Goal: Task Accomplishment & Management: Contribute content

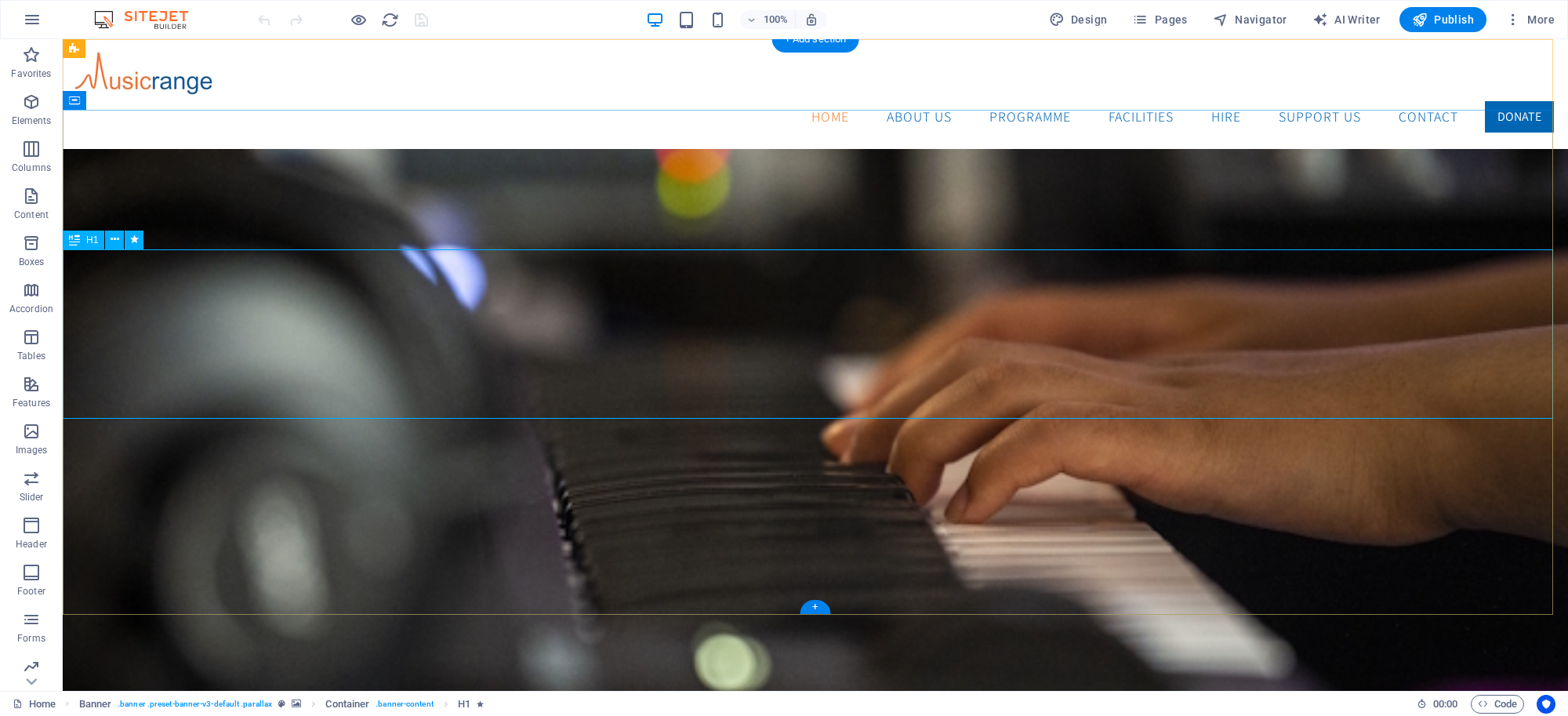
drag, startPoint x: 661, startPoint y: 284, endPoint x: 746, endPoint y: 285, distance: 85.0
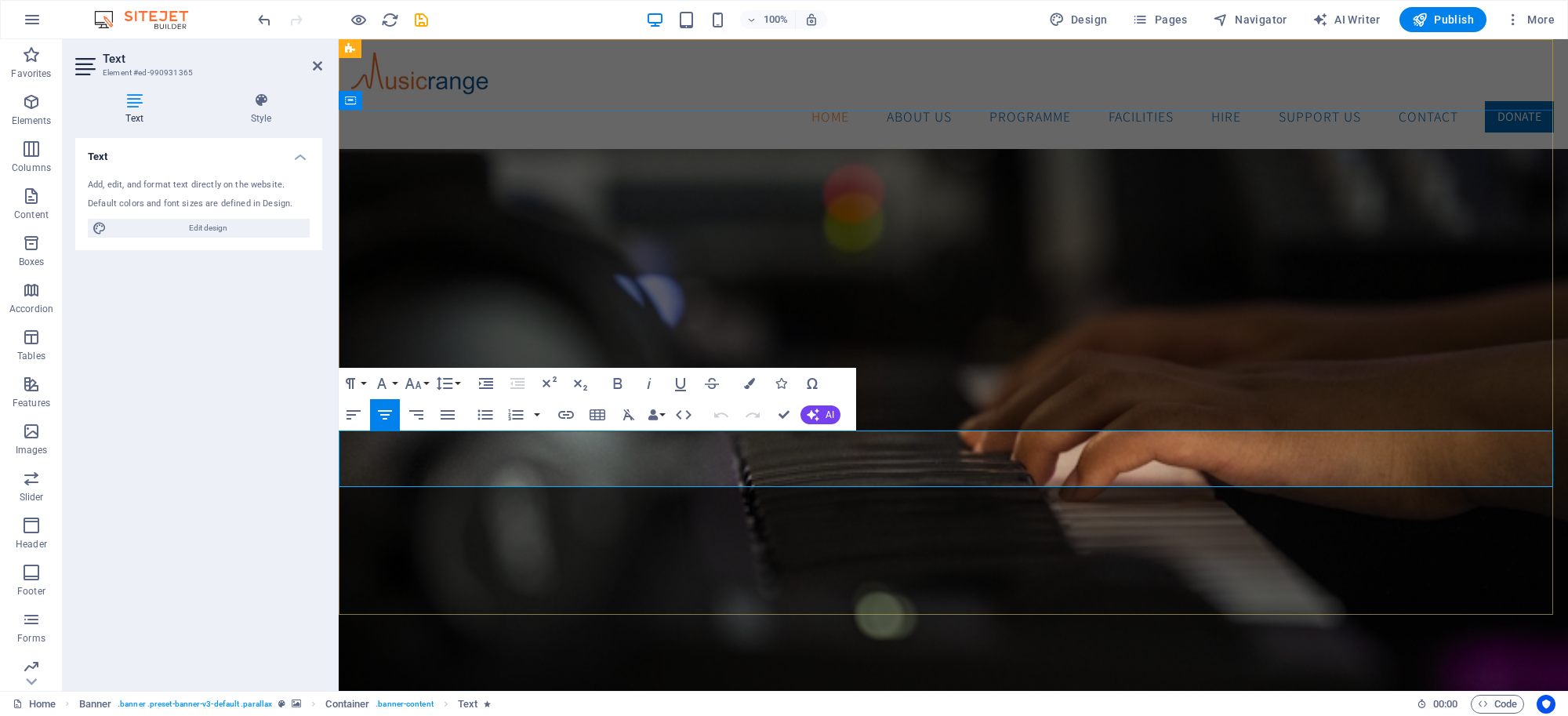
copy div "We combine professional music facilities with a social purpose — delivering tui…"
click at [672, 108] on div "Home ABOUT US Programme Artist Development Musicares Workshops Music Club Commu…" at bounding box center [953, 93] width 1229 height 110
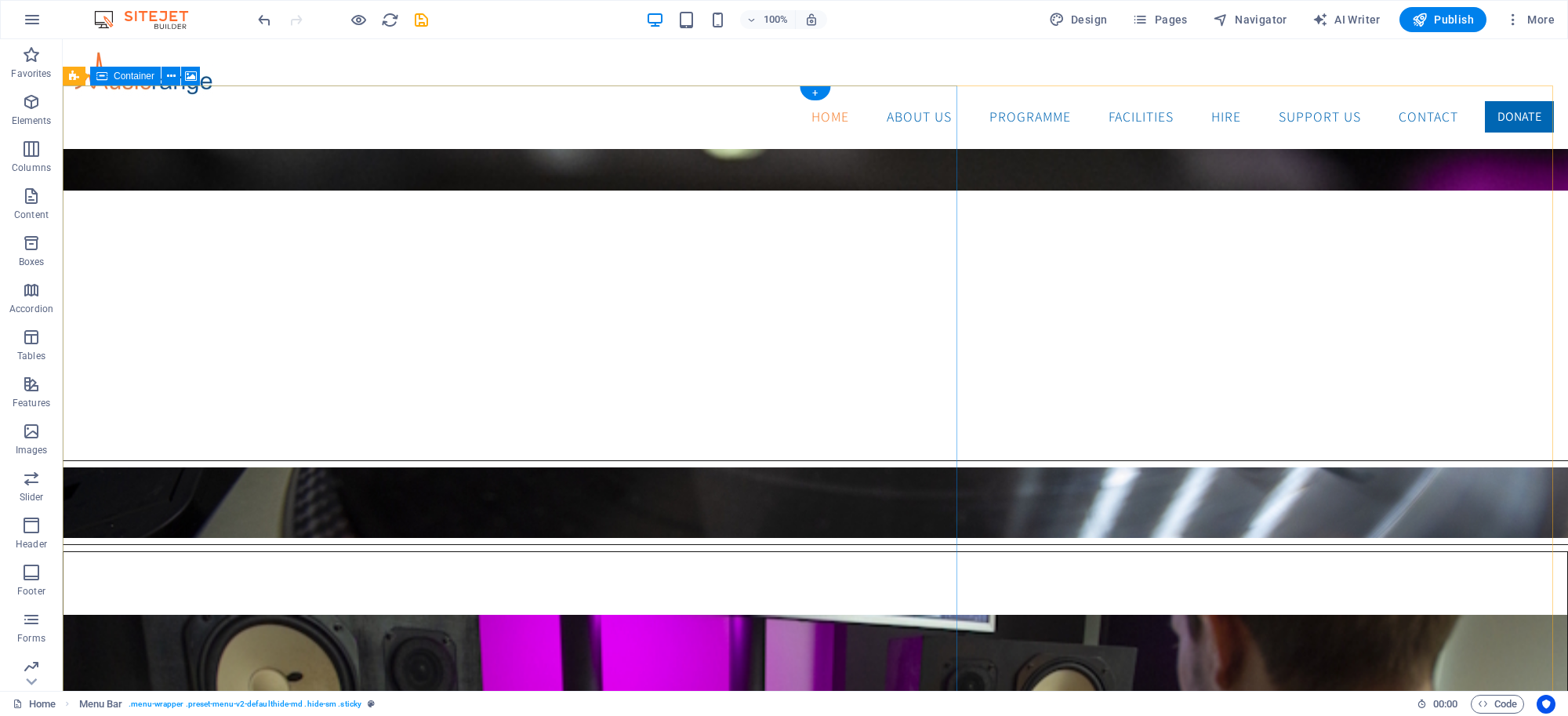
scroll to position [824, 0]
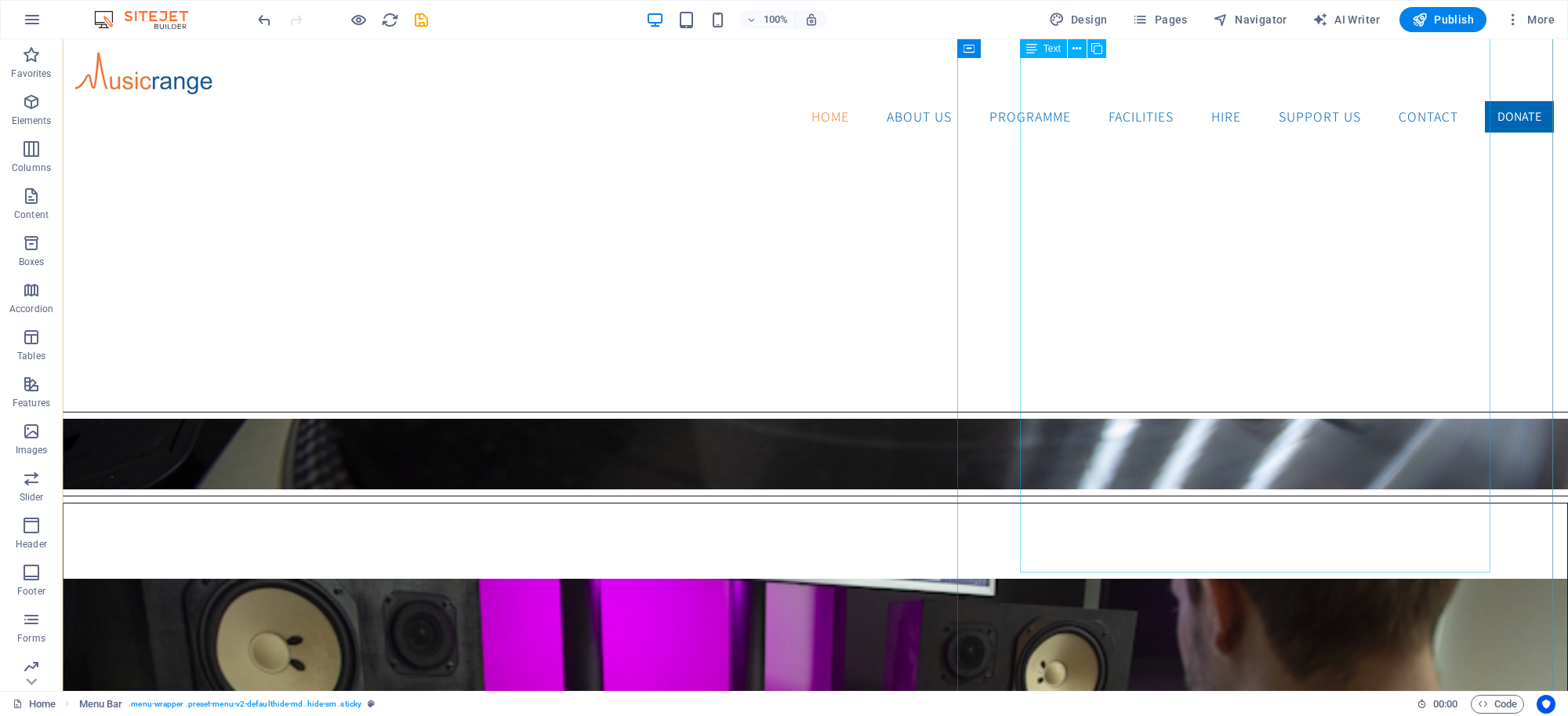
drag, startPoint x: 1076, startPoint y: 241, endPoint x: 800, endPoint y: 242, distance: 276.0
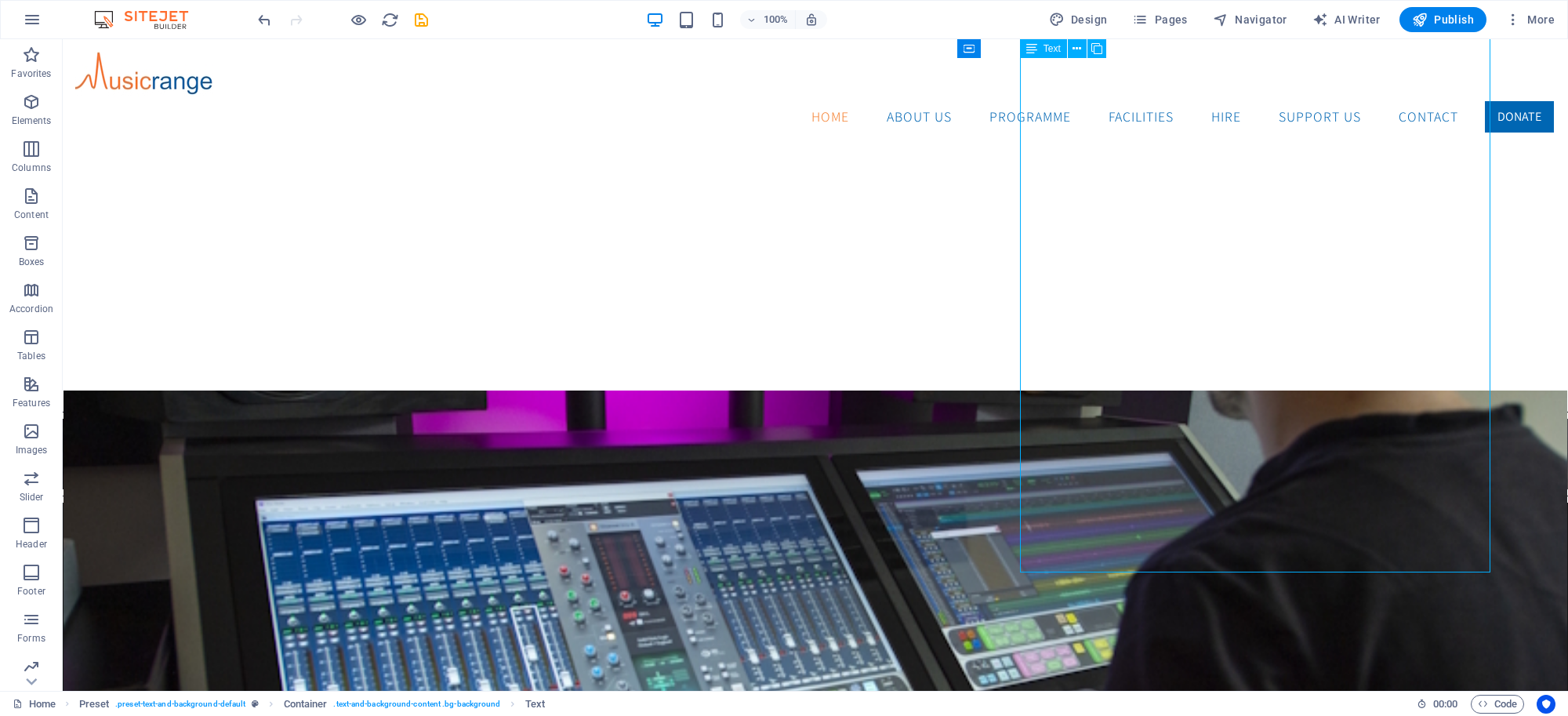
scroll to position [447, 0]
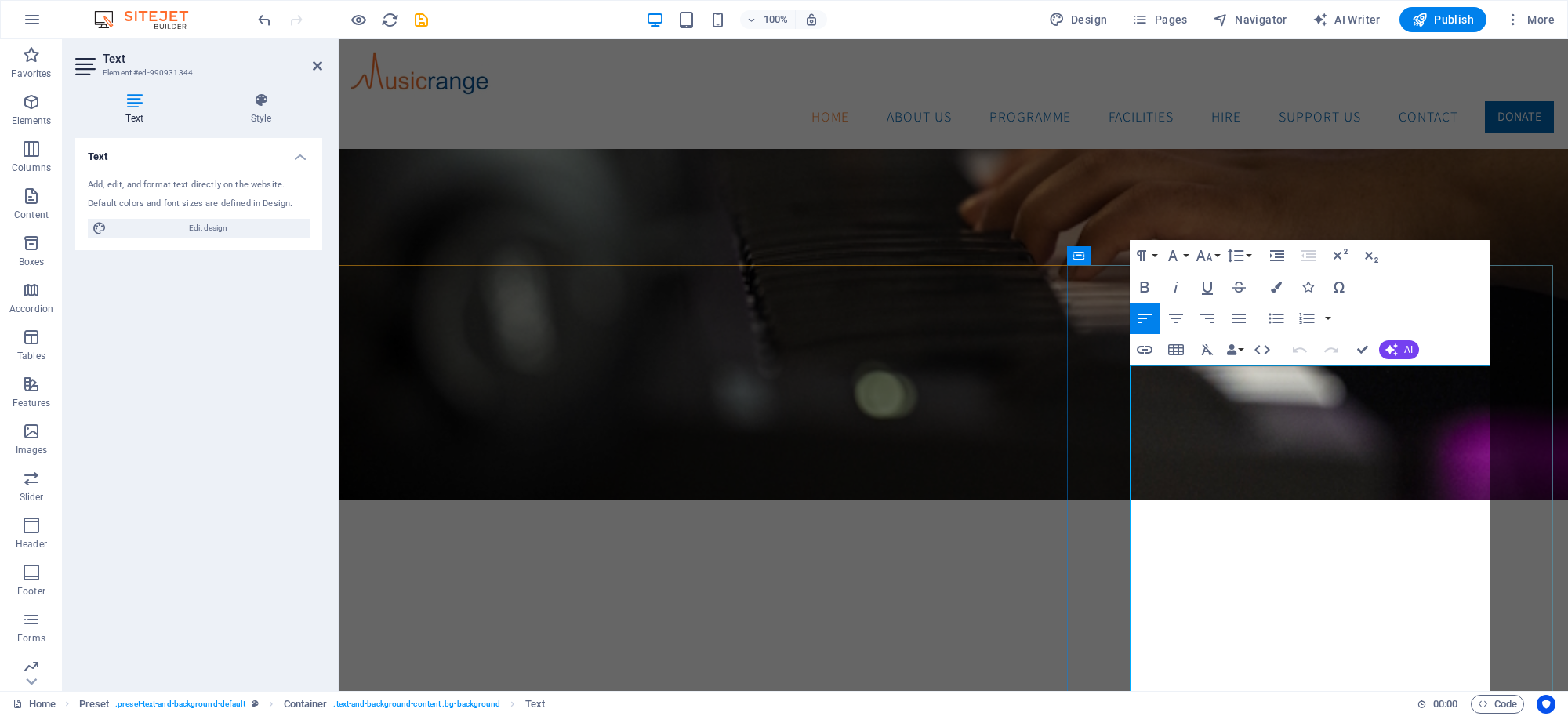
copy div "Musicrange provides opportunities for people of all ages to learn, create, and …"
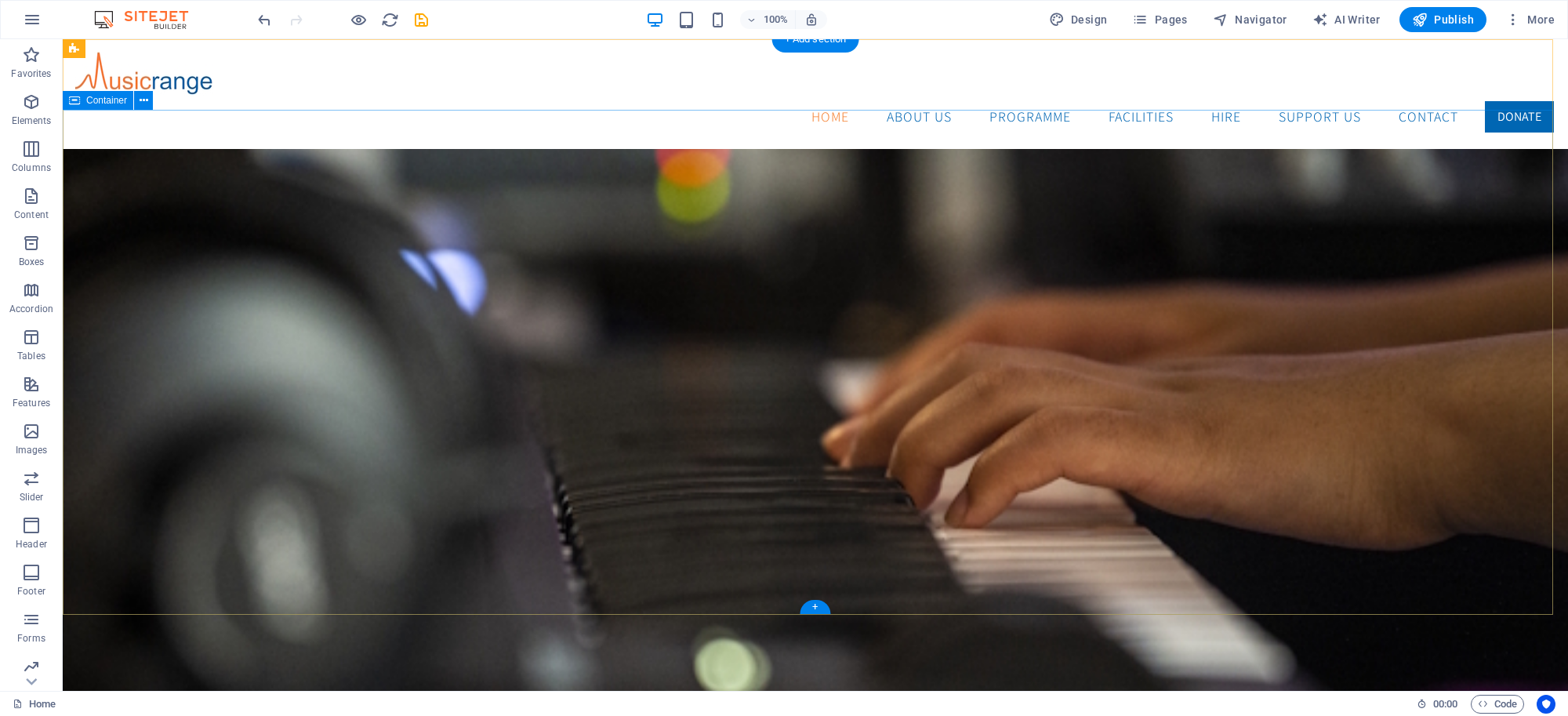
scroll to position [0, 0]
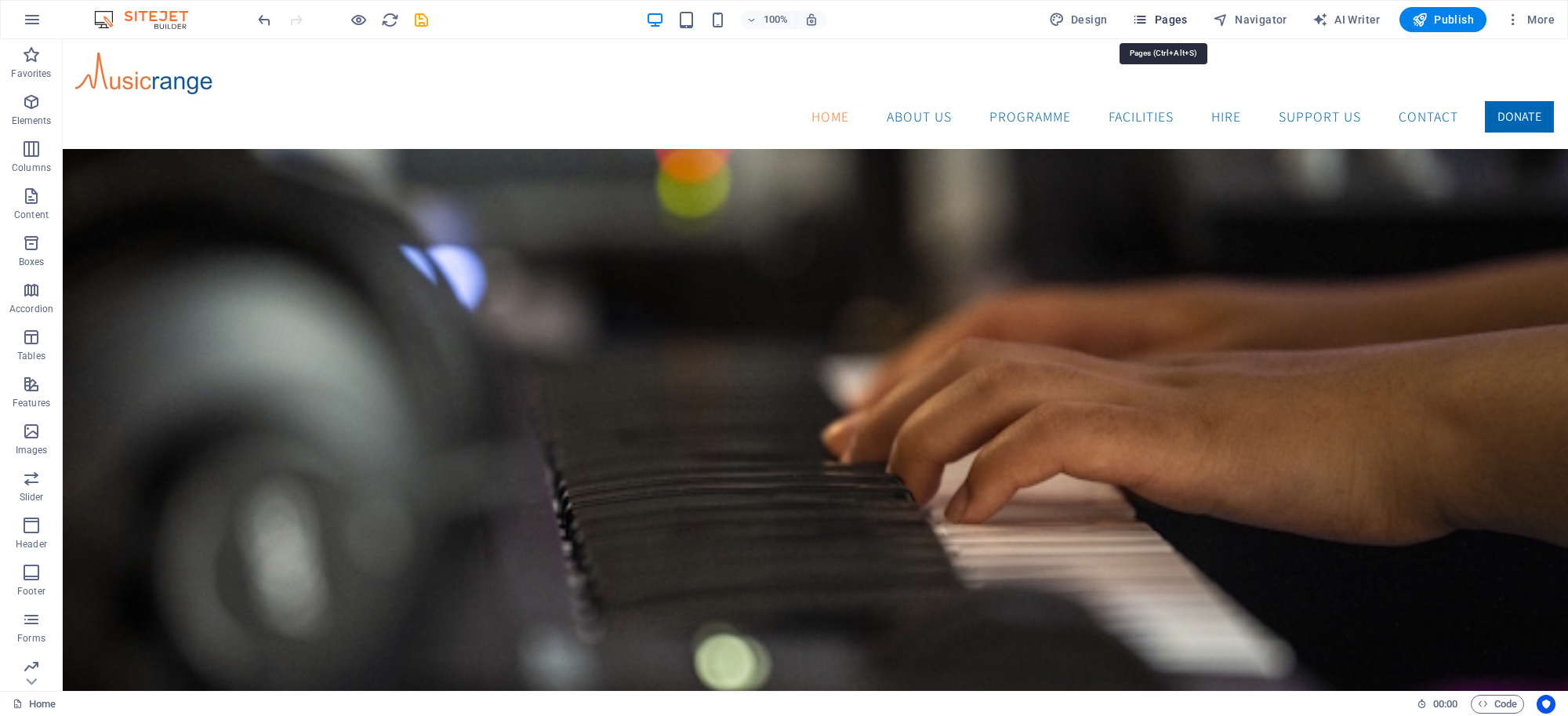
click at [1178, 13] on span "Pages" at bounding box center [1159, 19] width 55 height 16
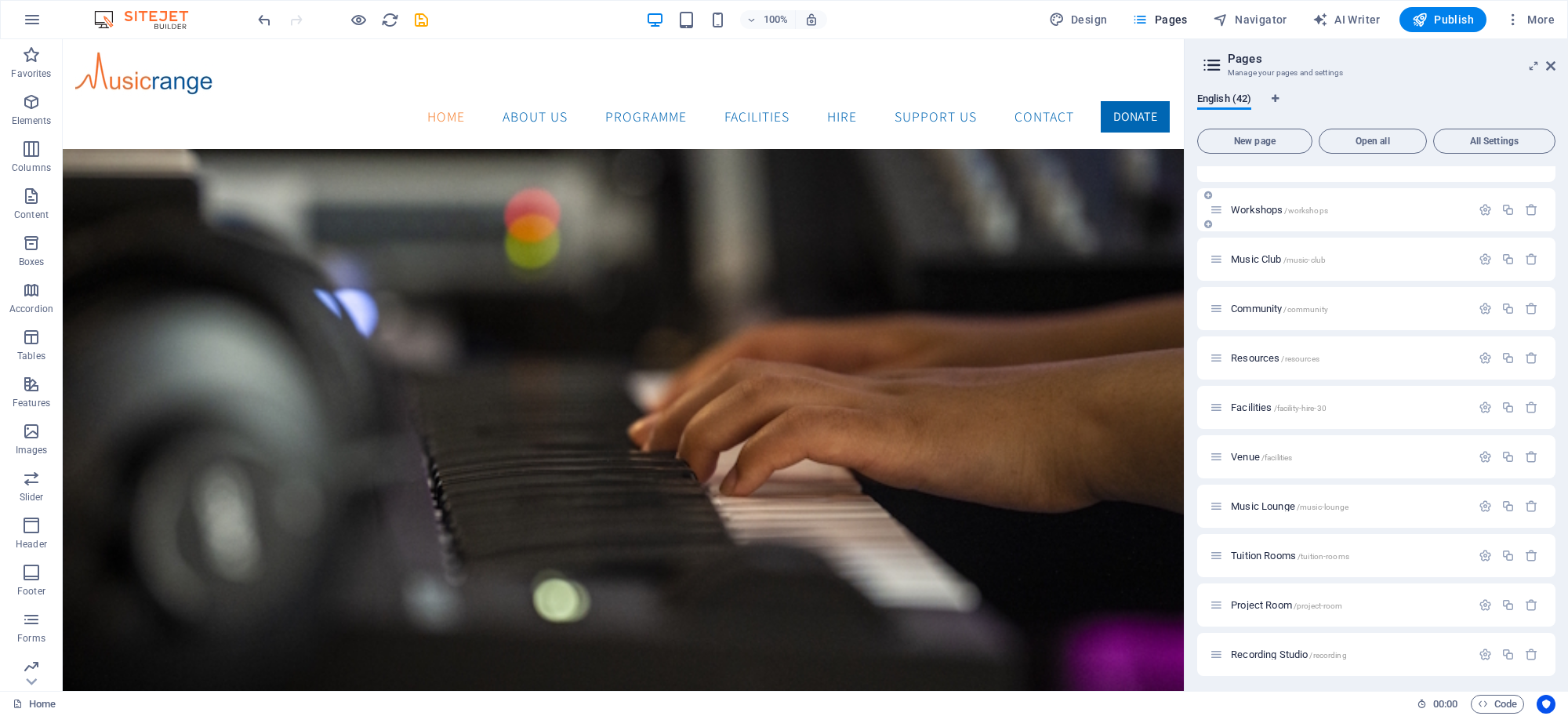
scroll to position [523, 0]
click at [1256, 402] on span "Facilities /facility-hire-30" at bounding box center [1278, 407] width 95 height 12
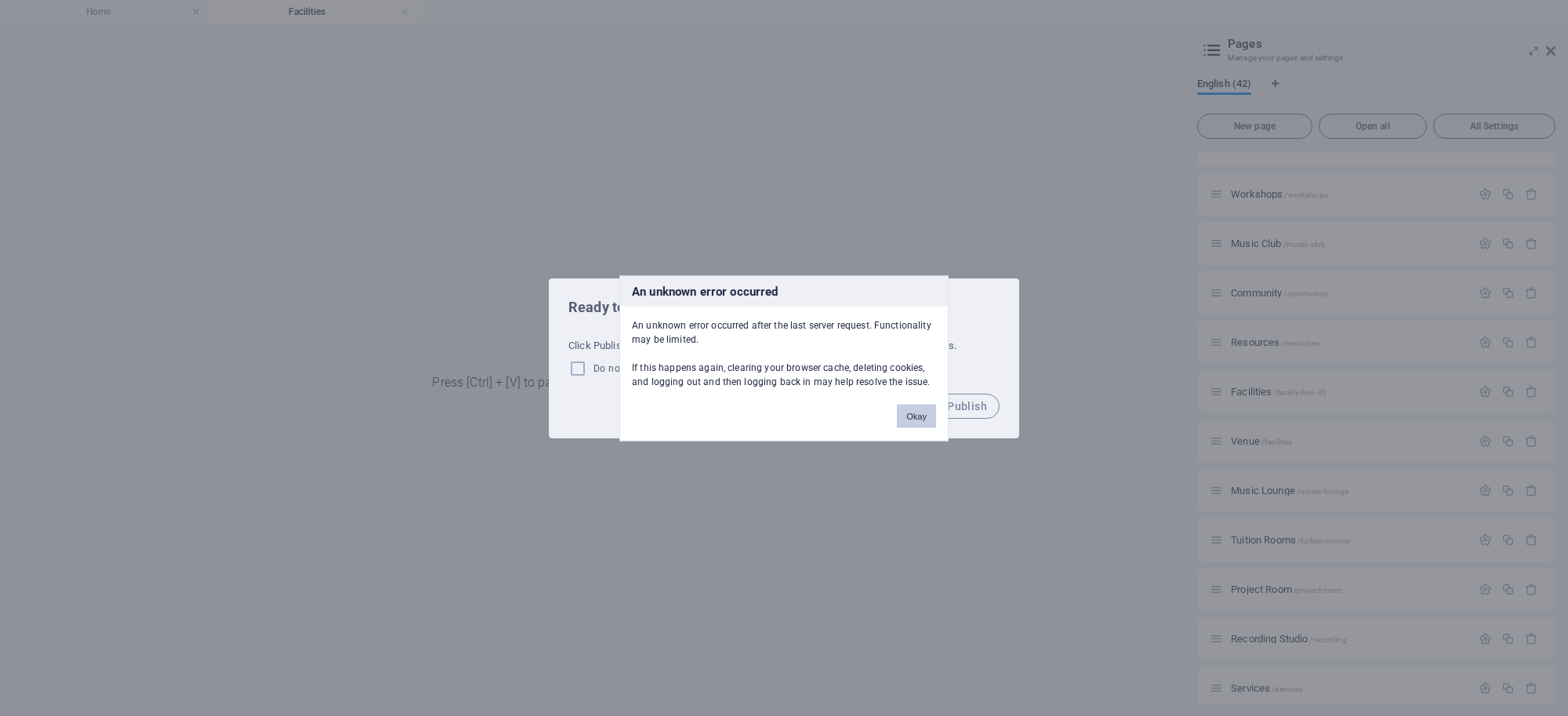
click at [917, 409] on button "Okay" at bounding box center [917, 416] width 39 height 23
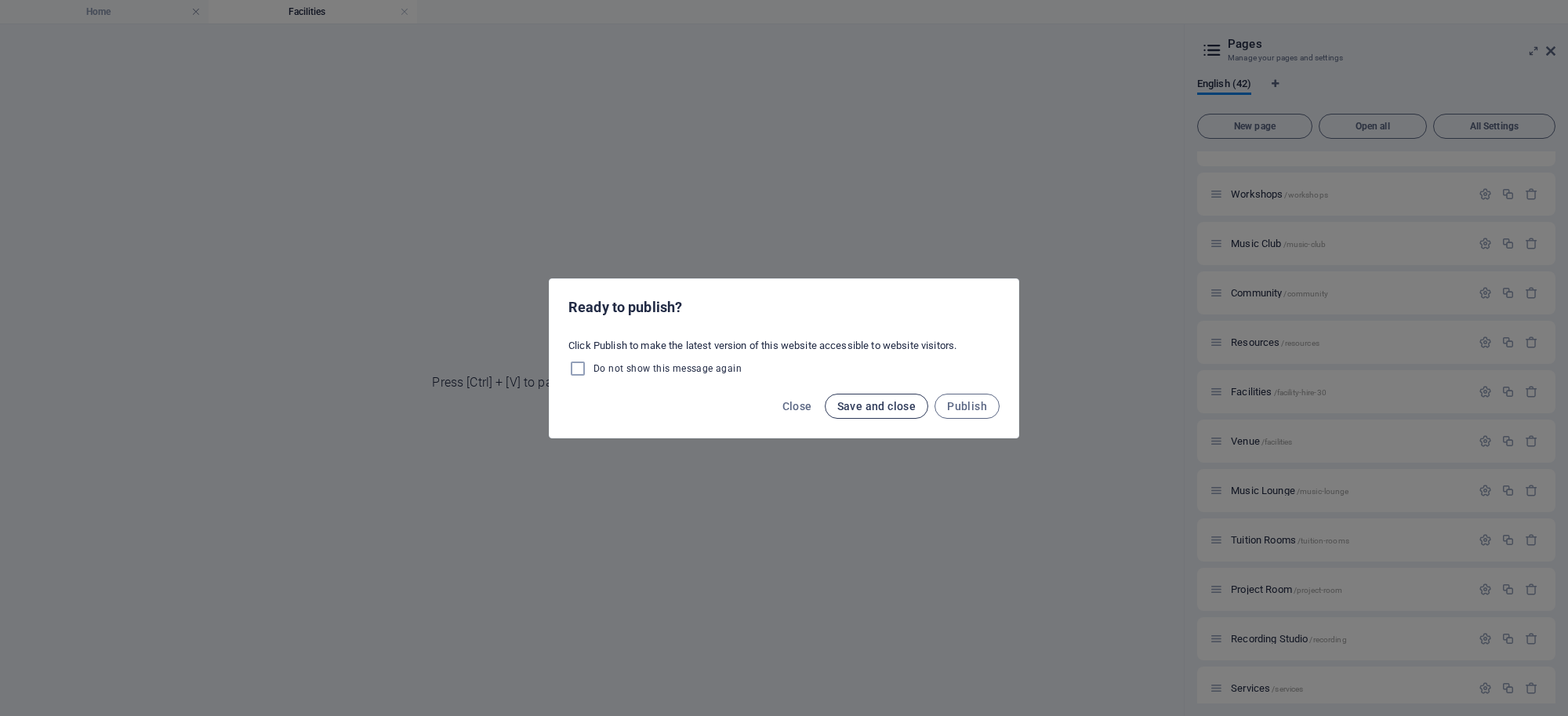
click at [915, 408] on span "Save and close" at bounding box center [877, 406] width 80 height 13
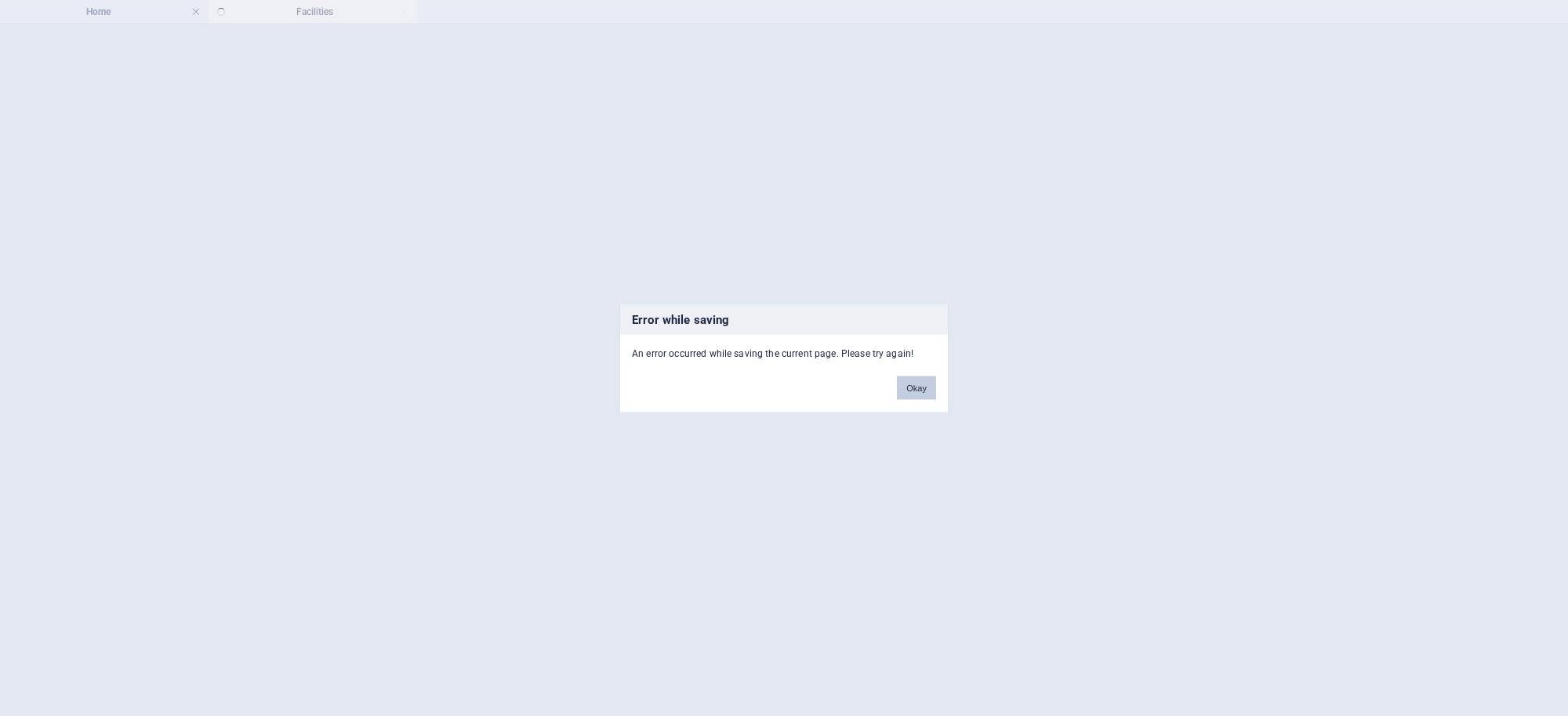
click at [921, 394] on button "Okay" at bounding box center [917, 388] width 39 height 23
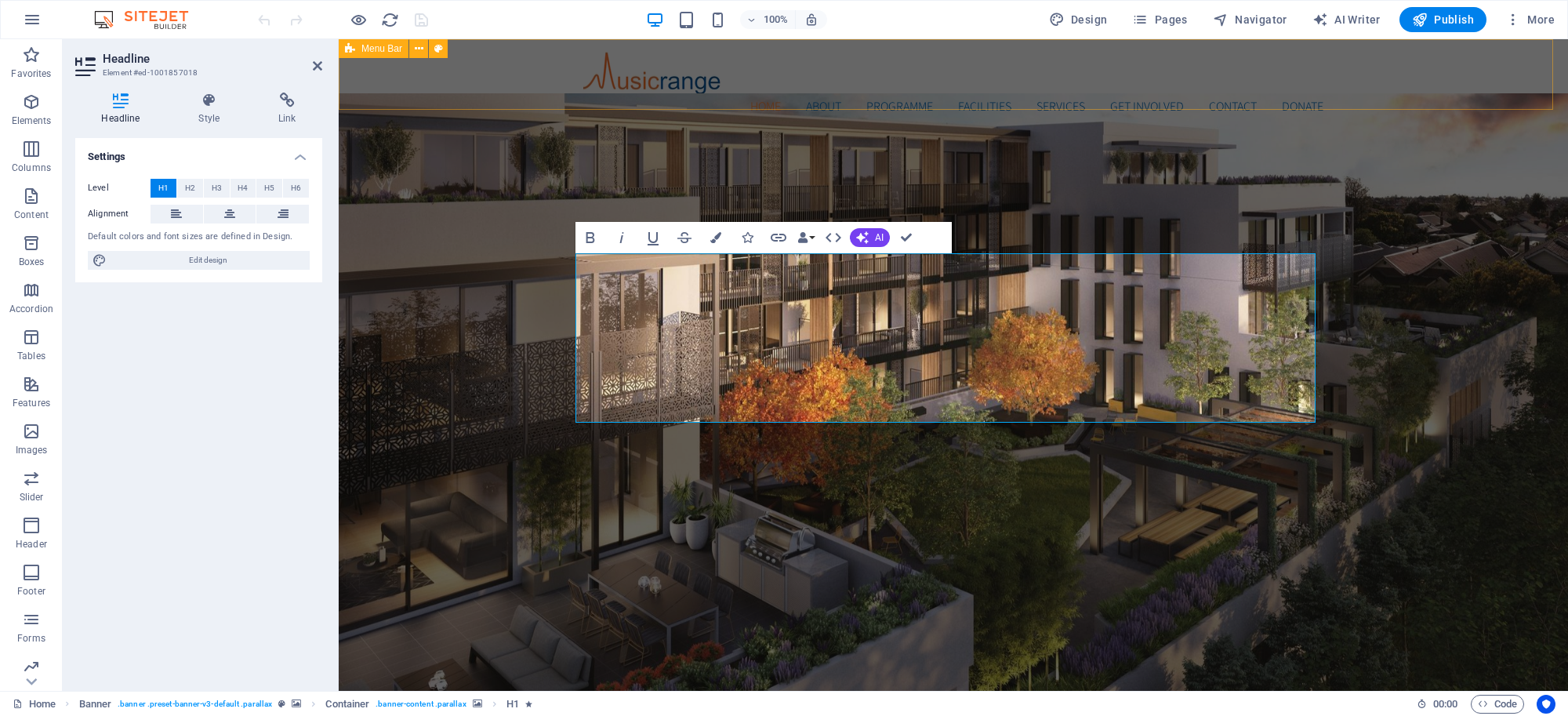
click at [512, 55] on div "Home About Programme Musicare Artist Development Facilities Services Get Involv…" at bounding box center [953, 84] width 1229 height 89
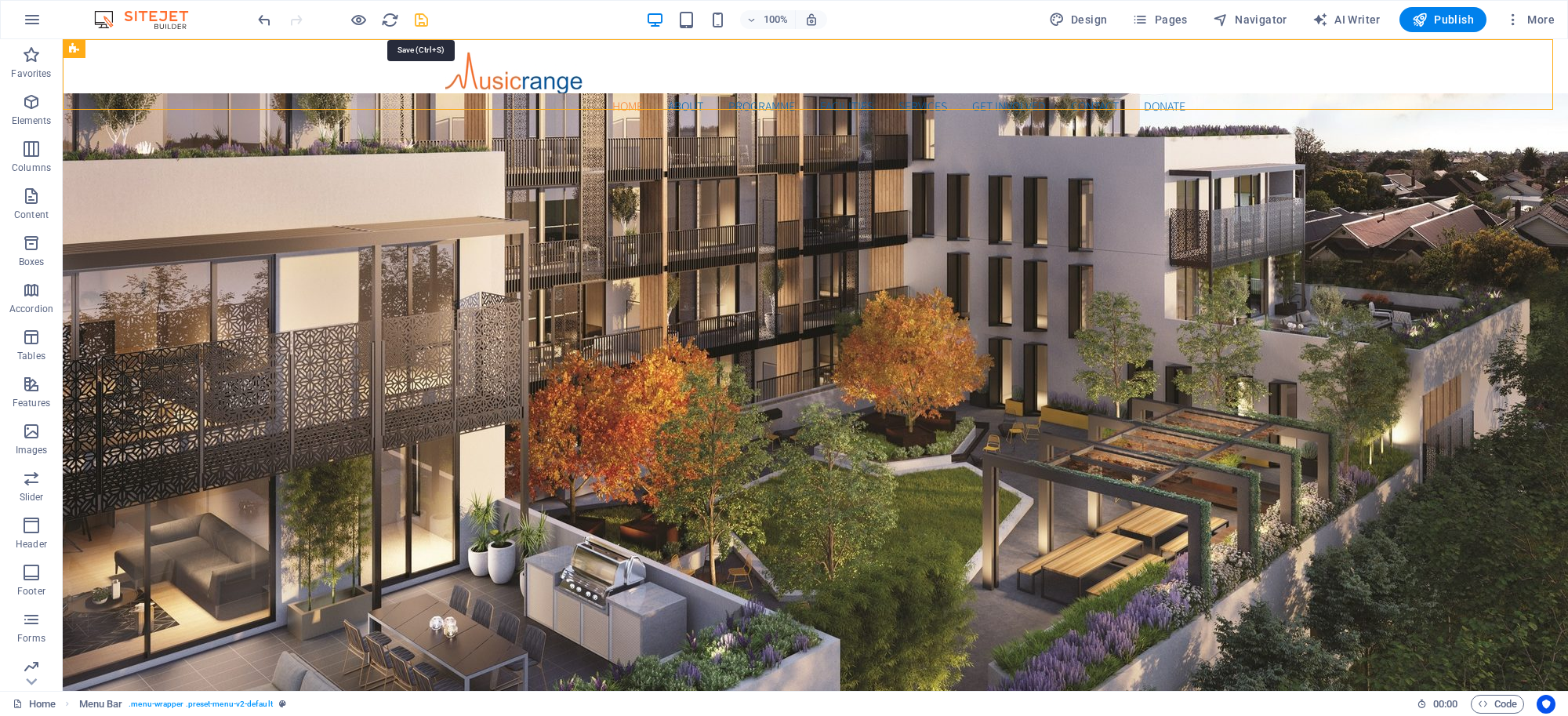
click at [416, 21] on icon "save" at bounding box center [421, 19] width 18 height 18
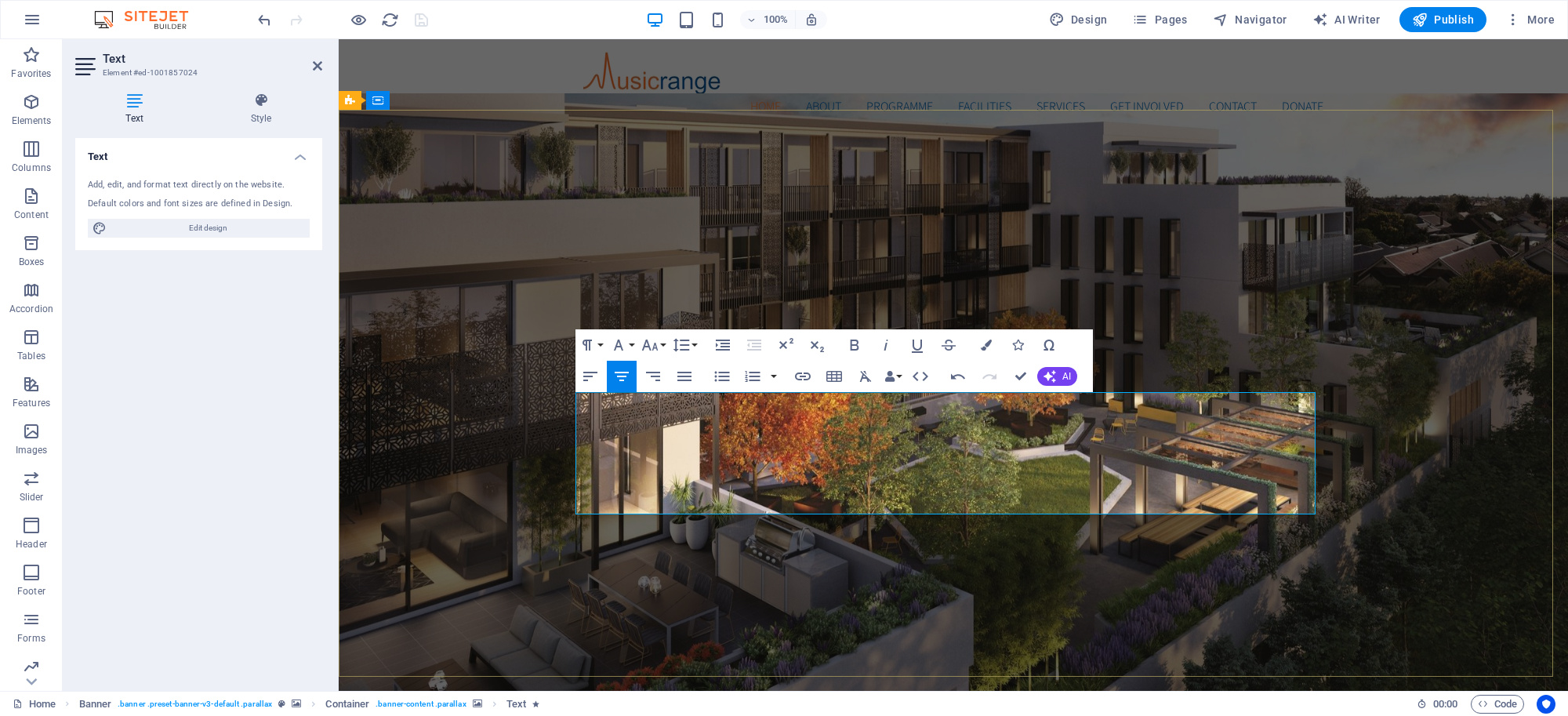
drag, startPoint x: 1286, startPoint y: 507, endPoint x: 578, endPoint y: 488, distance: 708.3
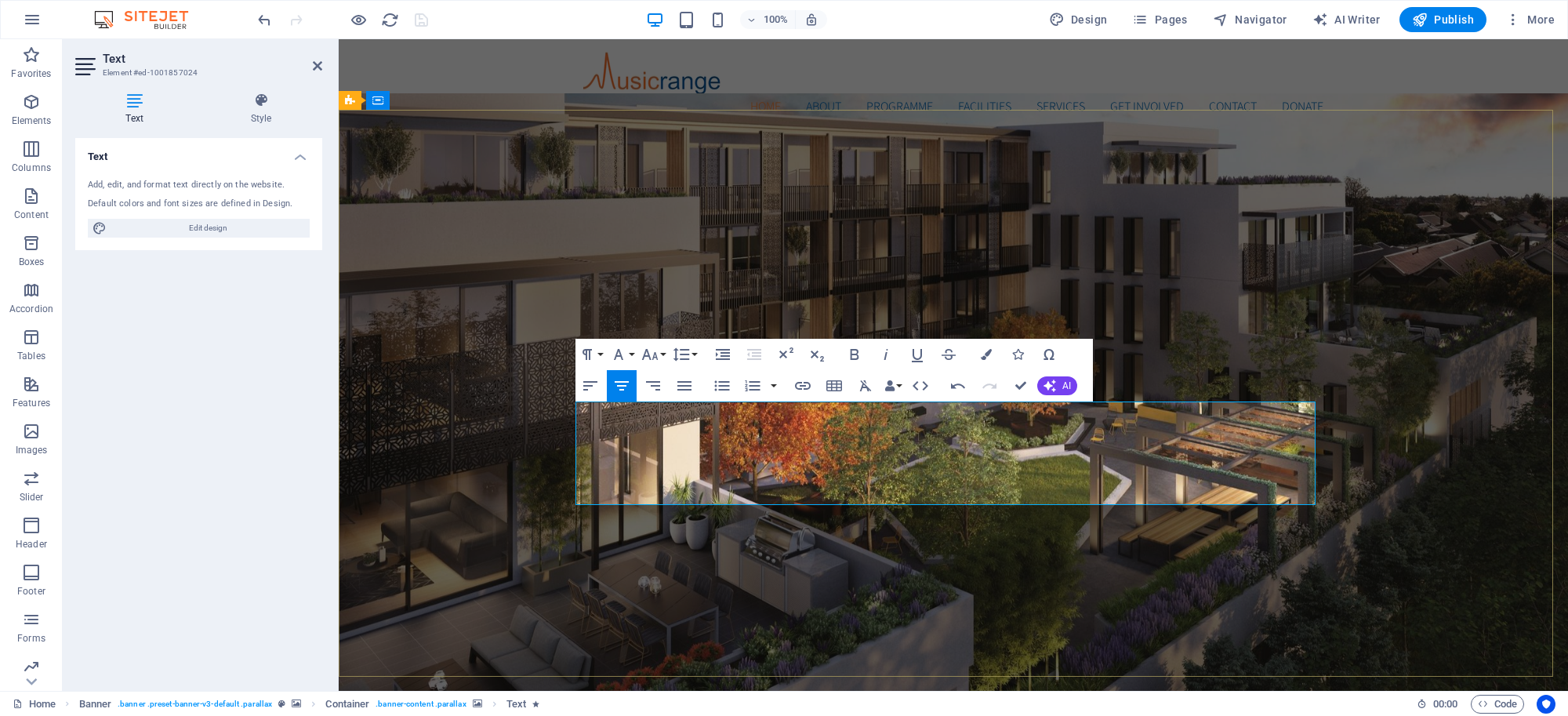
drag, startPoint x: 584, startPoint y: 420, endPoint x: 1076, endPoint y: 487, distance: 496.5
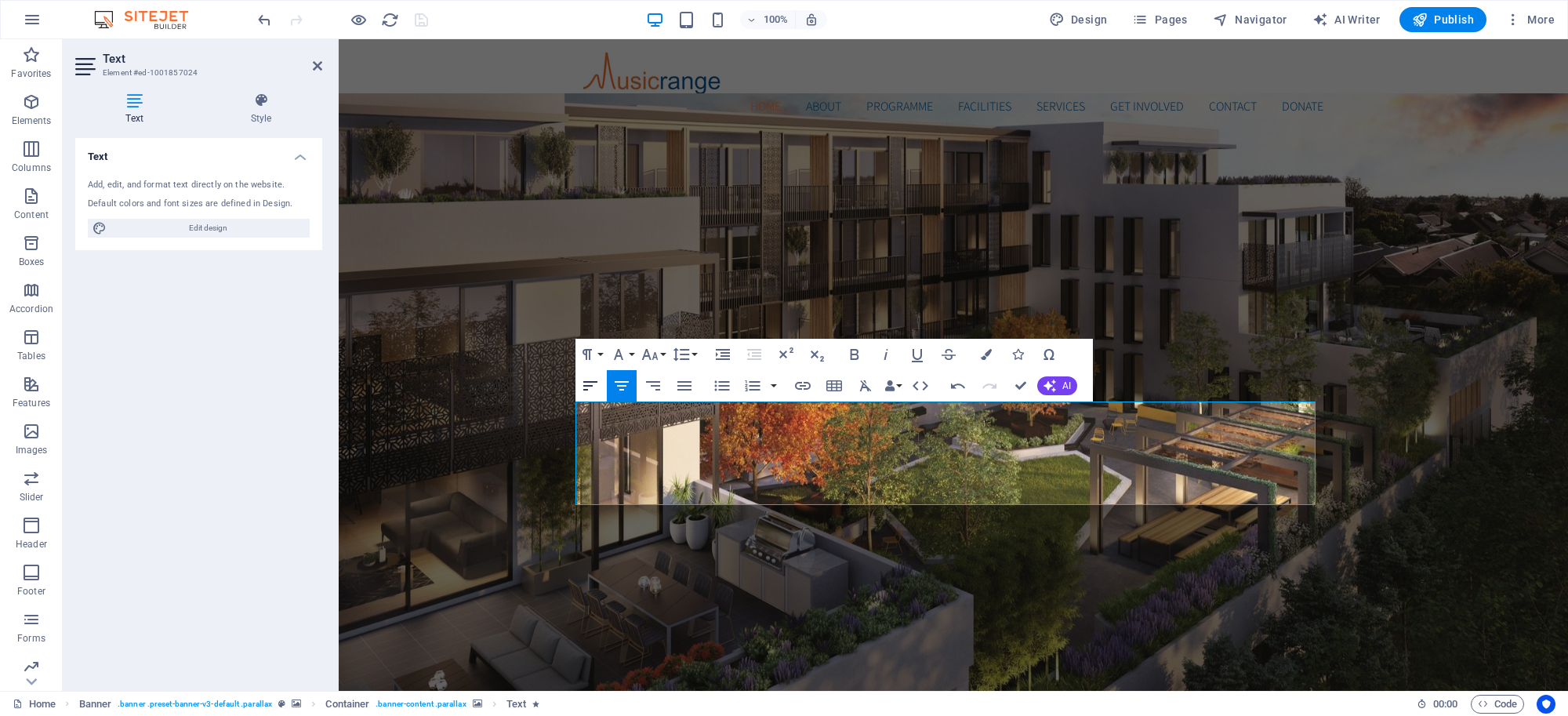
click at [593, 389] on icon "button" at bounding box center [589, 385] width 18 height 18
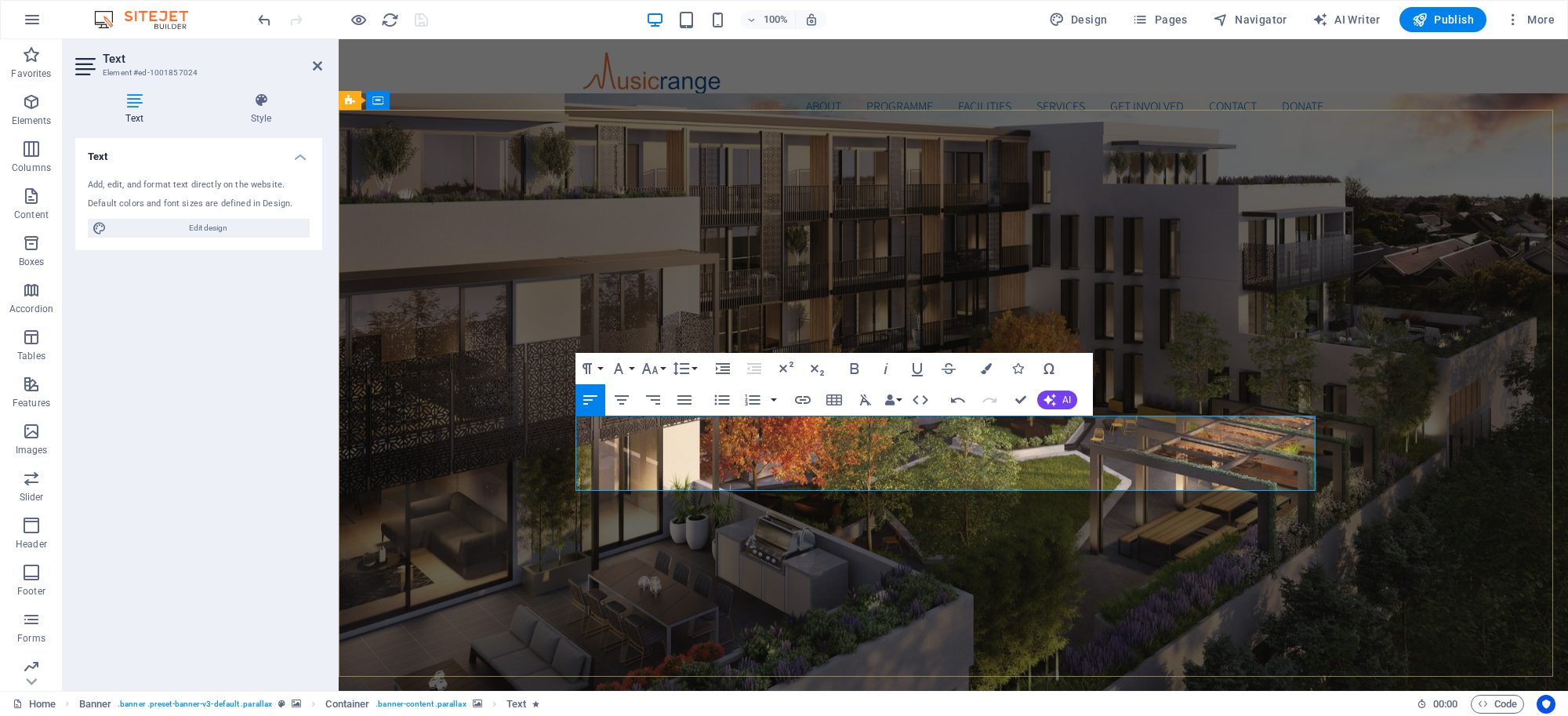
click at [627, 398] on icon "button" at bounding box center [620, 399] width 18 height 18
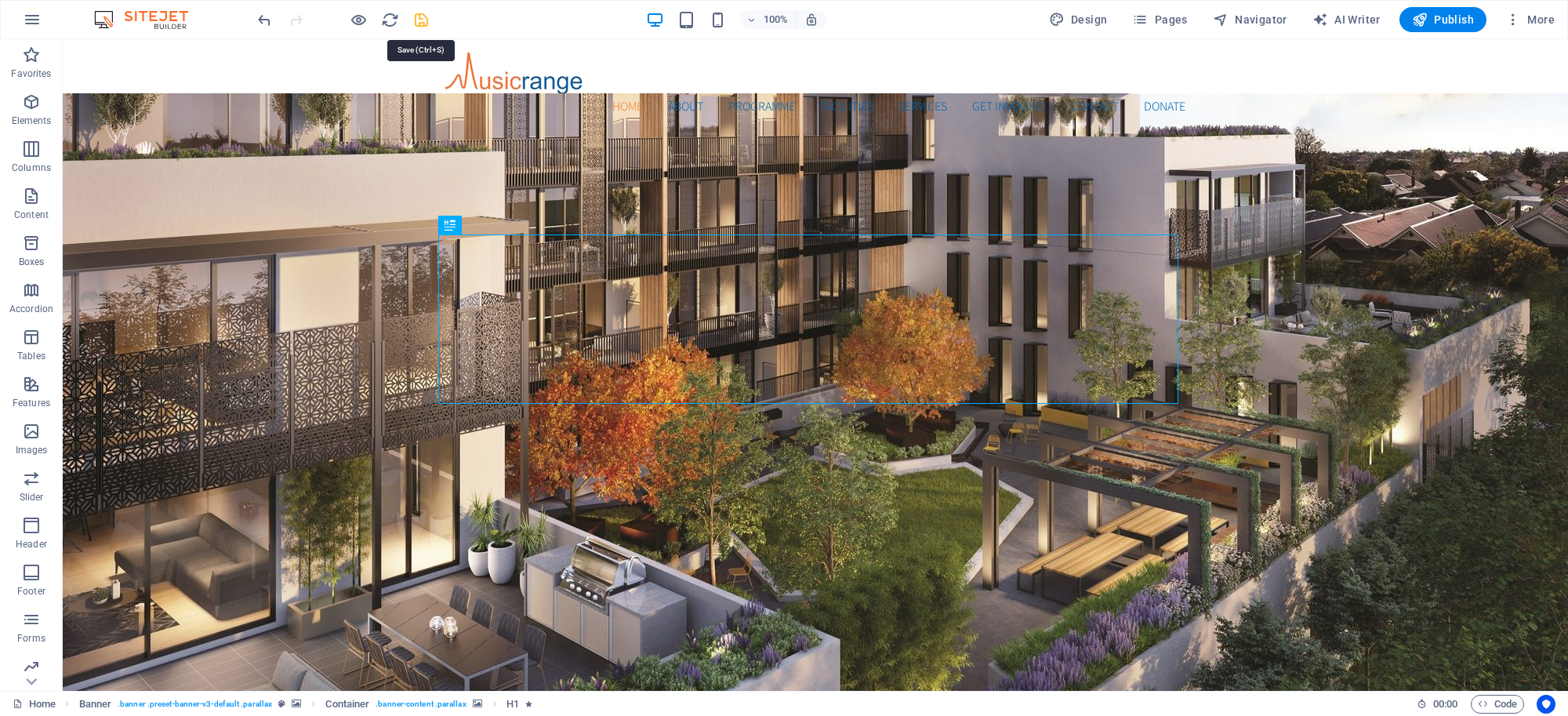
click at [416, 19] on icon "save" at bounding box center [421, 19] width 18 height 18
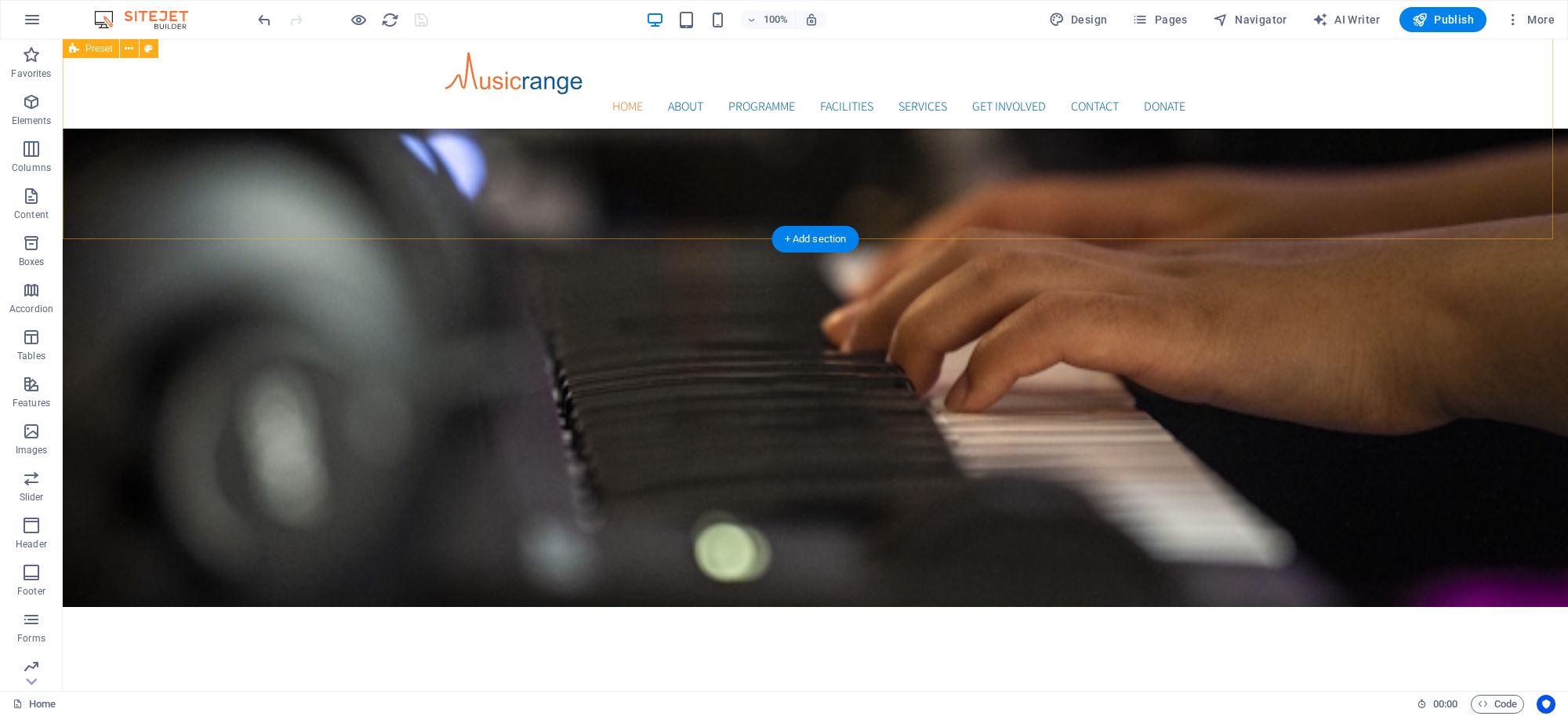
scroll to position [1008, 0]
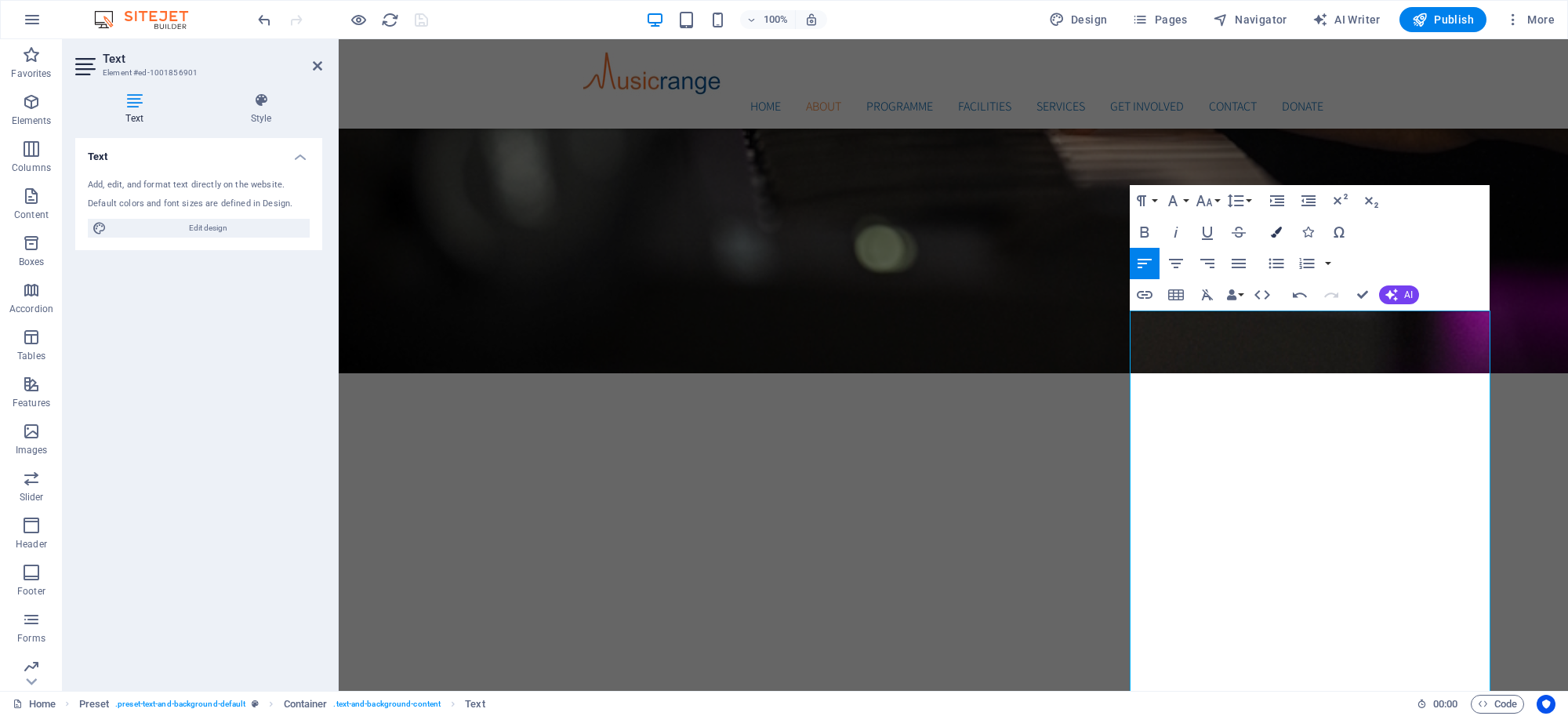
click at [1282, 234] on icon "button" at bounding box center [1276, 231] width 11 height 11
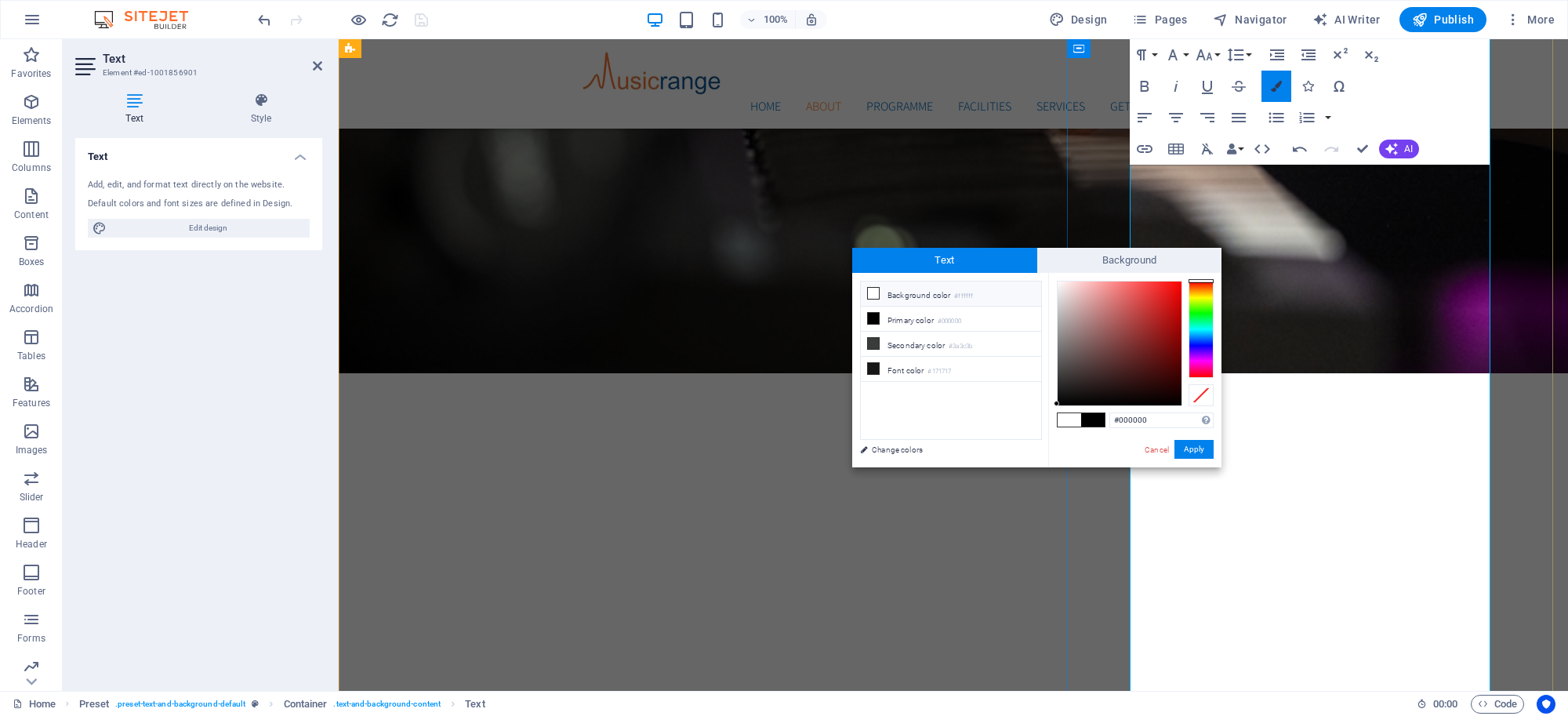
scroll to position [1279, 0]
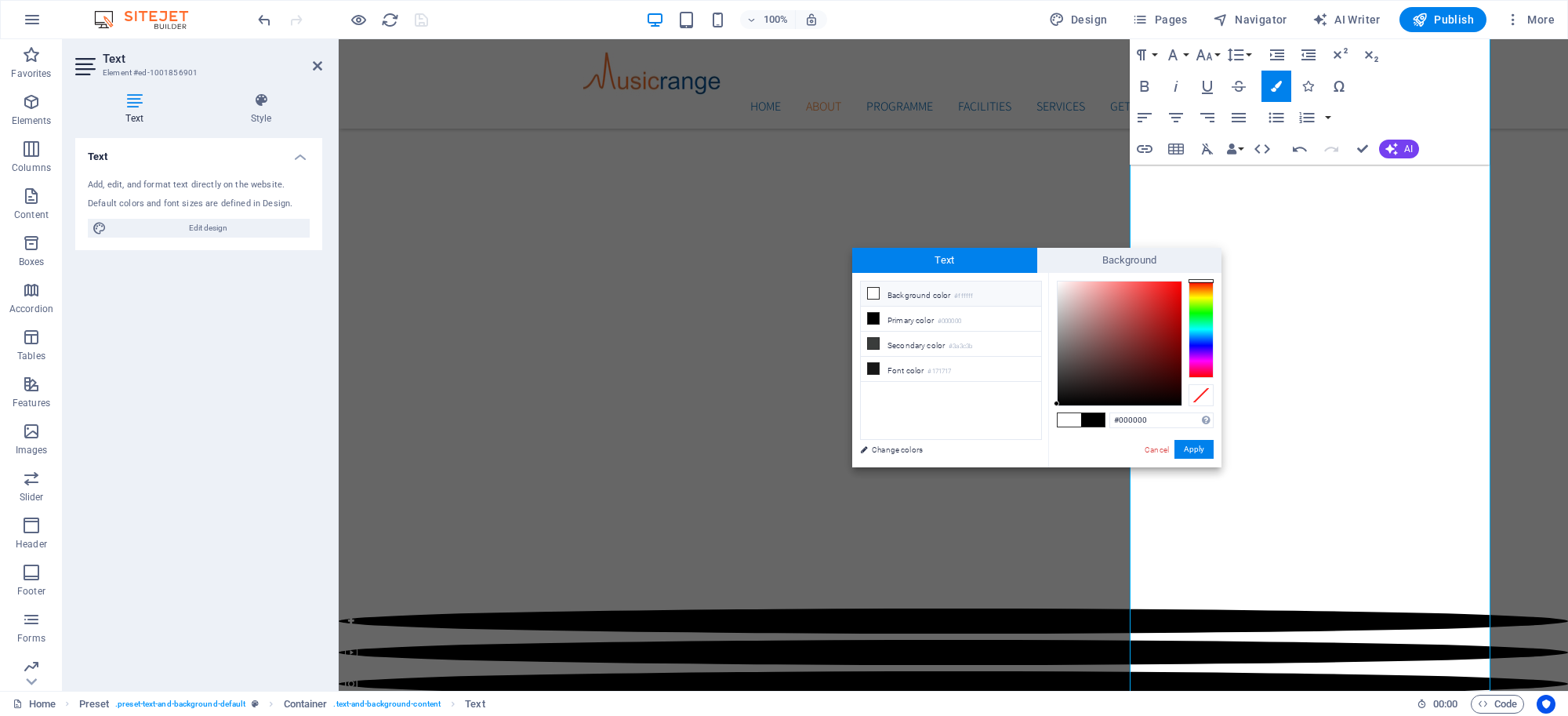
click at [868, 295] on icon at bounding box center [873, 292] width 11 height 11
type input "#ffffff"
click at [1182, 450] on button "Apply" at bounding box center [1193, 449] width 39 height 18
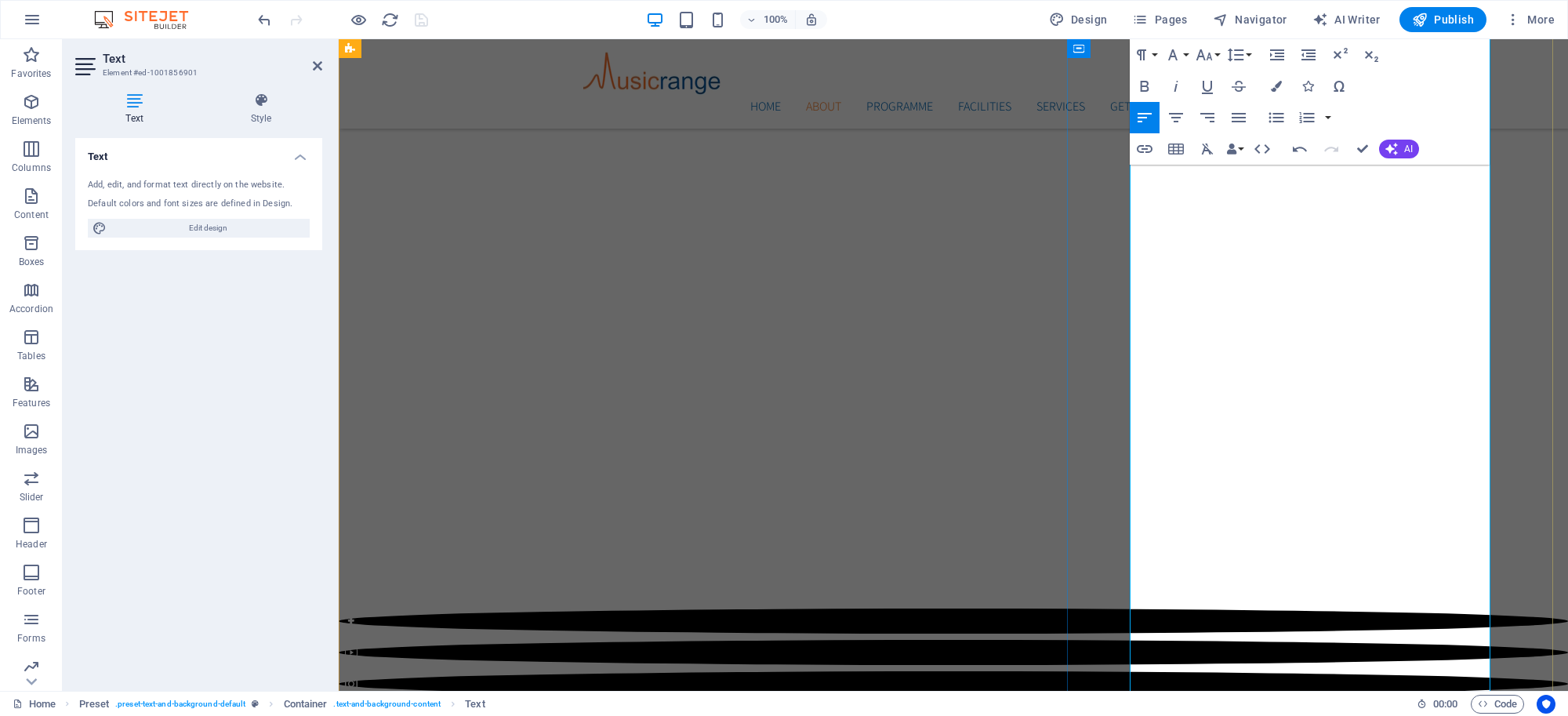
drag, startPoint x: 1113, startPoint y: 424, endPoint x: 1386, endPoint y: 422, distance: 273.0
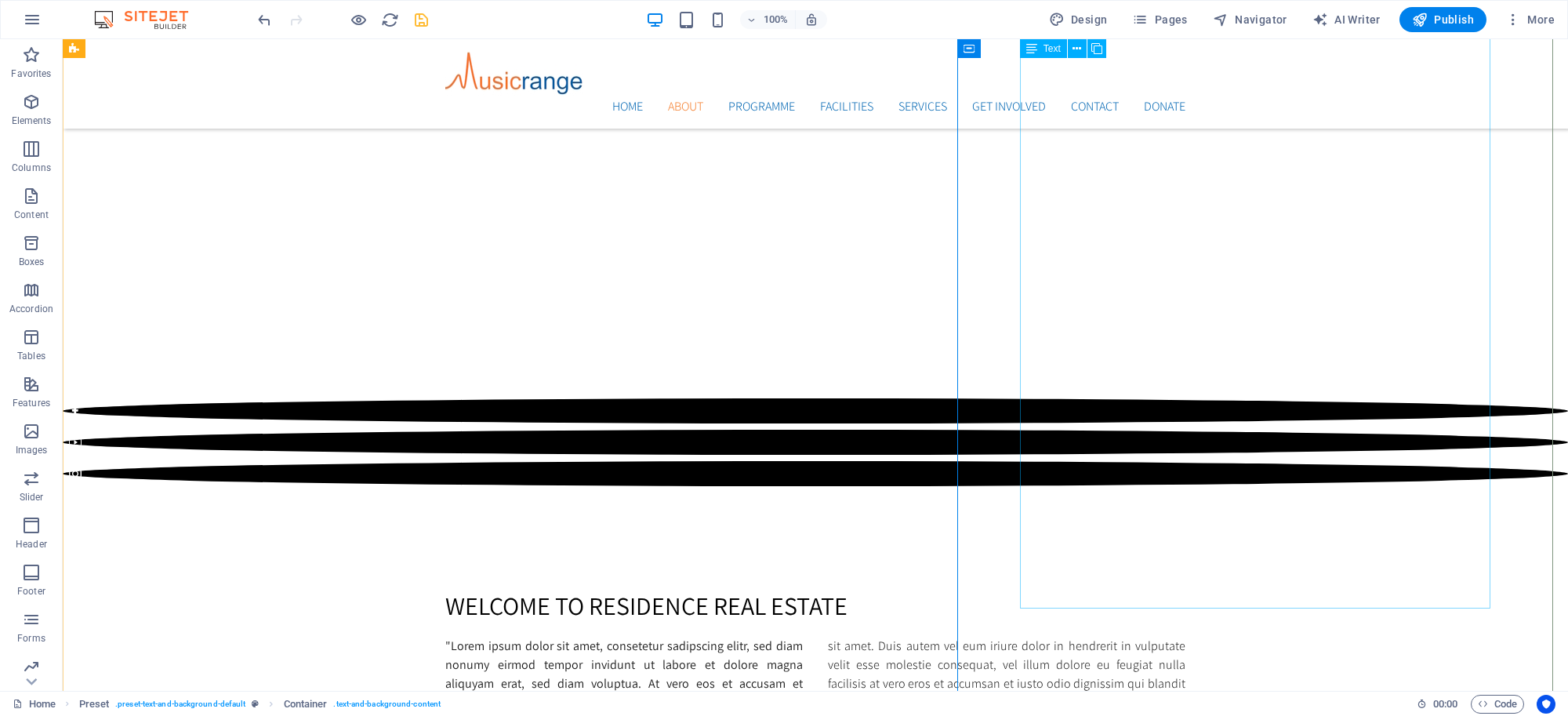
scroll to position [1486, 0]
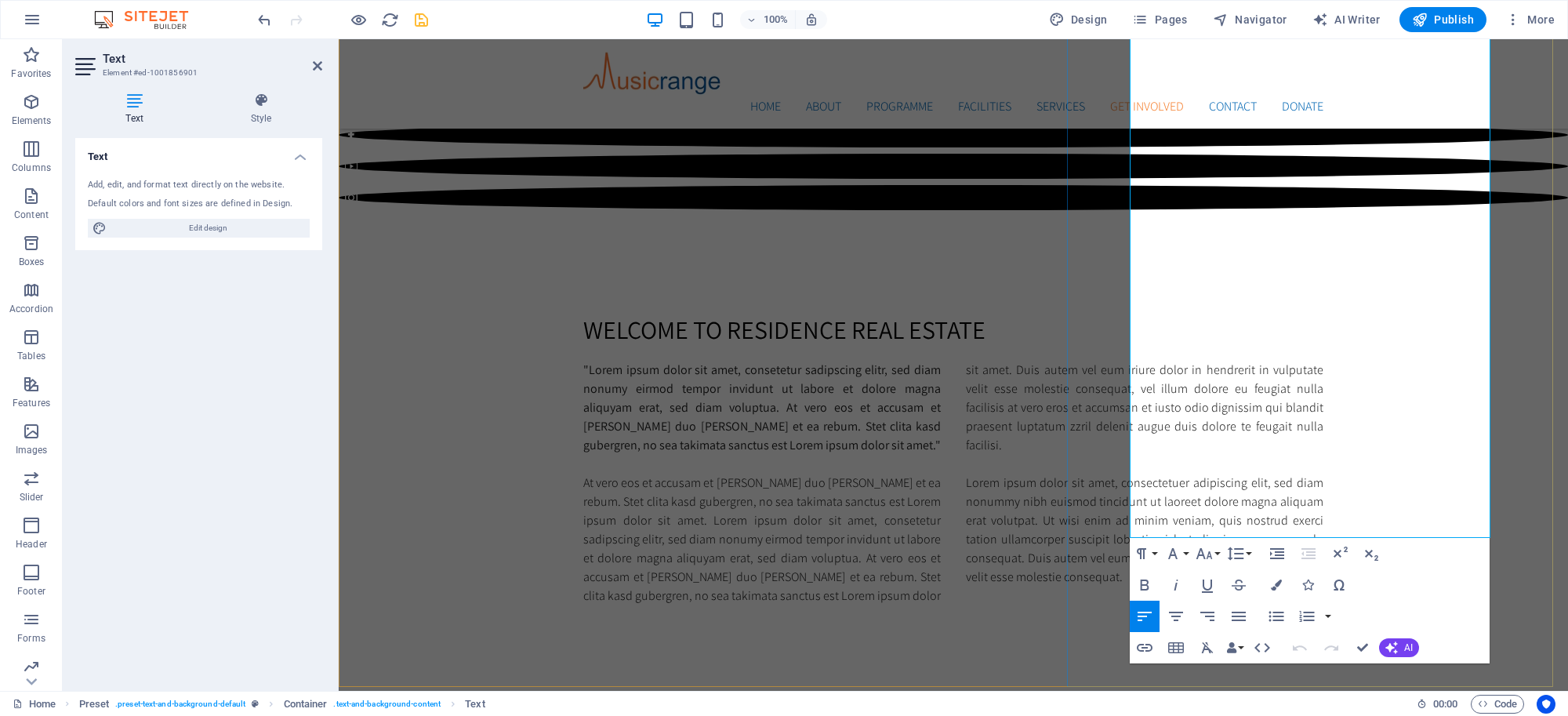
scroll to position [1814, 0]
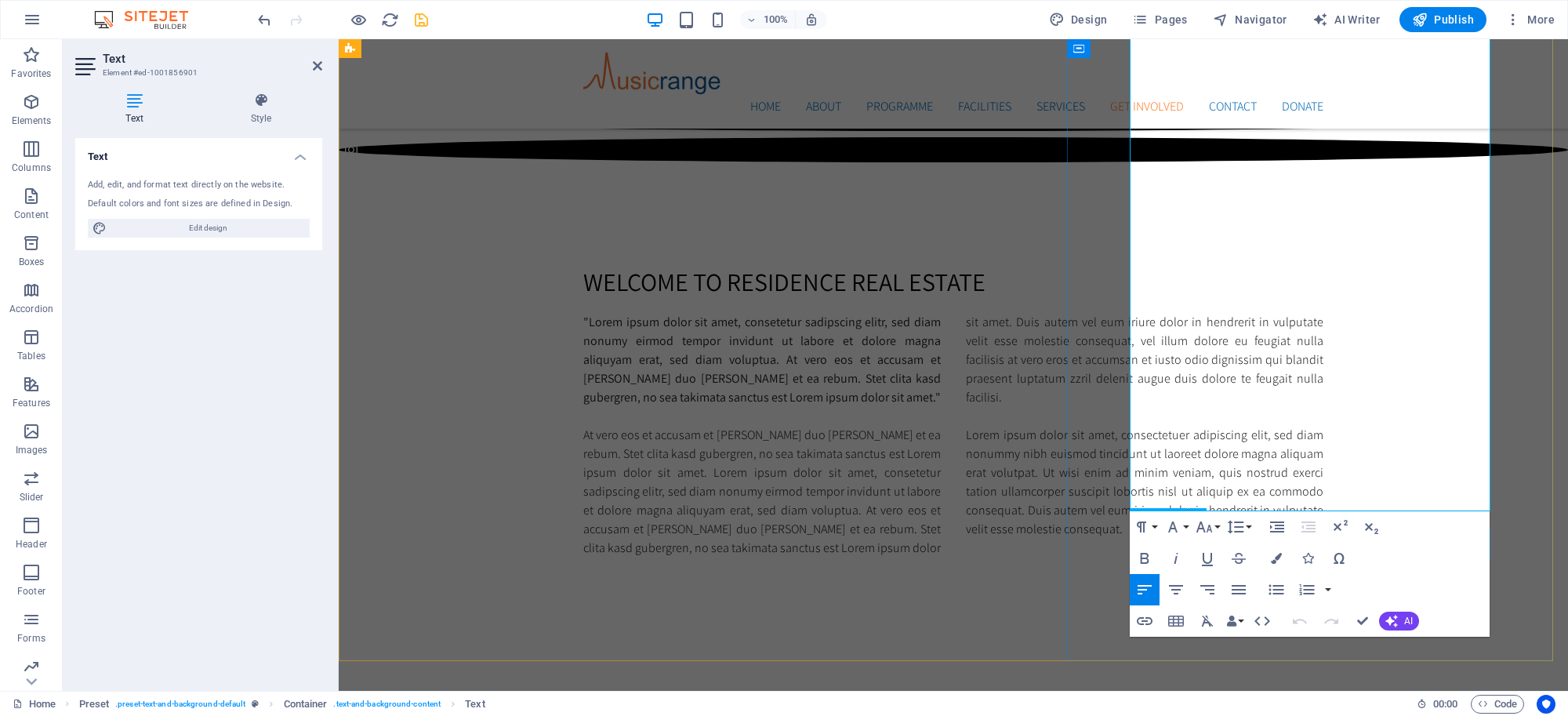
drag, startPoint x: 1130, startPoint y: 276, endPoint x: 1427, endPoint y: 561, distance: 411.6
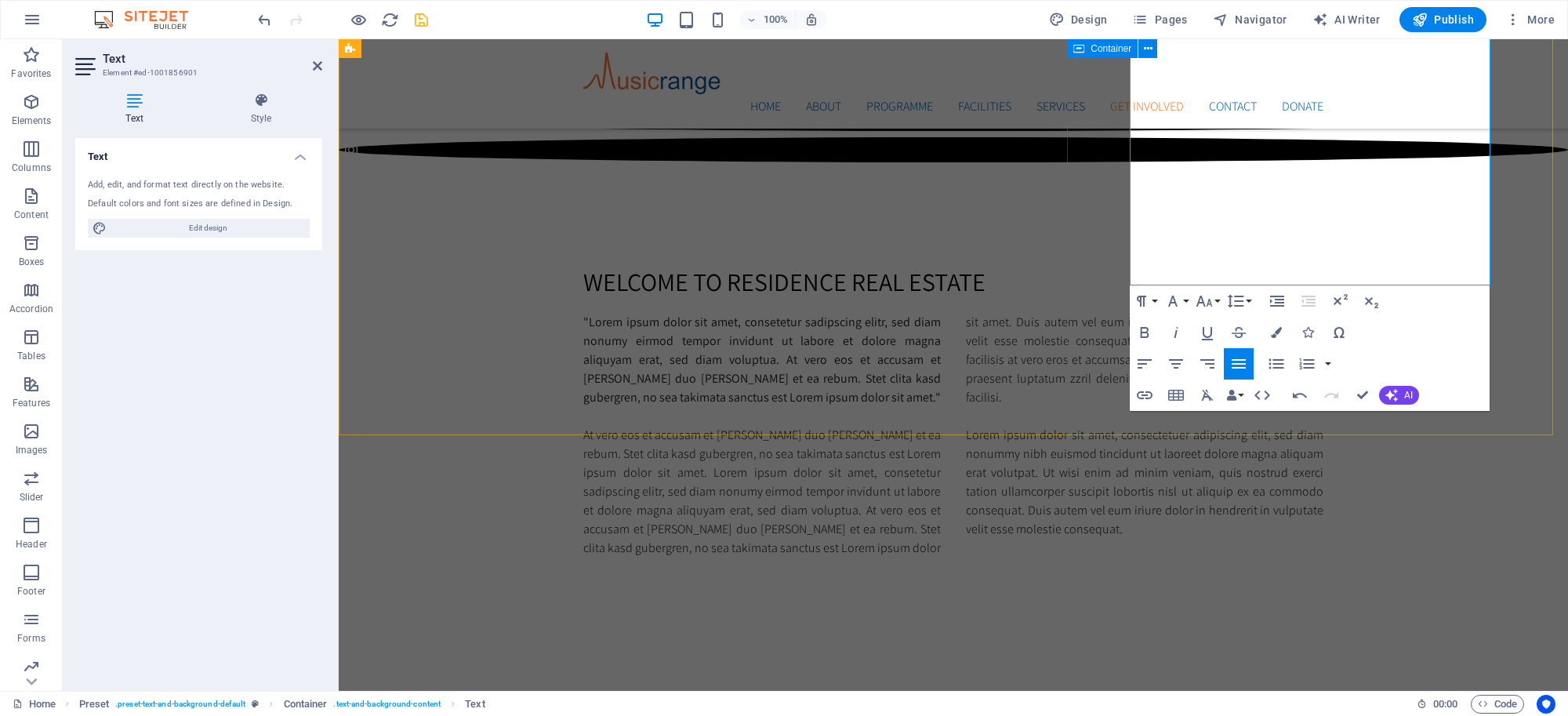
drag, startPoint x: 1097, startPoint y: 299, endPoint x: 1373, endPoint y: 296, distance: 276.0
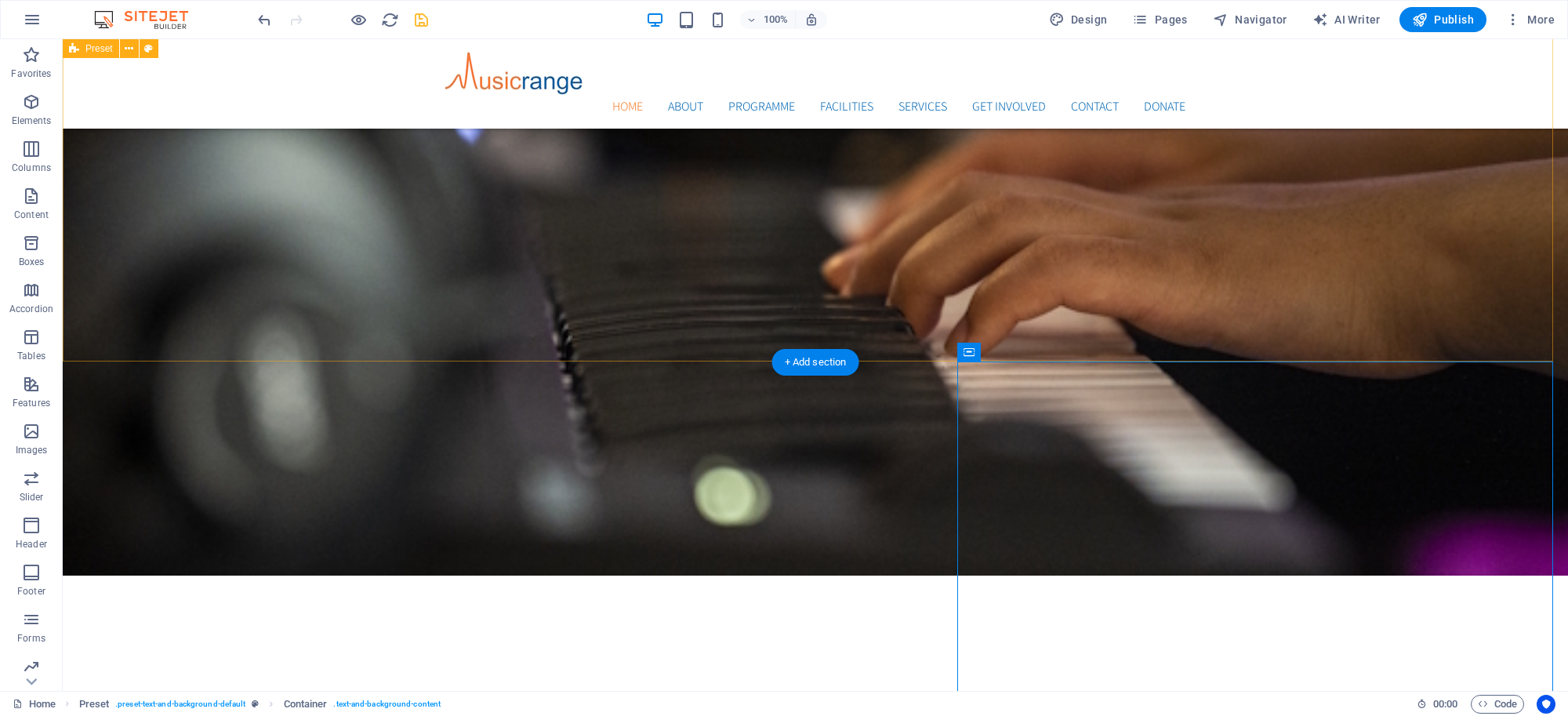
scroll to position [805, 0]
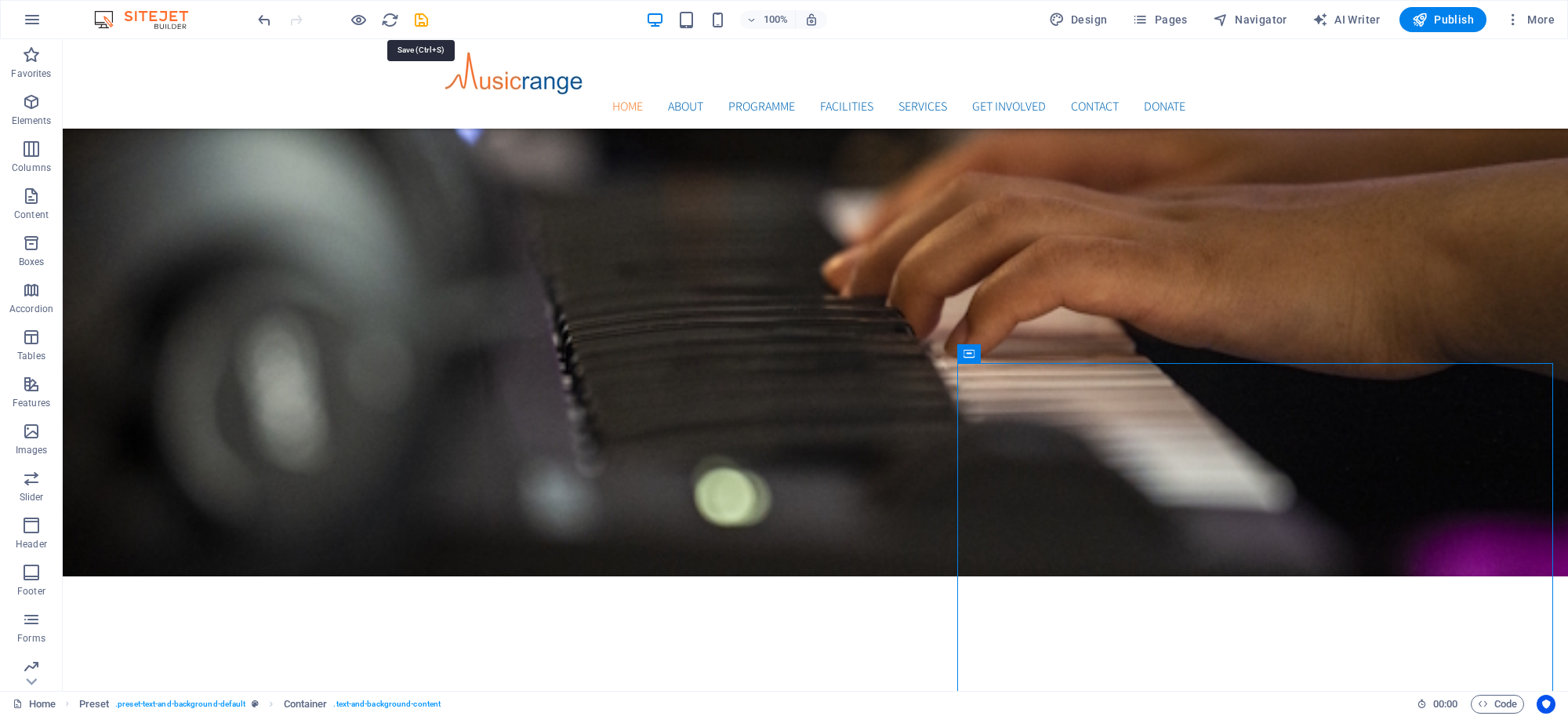
drag, startPoint x: 421, startPoint y: 21, endPoint x: 424, endPoint y: 10, distance: 11.4
click at [421, 20] on icon "save" at bounding box center [421, 19] width 18 height 18
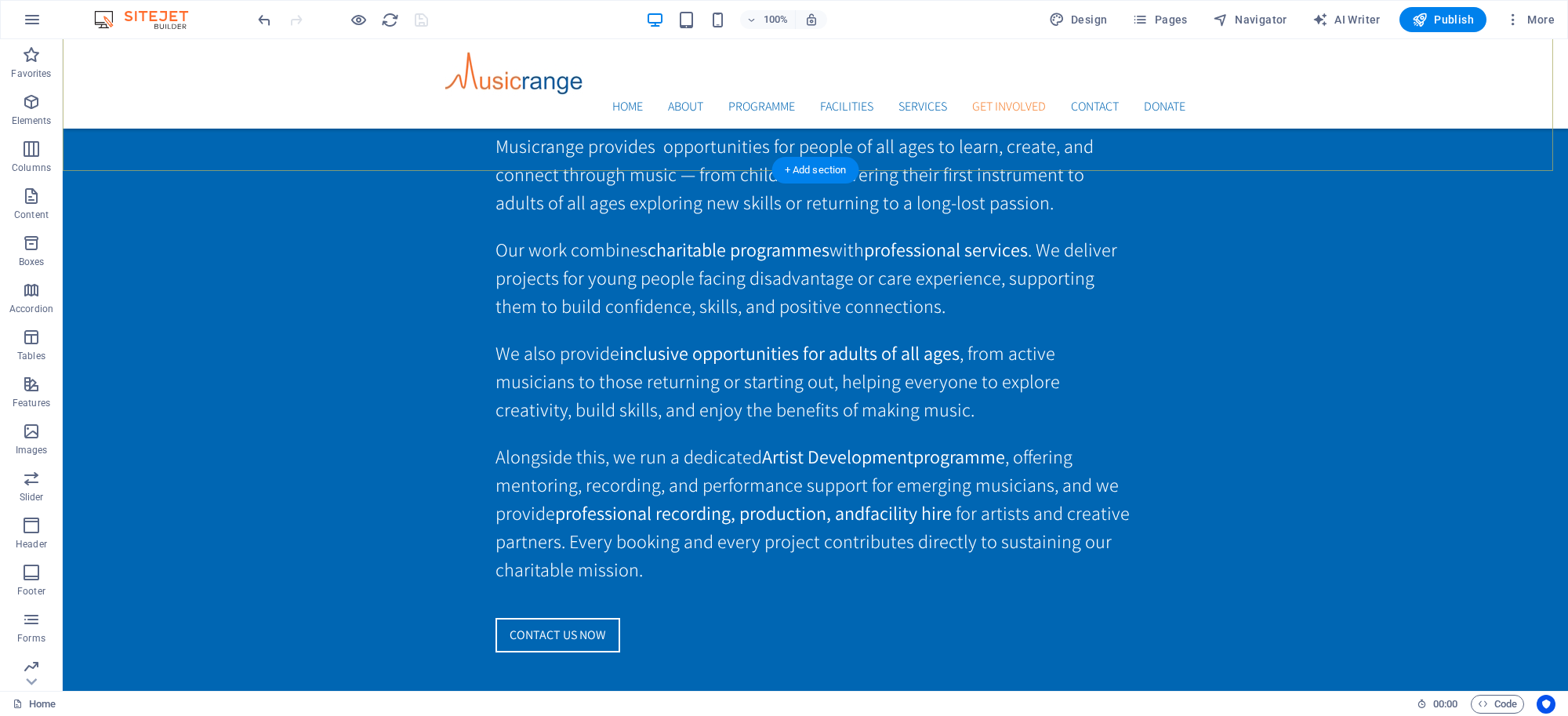
scroll to position [3378, 0]
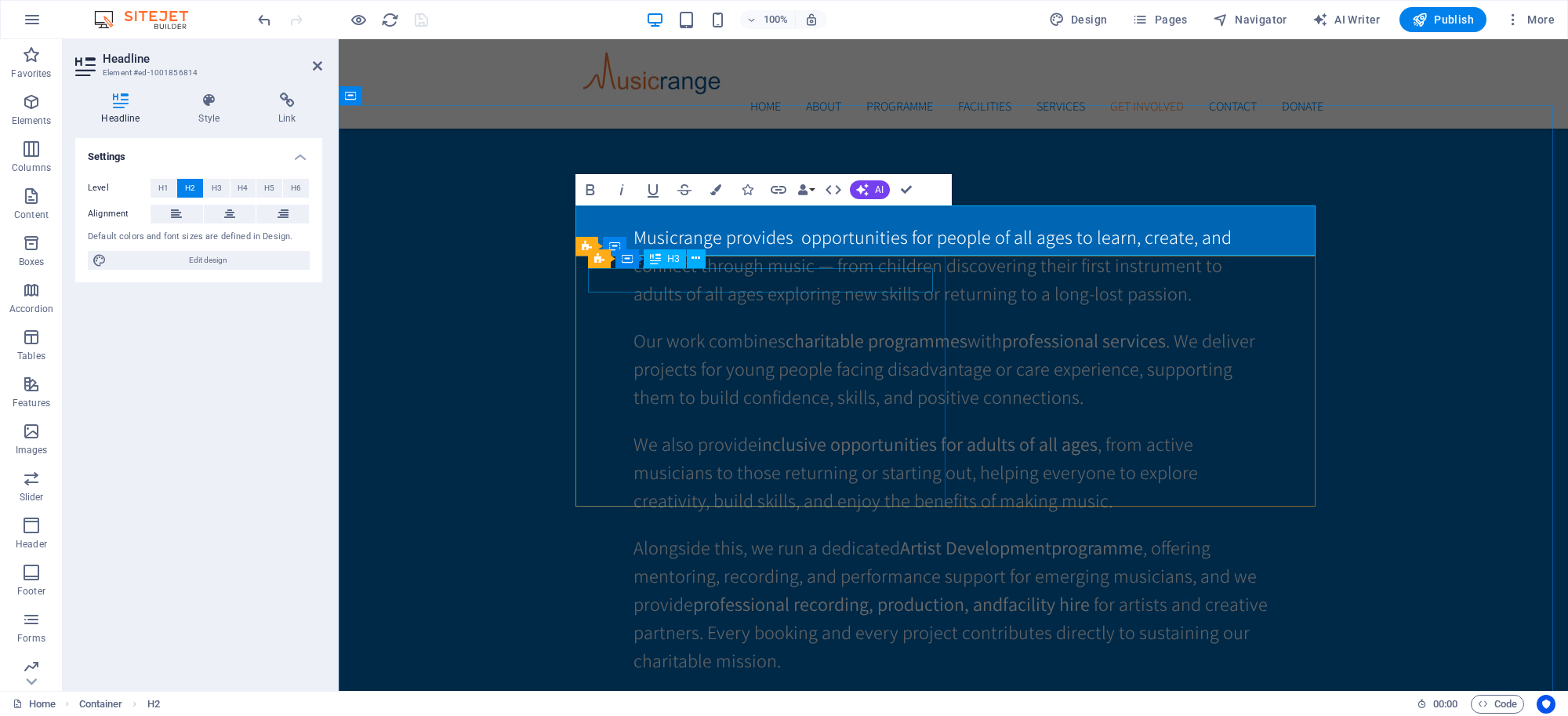
scroll to position [3632, 0]
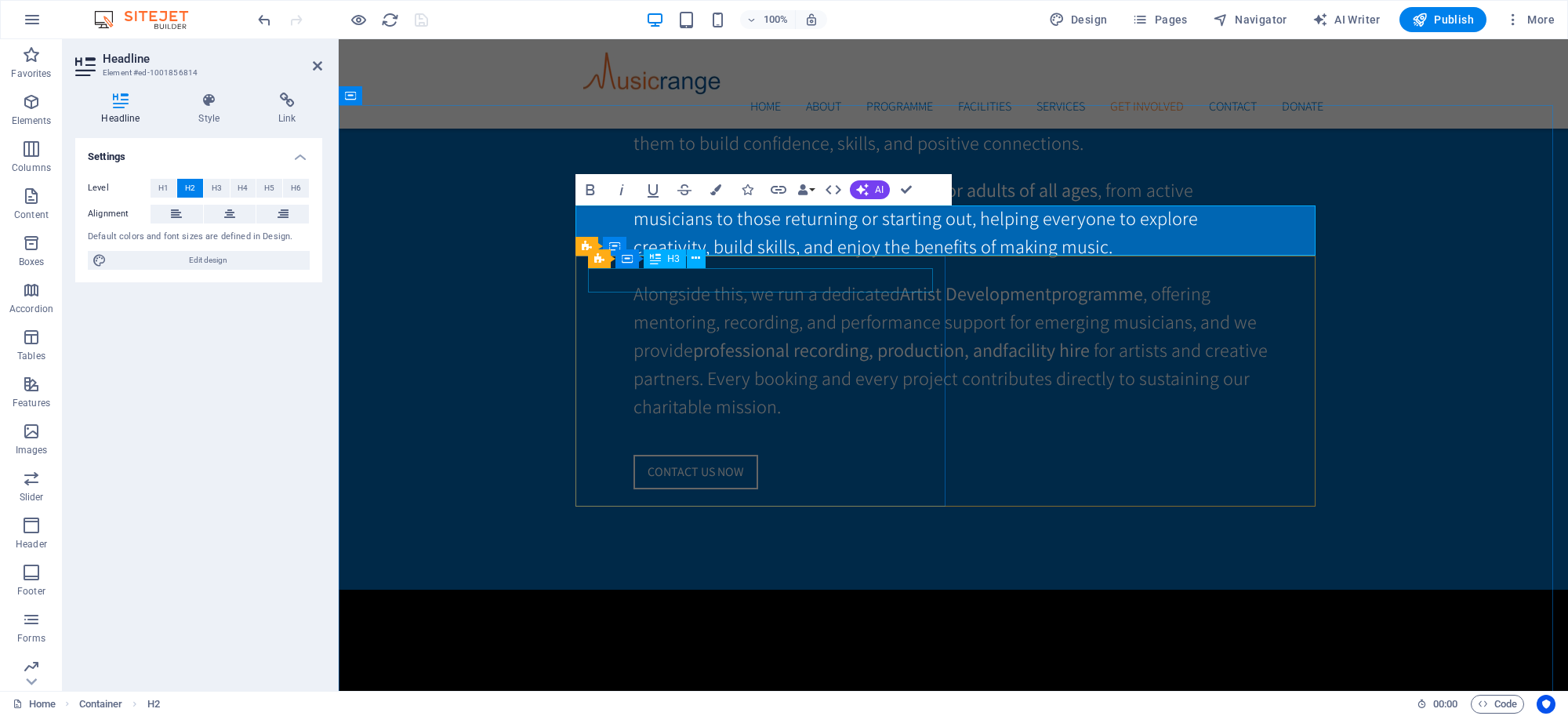
drag, startPoint x: 1001, startPoint y: 298, endPoint x: 921, endPoint y: 242, distance: 97.7
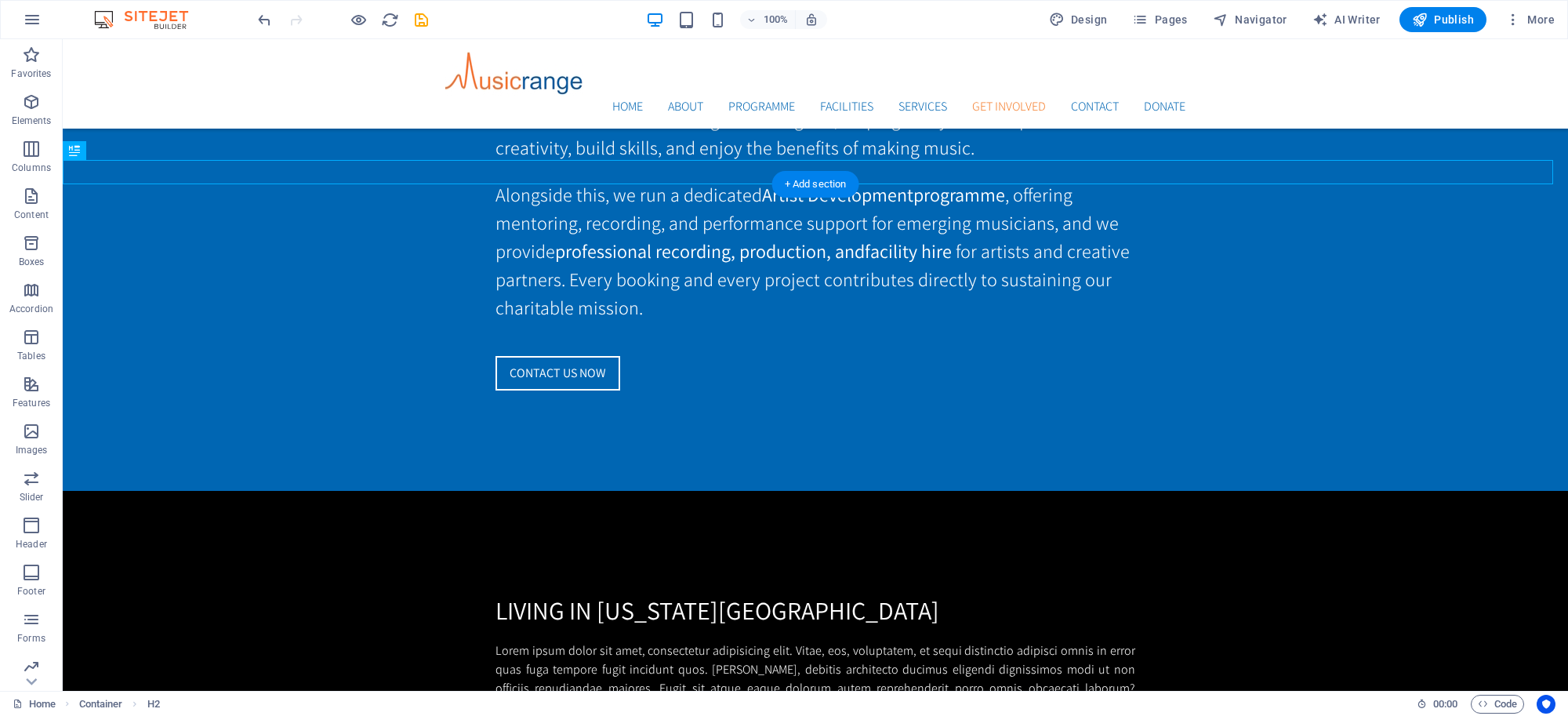
scroll to position [3378, 0]
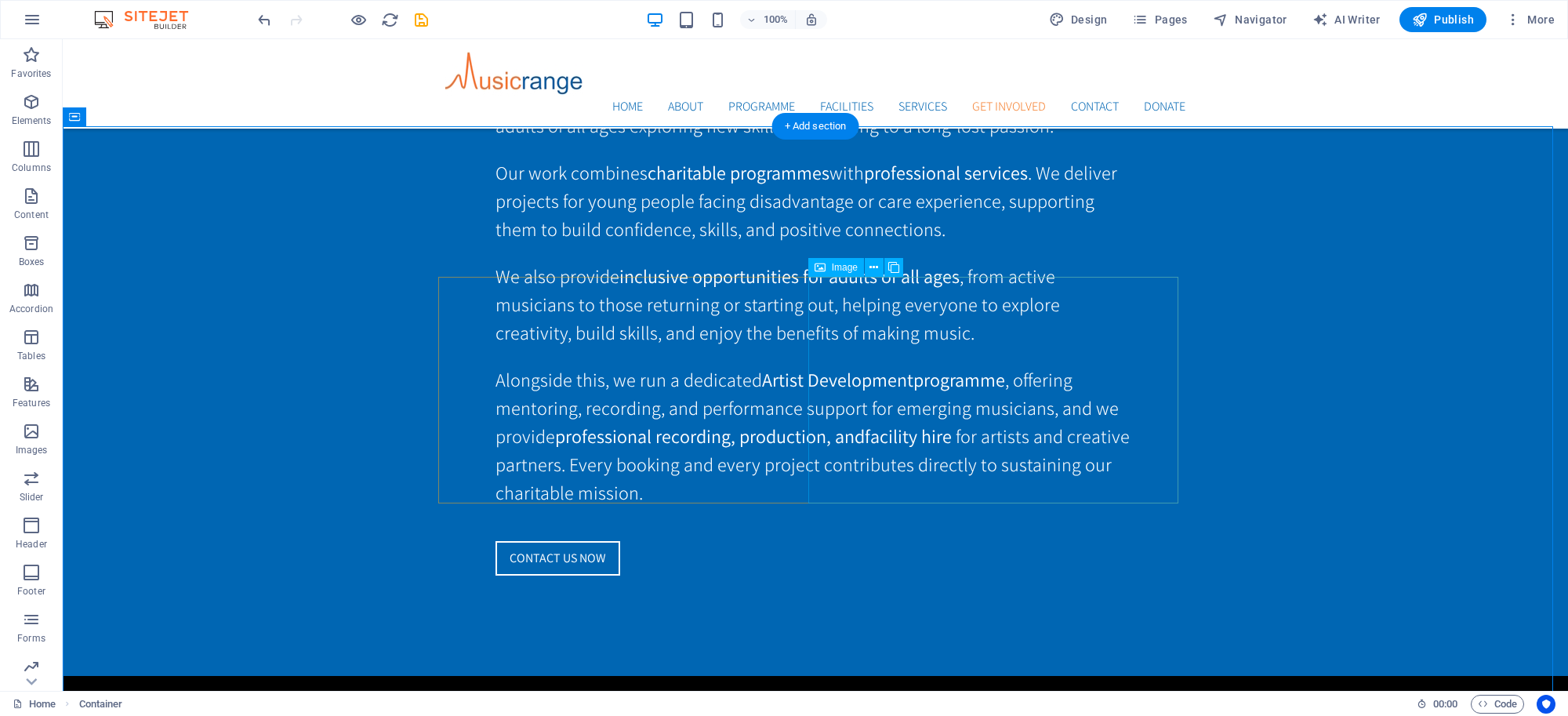
scroll to position [3449, 0]
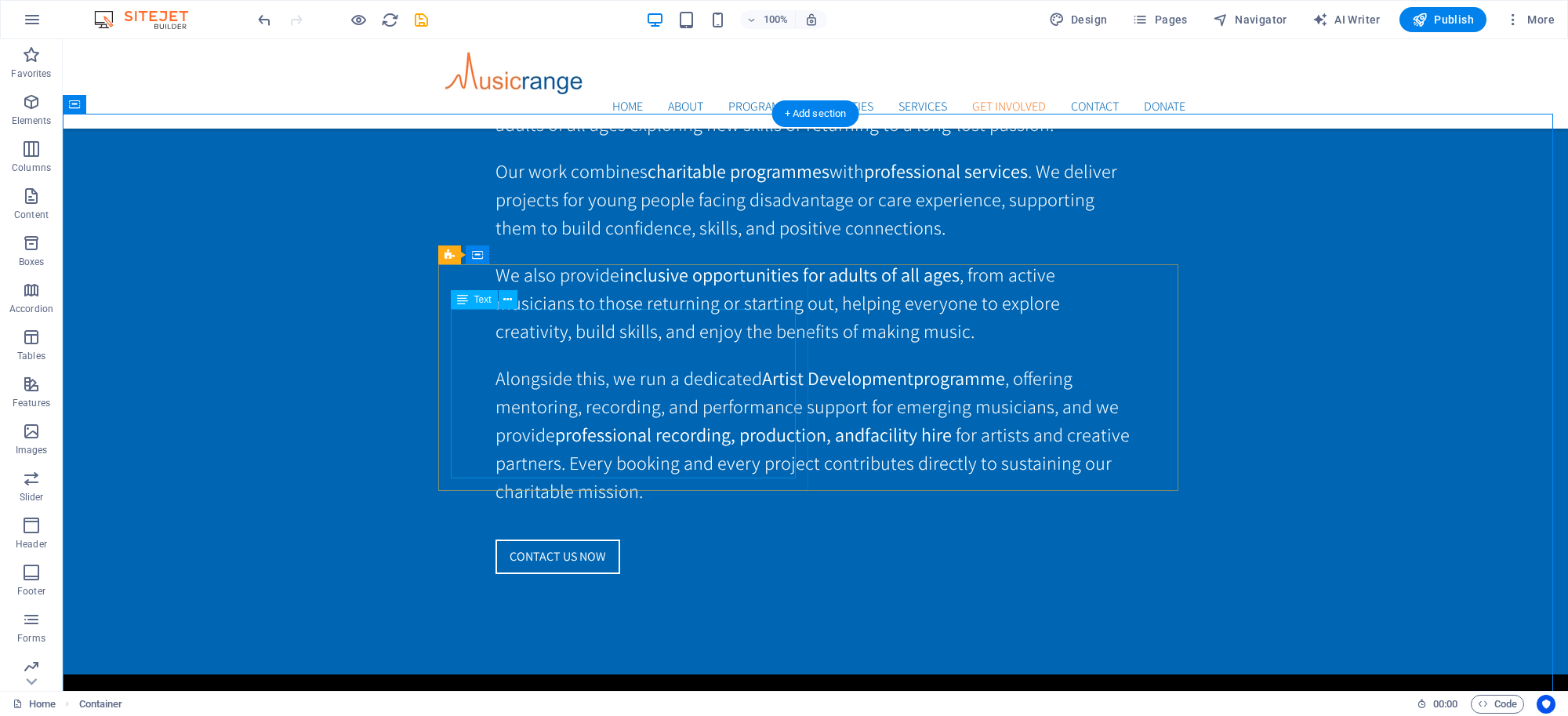
drag, startPoint x: 632, startPoint y: 355, endPoint x: 356, endPoint y: 356, distance: 276.0
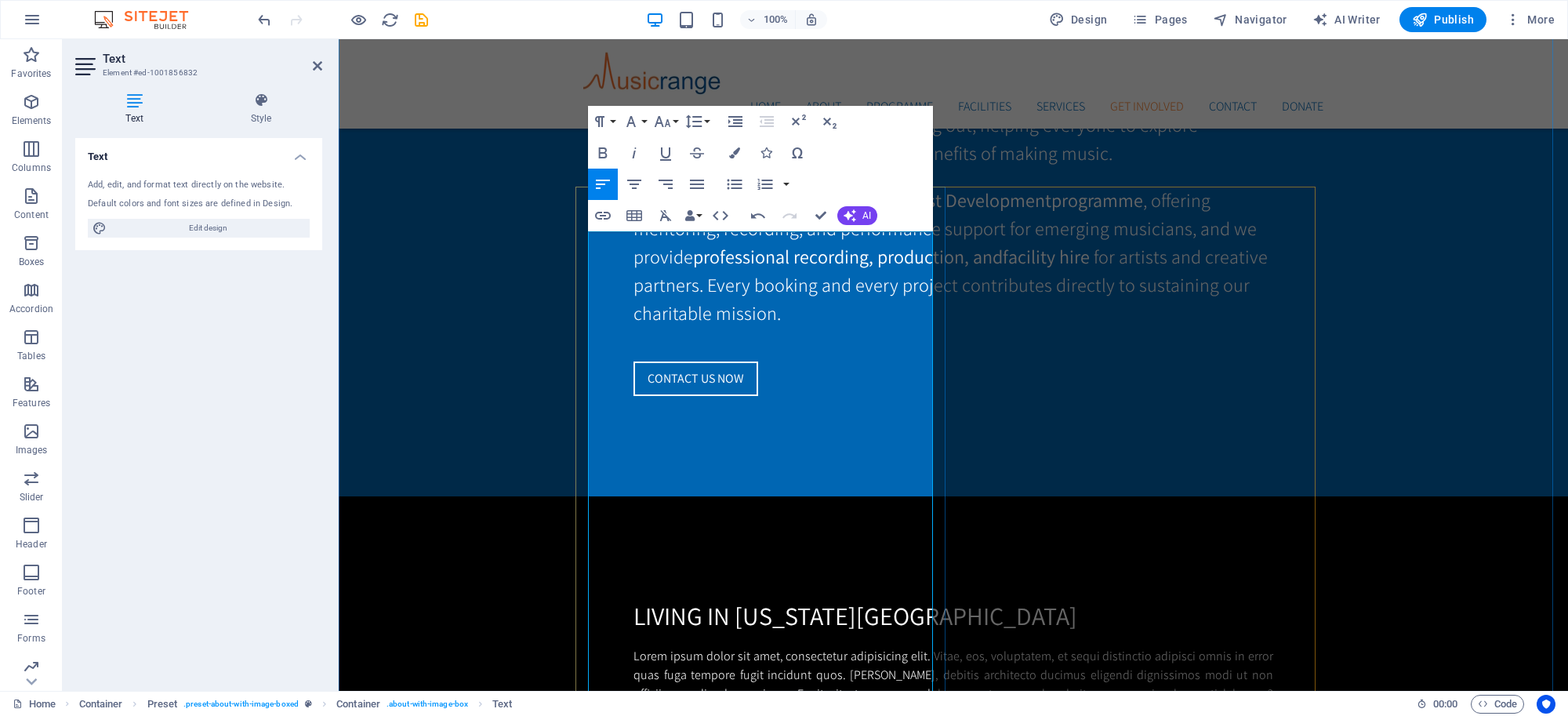
scroll to position [3767, 0]
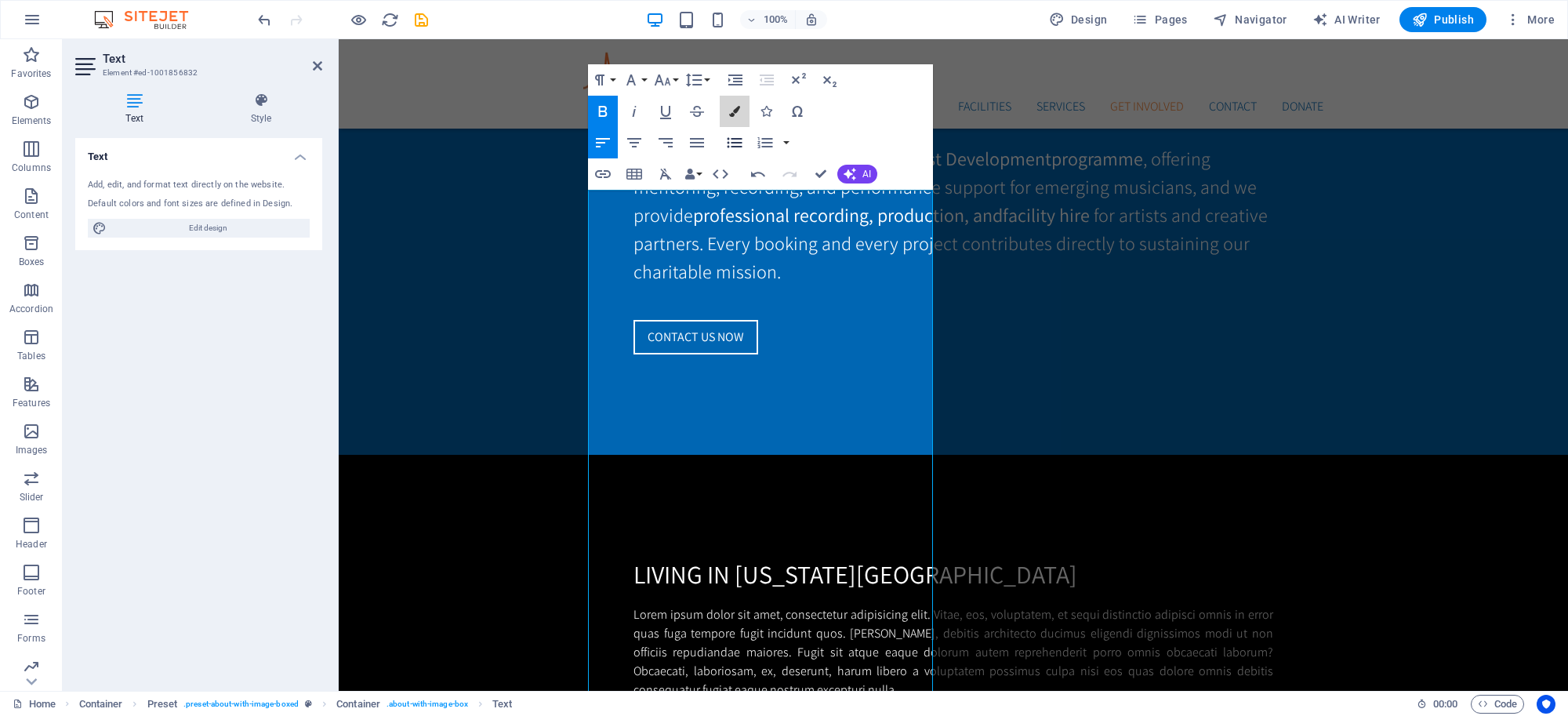
click at [739, 114] on button "Colors" at bounding box center [734, 111] width 30 height 31
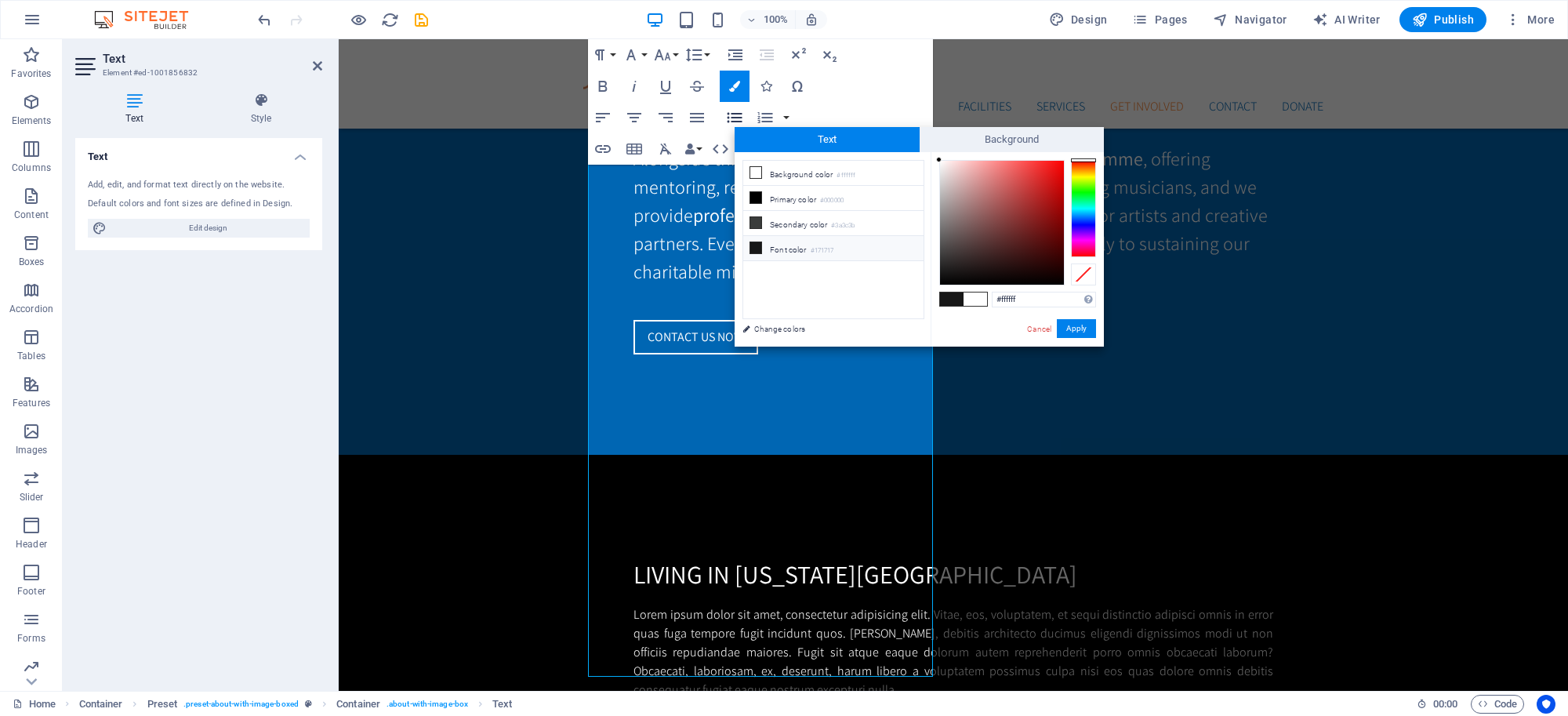
scroll to position [3828, 0]
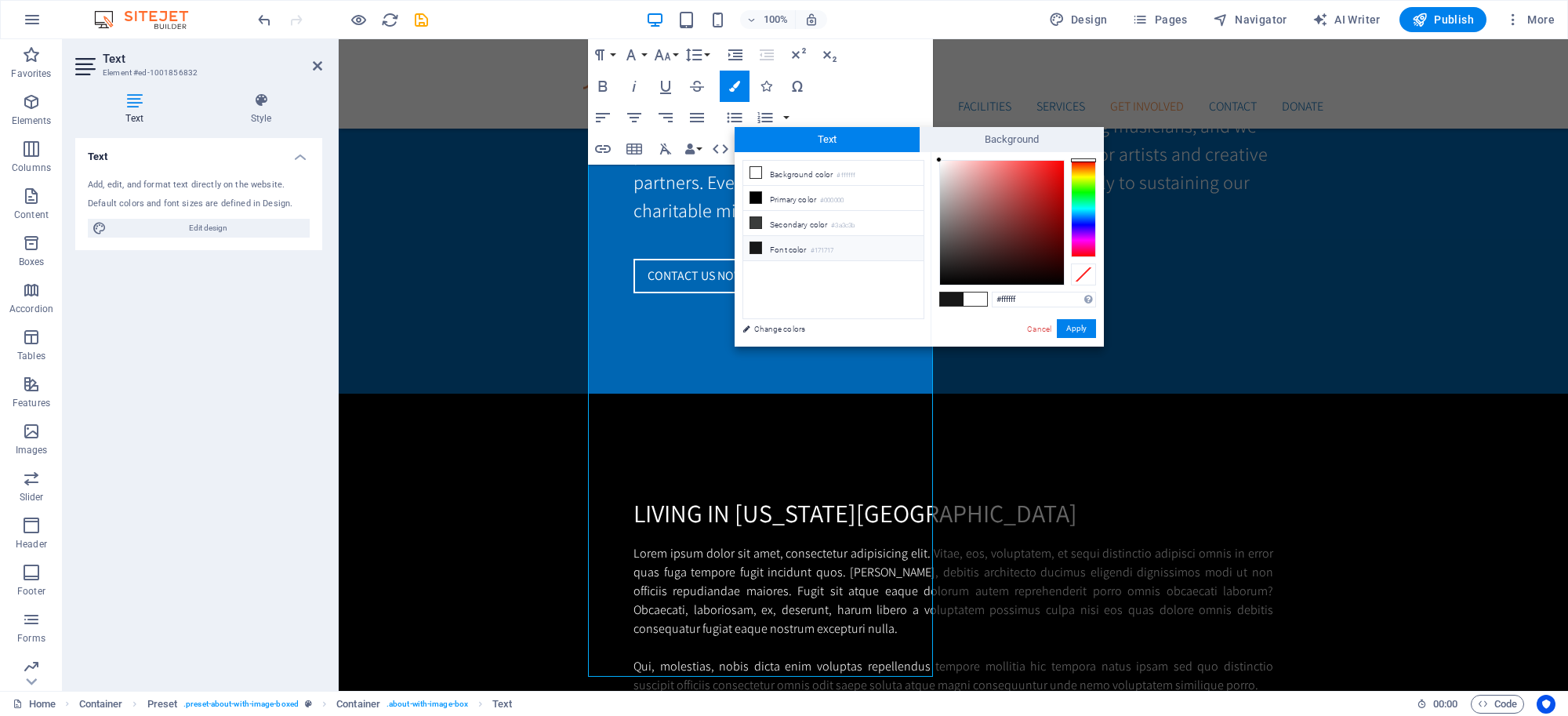
click at [958, 295] on span at bounding box center [951, 299] width 23 height 14
type input "#171717"
click at [1080, 336] on button "Apply" at bounding box center [1076, 328] width 39 height 18
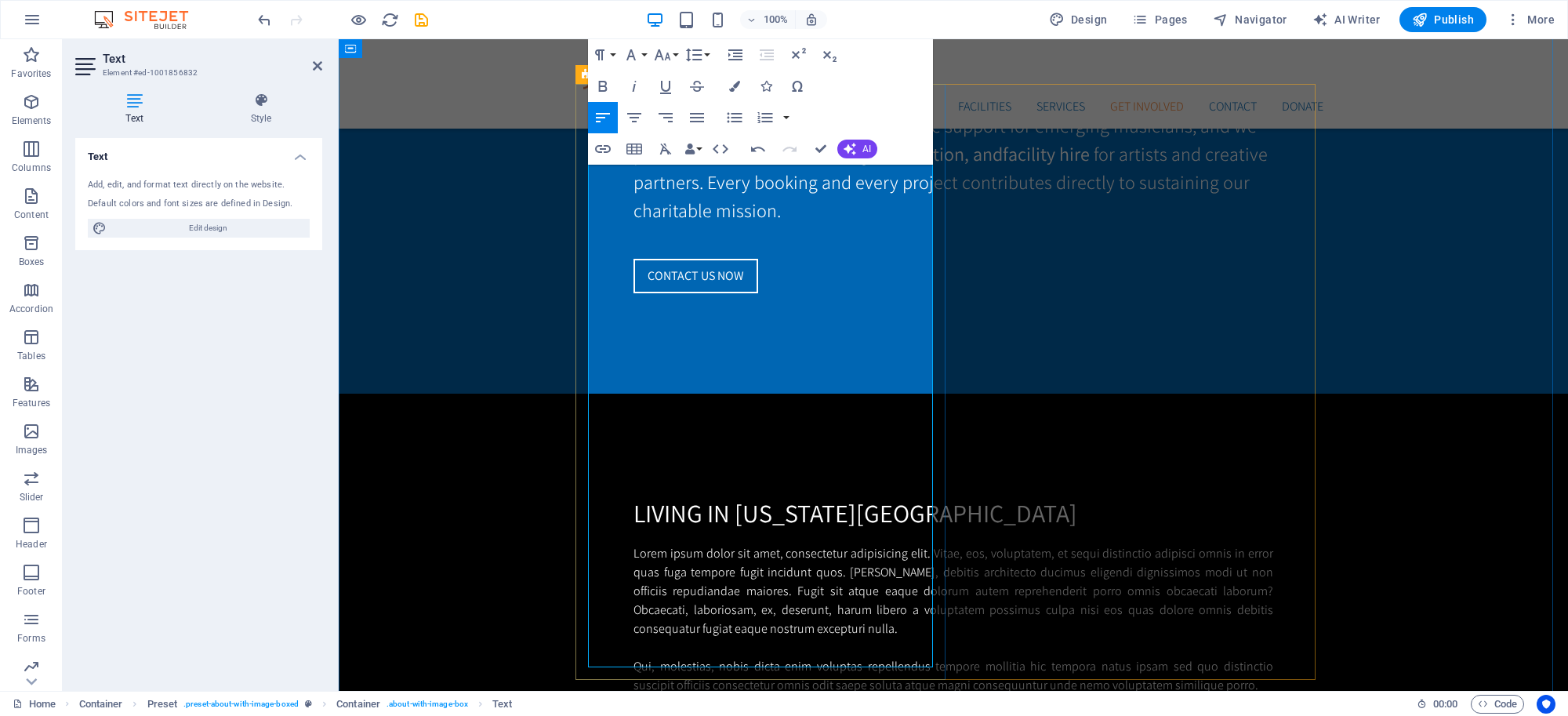
drag, startPoint x: 589, startPoint y: 217, endPoint x: 814, endPoint y: 491, distance: 354.5
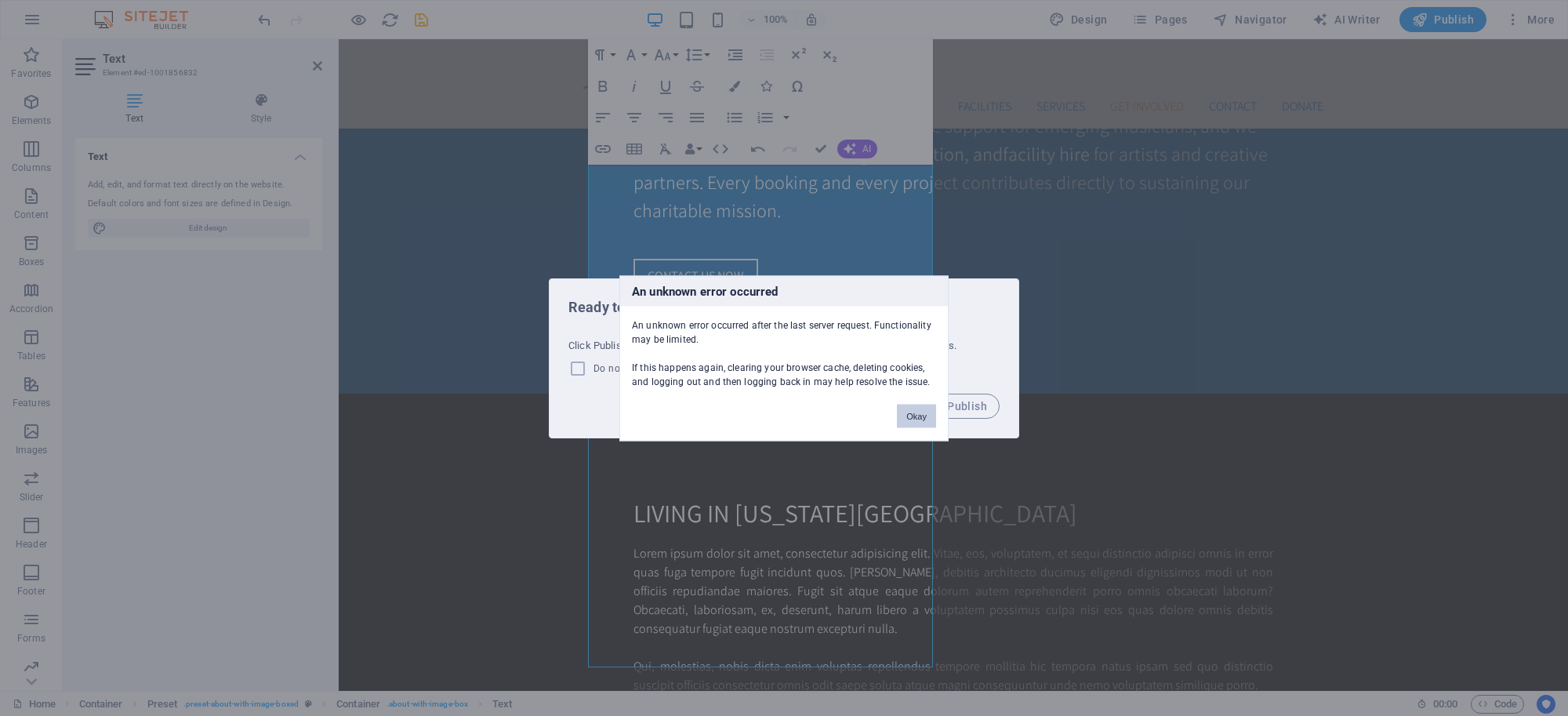
click at [911, 426] on button "Okay" at bounding box center [917, 416] width 39 height 23
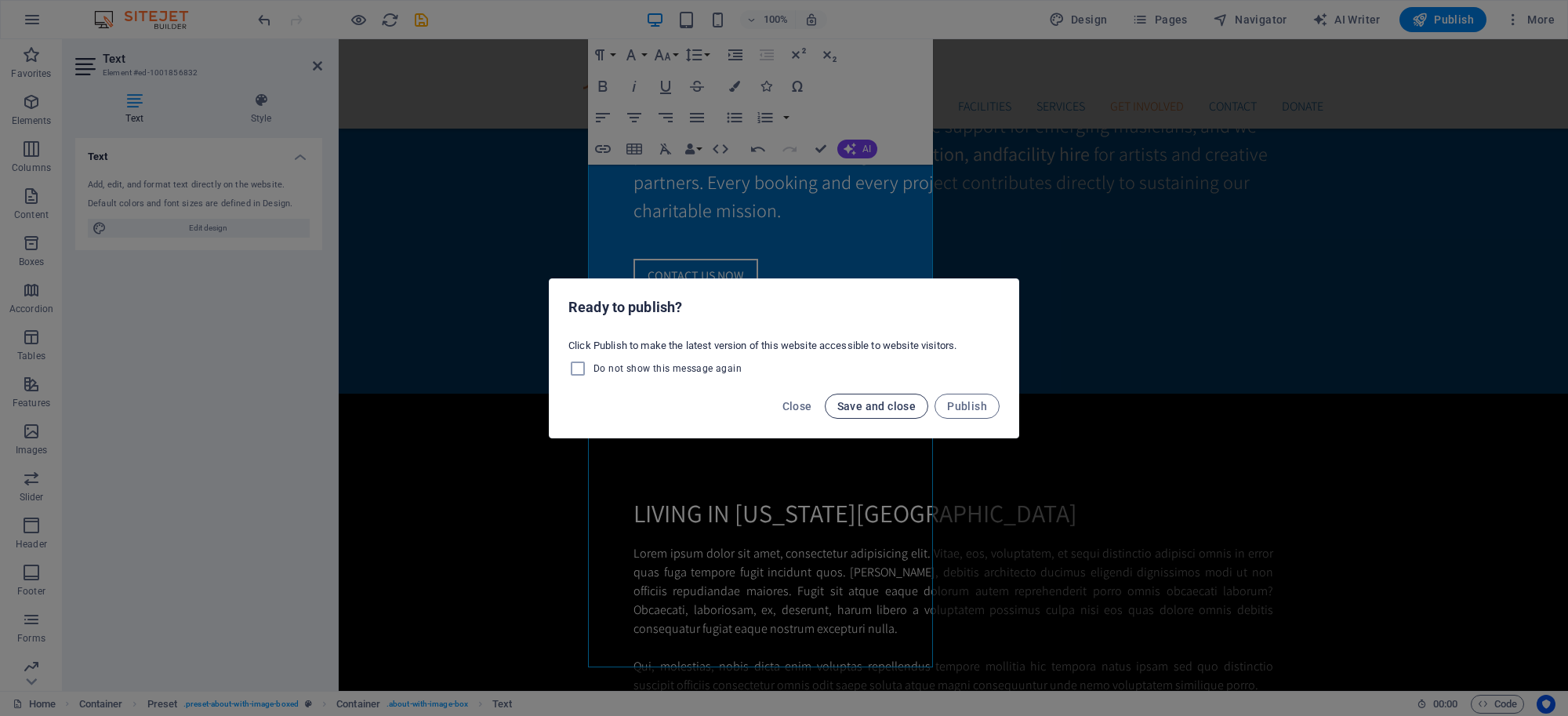
click at [901, 410] on span "Save and close" at bounding box center [877, 406] width 80 height 13
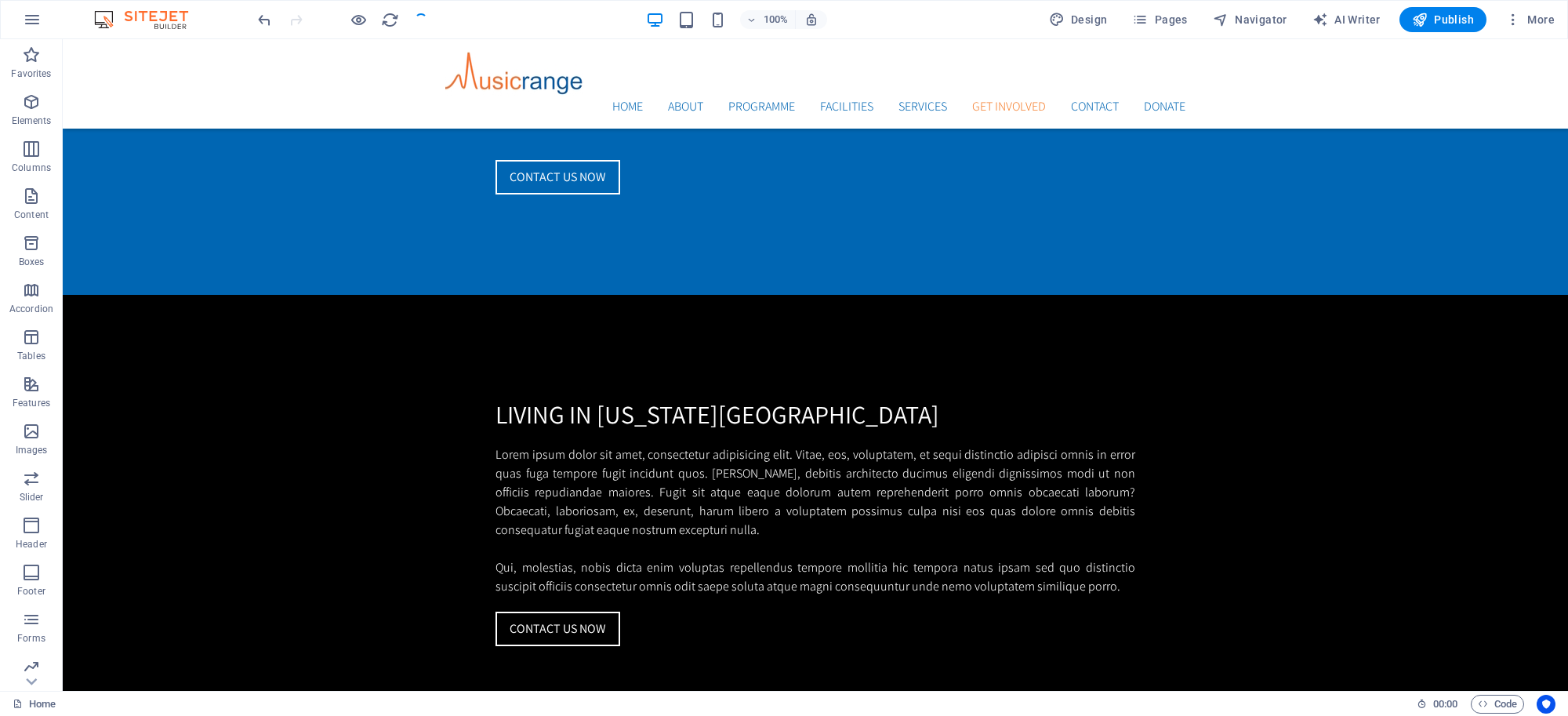
scroll to position [3630, 0]
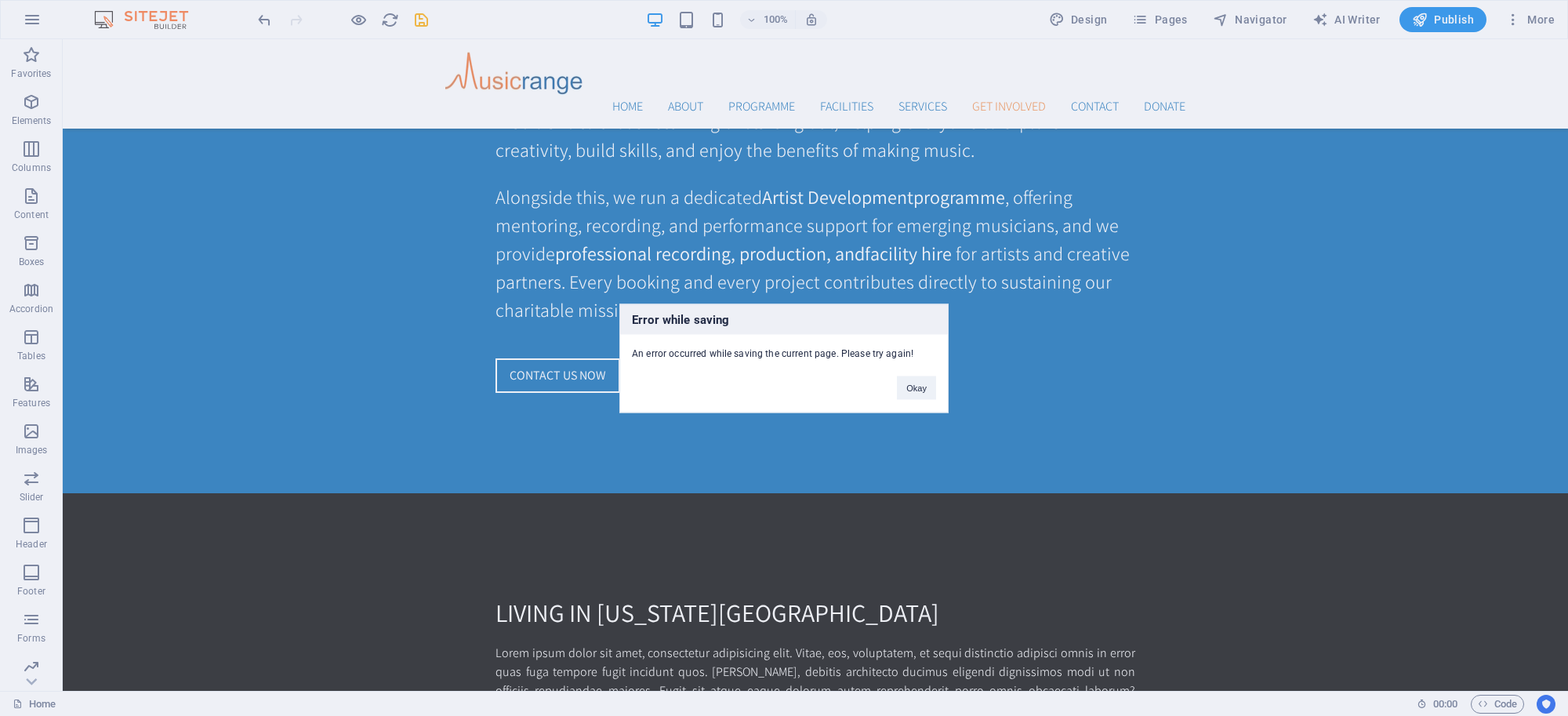
click at [895, 387] on div "Okay" at bounding box center [916, 380] width 63 height 40
drag, startPoint x: 734, startPoint y: 214, endPoint x: 671, endPoint y: 173, distance: 75.2
click at [734, 214] on div "Error while saving An error occurred while saving the current page. Please try …" at bounding box center [784, 358] width 1568 height 716
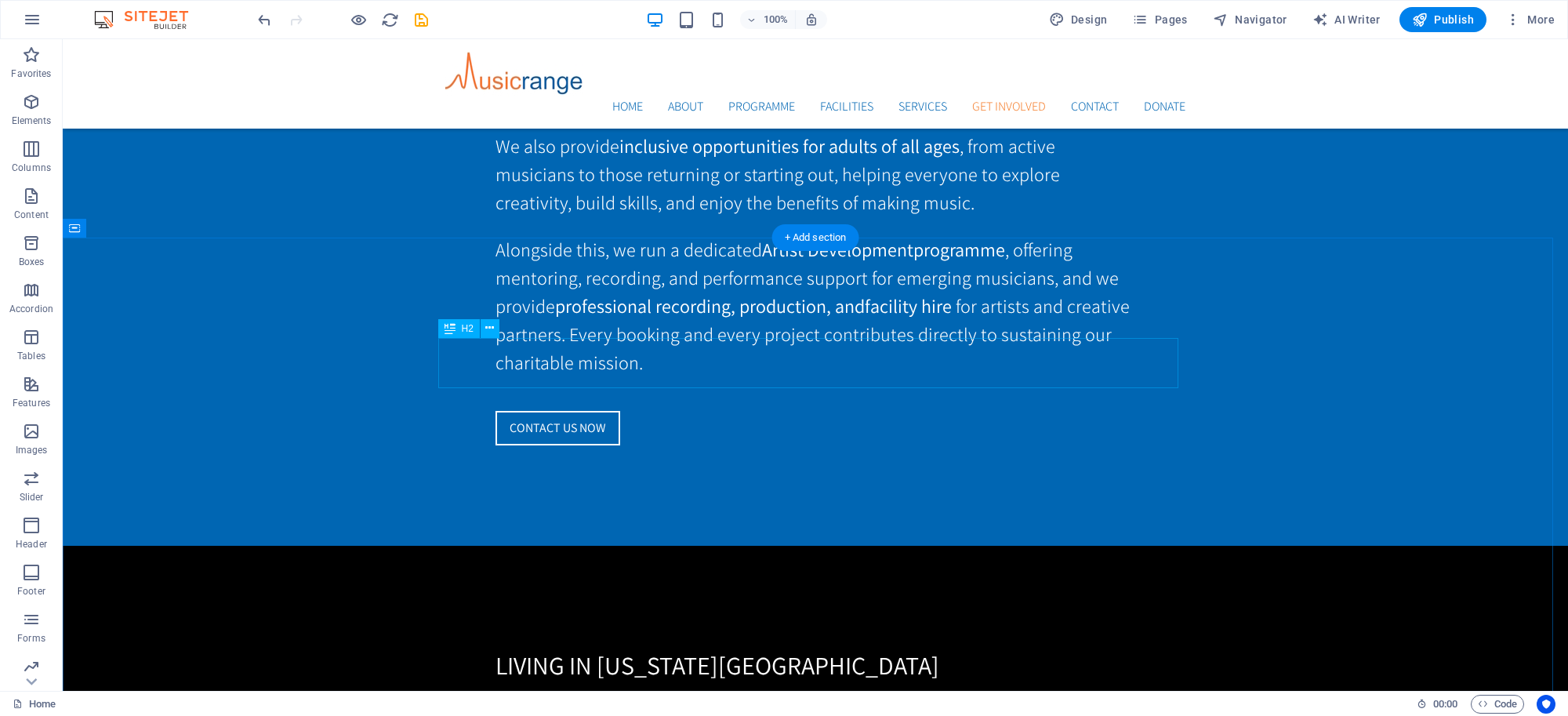
scroll to position [3581, 0]
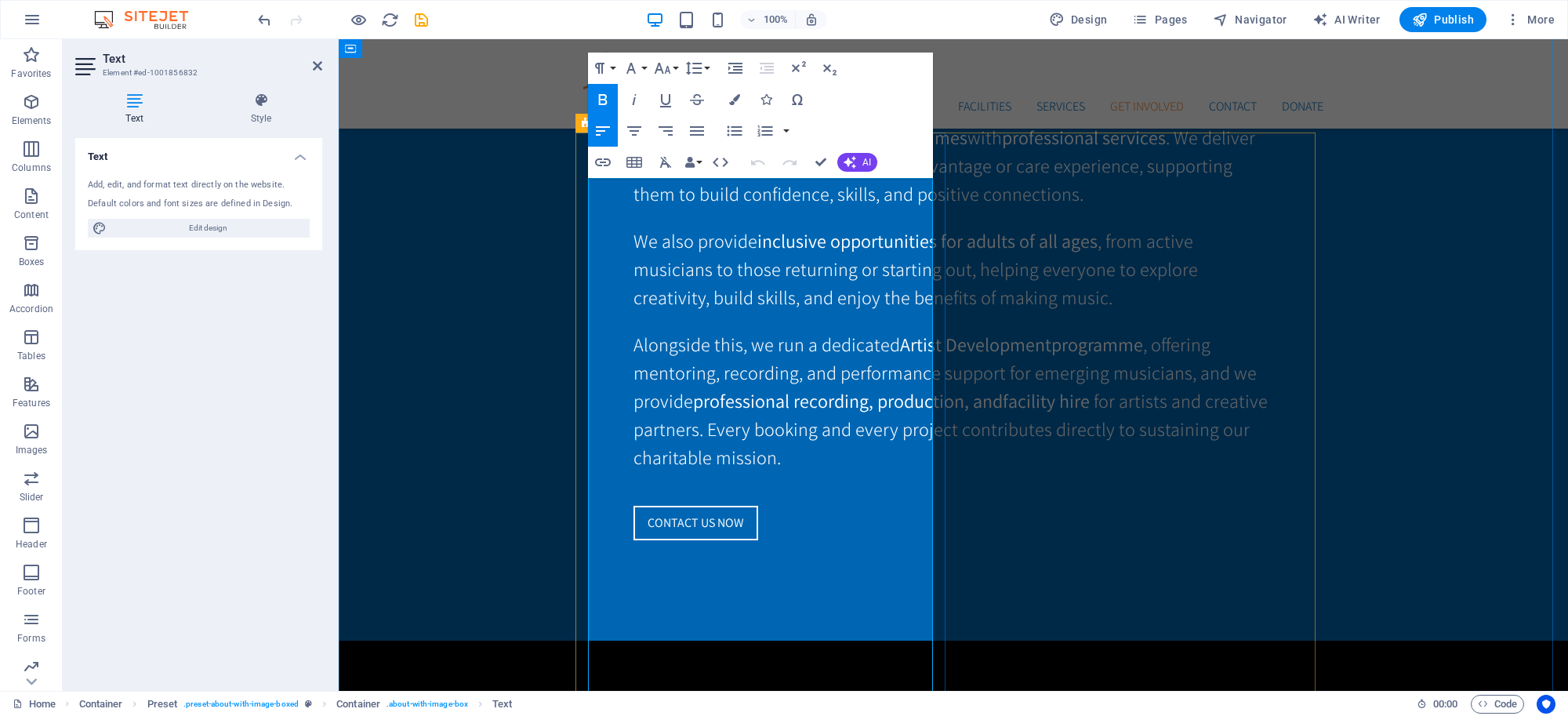
scroll to position [3779, 0]
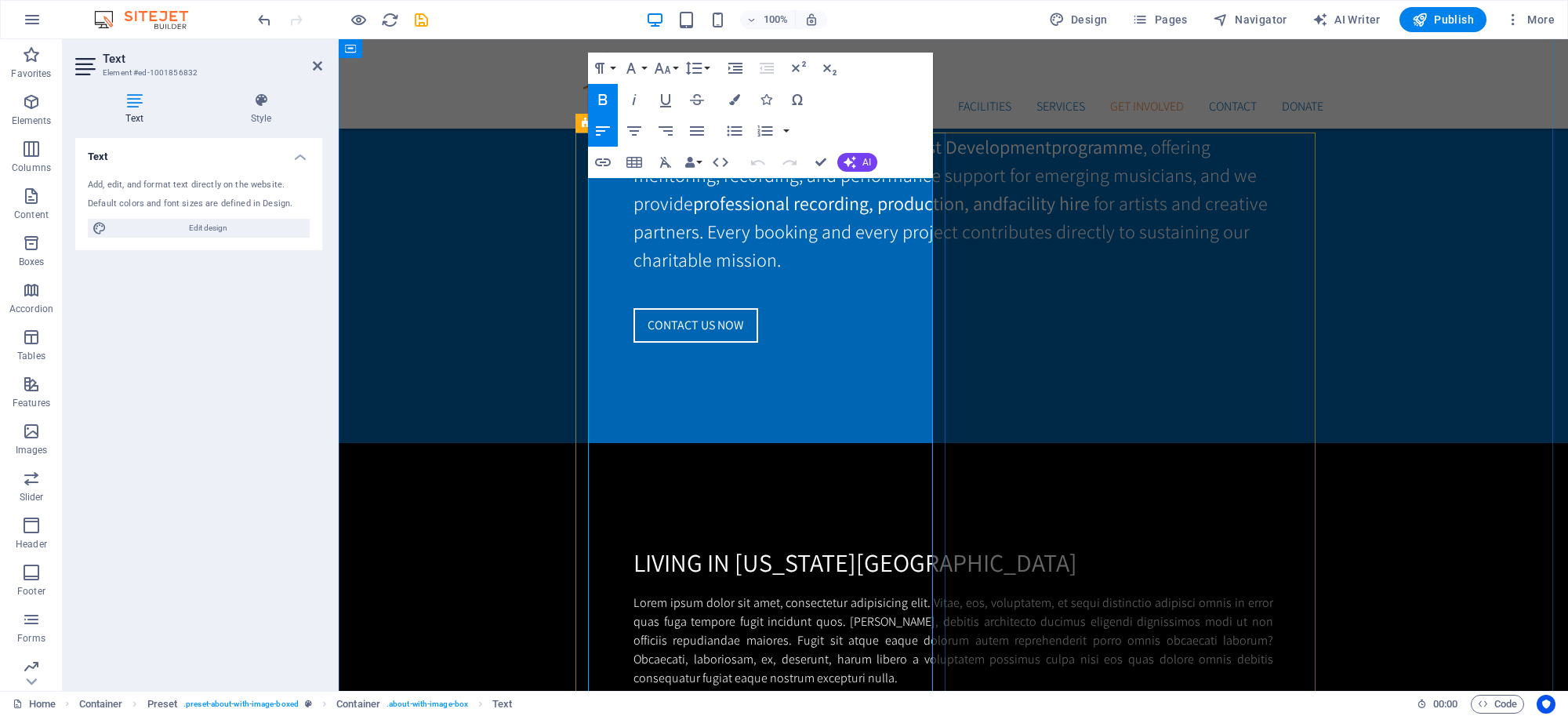
drag, startPoint x: 592, startPoint y: 185, endPoint x: 723, endPoint y: 206, distance: 132.7
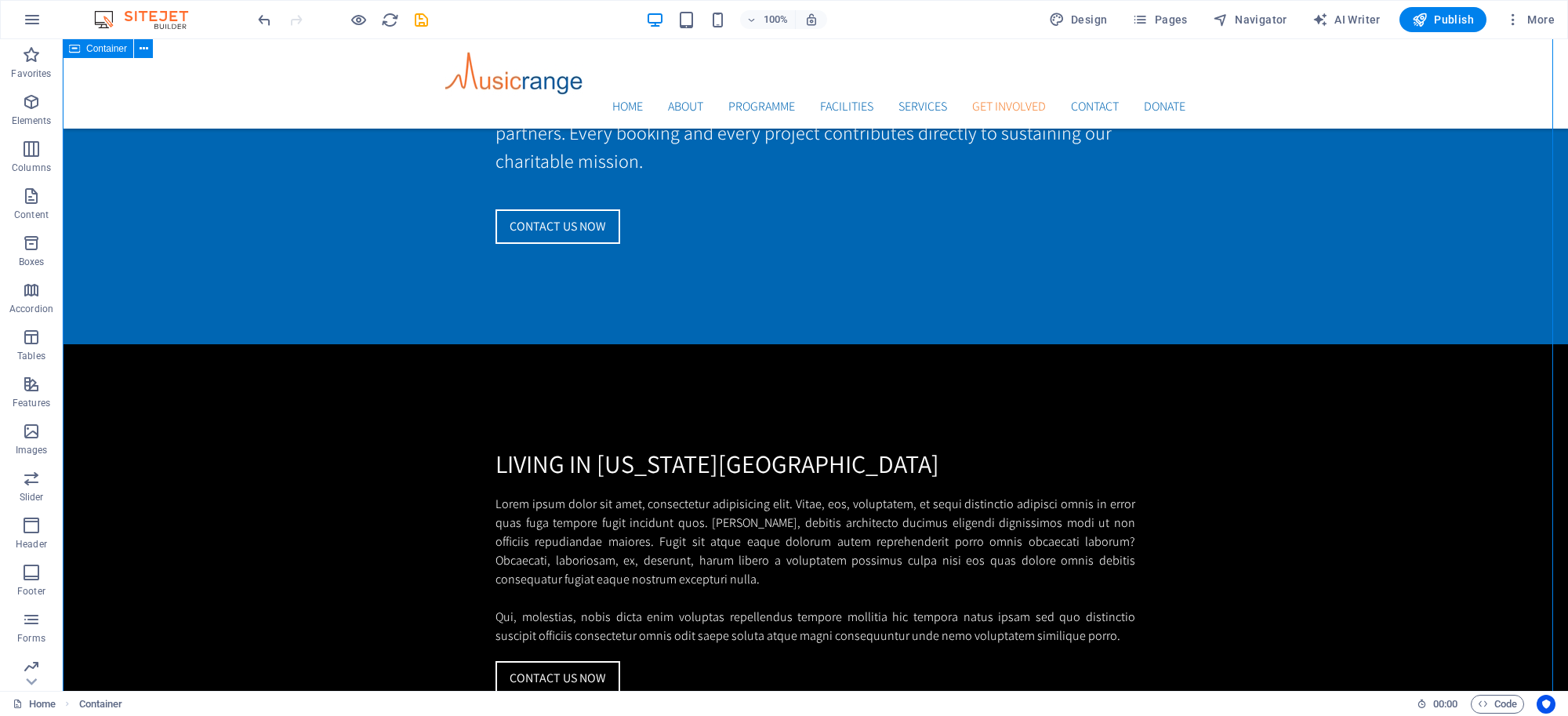
scroll to position [3580, 0]
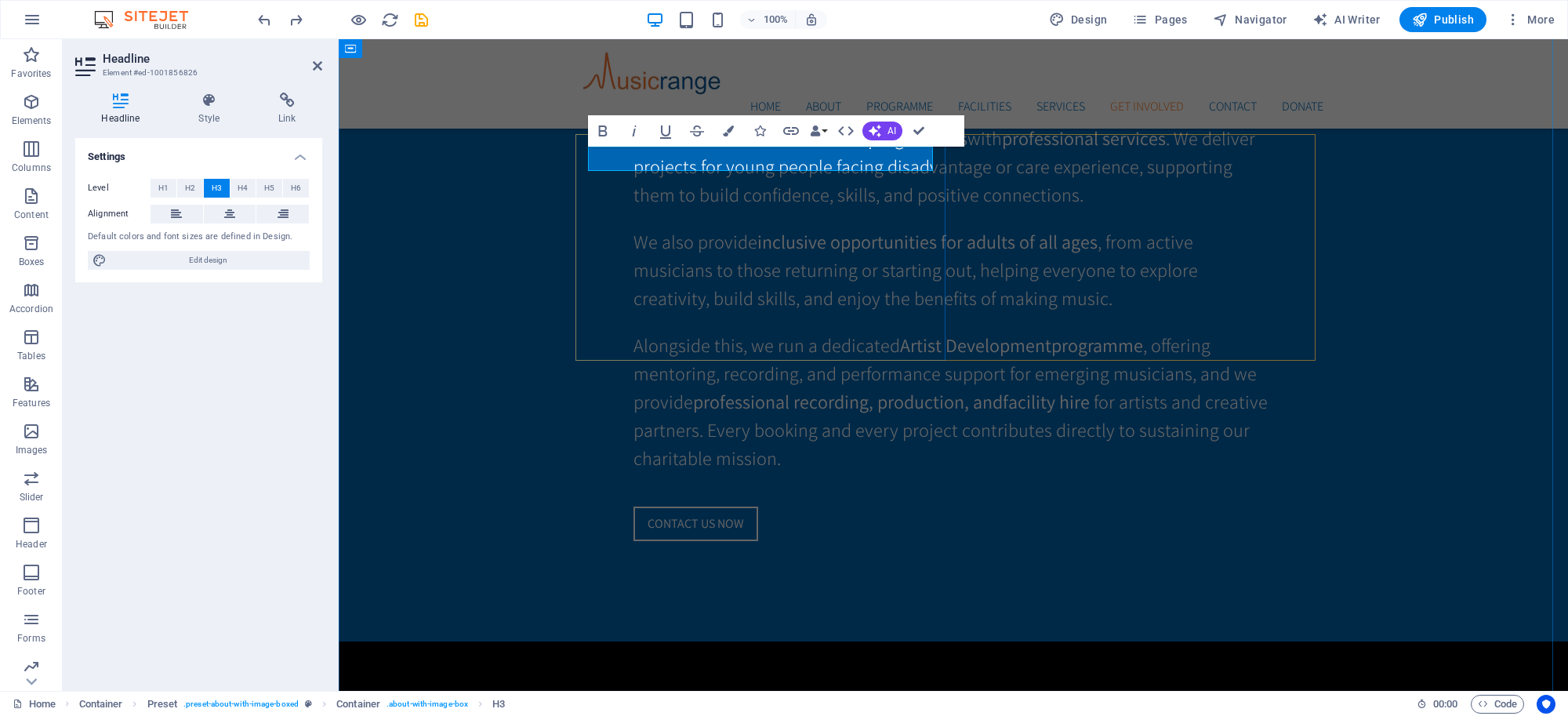
scroll to position [3778, 0]
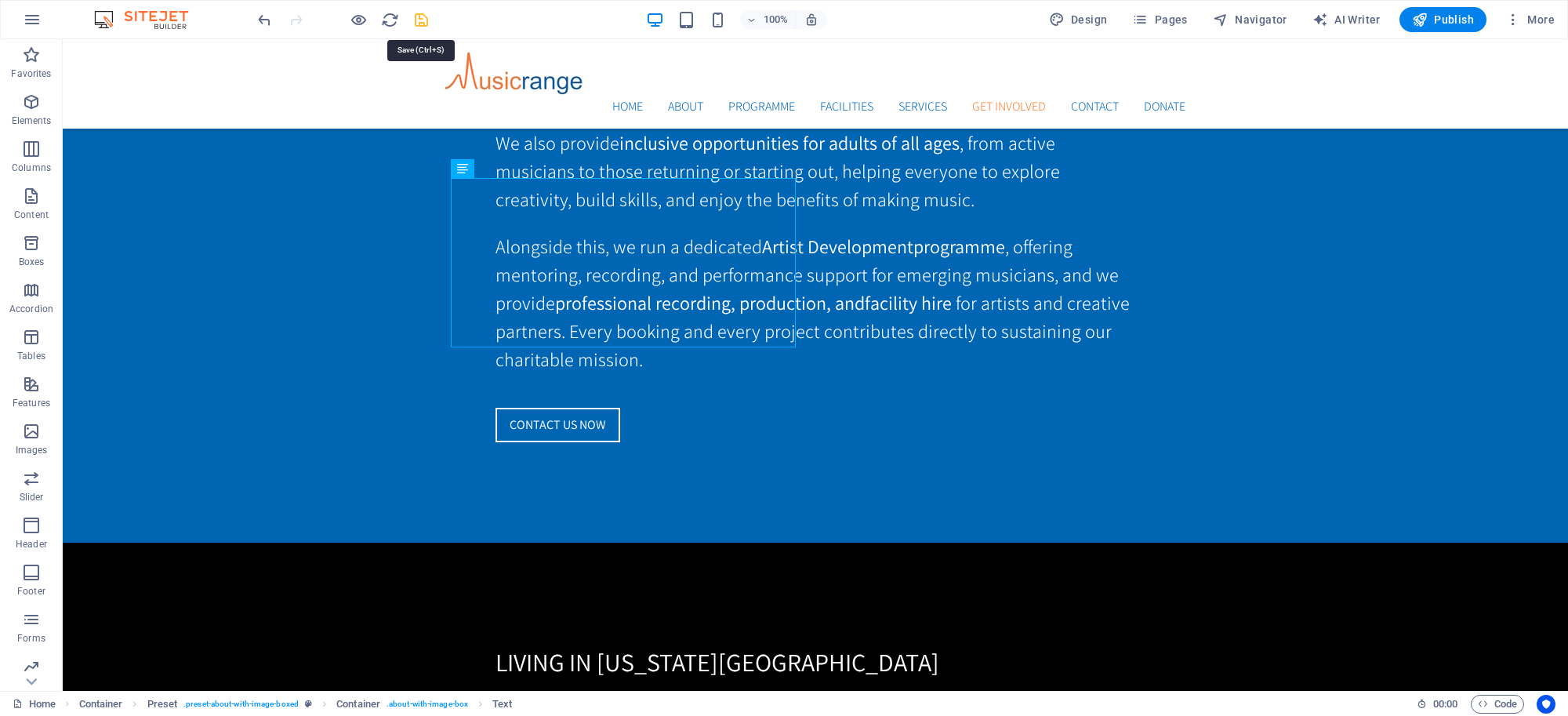
click at [423, 26] on icon "save" at bounding box center [421, 19] width 18 height 18
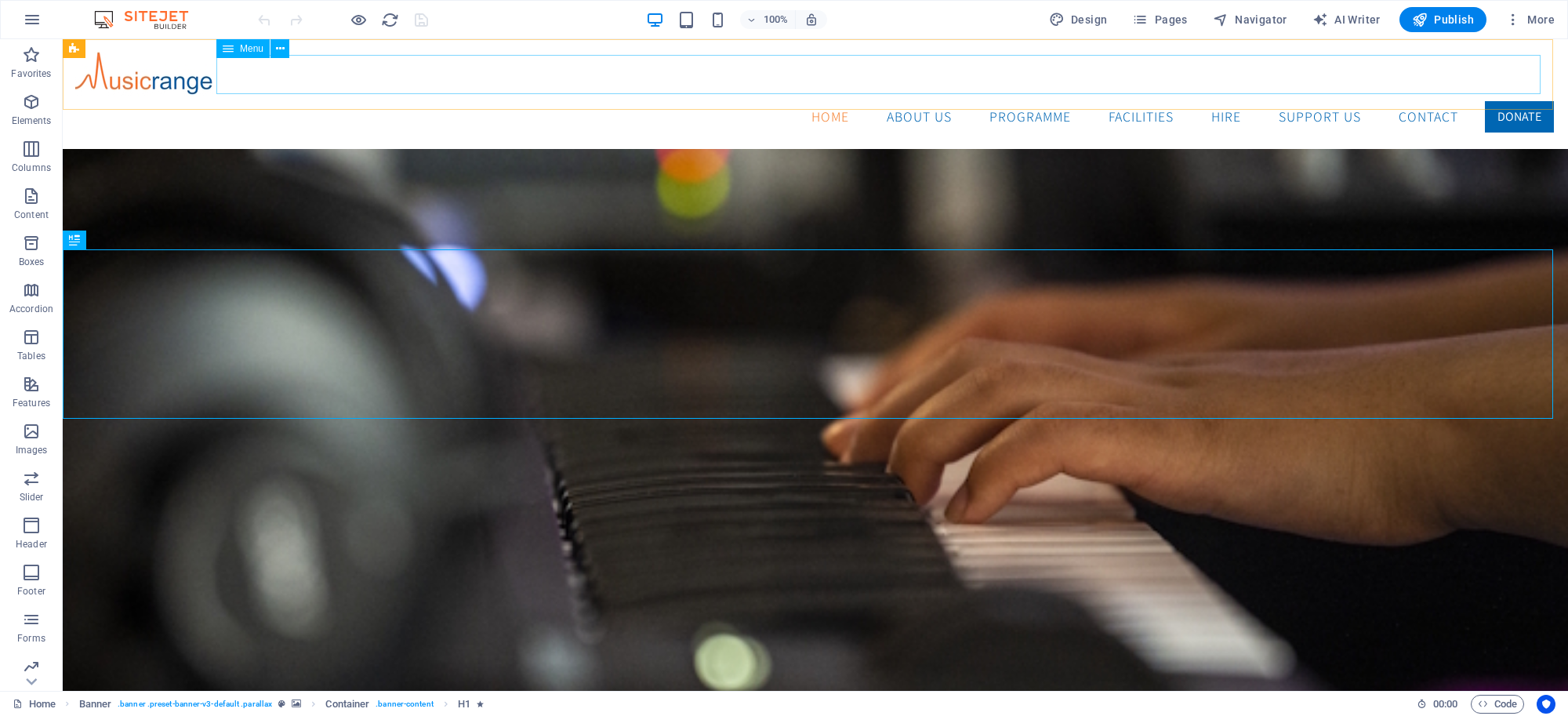
click at [1121, 97] on nav "Home ABOUT US Programme Artist Development Musicares Workshops Music Club Commu…" at bounding box center [815, 117] width 1480 height 39
click at [1170, 22] on span "Pages" at bounding box center [1159, 19] width 55 height 16
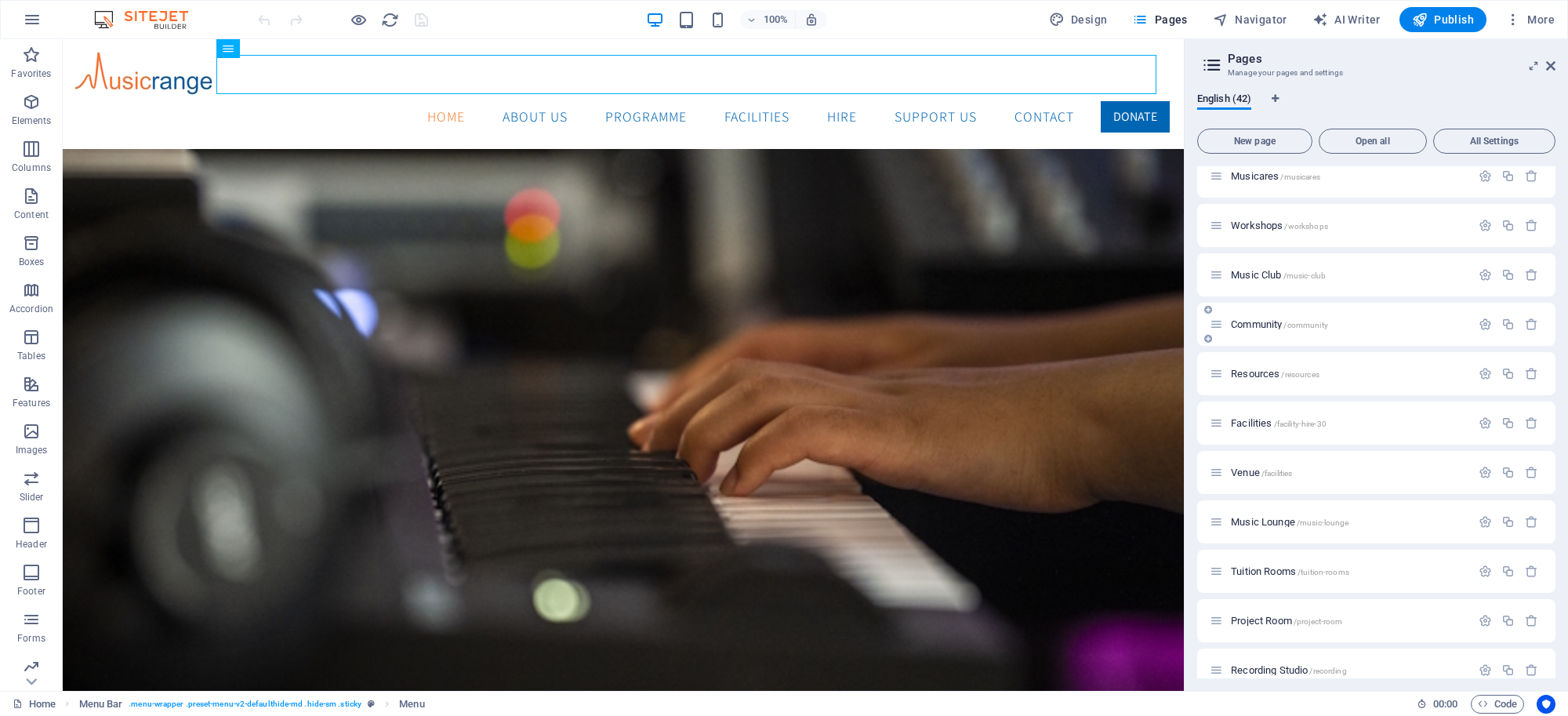
scroll to position [507, 0]
click at [1254, 420] on span "Facilities /facility-hire-30" at bounding box center [1278, 422] width 95 height 12
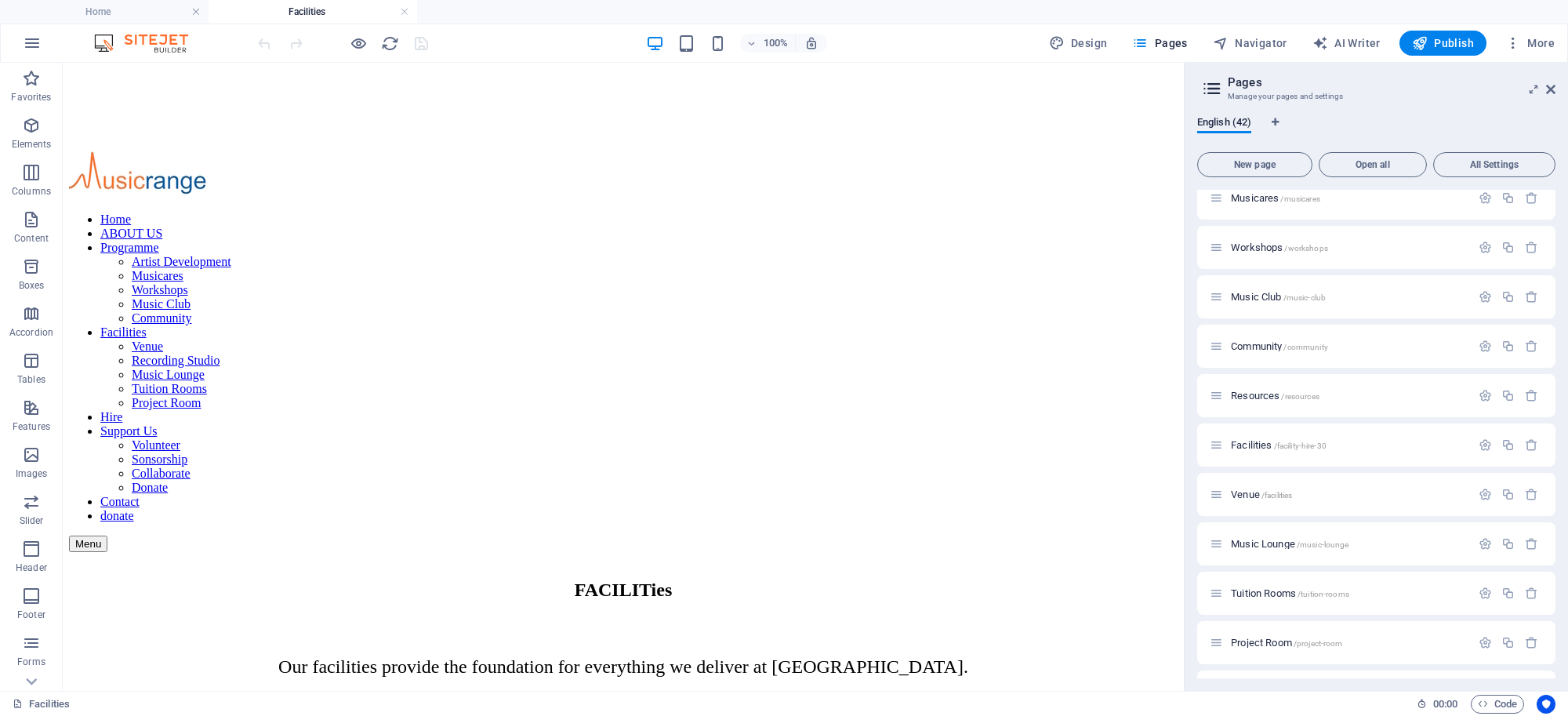
scroll to position [491, 0]
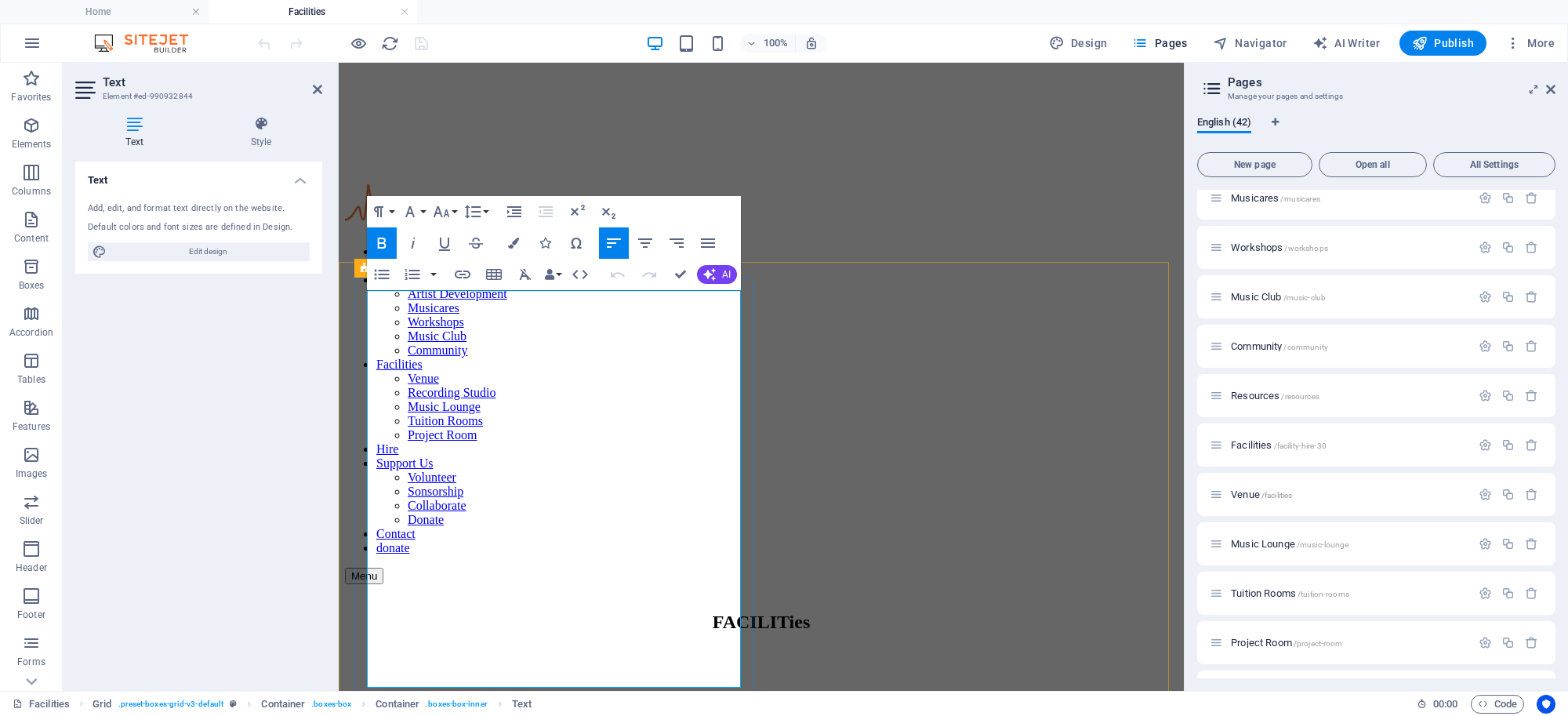
scroll to position [558, 0]
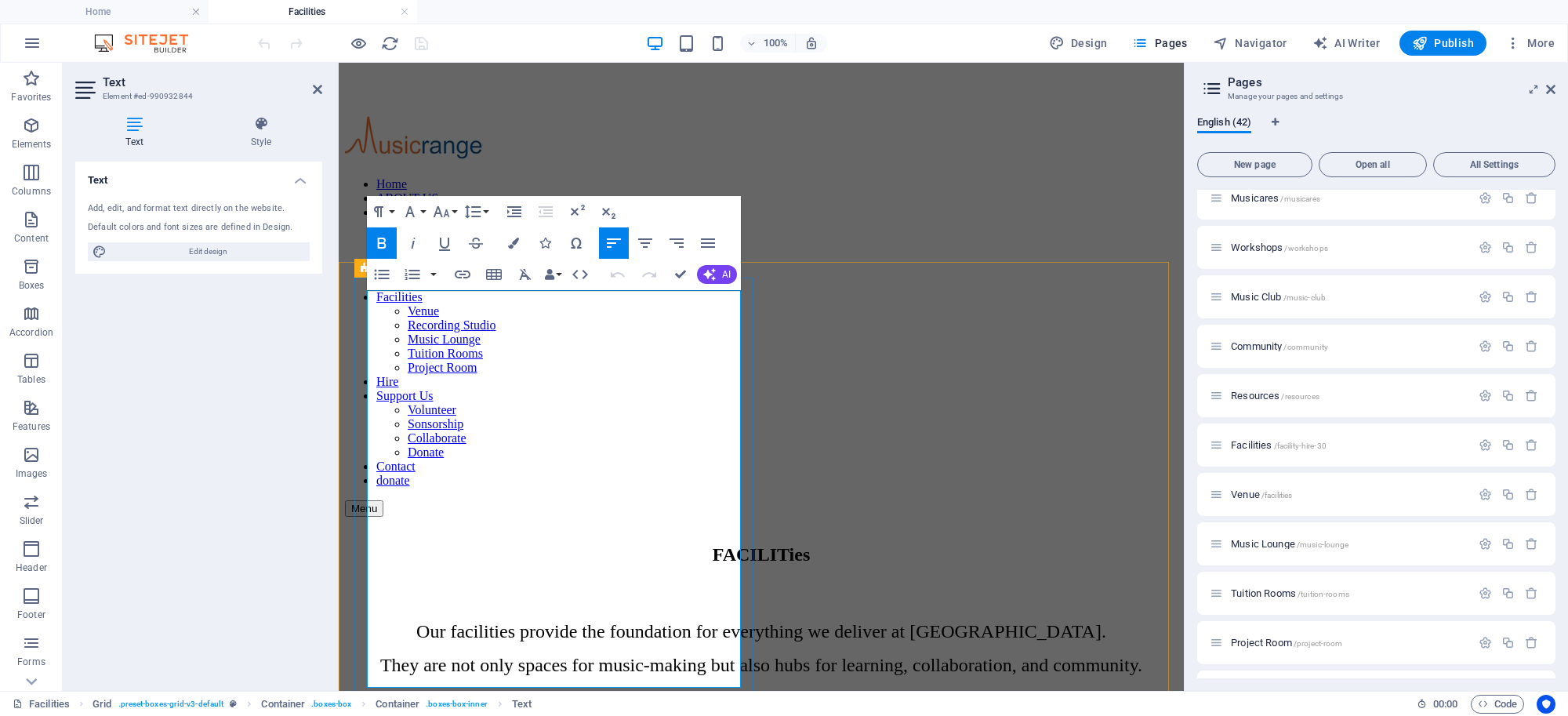
drag, startPoint x: 370, startPoint y: 378, endPoint x: 480, endPoint y: 405, distance: 113.3
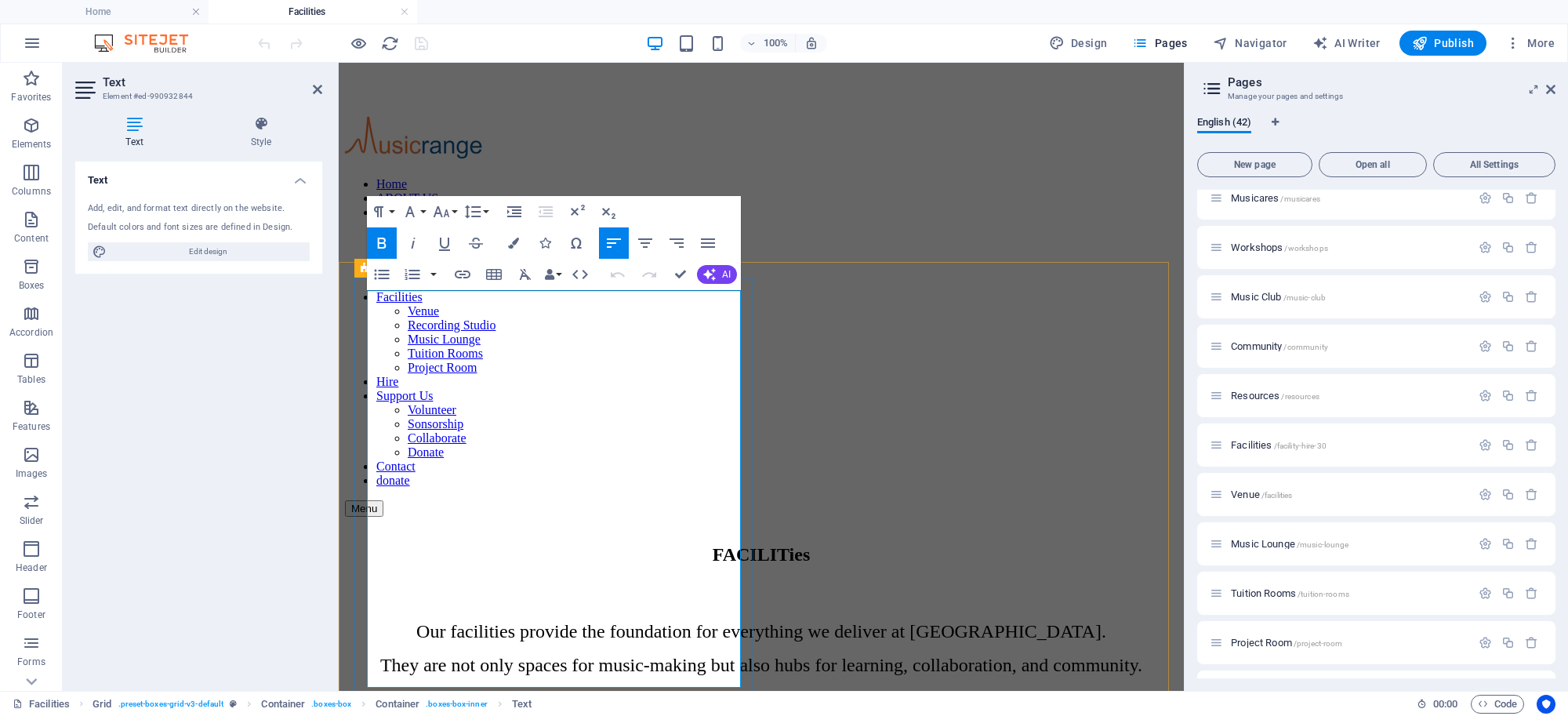
copy div "VENUE 80sqm space with stage Full PA system Projector and large screen Multi-tr…"
click at [490, 116] on div at bounding box center [760, 140] width 832 height 49
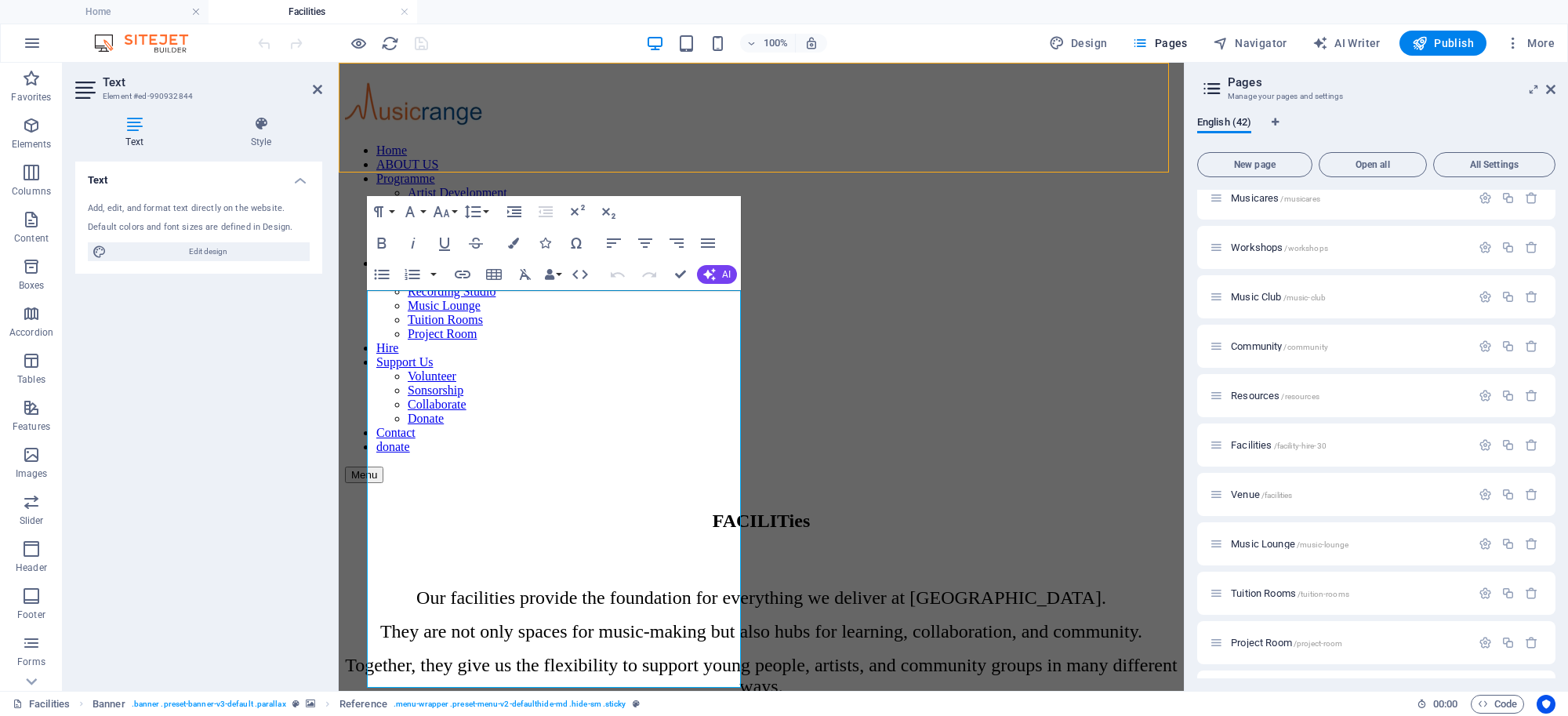
scroll to position [491, 0]
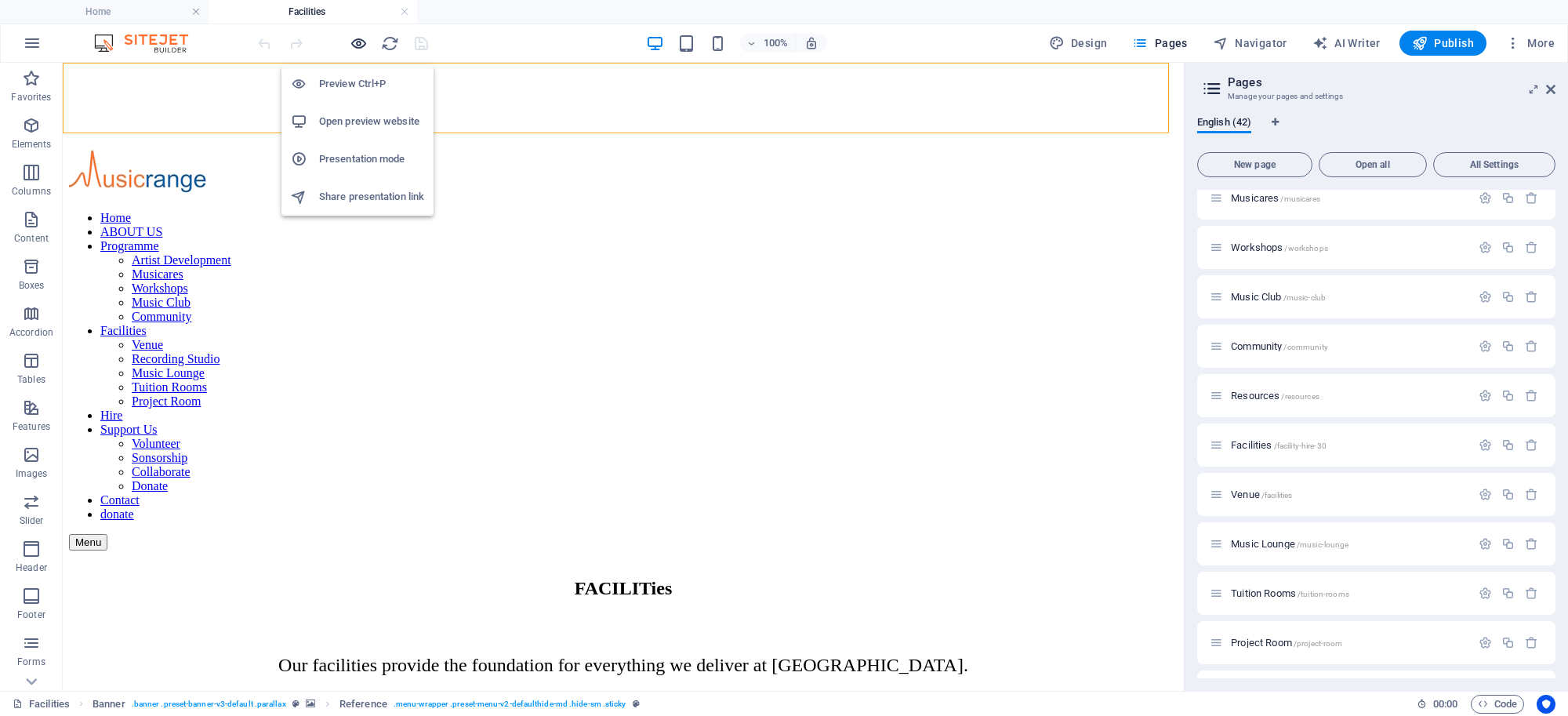
click at [365, 44] on icon "button" at bounding box center [358, 44] width 18 height 18
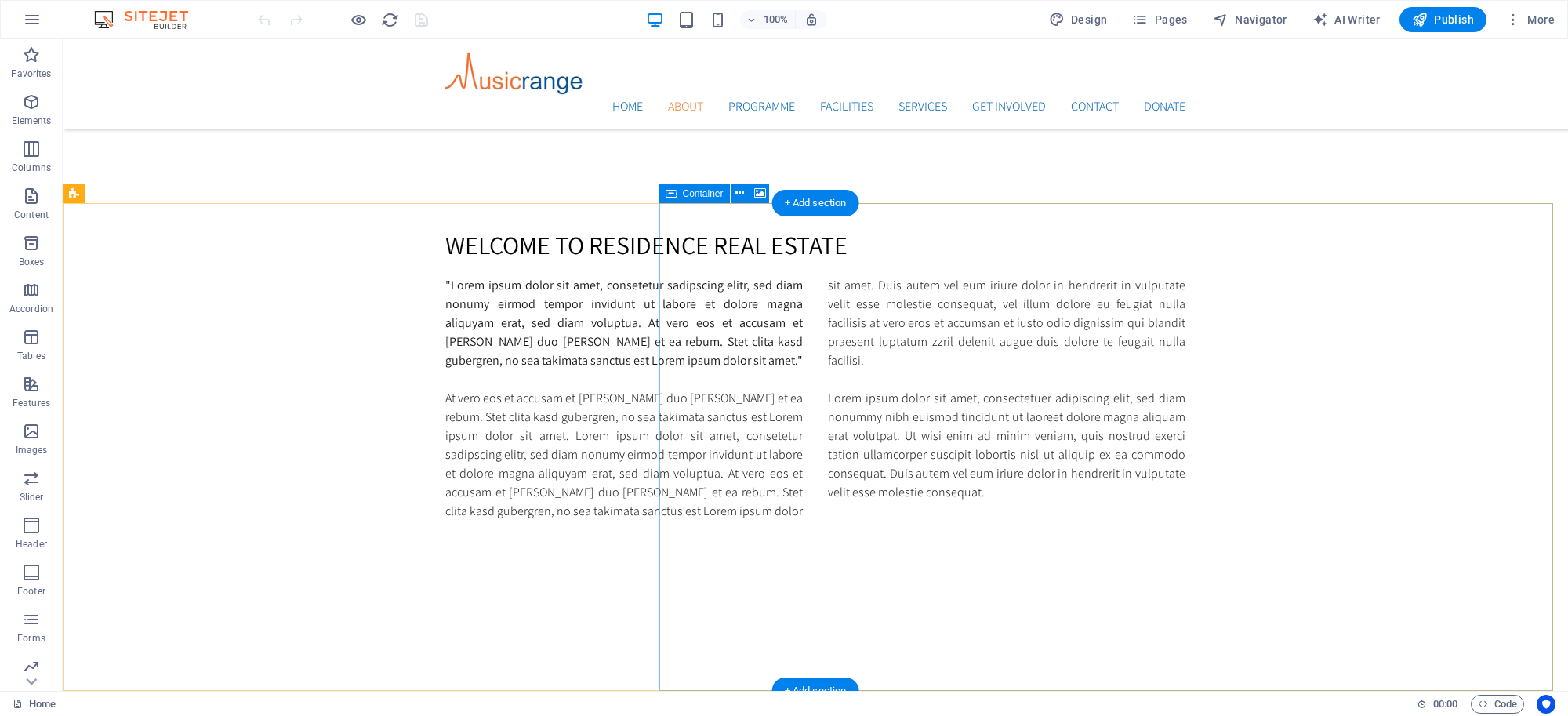
scroll to position [1849, 0]
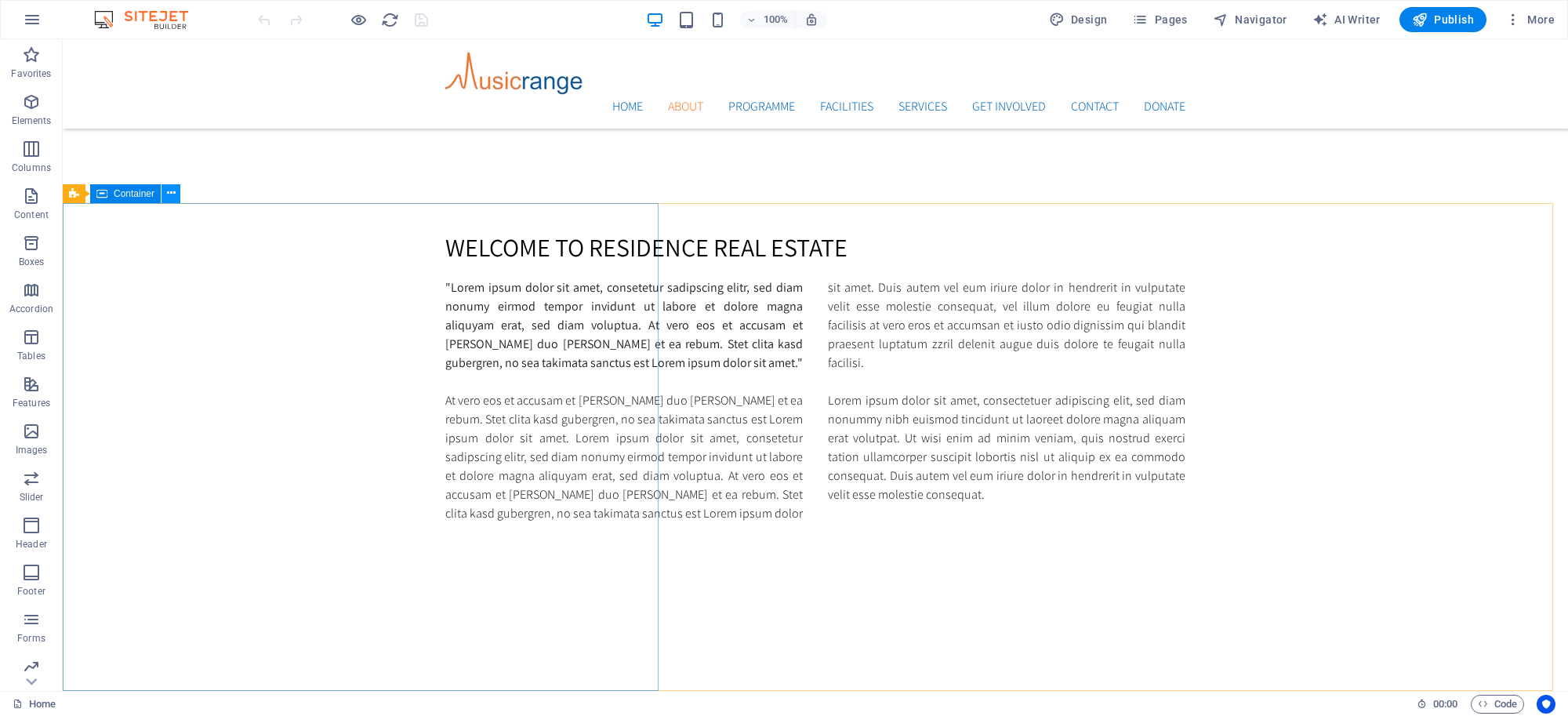
click at [171, 192] on icon at bounding box center [171, 193] width 9 height 17
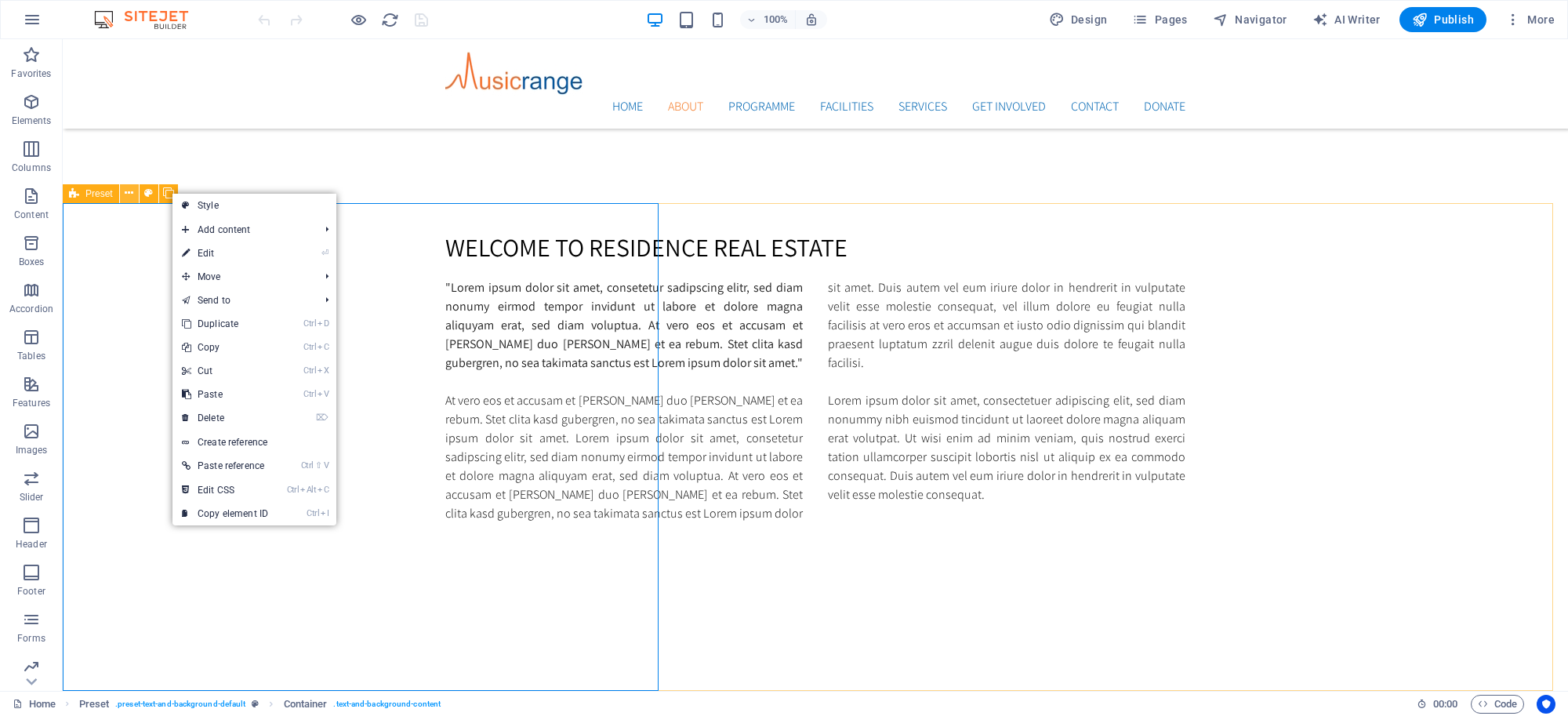
click at [129, 189] on icon at bounding box center [128, 193] width 9 height 17
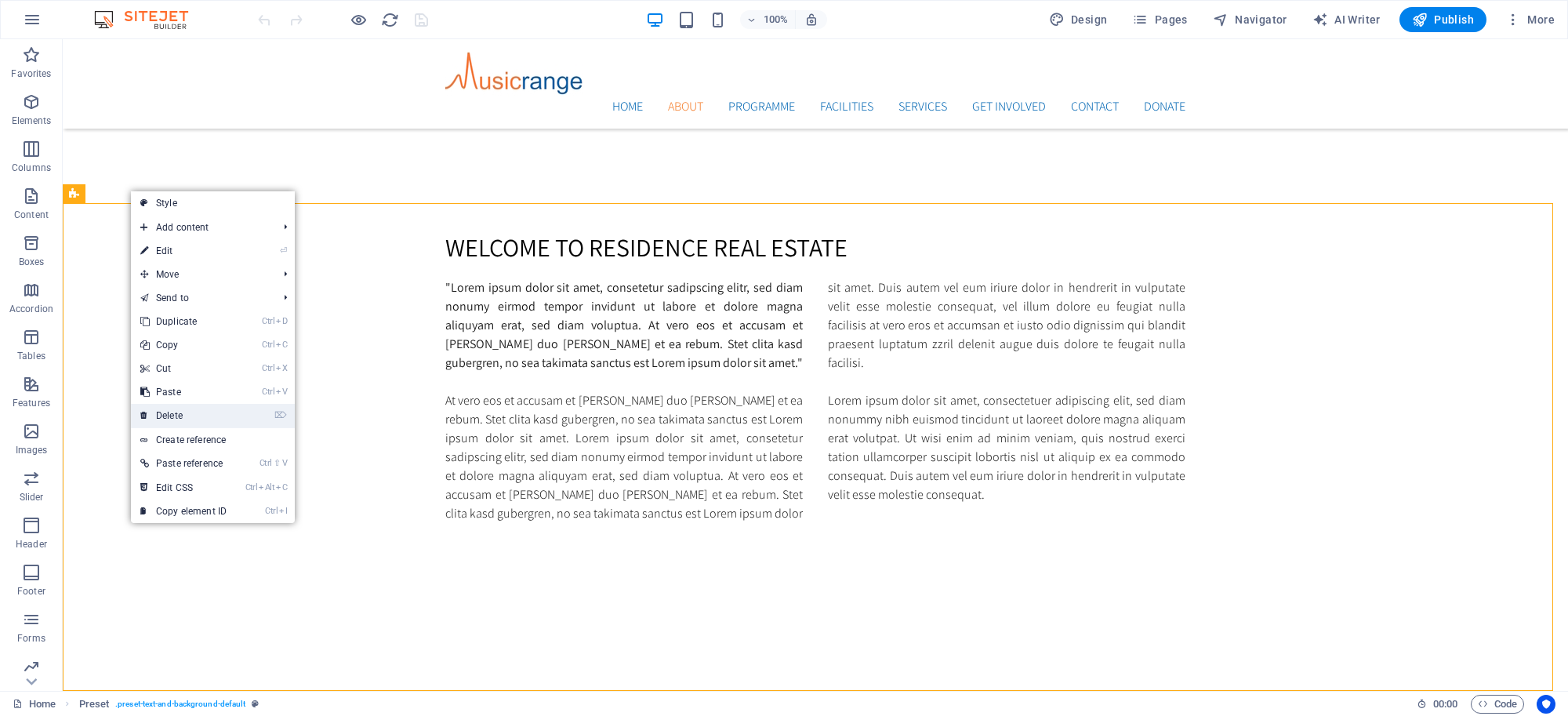
click at [181, 409] on link "⌦ Delete" at bounding box center [183, 416] width 105 height 23
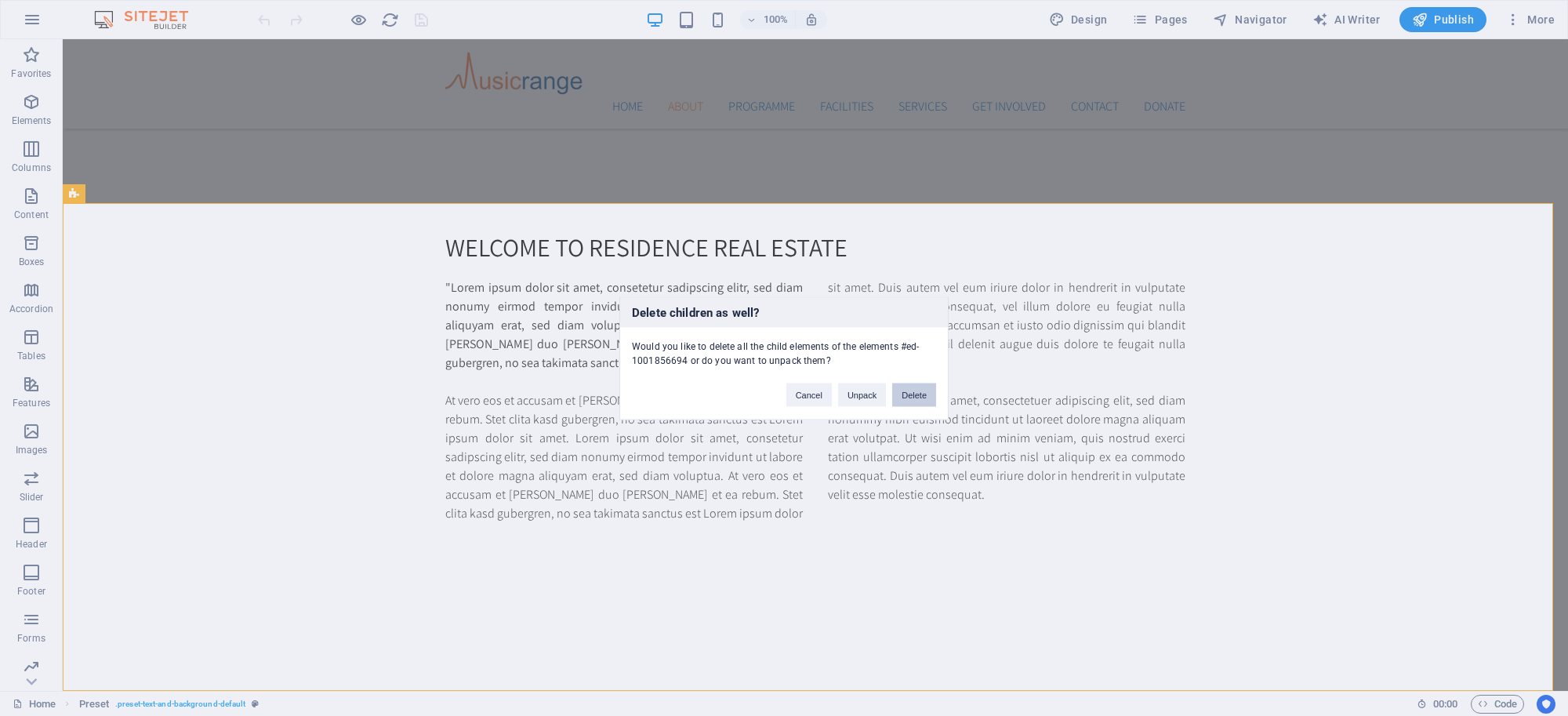
click at [915, 396] on button "Delete" at bounding box center [914, 394] width 44 height 23
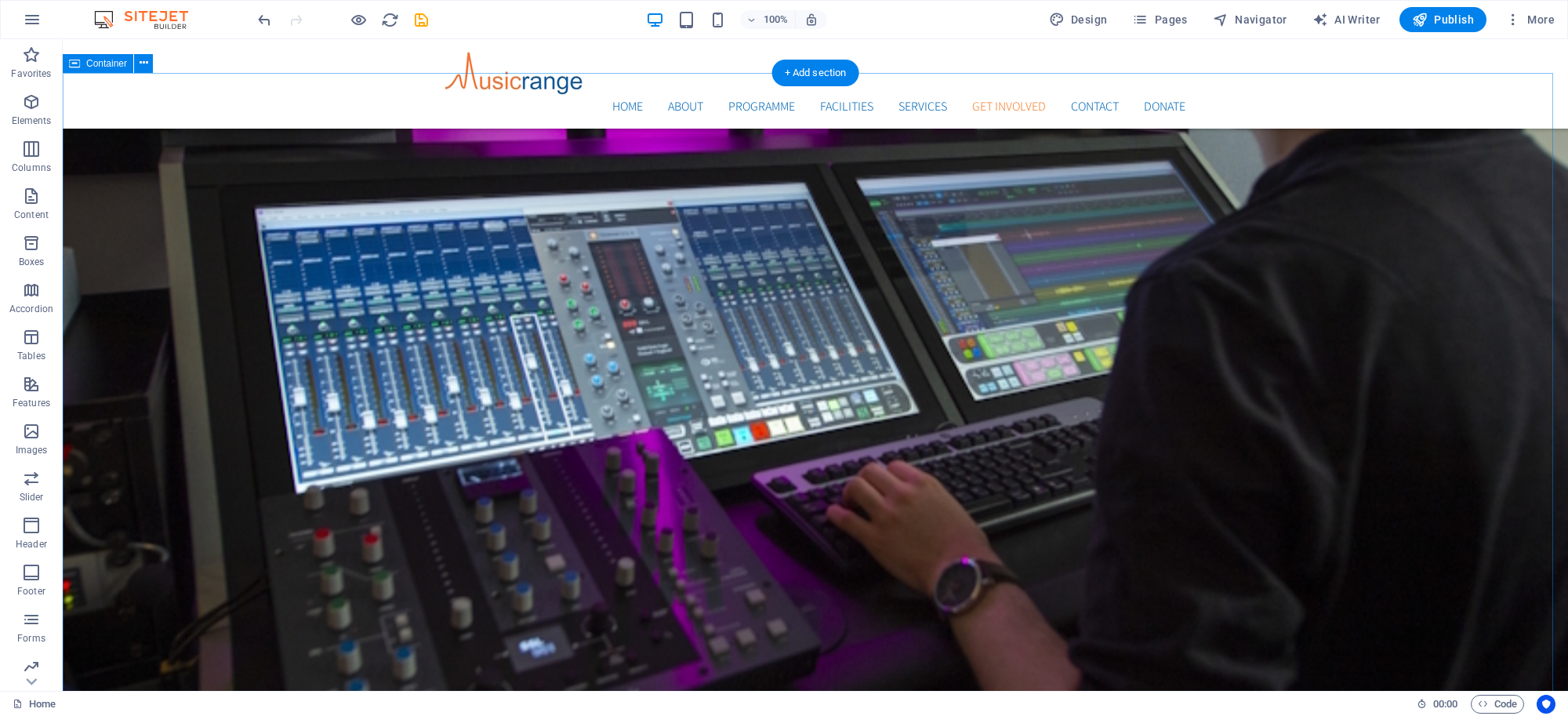
scroll to position [2978, 0]
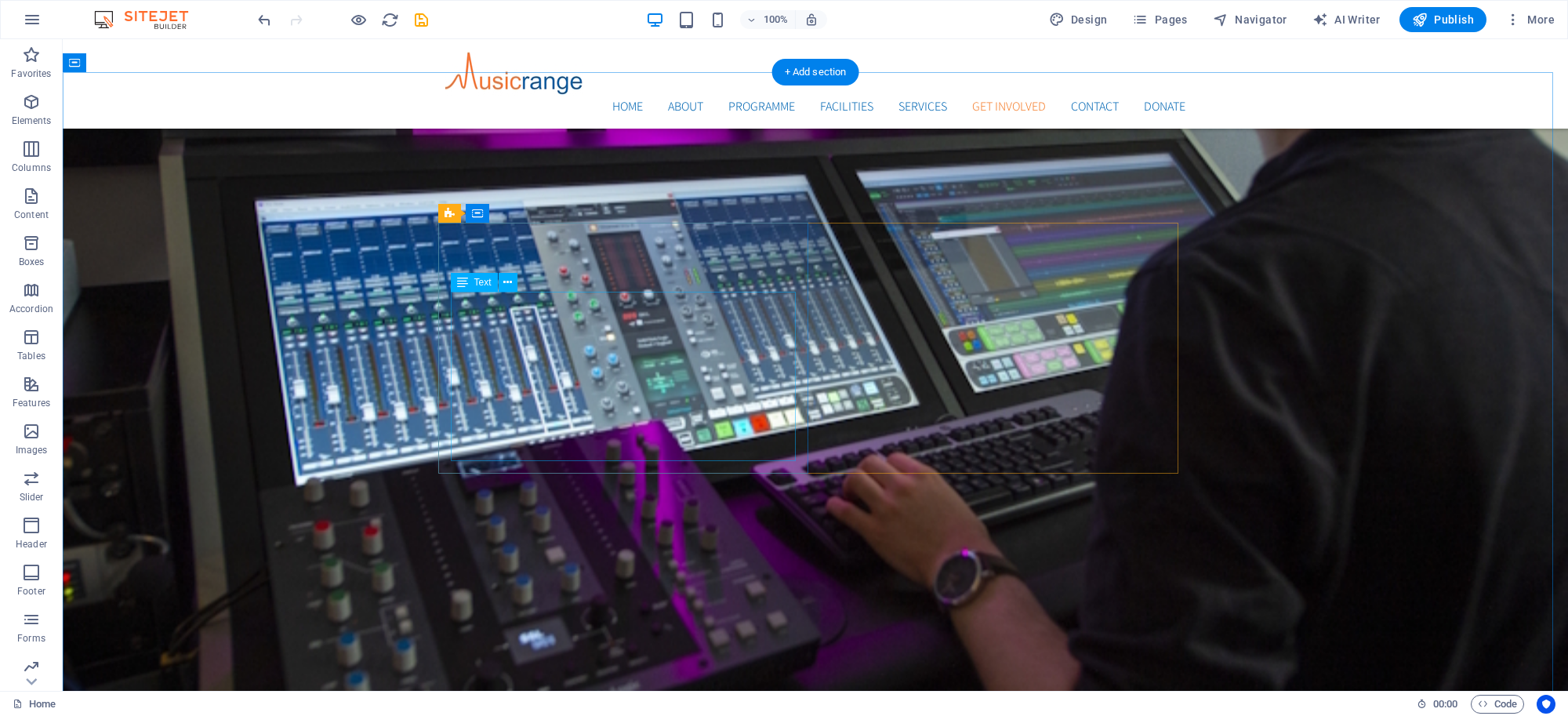
drag, startPoint x: 592, startPoint y: 360, endPoint x: 316, endPoint y: 358, distance: 276.0
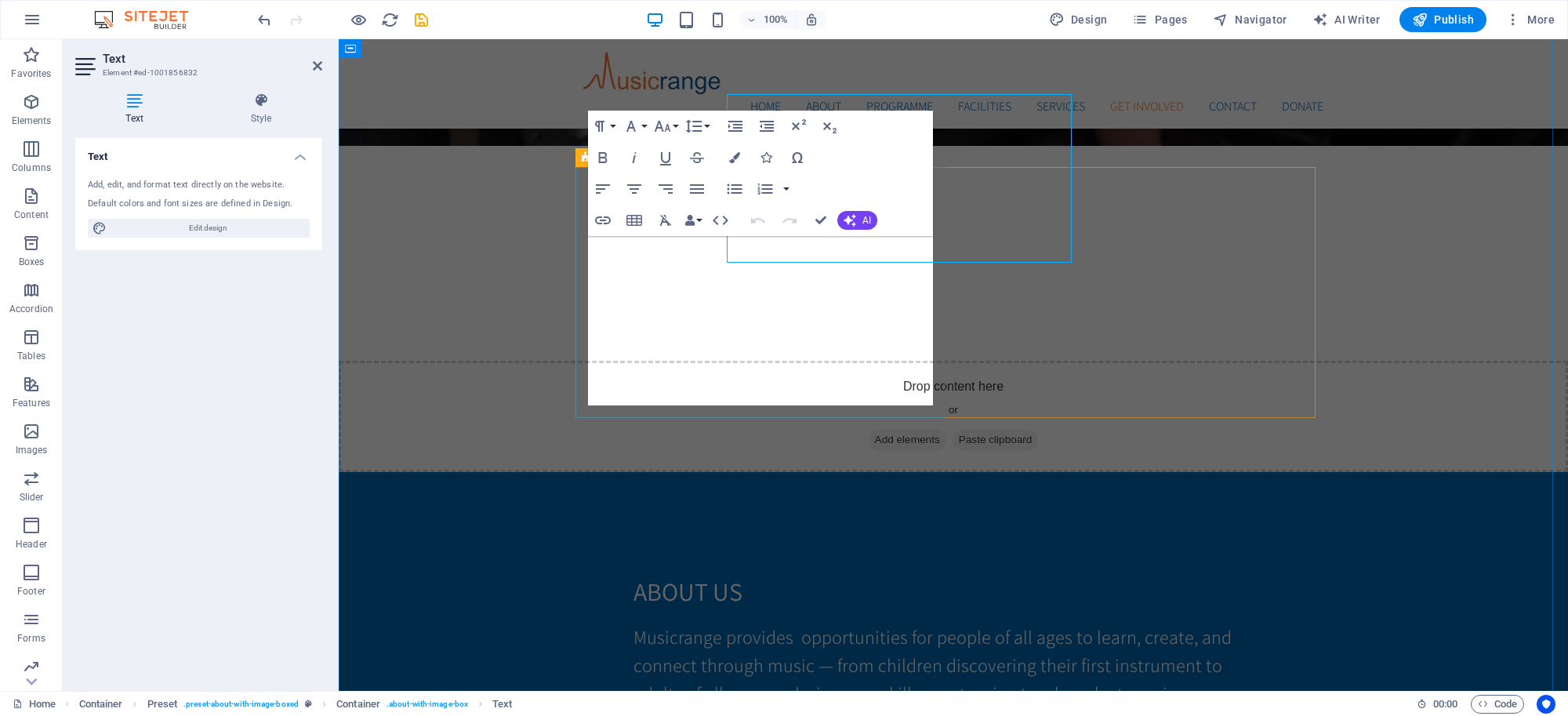
scroll to position [3177, 0]
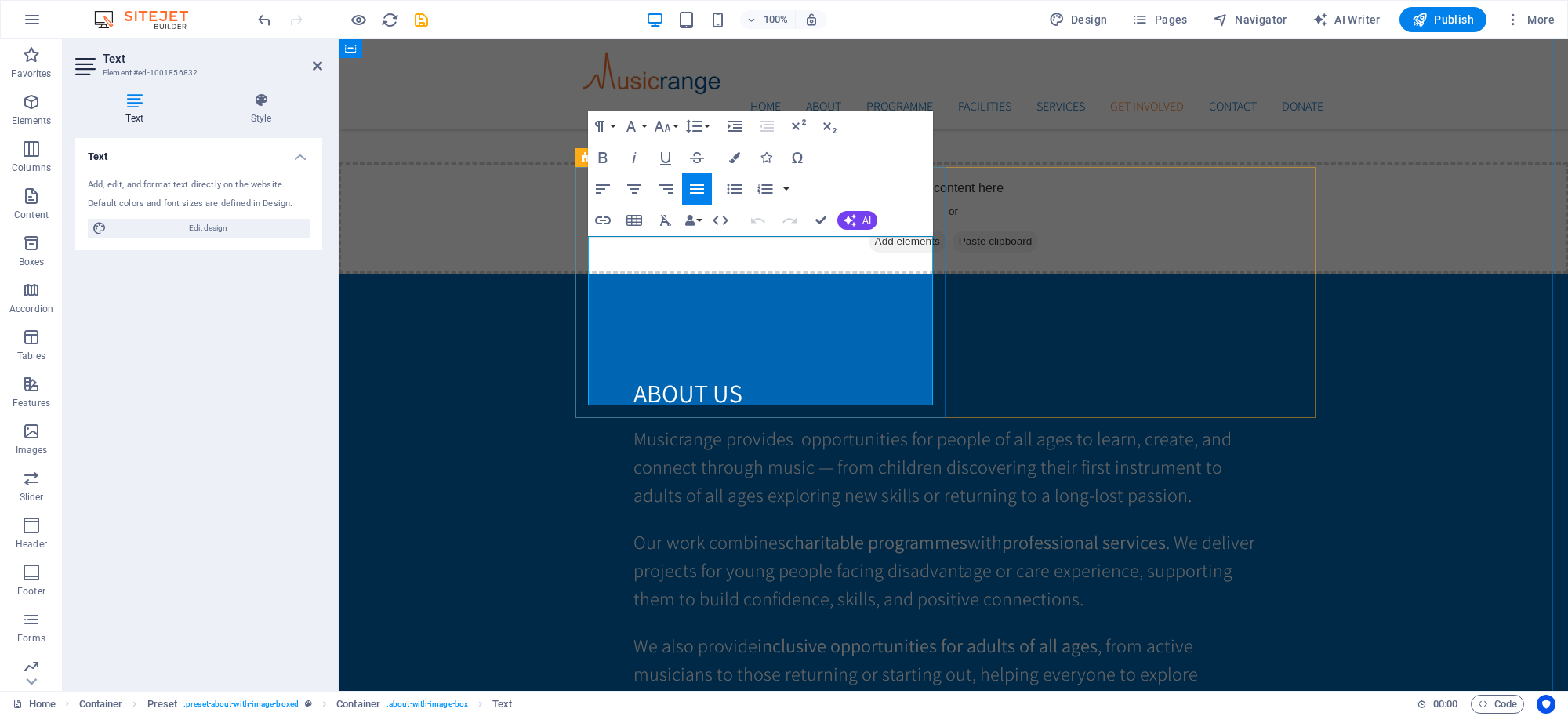
drag, startPoint x: 590, startPoint y: 248, endPoint x: 878, endPoint y: 393, distance: 322.4
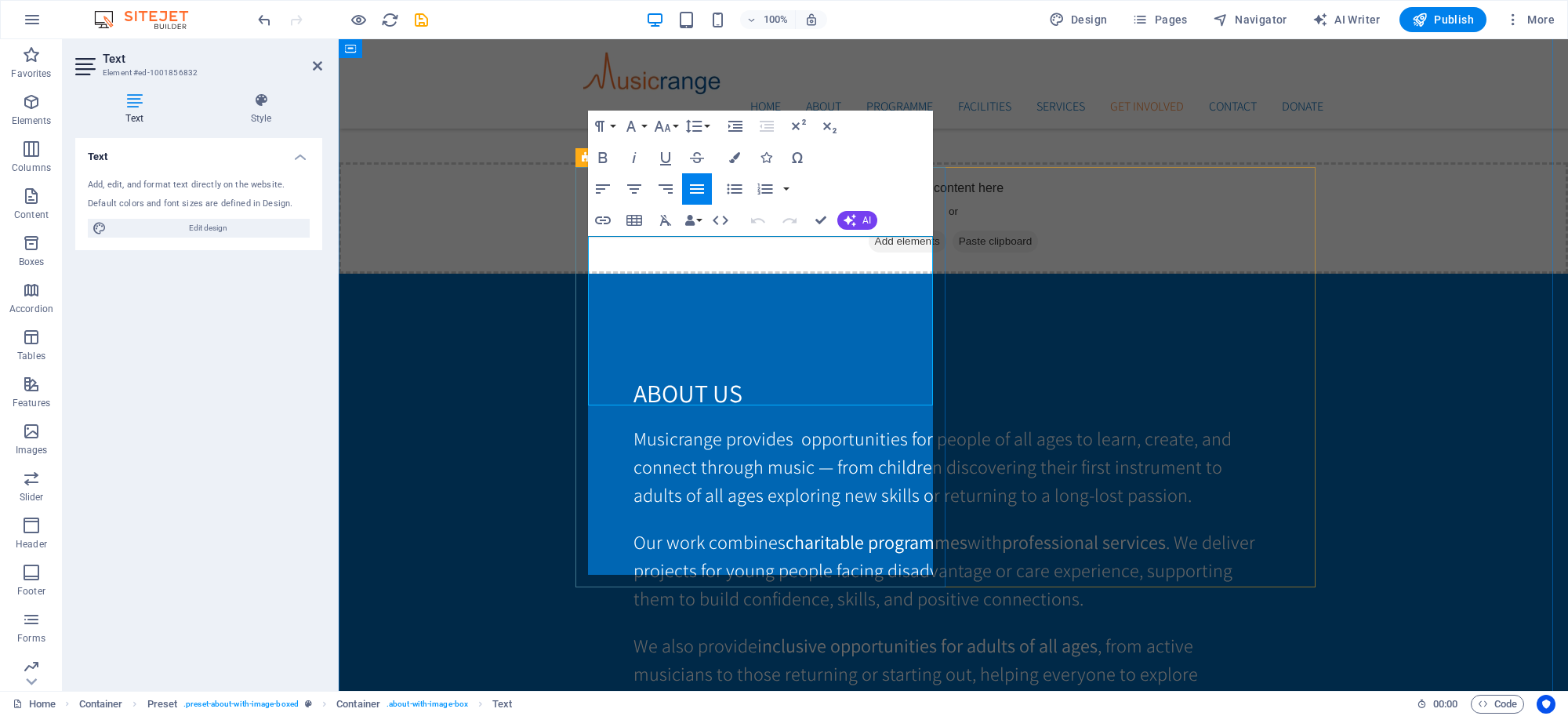
scroll to position [3122, 8]
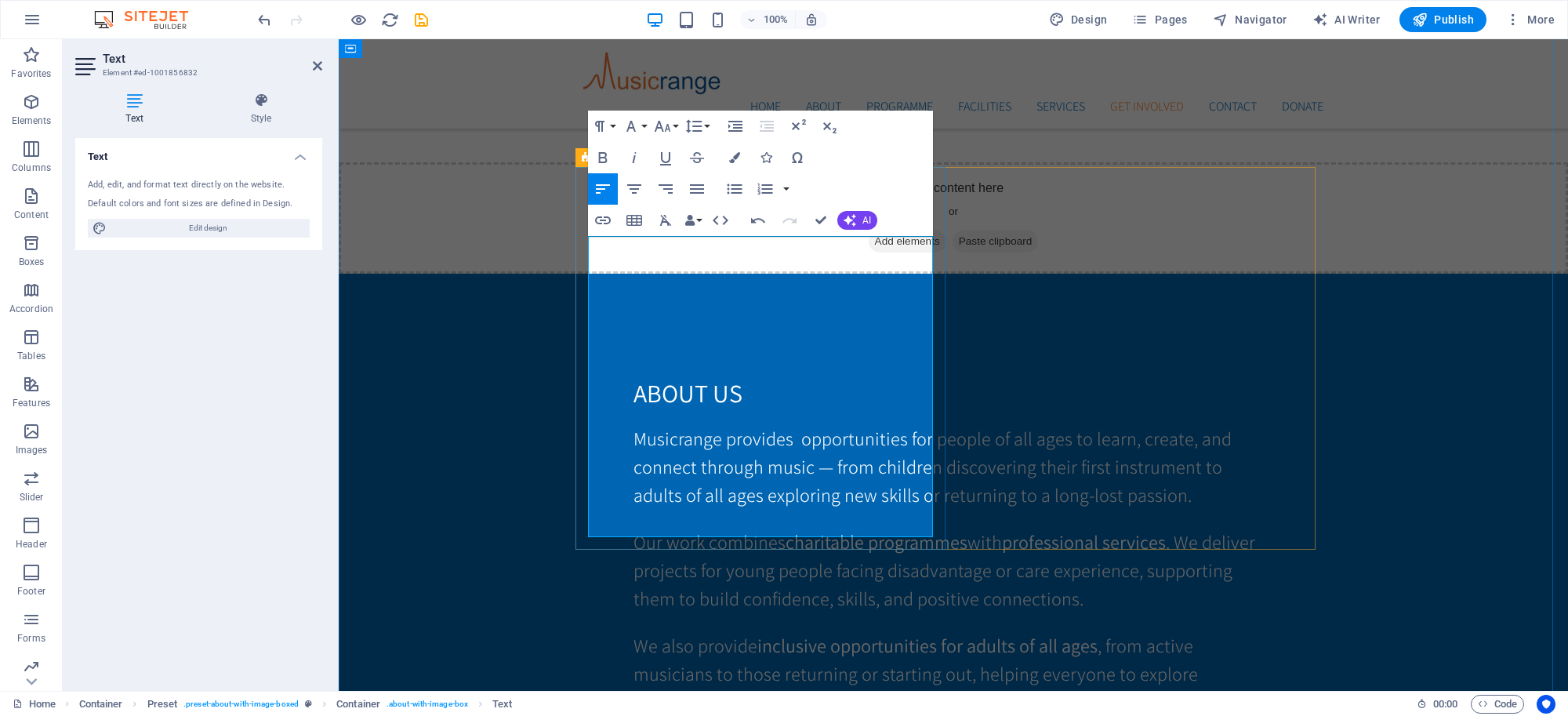
drag, startPoint x: 608, startPoint y: 401, endPoint x: 606, endPoint y: 392, distance: 9.2
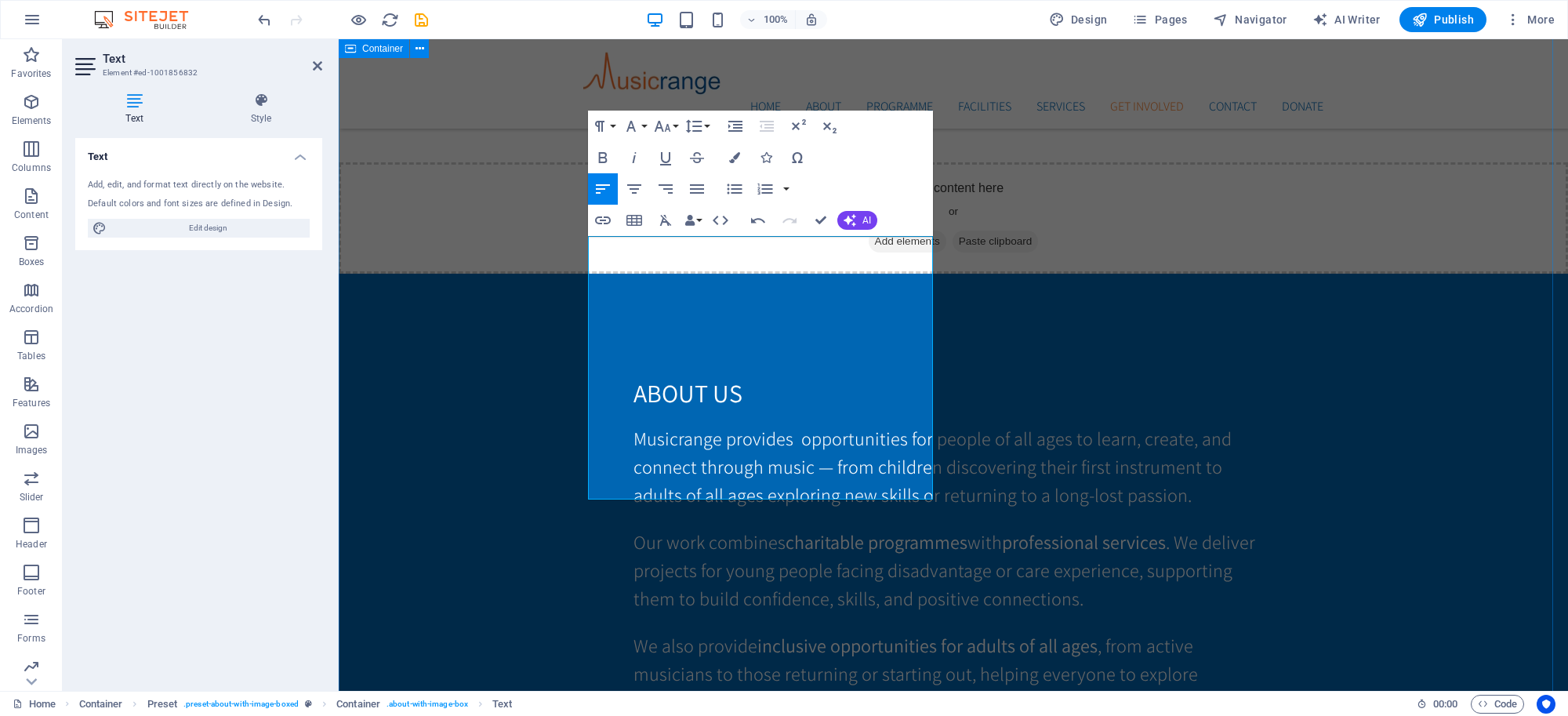
drag, startPoint x: 498, startPoint y: 377, endPoint x: 772, endPoint y: 370, distance: 274.1
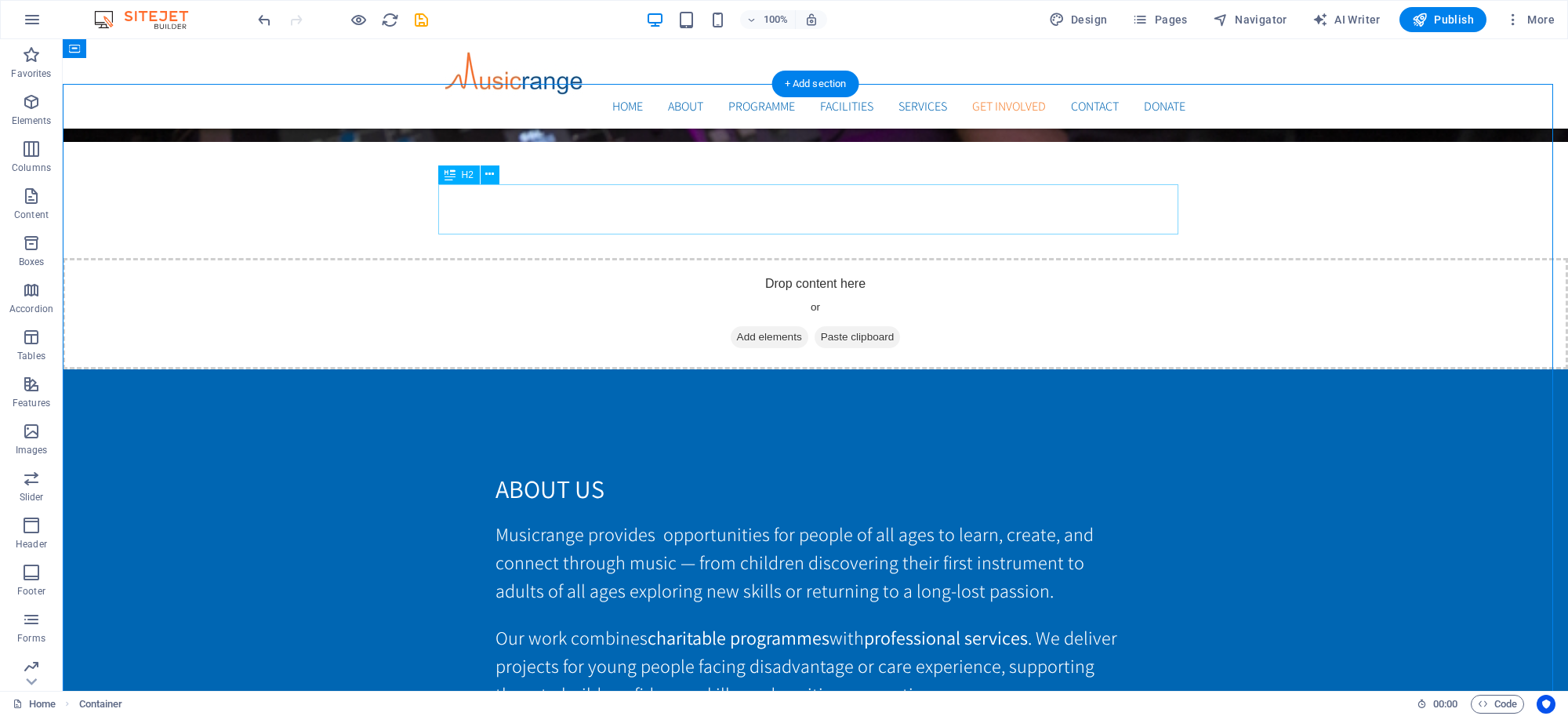
scroll to position [2951, 0]
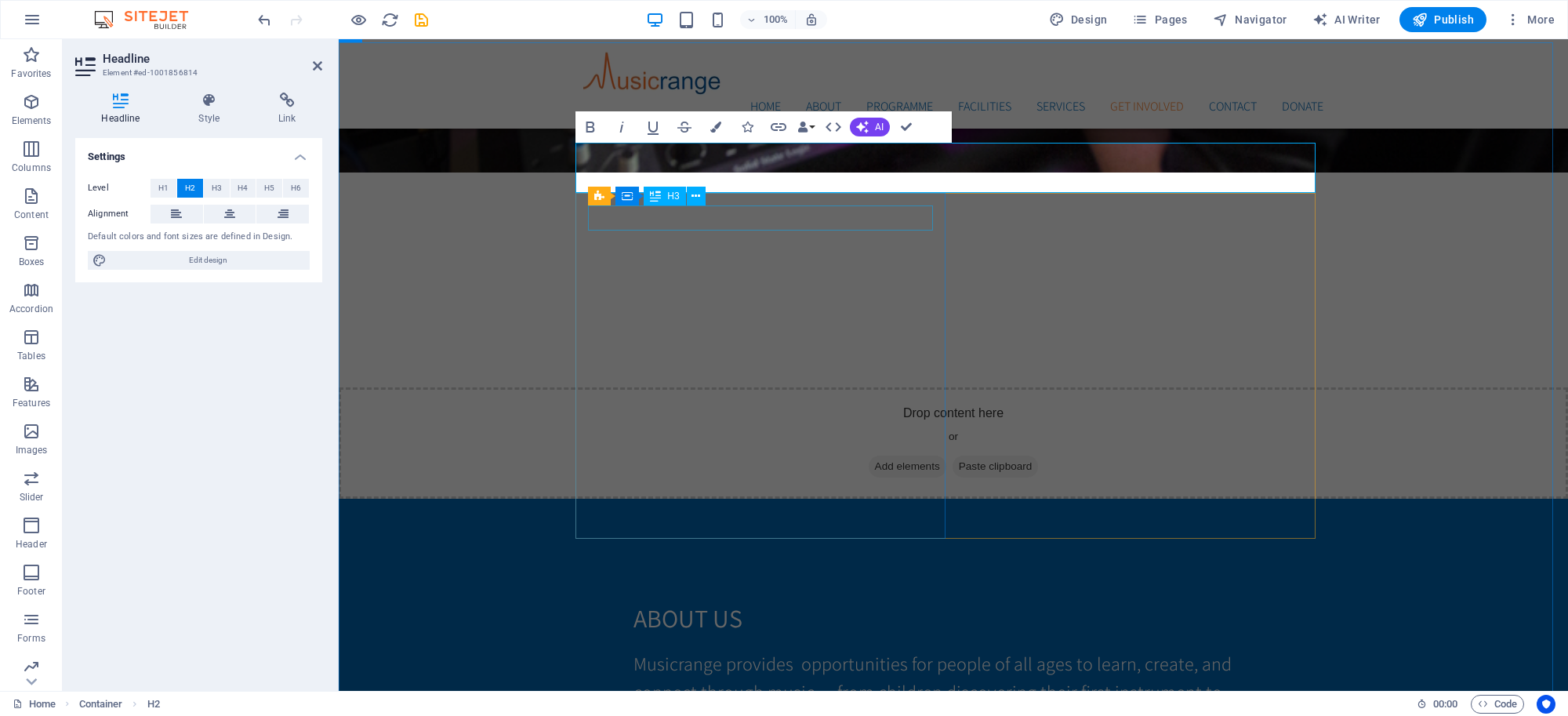
scroll to position [3150, 0]
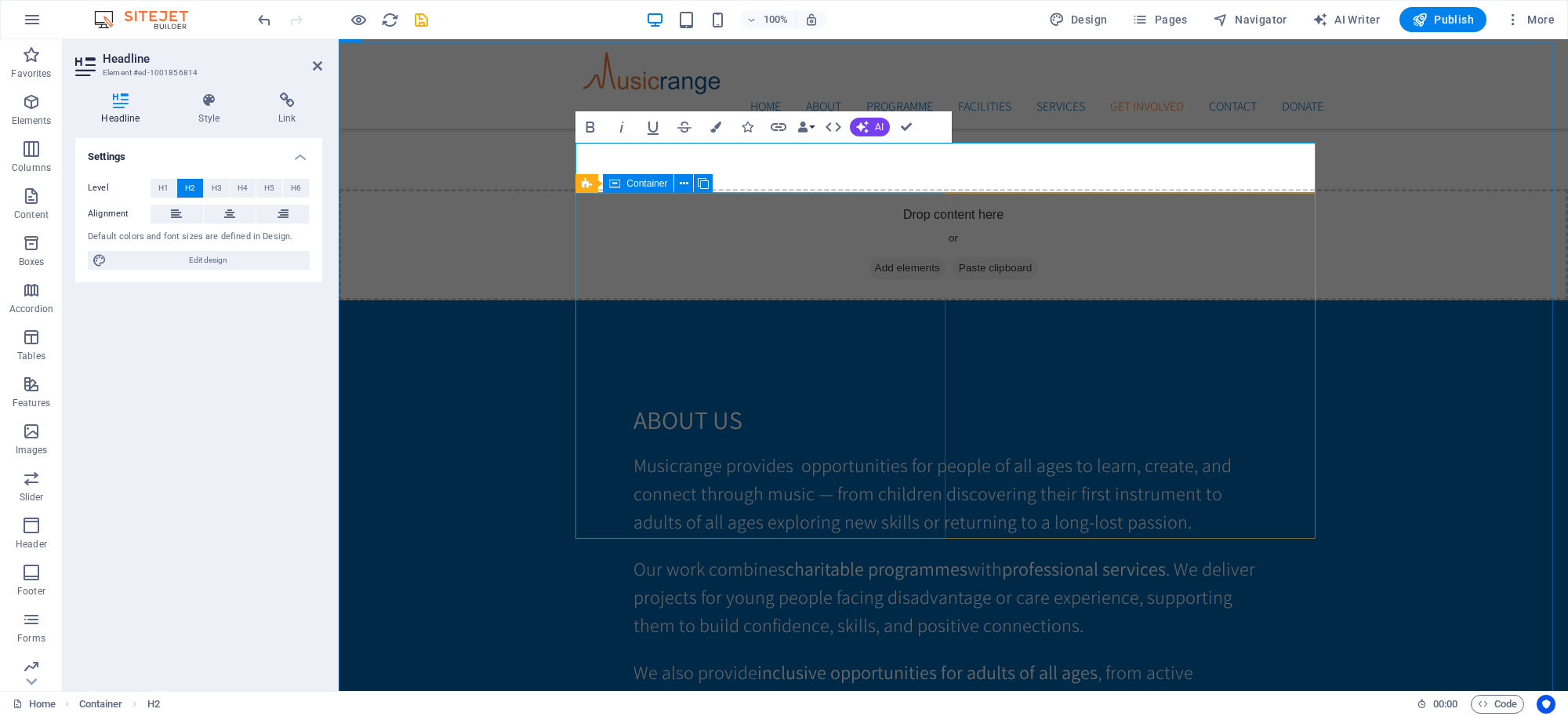
drag, startPoint x: 572, startPoint y: 248, endPoint x: 847, endPoint y: 247, distance: 275.0
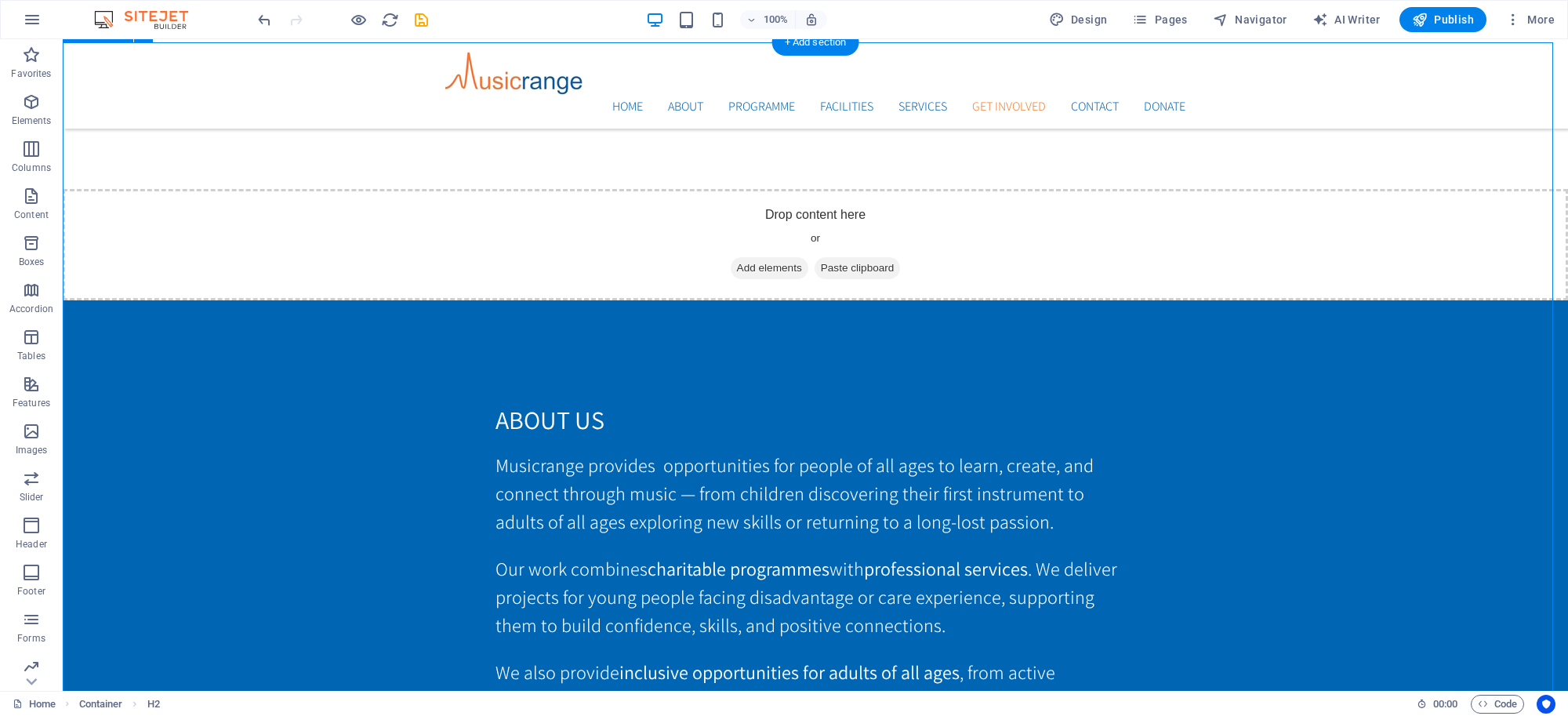
scroll to position [3008, 0]
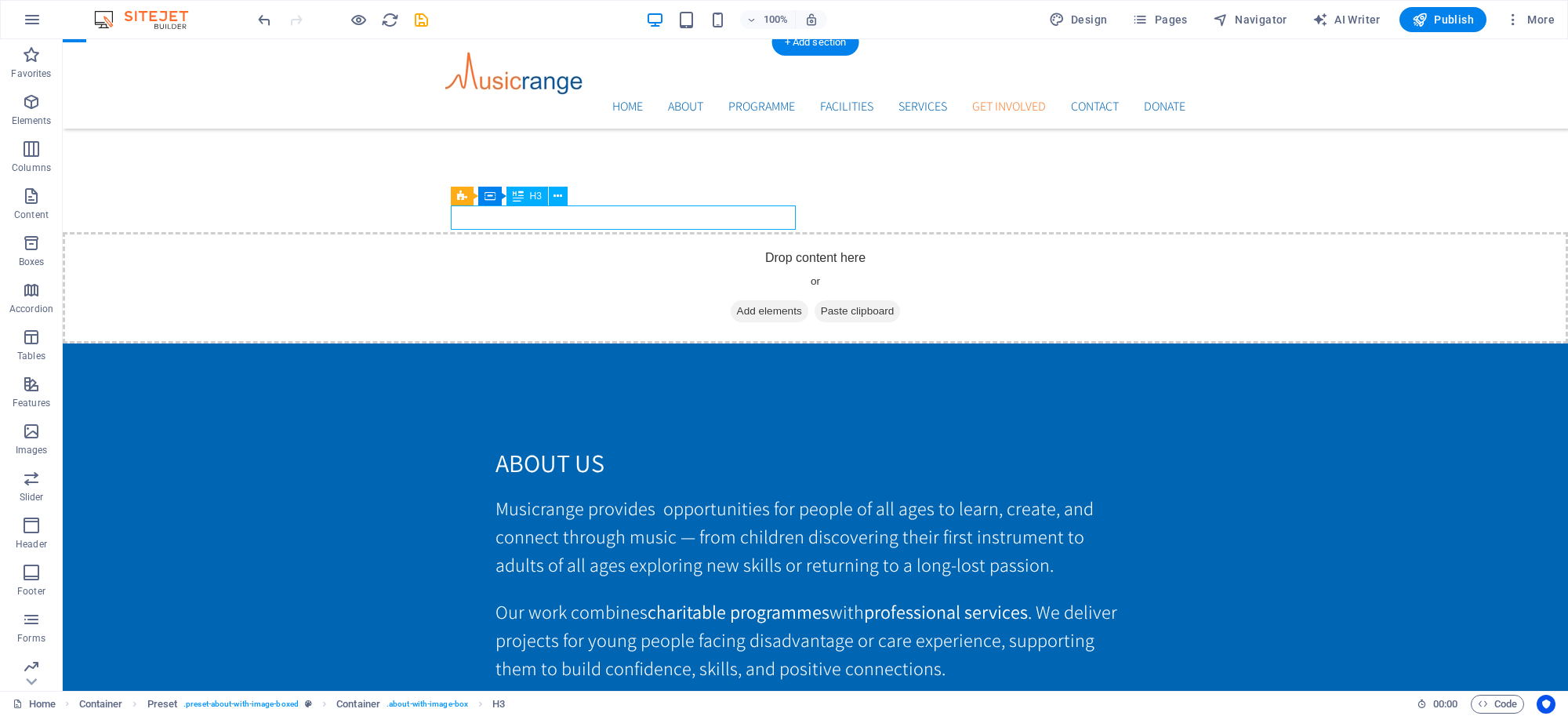
drag, startPoint x: 552, startPoint y: 220, endPoint x: 277, endPoint y: 218, distance: 275.0
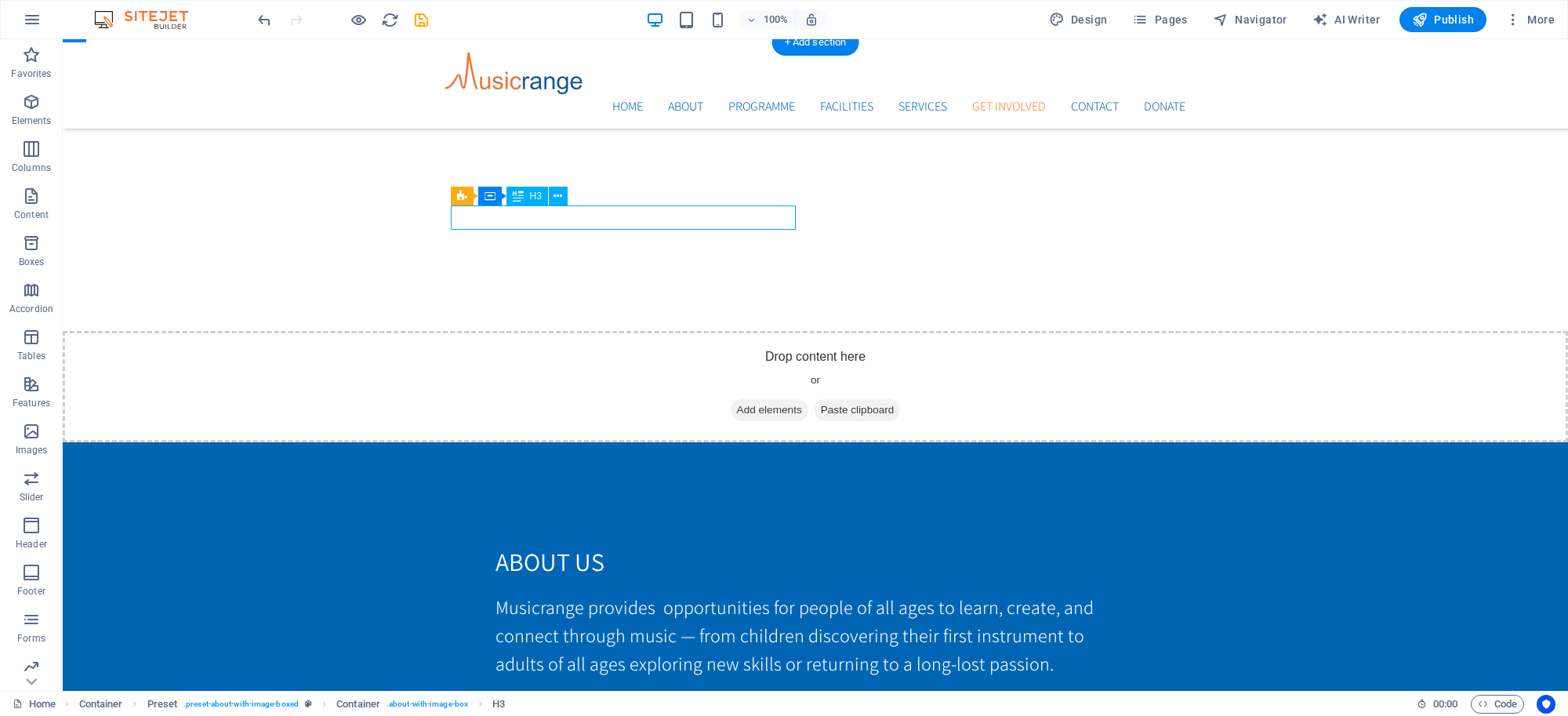
scroll to position [3205, 0]
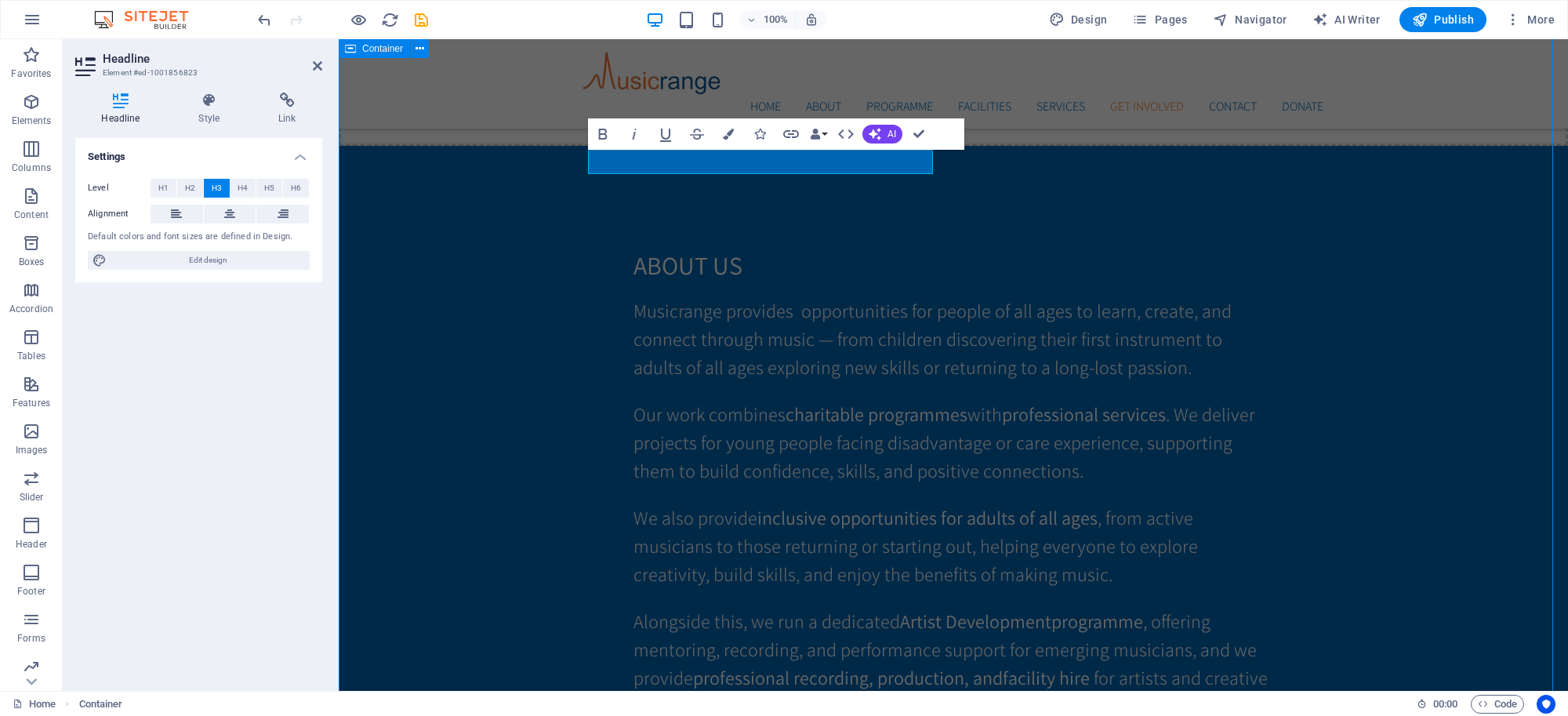
scroll to position [3063, 0]
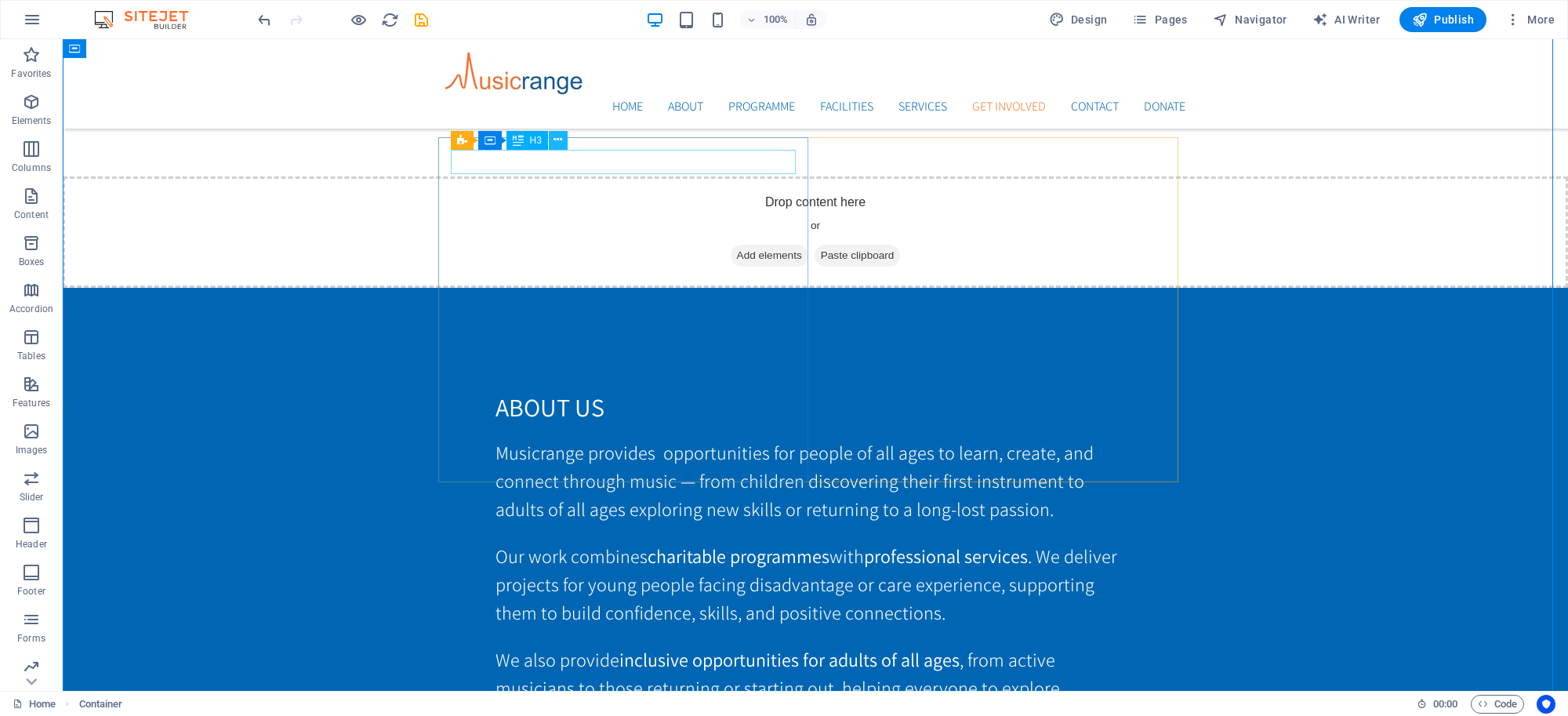
click at [553, 134] on icon at bounding box center [557, 140] width 9 height 17
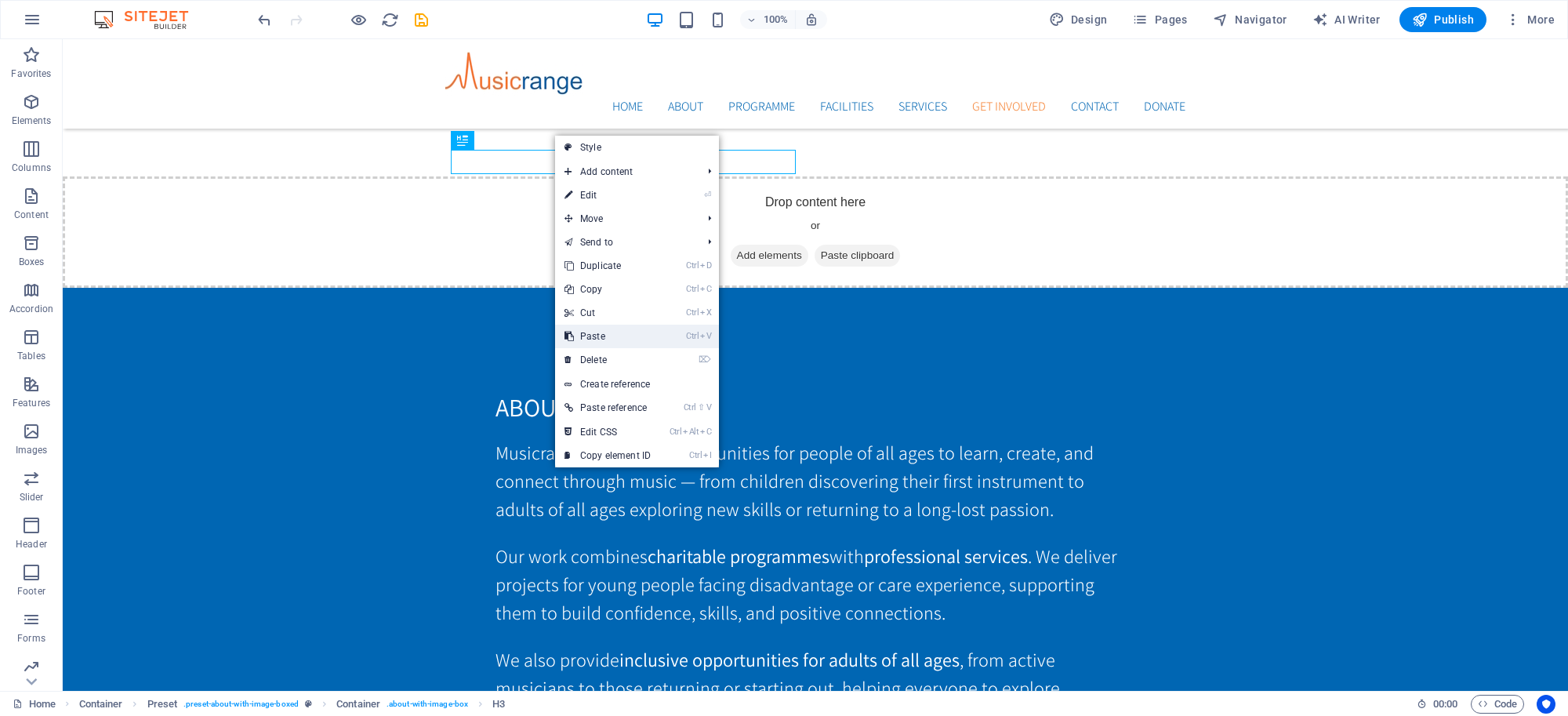
click at [592, 327] on link "Ctrl V Paste" at bounding box center [608, 336] width 105 height 23
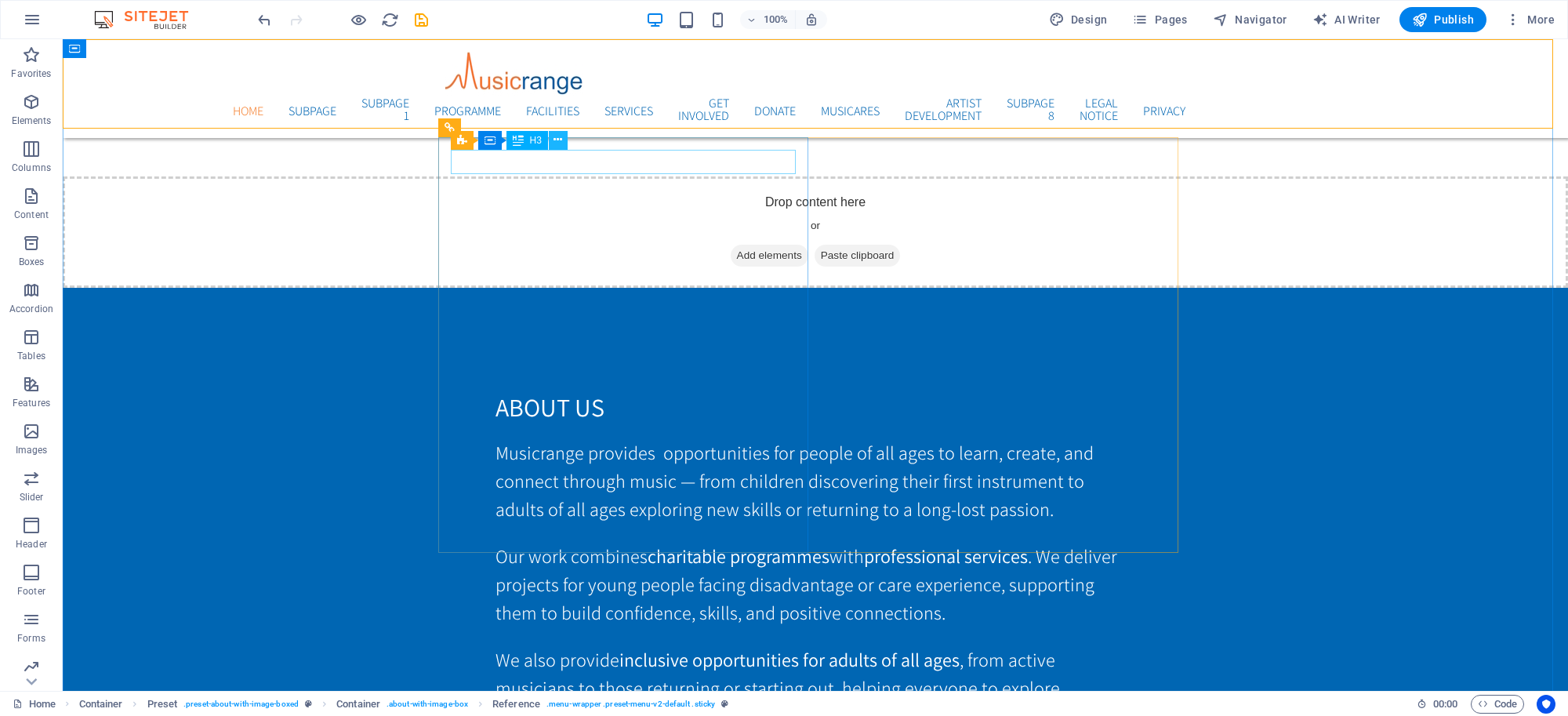
click at [556, 143] on icon at bounding box center [557, 140] width 9 height 17
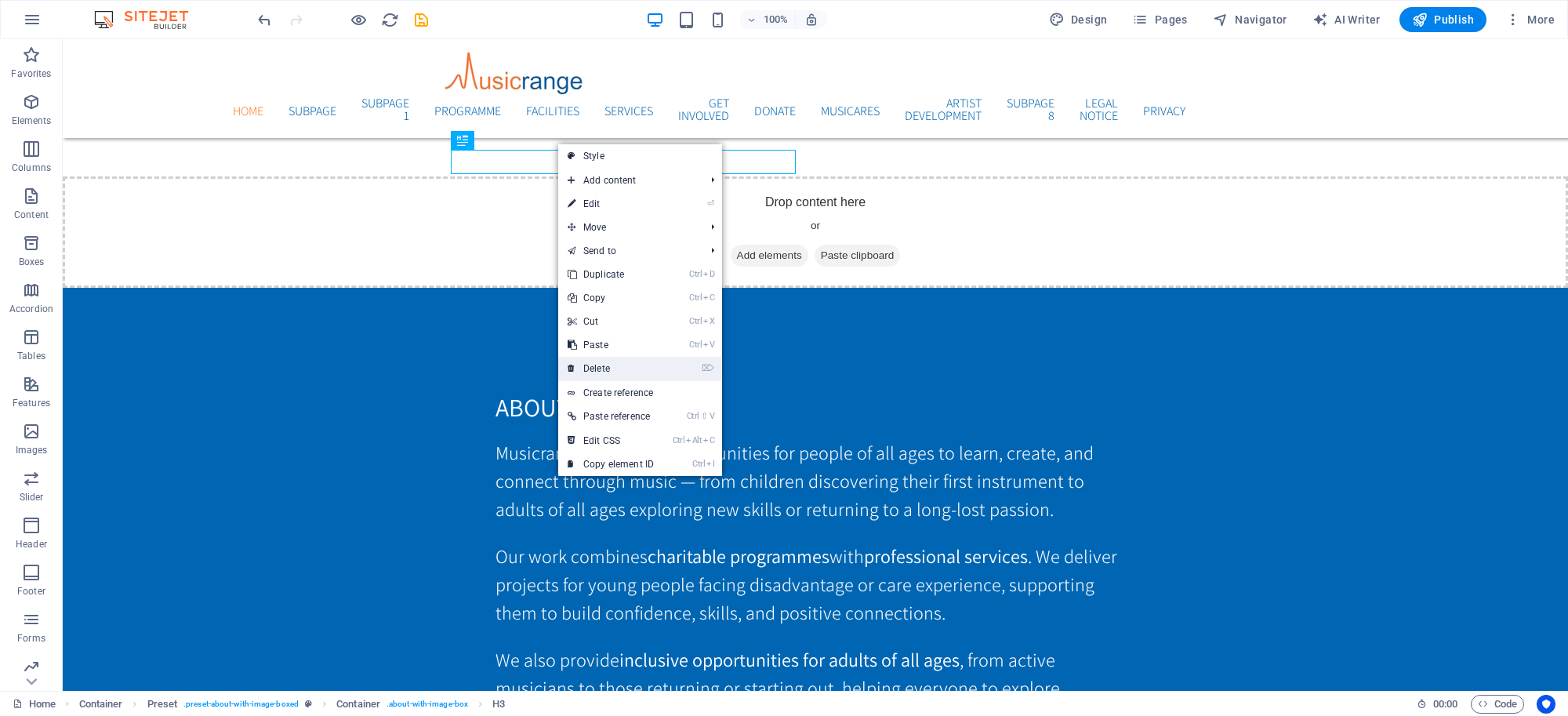
click at [597, 359] on link "⌦ Delete" at bounding box center [611, 368] width 105 height 23
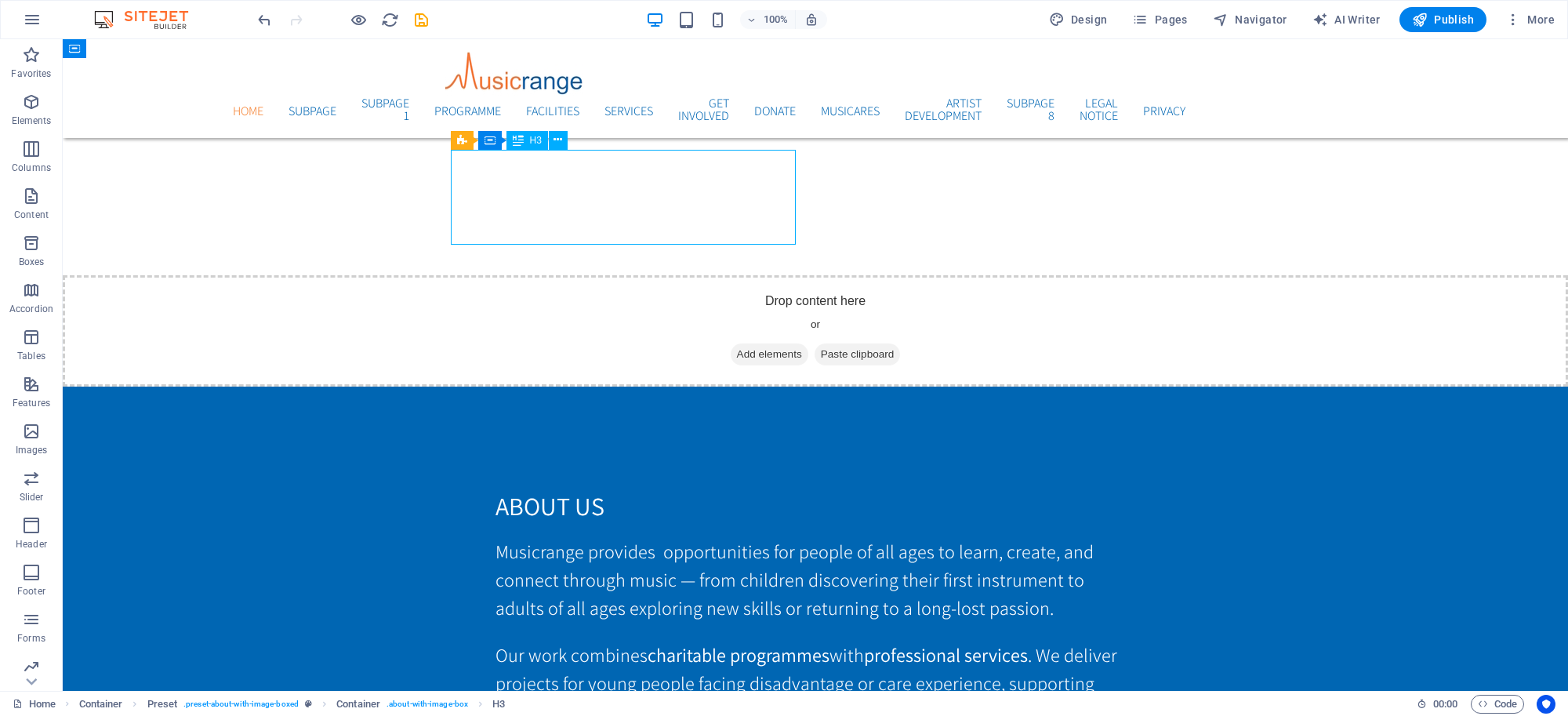
scroll to position [3205, 0]
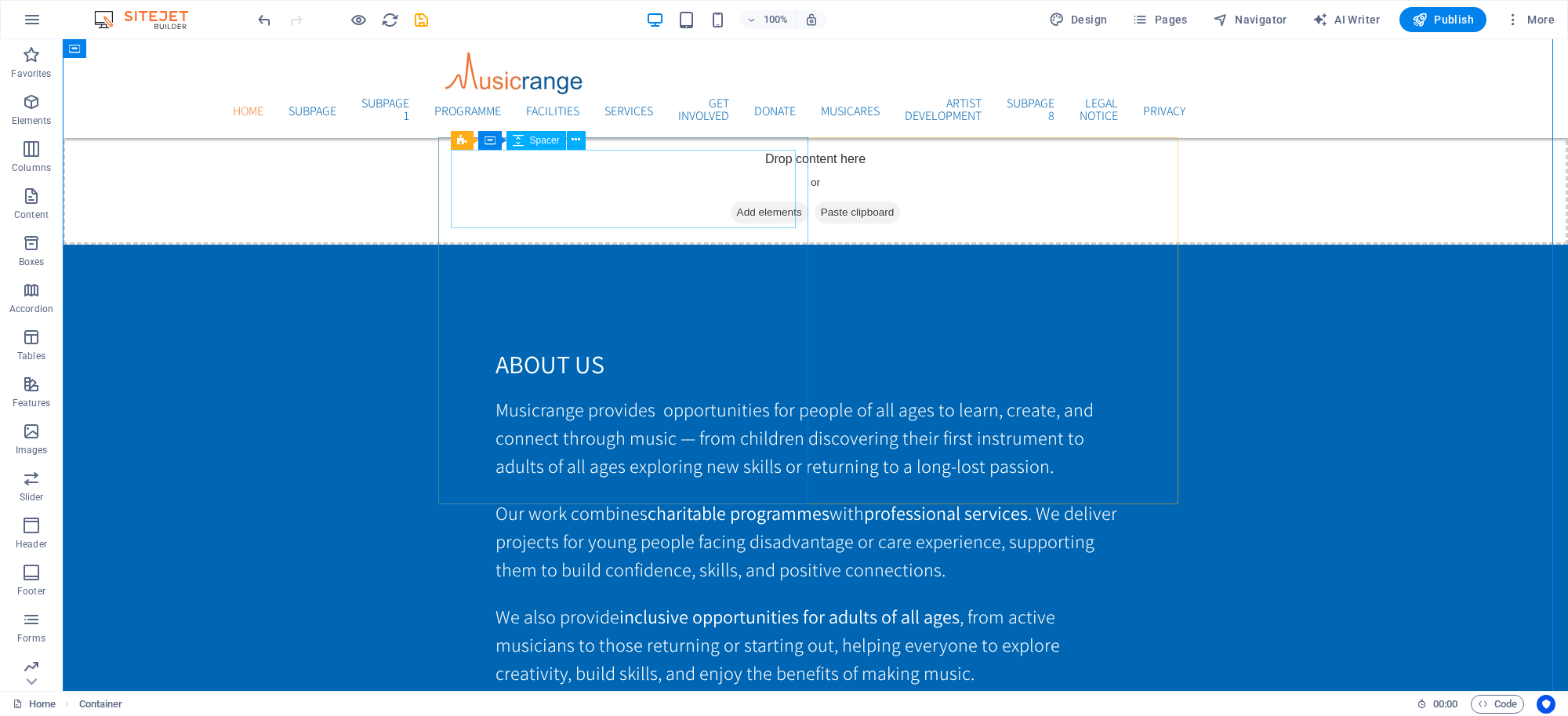
scroll to position [3063, 0]
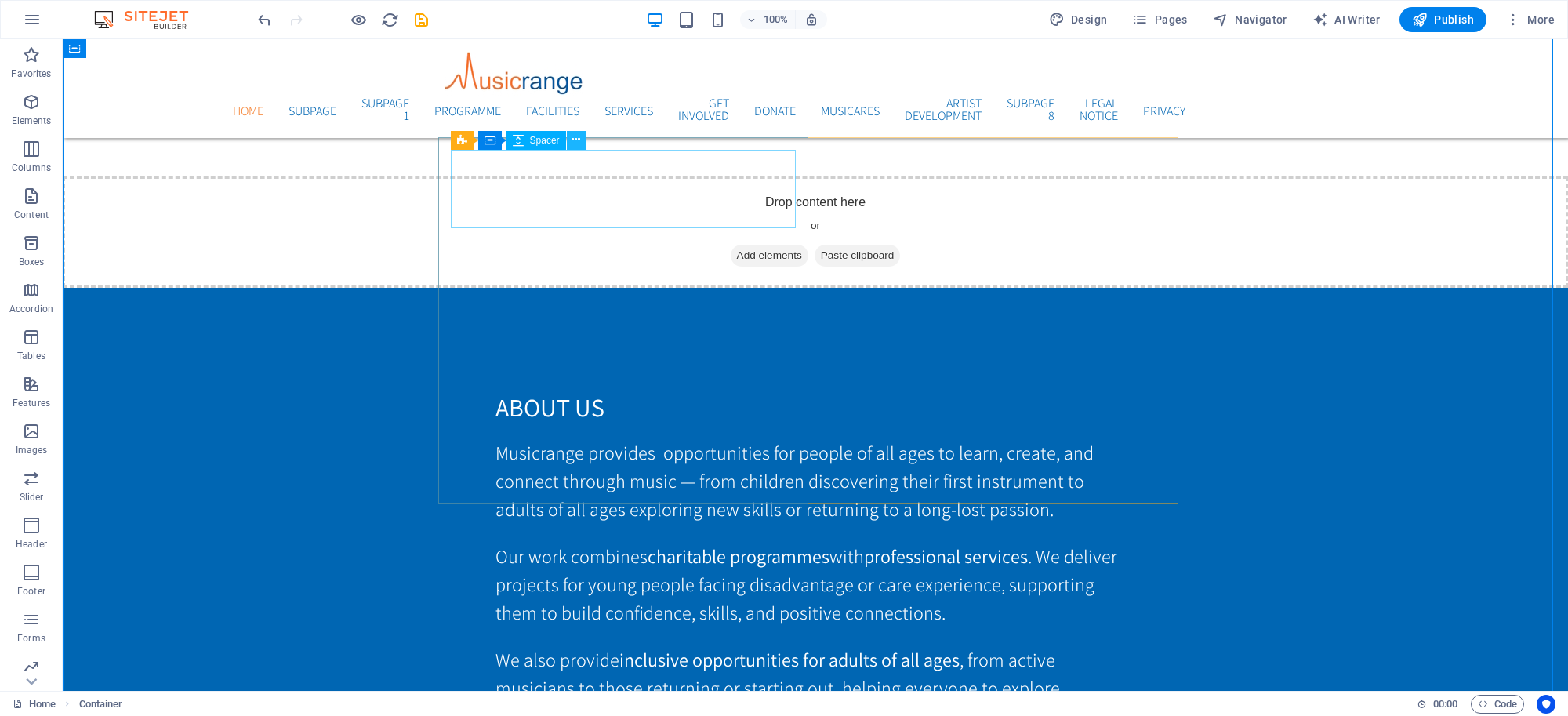
click at [575, 138] on icon at bounding box center [576, 140] width 9 height 17
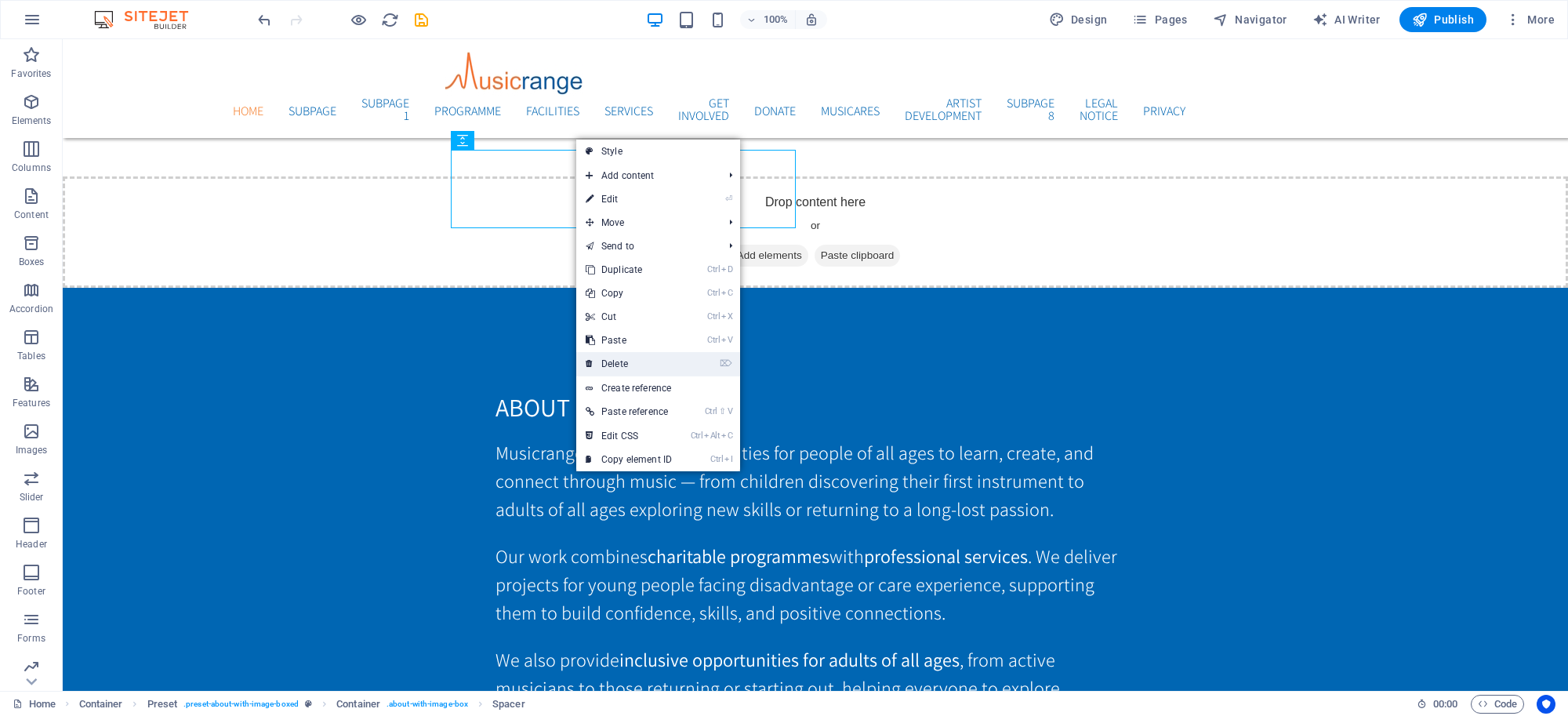
drag, startPoint x: 616, startPoint y: 365, endPoint x: 552, endPoint y: 326, distance: 74.9
click at [616, 365] on link "⌦ Delete" at bounding box center [628, 363] width 105 height 23
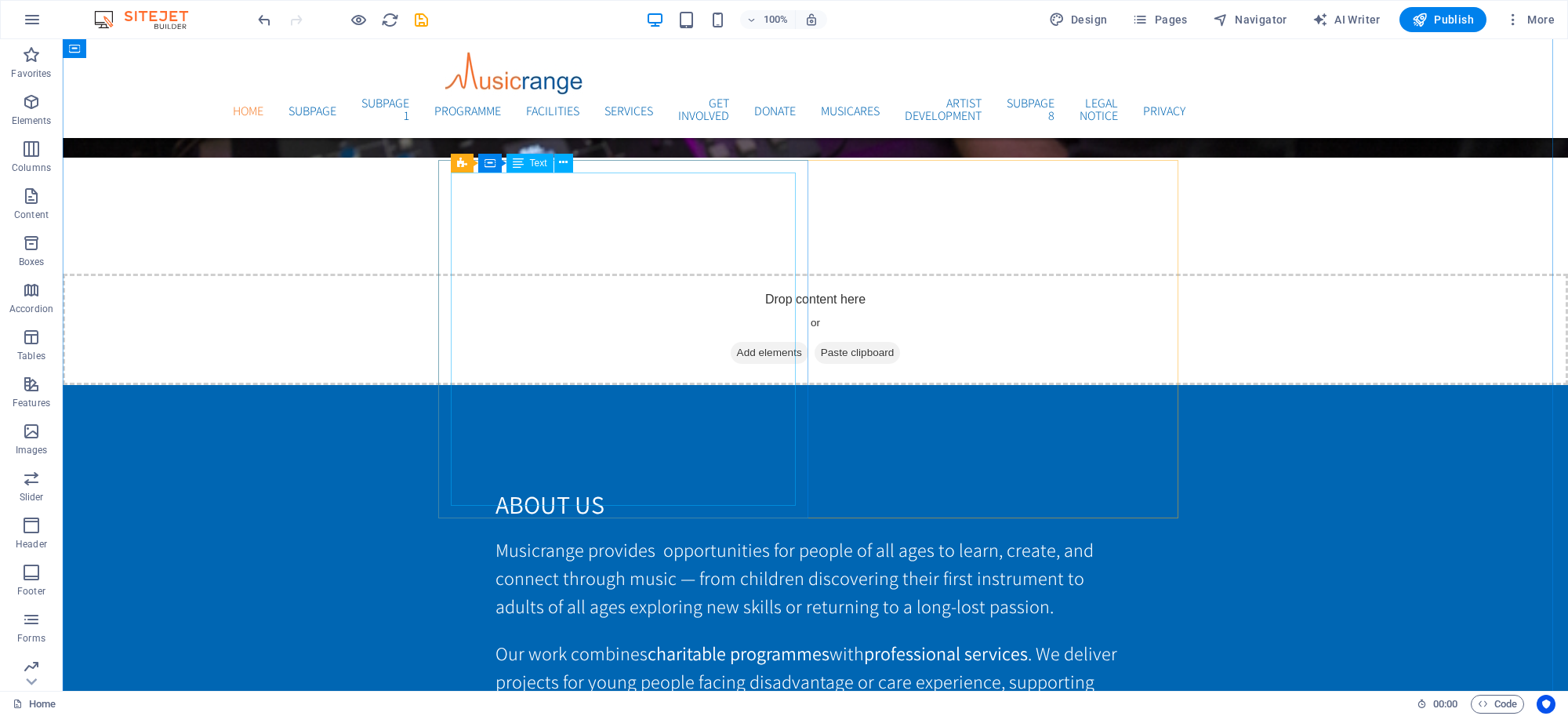
scroll to position [2963, 0]
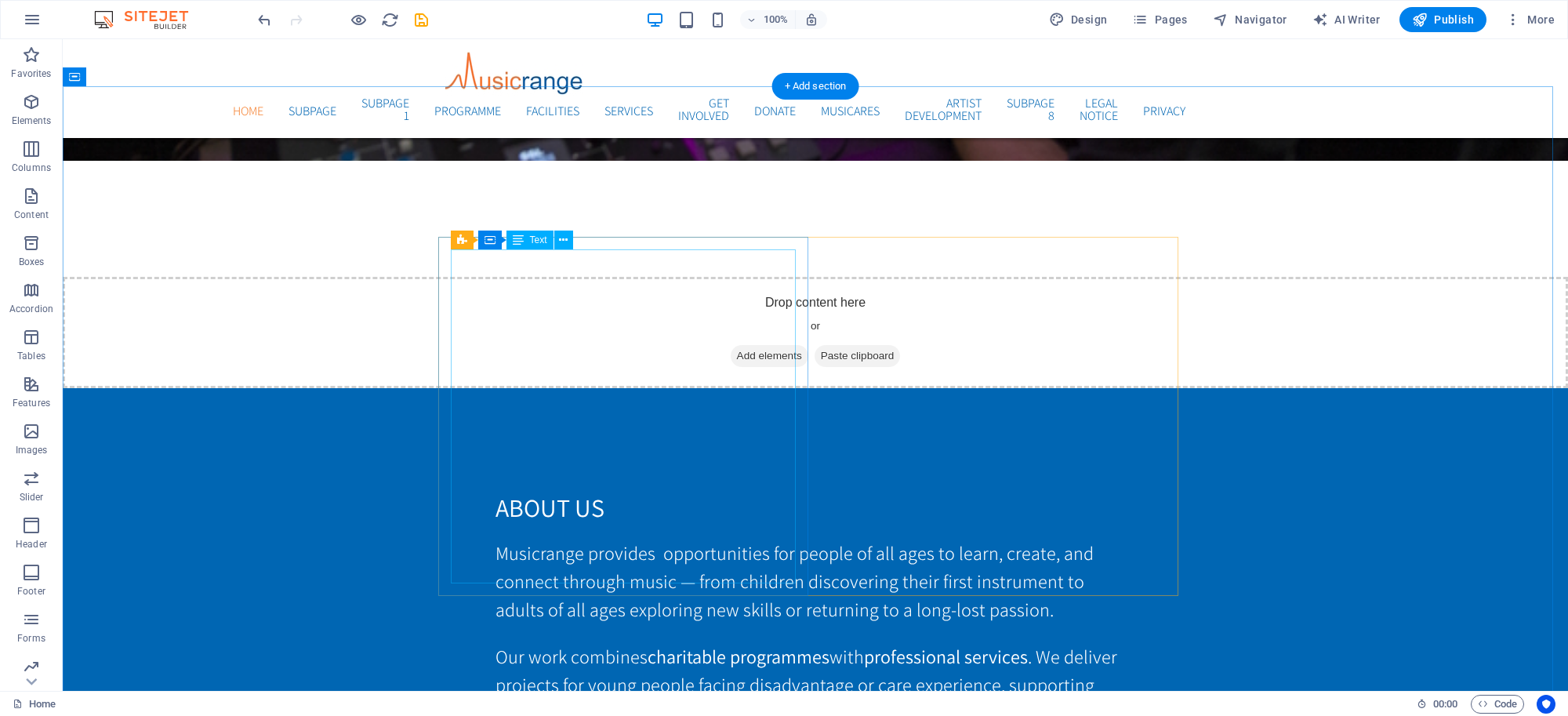
drag, startPoint x: 503, startPoint y: 290, endPoint x: 226, endPoint y: 289, distance: 277.0
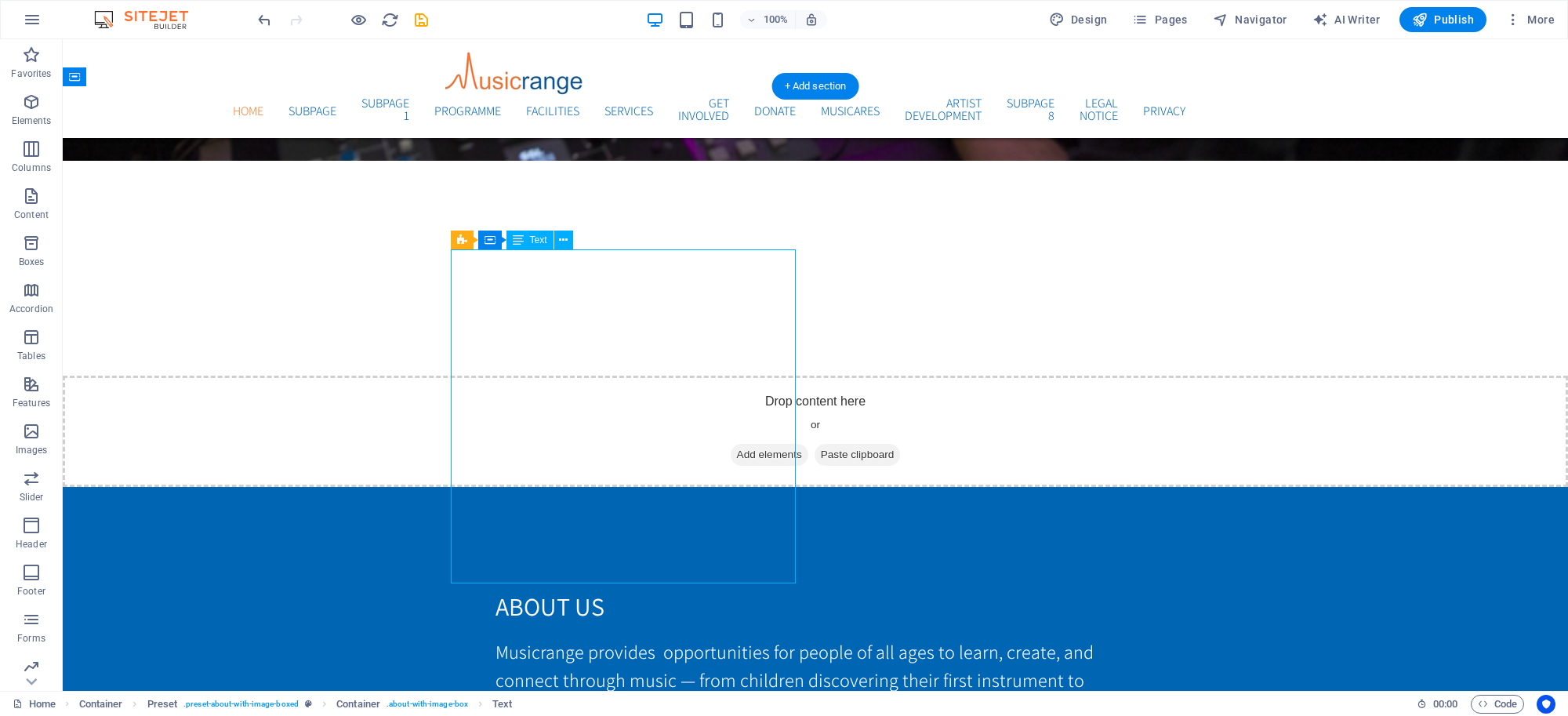
scroll to position [3161, 0]
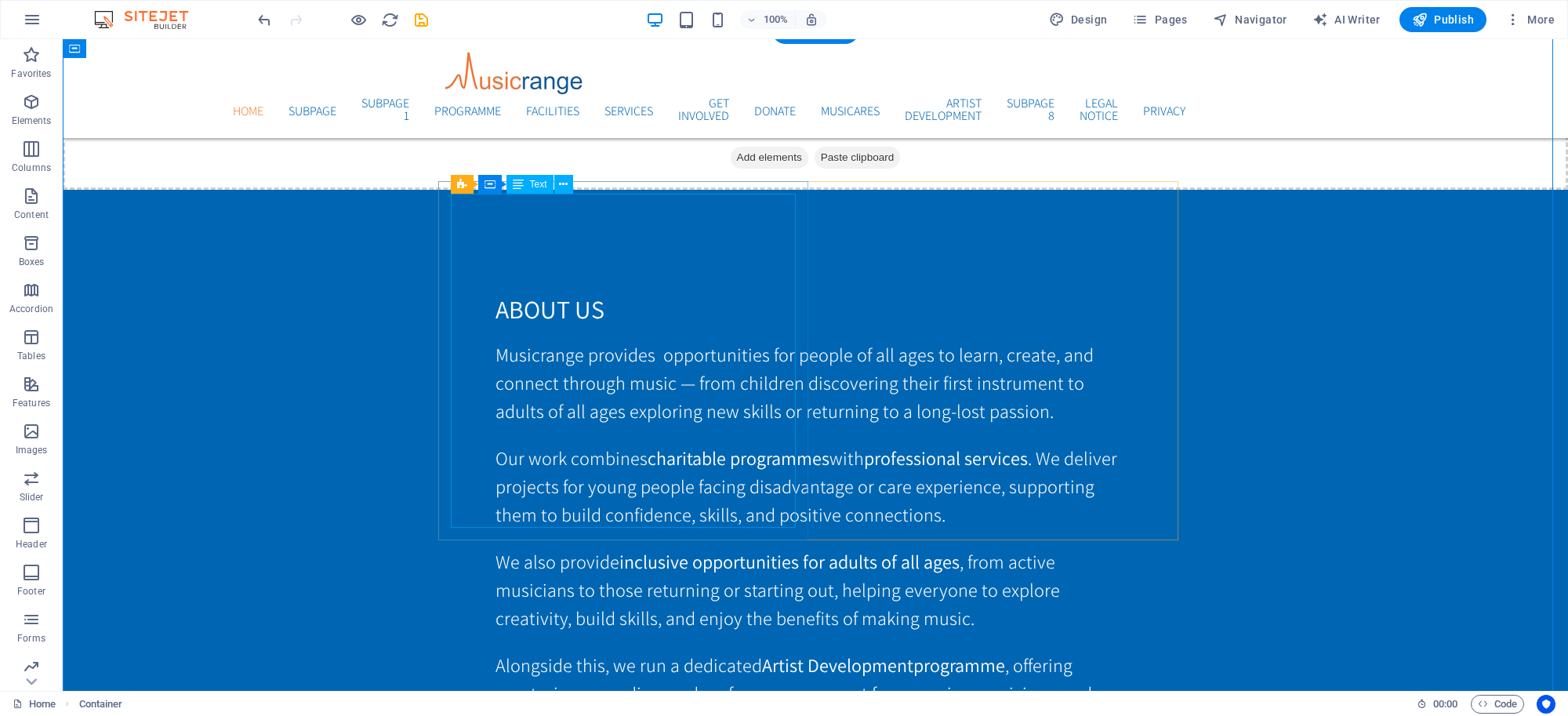
scroll to position [3019, 0]
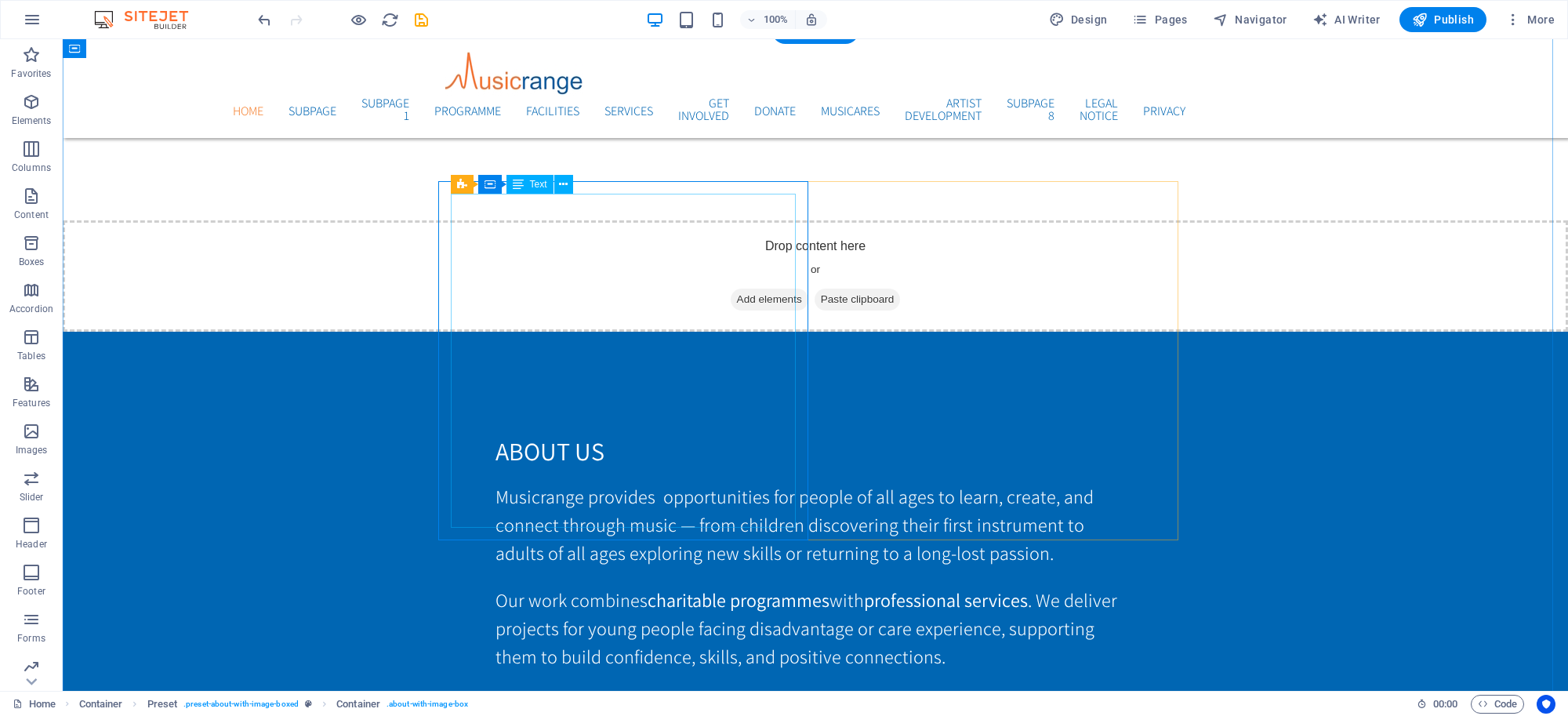
scroll to position [3002, 0]
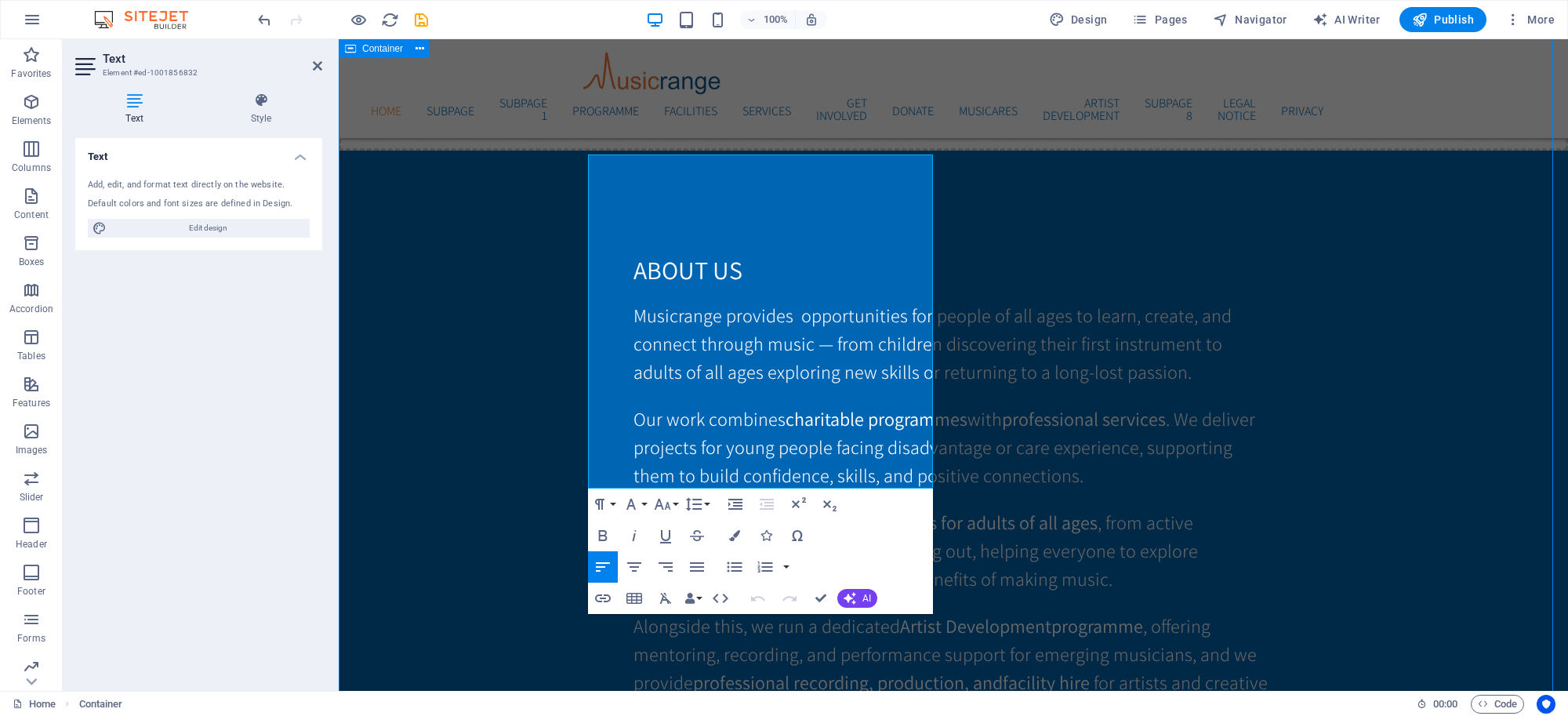
scroll to position [3058, 0]
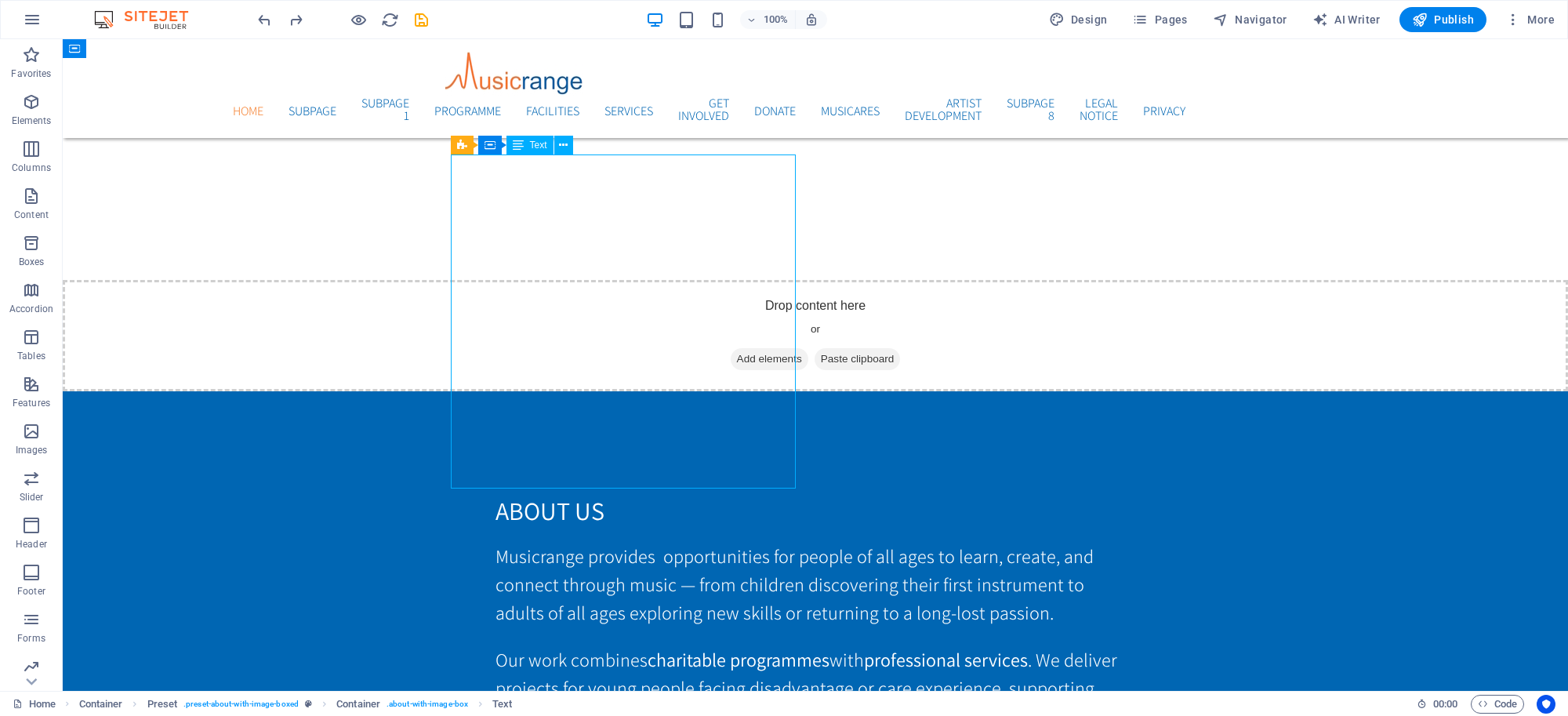
scroll to position [3201, 0]
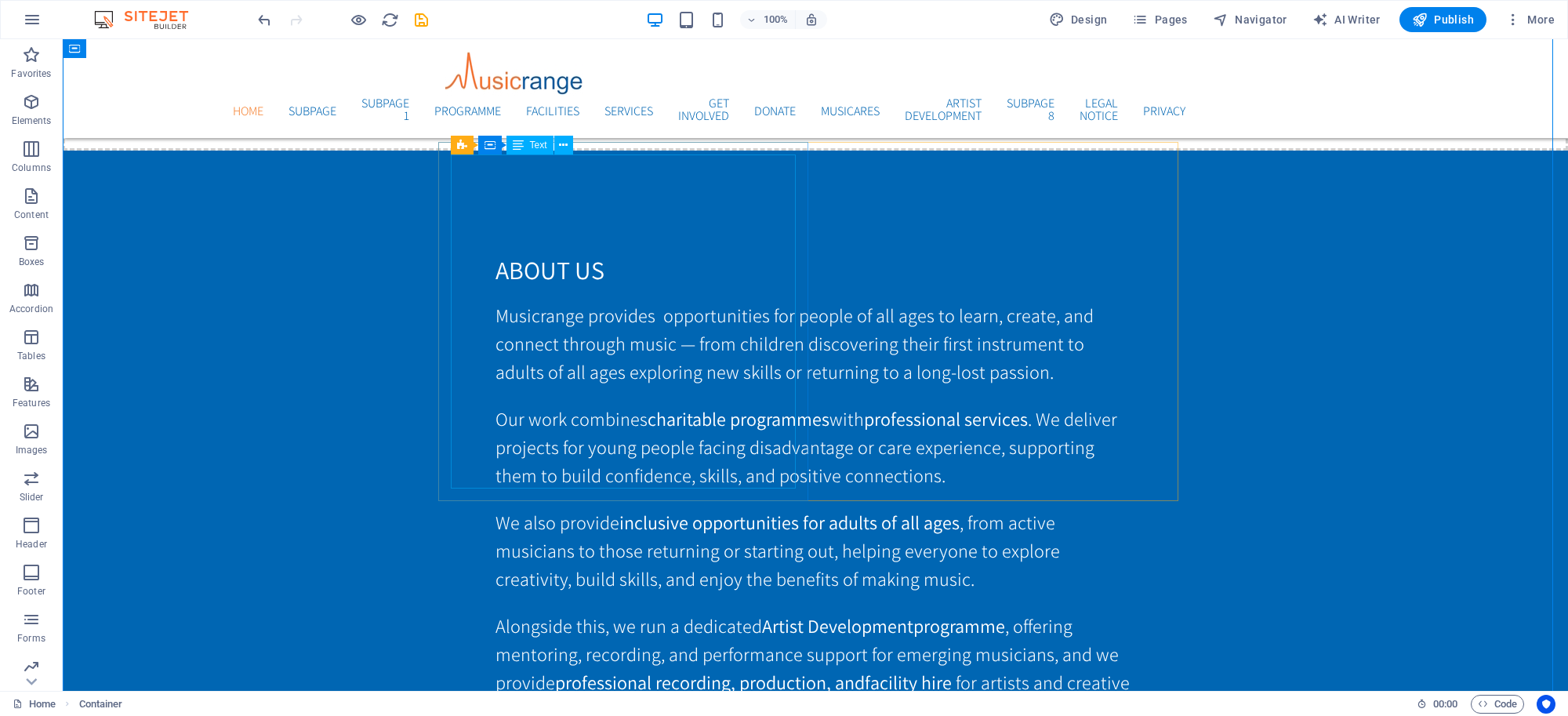
scroll to position [3058, 0]
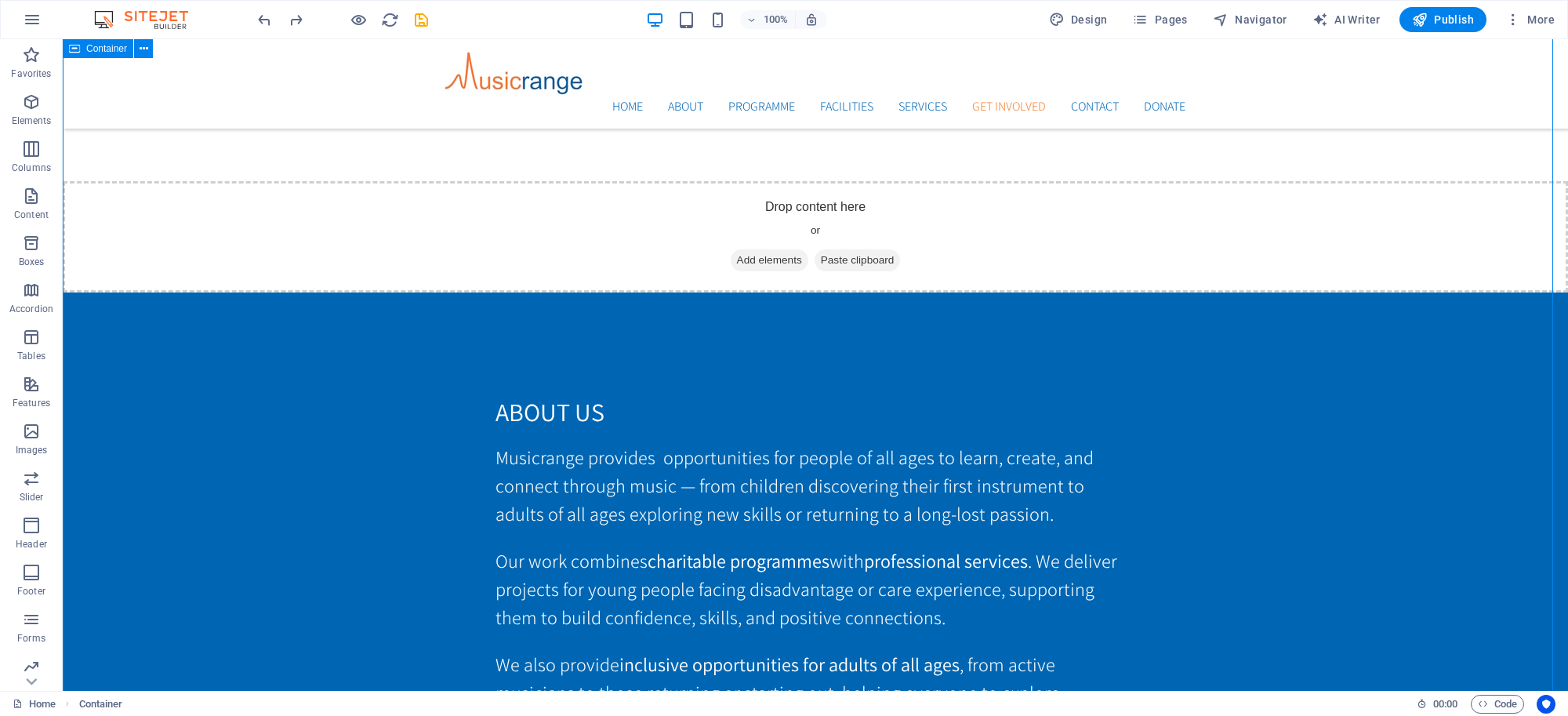
click at [560, 146] on icon at bounding box center [557, 145] width 9 height 17
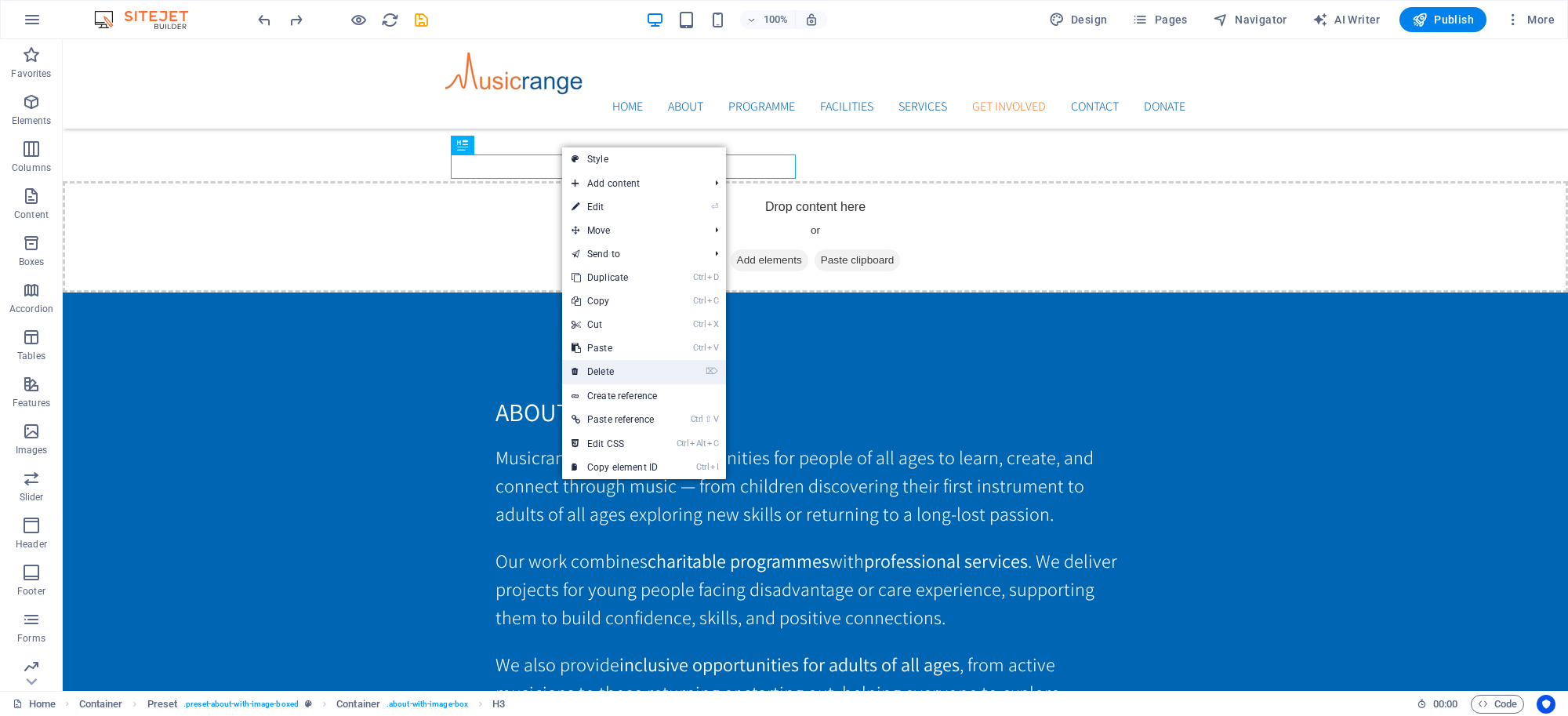
click at [600, 363] on link "⌦ Delete" at bounding box center [615, 372] width 105 height 23
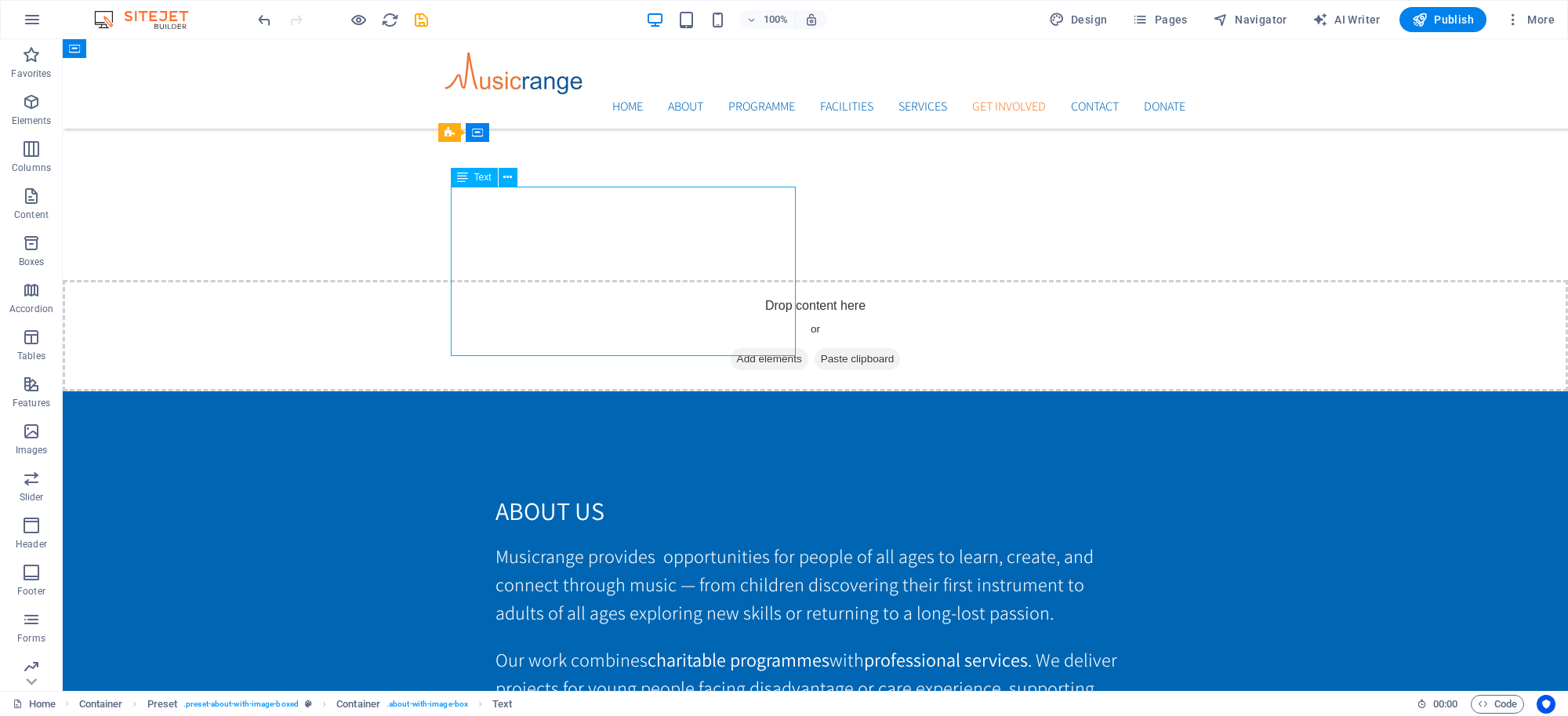
scroll to position [3201, 0]
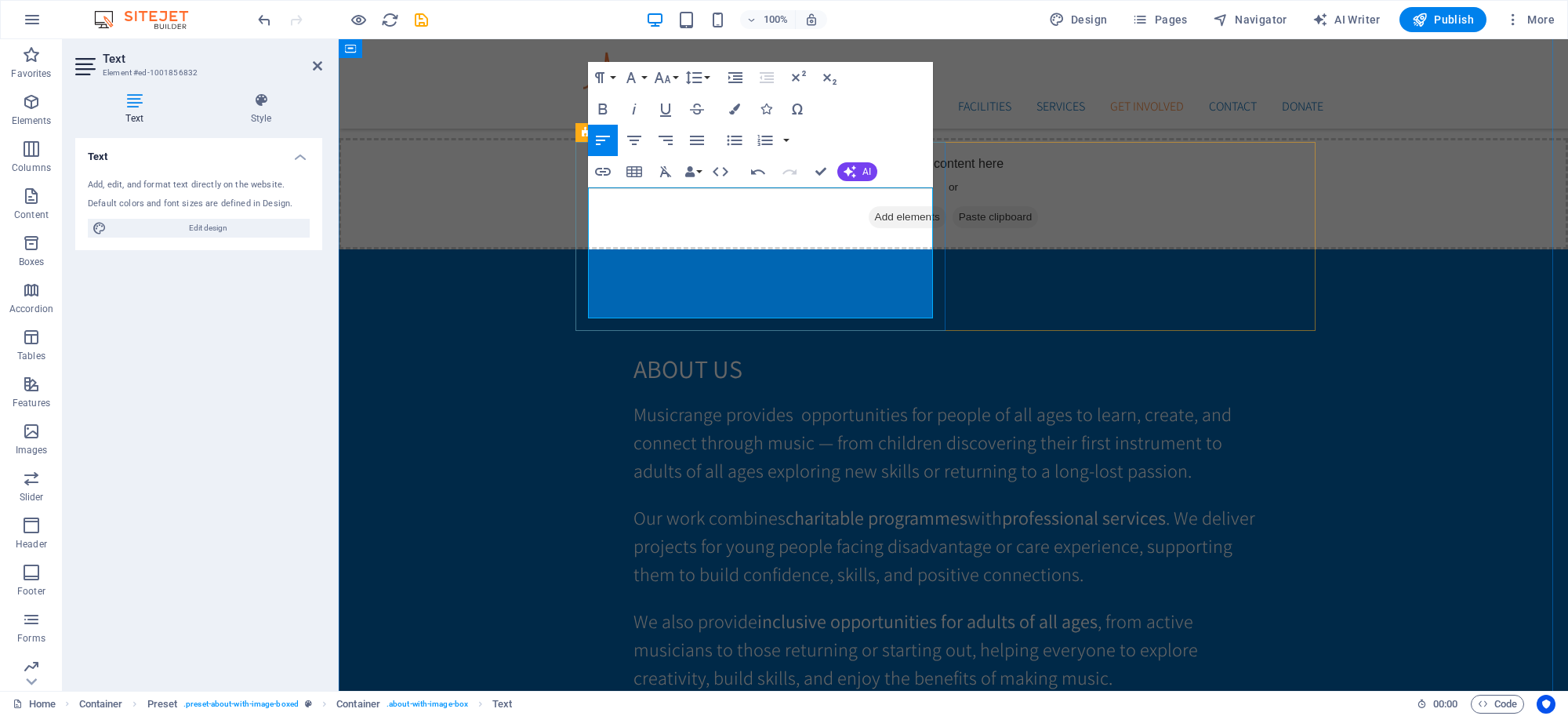
scroll to position [2437, 2]
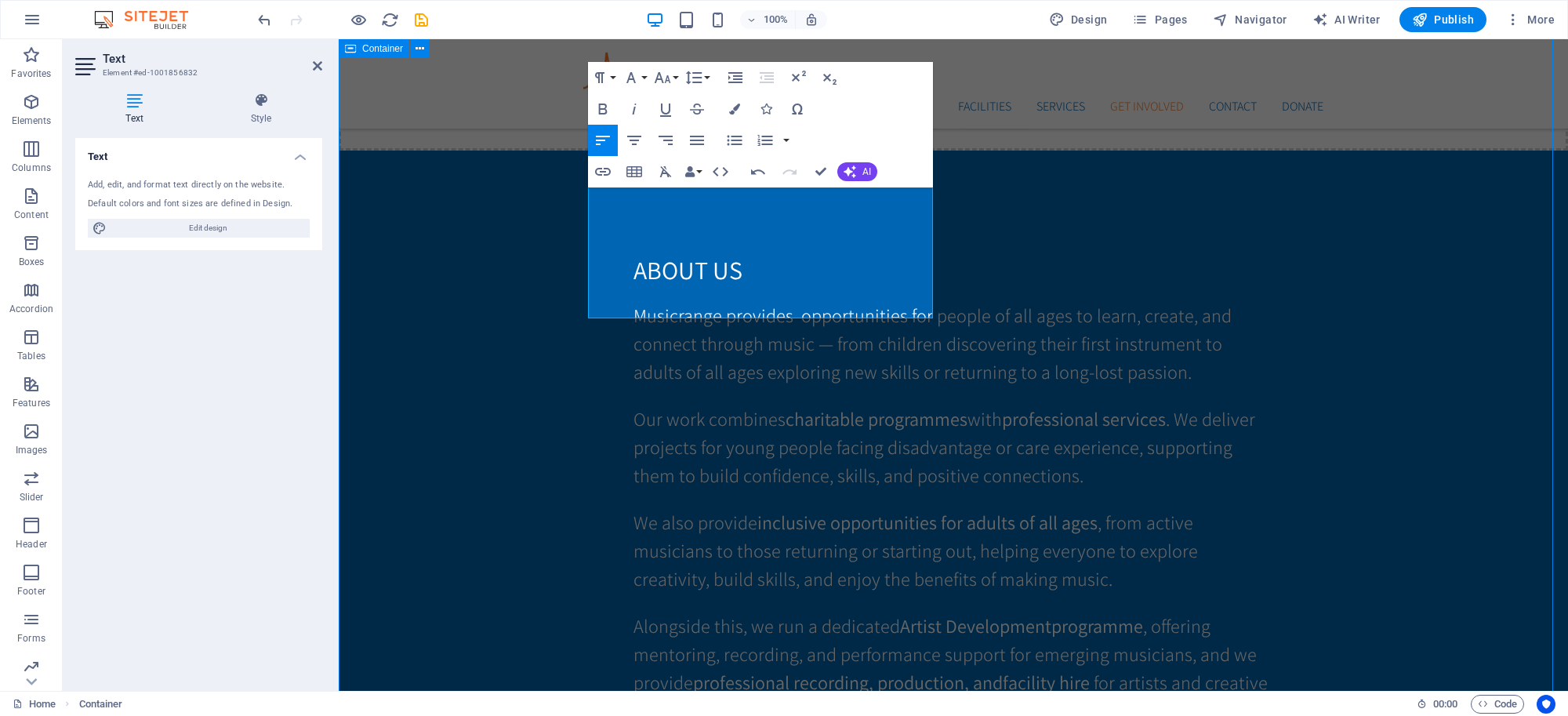
scroll to position [3058, 0]
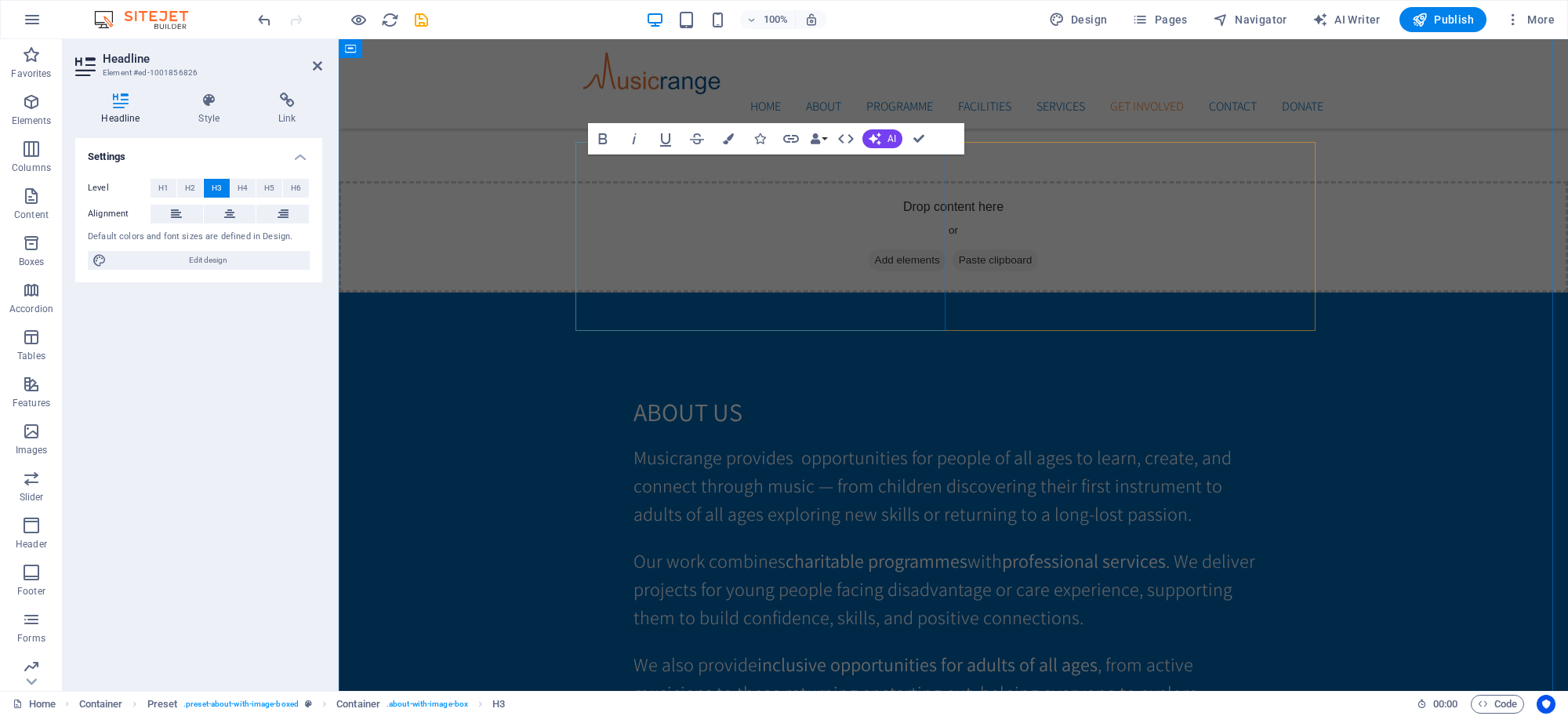
scroll to position [3201, 0]
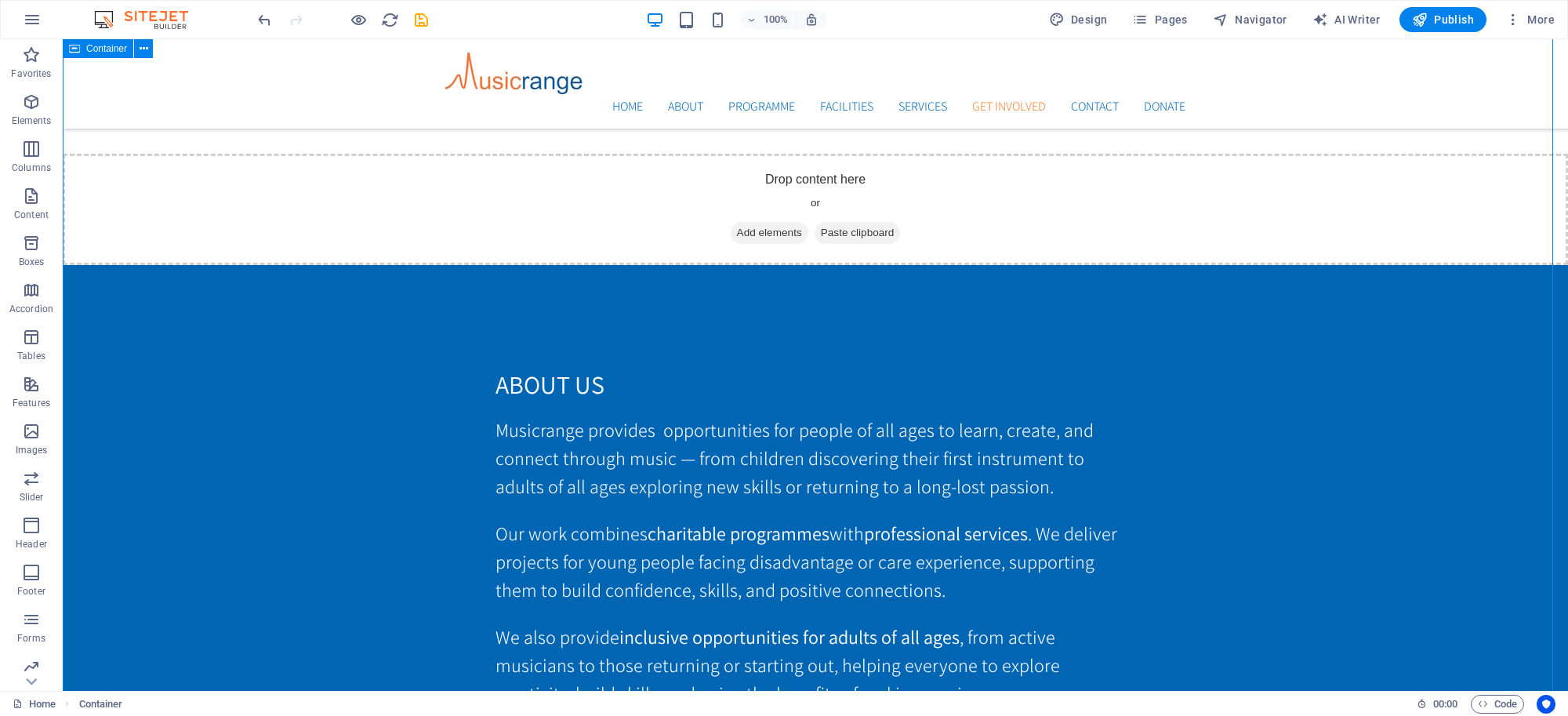
scroll to position [3076, 0]
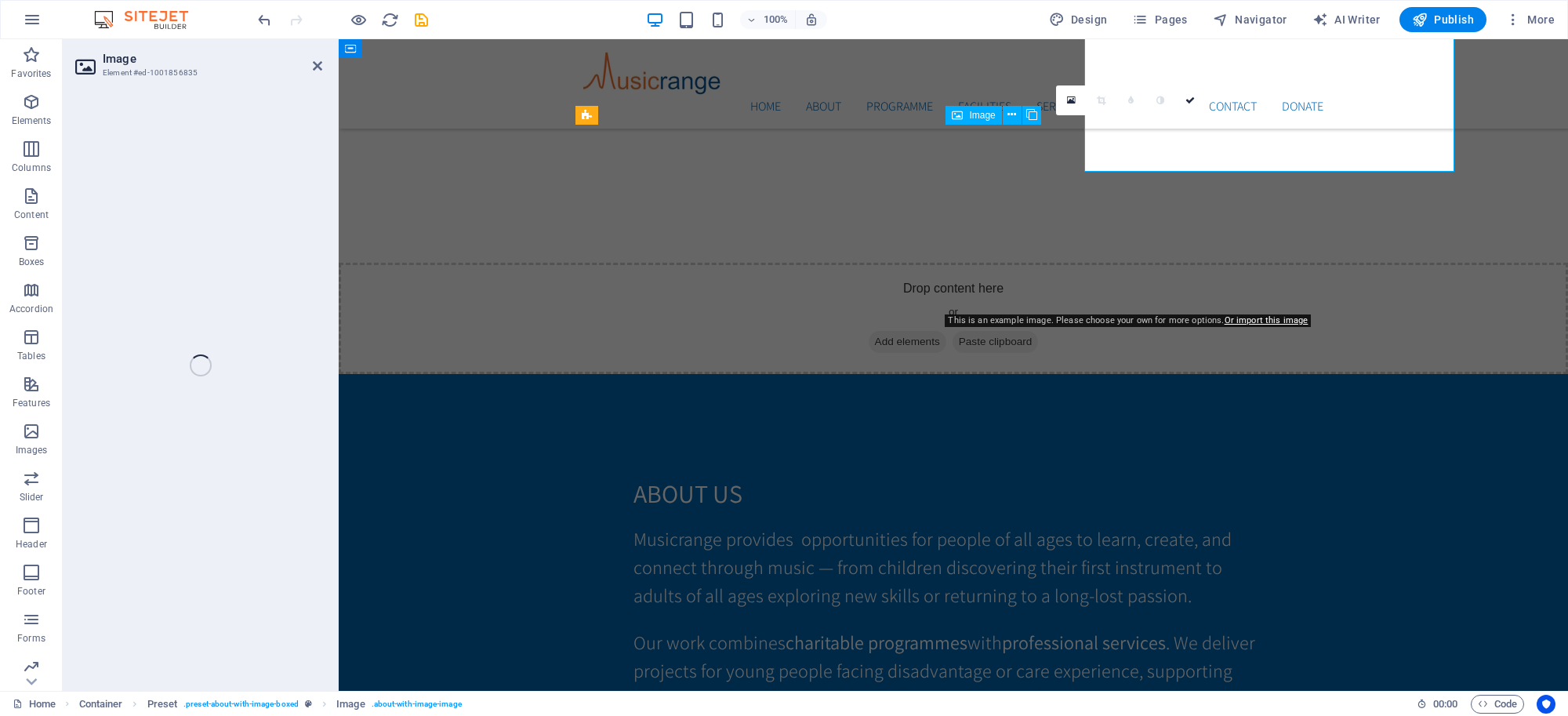
select select "%"
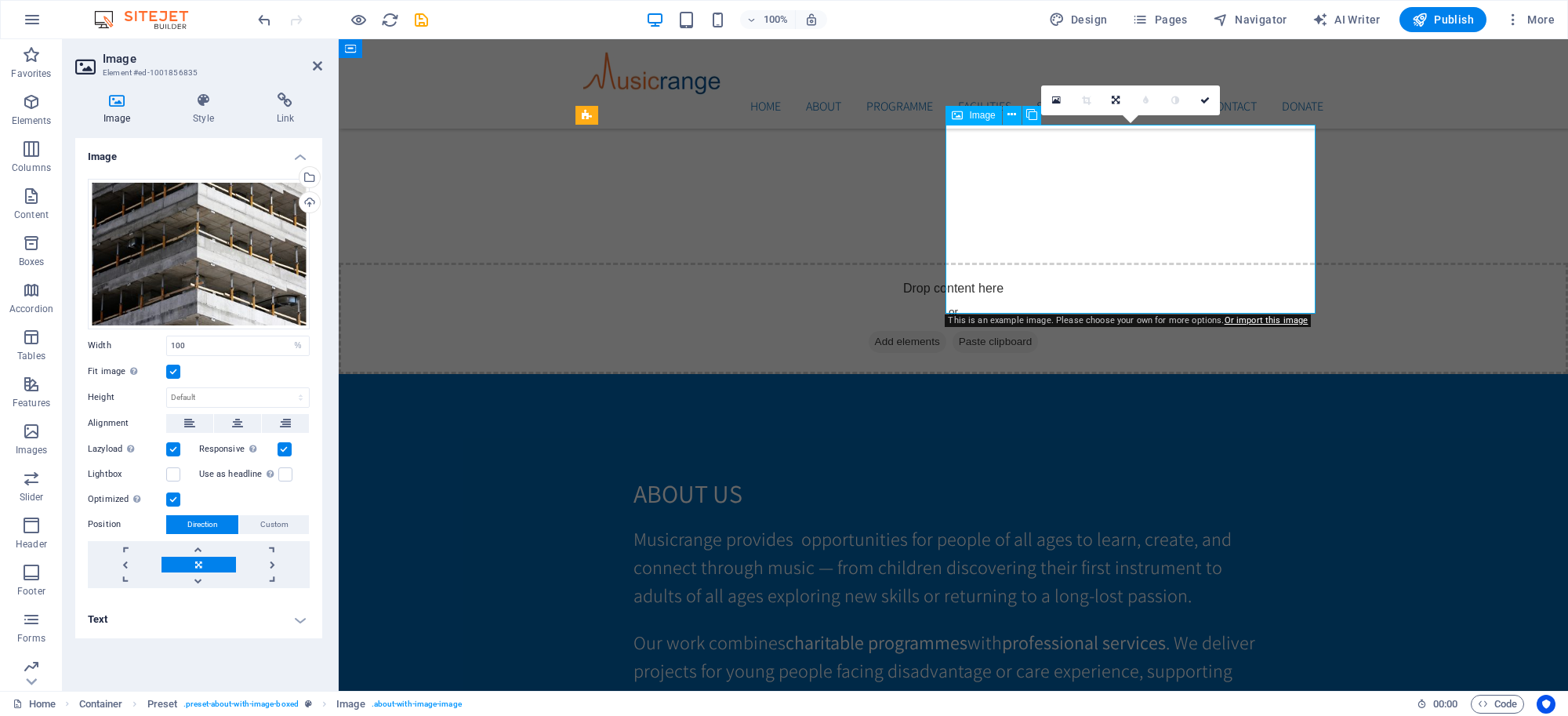
scroll to position [3218, 0]
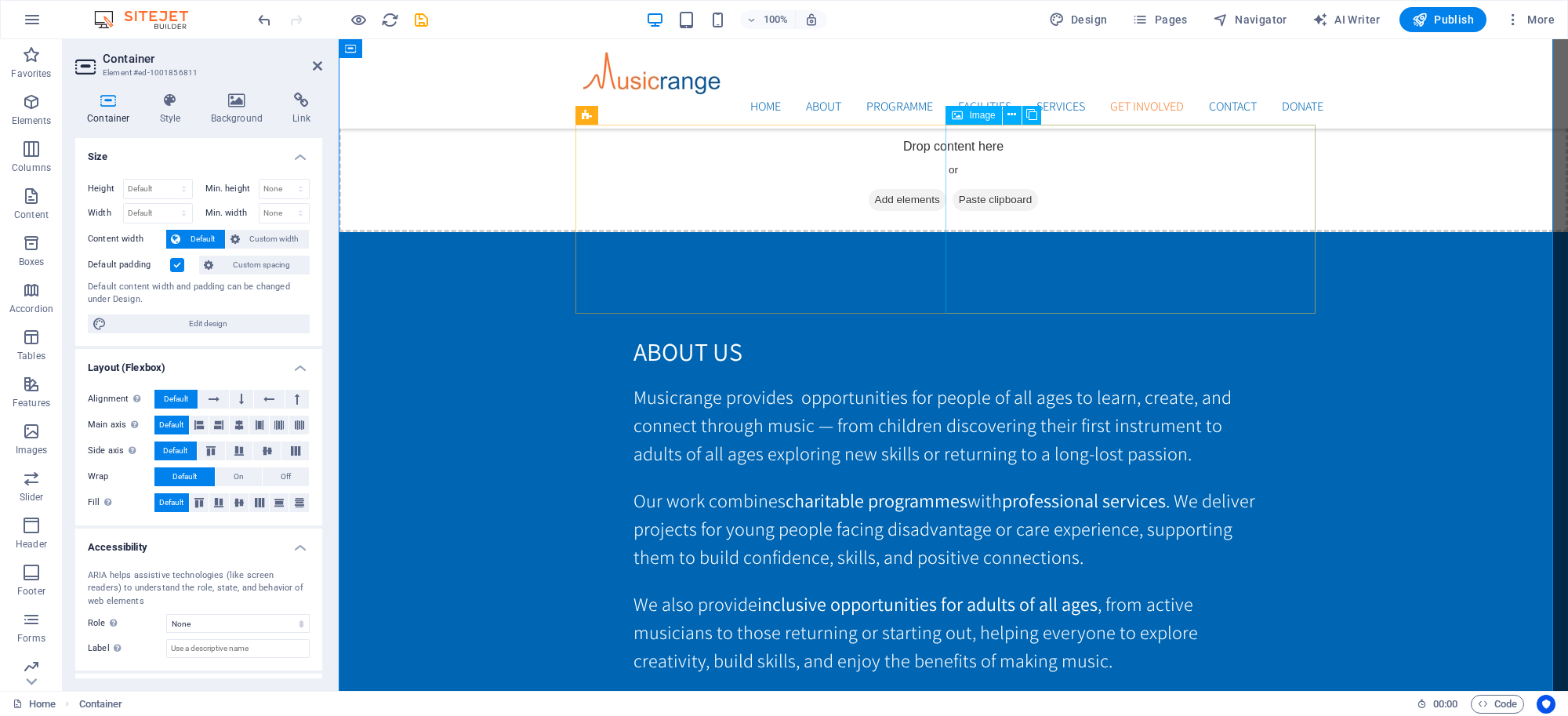
select select "%"
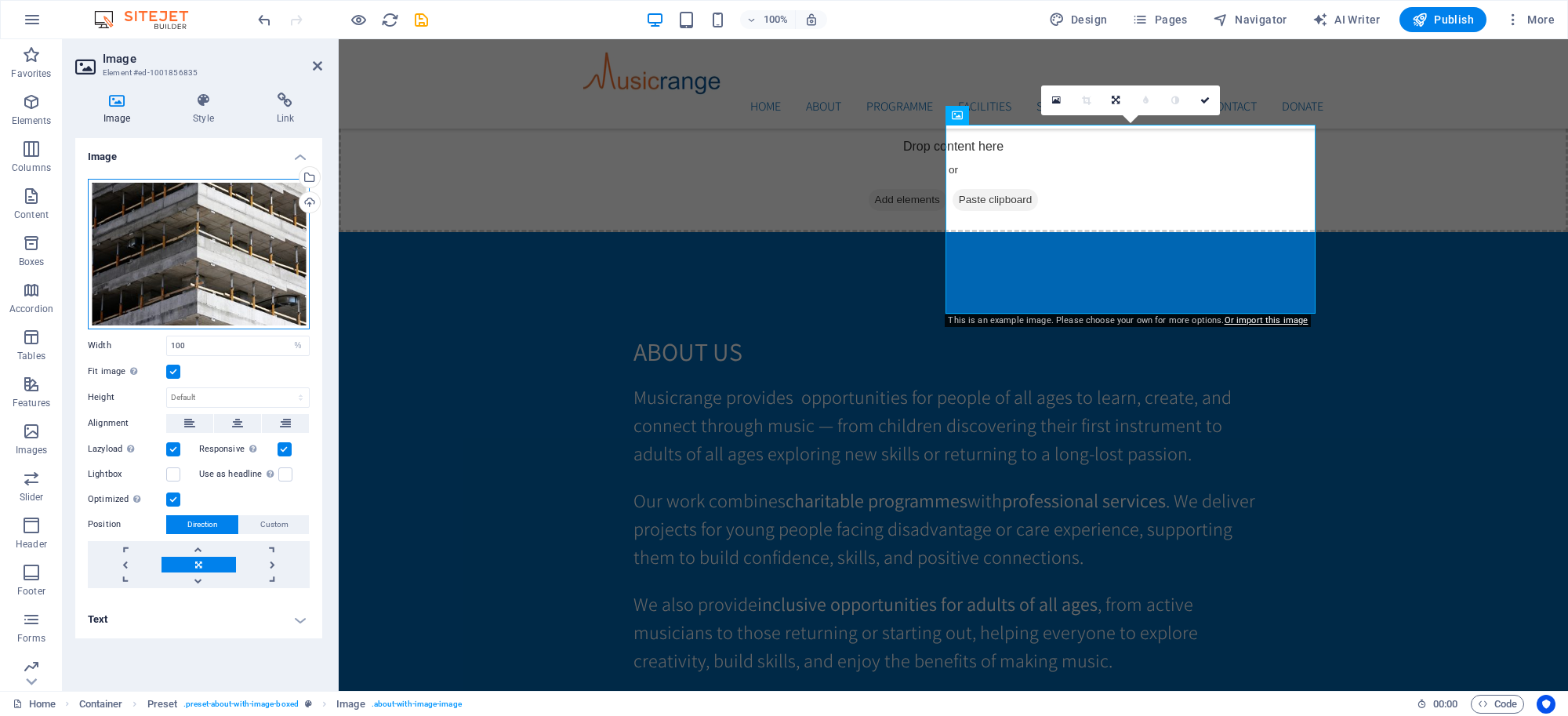
click at [214, 223] on div "Drag files here, click to choose files or select files from Files or our free s…" at bounding box center [198, 254] width 221 height 151
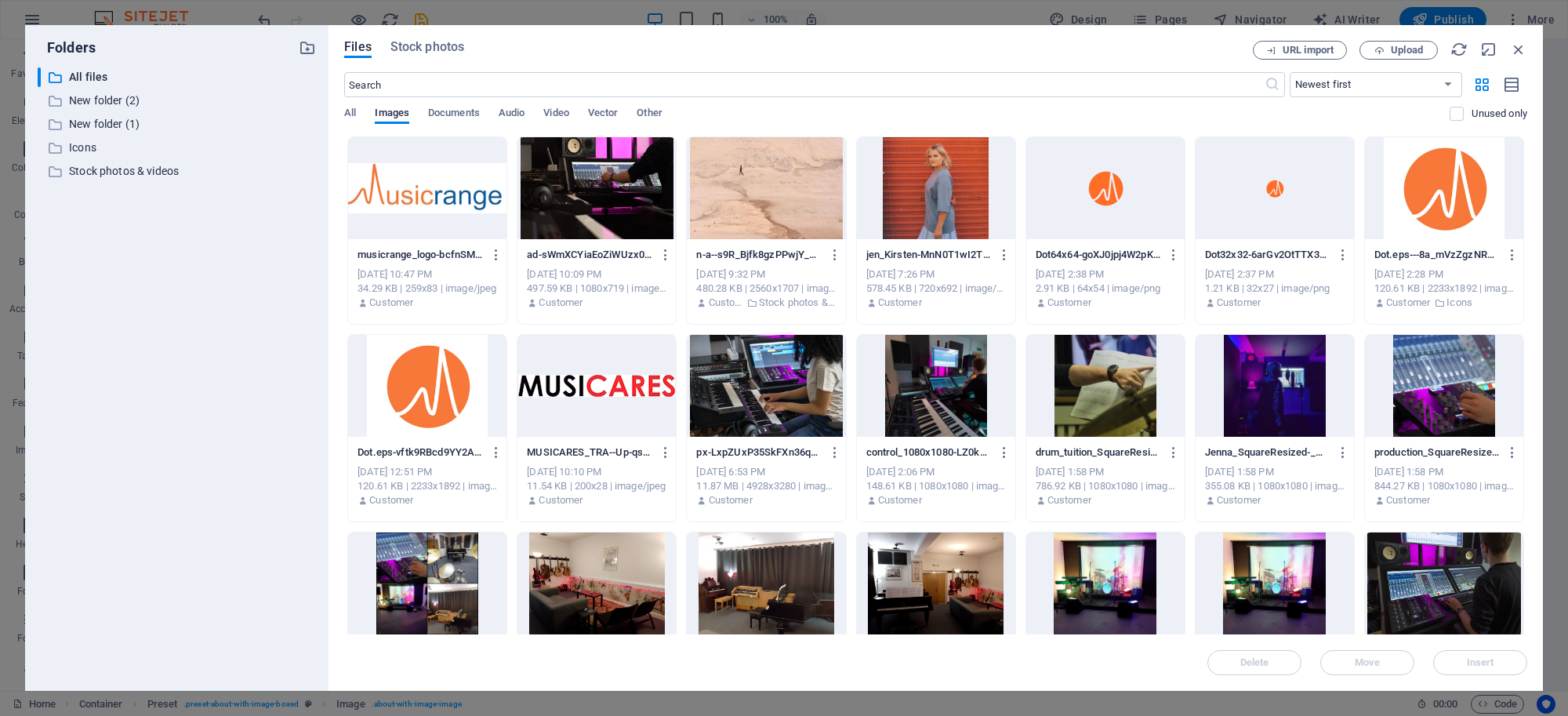
scroll to position [3678, 0]
click at [1252, 572] on div at bounding box center [1274, 583] width 158 height 102
click at [1254, 573] on div "1" at bounding box center [1274, 583] width 158 height 102
click at [1271, 579] on div at bounding box center [1274, 583] width 158 height 102
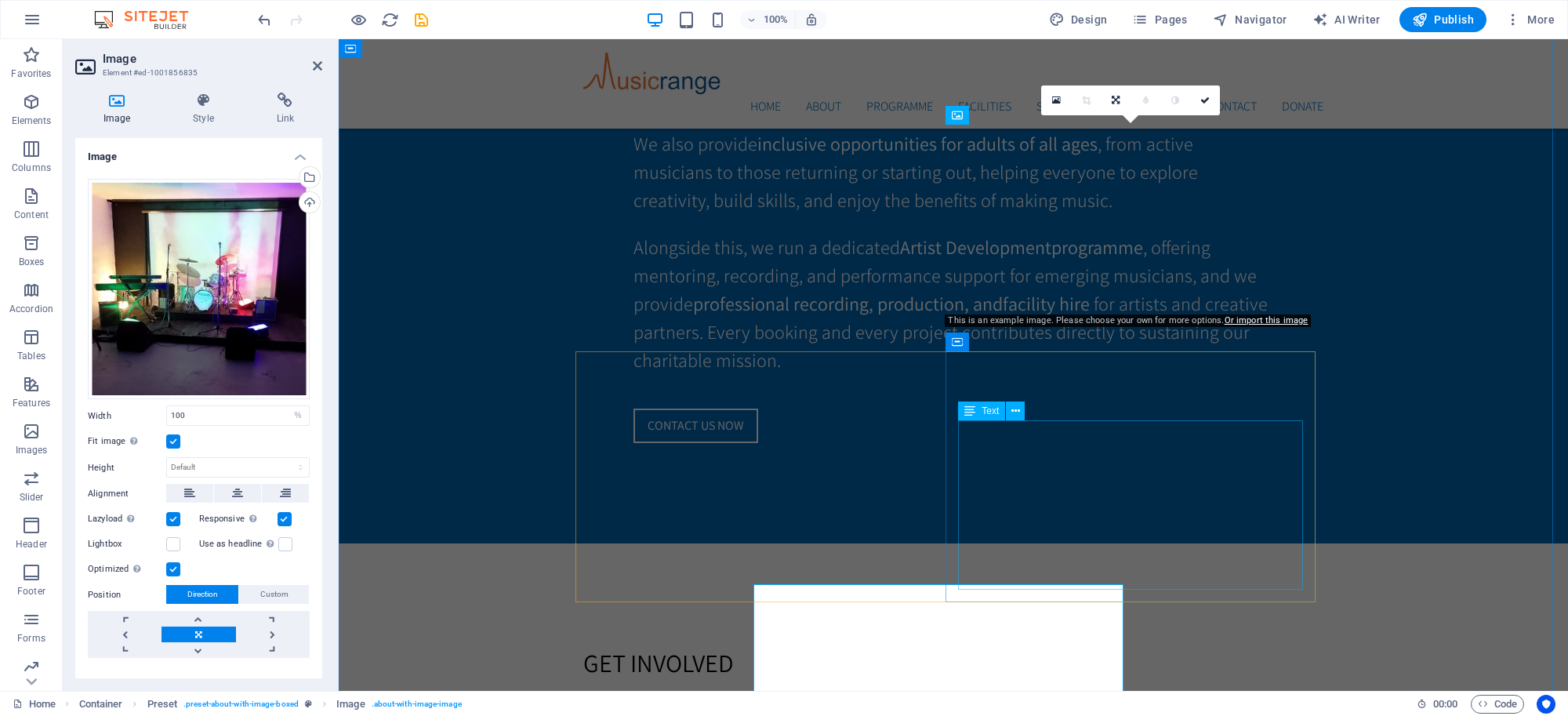
scroll to position [3218, 0]
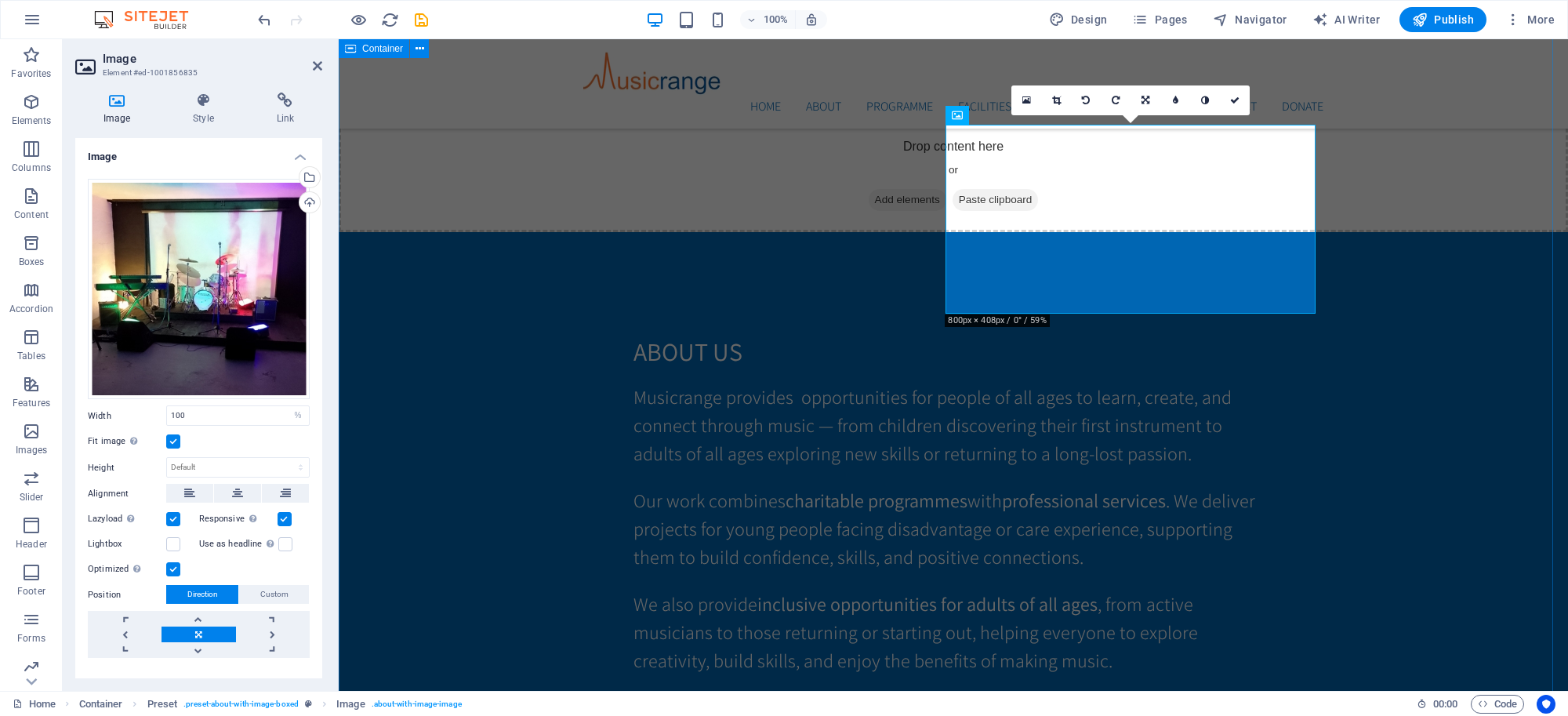
drag, startPoint x: 1468, startPoint y: 470, endPoint x: 1746, endPoint y: 469, distance: 278.0
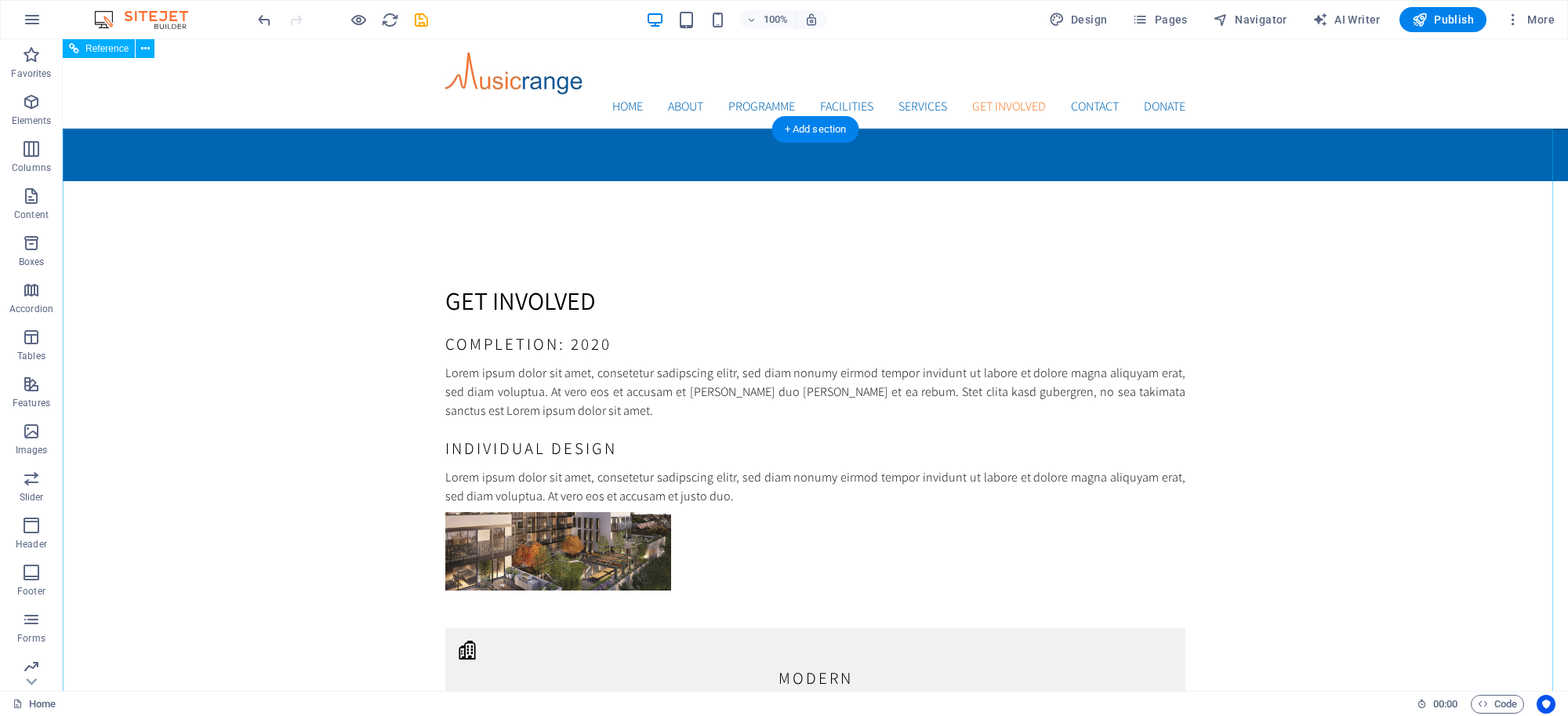
scroll to position [3938, 0]
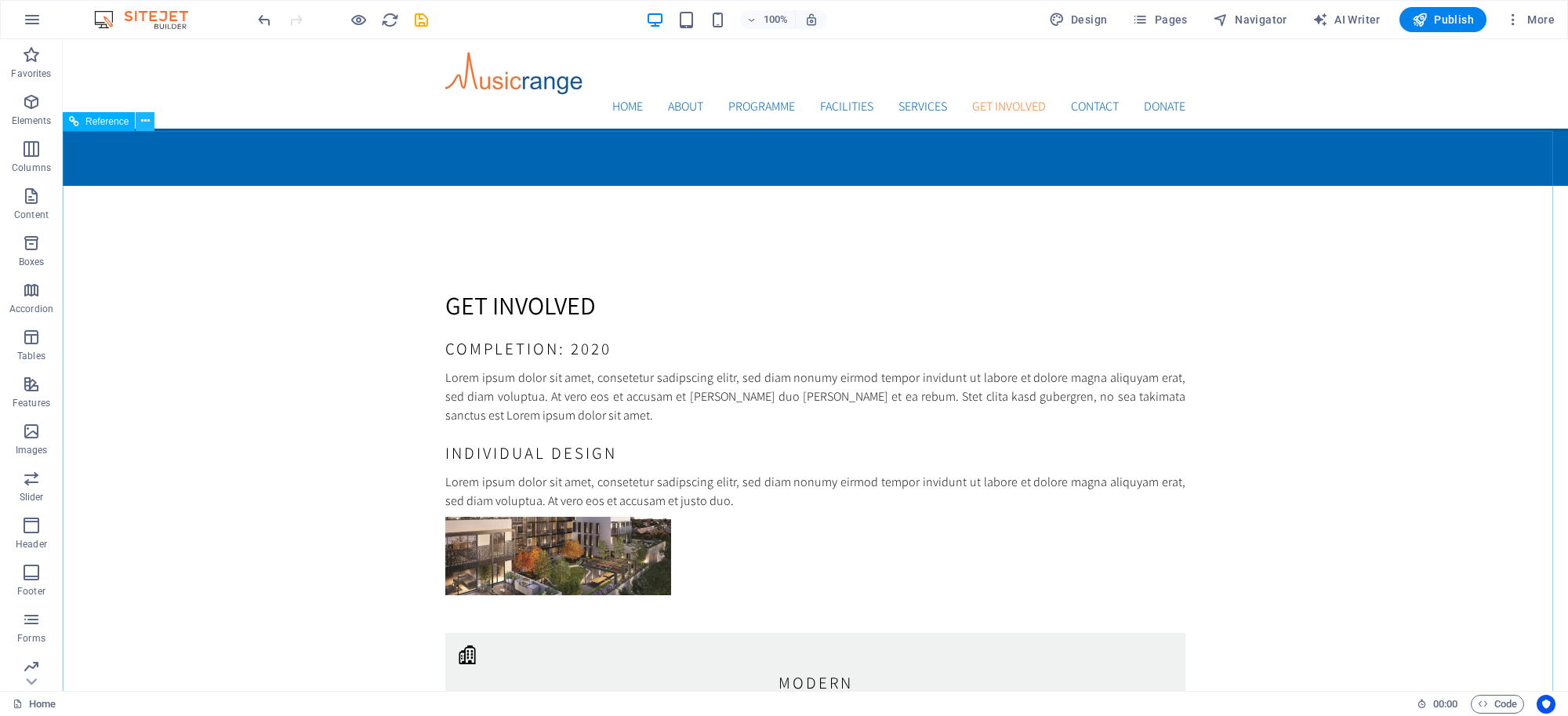
click at [145, 124] on icon at bounding box center [145, 120] width 9 height 17
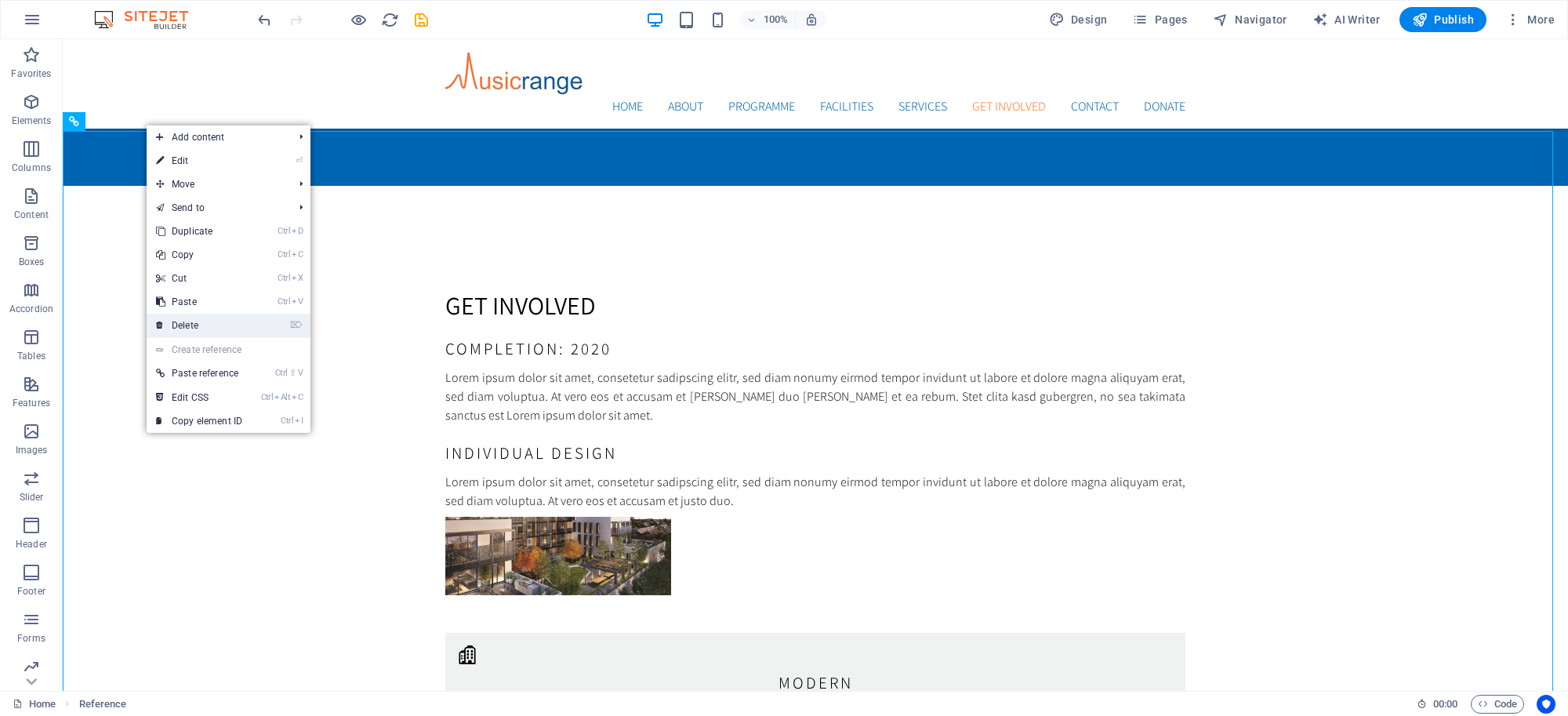
click at [183, 324] on link "⌦ Delete" at bounding box center [199, 325] width 105 height 23
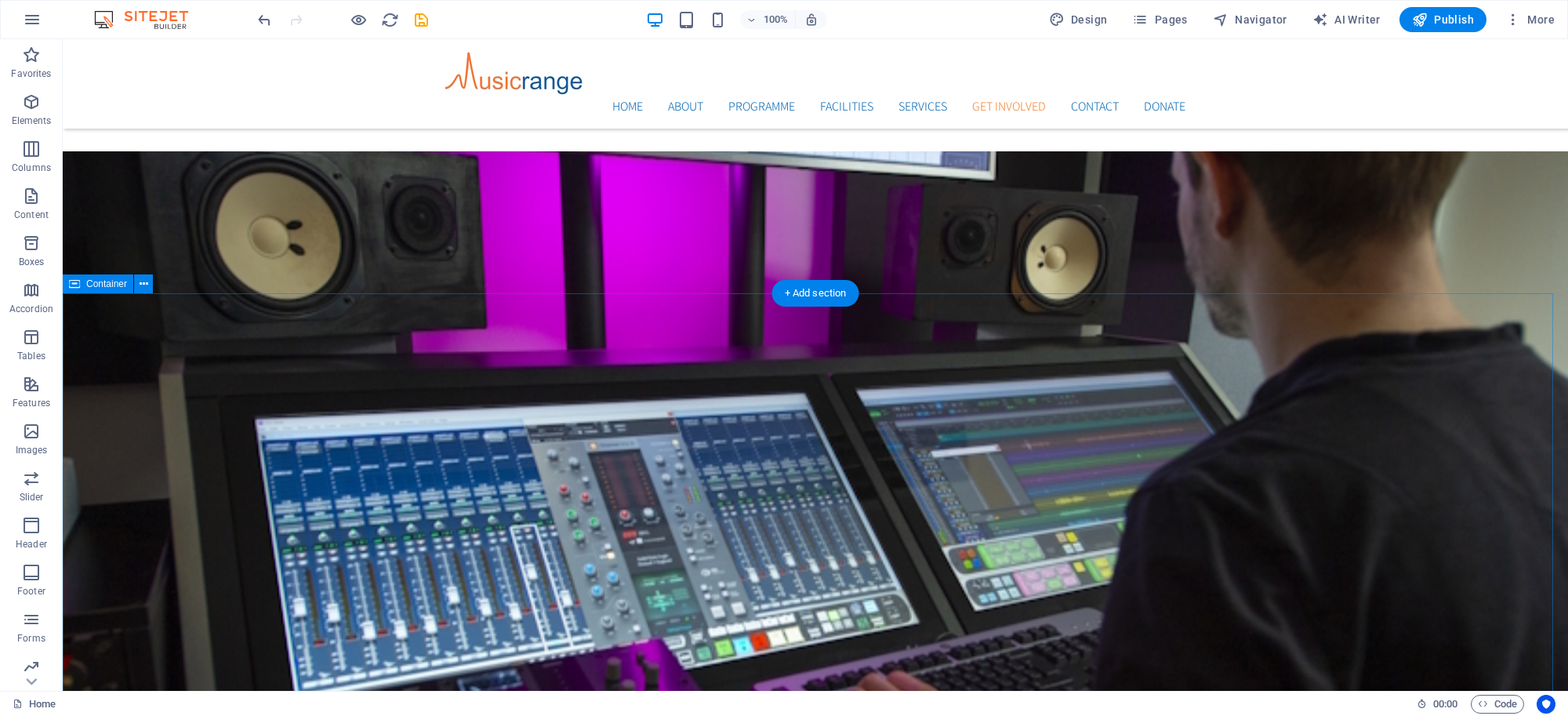
scroll to position [2761, 0]
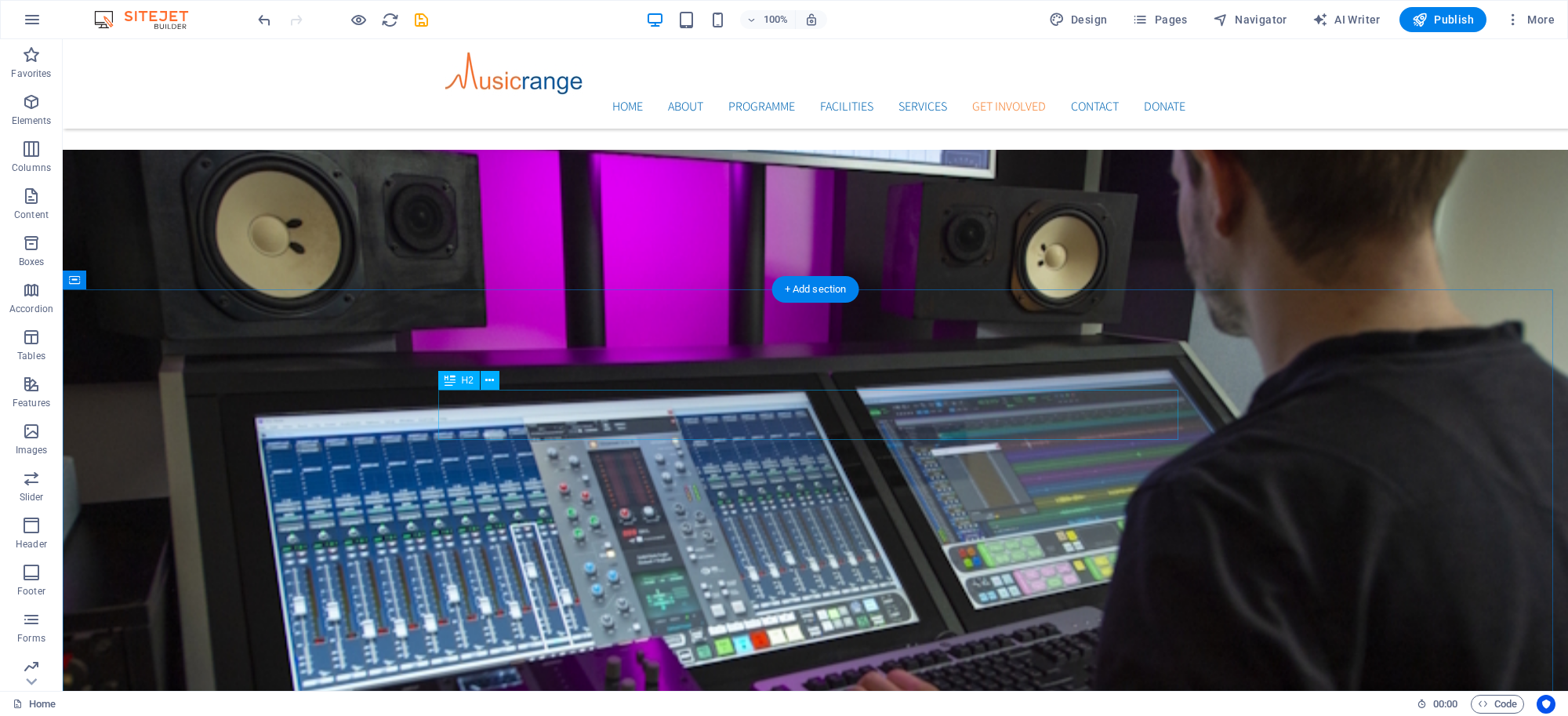
drag, startPoint x: 617, startPoint y: 405, endPoint x: 341, endPoint y: 405, distance: 276.0
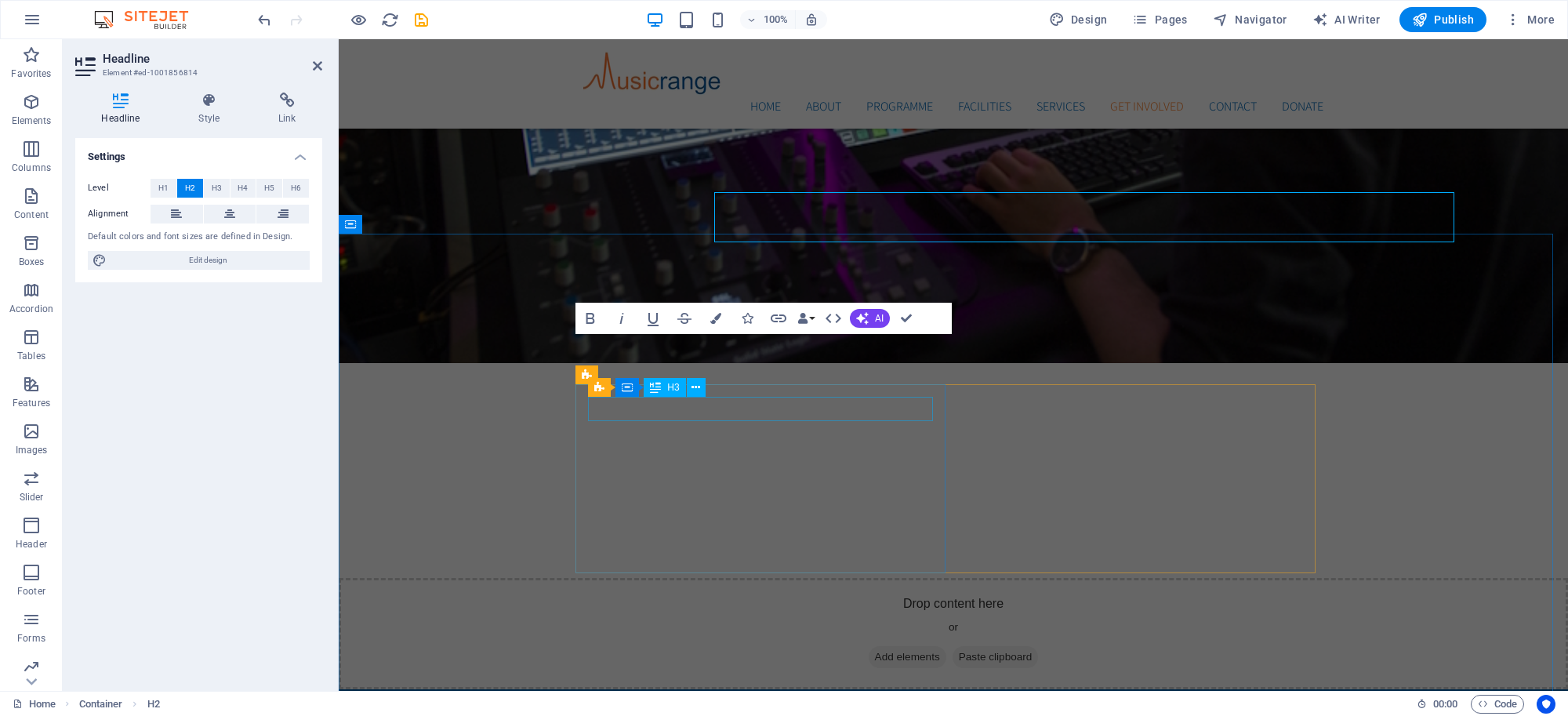
scroll to position [2958, 0]
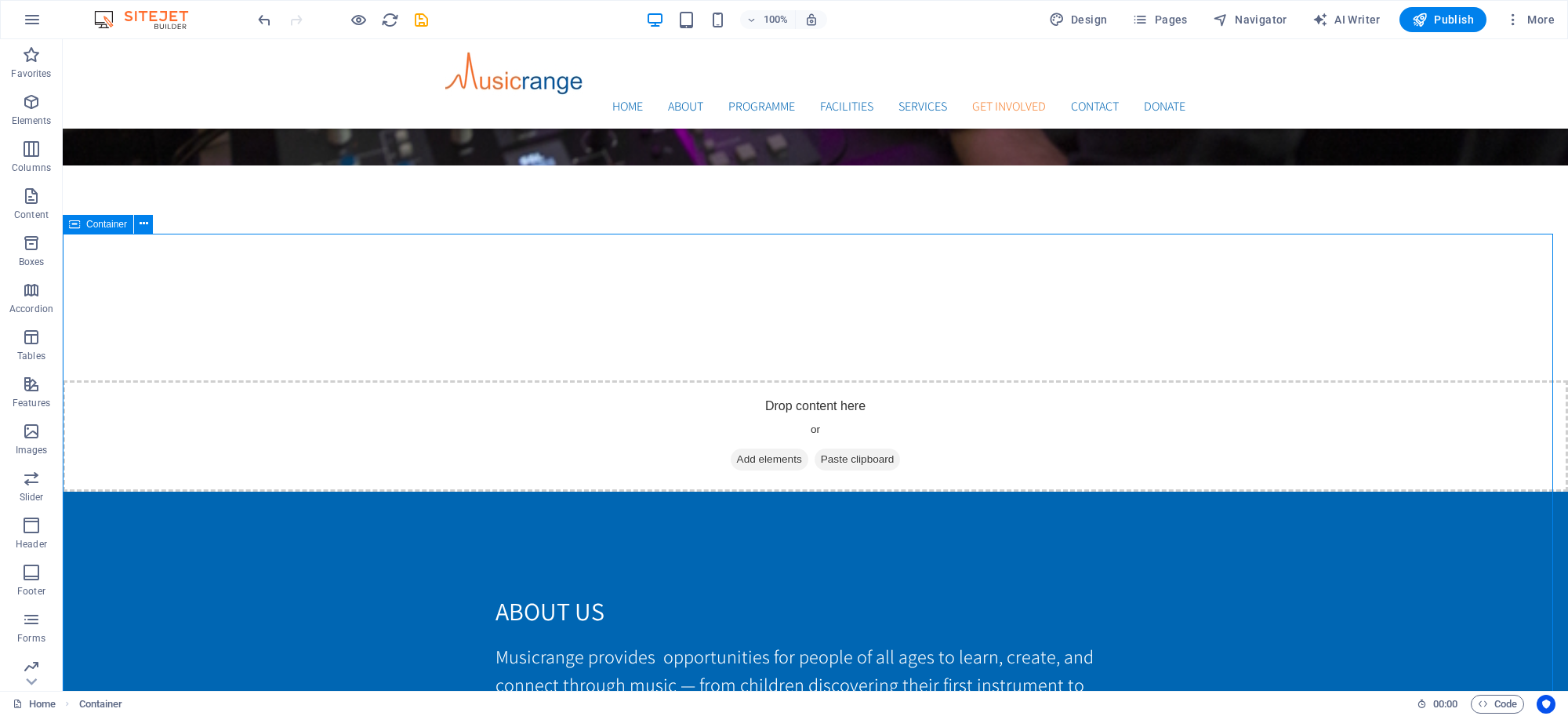
scroll to position [2816, 0]
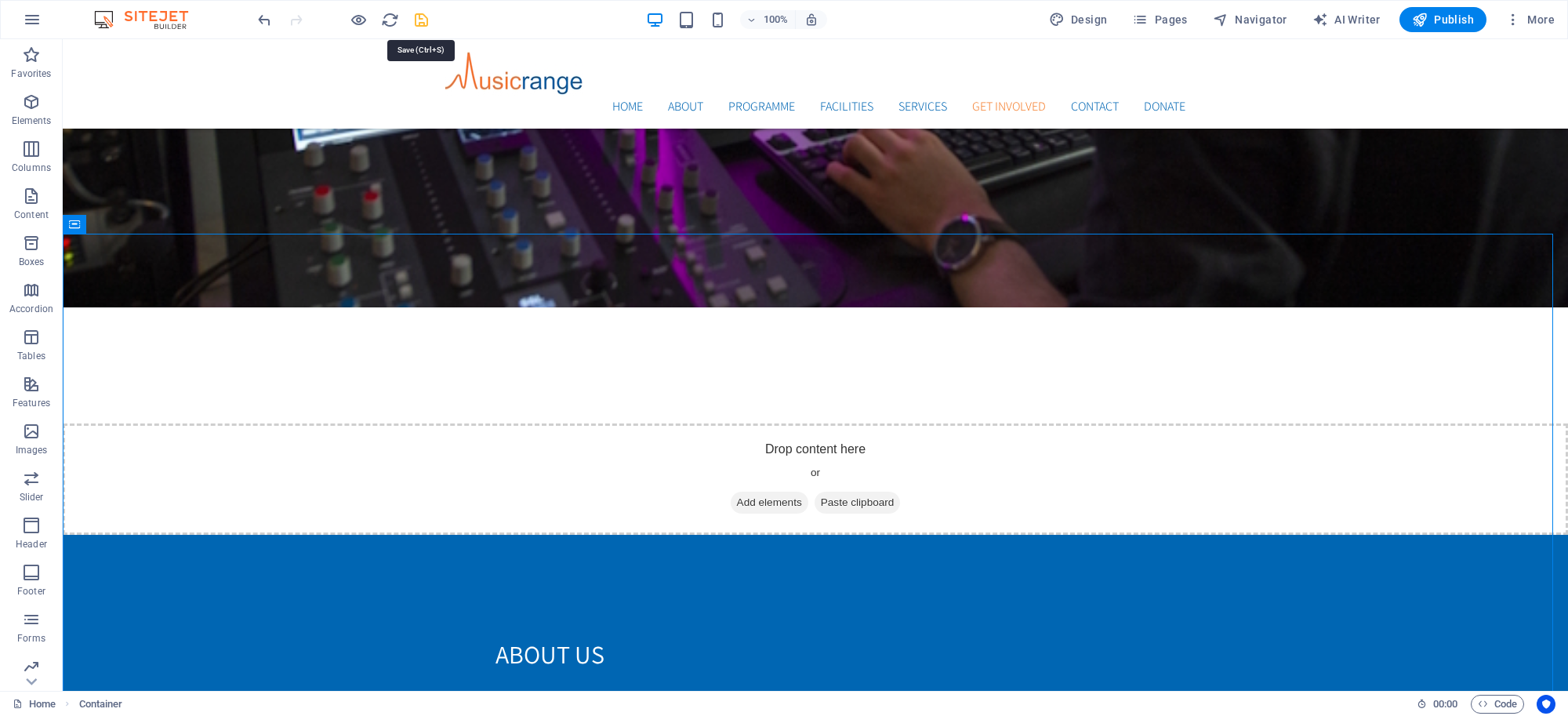
click at [417, 14] on icon "save" at bounding box center [421, 19] width 18 height 18
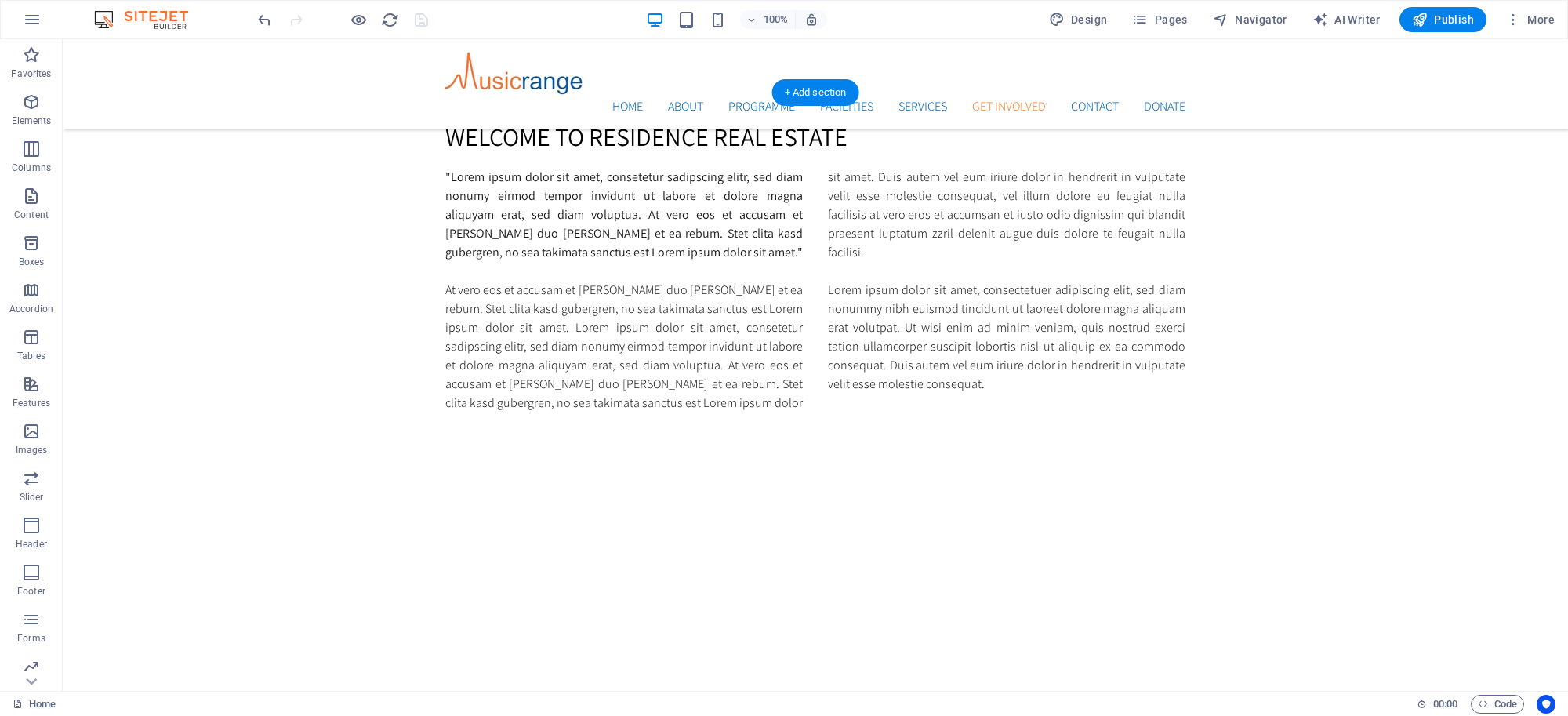
scroll to position [1981, 0]
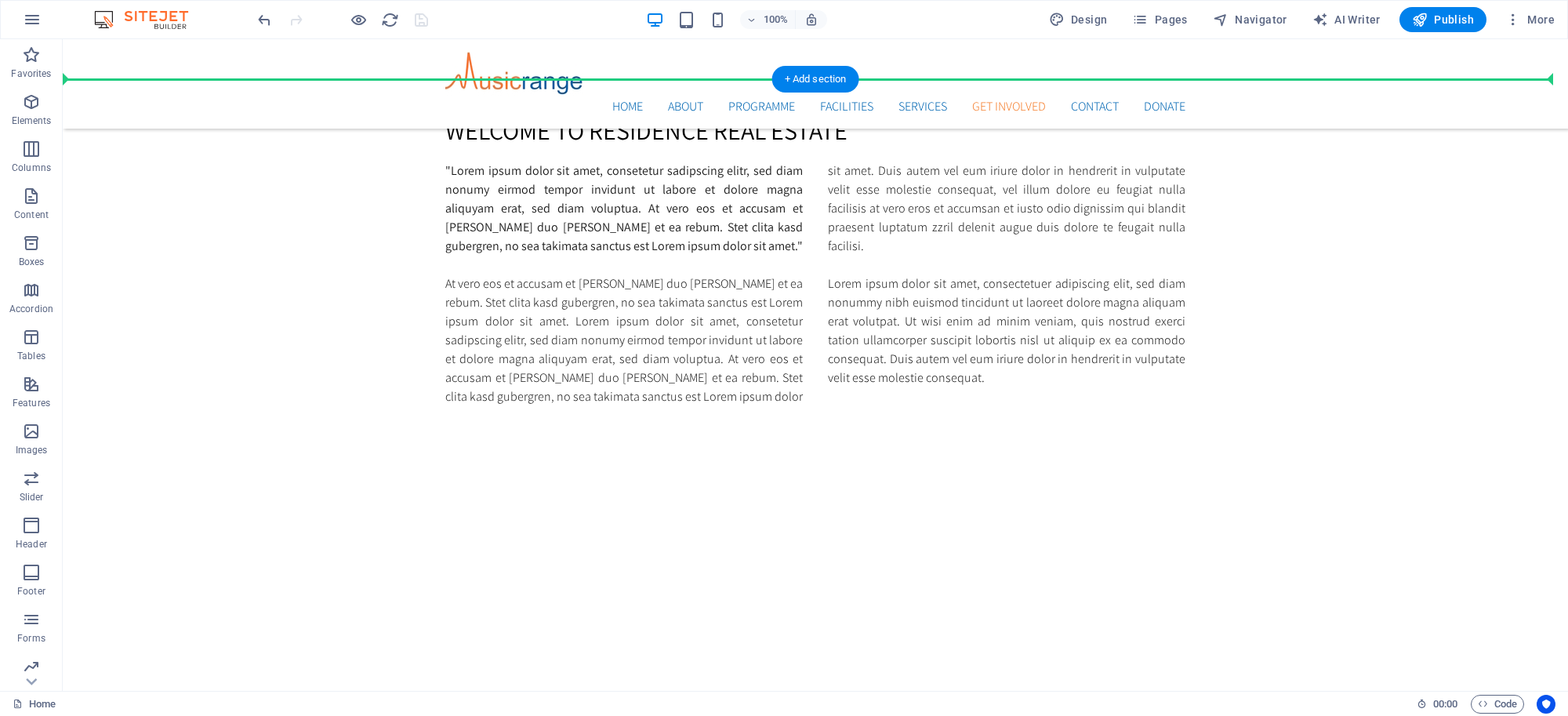
drag, startPoint x: 173, startPoint y: 190, endPoint x: 92, endPoint y: 125, distance: 103.9
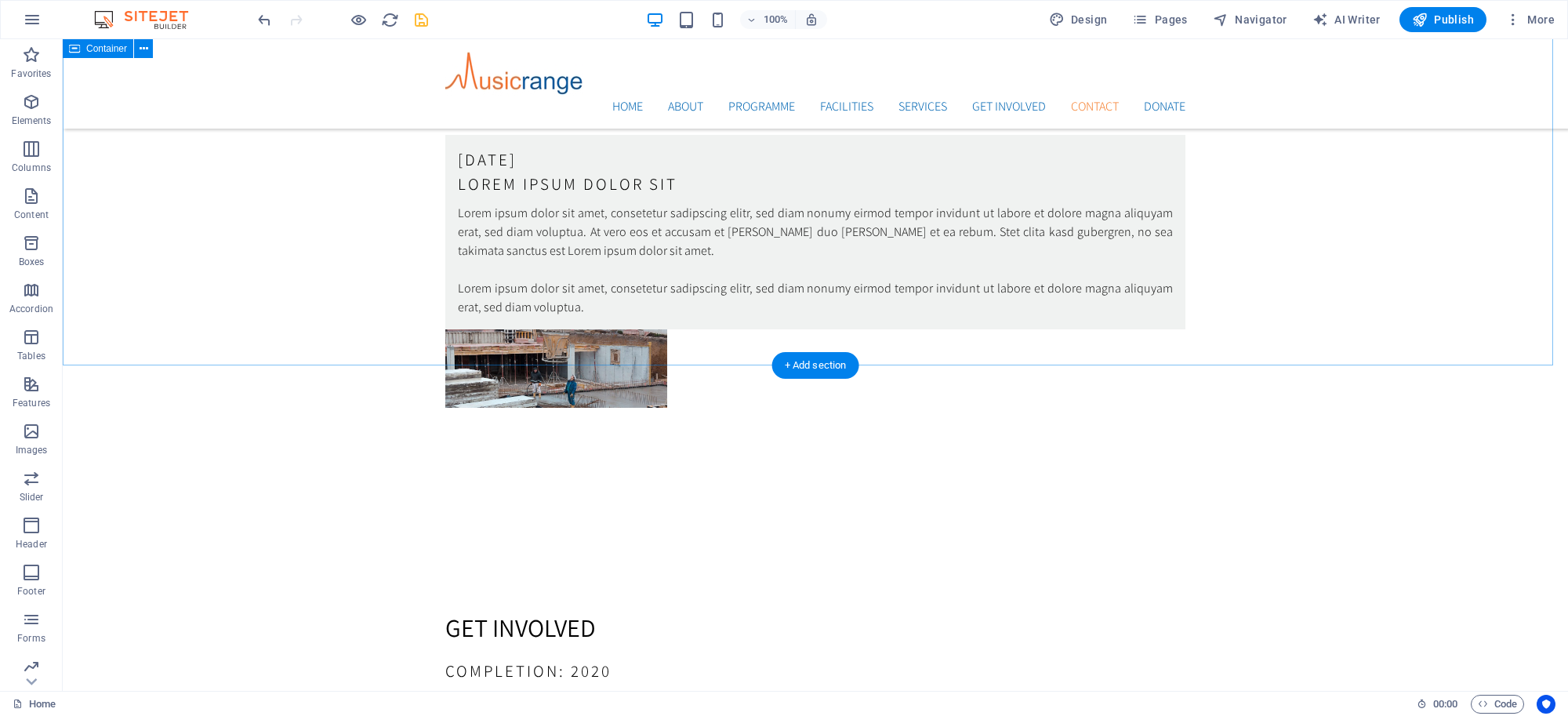
scroll to position [4765, 0]
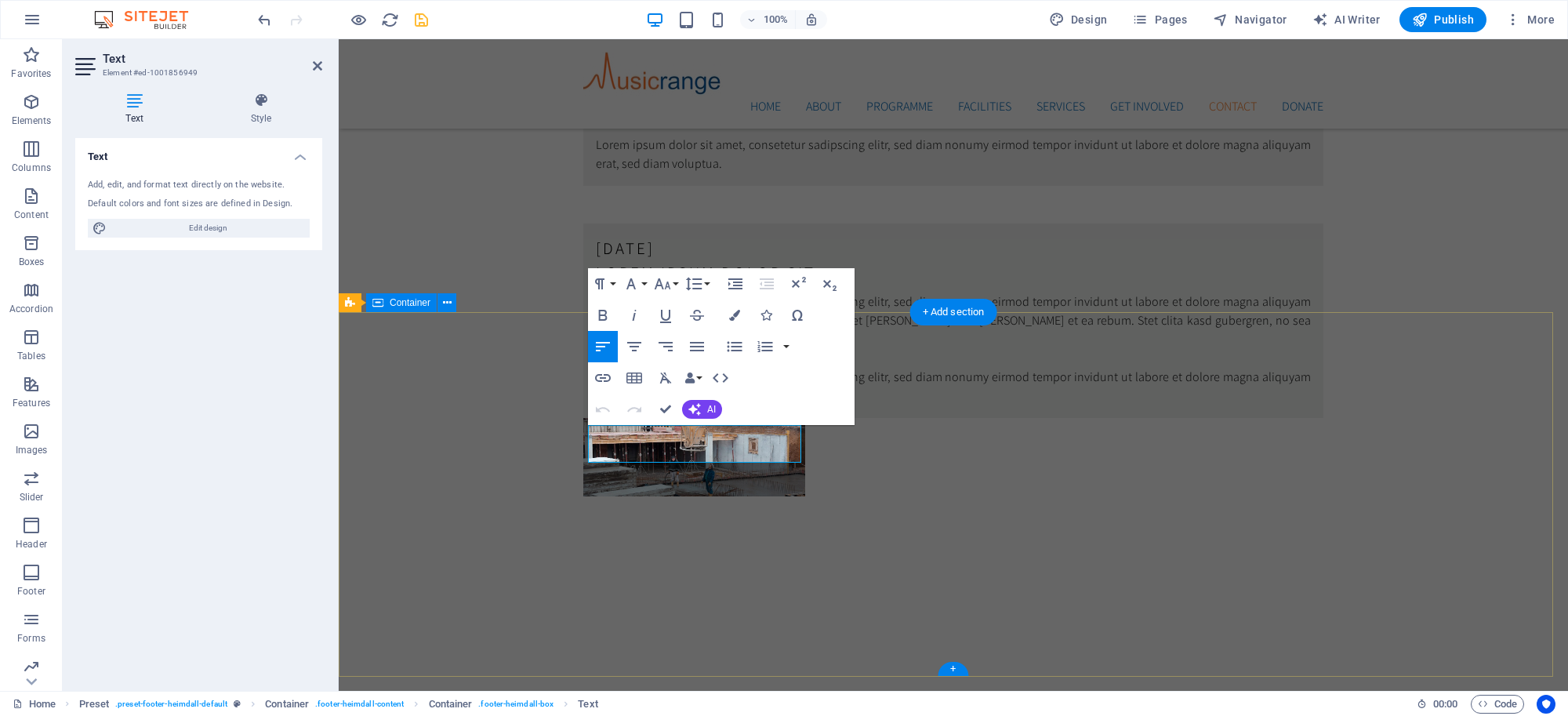
scroll to position [4907, 0]
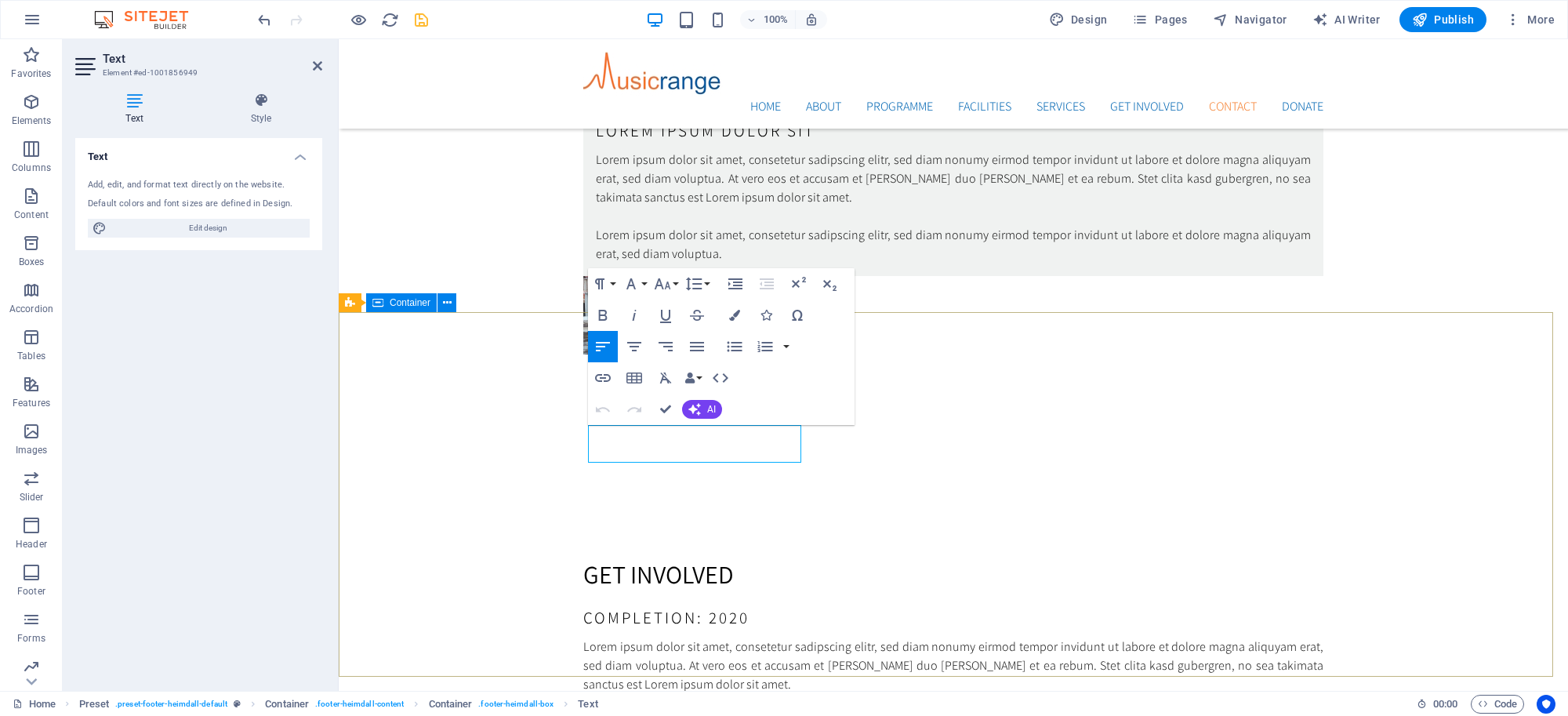
drag, startPoint x: 529, startPoint y: 416, endPoint x: 802, endPoint y: 412, distance: 273.0
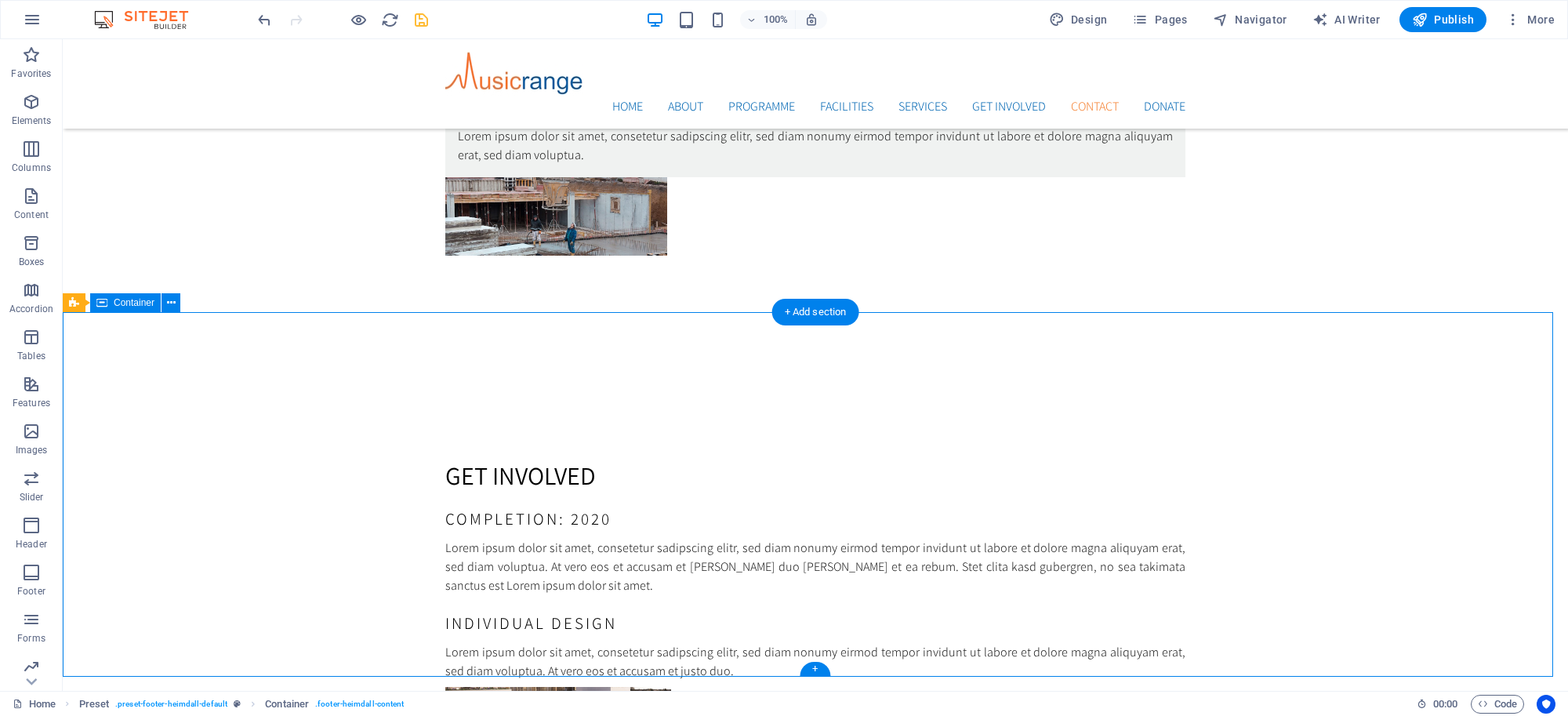
scroll to position [4765, 0]
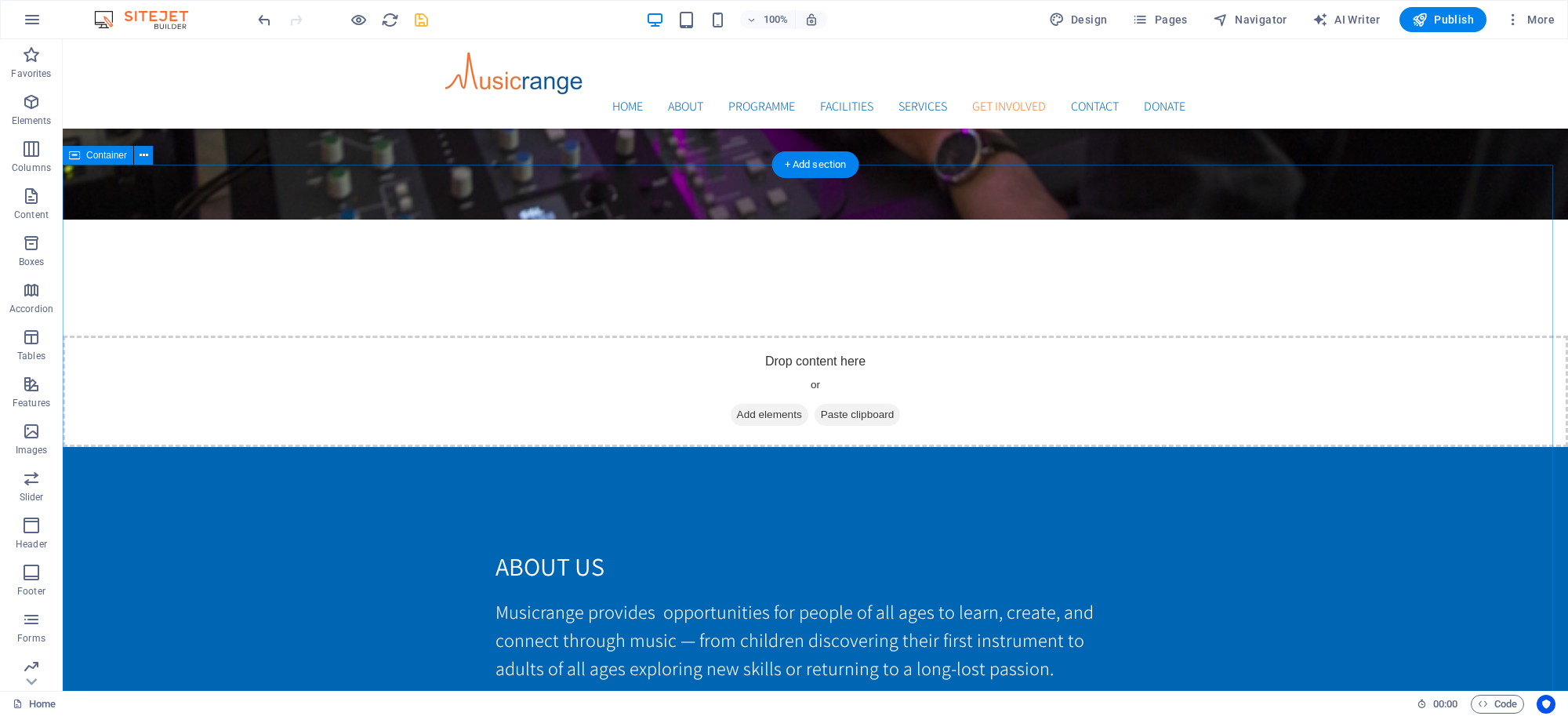
scroll to position [2887, 0]
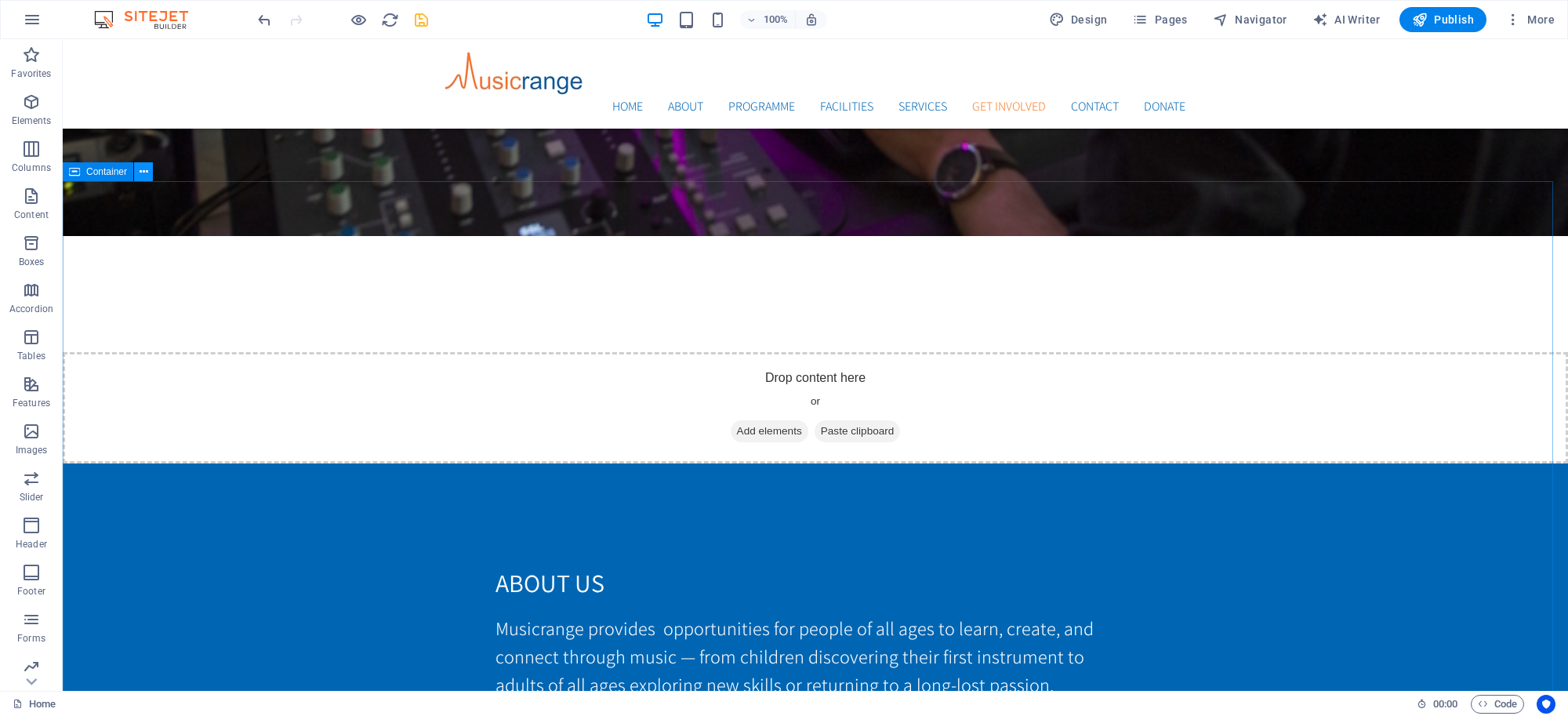
click at [141, 179] on icon at bounding box center [144, 172] width 9 height 17
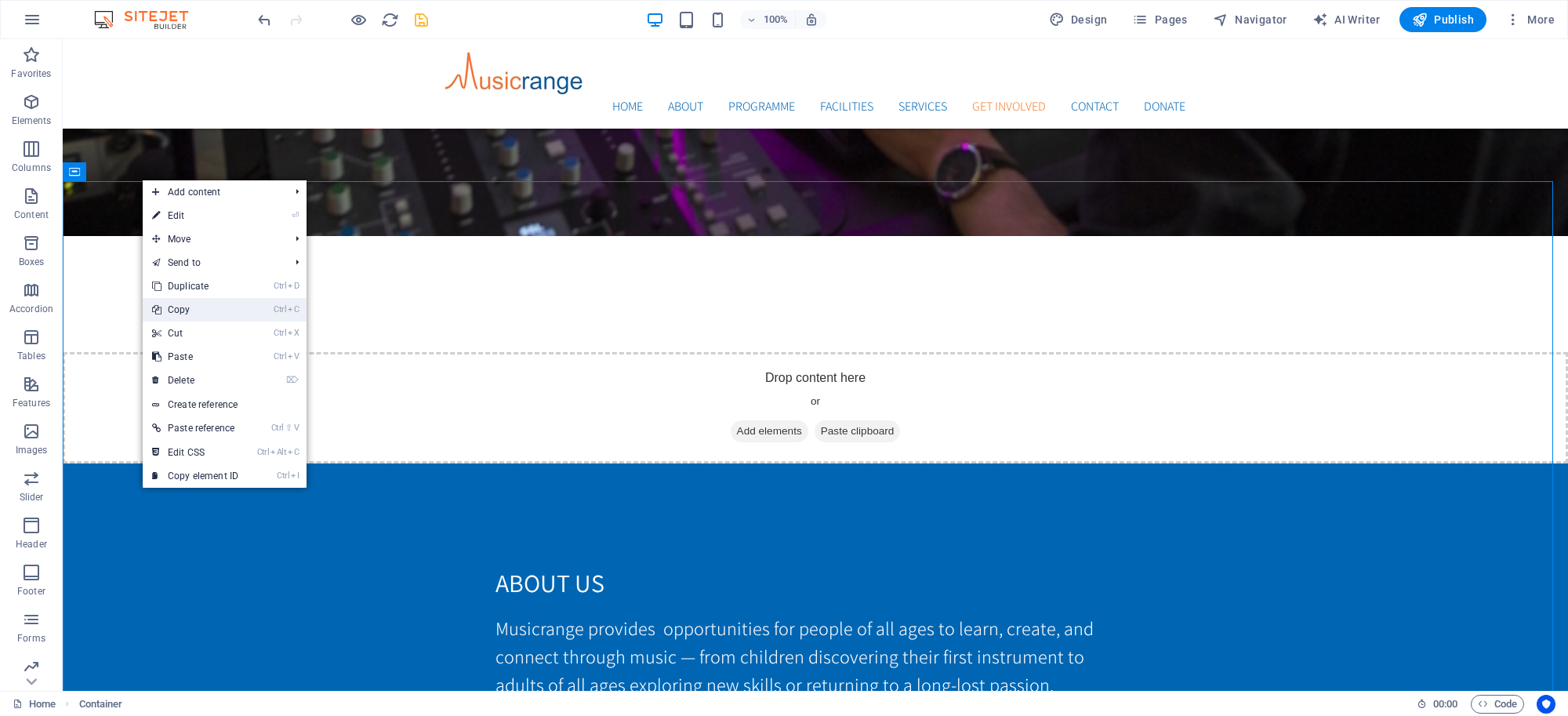
click at [174, 304] on link "Ctrl C Copy" at bounding box center [195, 310] width 105 height 23
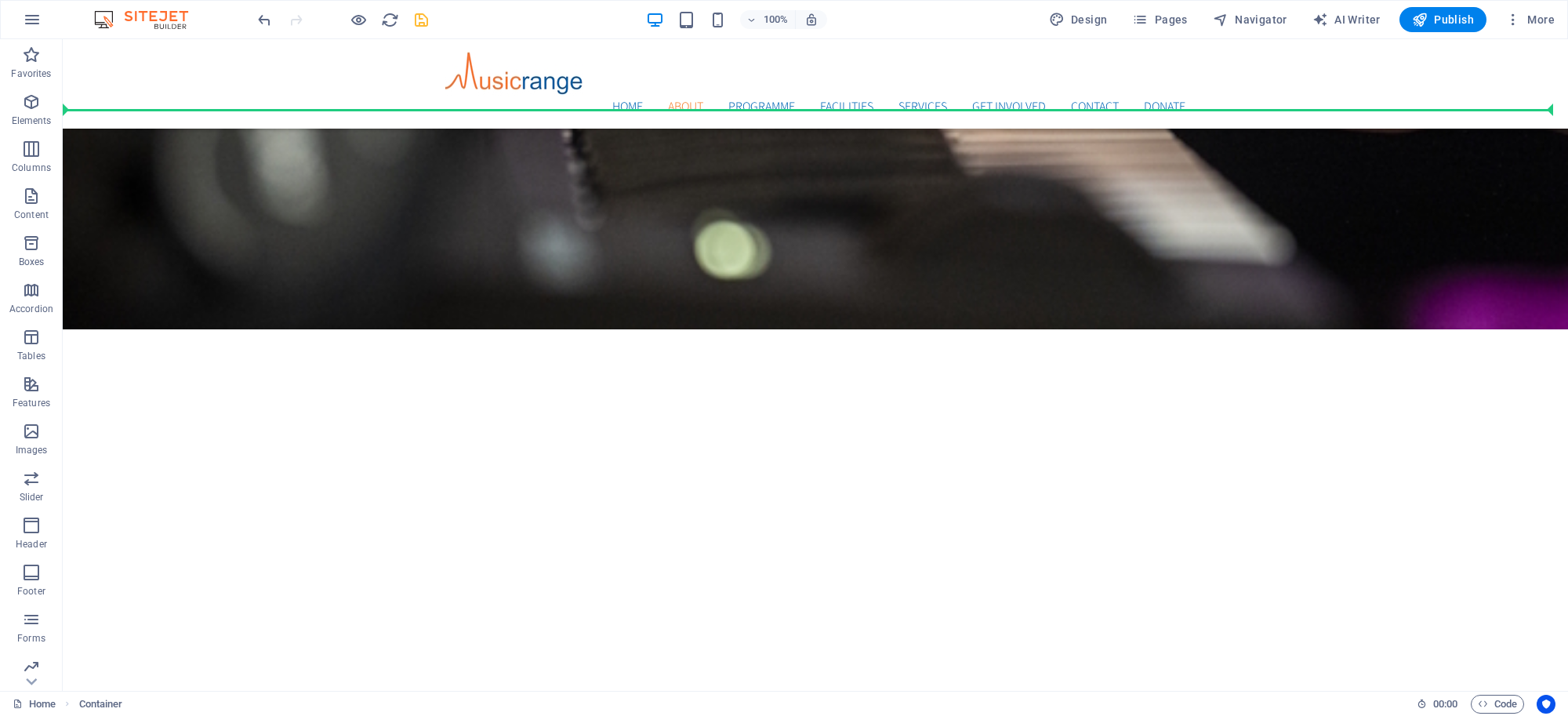
scroll to position [1048, 0]
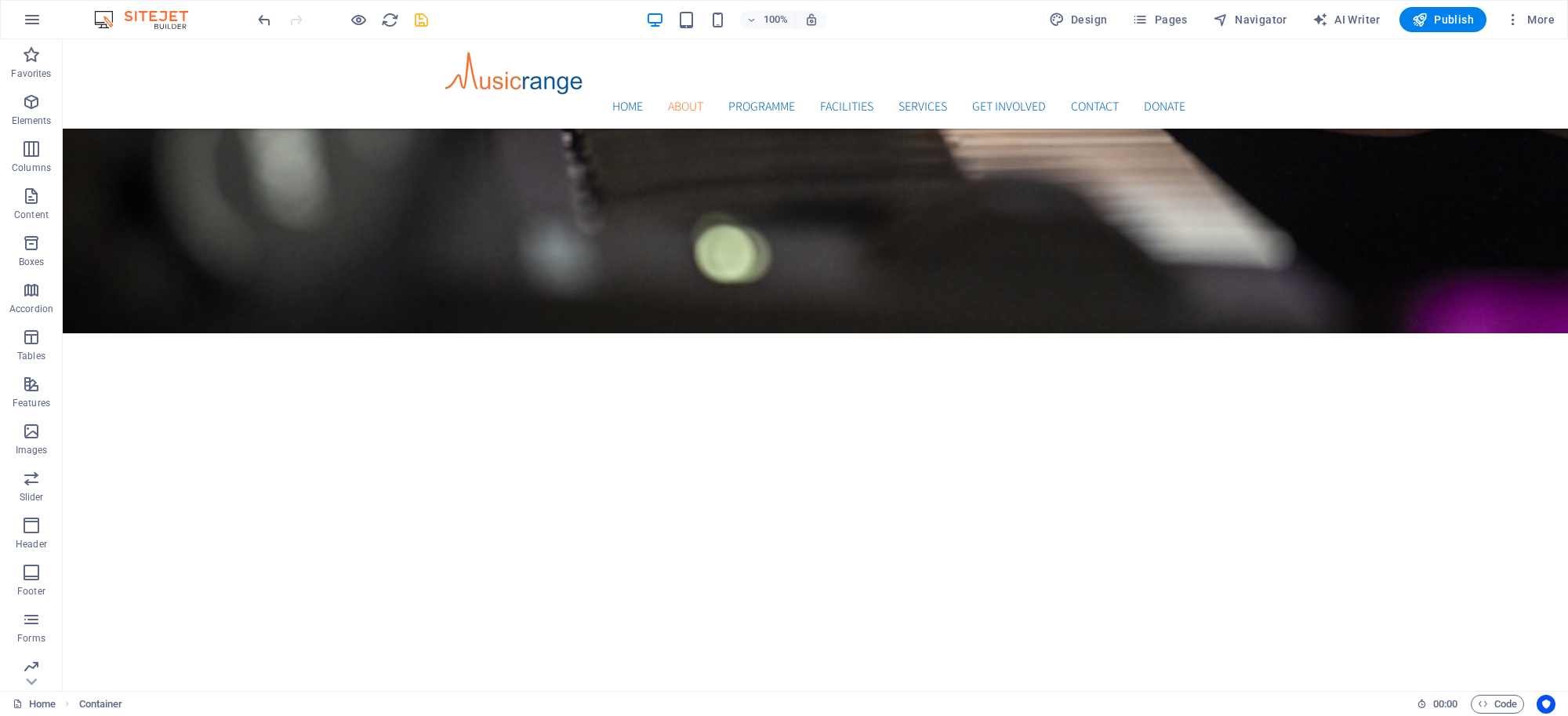
drag, startPoint x: 102, startPoint y: 146, endPoint x: 59, endPoint y: 716, distance: 571.6
click at [59, 715] on html "Musicrange Home Favorites Elements Columns Content Boxes Accordion Tables Featu…" at bounding box center [784, 358] width 1568 height 716
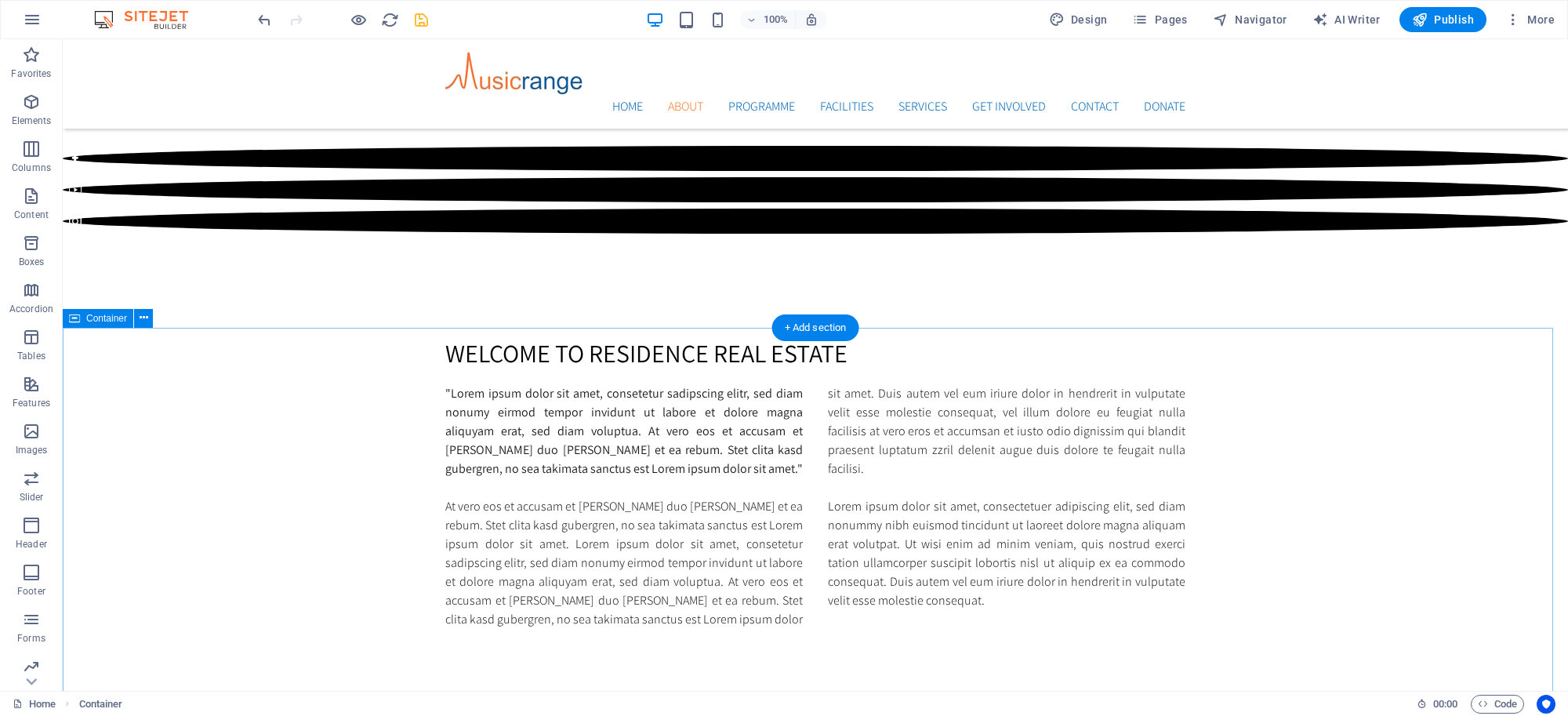
scroll to position [1756, 0]
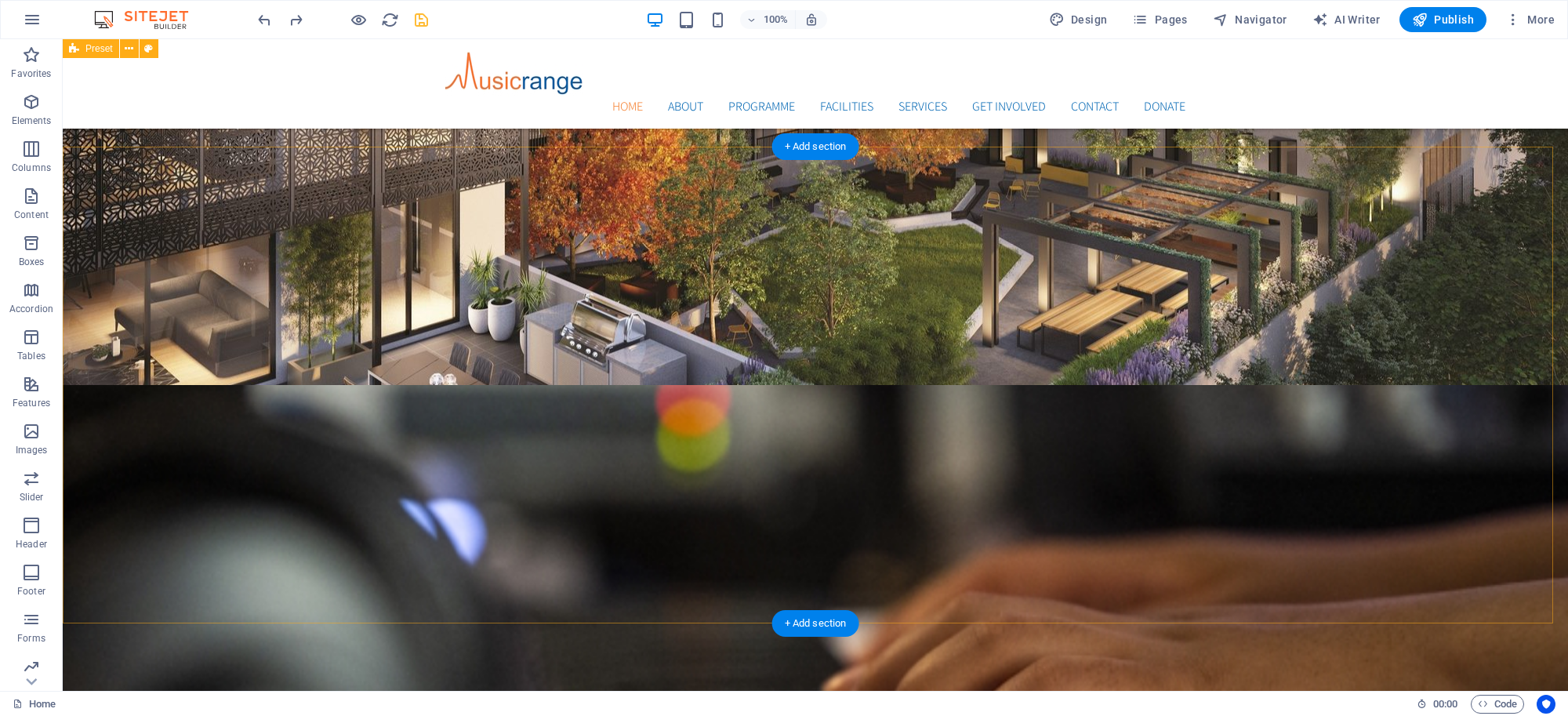
scroll to position [524, 0]
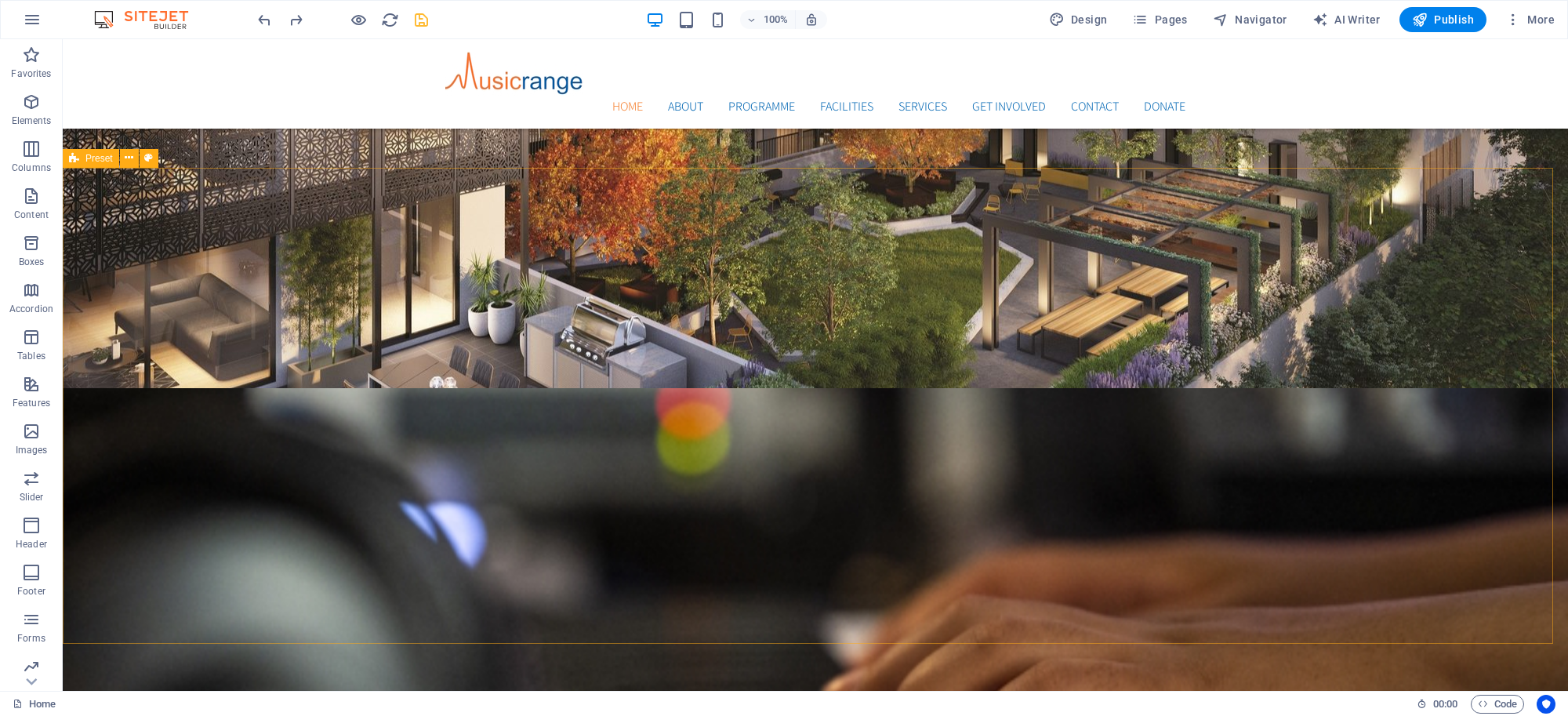
click at [94, 154] on span "Preset" at bounding box center [99, 158] width 27 height 10
click at [92, 154] on span "Preset" at bounding box center [99, 158] width 27 height 10
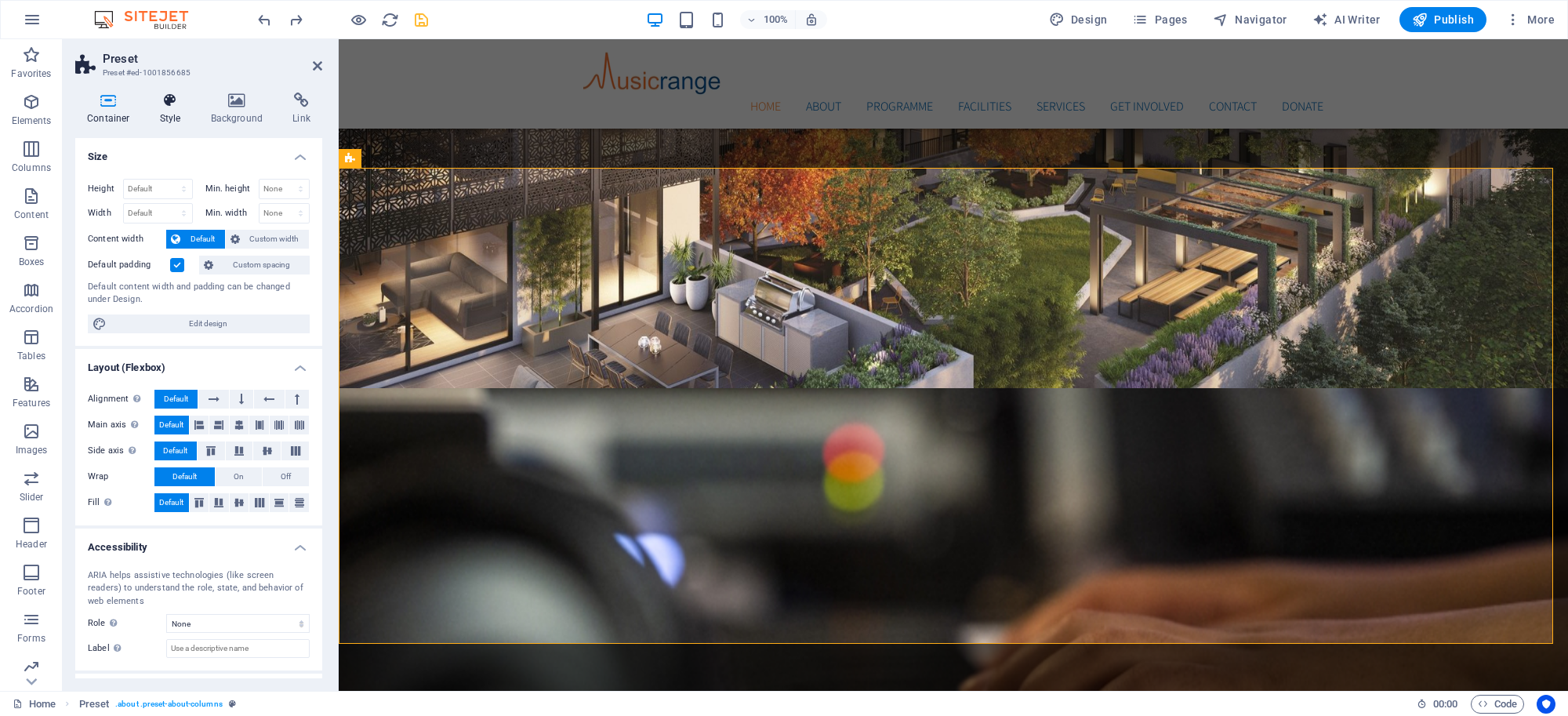
click at [163, 119] on h4 "Style" at bounding box center [174, 109] width 50 height 33
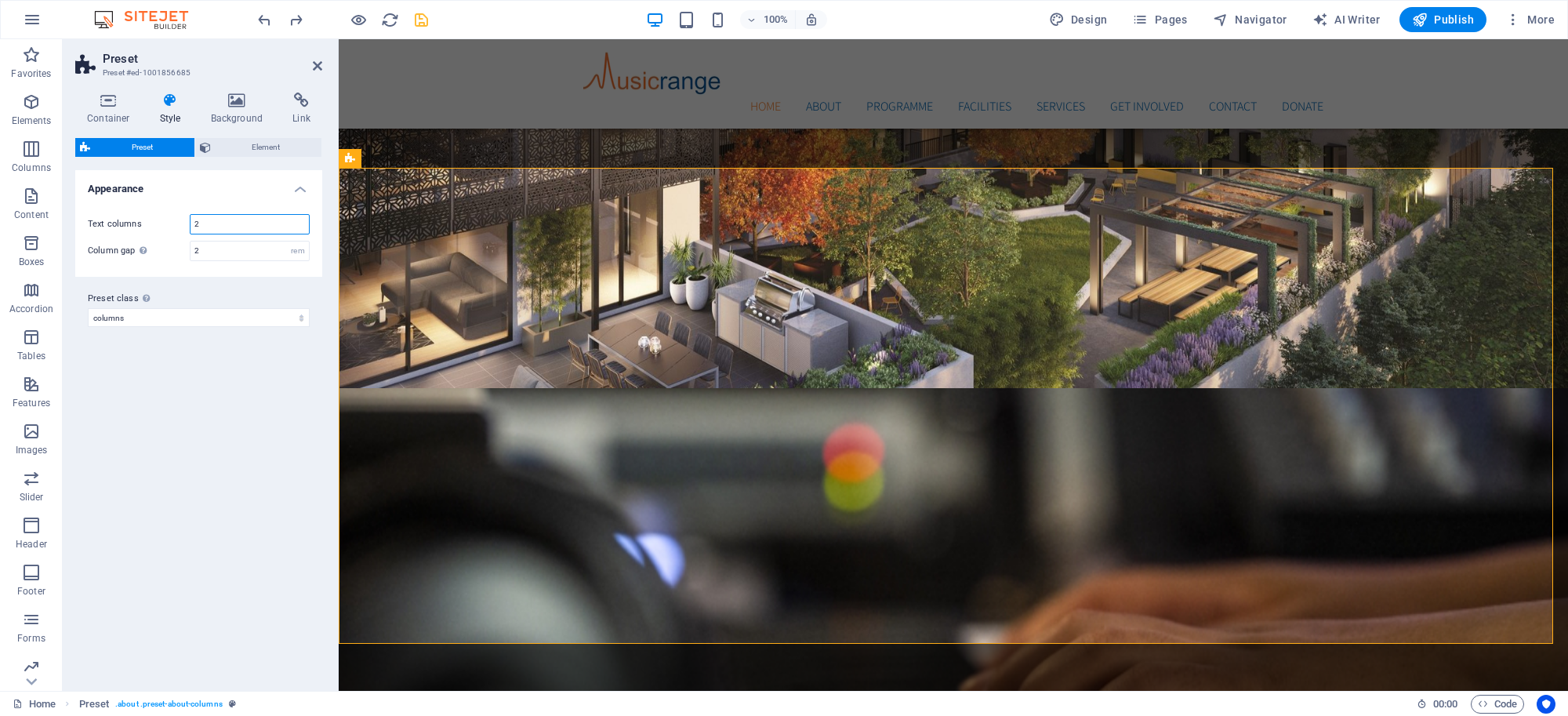
click at [210, 225] on input "2" at bounding box center [250, 223] width 118 height 18
type input "3"
drag, startPoint x: 206, startPoint y: 257, endPoint x: 181, endPoint y: 260, distance: 25.2
click at [181, 260] on div "Column gap Gap has no effect when there is only 1 text column 2 rem" at bounding box center [198, 251] width 221 height 20
type input "3"
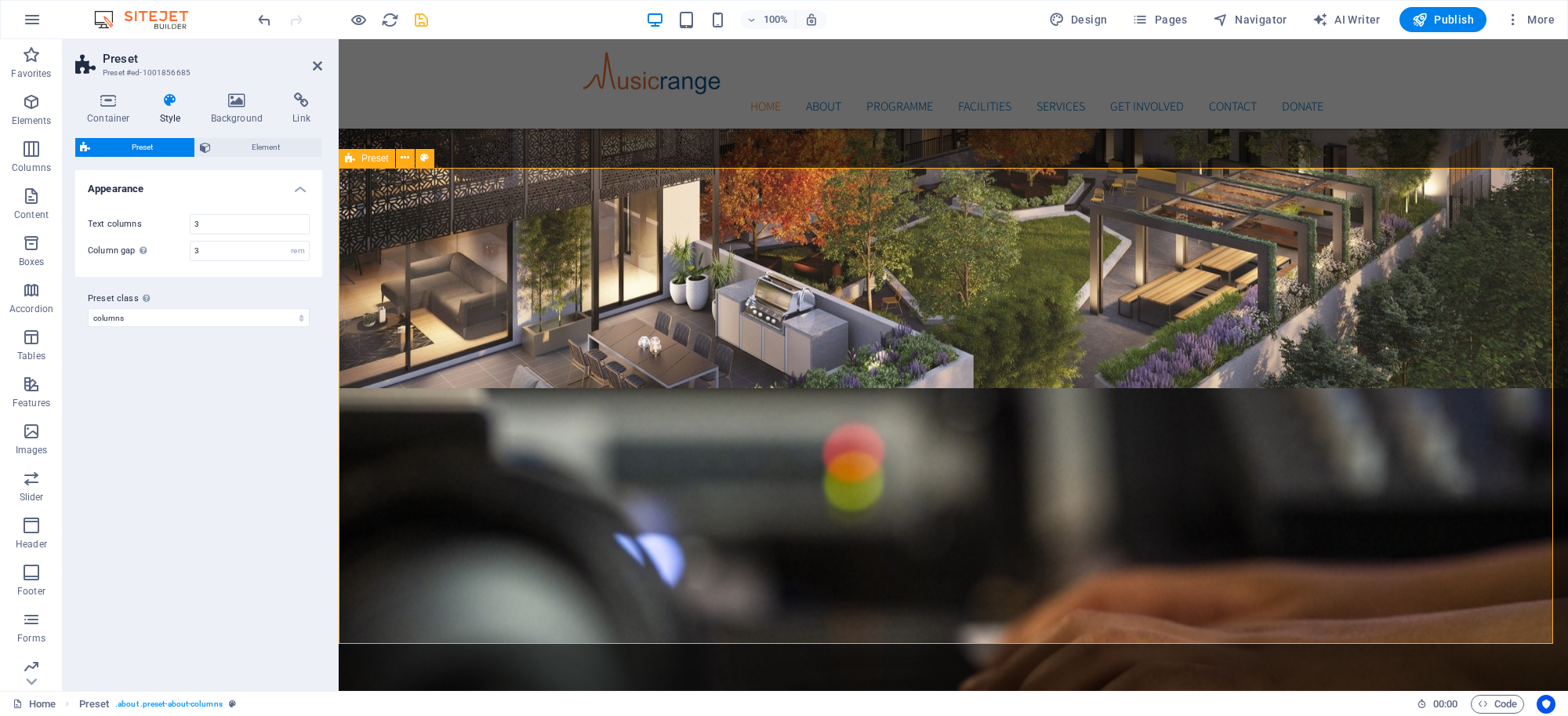
click at [316, 63] on icon at bounding box center [317, 65] width 10 height 13
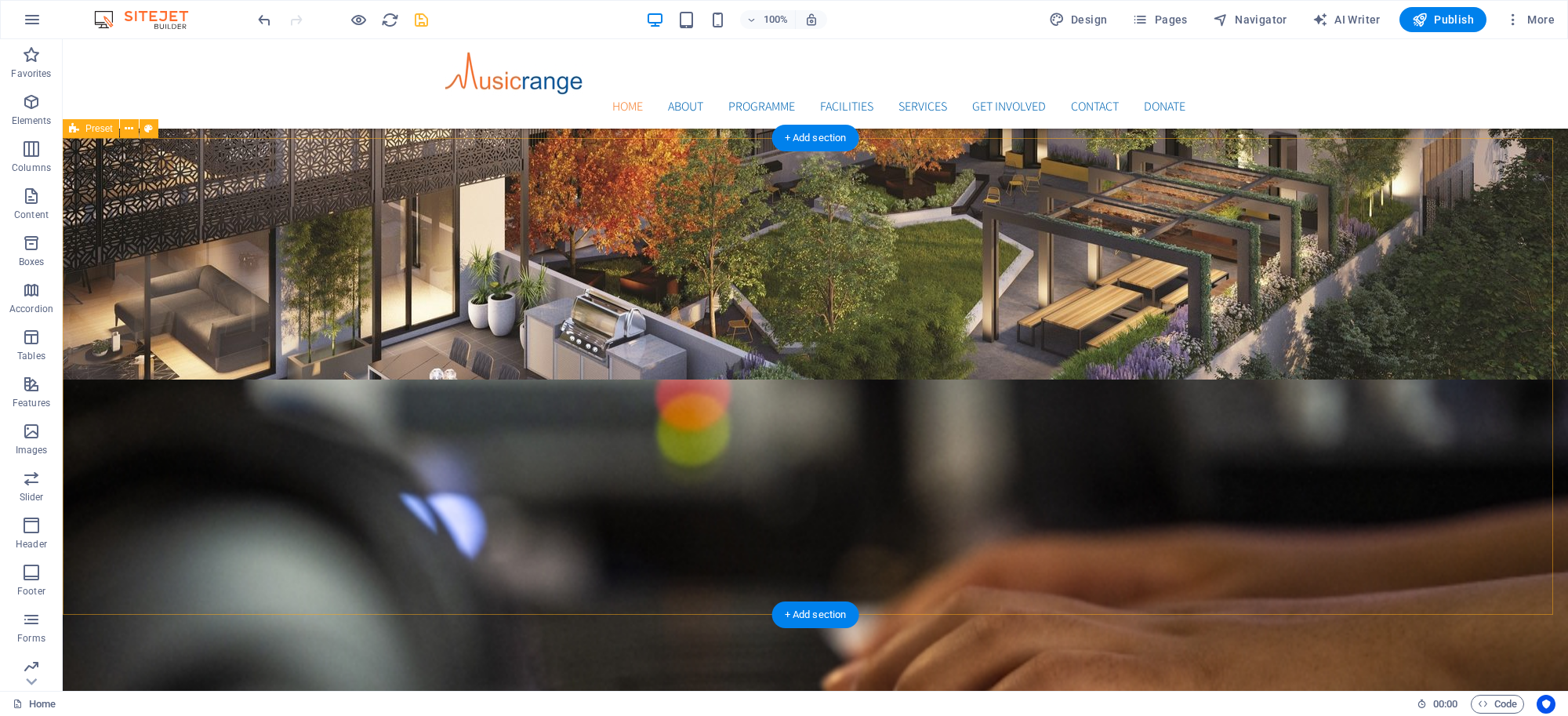
scroll to position [530, 0]
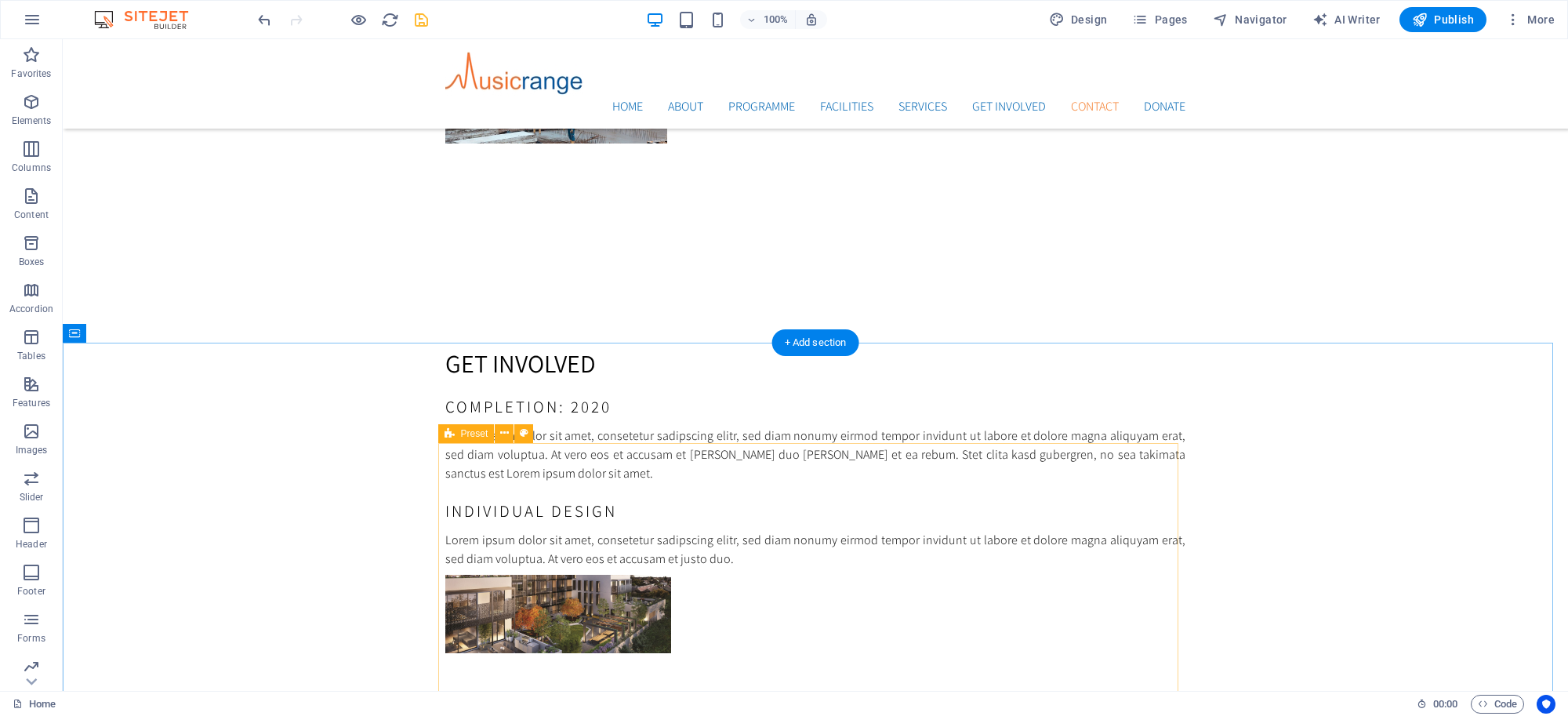
scroll to position [4982, 0]
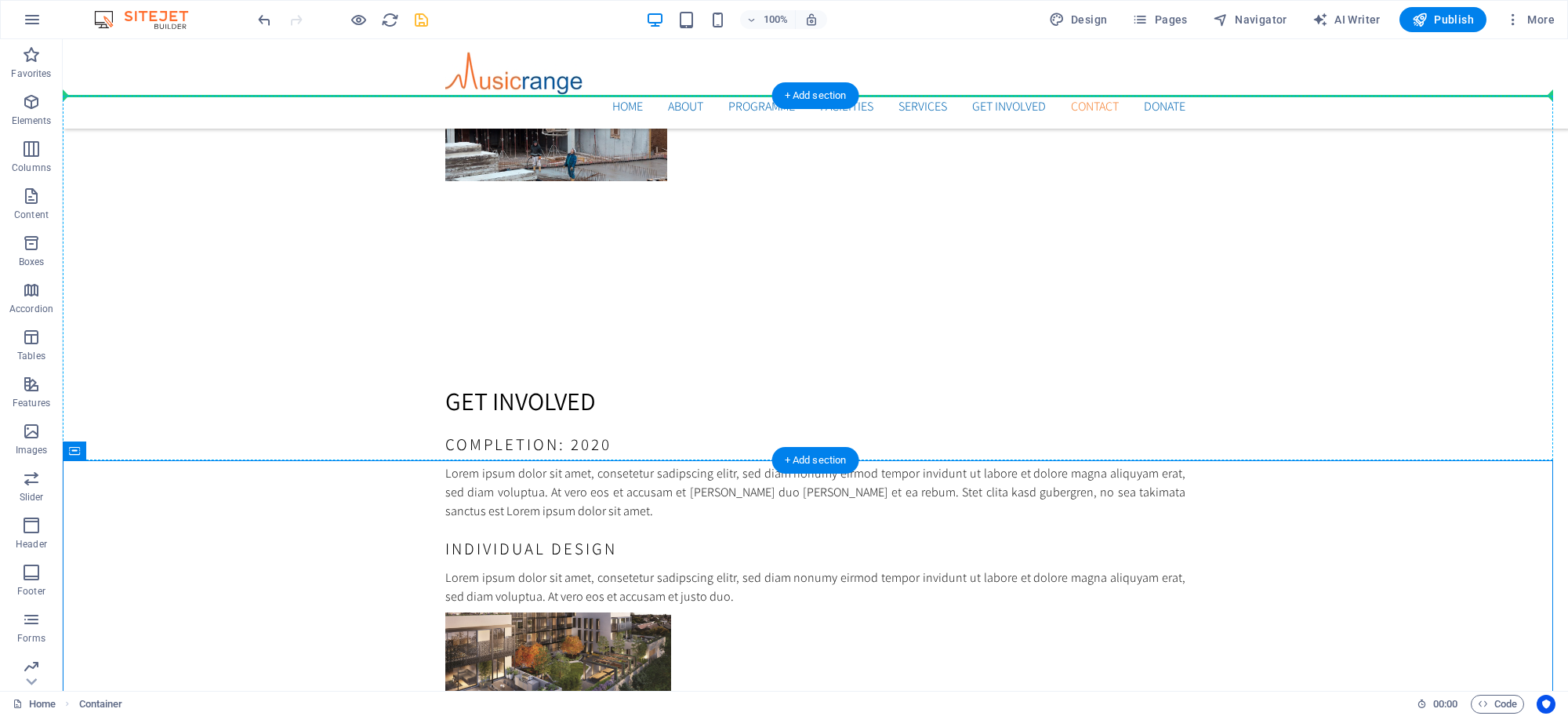
drag, startPoint x: 144, startPoint y: 489, endPoint x: 72, endPoint y: 236, distance: 263.0
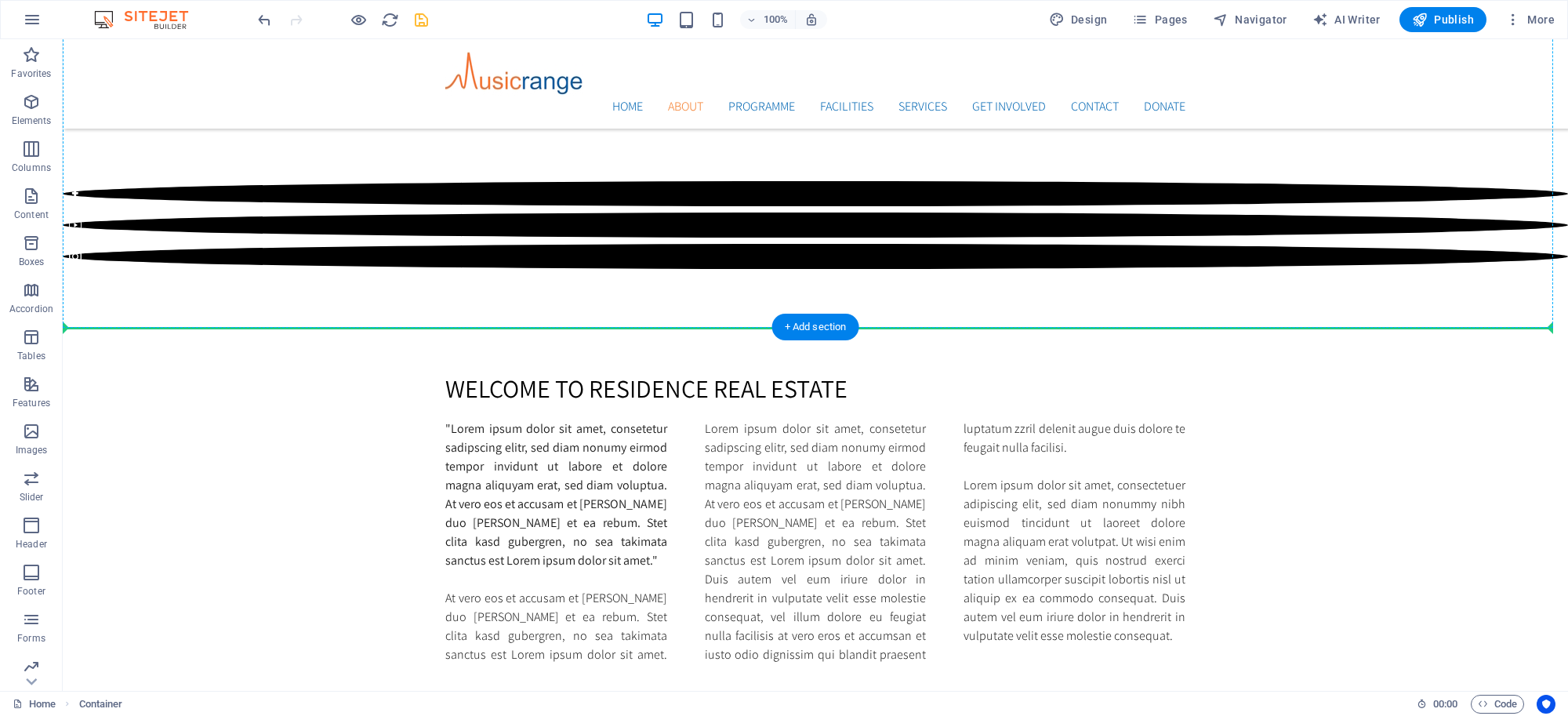
scroll to position [1703, 0]
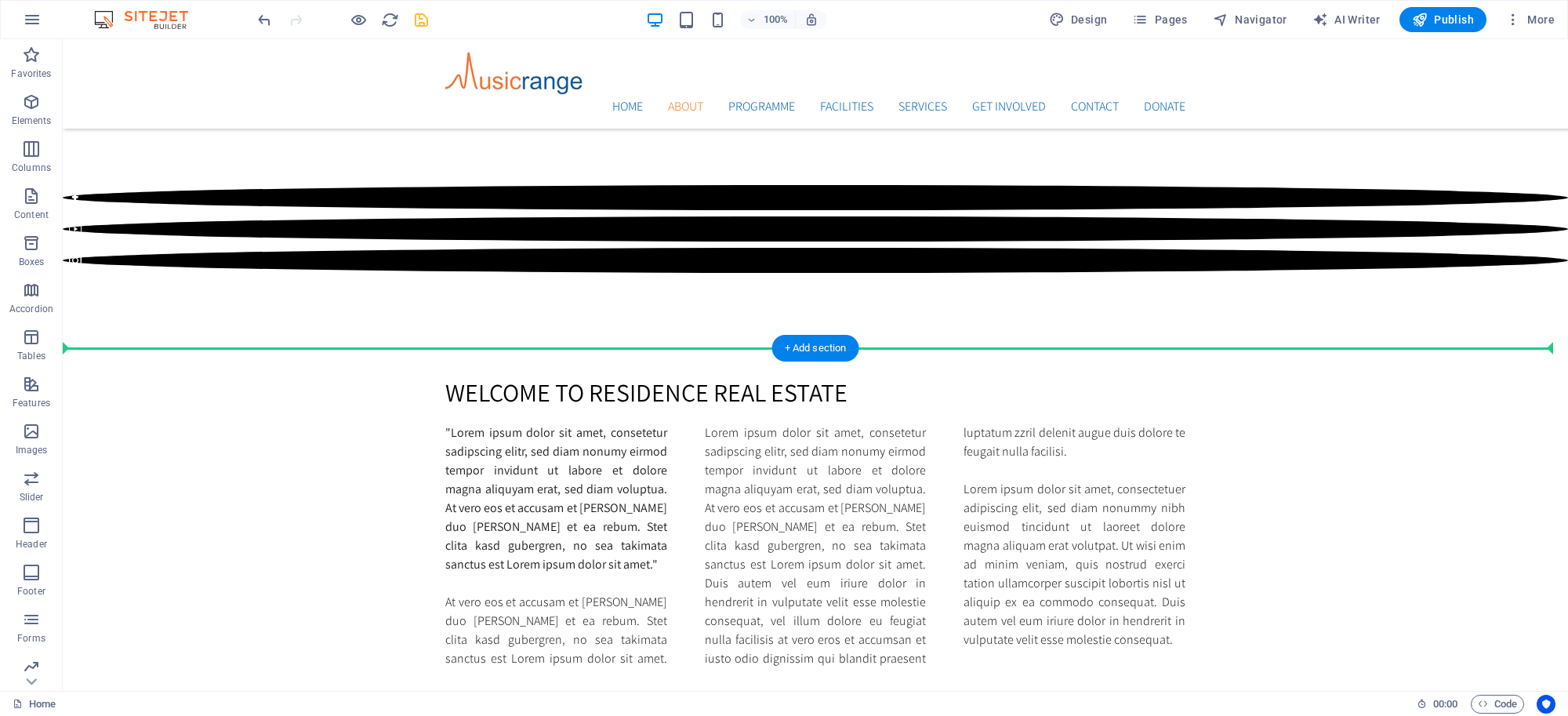
drag, startPoint x: 165, startPoint y: 220, endPoint x: 67, endPoint y: 355, distance: 166.8
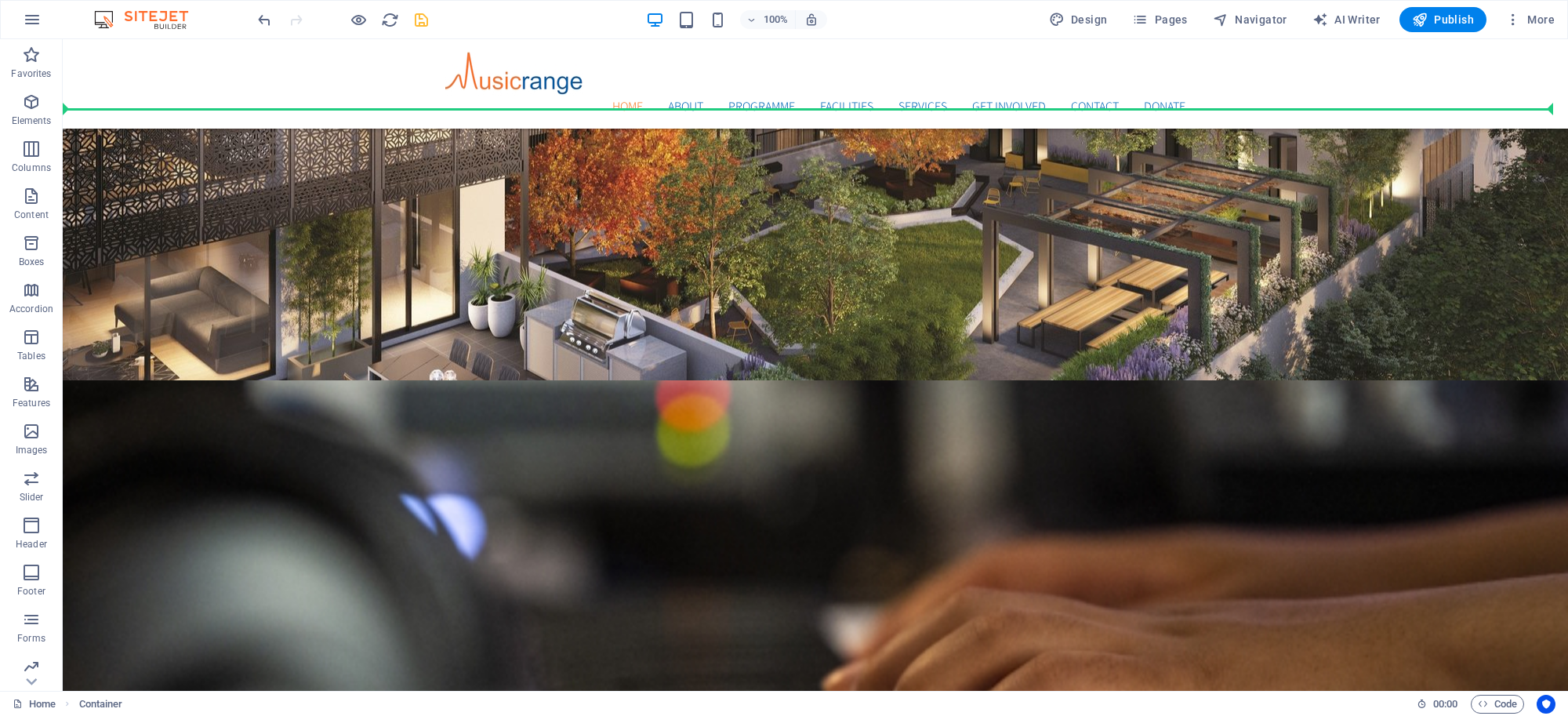
scroll to position [533, 0]
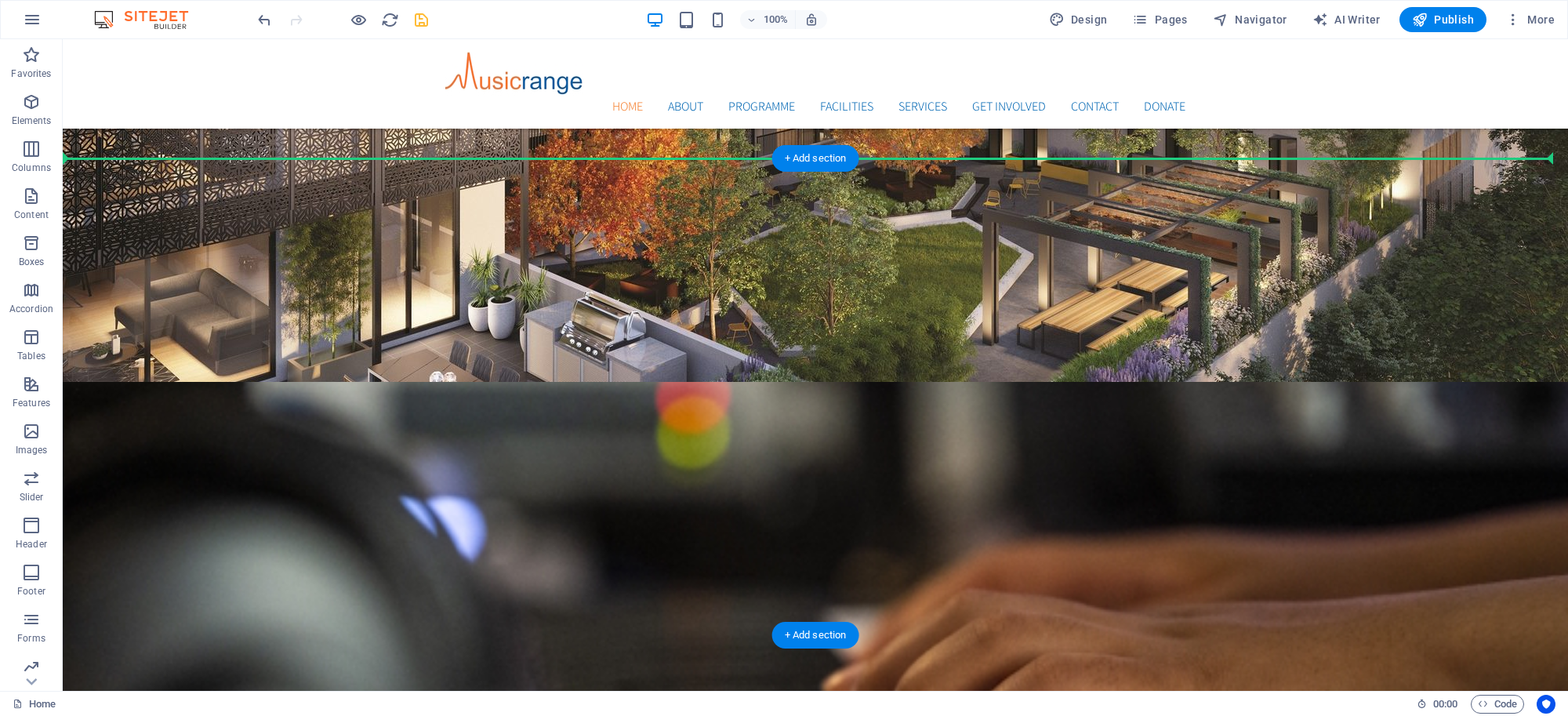
drag, startPoint x: 158, startPoint y: 289, endPoint x: 81, endPoint y: 169, distance: 142.6
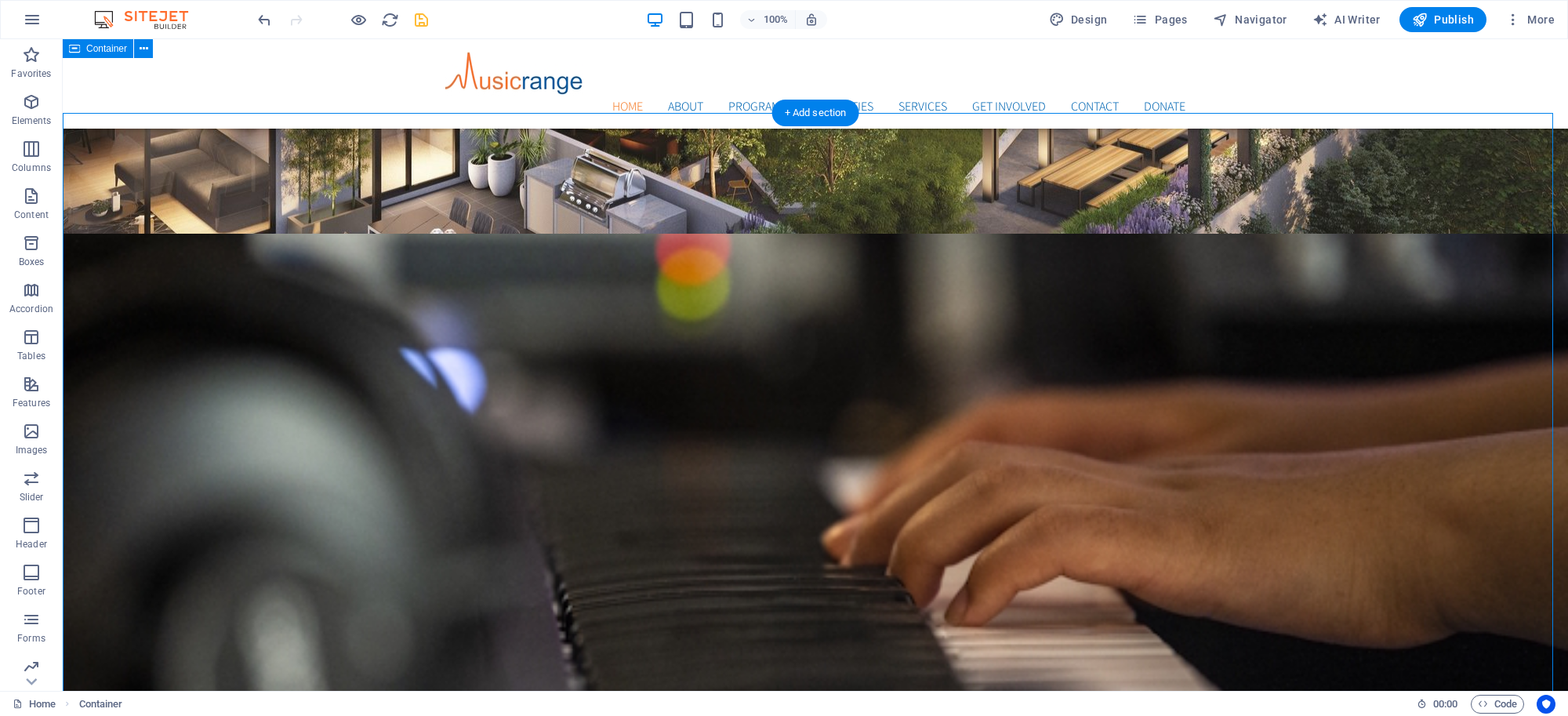
scroll to position [523, 0]
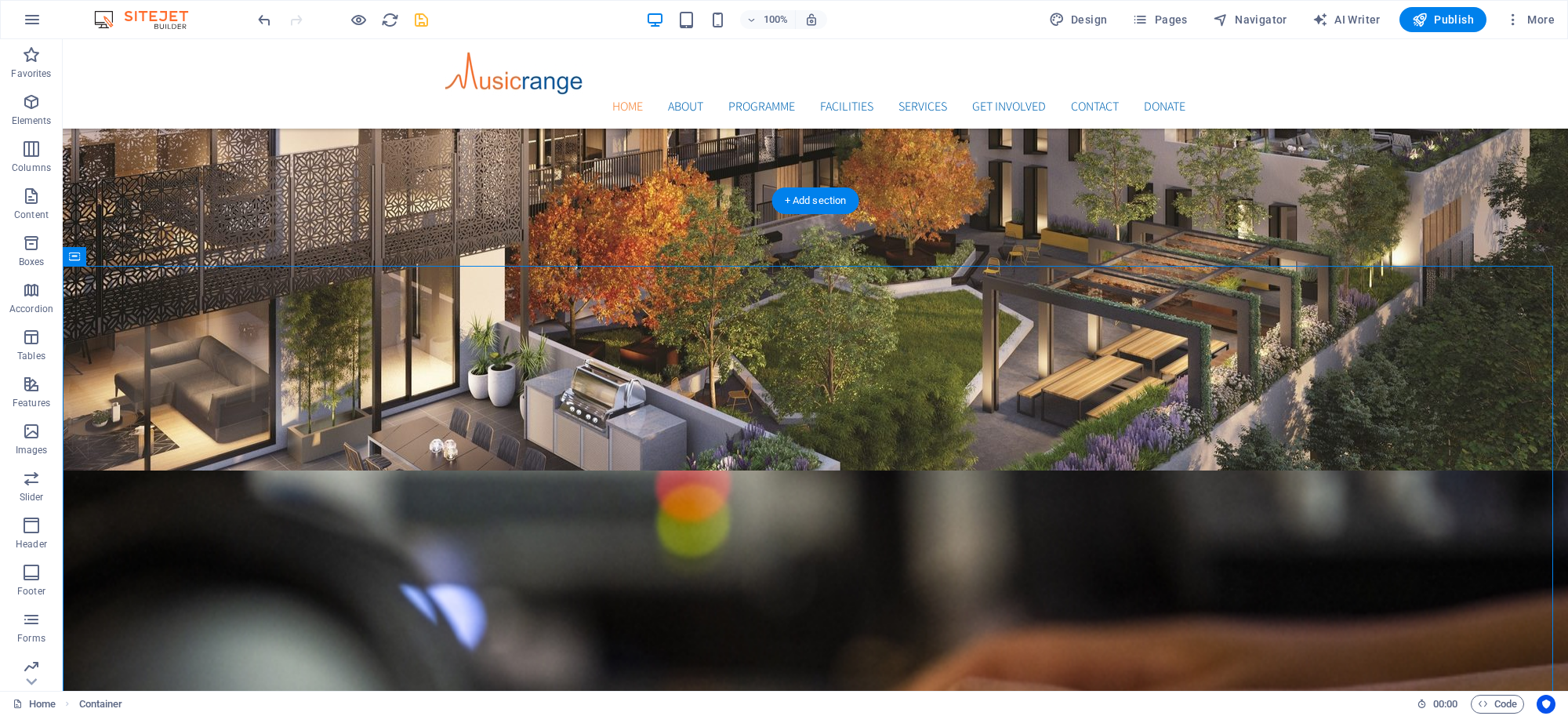
scroll to position [324, 0]
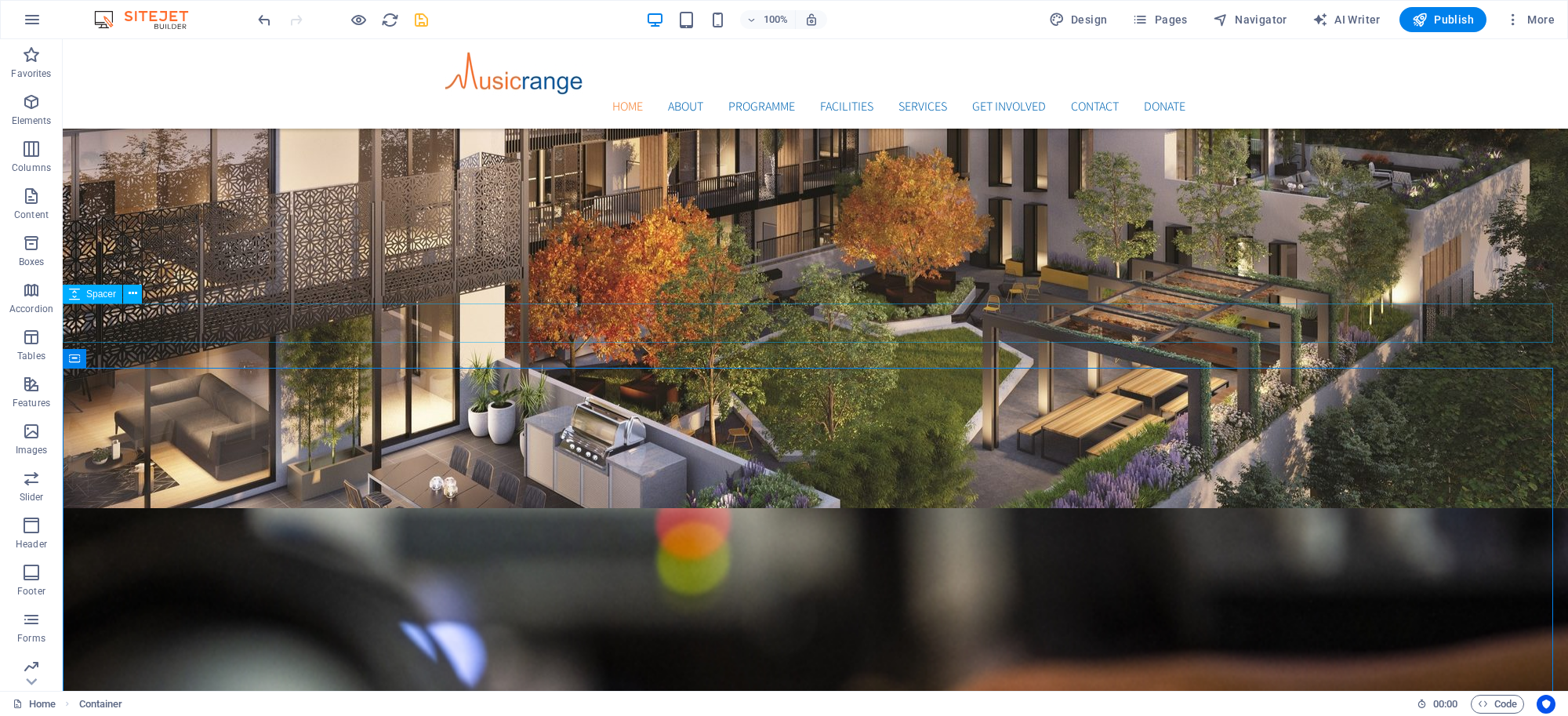
click at [112, 292] on span "Spacer" at bounding box center [101, 294] width 30 height 10
select select "px"
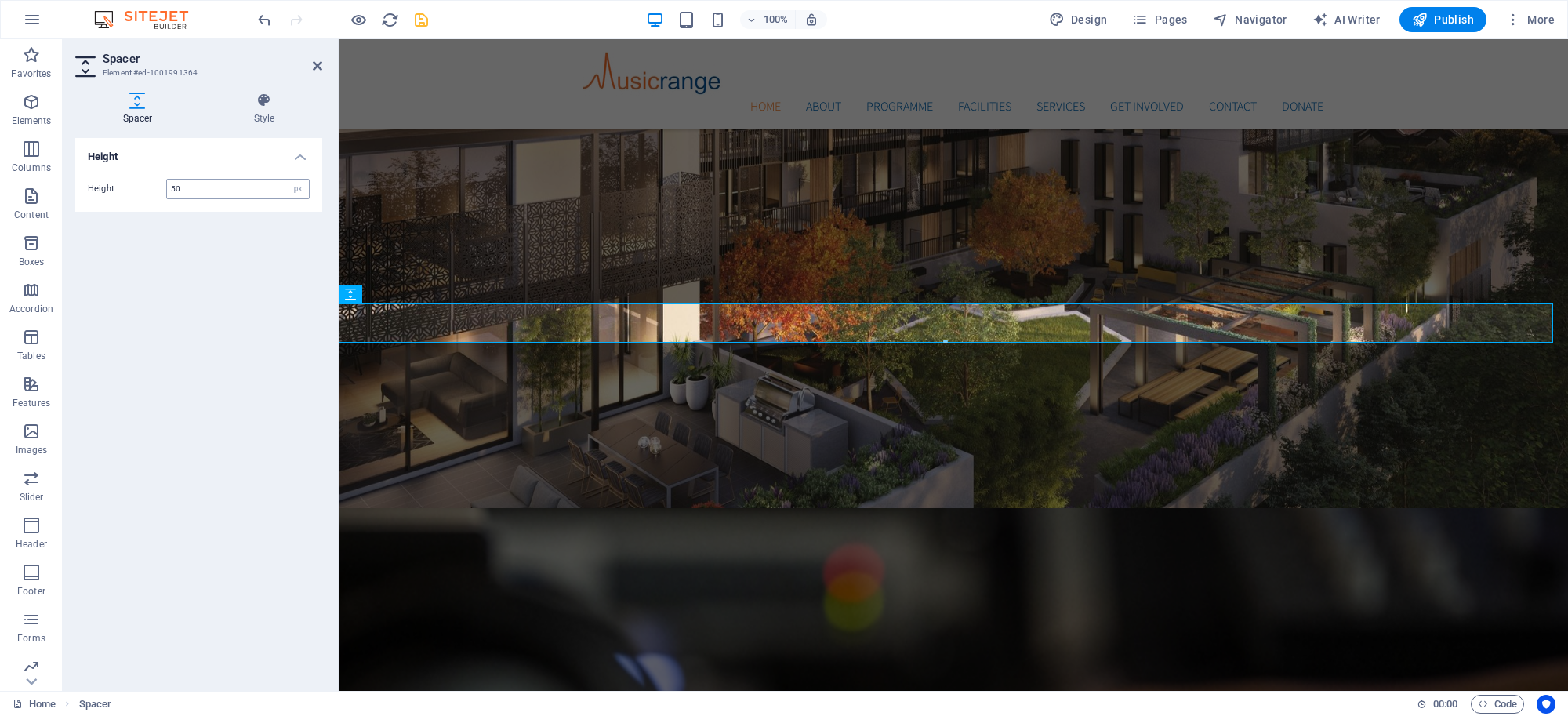
click at [190, 189] on input "50" at bounding box center [238, 188] width 142 height 18
drag, startPoint x: 190, startPoint y: 189, endPoint x: 155, endPoint y: 187, distance: 35.1
click at [155, 187] on div "Height 50 px rem vh vw" at bounding box center [198, 188] width 221 height 20
click at [201, 197] on input "50" at bounding box center [238, 188] width 142 height 18
type input "5"
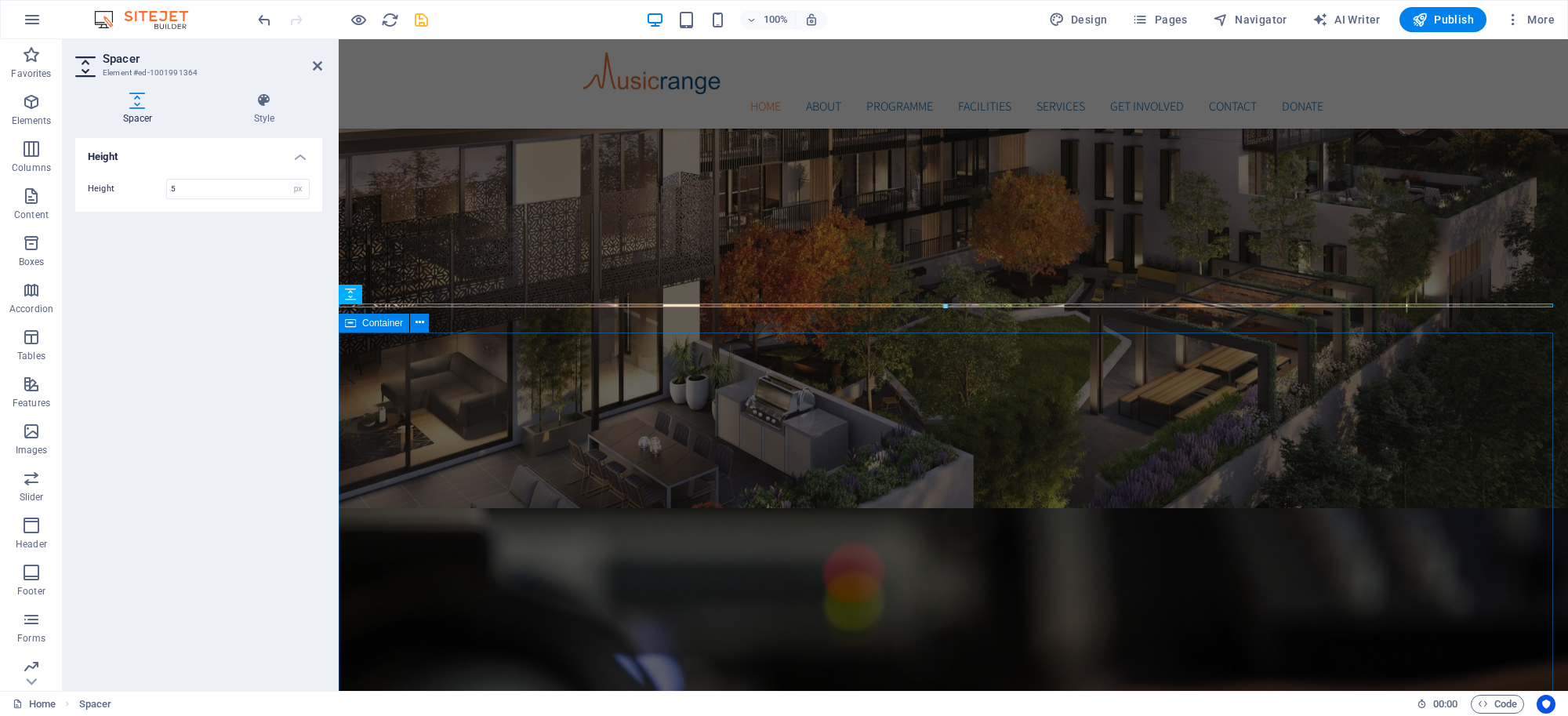
type input "5"
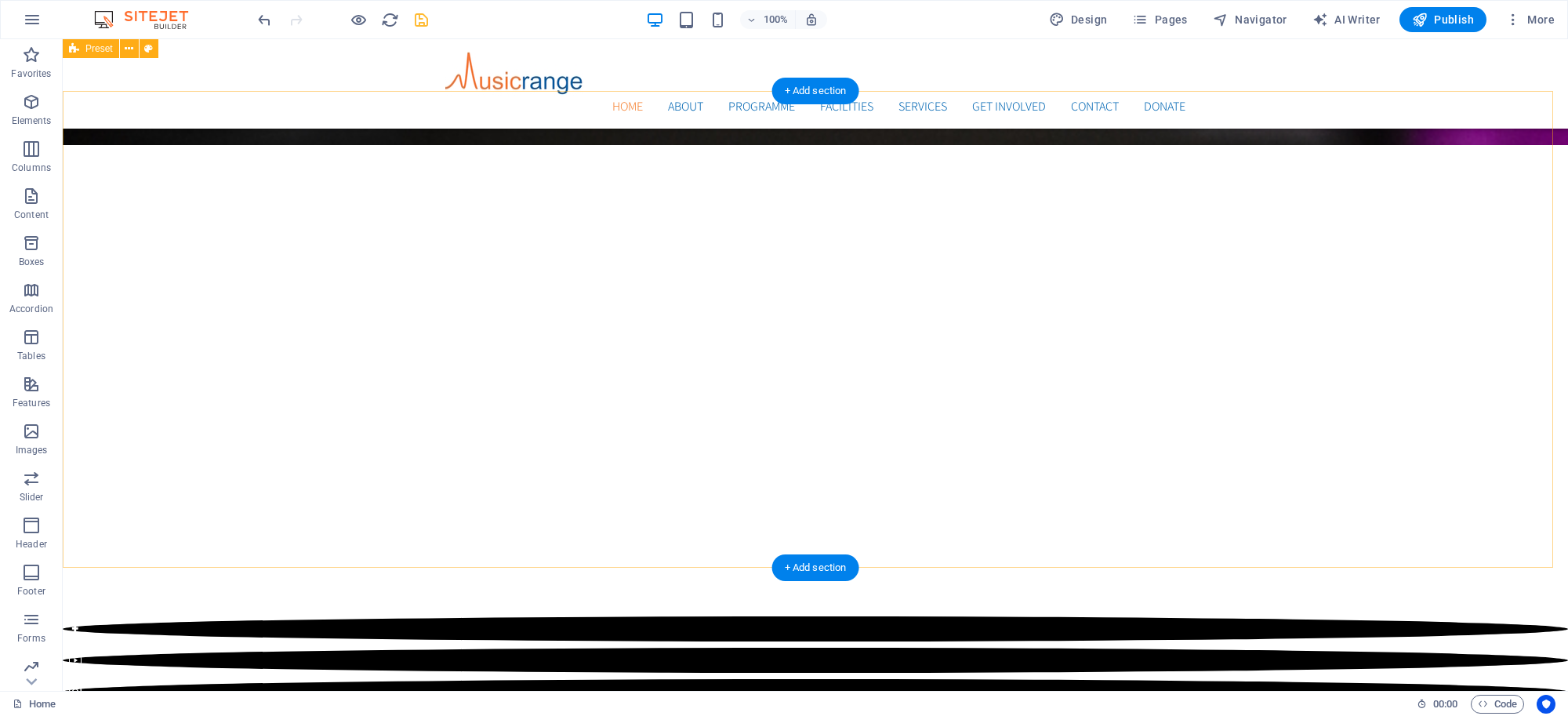
scroll to position [1233, 0]
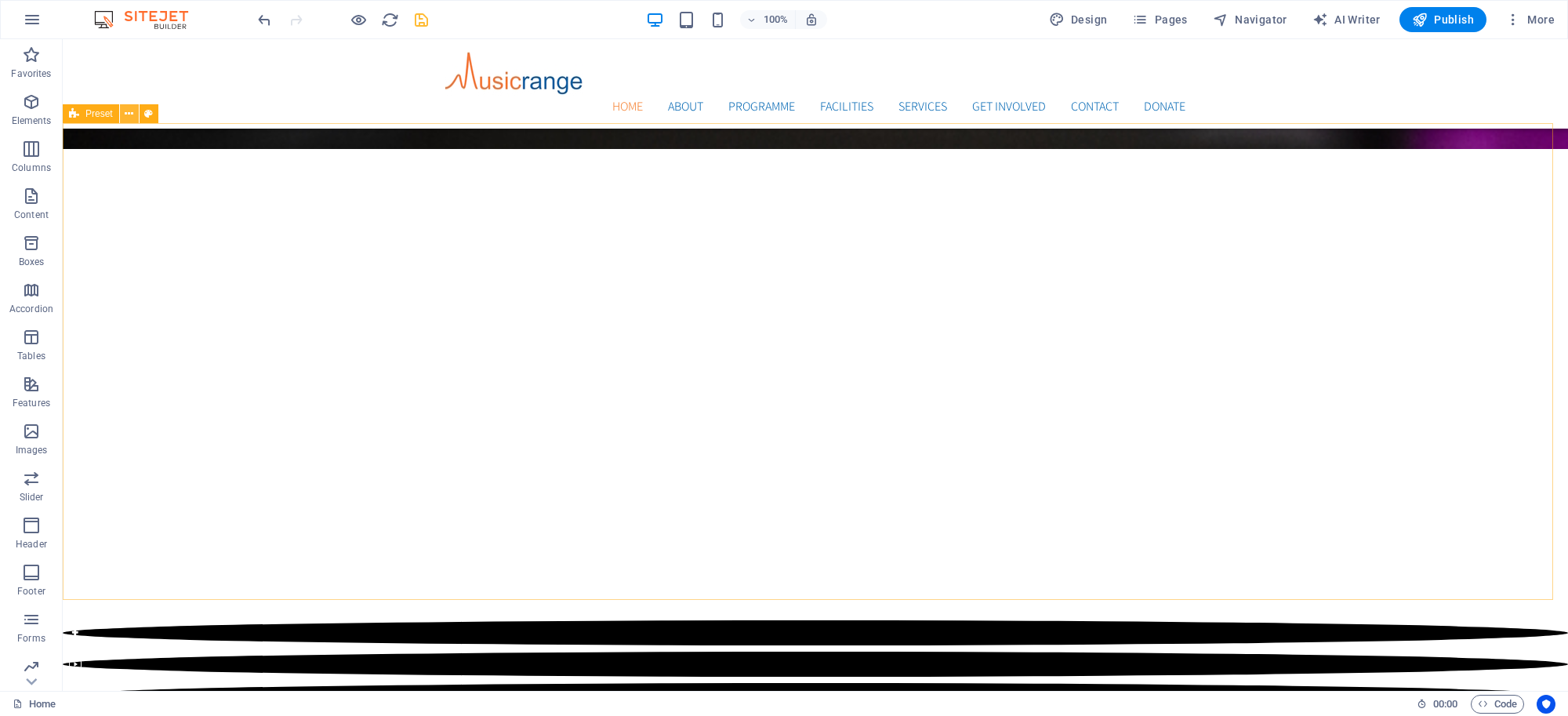
click at [123, 112] on button at bounding box center [129, 113] width 18 height 18
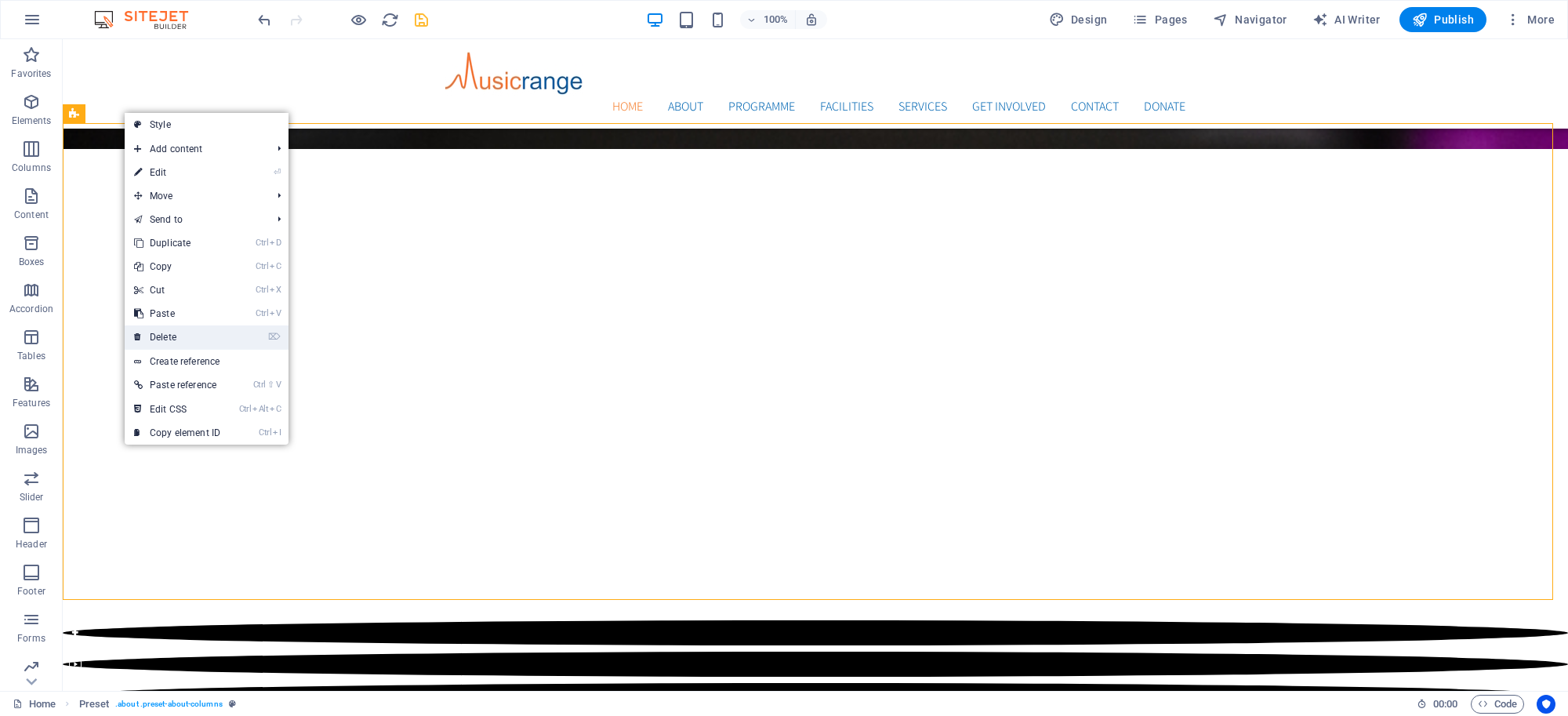
click at [157, 331] on link "⌦ Delete" at bounding box center [177, 337] width 105 height 23
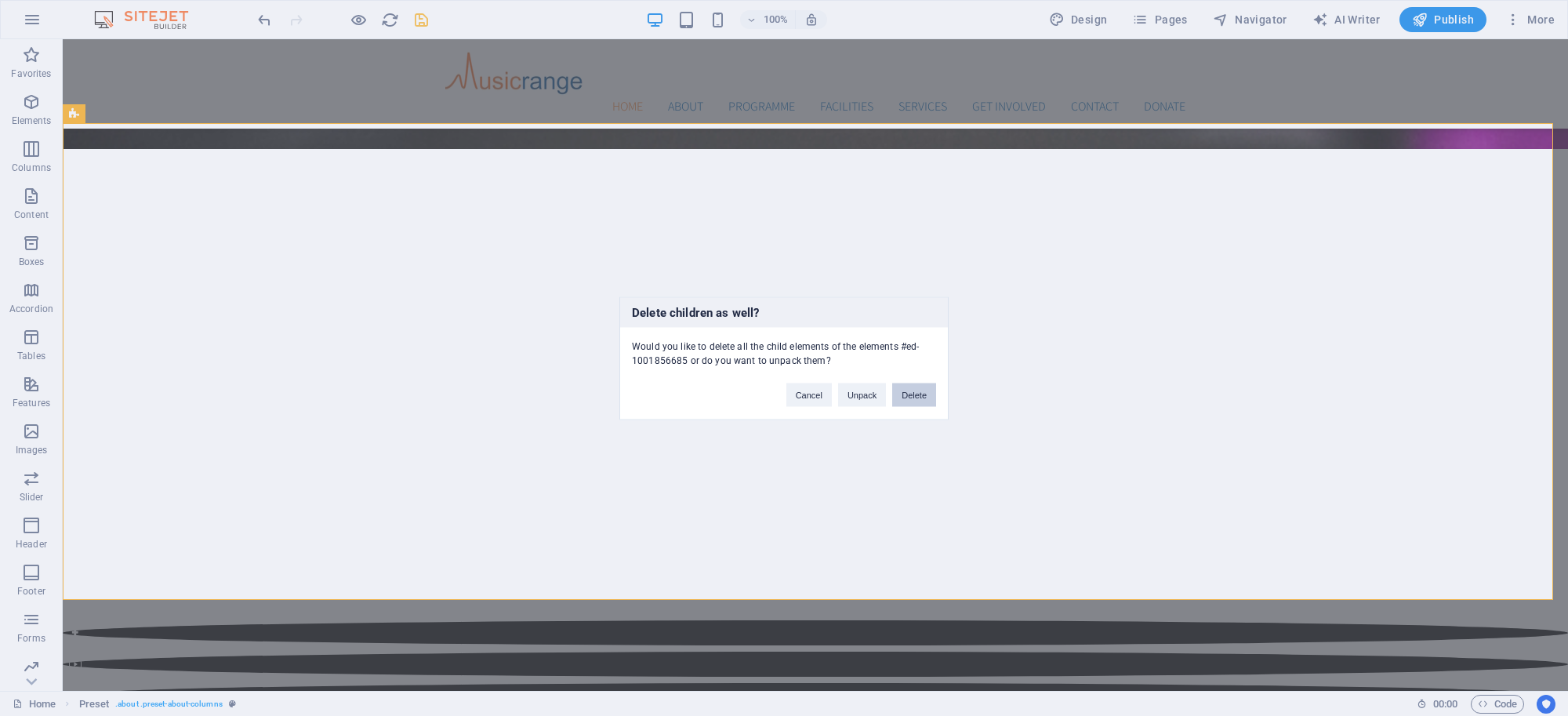
click at [913, 400] on button "Delete" at bounding box center [914, 394] width 44 height 23
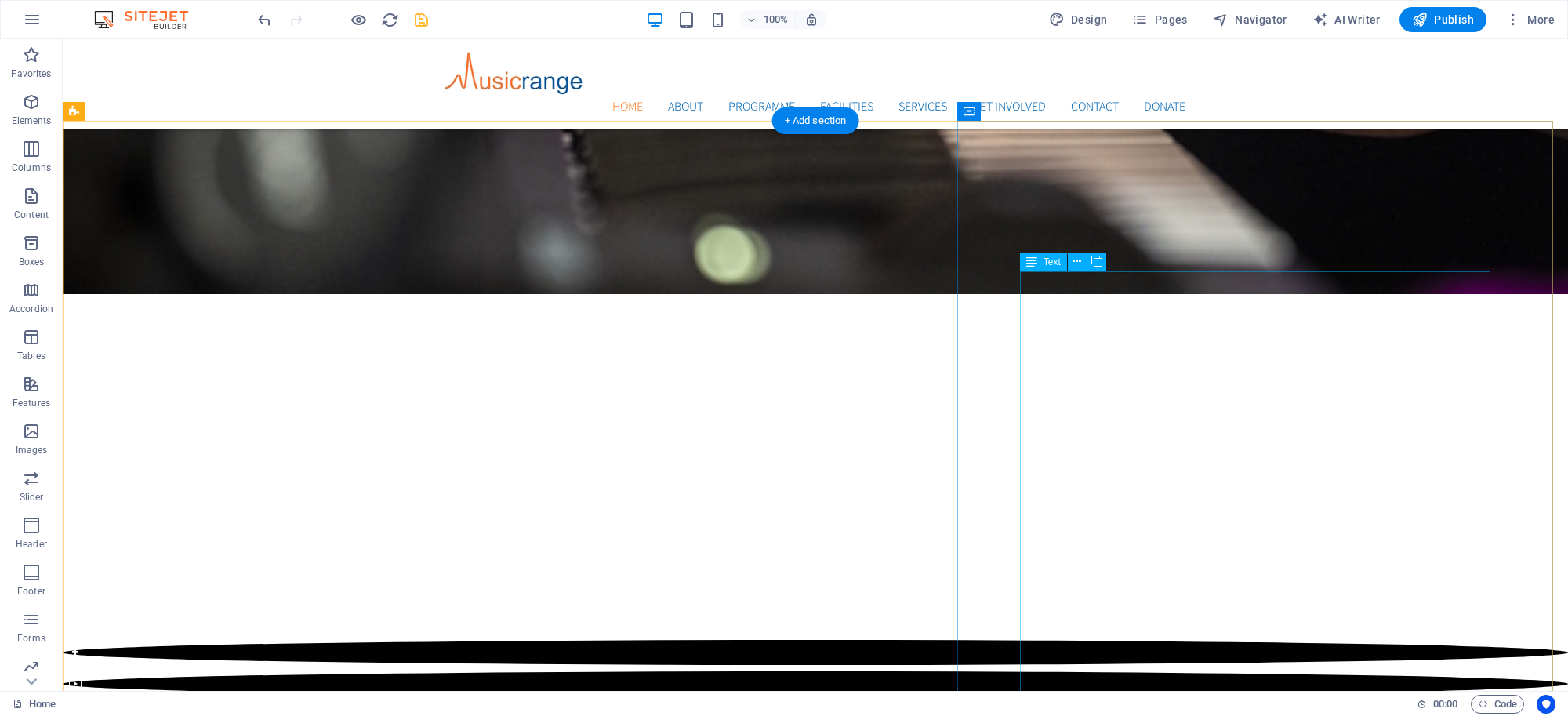
scroll to position [1299, 0]
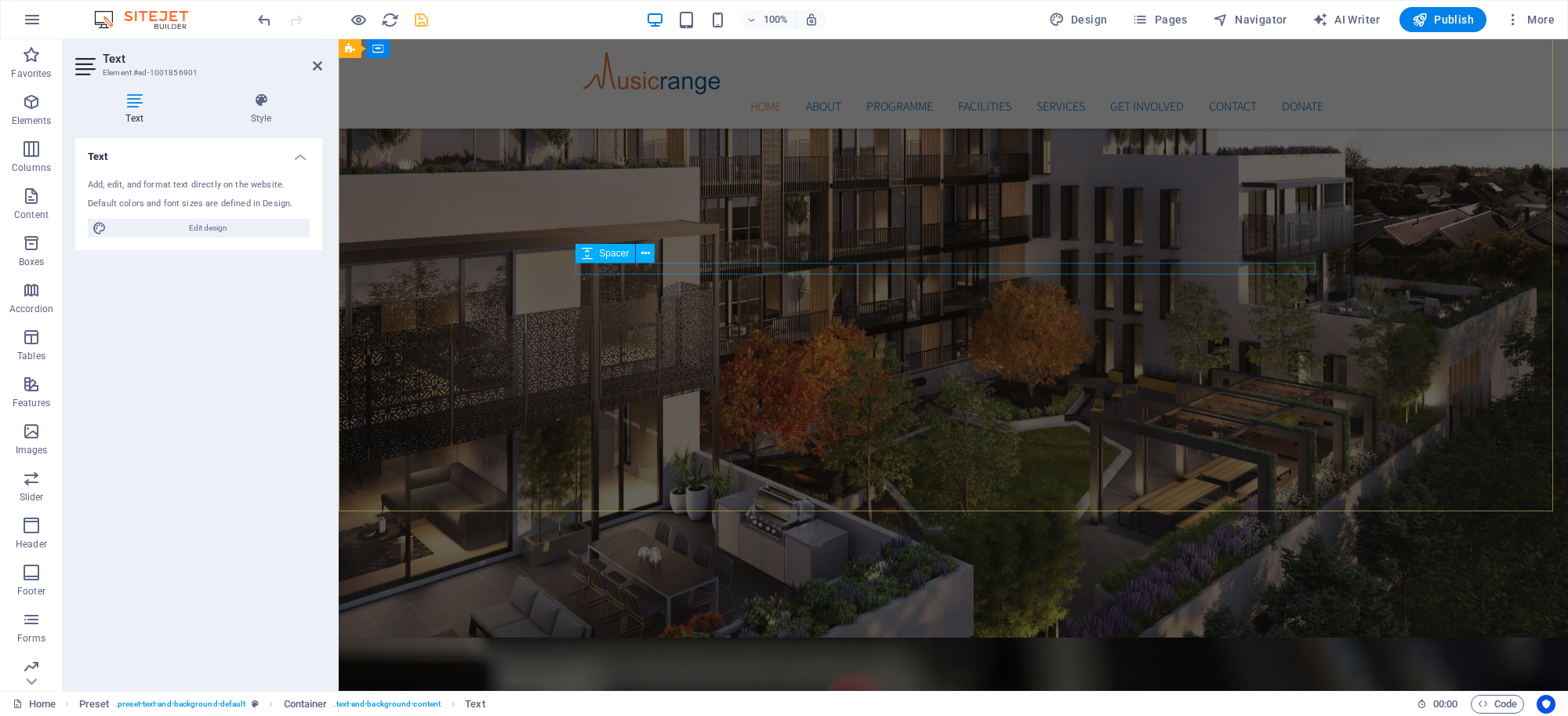
scroll to position [116, 0]
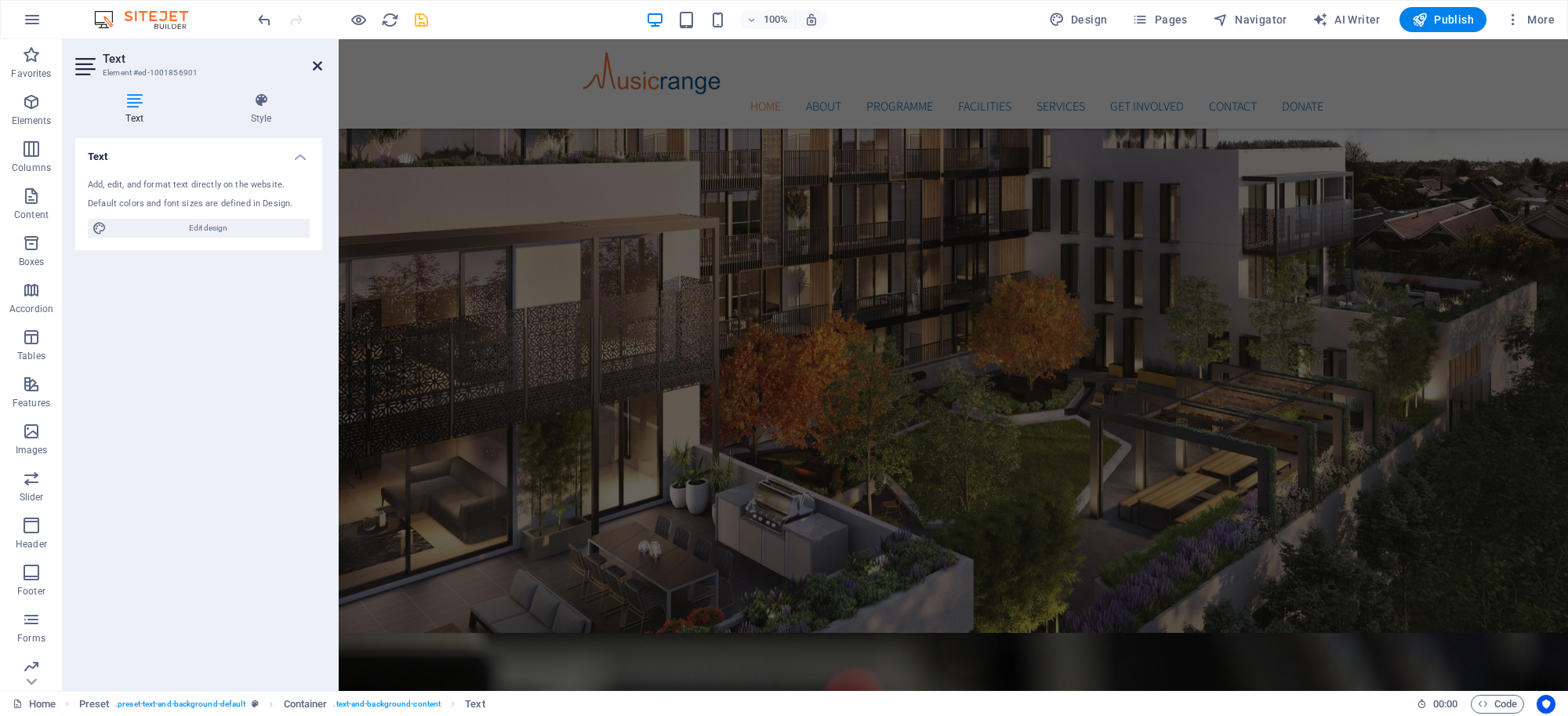
click at [313, 61] on icon at bounding box center [317, 65] width 10 height 13
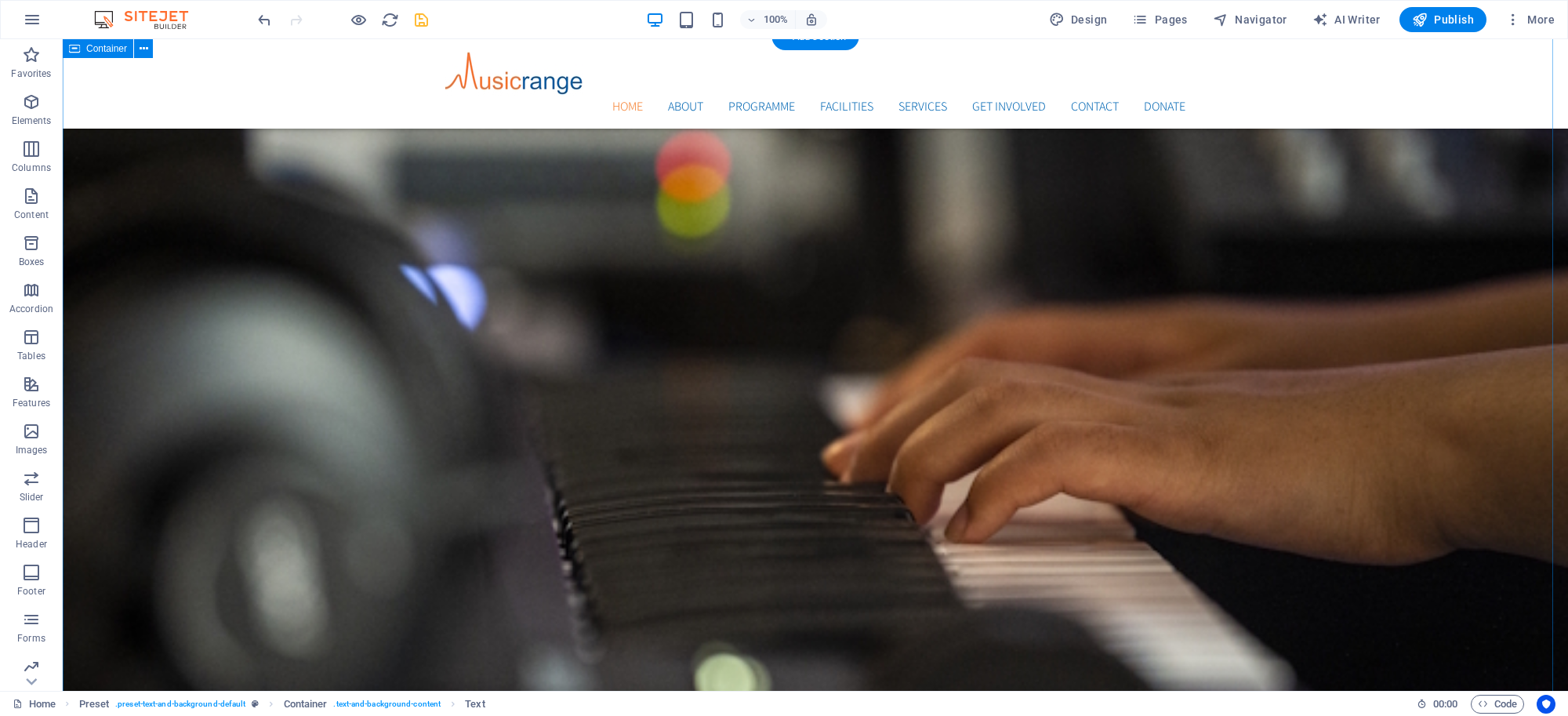
scroll to position [602, 0]
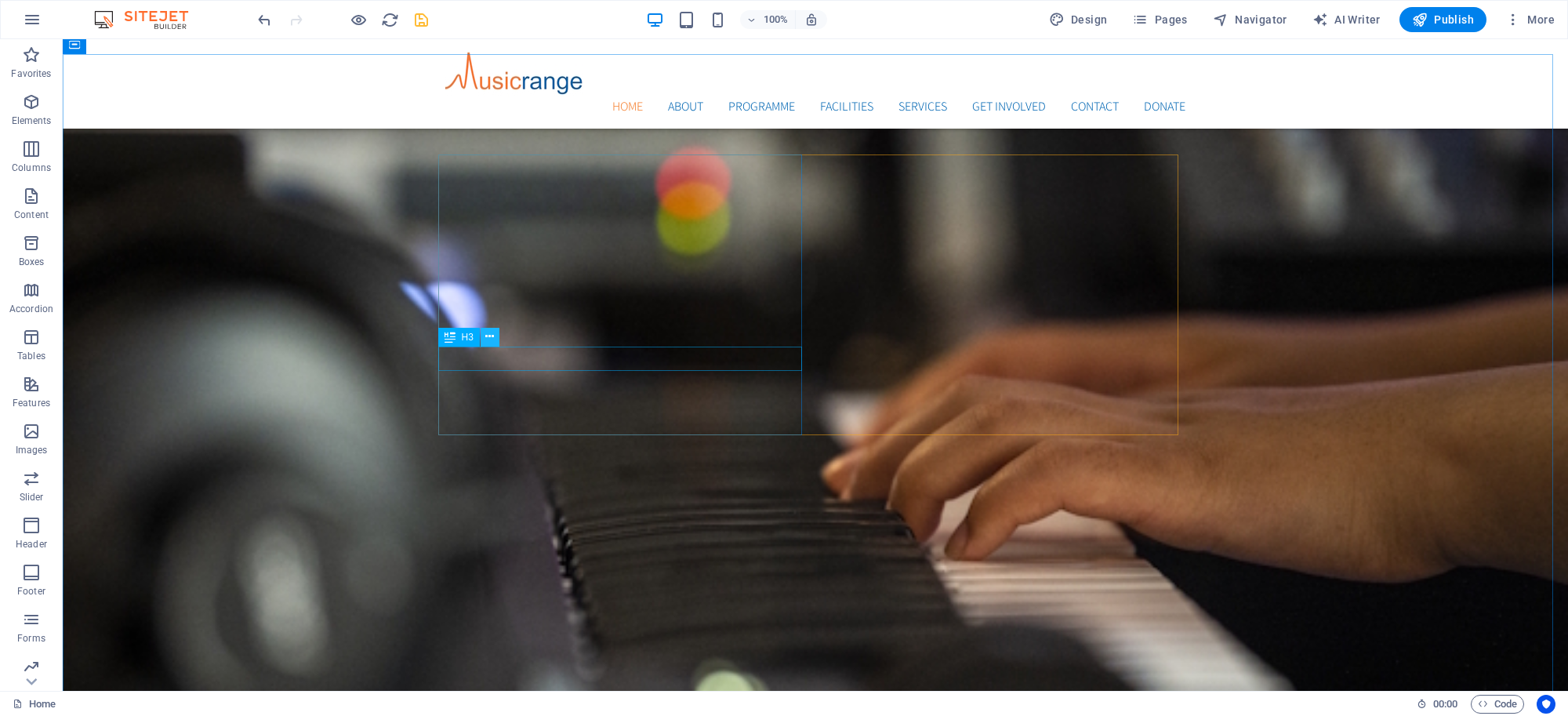
click at [492, 341] on icon at bounding box center [489, 336] width 9 height 17
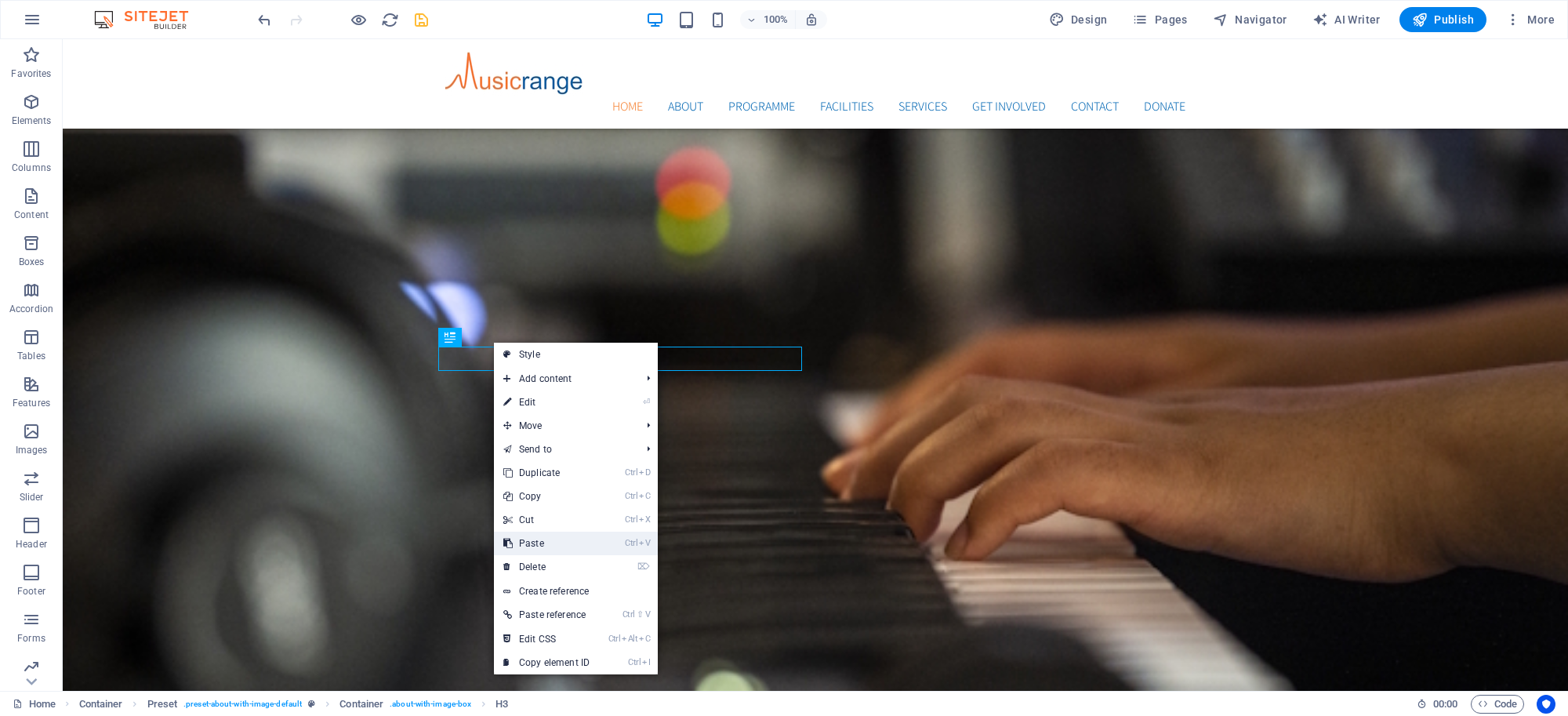
click at [530, 554] on link "Ctrl V Paste" at bounding box center [547, 543] width 105 height 23
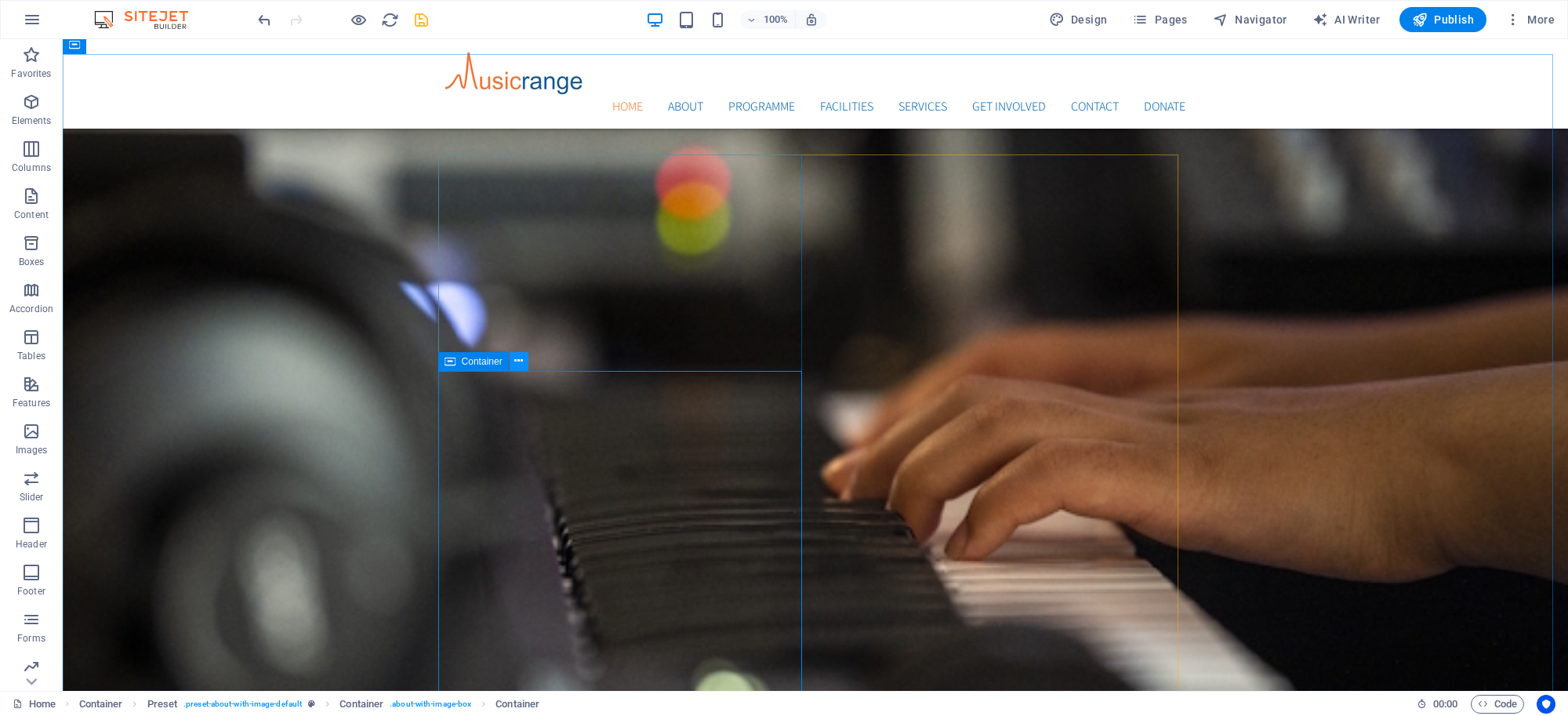
click at [516, 363] on icon at bounding box center [518, 360] width 9 height 17
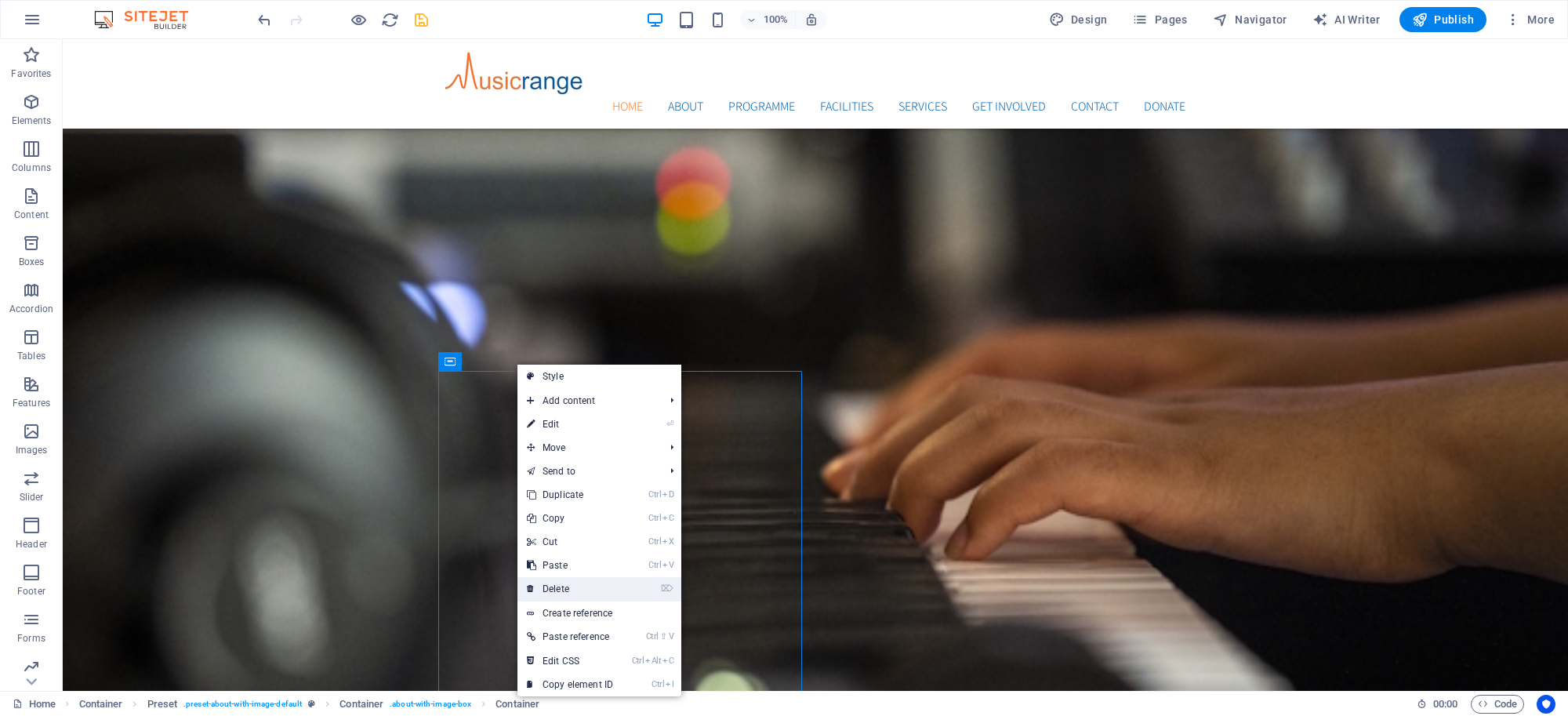
click at [550, 585] on link "⌦ Delete" at bounding box center [570, 589] width 105 height 23
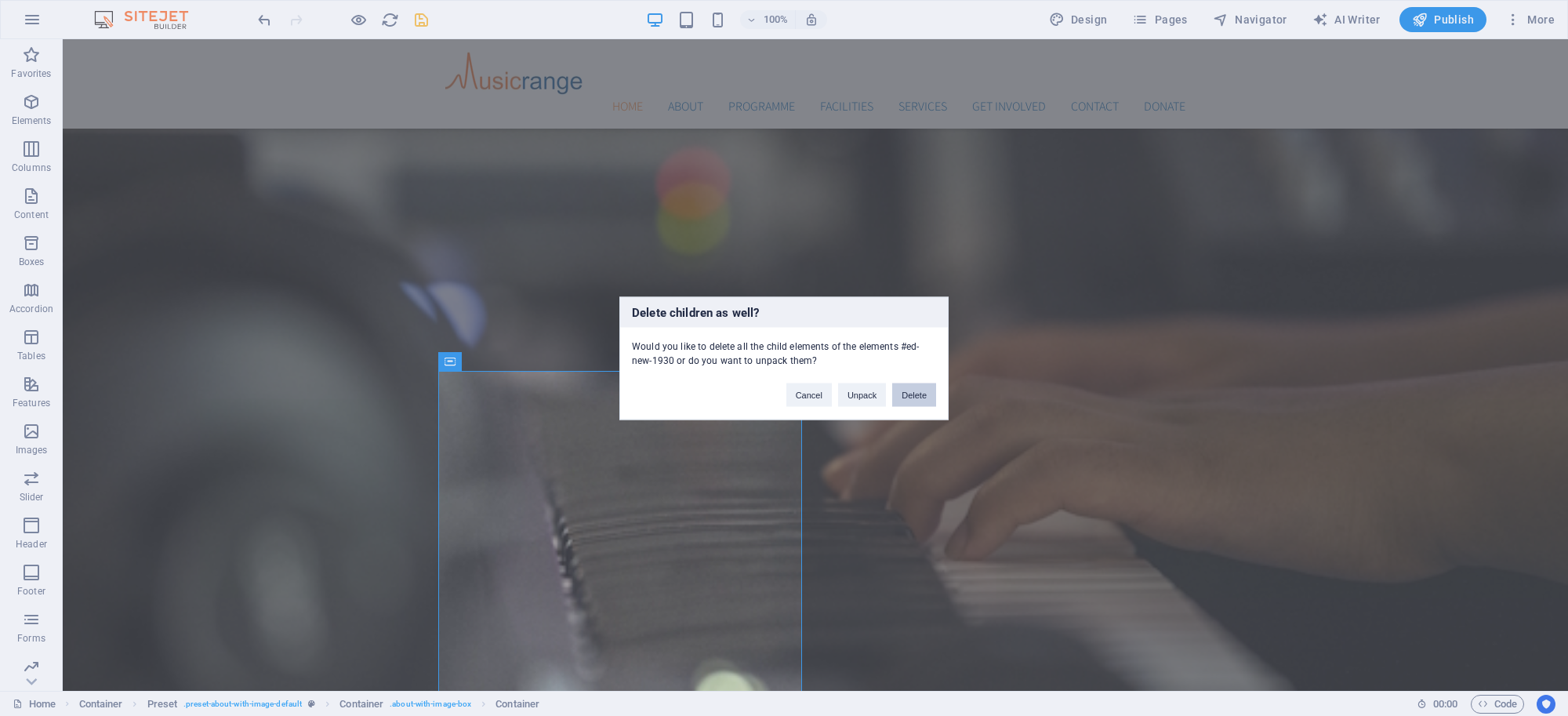
click at [906, 400] on button "Delete" at bounding box center [914, 394] width 44 height 23
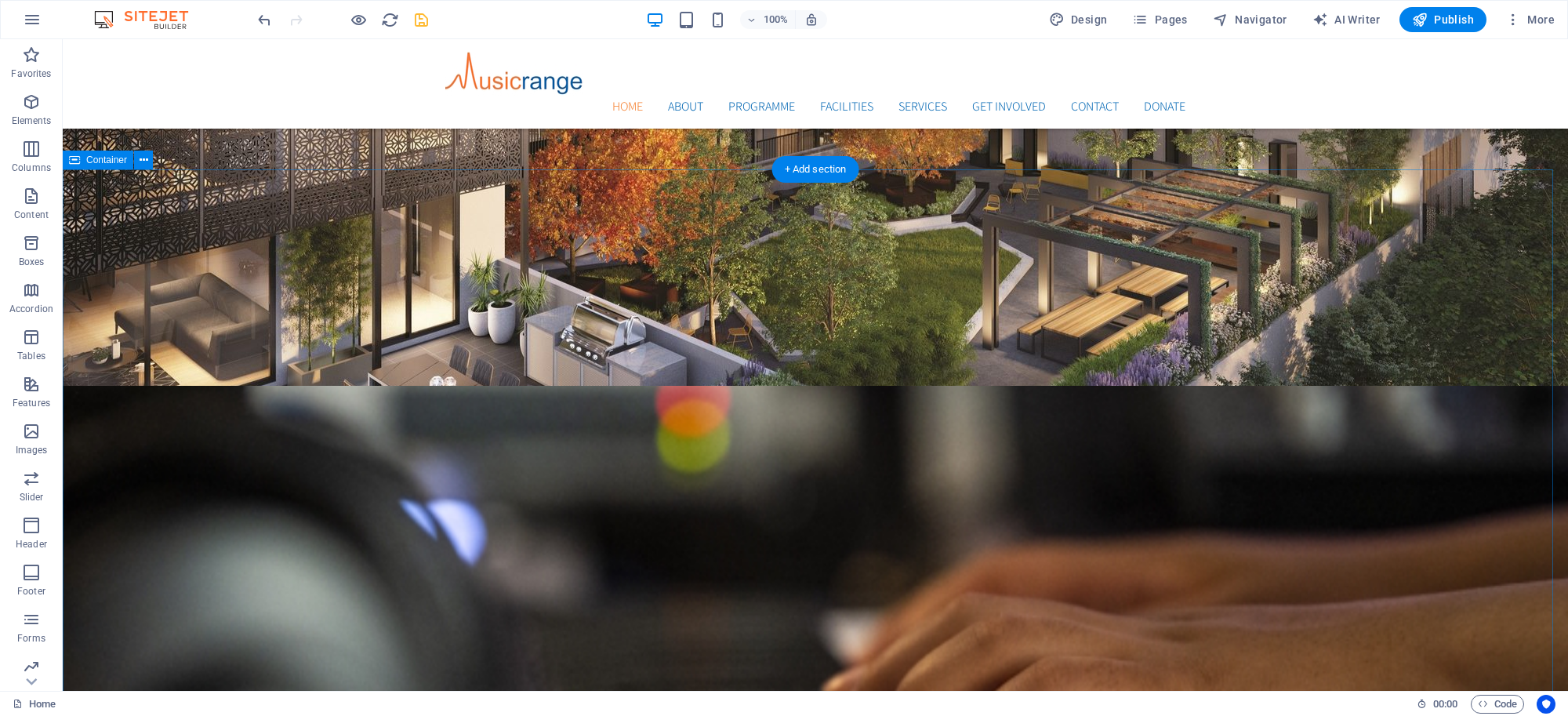
scroll to position [543, 0]
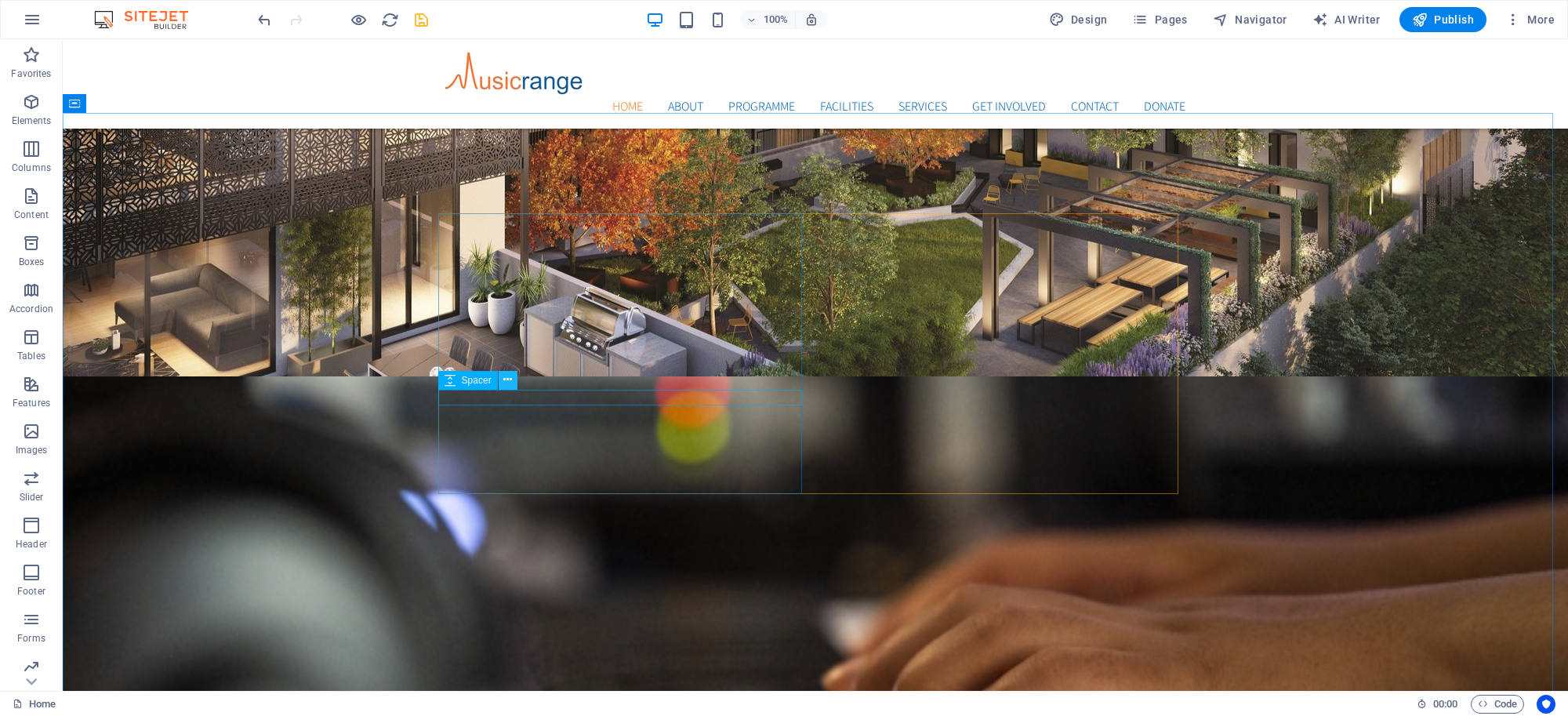
click at [507, 382] on icon at bounding box center [507, 380] width 9 height 17
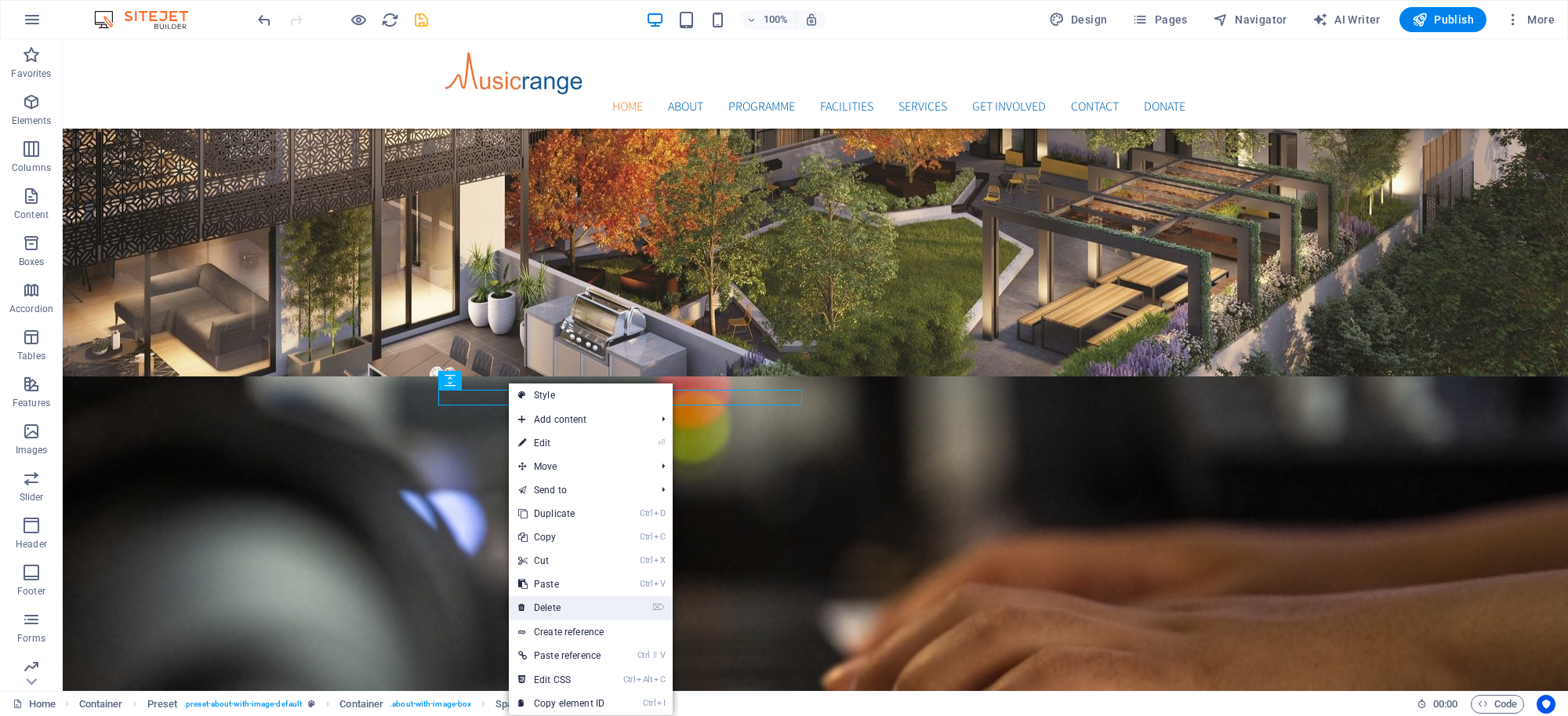
click at [552, 600] on link "⌦ Delete" at bounding box center [561, 608] width 105 height 23
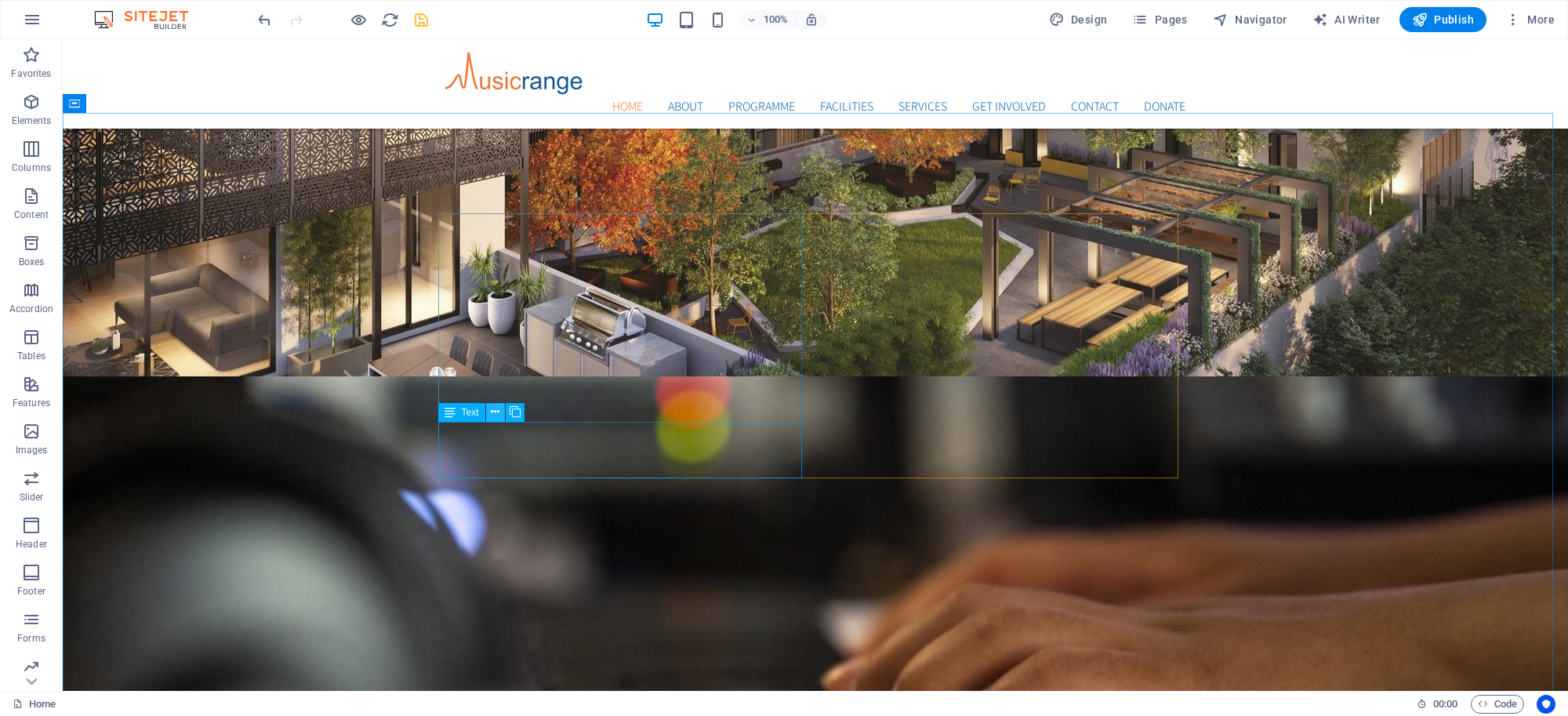
click at [498, 417] on icon at bounding box center [494, 412] width 9 height 17
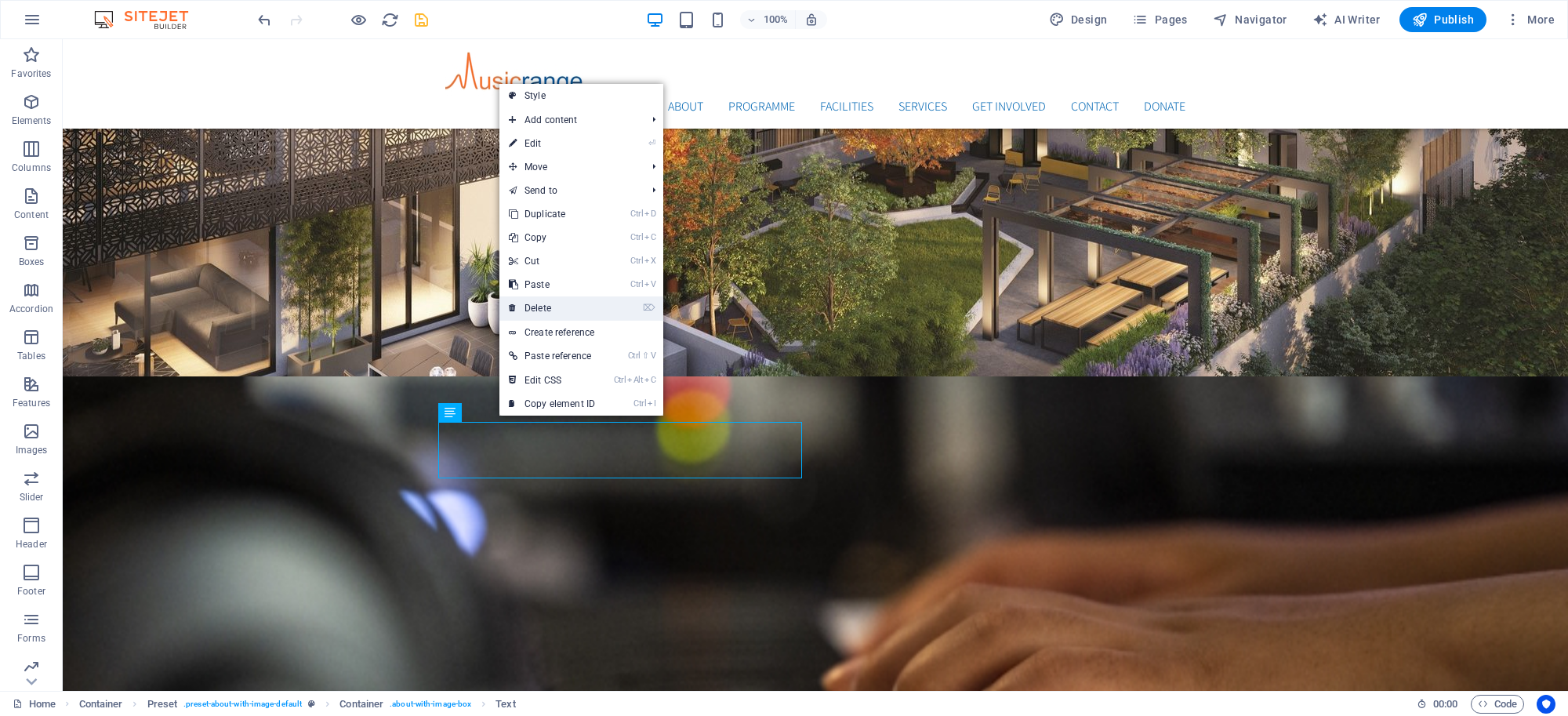
click at [542, 307] on link "⌦ Delete" at bounding box center [551, 308] width 105 height 23
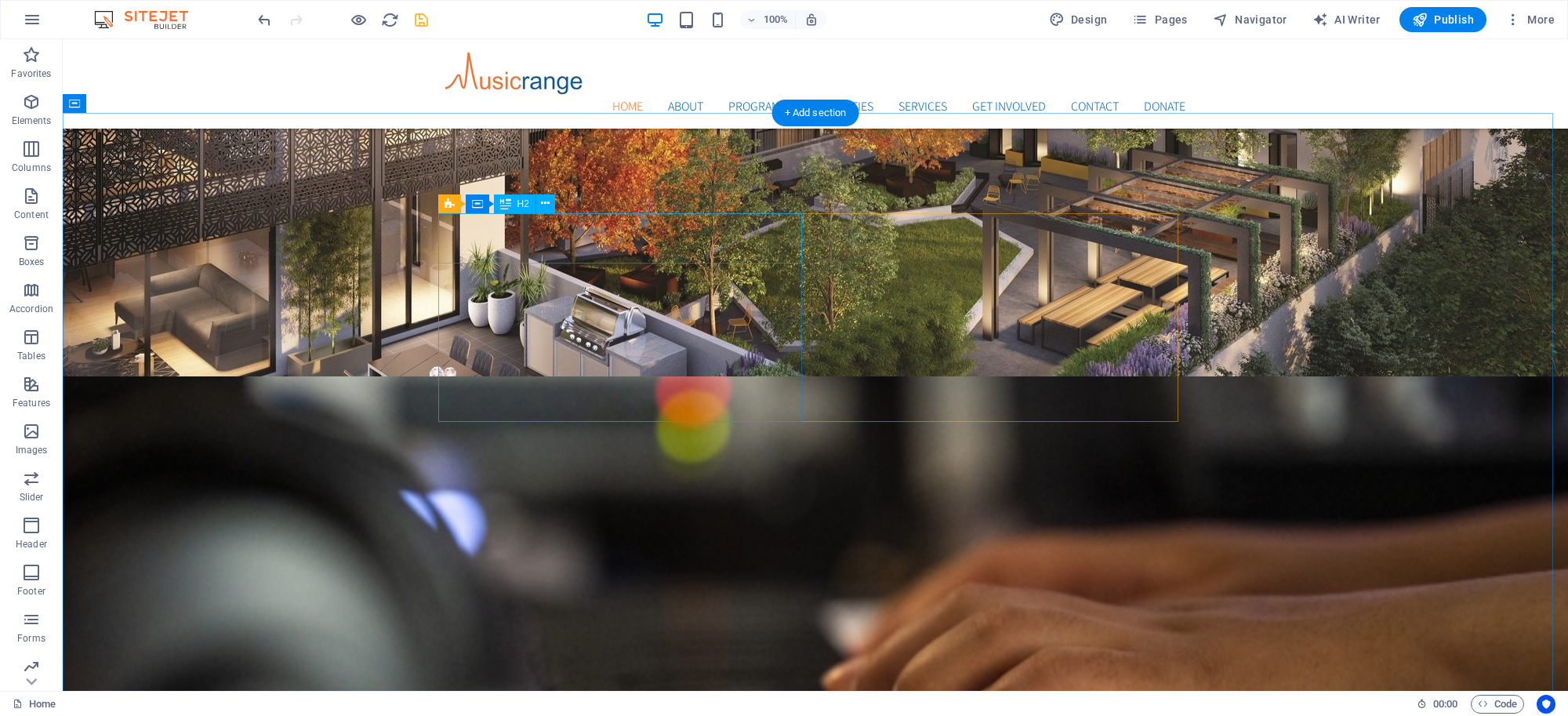
drag, startPoint x: 516, startPoint y: 232, endPoint x: 240, endPoint y: 231, distance: 276.0
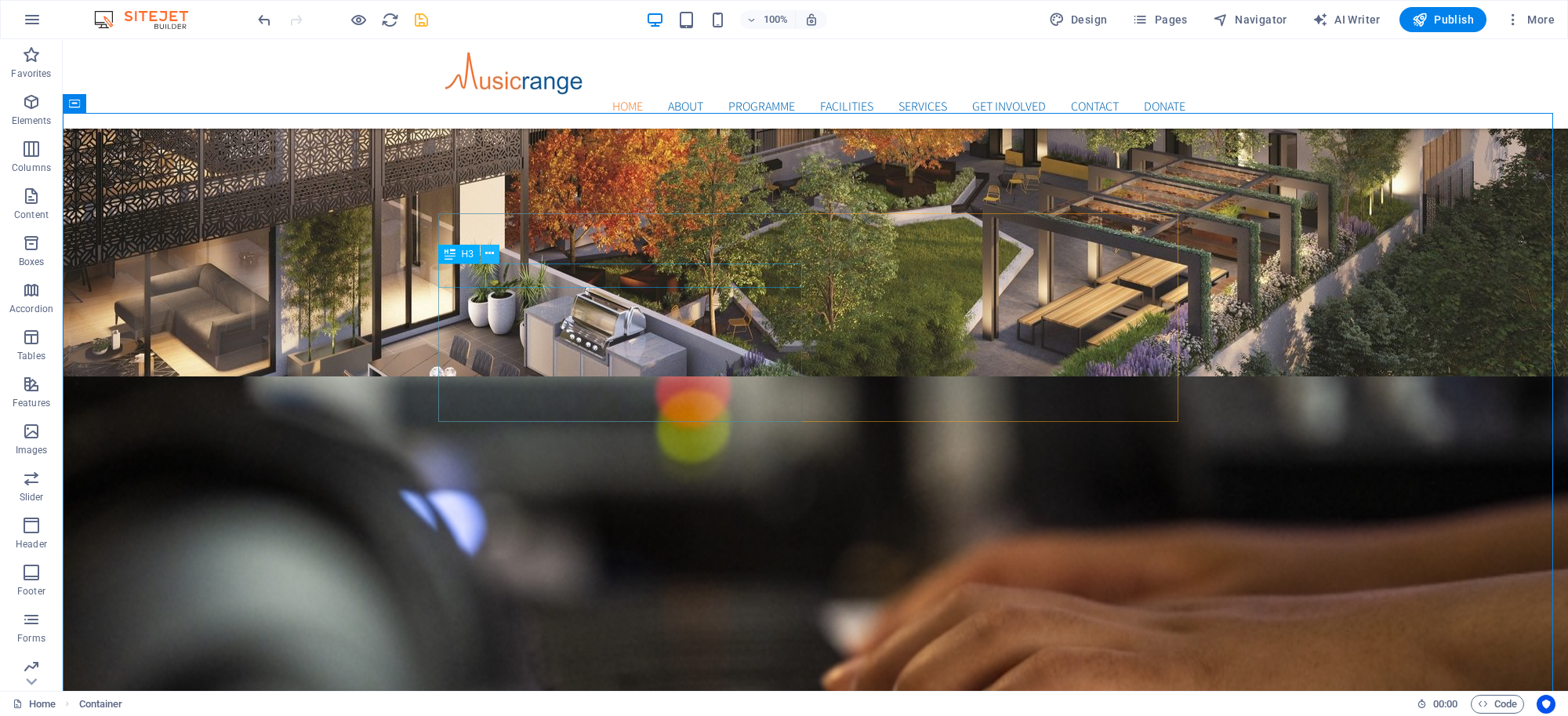
click at [490, 256] on icon at bounding box center [489, 254] width 9 height 17
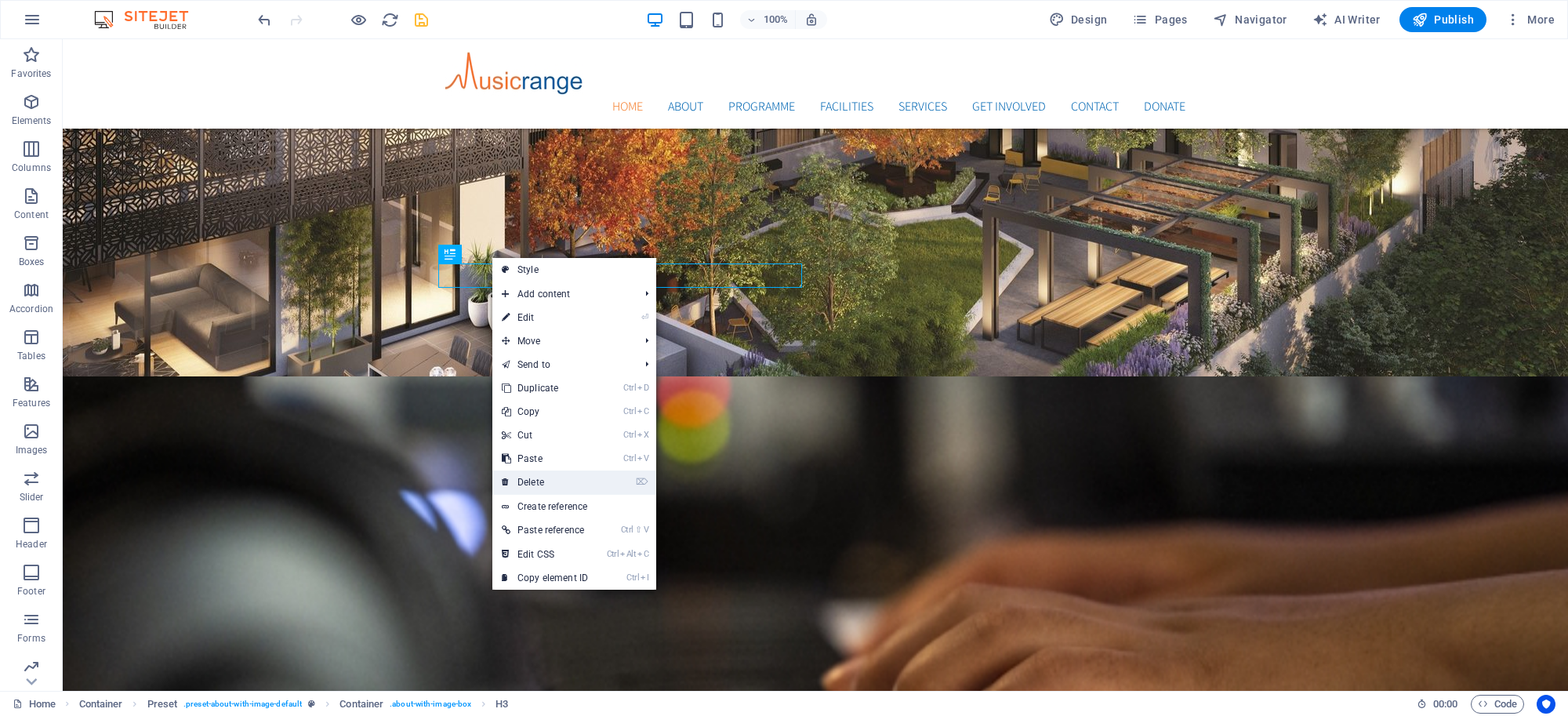
click at [535, 483] on link "⌦ Delete" at bounding box center [545, 482] width 105 height 23
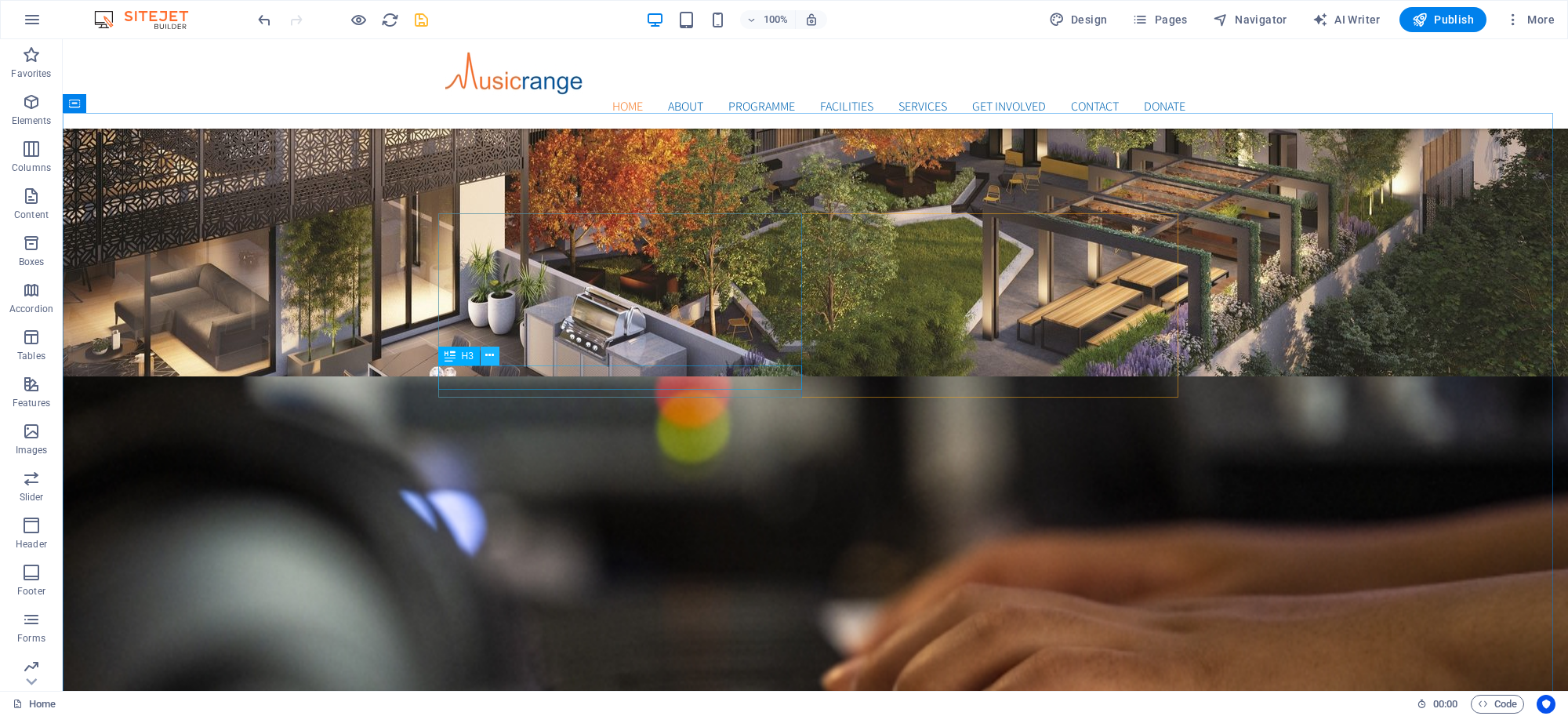
click at [492, 361] on icon at bounding box center [489, 356] width 9 height 17
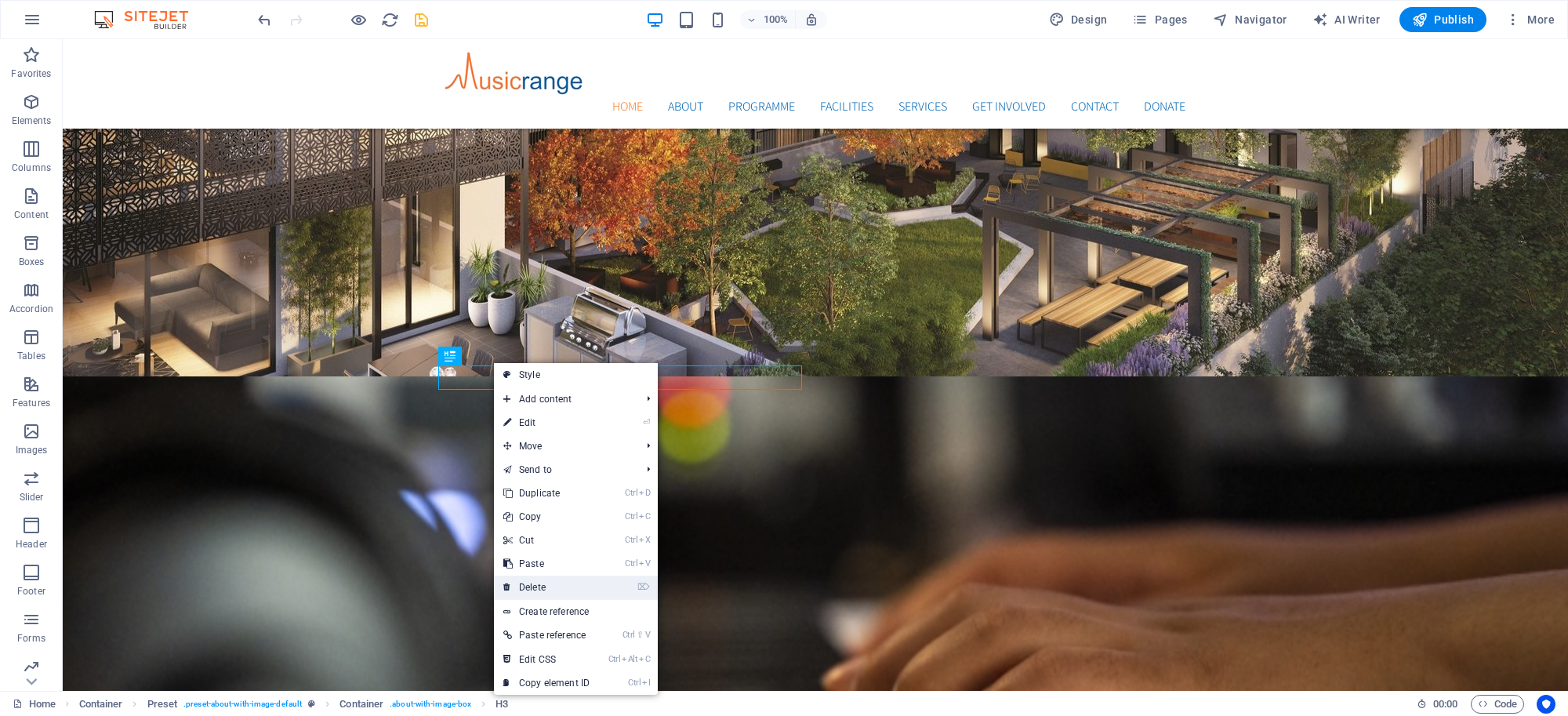
click at [527, 585] on link "⌦ Delete" at bounding box center [547, 588] width 105 height 23
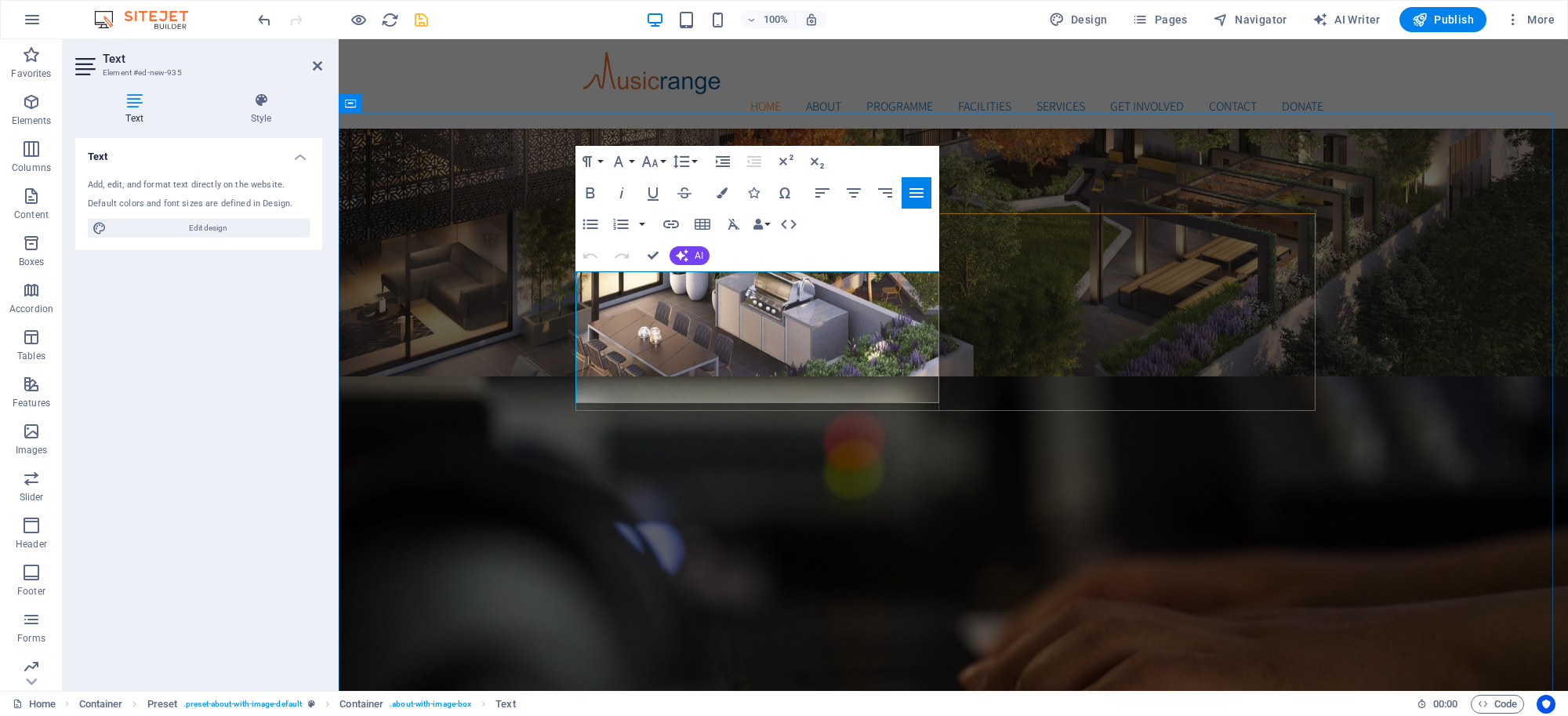
scroll to position [2437, 2]
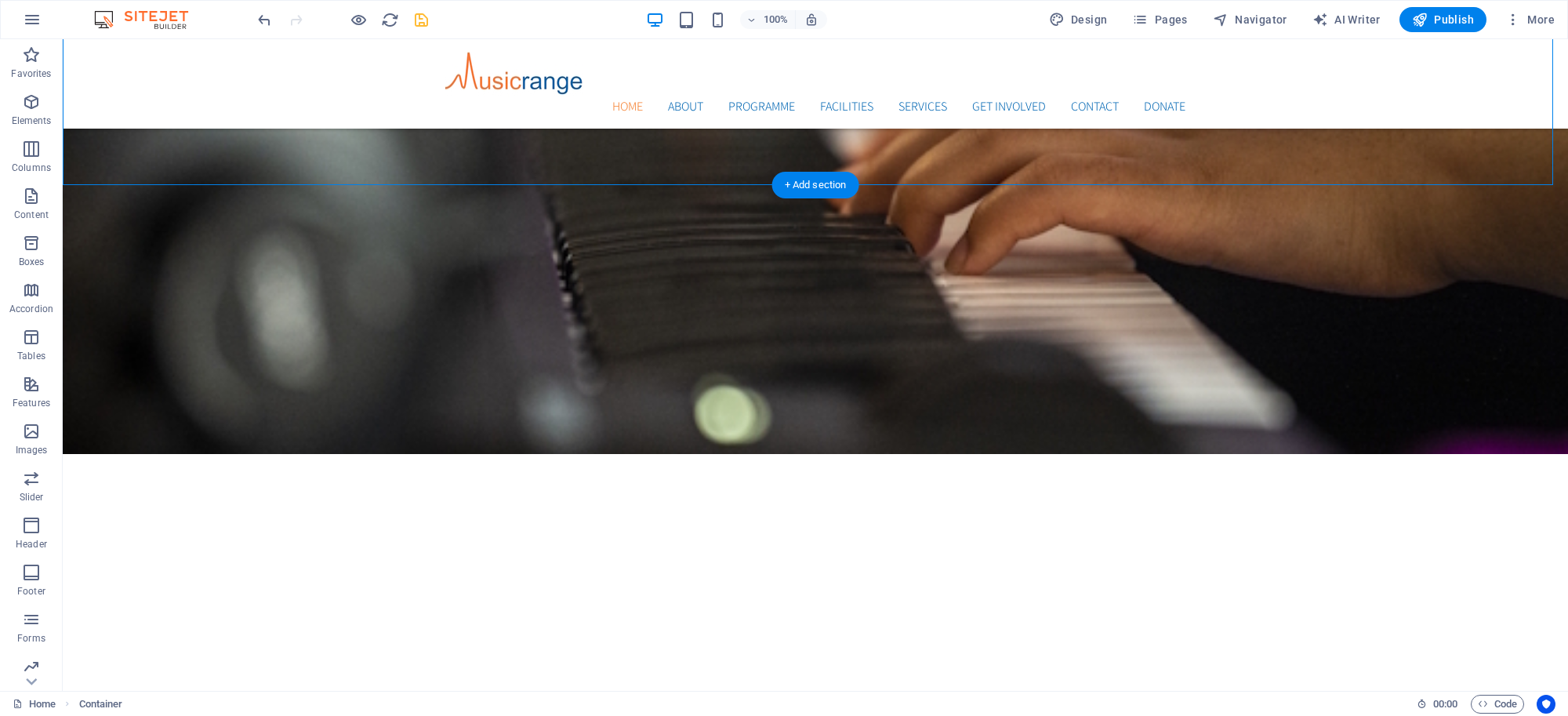
scroll to position [1158, 0]
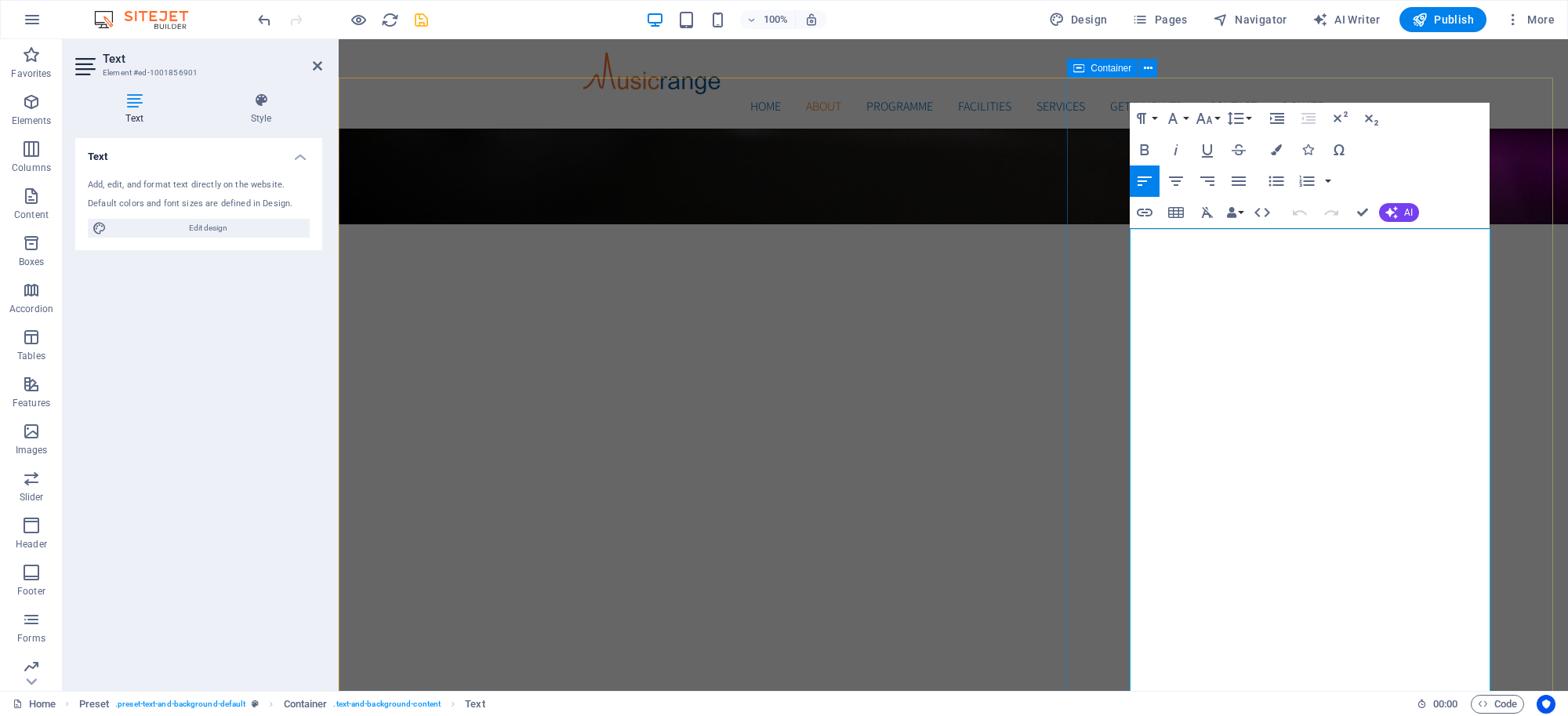
copy div "Musicrange provides opportunities for people of all ages to learn, create, and …"
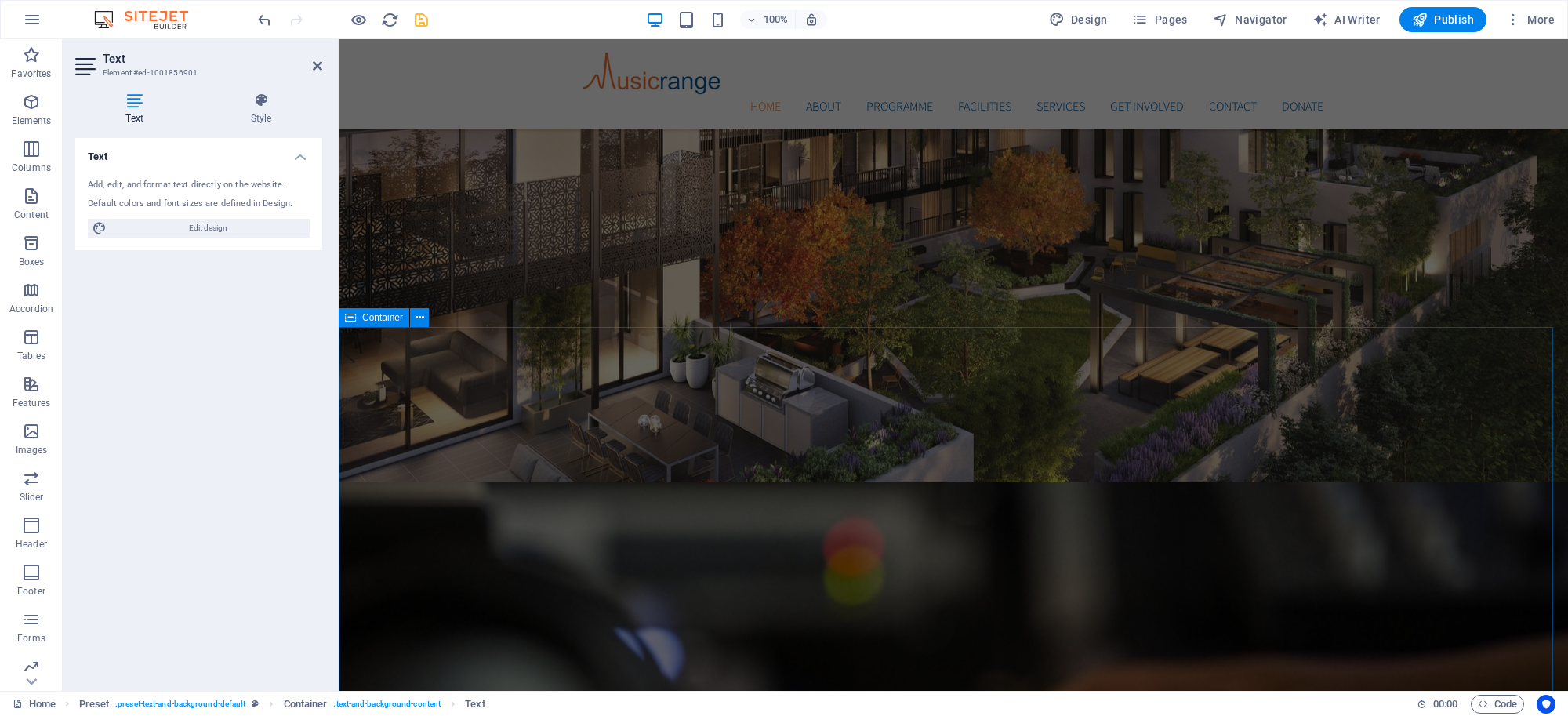
scroll to position [376, 0]
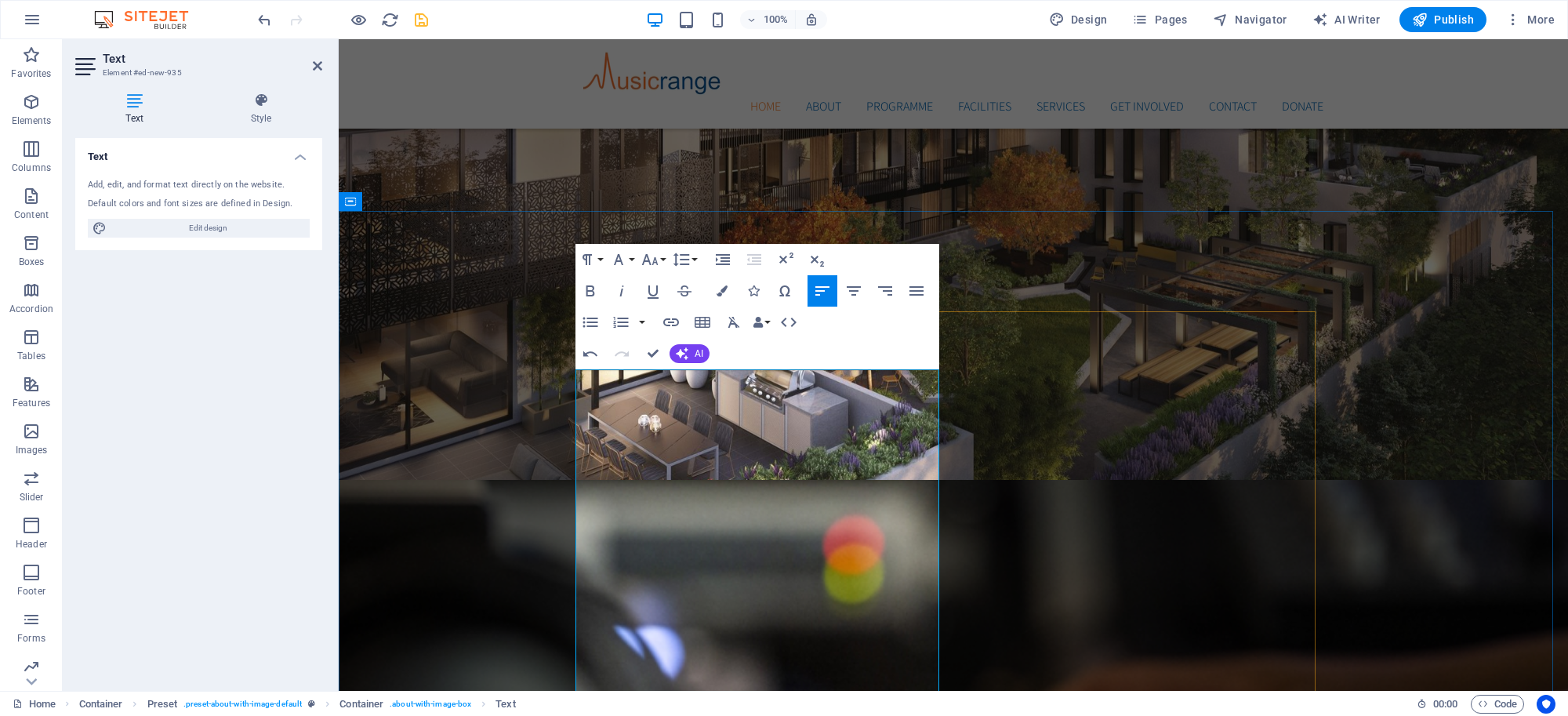
scroll to position [492, 0]
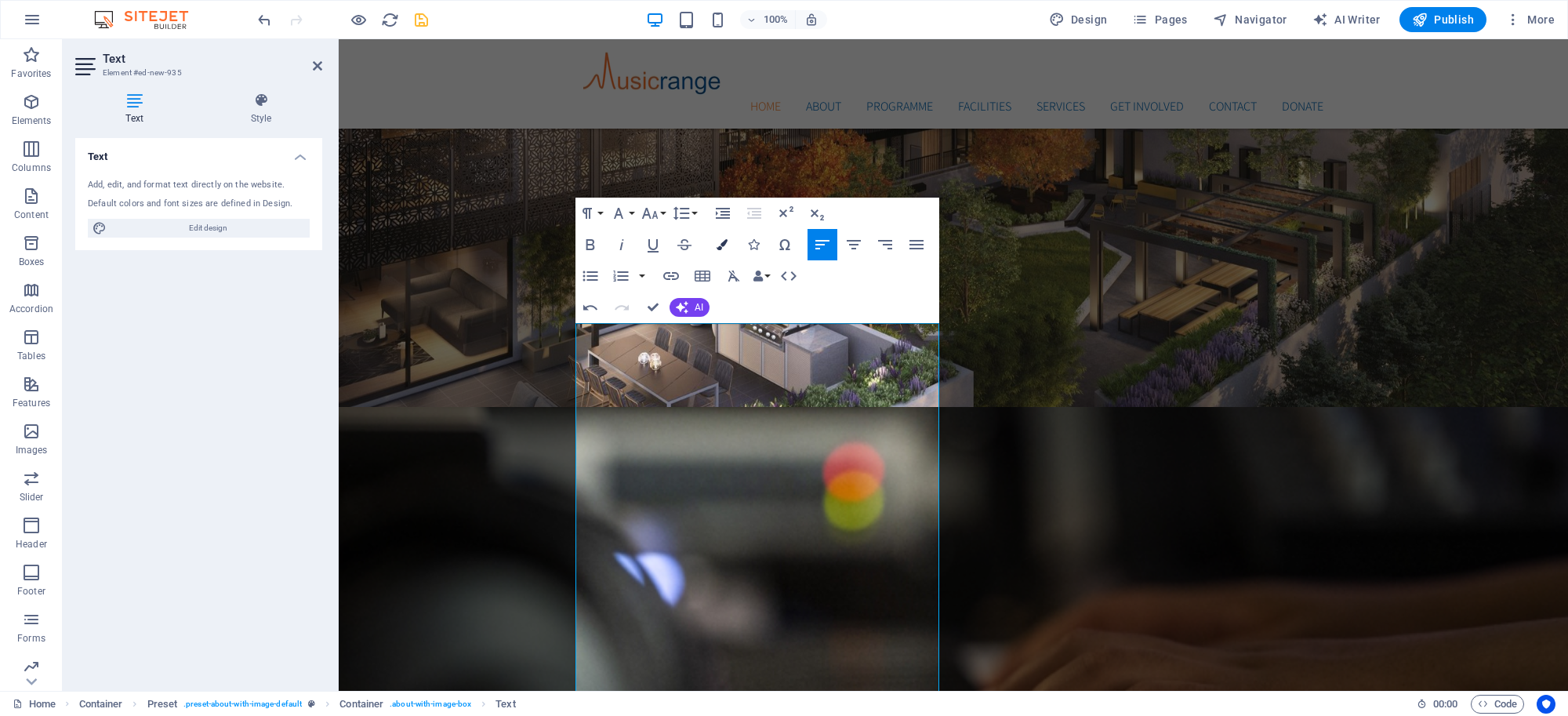
click at [717, 253] on button "Colors" at bounding box center [721, 245] width 30 height 31
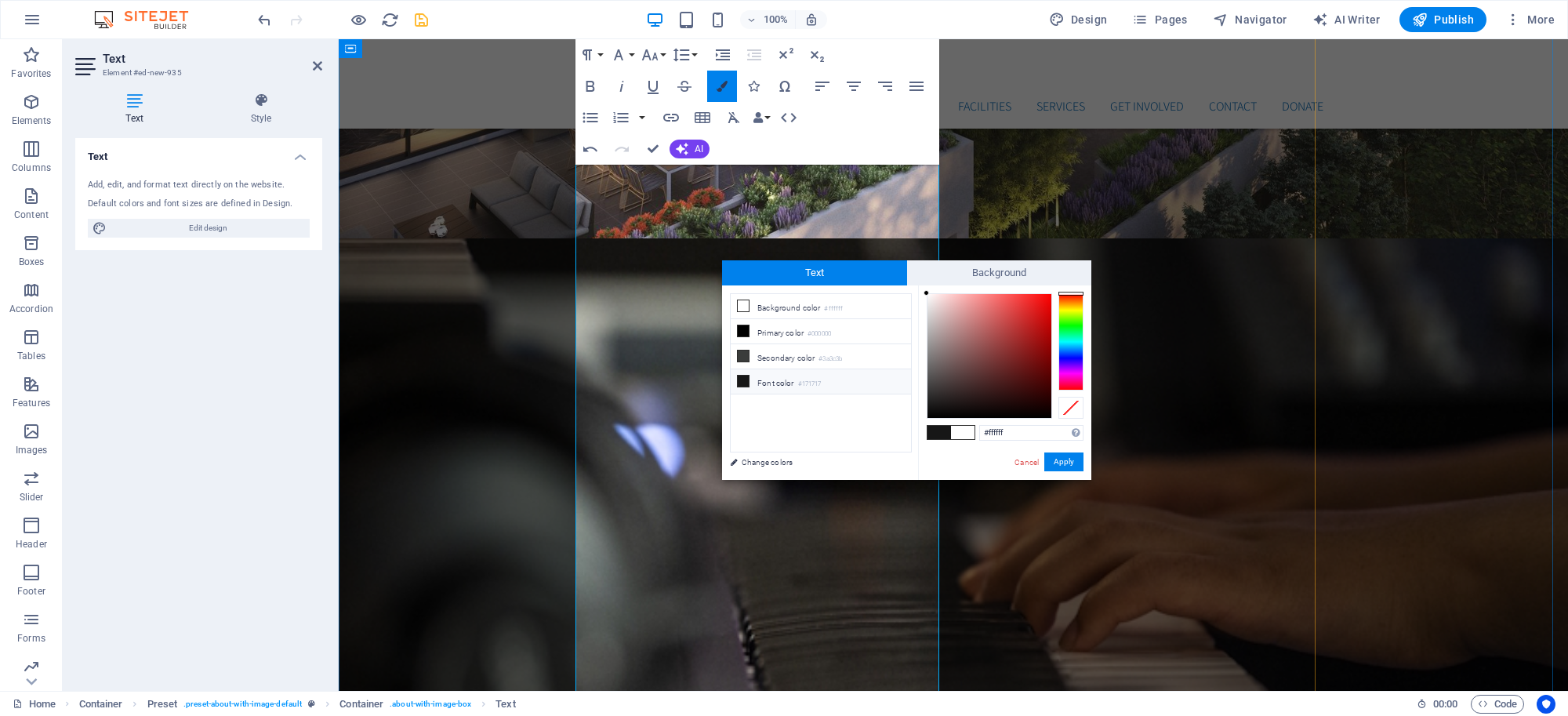
scroll to position [776, 0]
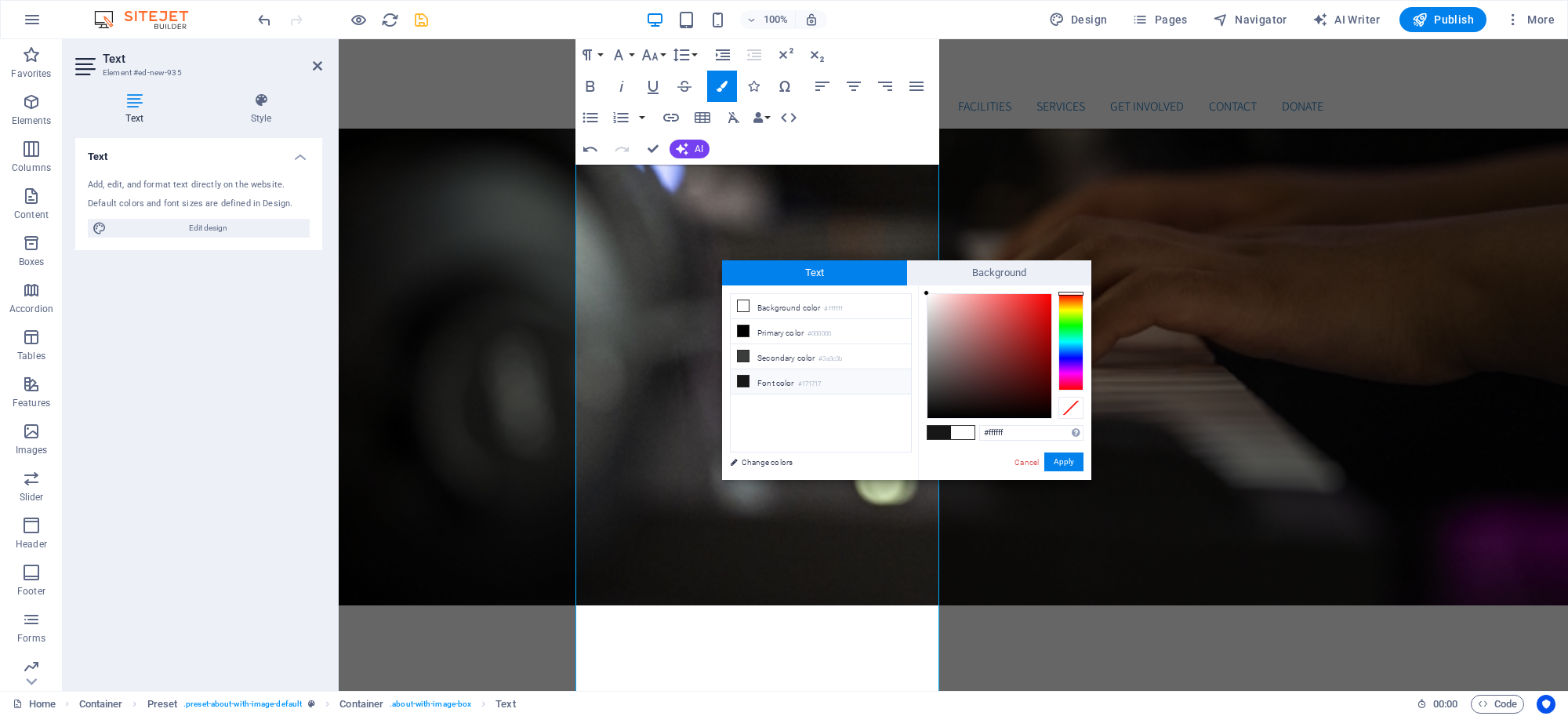
click at [951, 441] on div "#ffffff Supported formats #0852ed rgb(8, 82, 237) rgba(8, 82, 237, 90%) hsv(221…" at bounding box center [1004, 496] width 173 height 422
click at [941, 437] on span at bounding box center [939, 432] width 23 height 14
type input "#171717"
drag, startPoint x: 1068, startPoint y: 459, endPoint x: 725, endPoint y: 422, distance: 345.0
click at [1068, 459] on button "Apply" at bounding box center [1063, 461] width 39 height 18
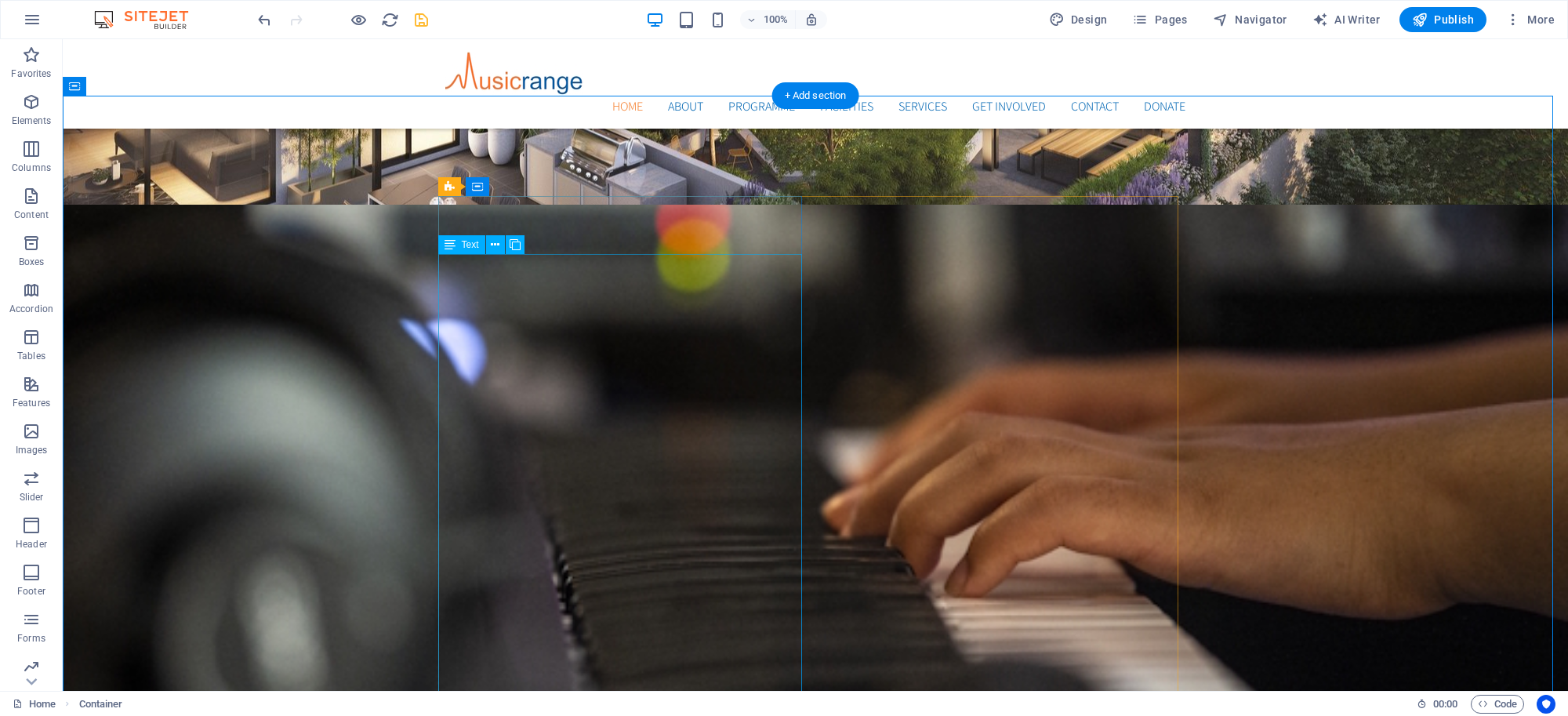
scroll to position [739, 0]
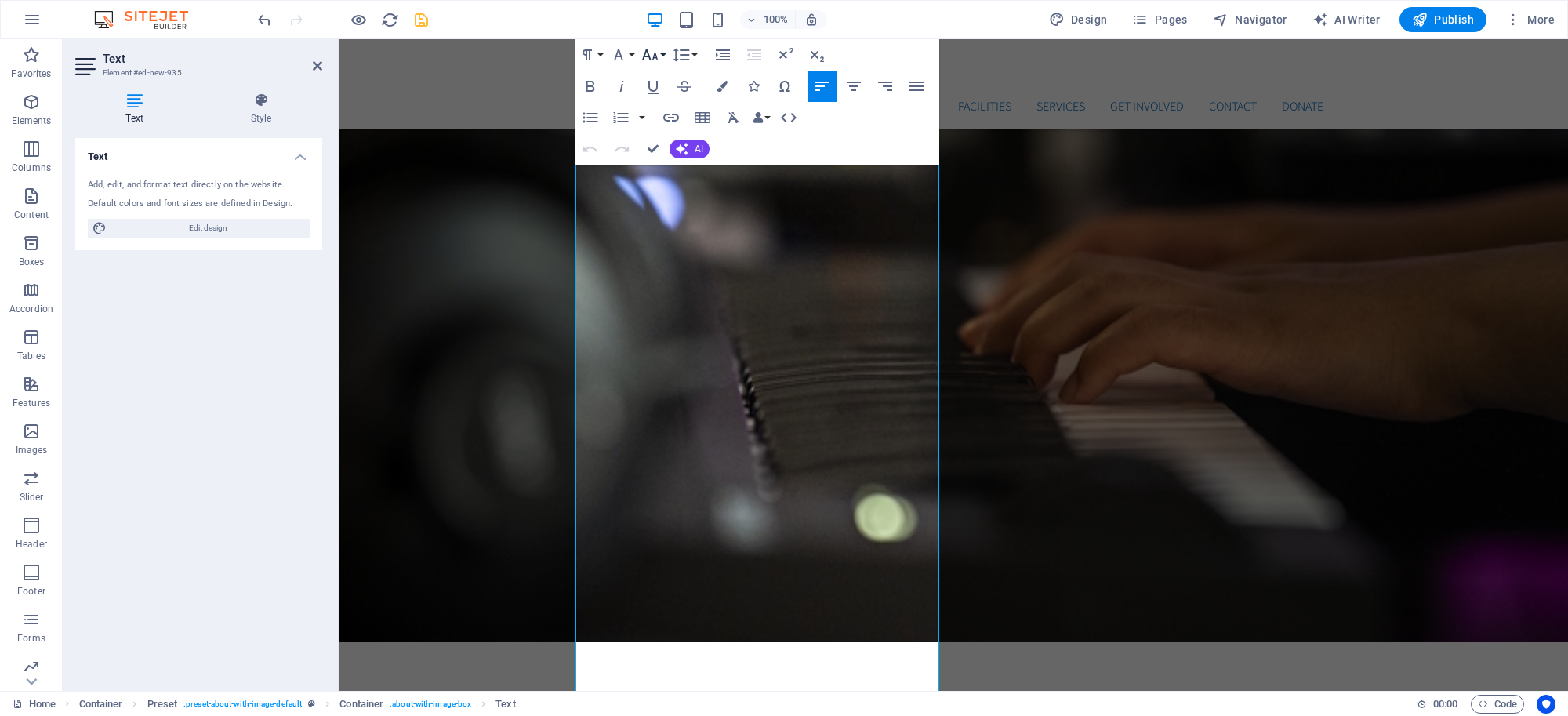
click at [659, 55] on button "Font Size" at bounding box center [652, 54] width 30 height 31
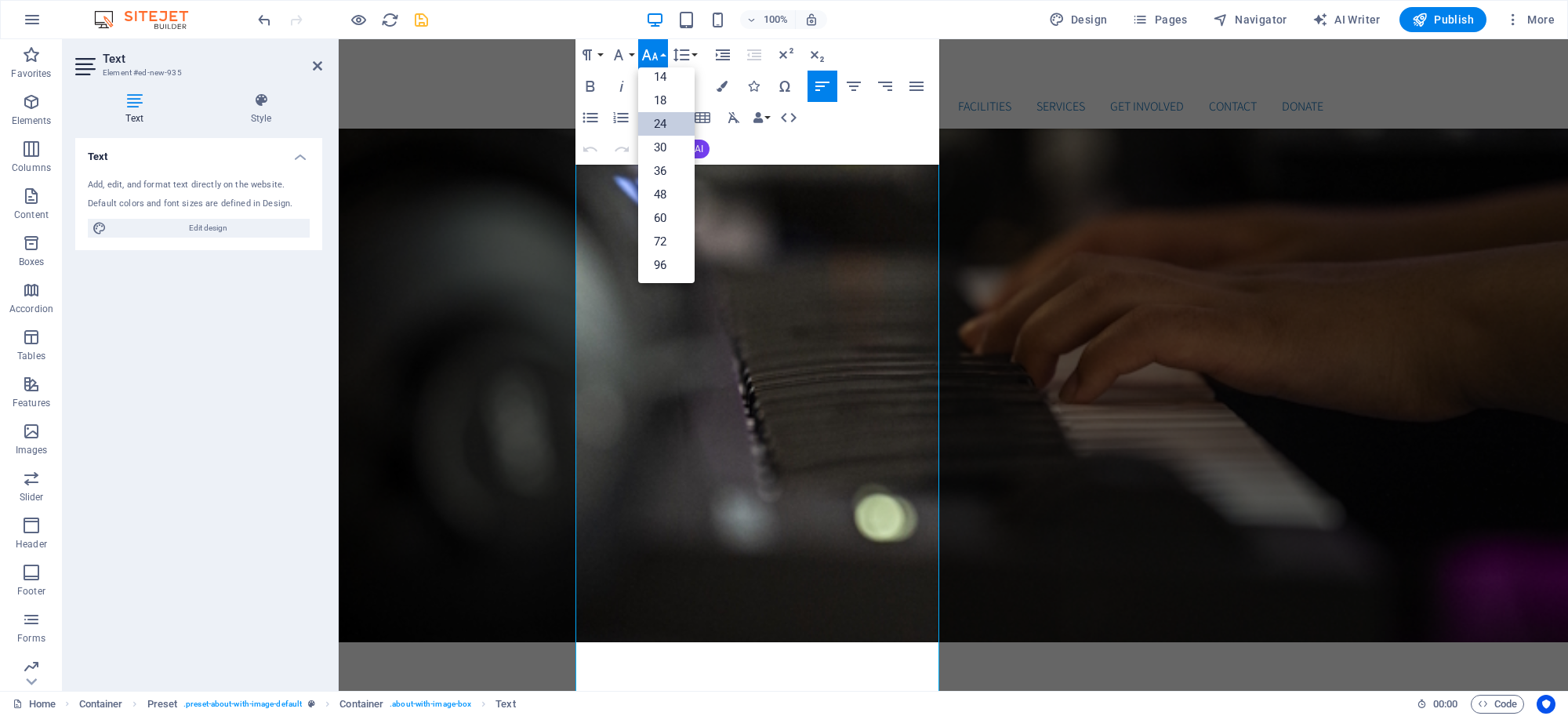
scroll to position [126, 0]
click at [663, 107] on link "18" at bounding box center [666, 100] width 56 height 23
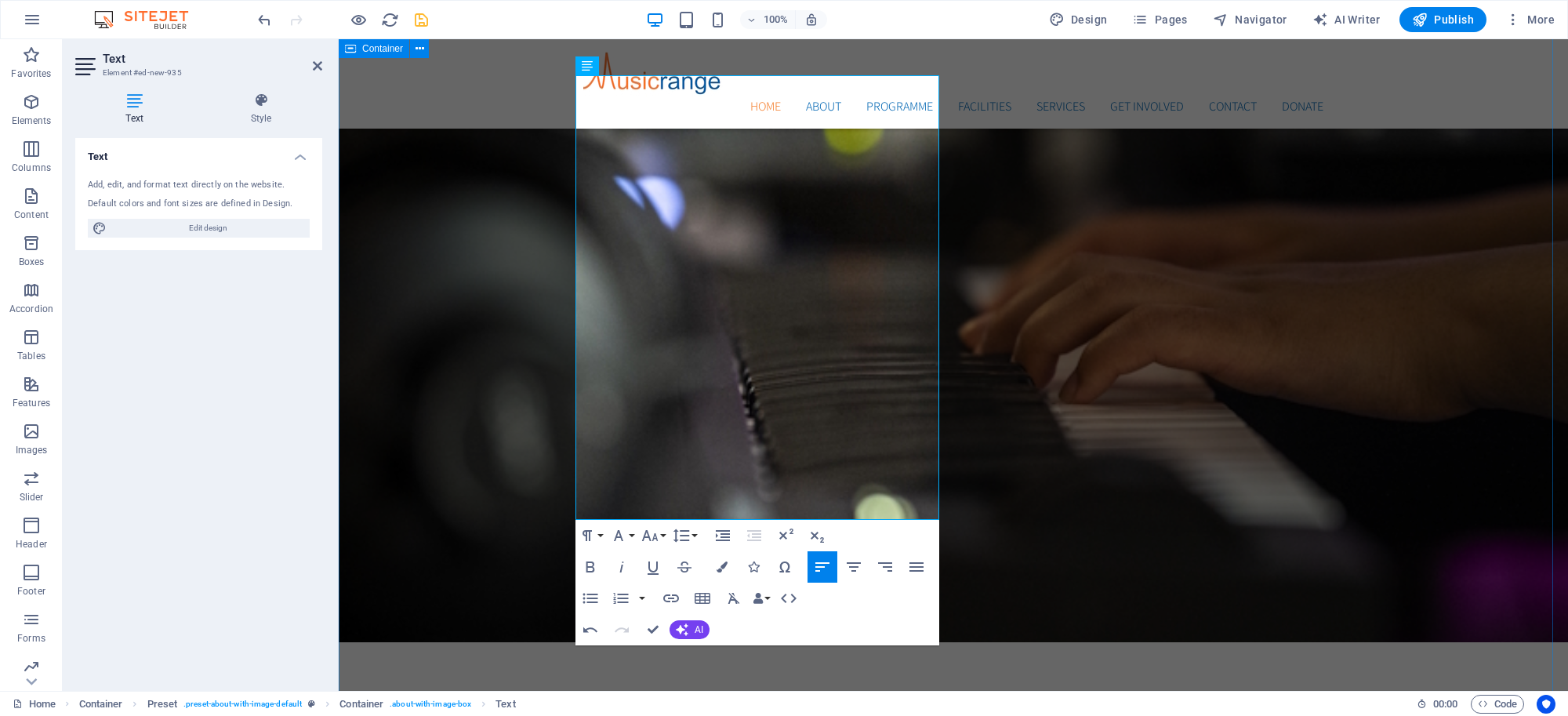
drag, startPoint x: 530, startPoint y: 204, endPoint x: 803, endPoint y: 205, distance: 273.0
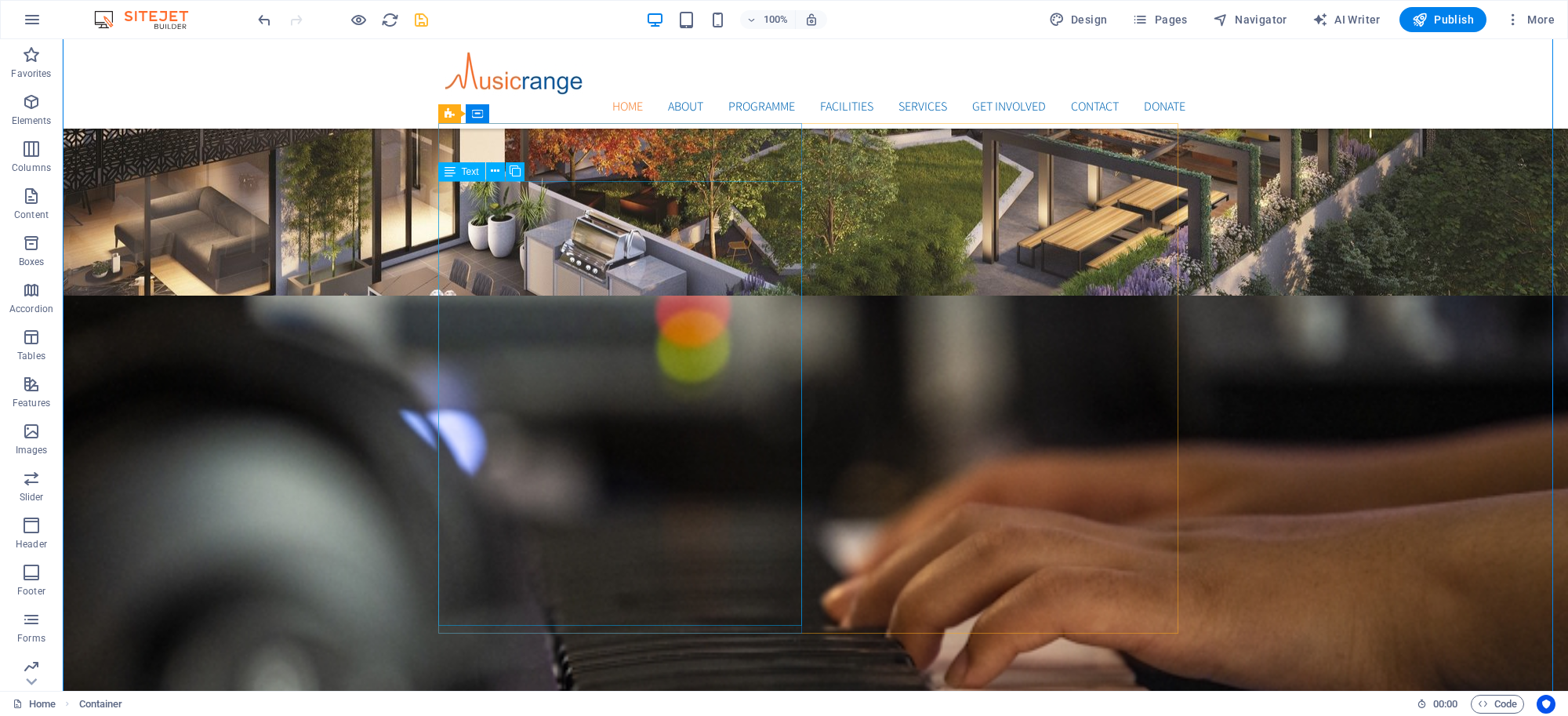
scroll to position [641, 0]
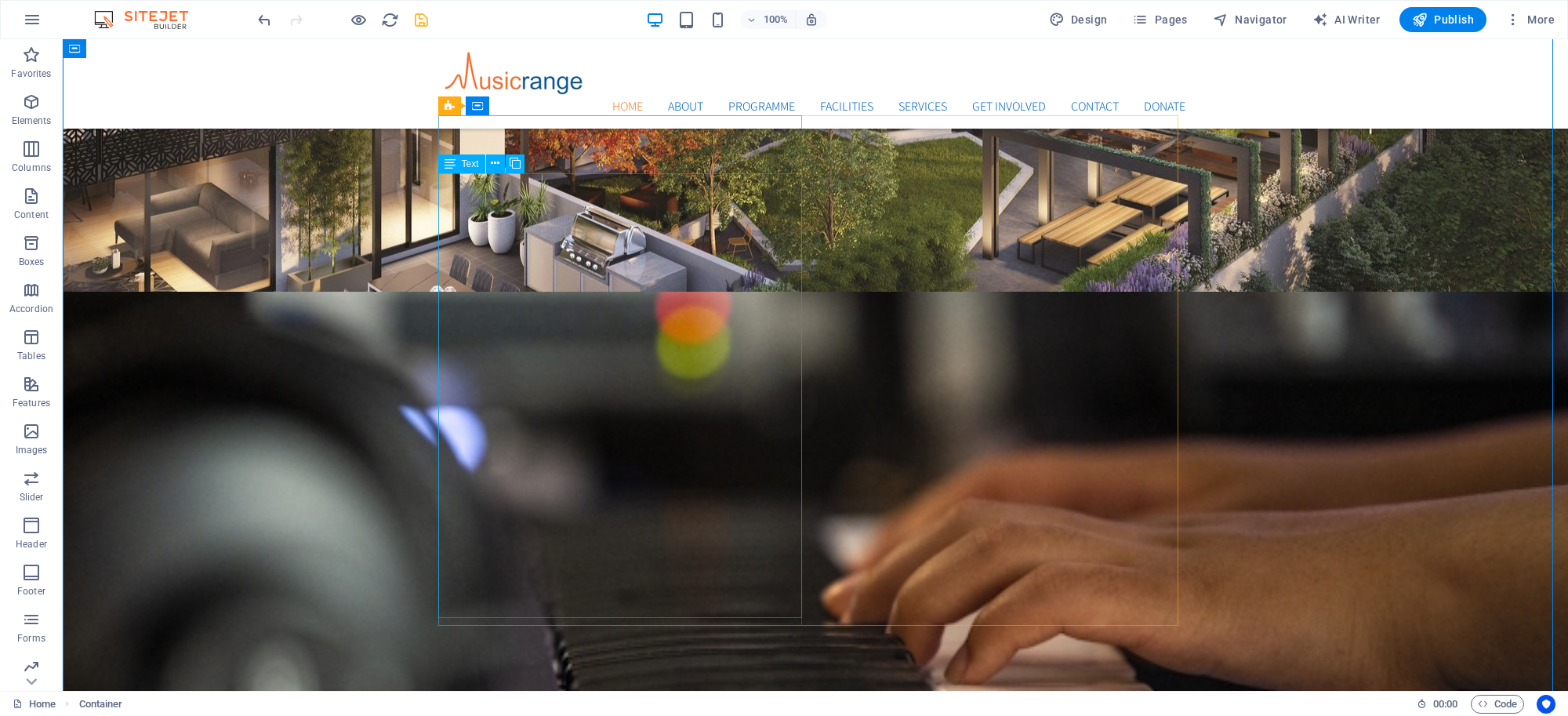
drag, startPoint x: 477, startPoint y: 272, endPoint x: 200, endPoint y: 272, distance: 277.0
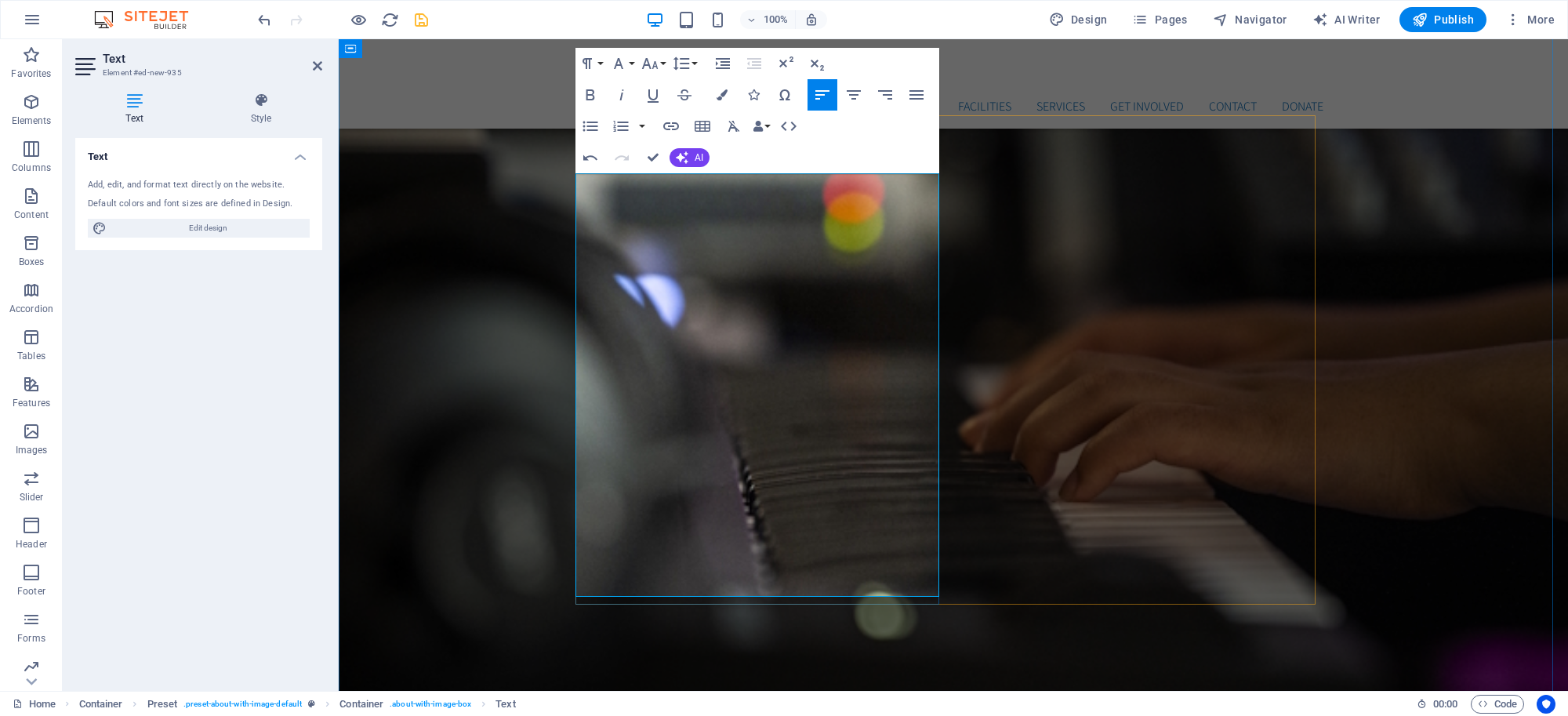
drag, startPoint x: 581, startPoint y: 476, endPoint x: 899, endPoint y: 577, distance: 333.7
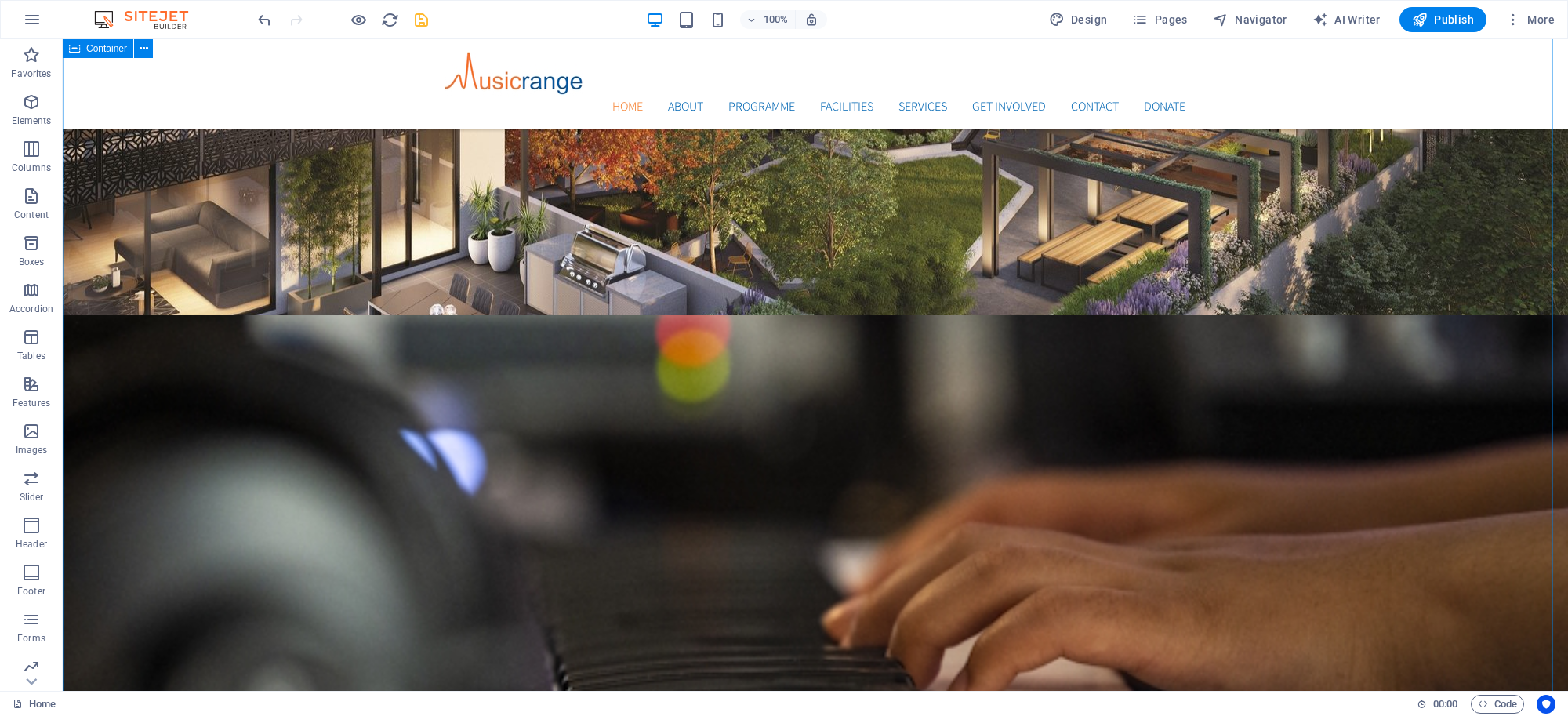
scroll to position [783, 0]
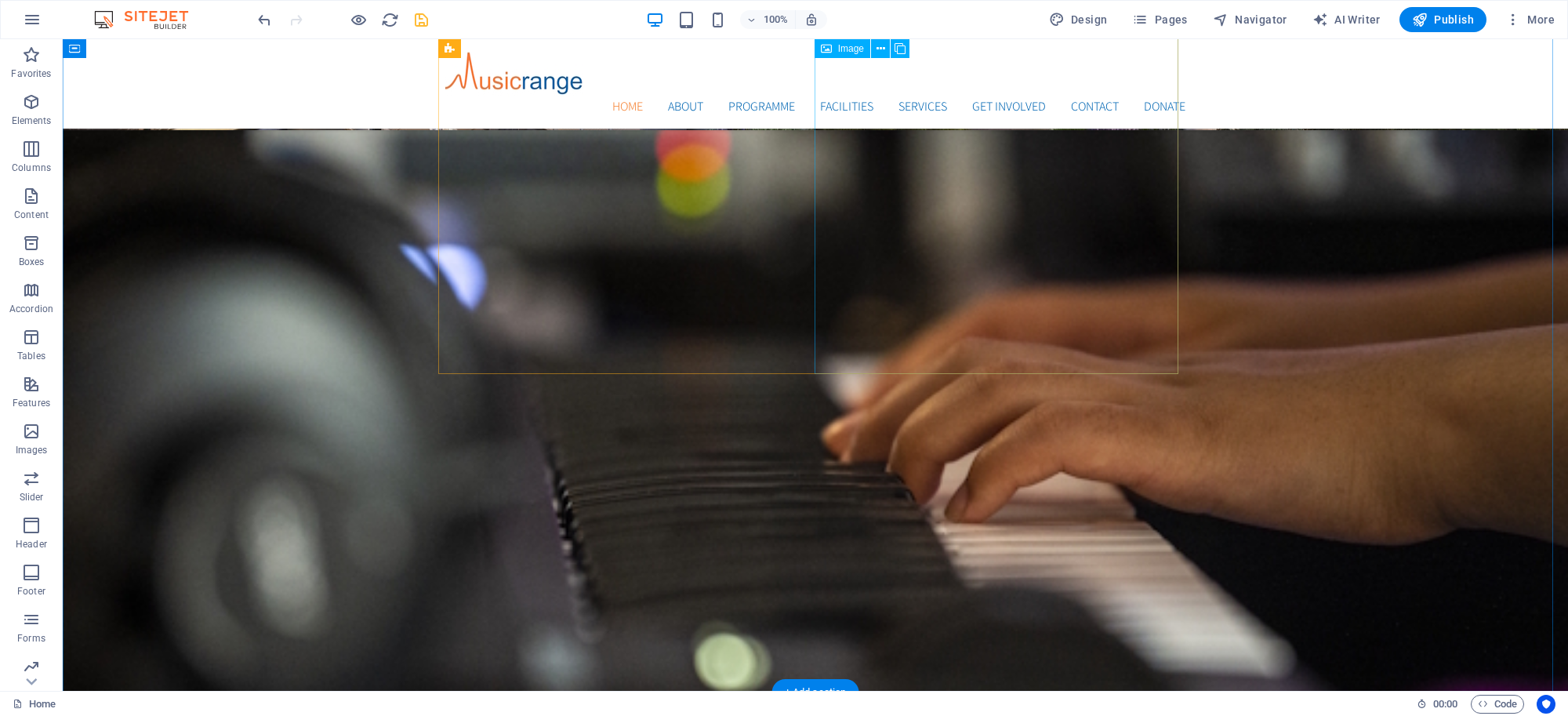
select select "%"
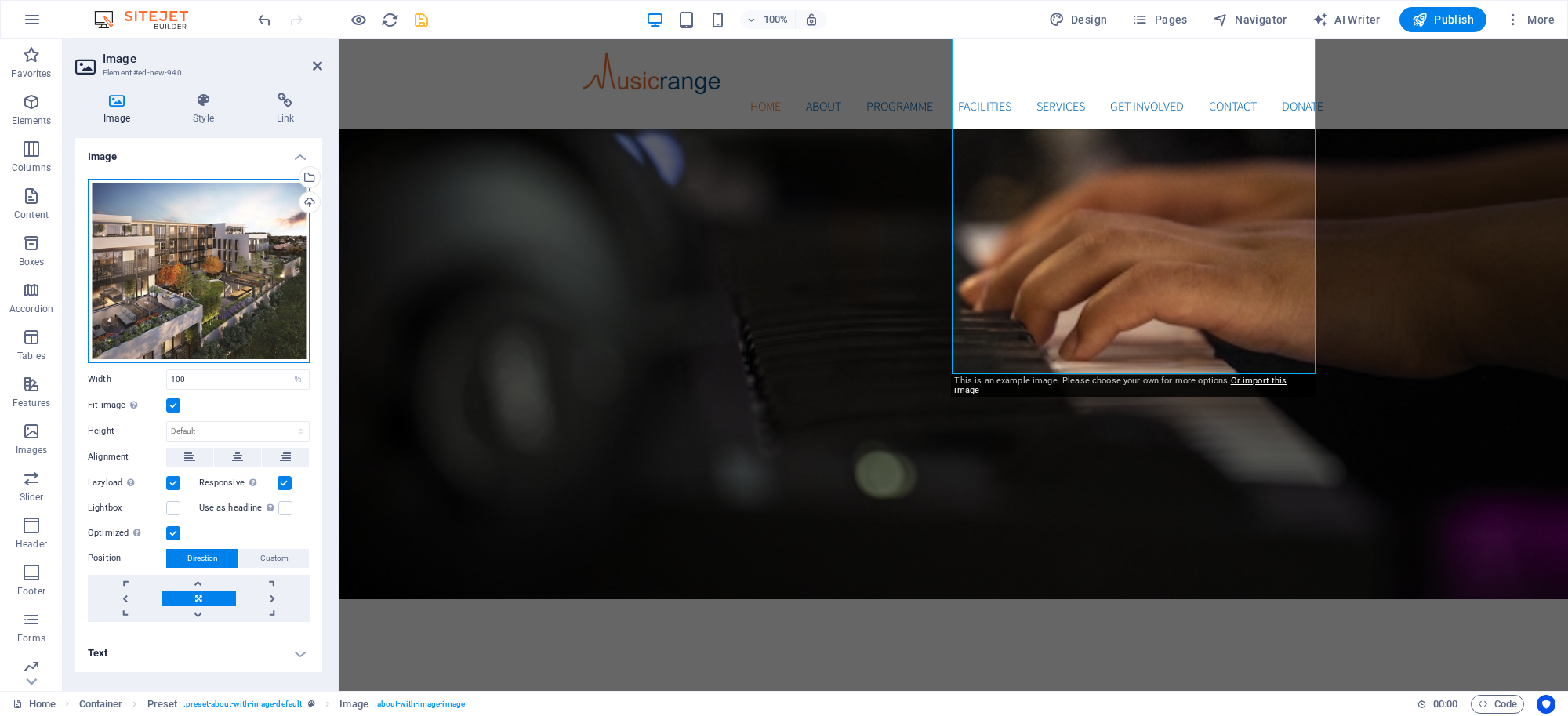
click at [200, 225] on div "Drag files here, click to choose files or select files from Files or our free s…" at bounding box center [198, 271] width 221 height 185
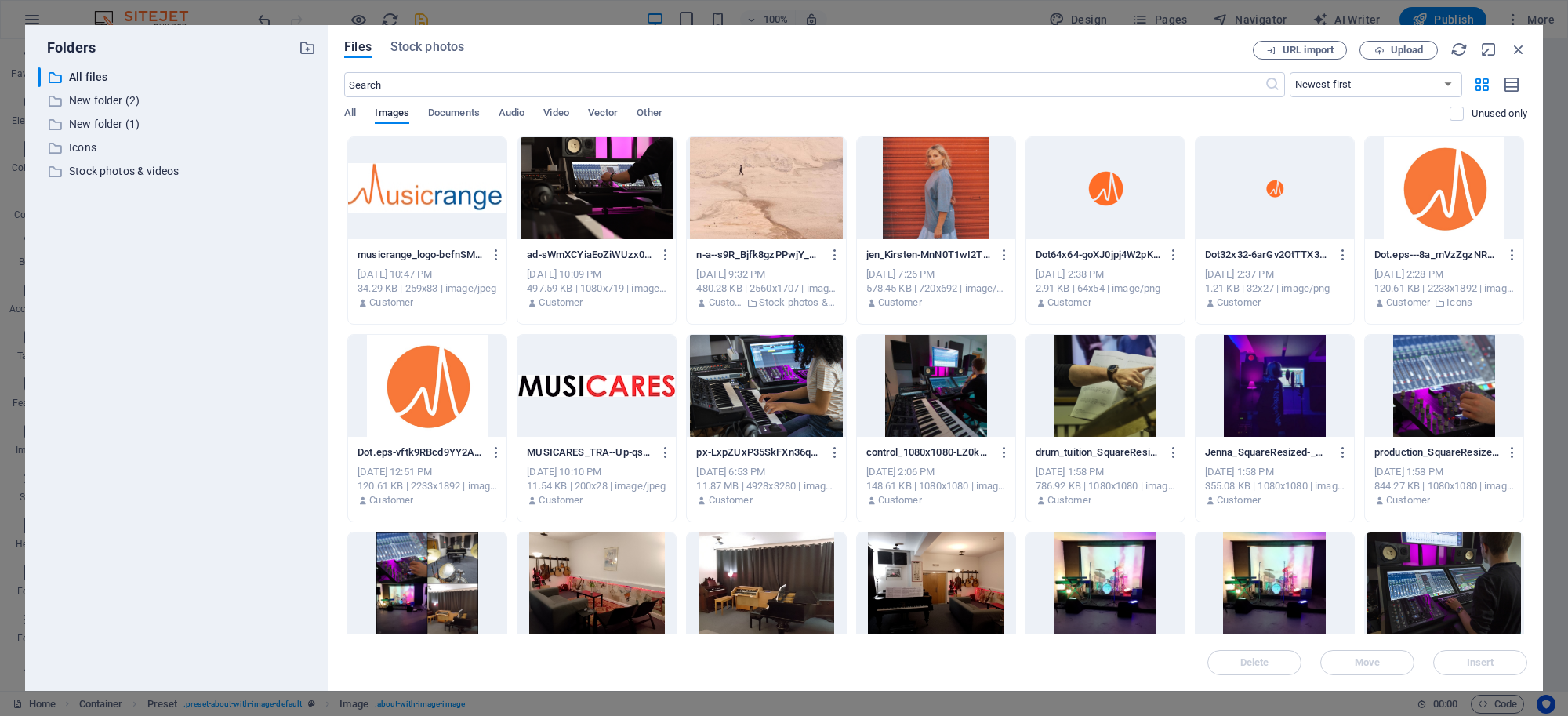
click at [1428, 563] on div at bounding box center [1443, 583] width 158 height 102
click at [1429, 563] on div "1" at bounding box center [1443, 583] width 158 height 102
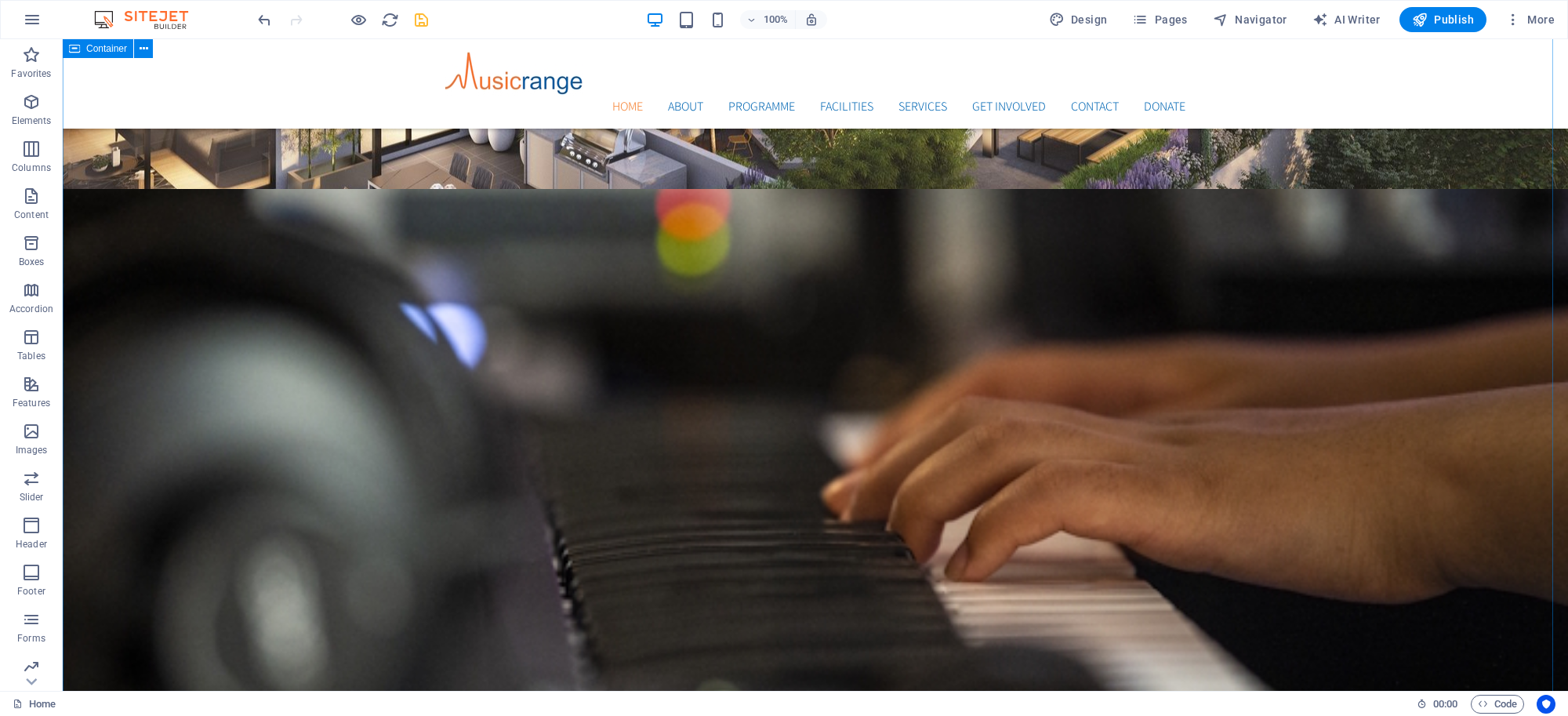
scroll to position [751, 0]
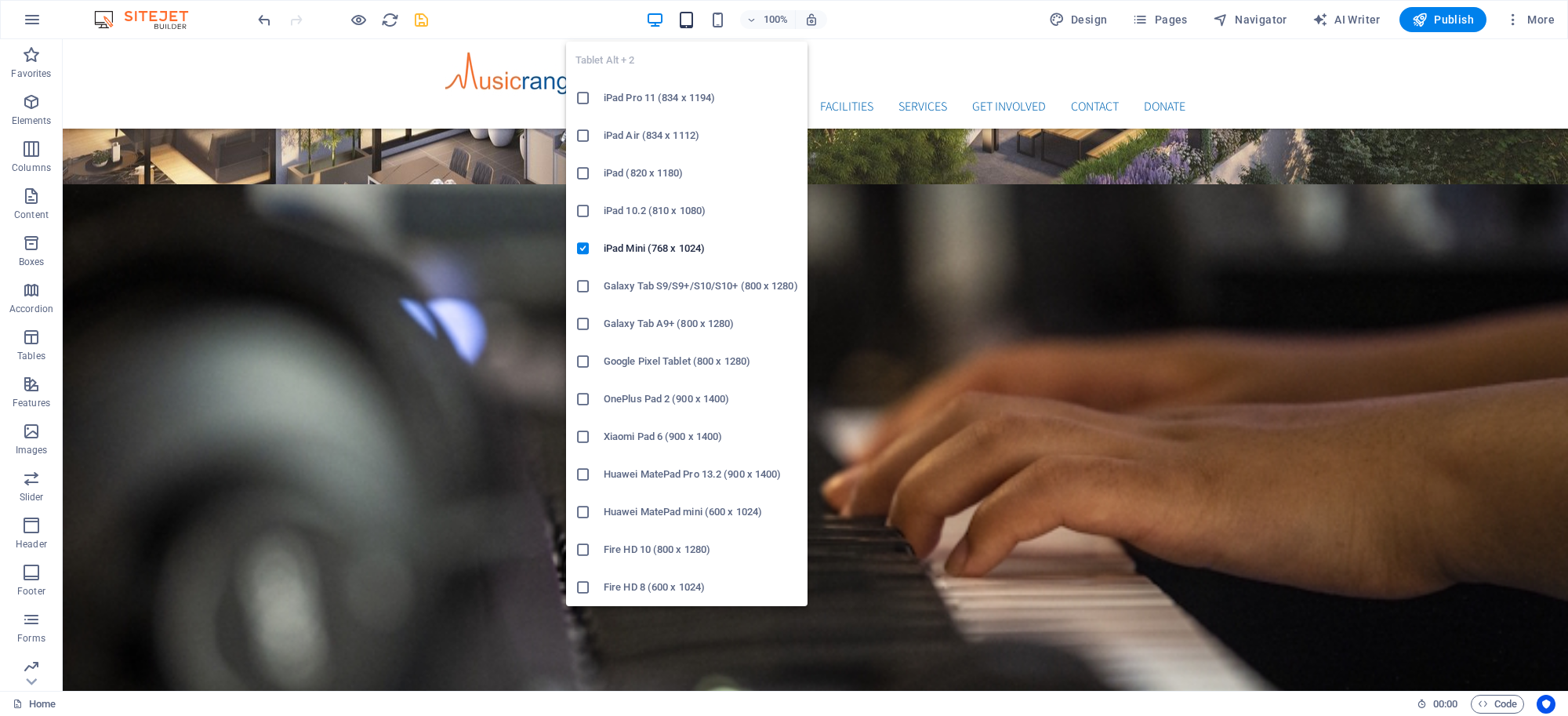
click at [683, 17] on icon "button" at bounding box center [685, 19] width 18 height 18
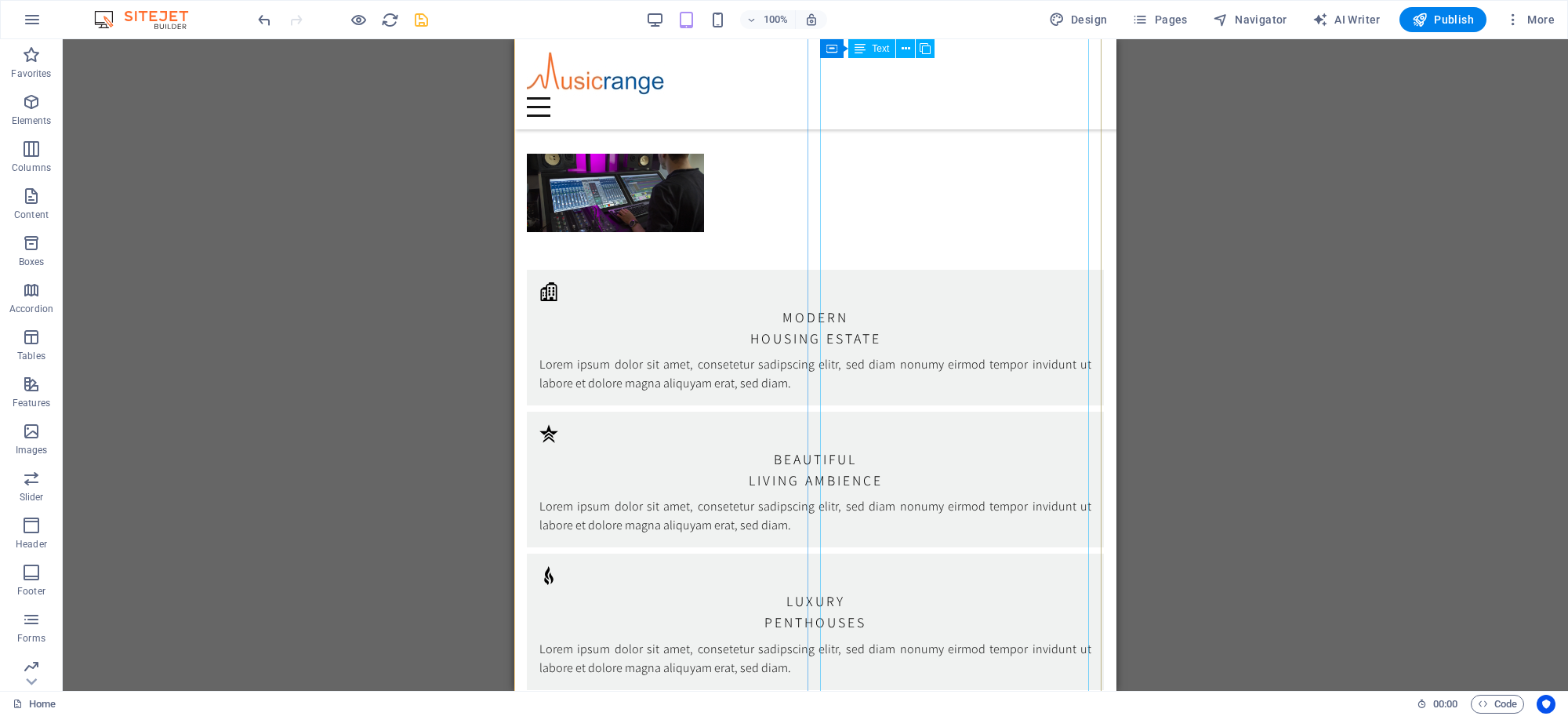
scroll to position [2057, 0]
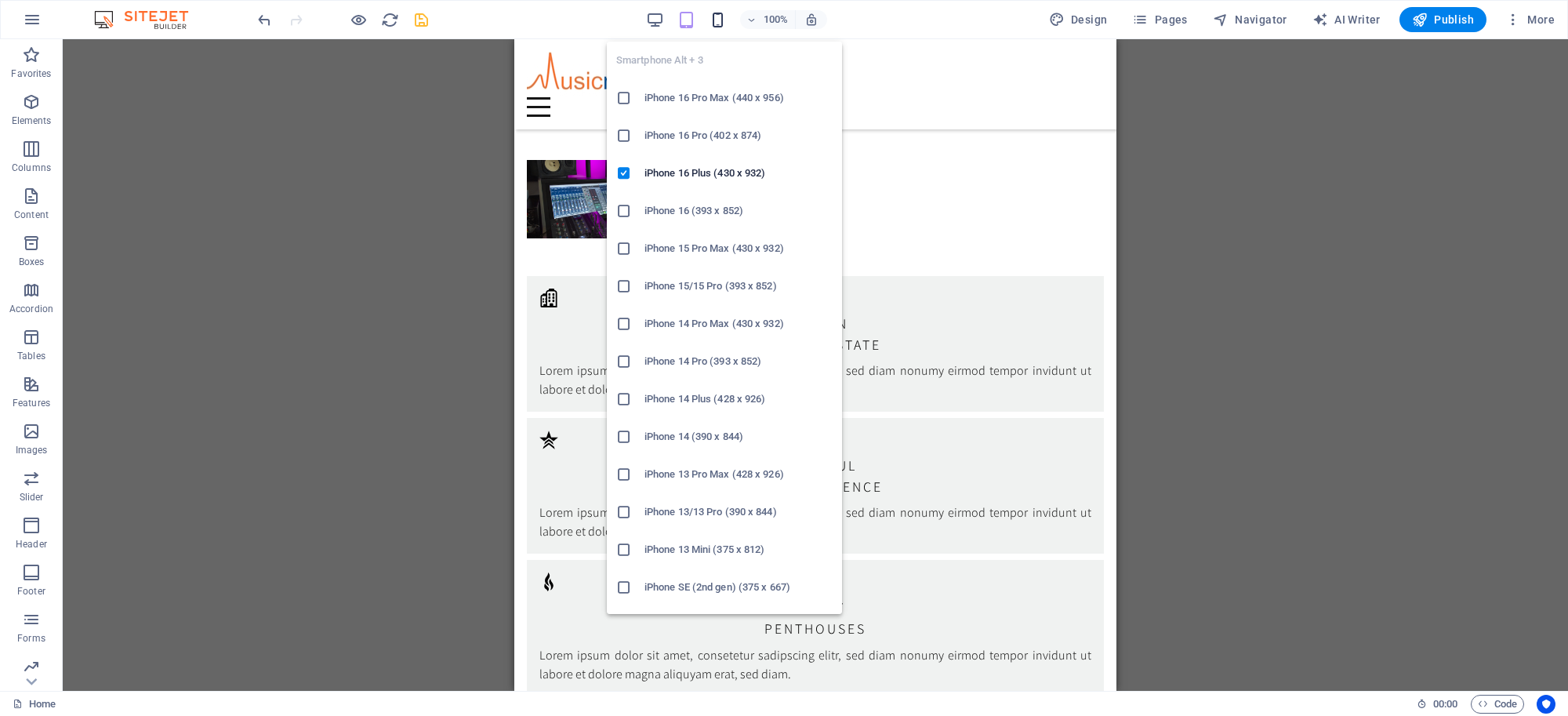
click at [717, 18] on icon "button" at bounding box center [717, 19] width 18 height 18
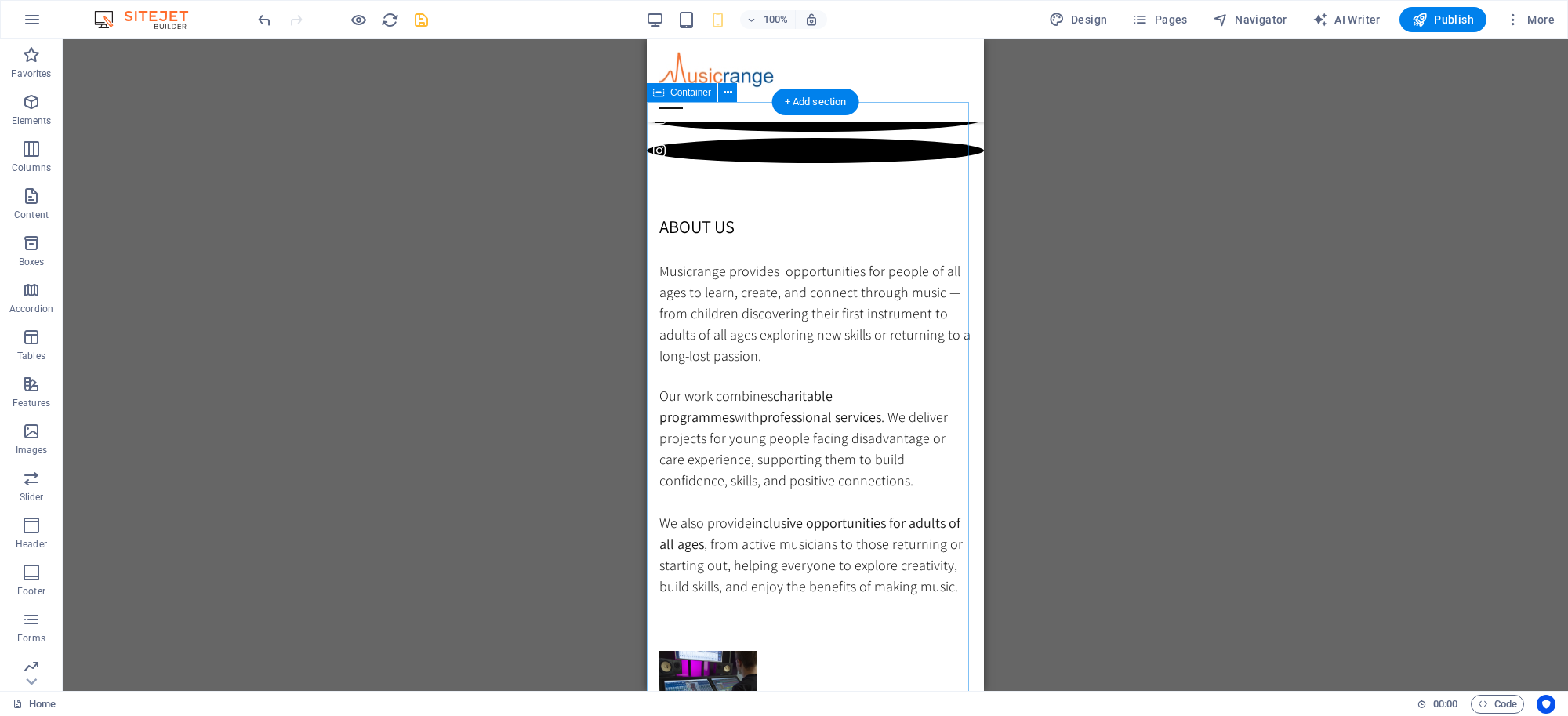
scroll to position [0, 0]
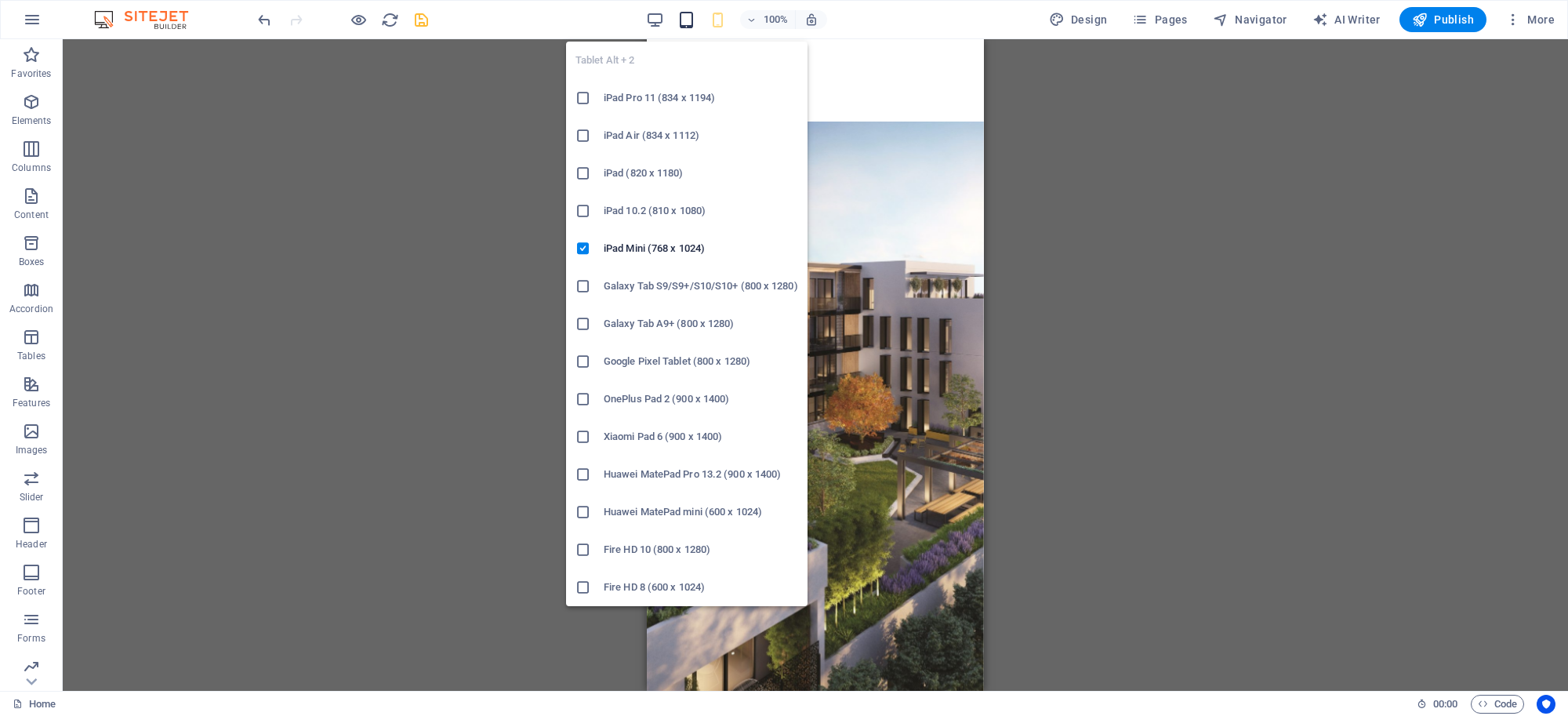
click at [691, 21] on icon "button" at bounding box center [685, 19] width 18 height 18
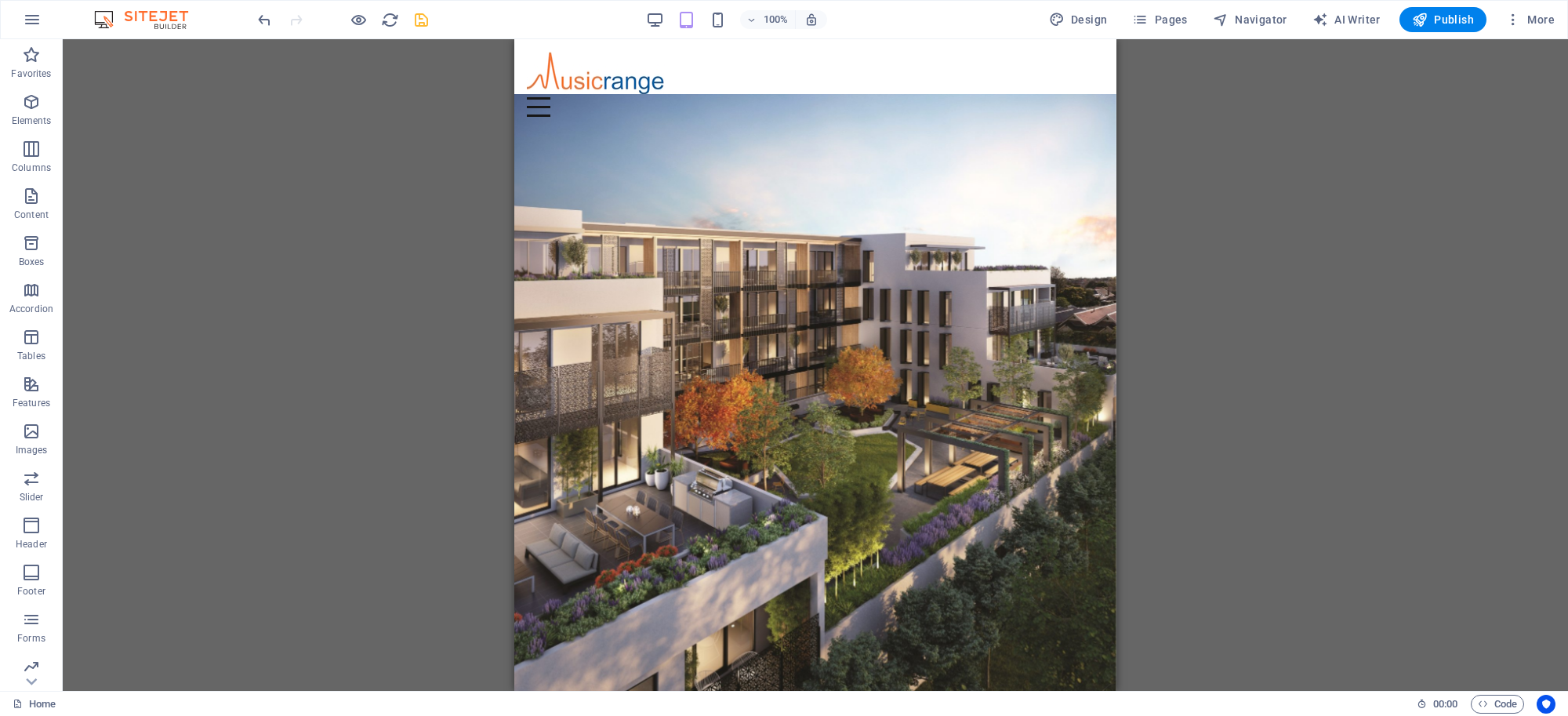
click at [645, 21] on div "100% Design Pages Navigator AI Writer Publish More" at bounding box center [907, 19] width 1306 height 25
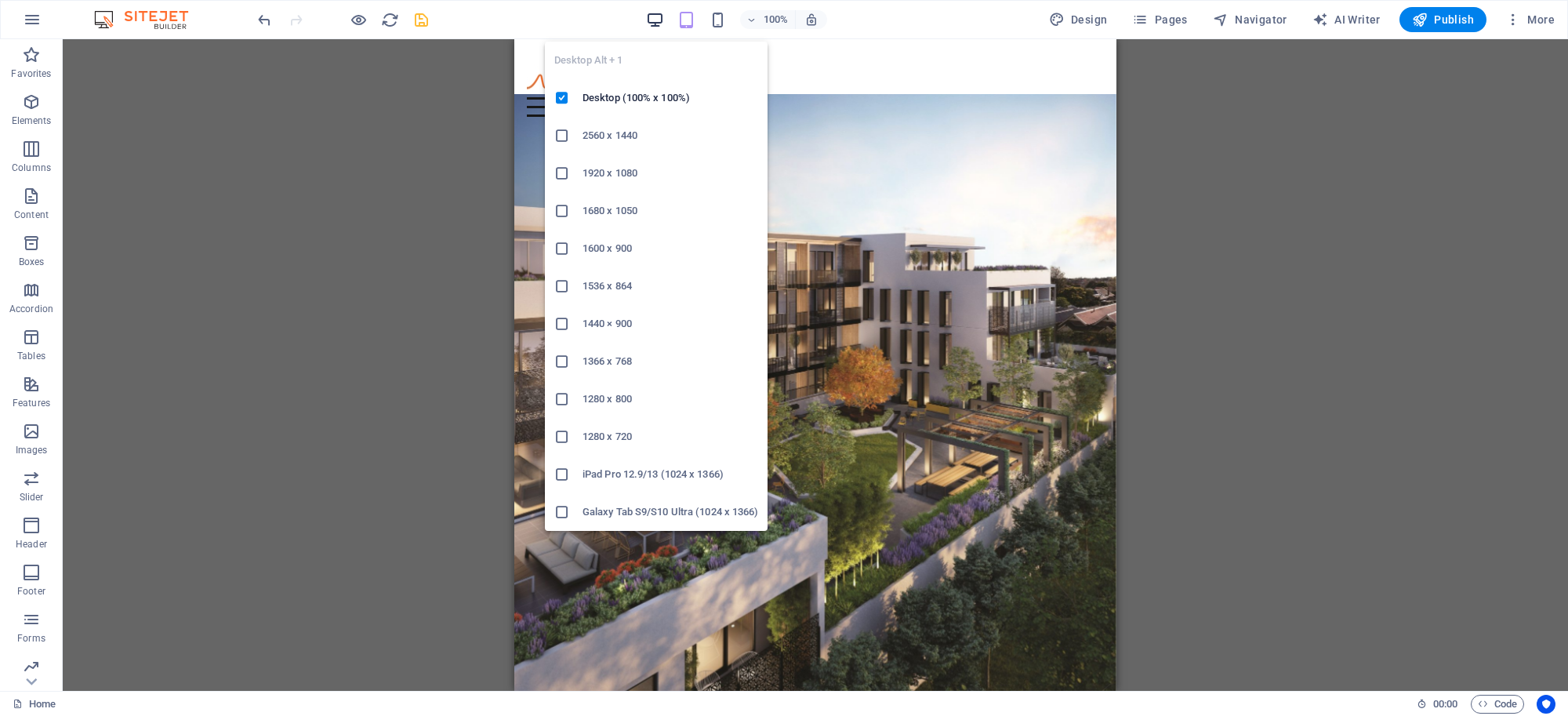
click at [649, 18] on icon "button" at bounding box center [654, 19] width 18 height 18
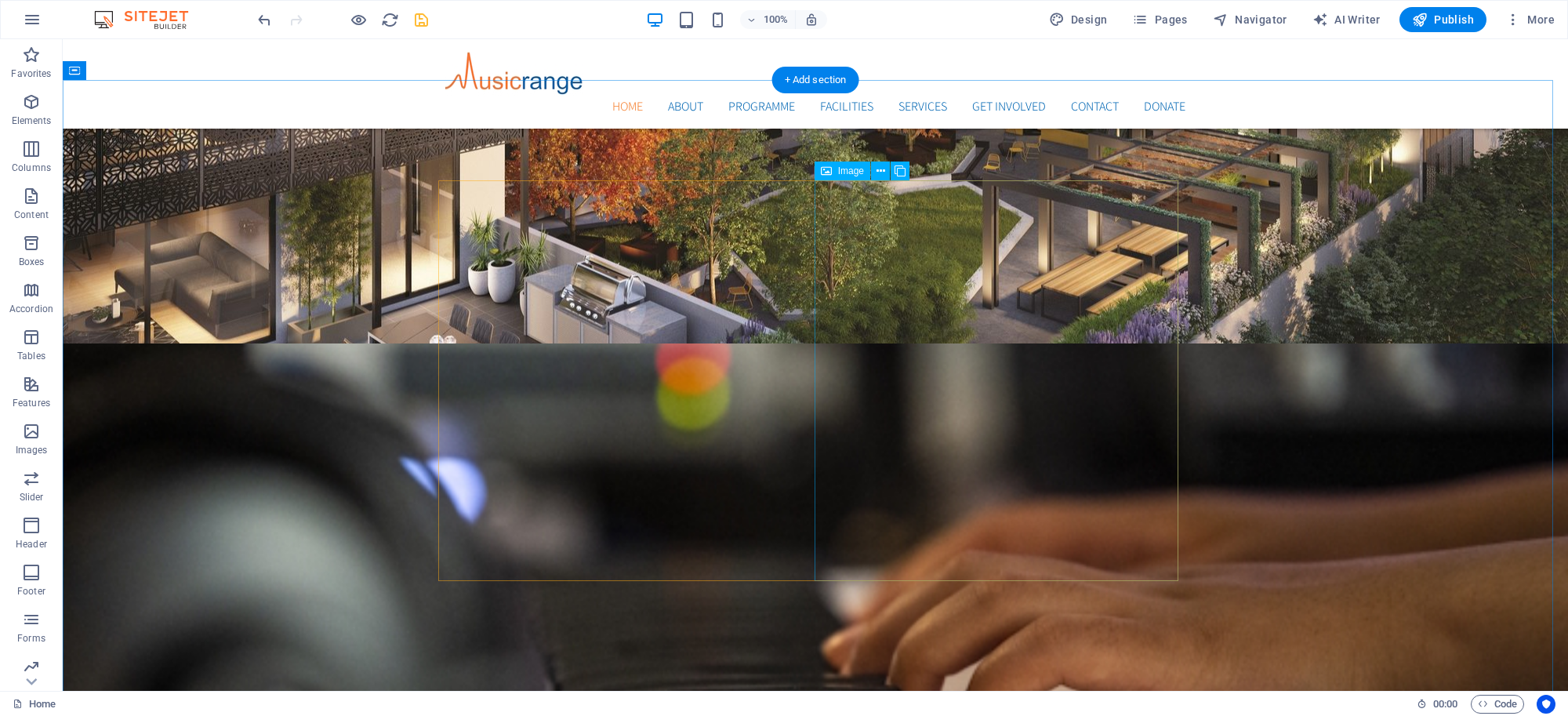
scroll to position [590, 0]
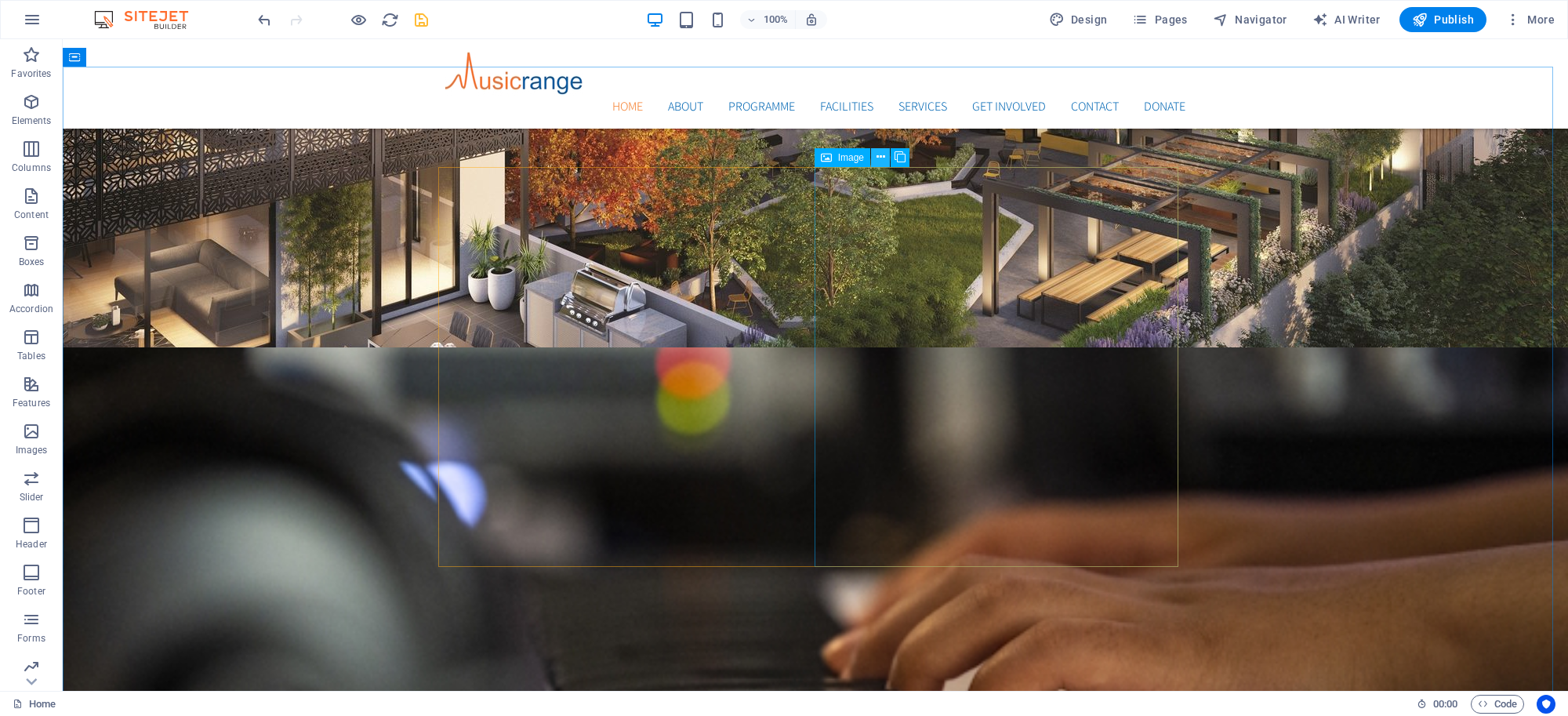
click at [878, 155] on icon at bounding box center [881, 156] width 9 height 17
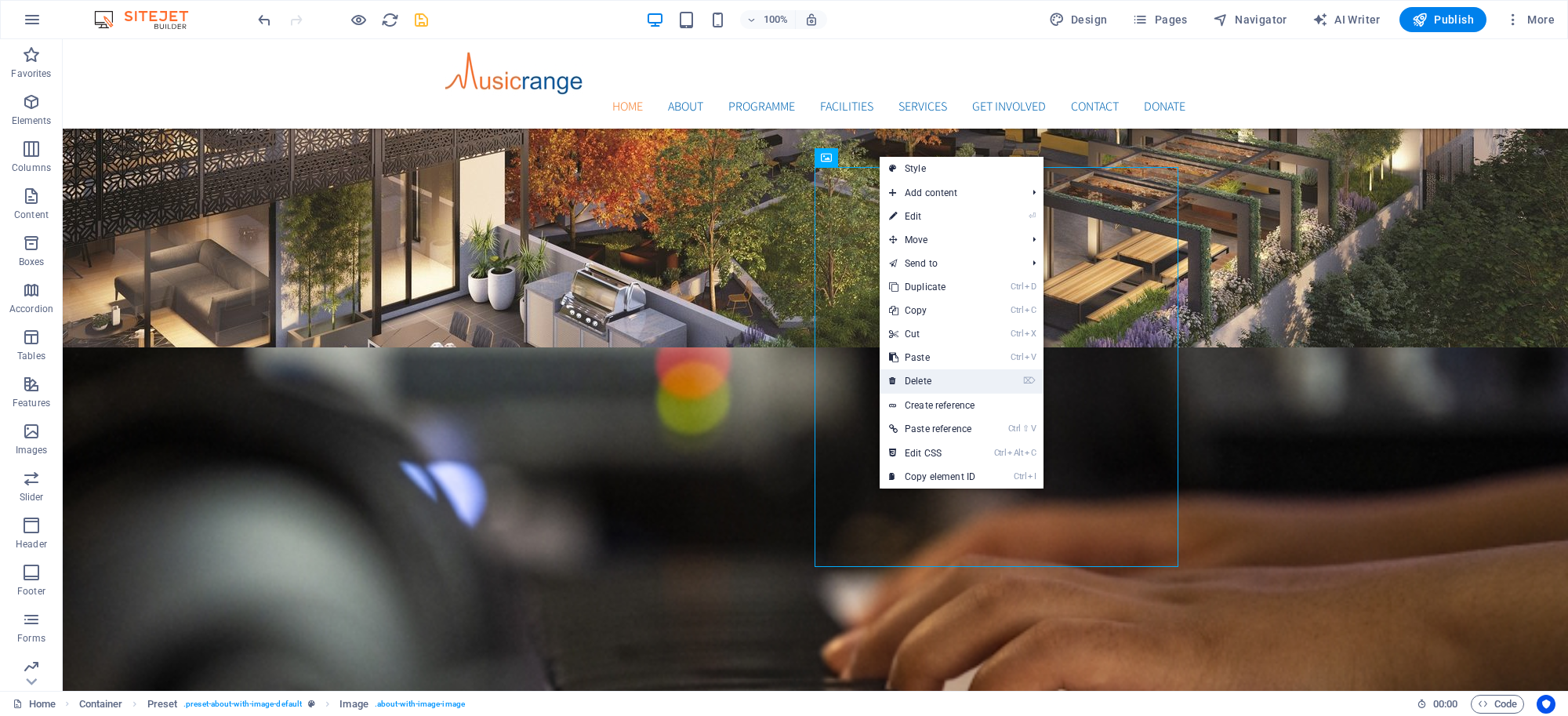
click at [926, 383] on link "⌦ Delete" at bounding box center [932, 381] width 105 height 23
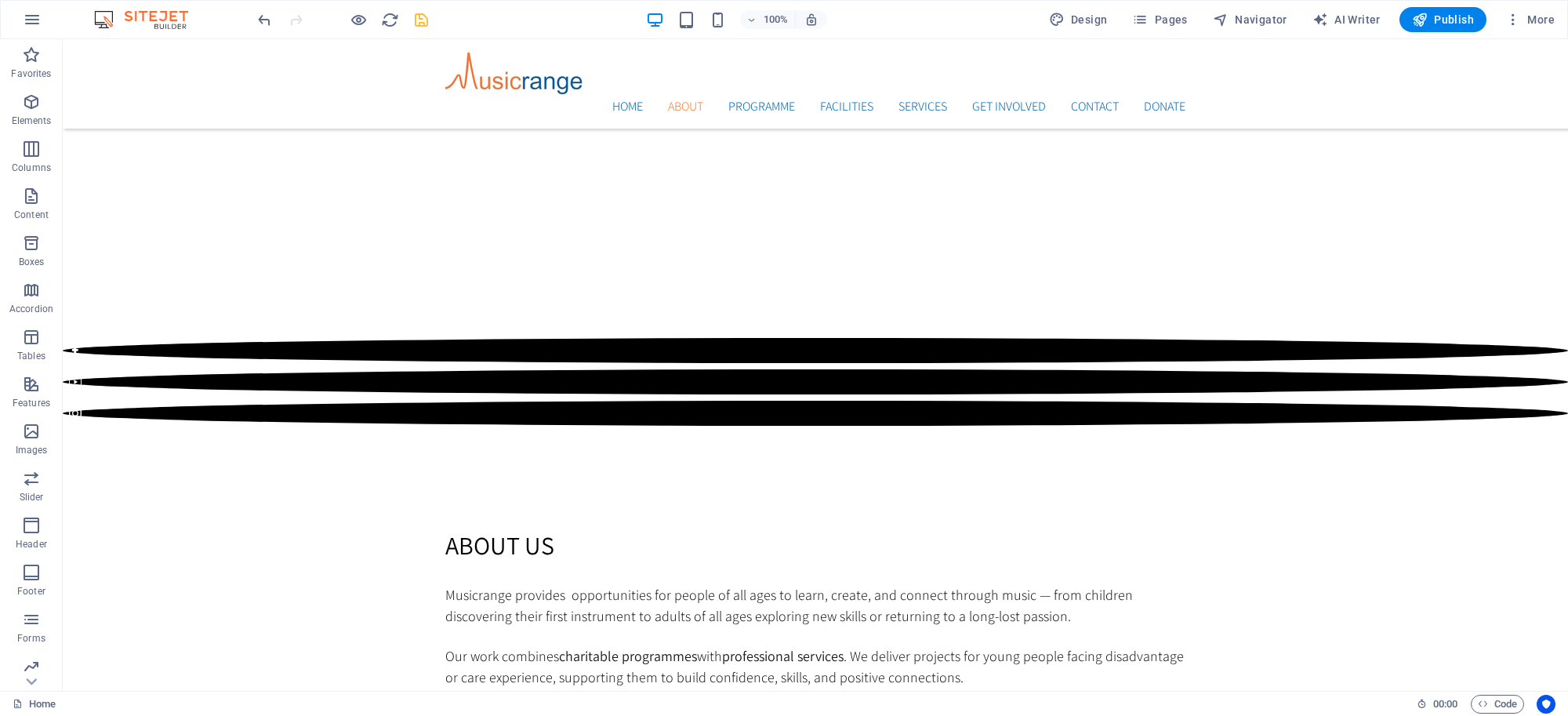
scroll to position [1518, 0]
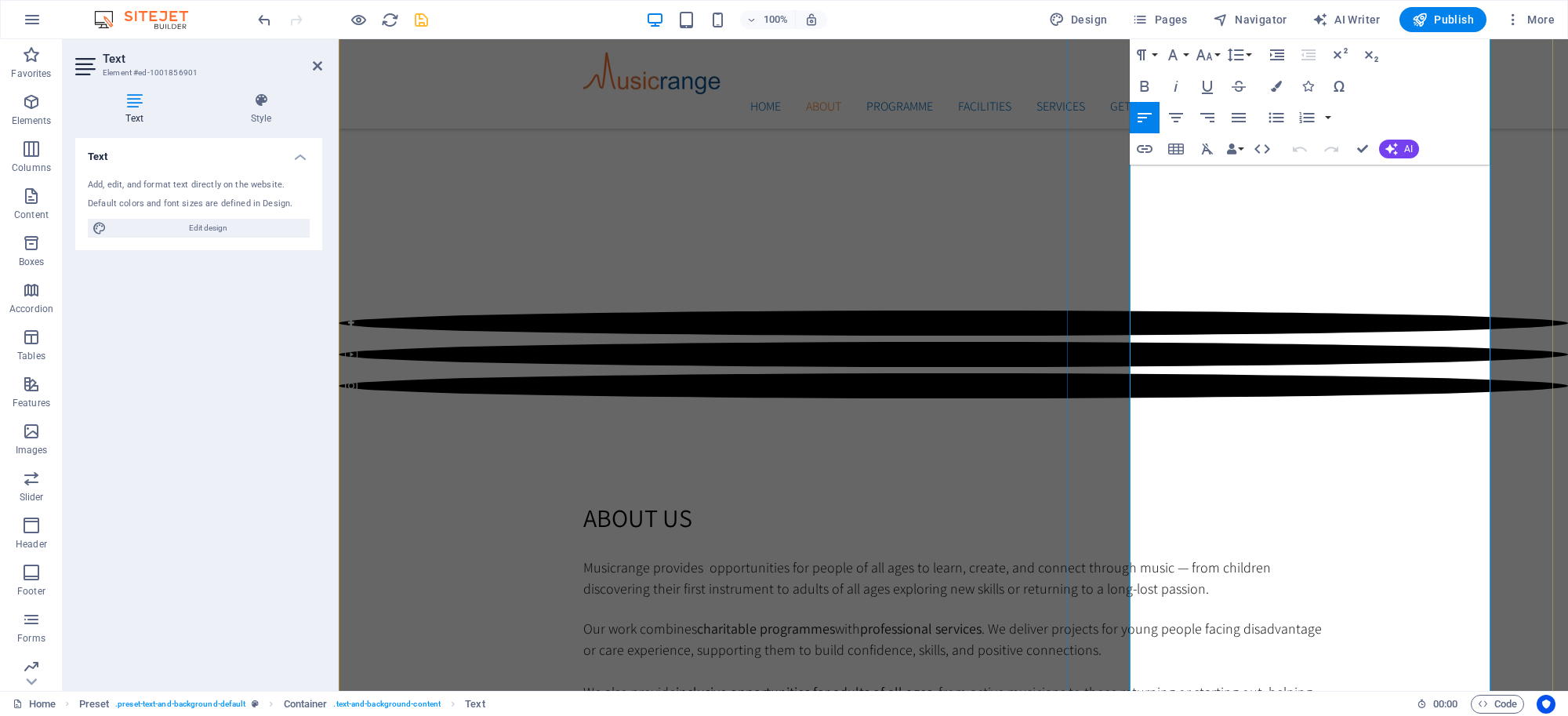
scroll to position [1658, 0]
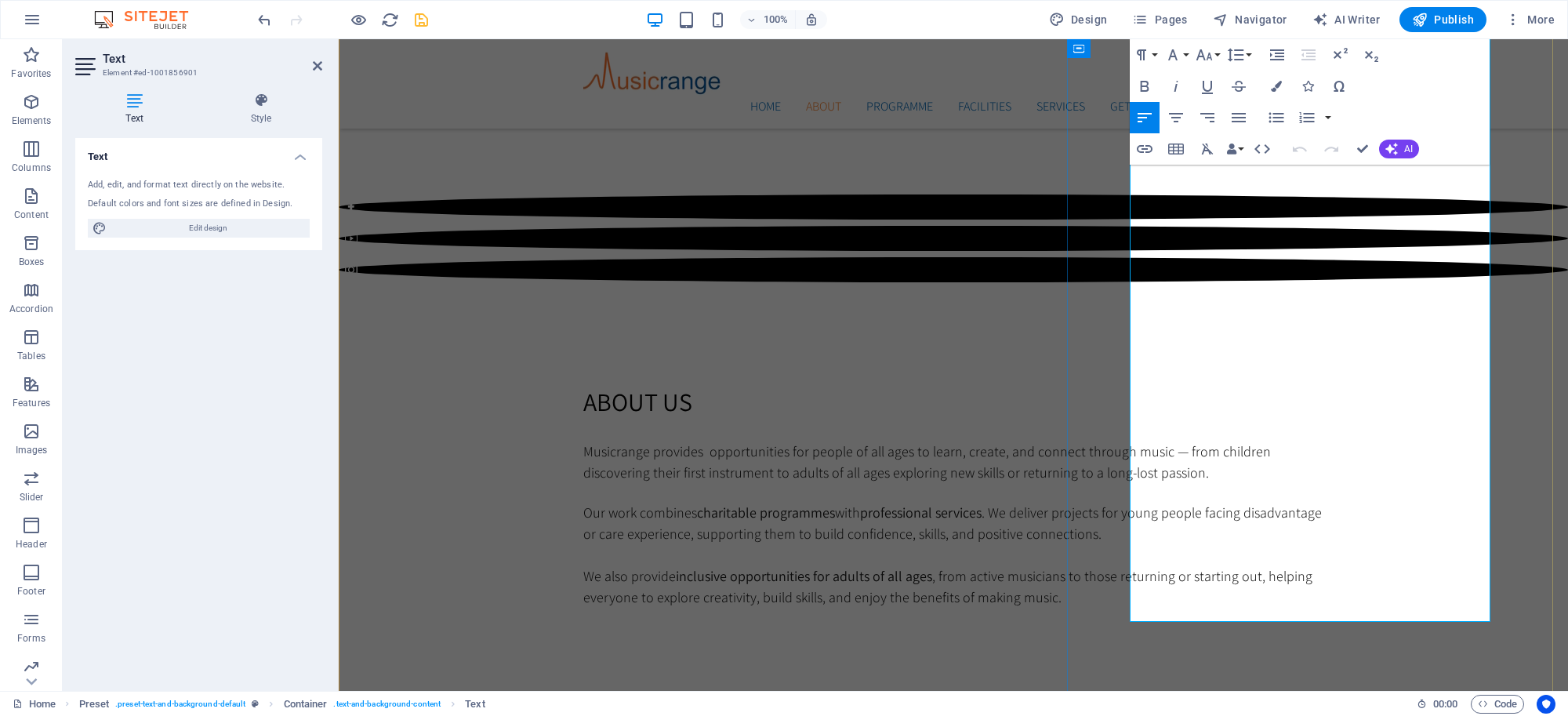
drag, startPoint x: 1131, startPoint y: 365, endPoint x: 1231, endPoint y: 581, distance: 238.0
copy span "Artist Development programme , offering mentoring, recording, and performance s…"
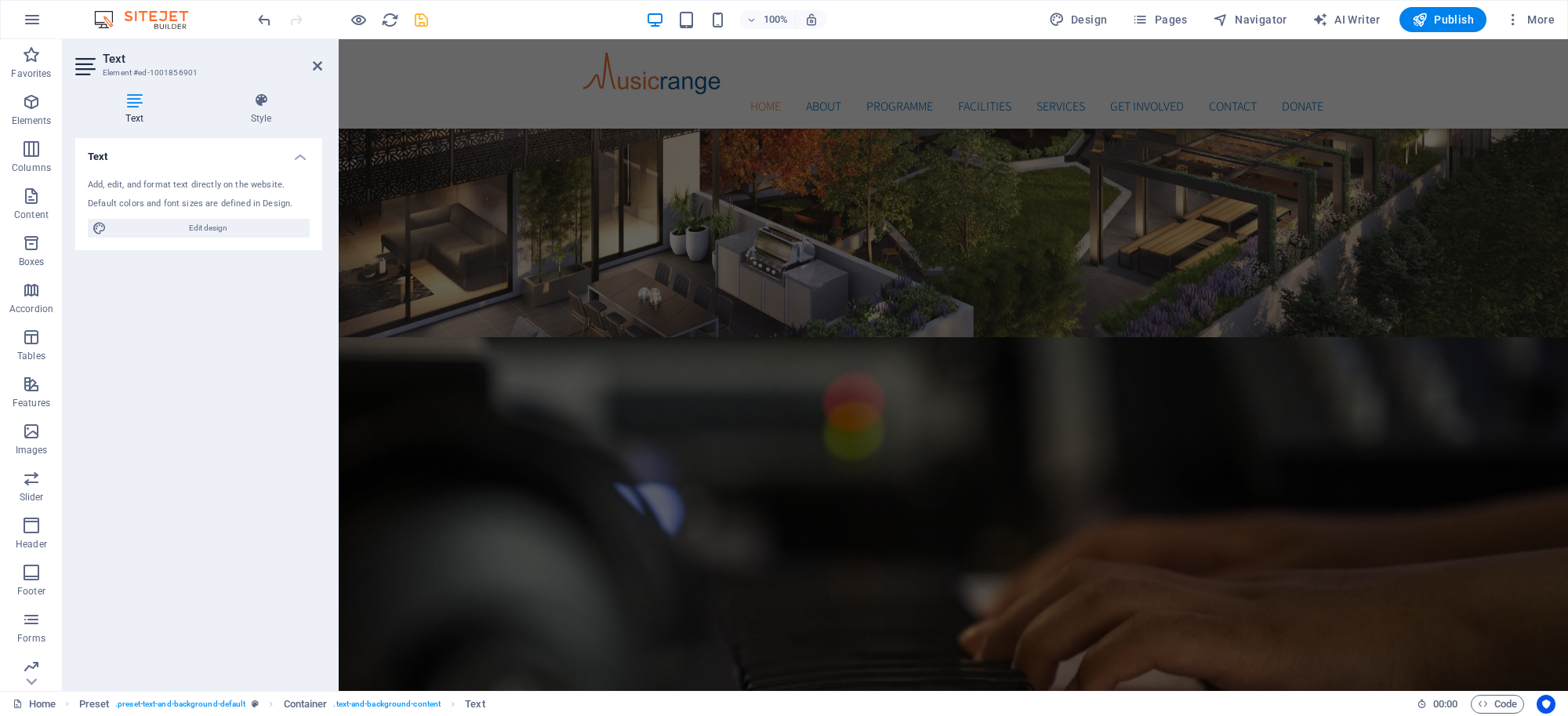
scroll to position [616, 0]
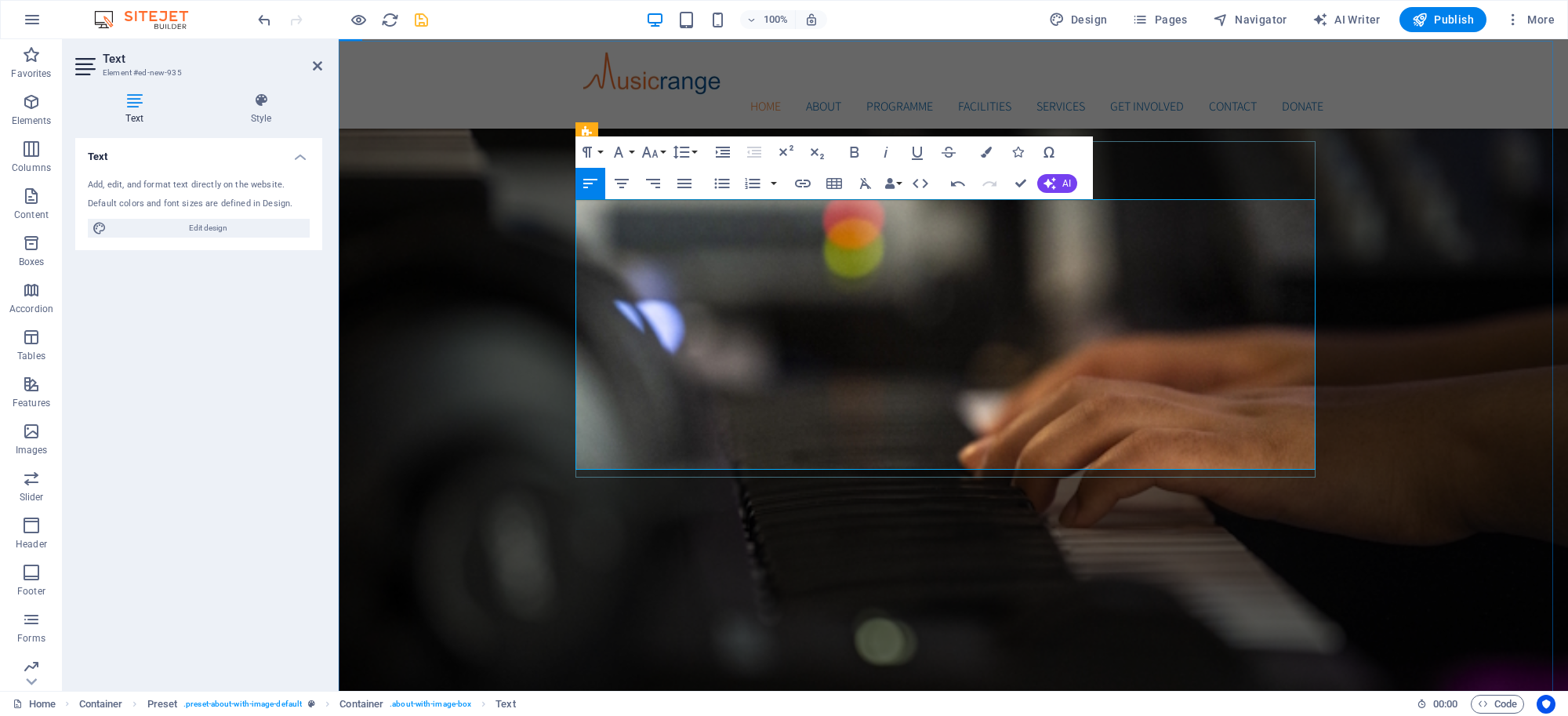
drag, startPoint x: 953, startPoint y: 378, endPoint x: 787, endPoint y: 376, distance: 166.0
click at [884, 150] on icon "button" at bounding box center [885, 152] width 18 height 18
click at [880, 152] on icon "button" at bounding box center [885, 152] width 18 height 18
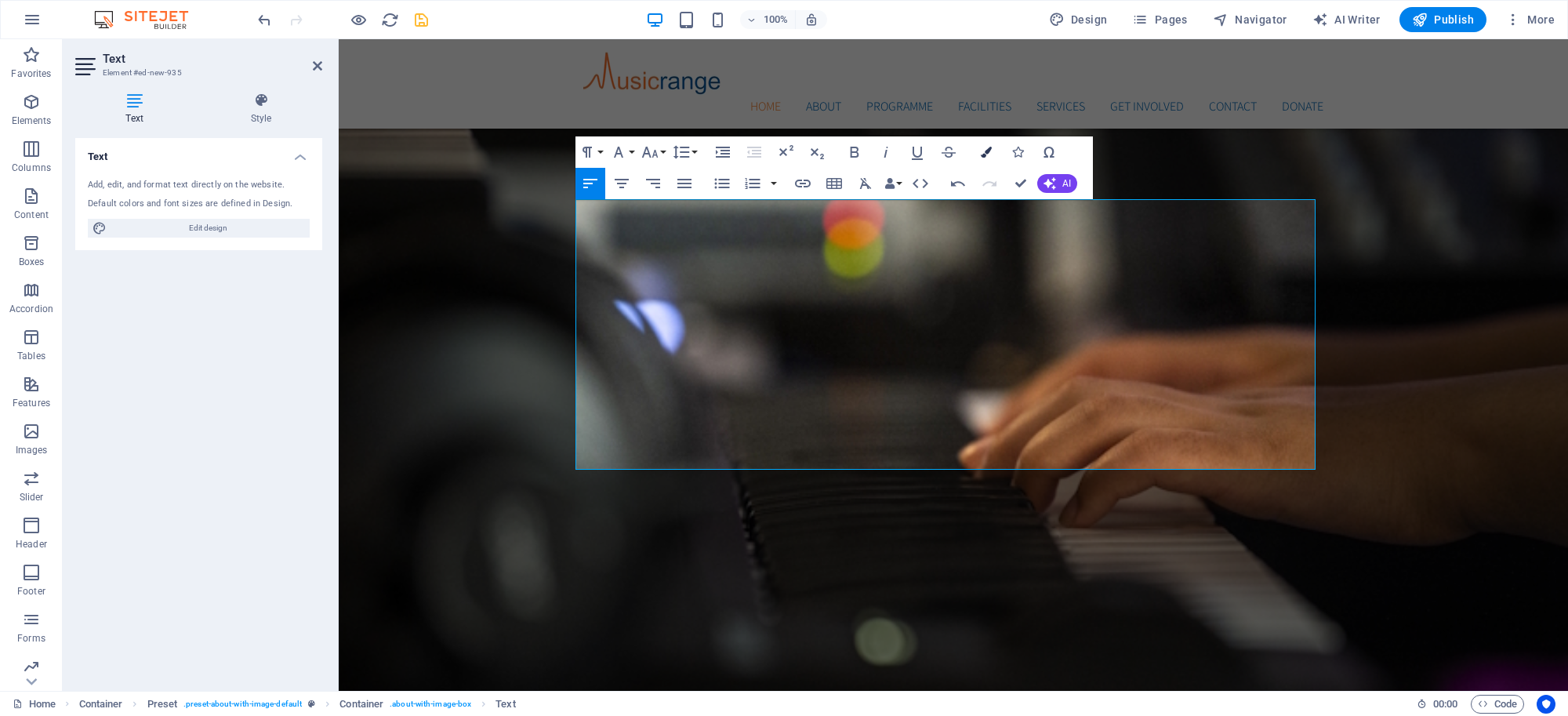
click at [987, 151] on icon "button" at bounding box center [985, 152] width 11 height 11
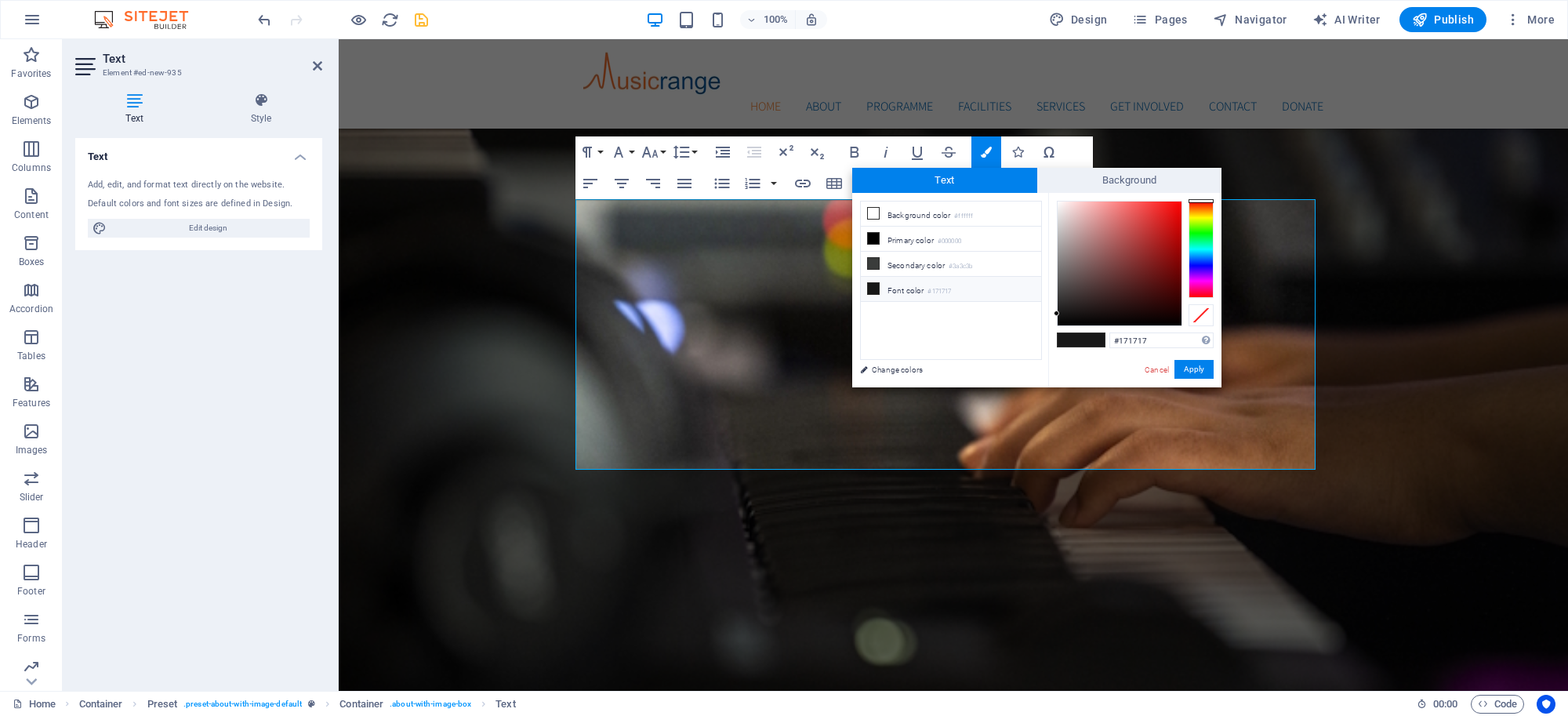
click at [1080, 338] on span at bounding box center [1069, 340] width 23 height 14
click at [1185, 371] on button "Apply" at bounding box center [1193, 369] width 39 height 18
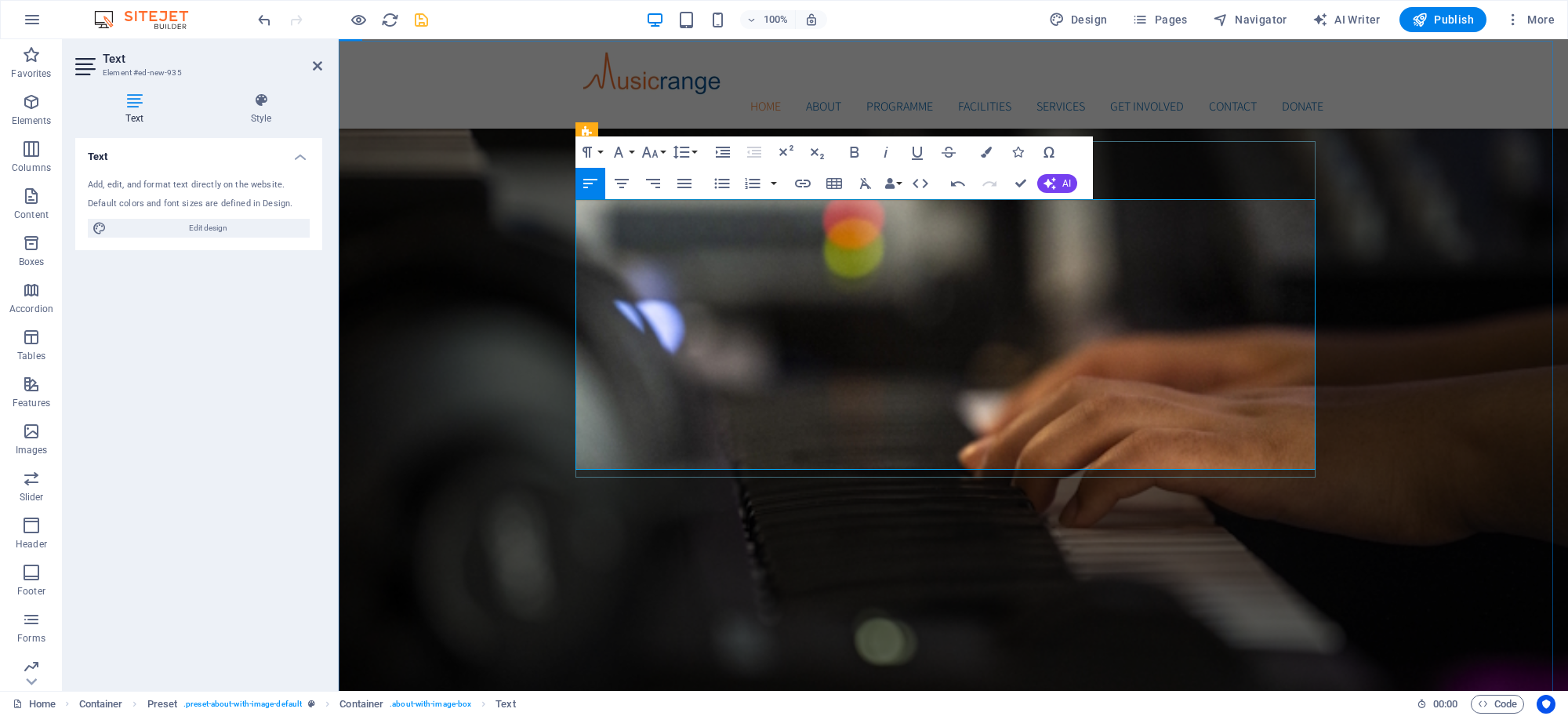
drag, startPoint x: 541, startPoint y: 239, endPoint x: 816, endPoint y: 238, distance: 275.0
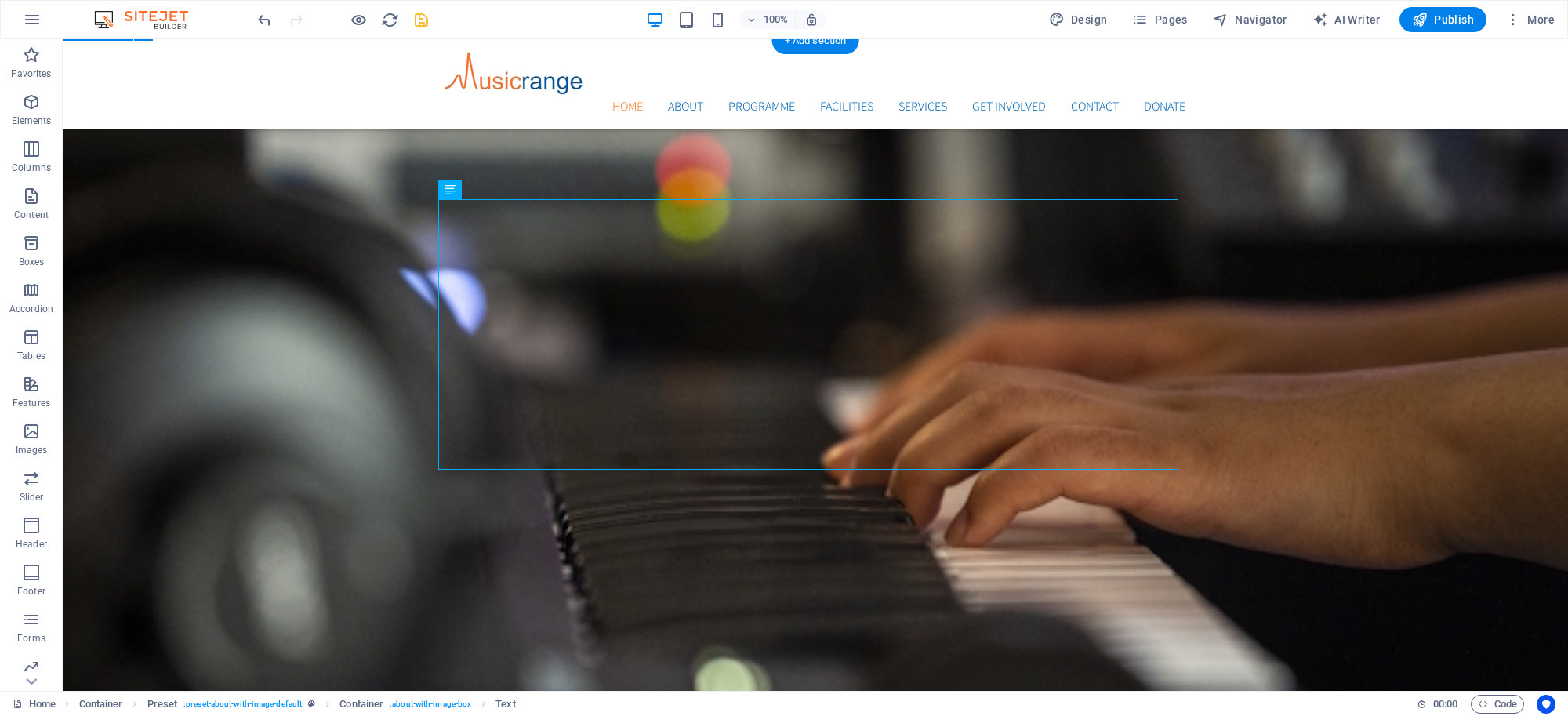
drag, startPoint x: 512, startPoint y: 279, endPoint x: 235, endPoint y: 277, distance: 277.0
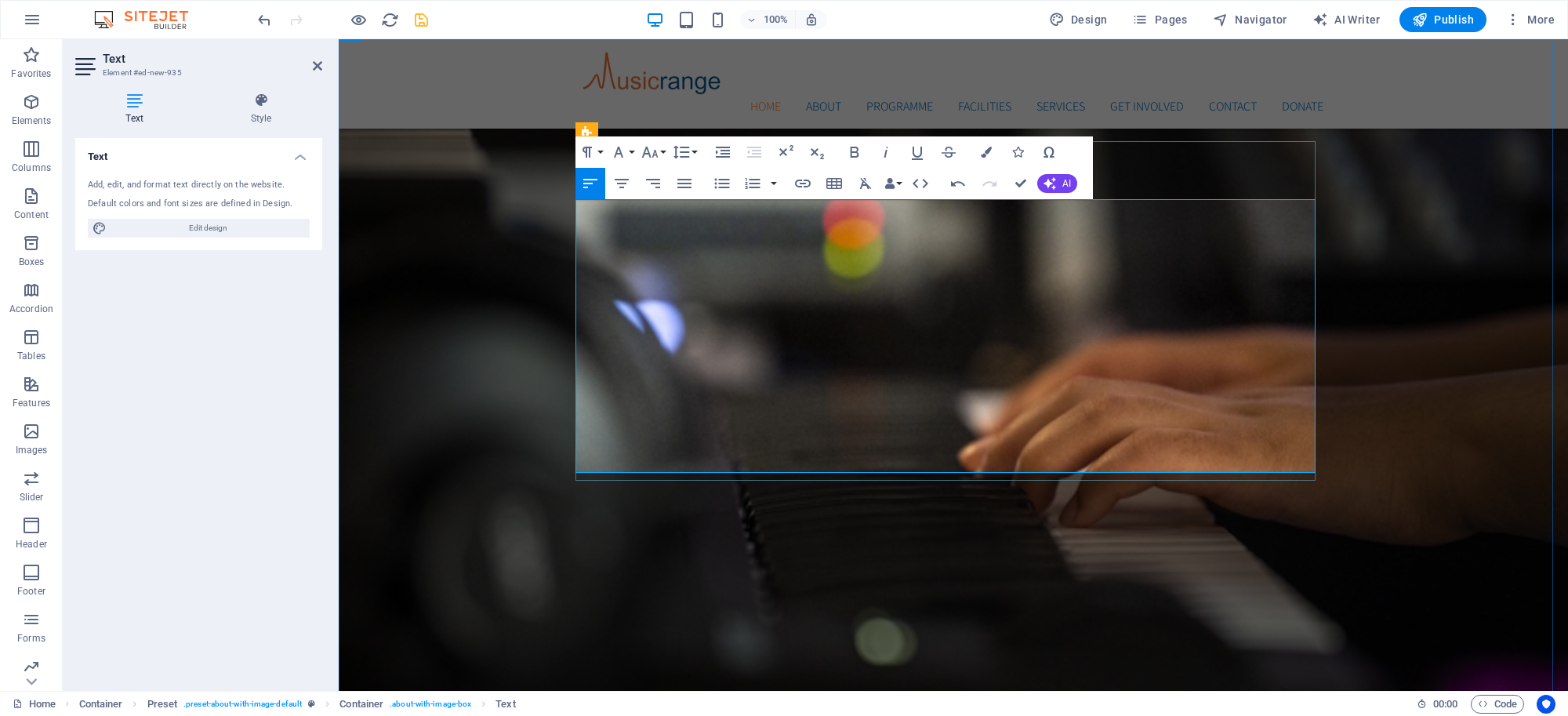
drag, startPoint x: 502, startPoint y: 261, endPoint x: 759, endPoint y: 256, distance: 257.0
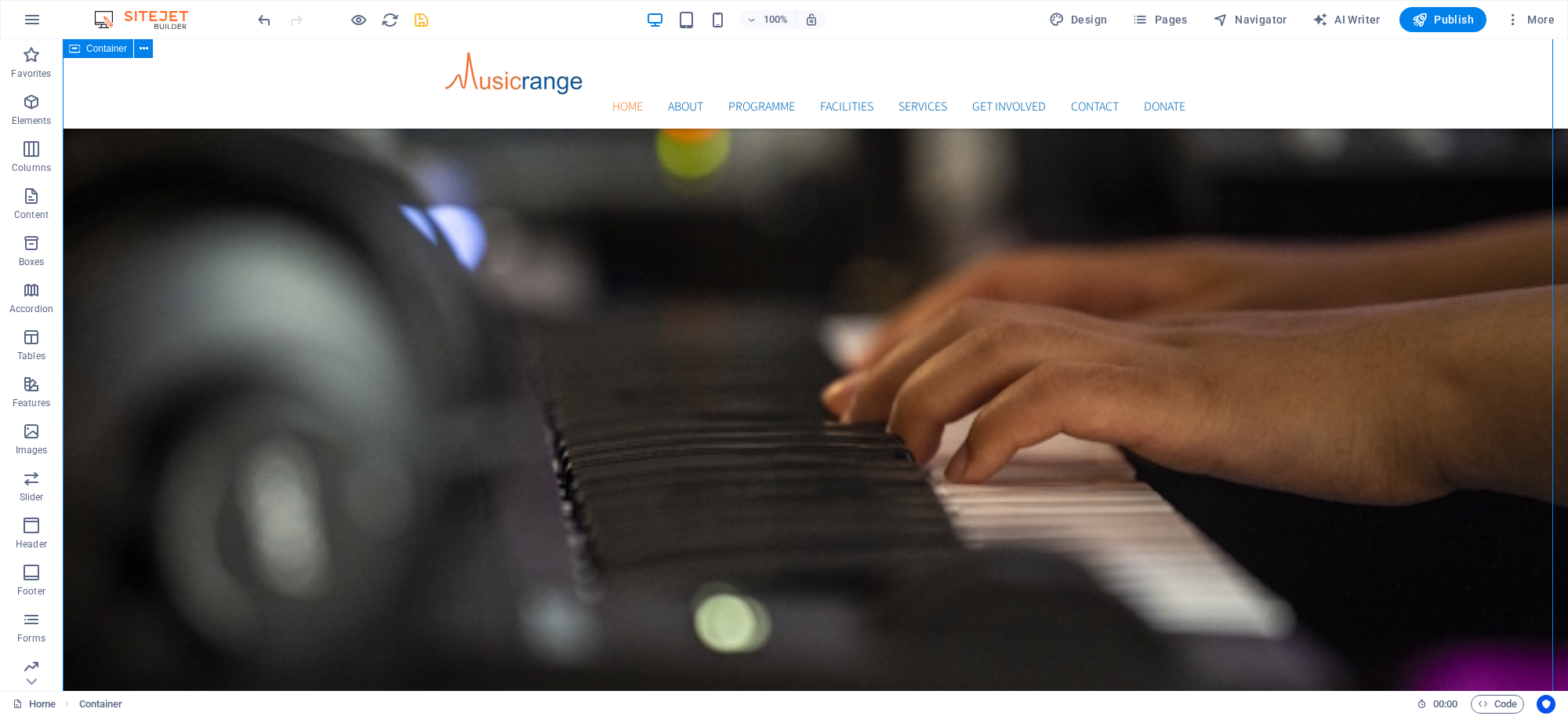
scroll to position [697, 0]
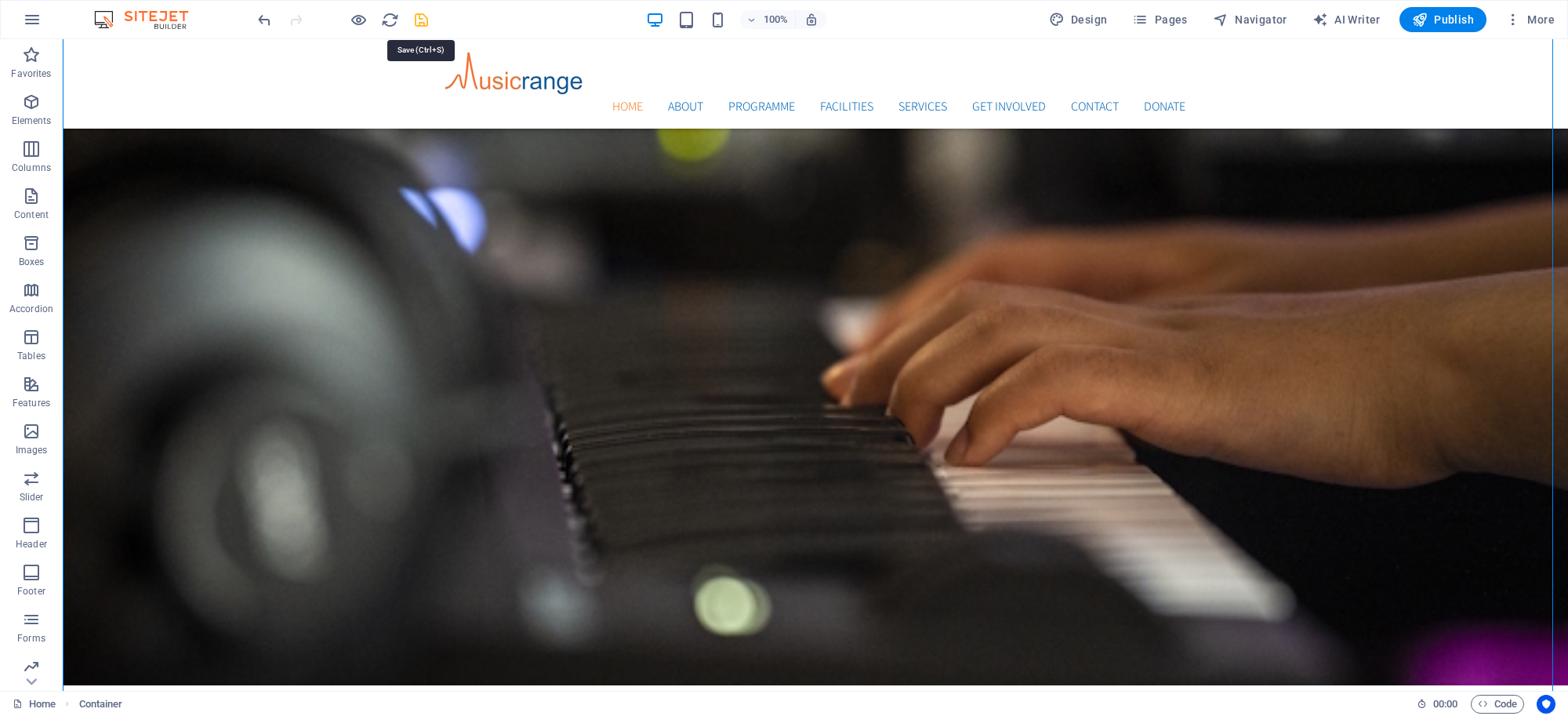
click at [417, 23] on icon "save" at bounding box center [421, 19] width 18 height 18
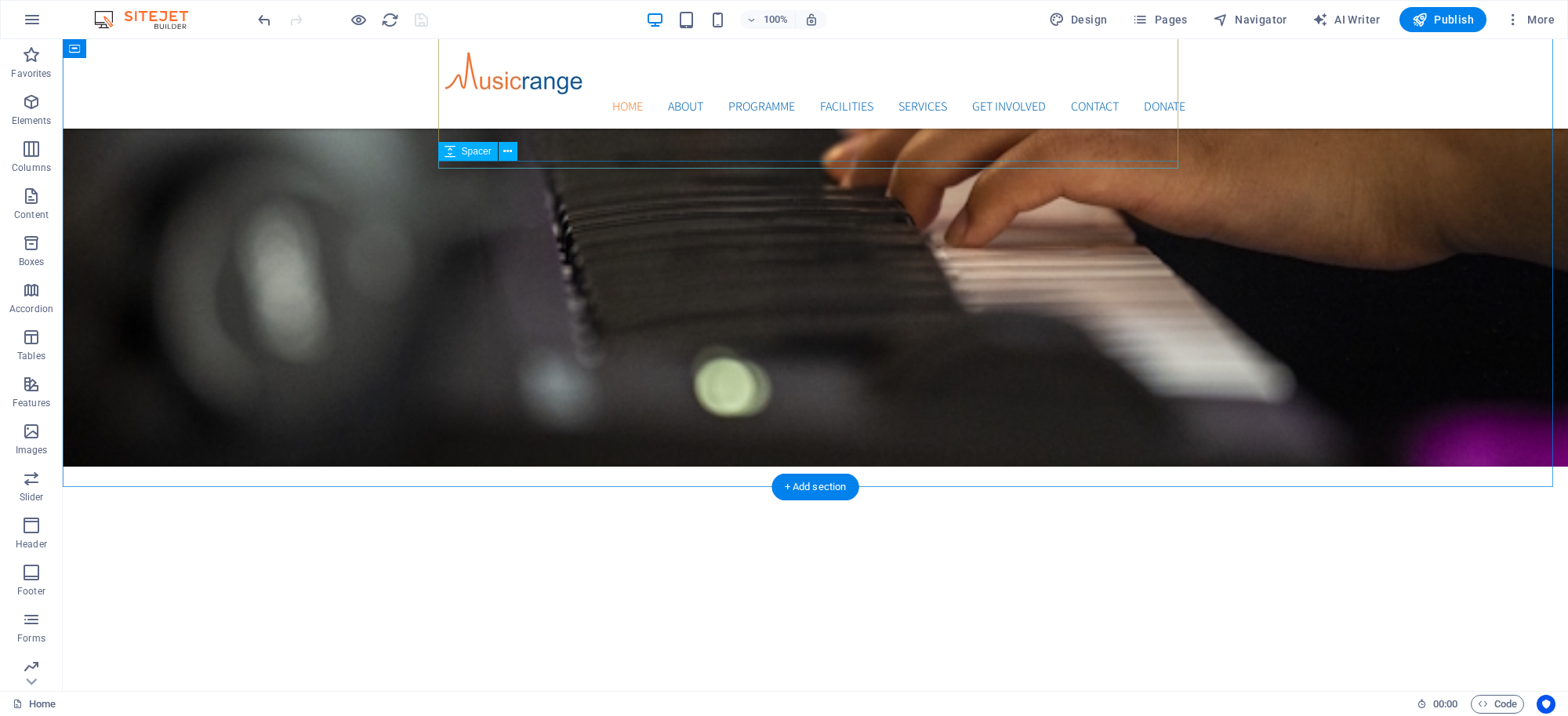
scroll to position [912, 0]
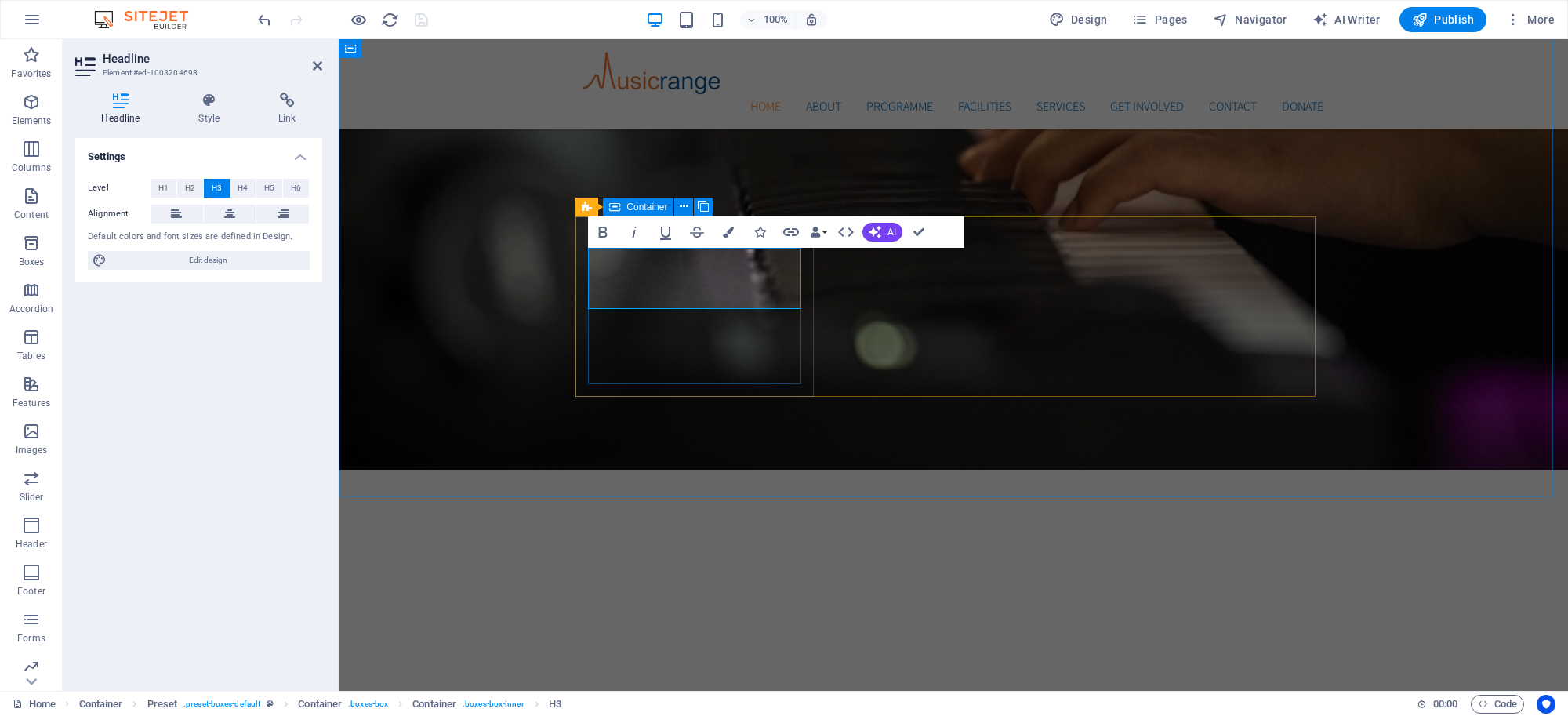
scroll to position [924, 0]
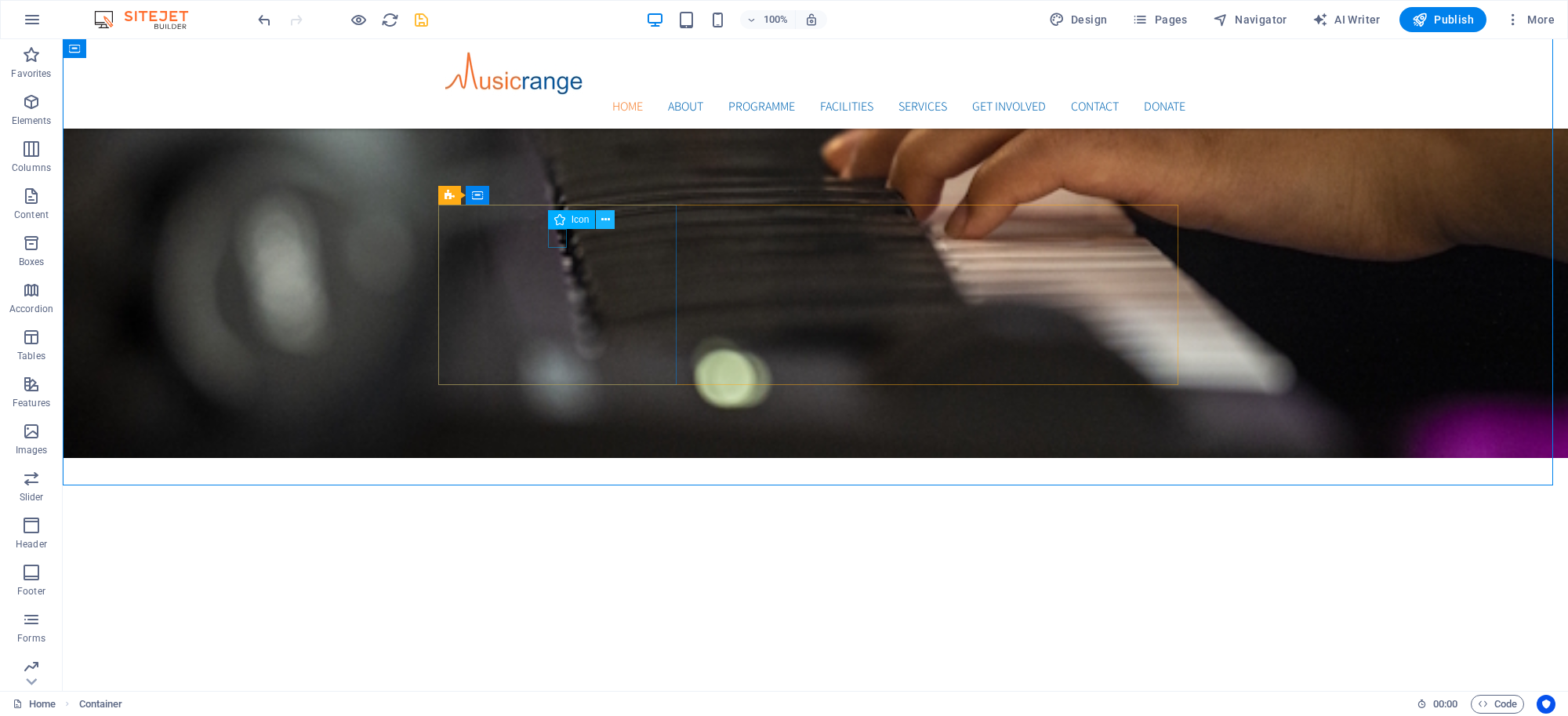
click at [602, 218] on icon at bounding box center [605, 220] width 9 height 17
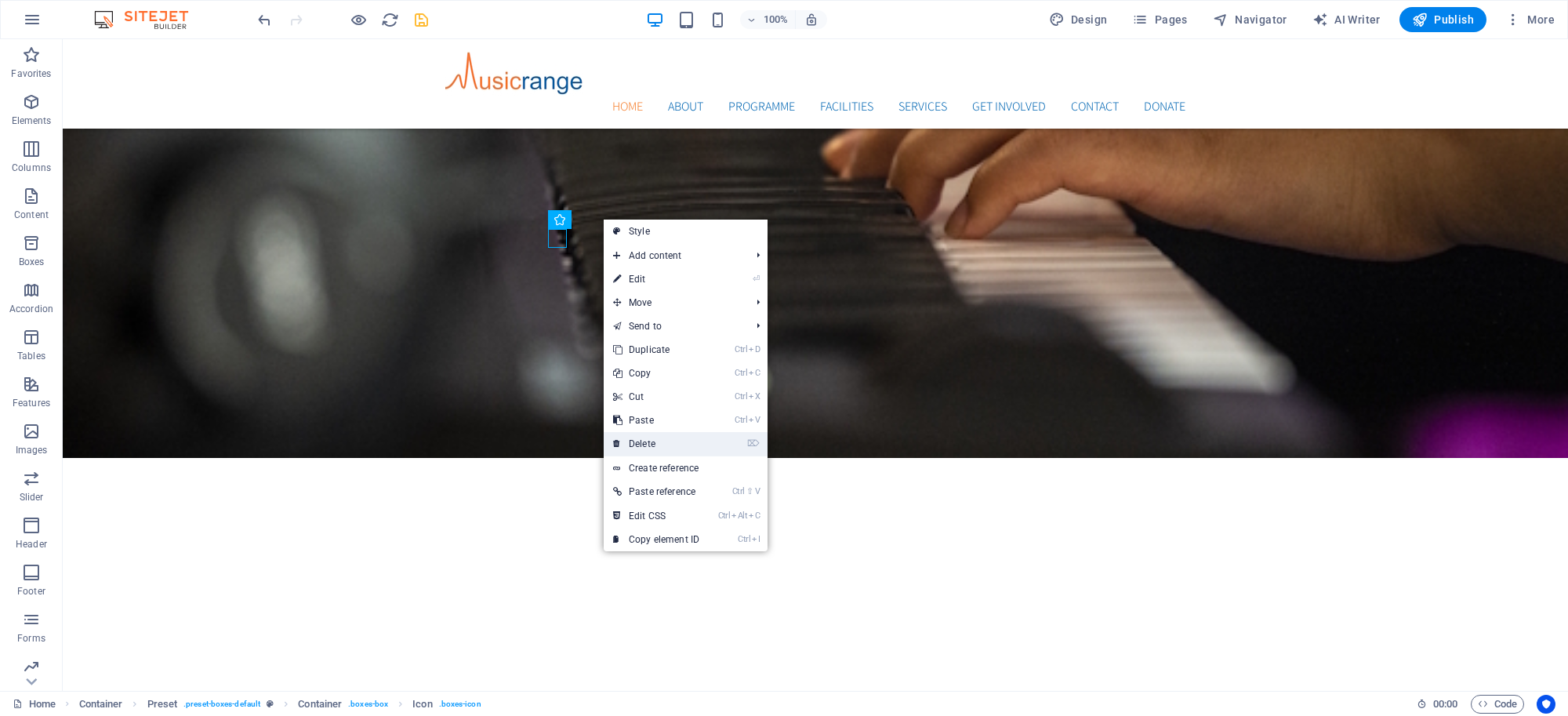
click at [652, 443] on link "⌦ Delete" at bounding box center [656, 444] width 105 height 23
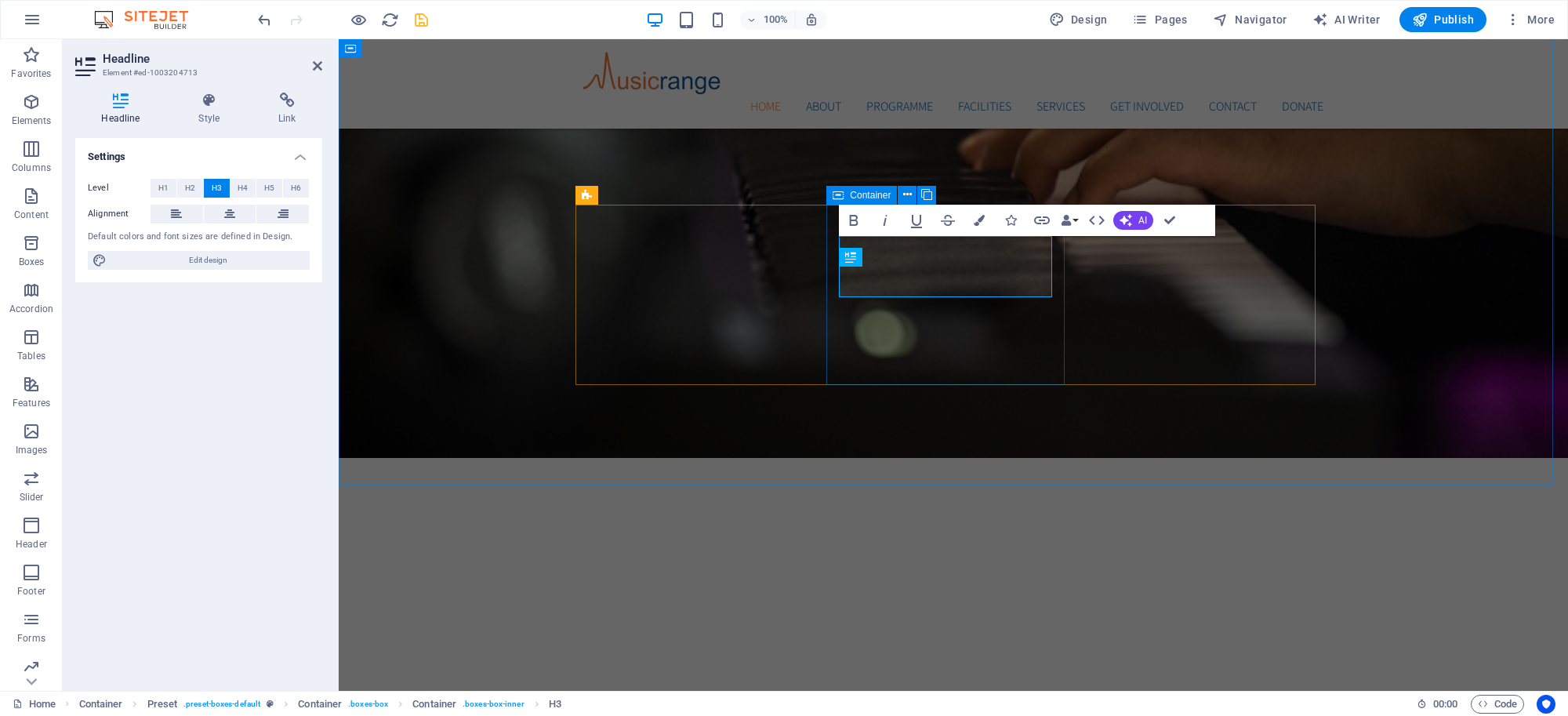
scroll to position [936, 0]
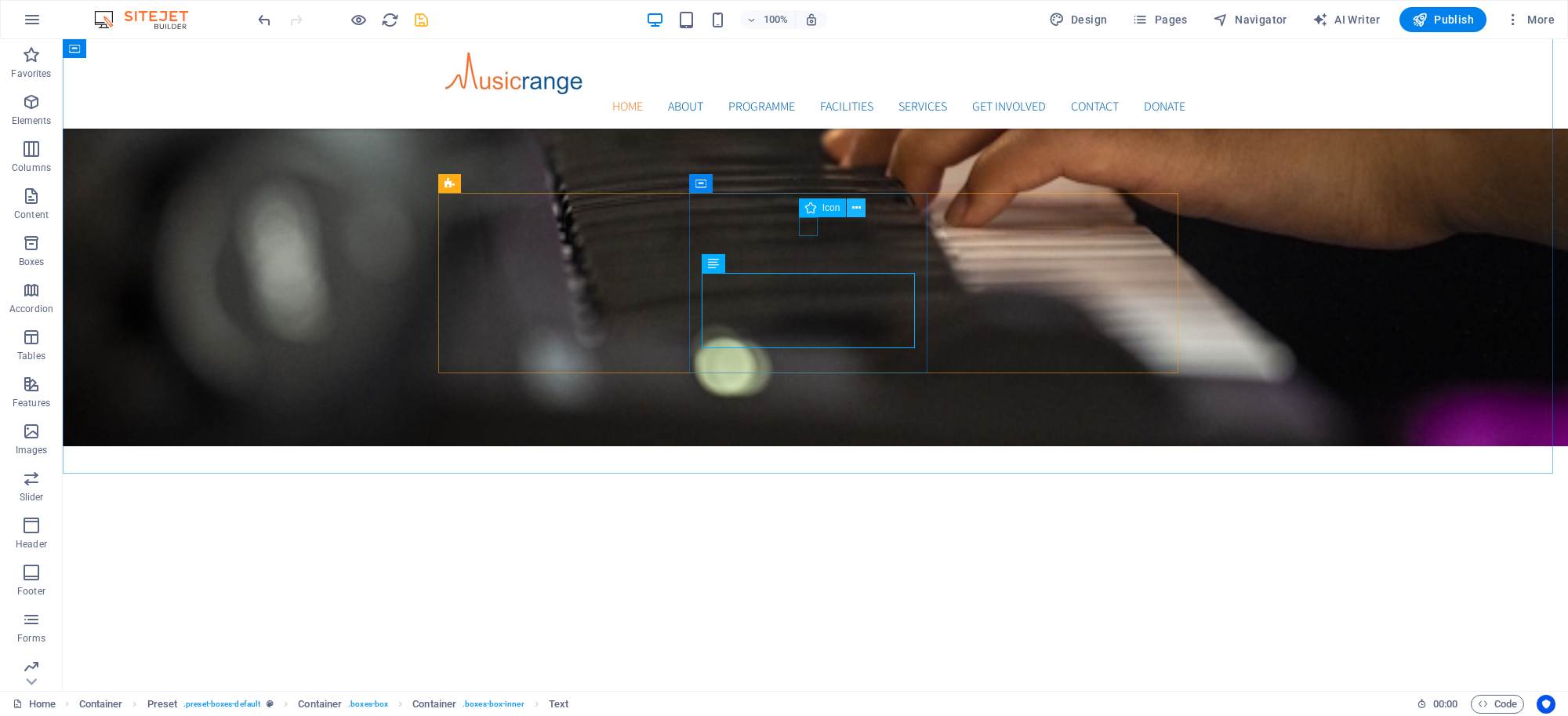
click at [852, 213] on icon at bounding box center [856, 208] width 9 height 17
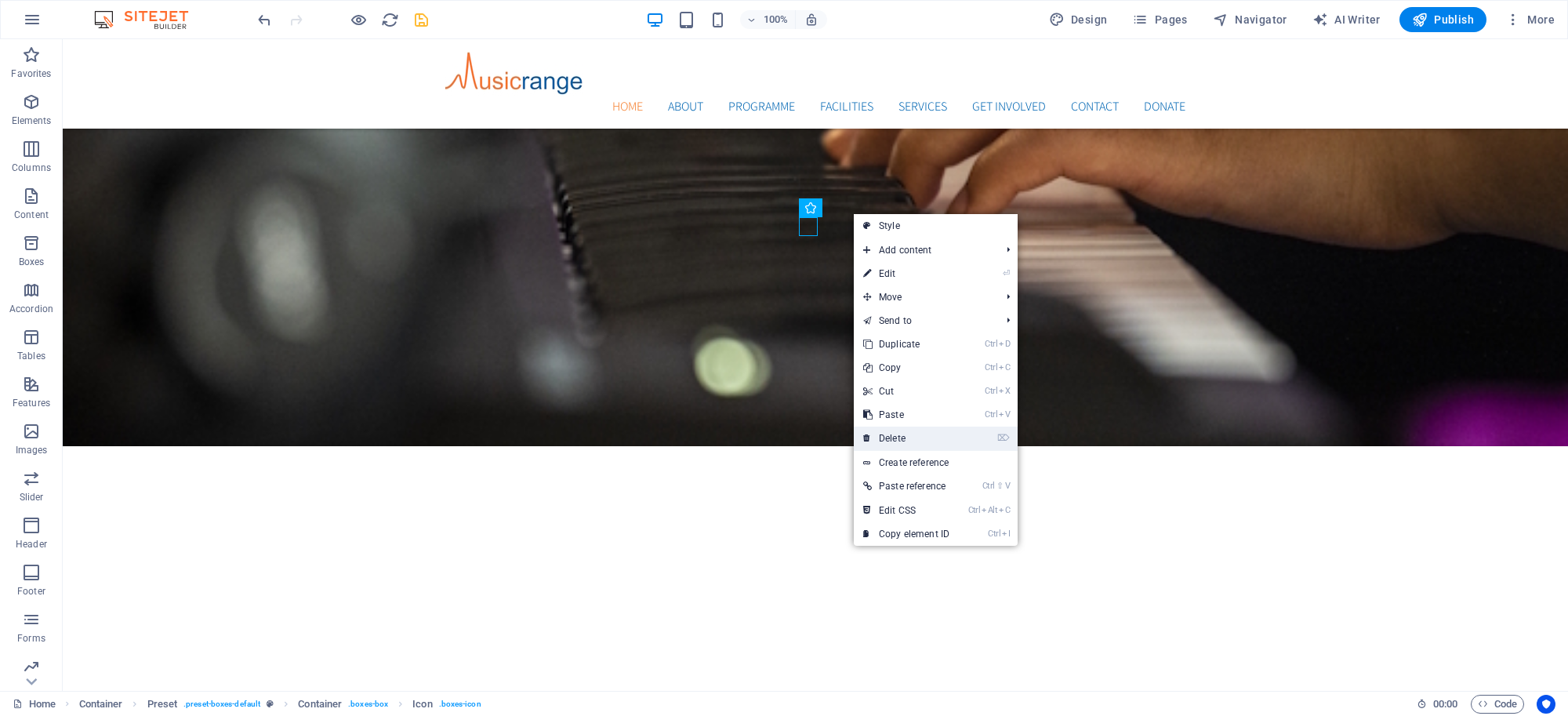
click at [897, 429] on link "⌦ Delete" at bounding box center [906, 438] width 105 height 23
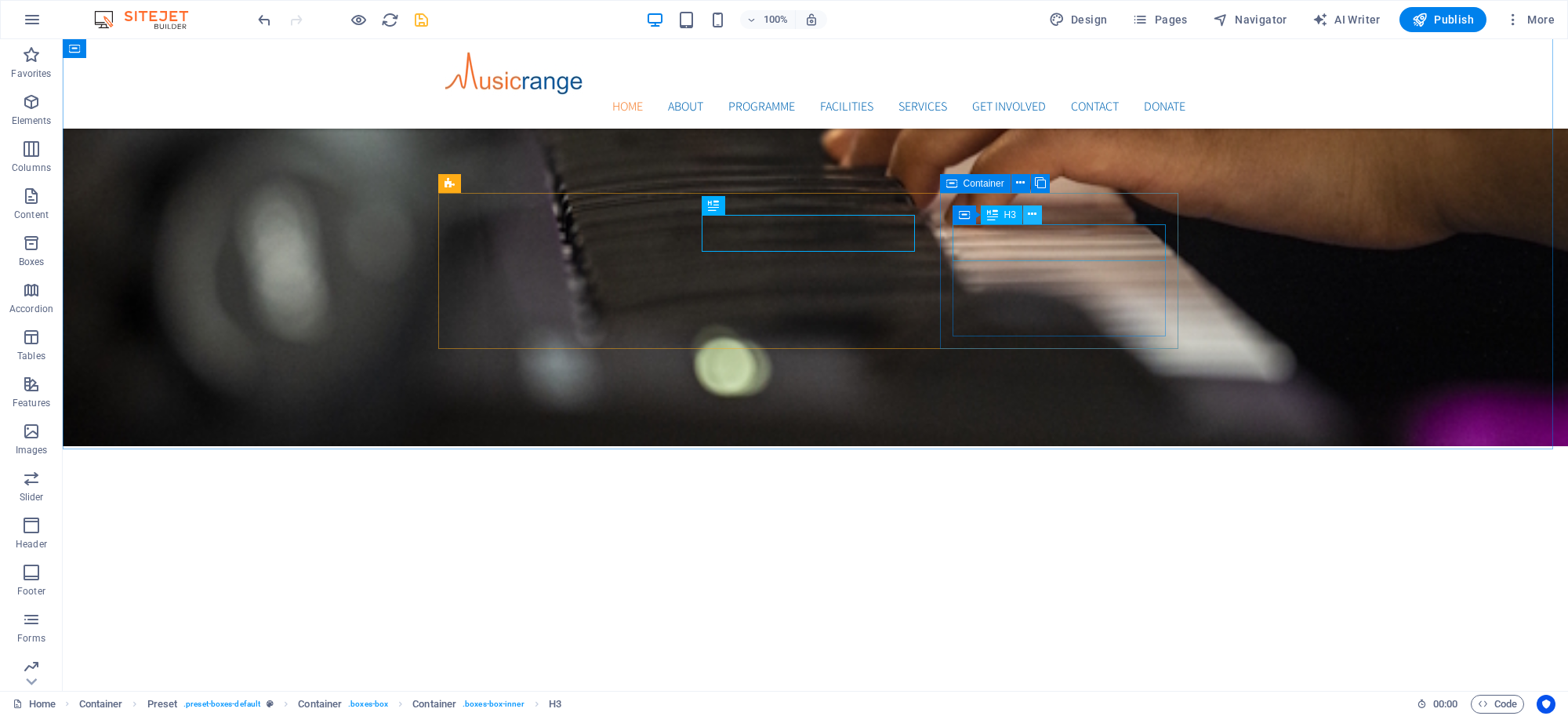
click at [1035, 214] on icon at bounding box center [1031, 214] width 9 height 17
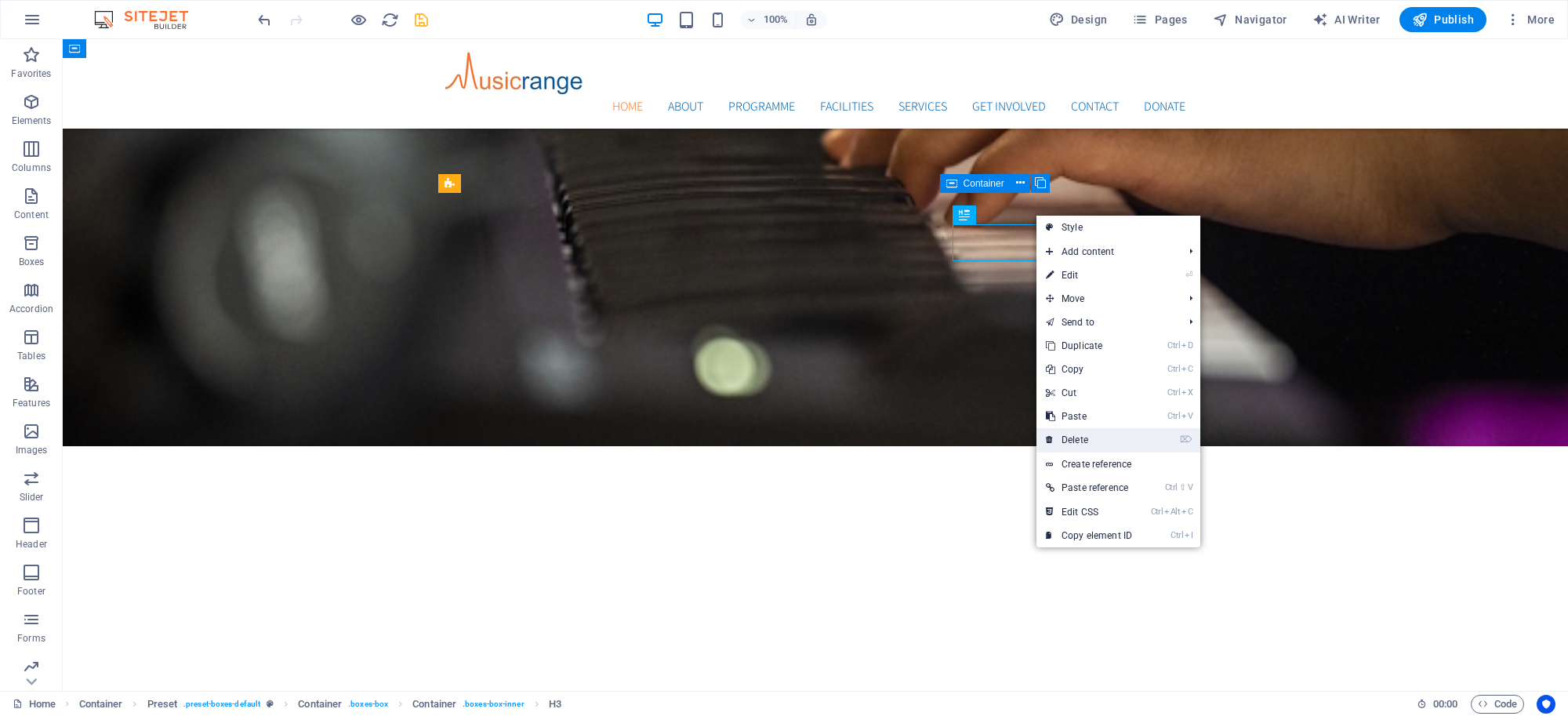
click at [1079, 432] on link "⌦ Delete" at bounding box center [1088, 440] width 105 height 23
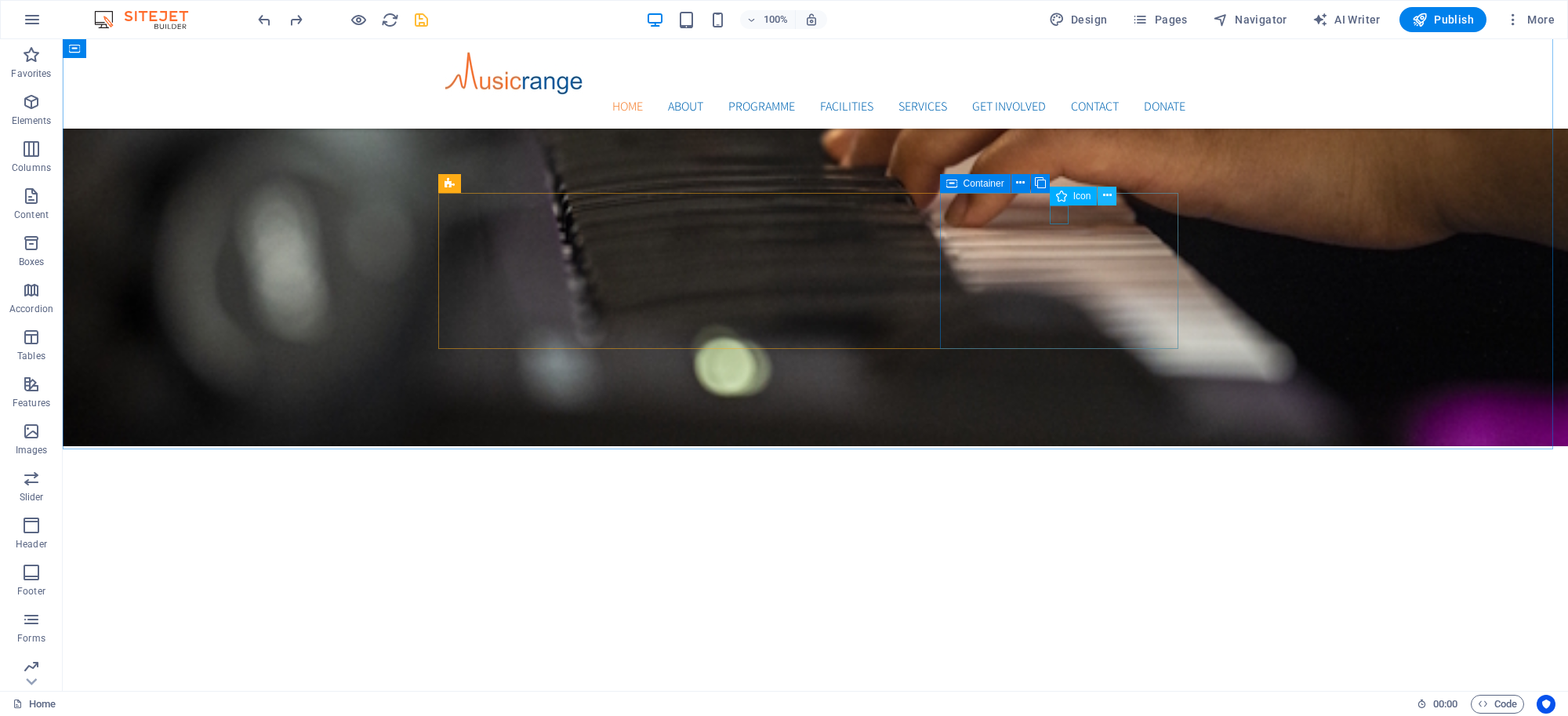
click at [1108, 198] on icon at bounding box center [1107, 195] width 9 height 17
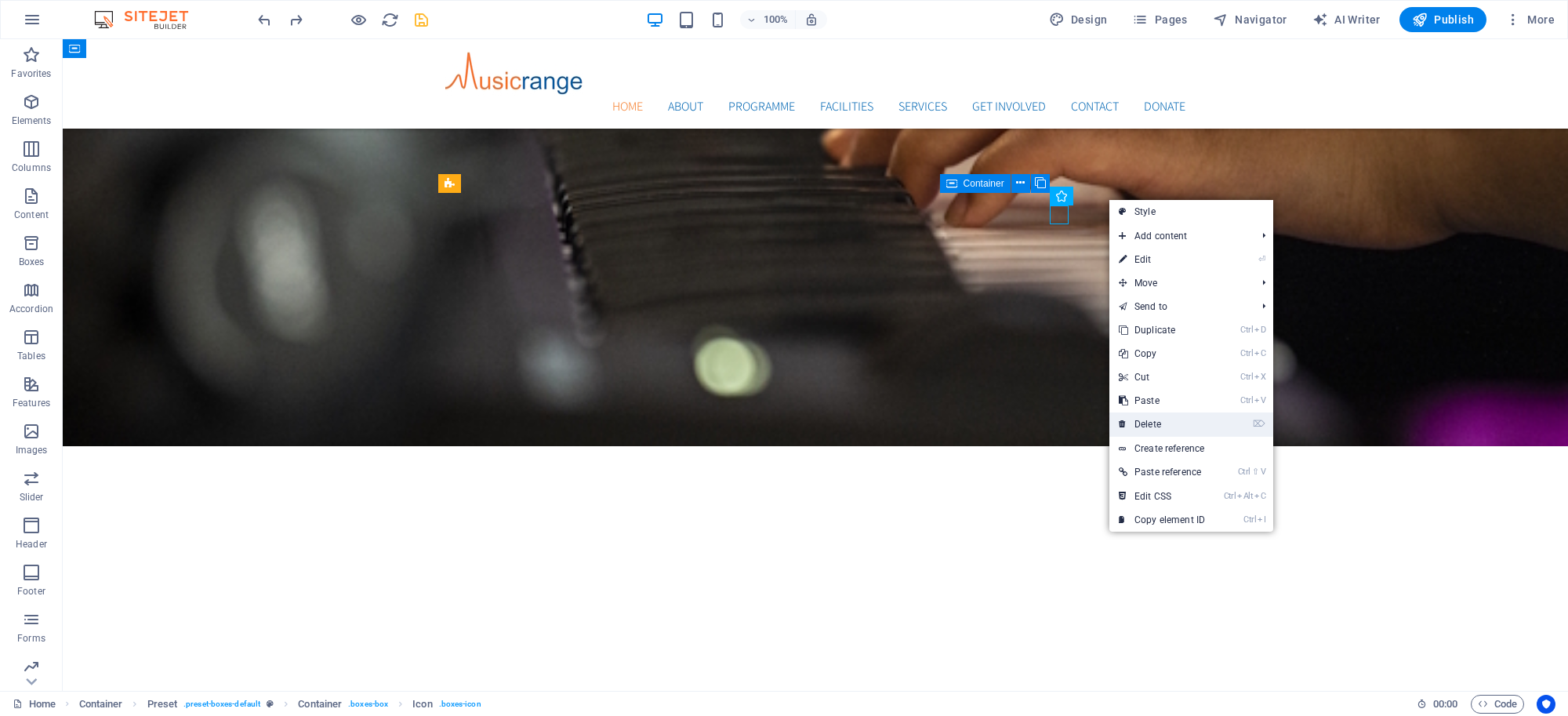
click at [1157, 424] on link "⌦ Delete" at bounding box center [1161, 425] width 105 height 23
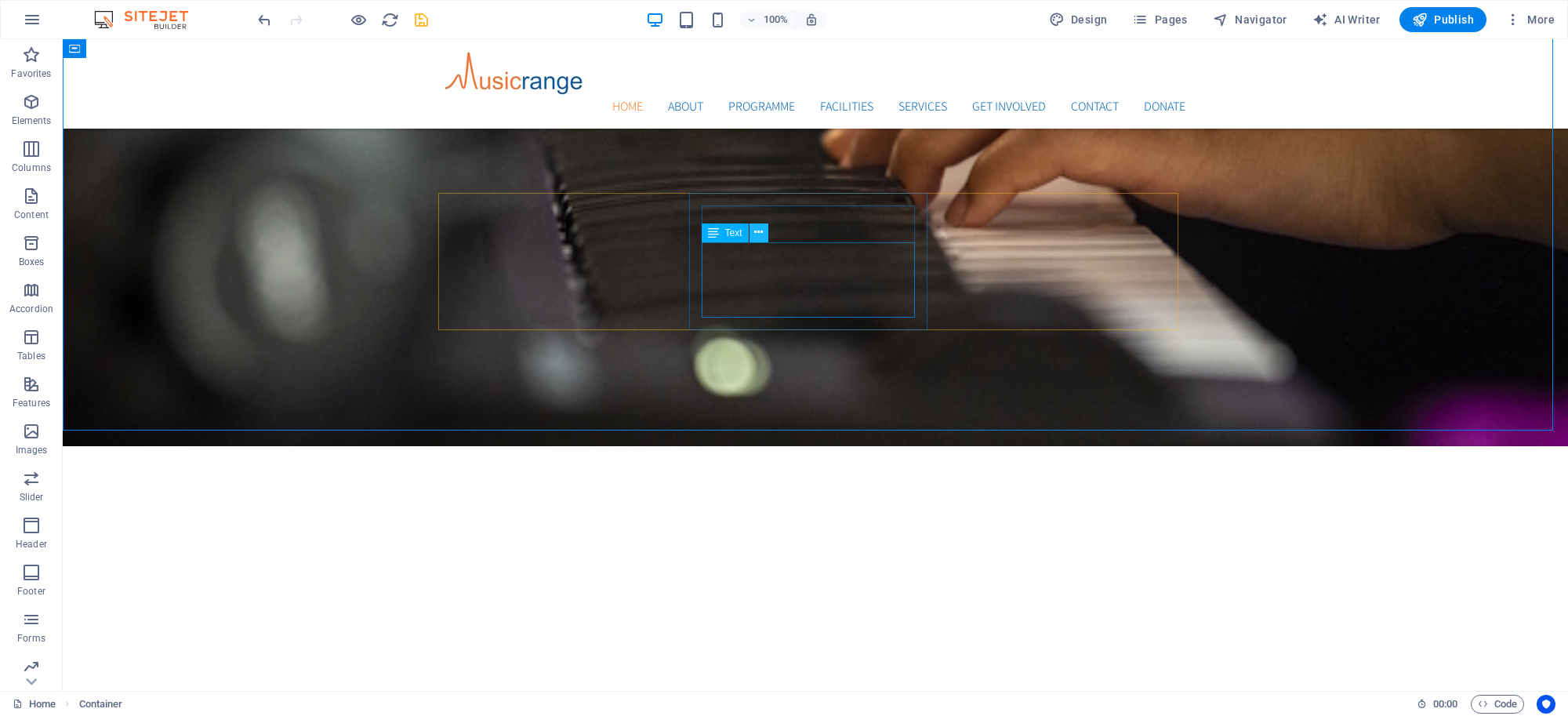
click at [756, 231] on icon at bounding box center [758, 232] width 9 height 17
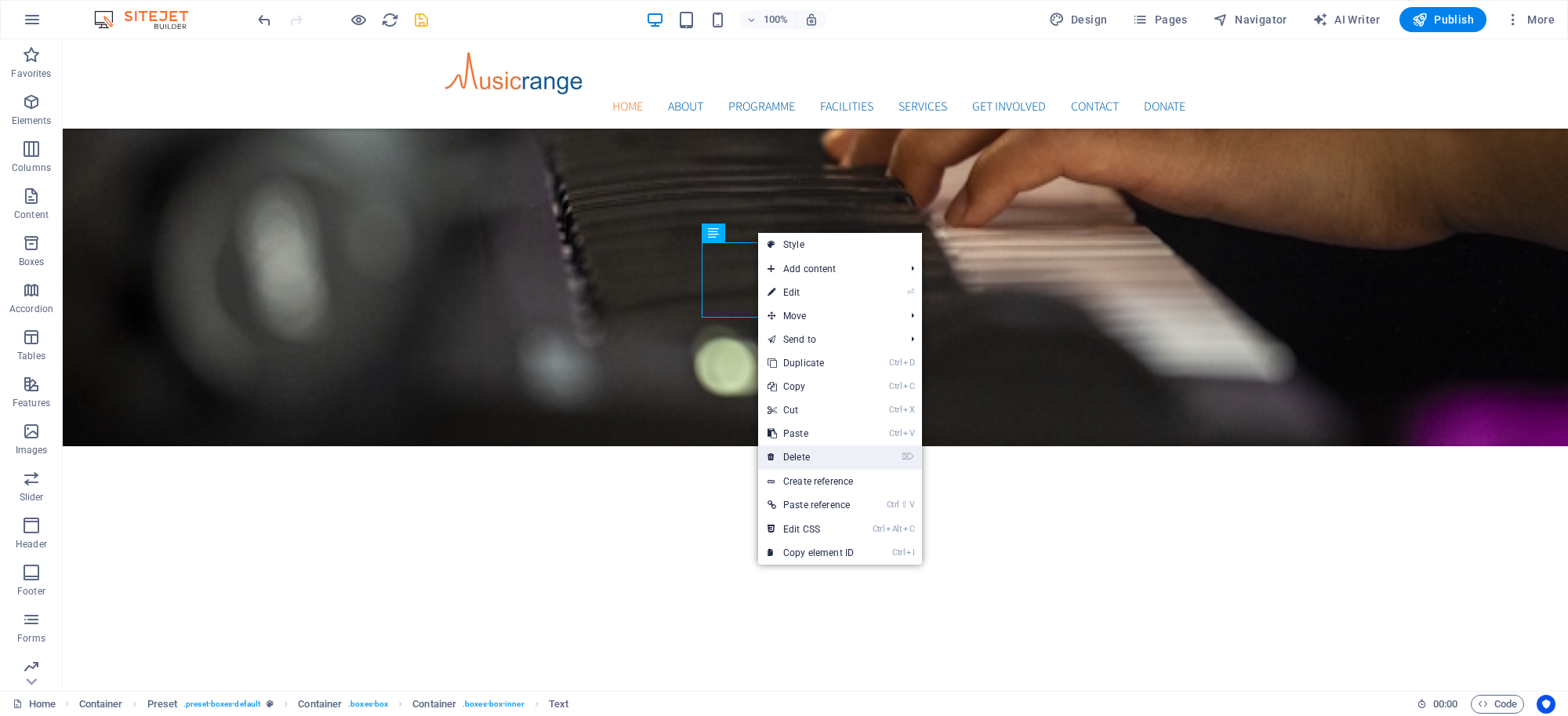
click at [800, 456] on link "⌦ Delete" at bounding box center [811, 458] width 105 height 23
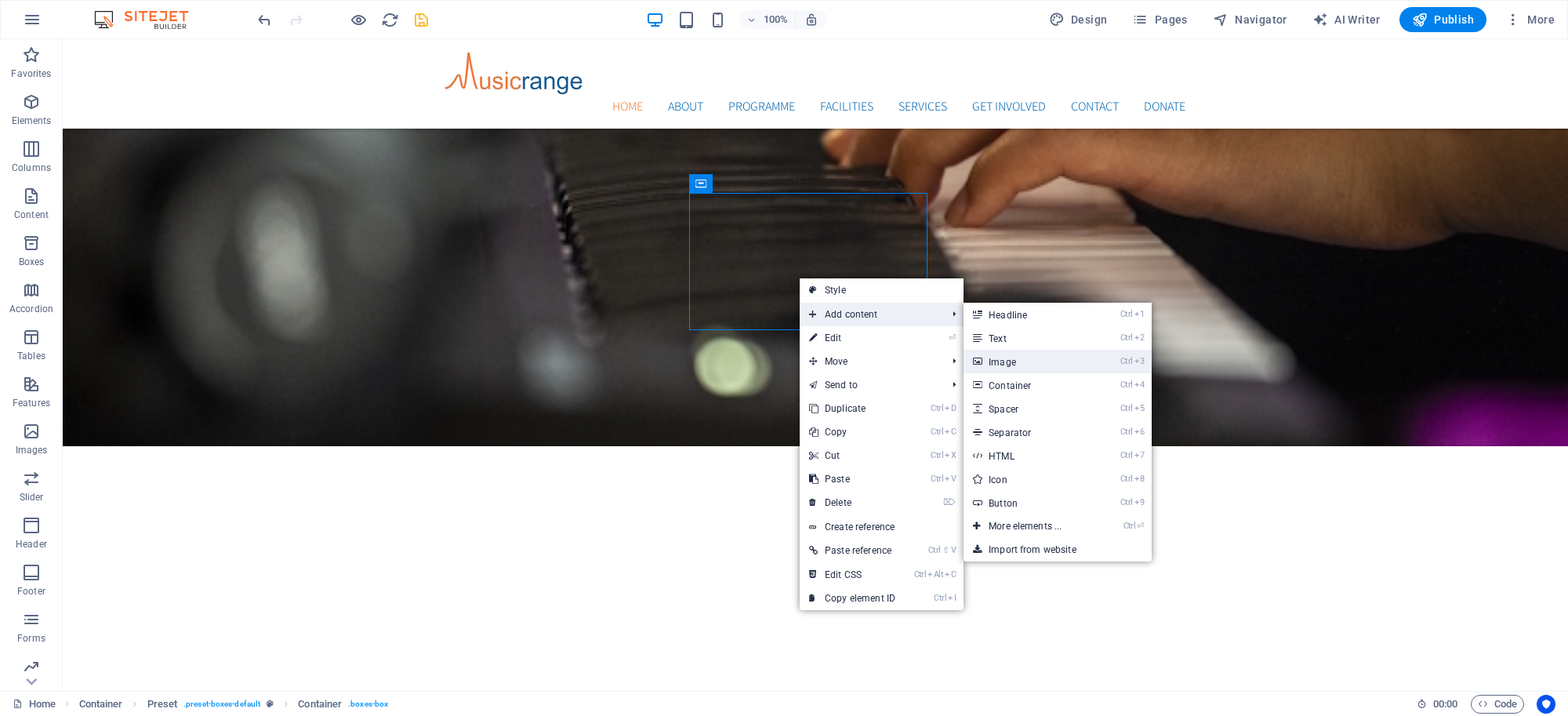
click at [1011, 364] on link "Ctrl 3 Image" at bounding box center [1027, 361] width 129 height 23
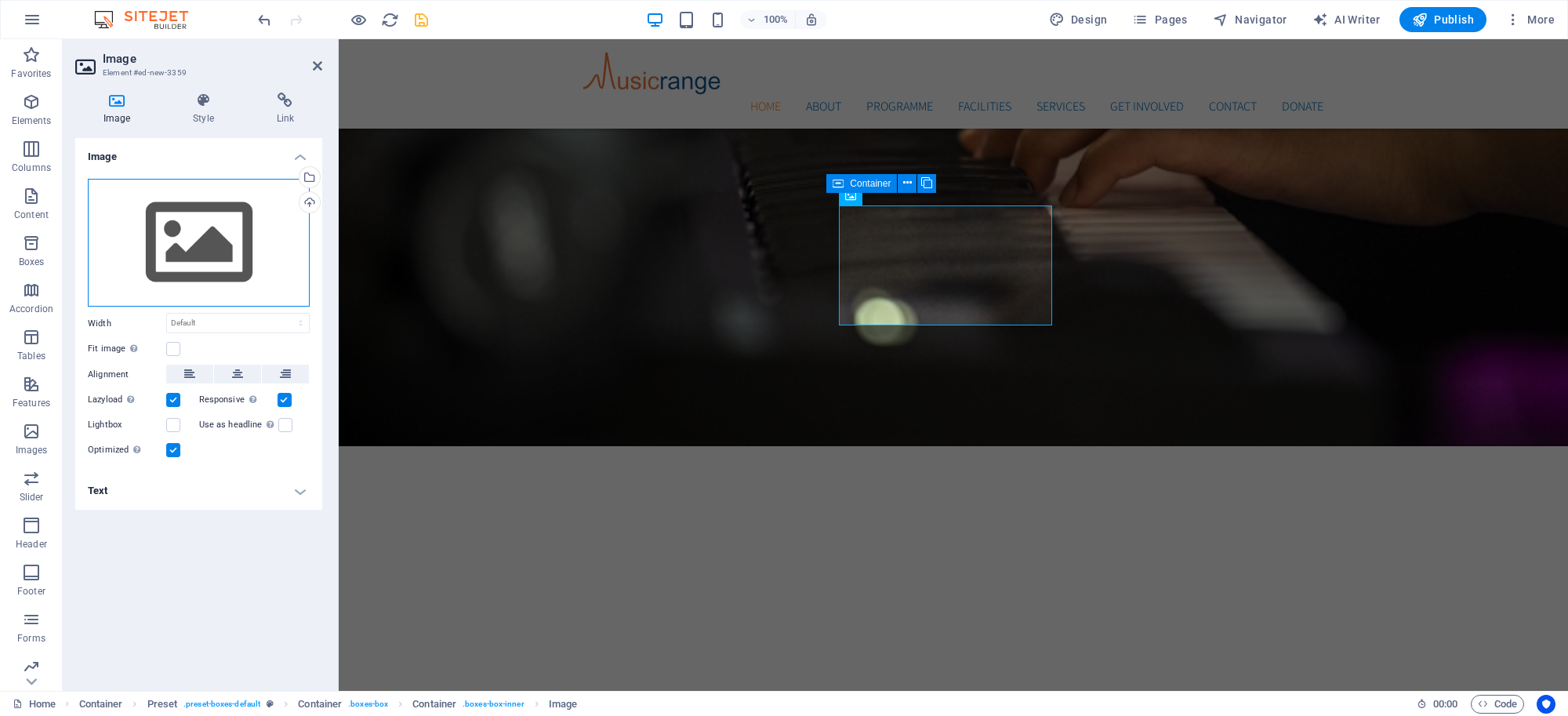
click at [217, 214] on div "Drag files here, click to choose files or select files from Files or our free s…" at bounding box center [198, 243] width 221 height 128
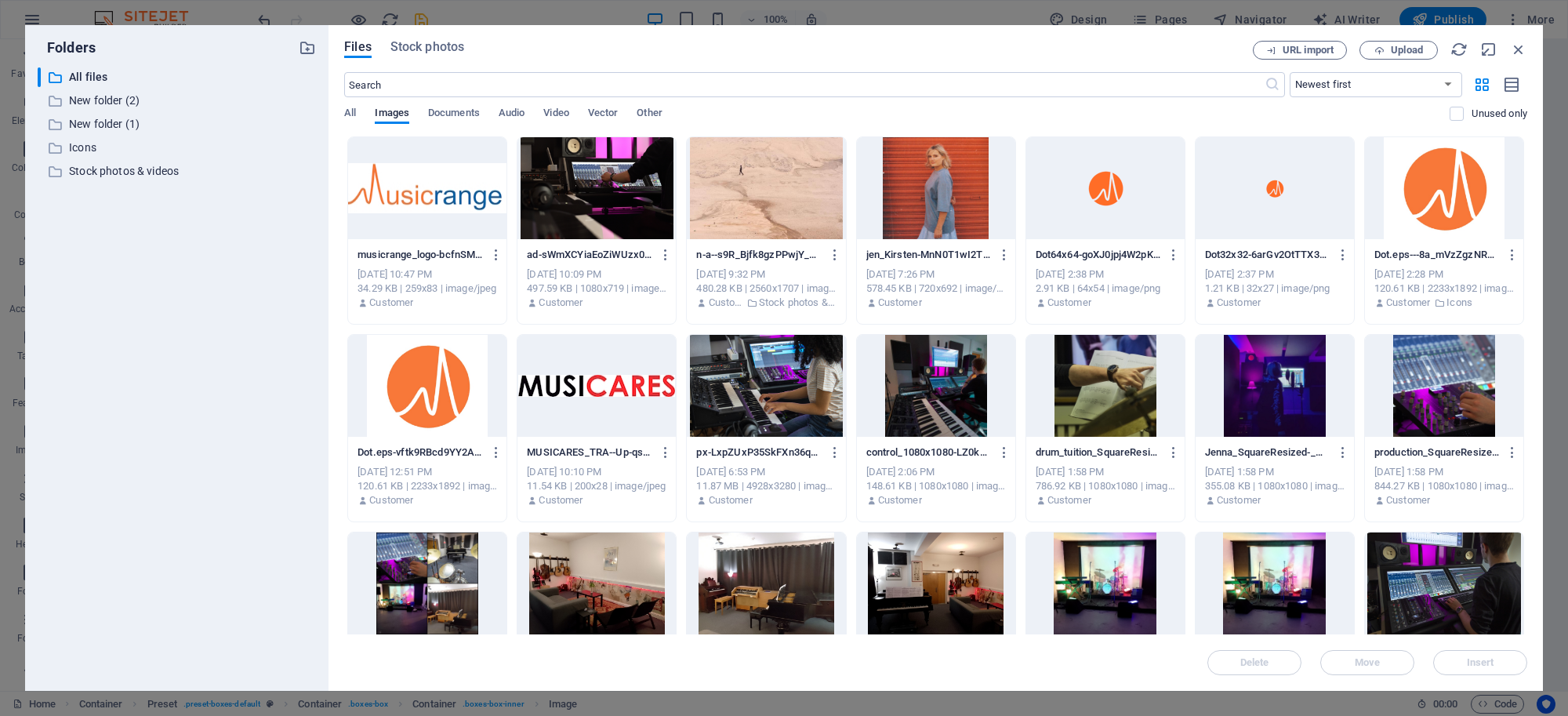
click at [1133, 397] on div at bounding box center [1105, 386] width 158 height 102
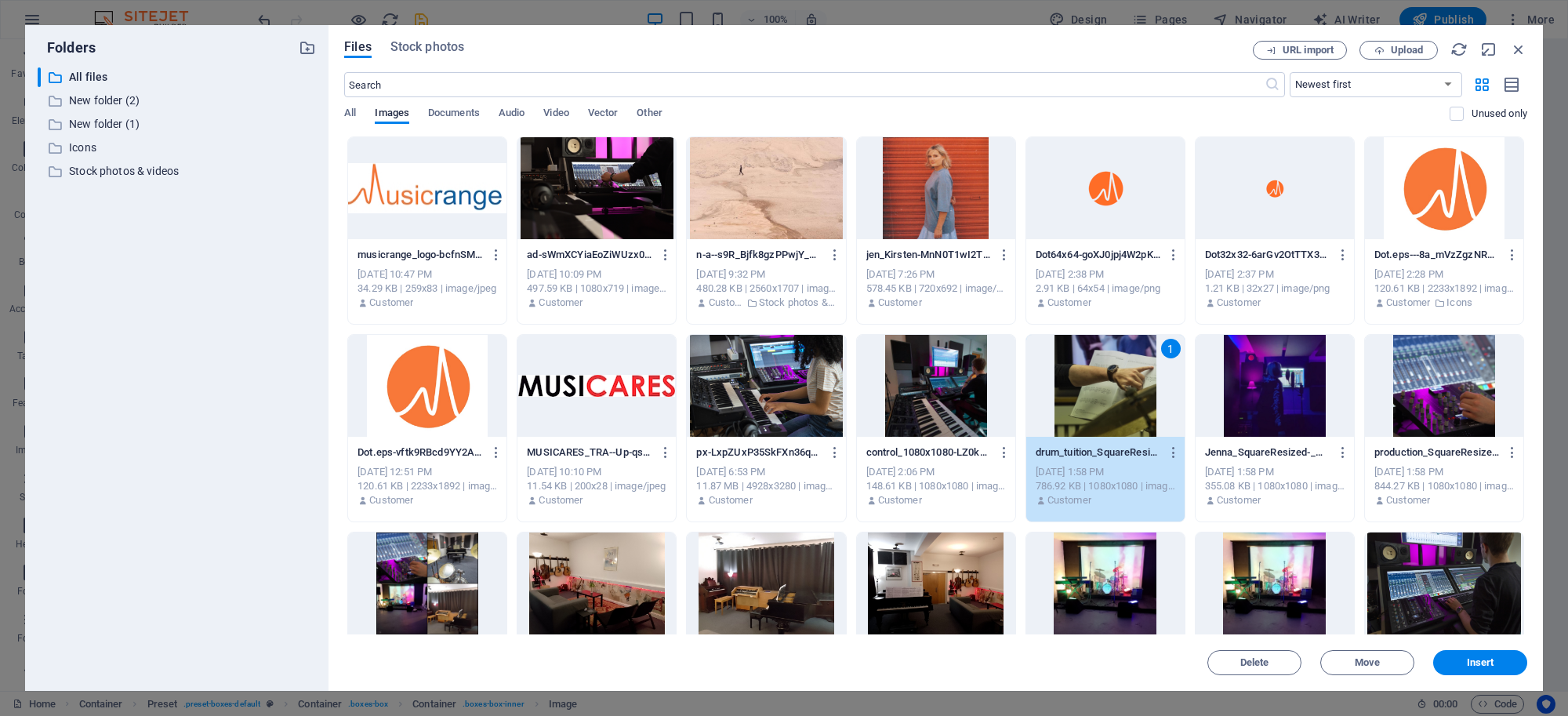
click at [1133, 397] on div "1" at bounding box center [1105, 386] width 158 height 102
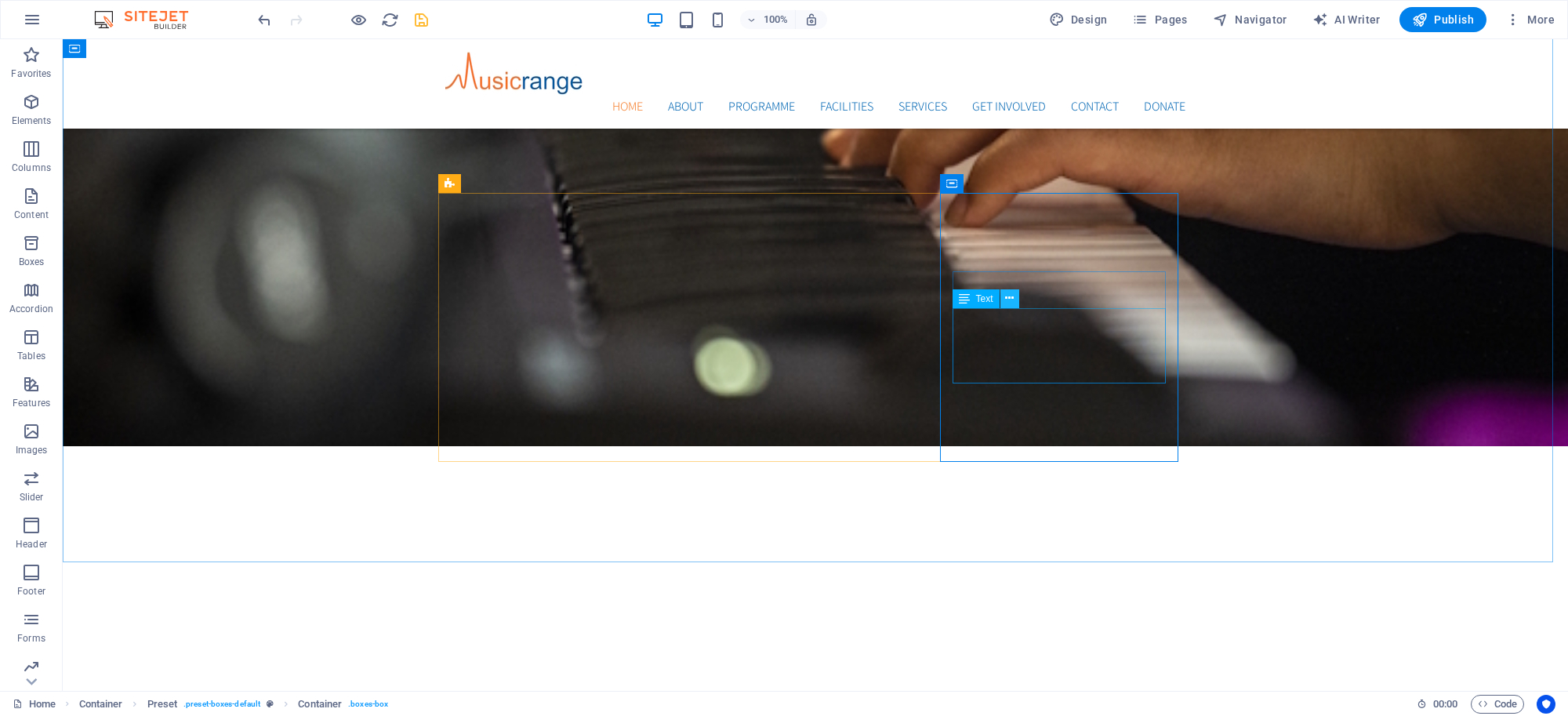
click at [1012, 303] on icon at bounding box center [1009, 298] width 9 height 17
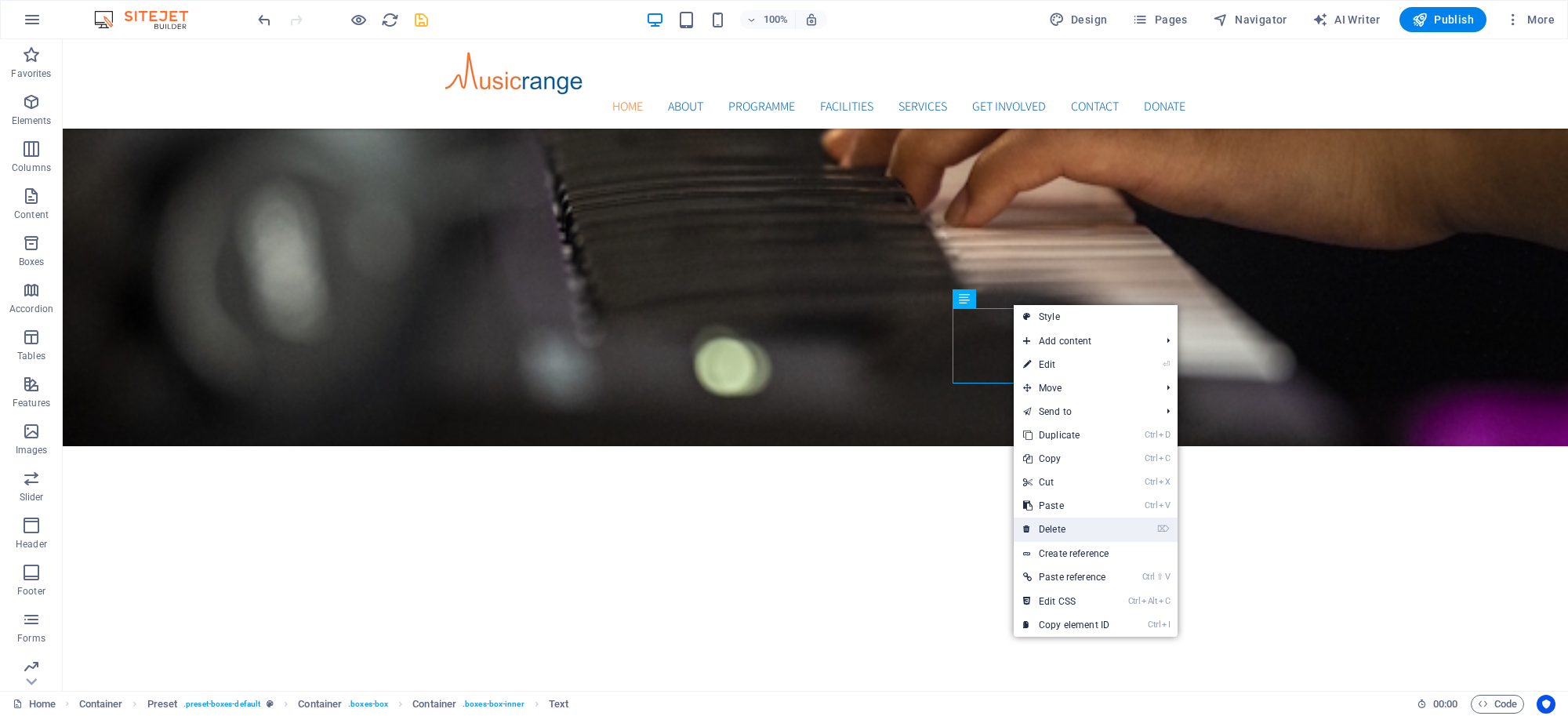
click at [1068, 528] on link "⌦ Delete" at bounding box center [1066, 529] width 105 height 23
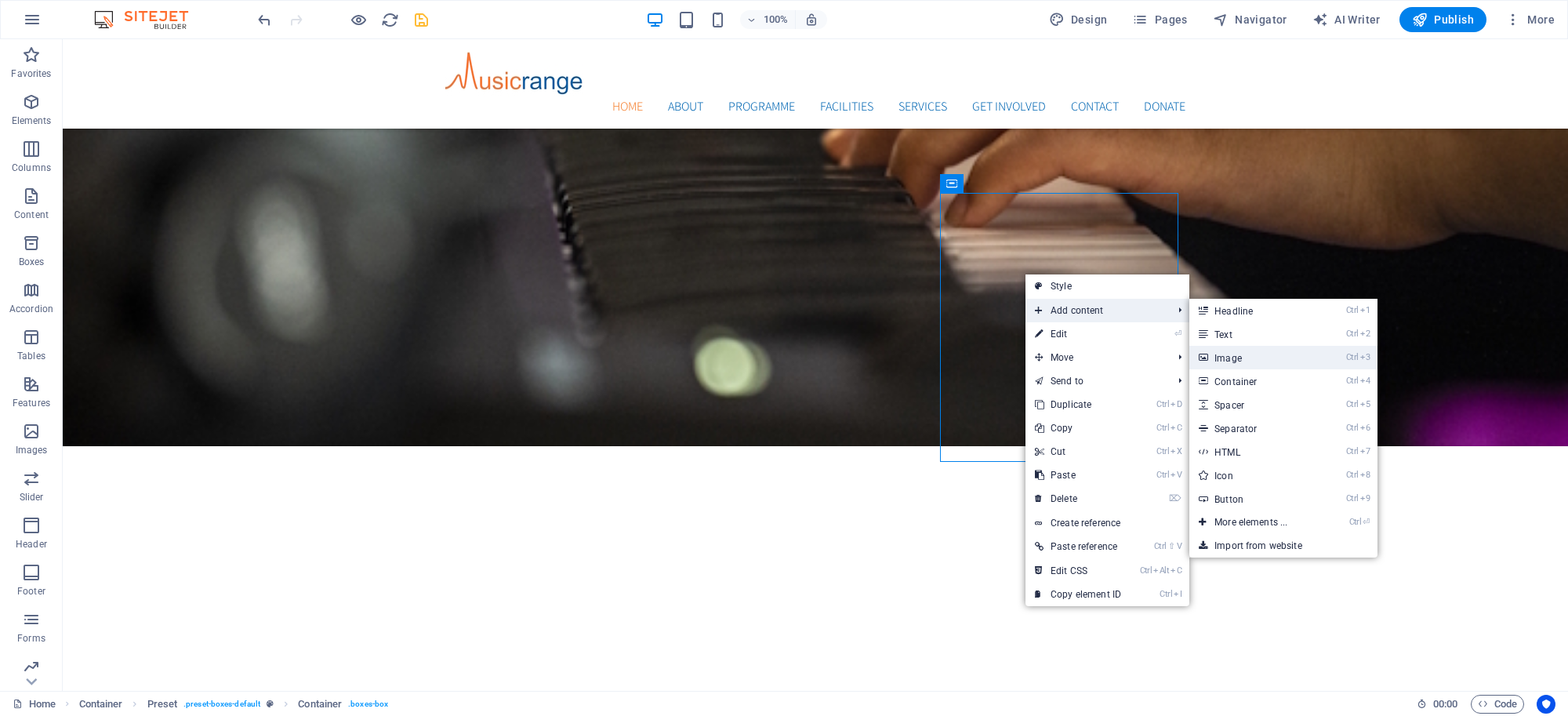
click at [1243, 354] on link "Ctrl 3 Image" at bounding box center [1253, 358] width 129 height 23
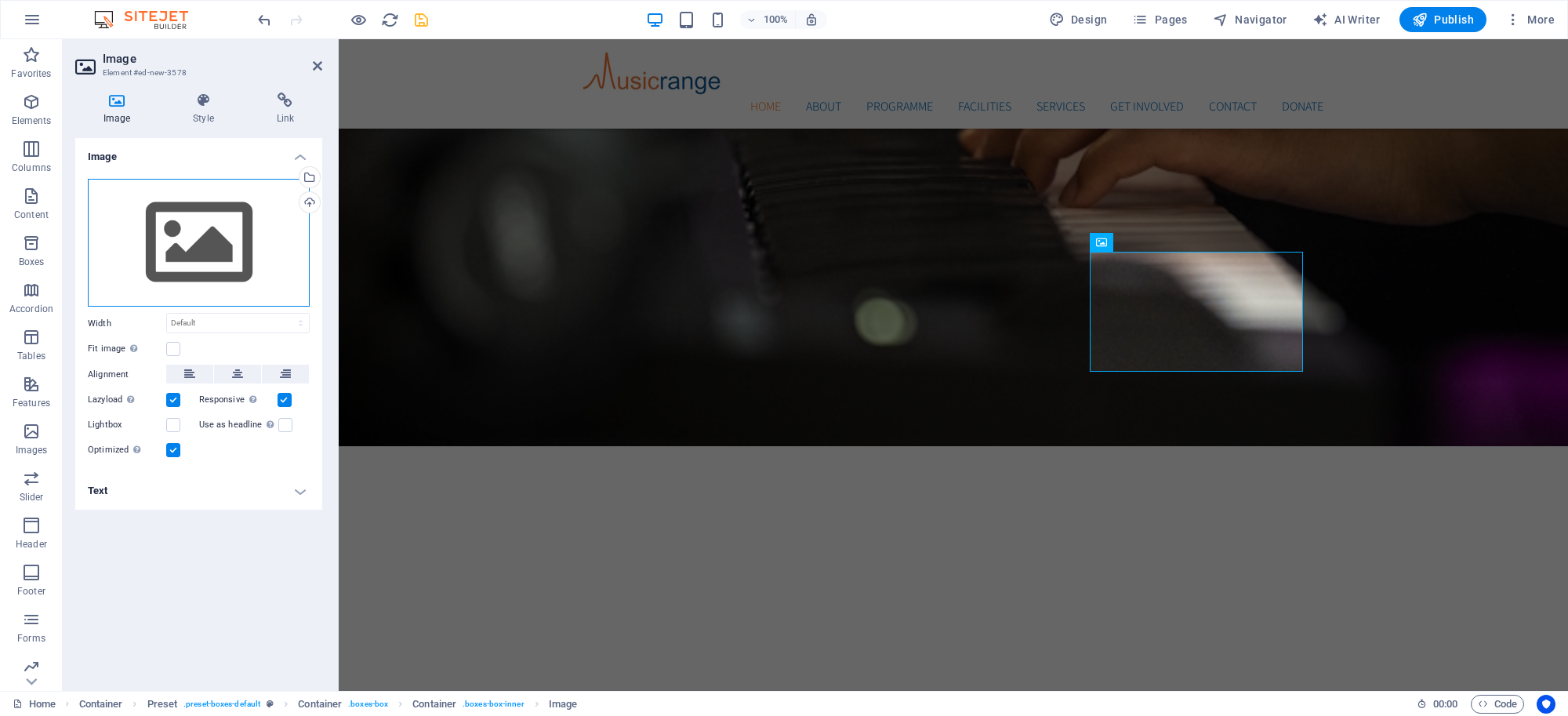
click at [231, 236] on div "Drag files here, click to choose files or select files from Files or our free s…" at bounding box center [198, 243] width 221 height 128
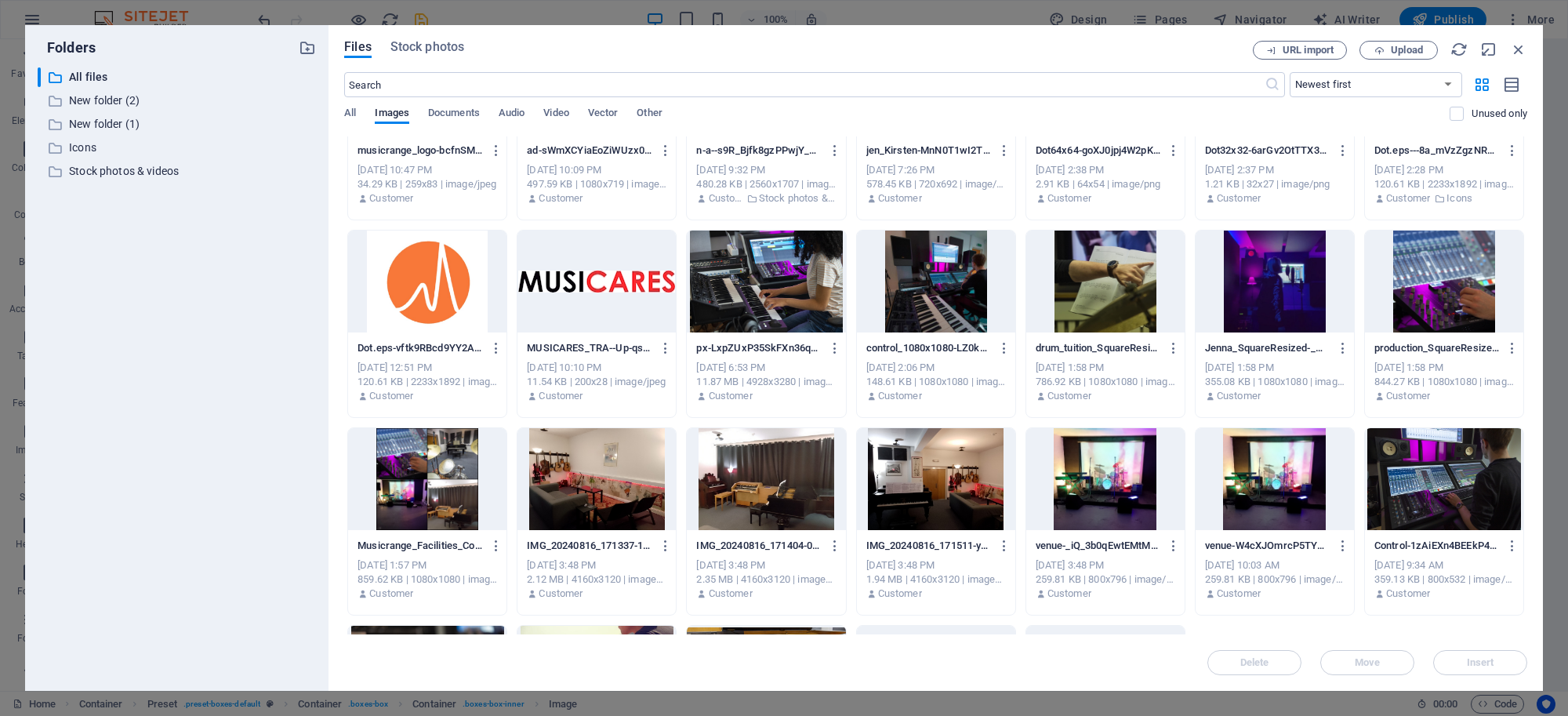
scroll to position [103, 0]
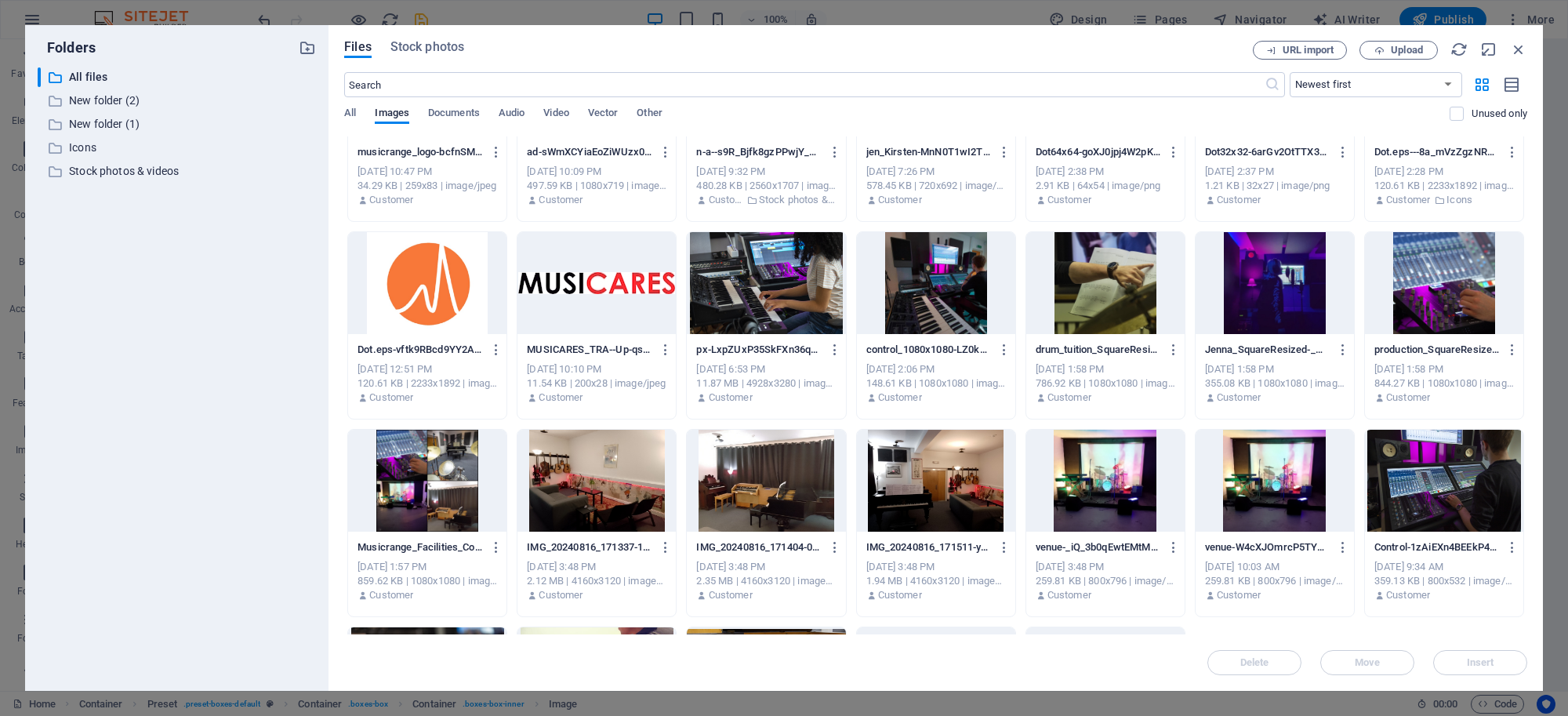
click at [1245, 260] on div at bounding box center [1274, 283] width 158 height 102
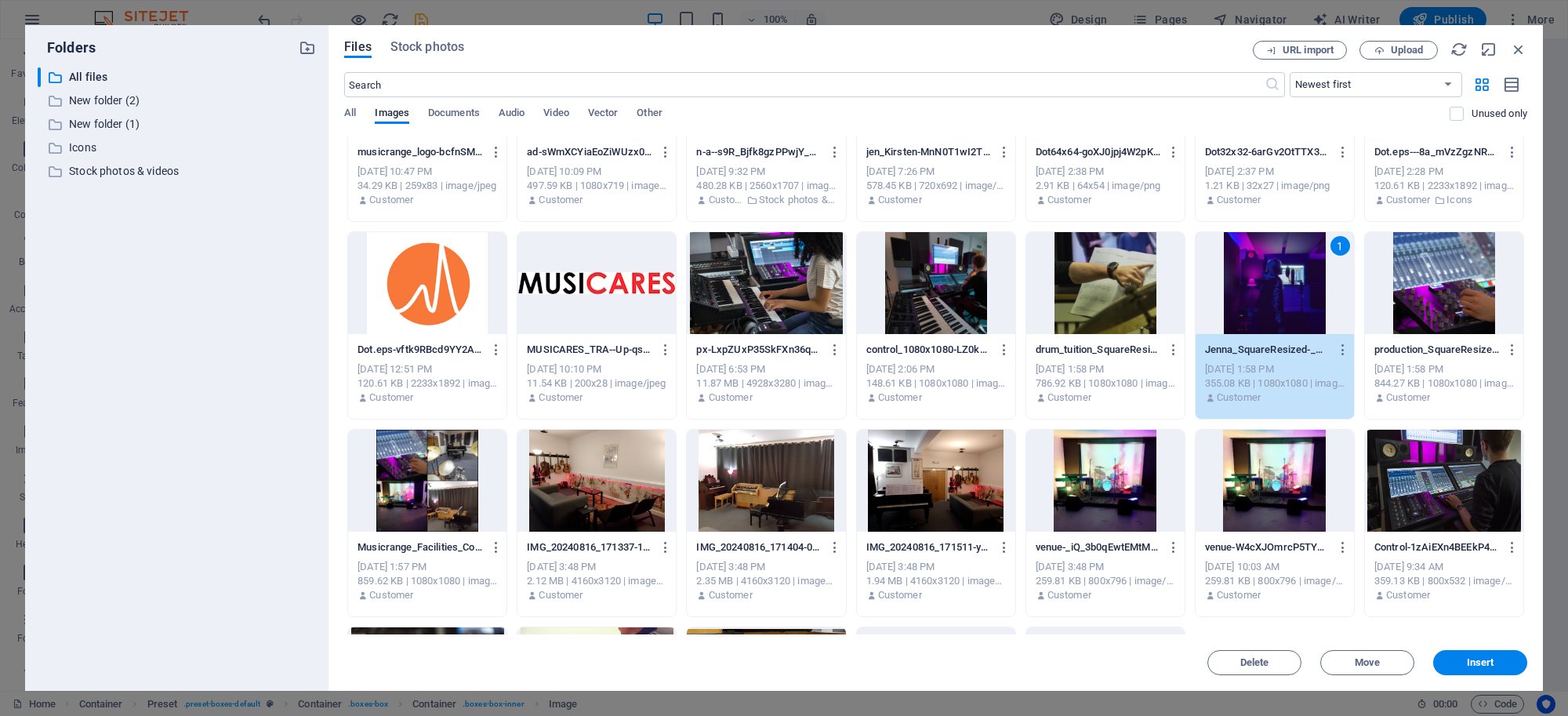
click at [1248, 260] on div "1" at bounding box center [1274, 283] width 158 height 102
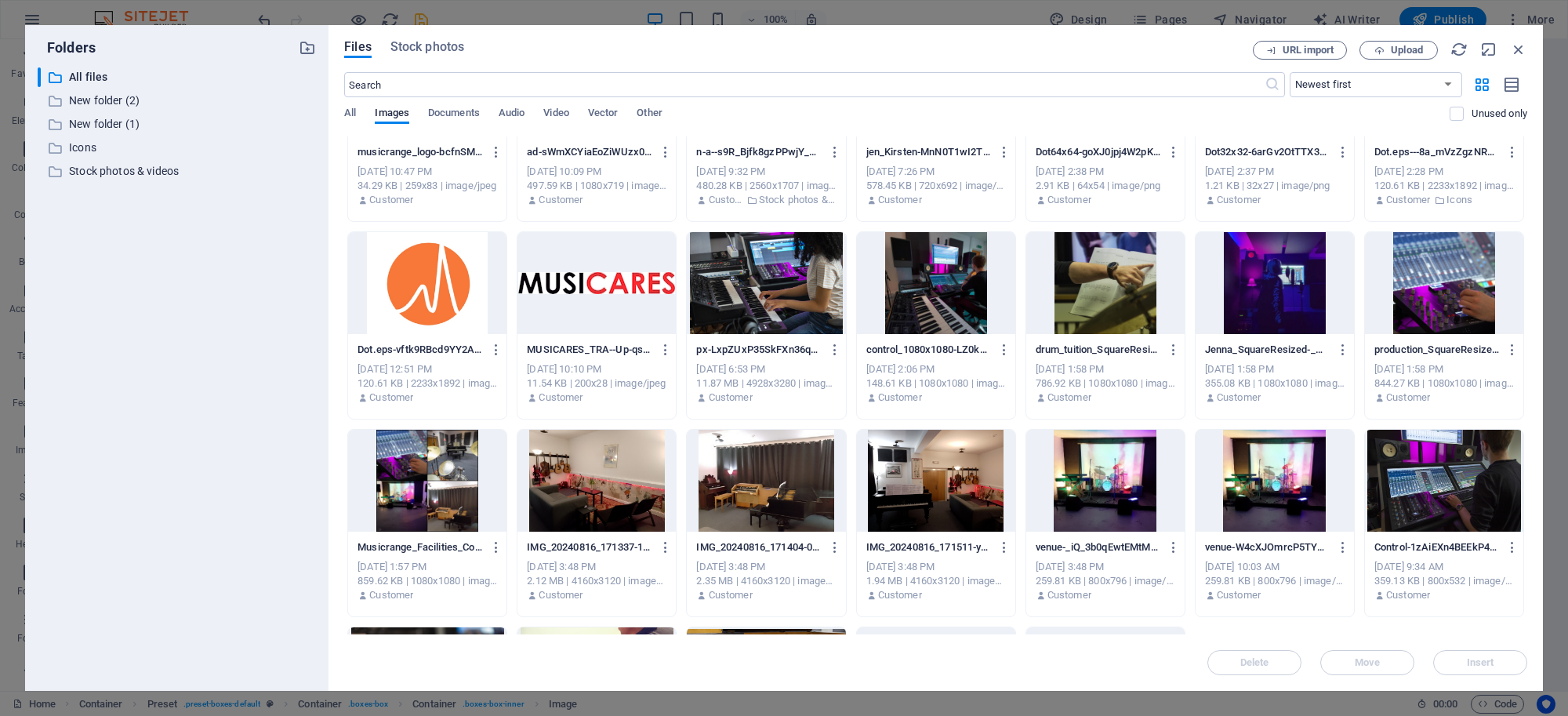
click at [1251, 259] on div at bounding box center [1274, 283] width 158 height 102
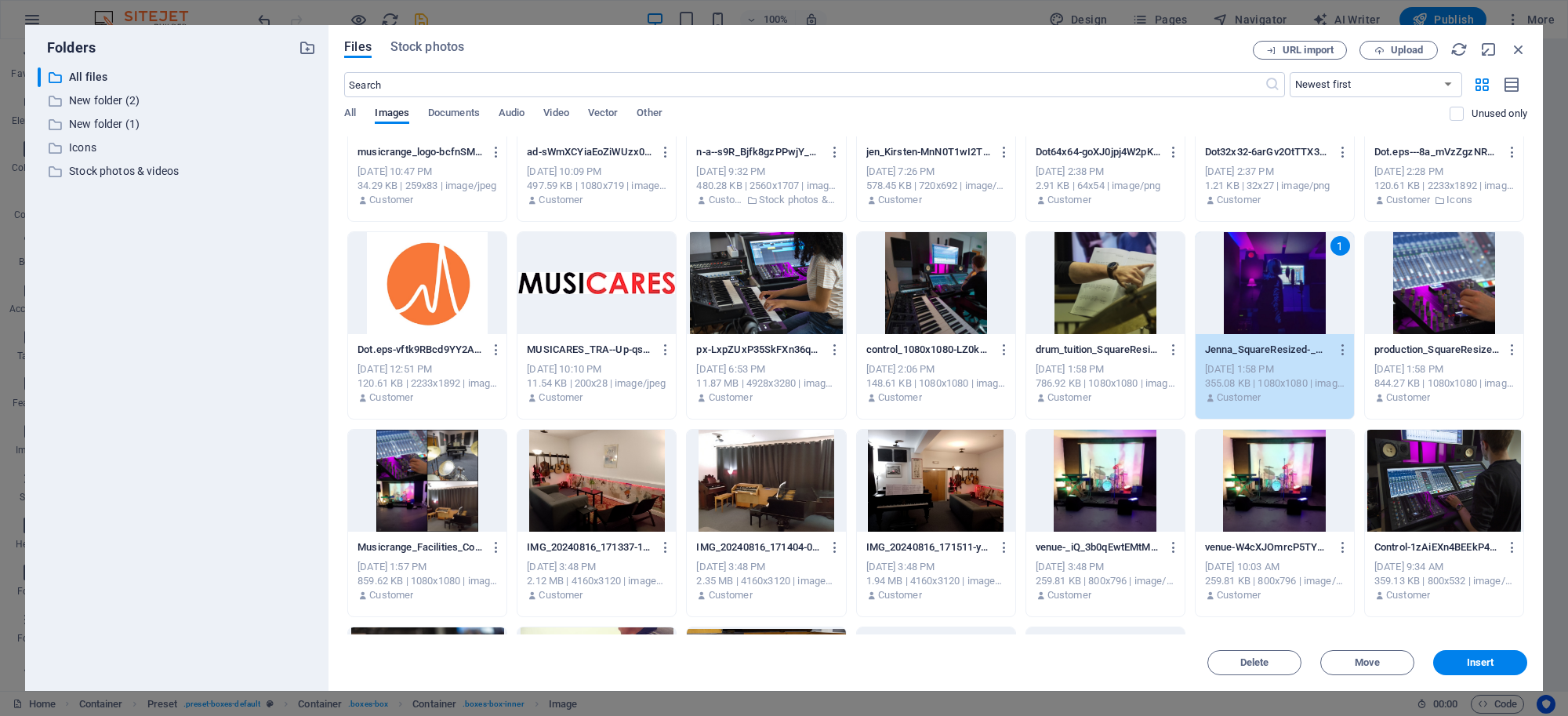
drag, startPoint x: 913, startPoint y: 220, endPoint x: 1251, endPoint y: 258, distance: 340.1
click at [1251, 258] on div "1" at bounding box center [1274, 283] width 158 height 102
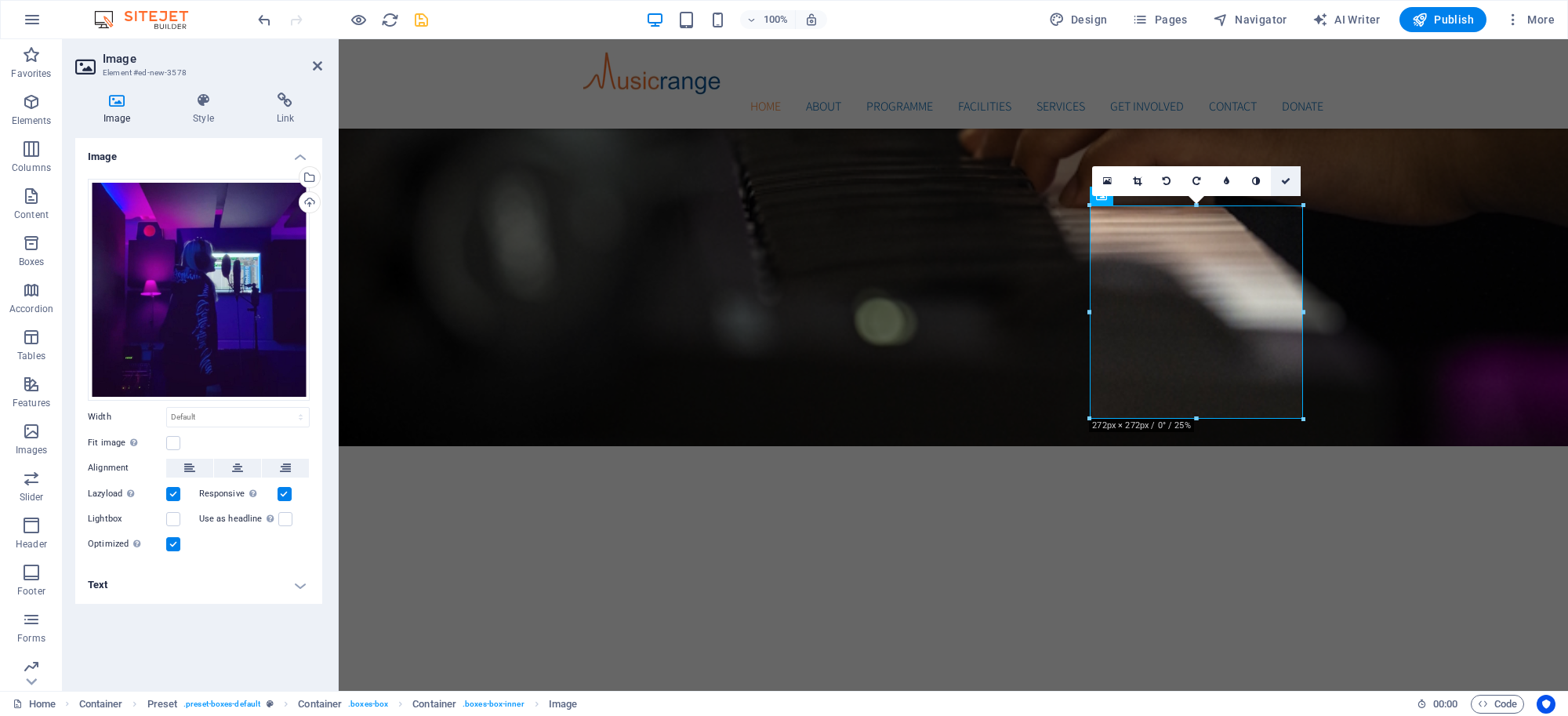
click at [1103, 176] on icon at bounding box center [1107, 181] width 9 height 11
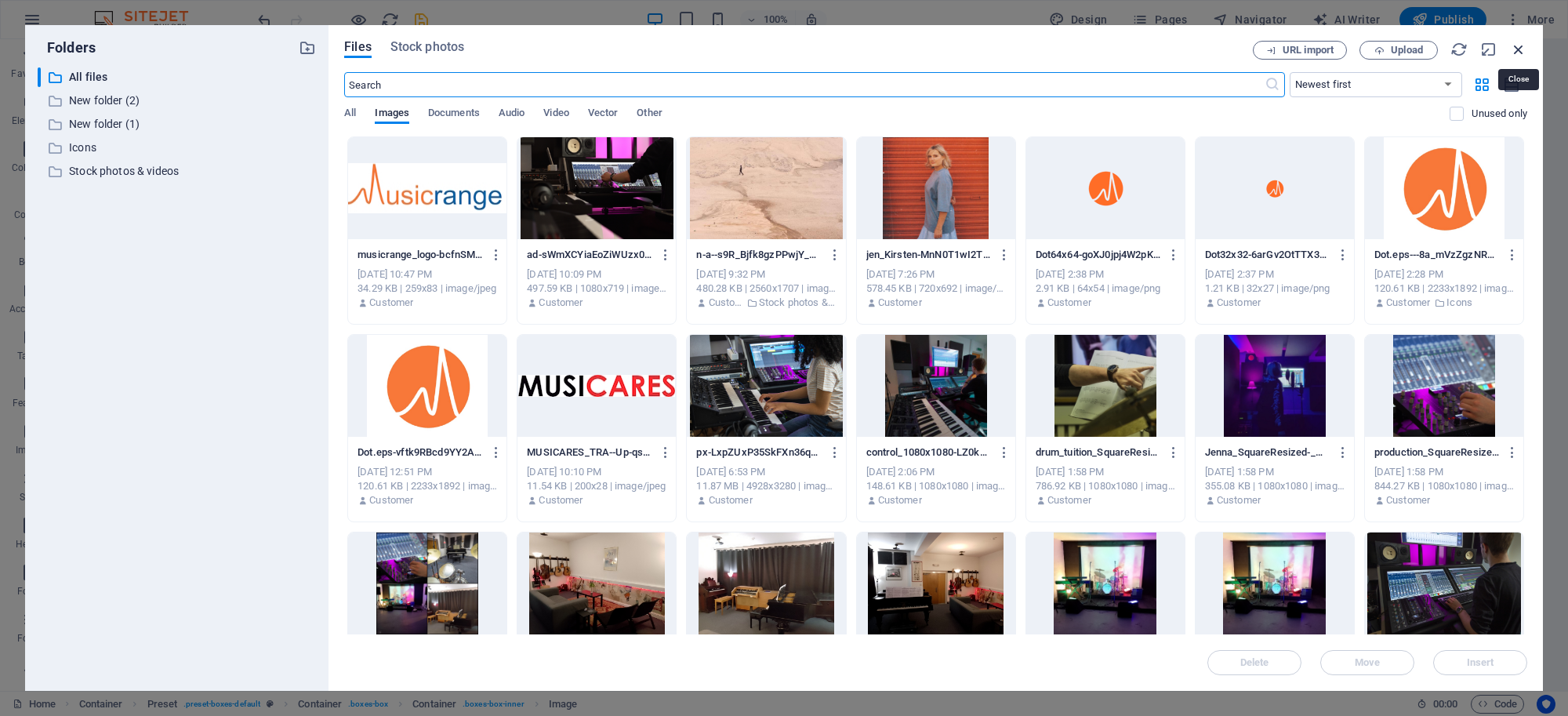
click at [1522, 45] on icon "button" at bounding box center [1518, 50] width 17 height 17
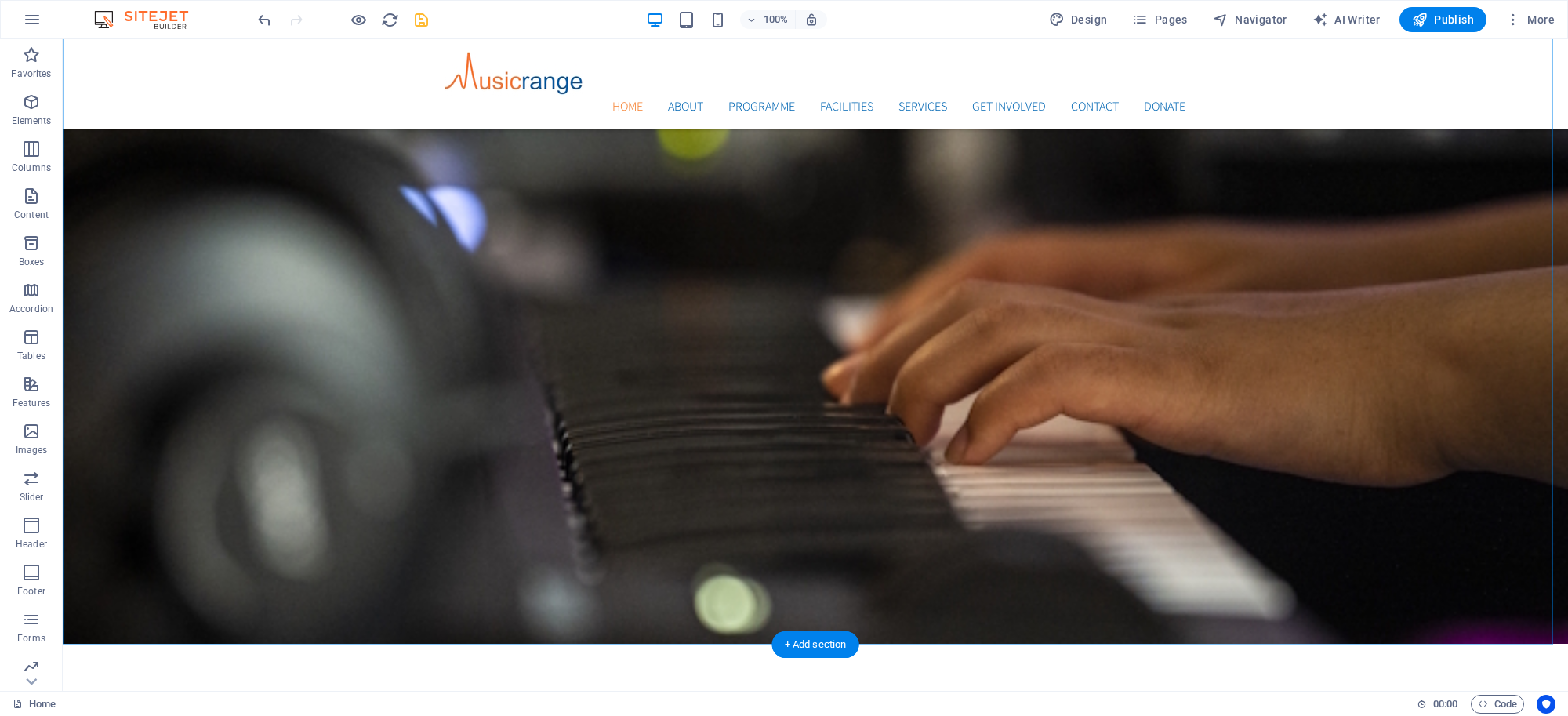
scroll to position [865, 0]
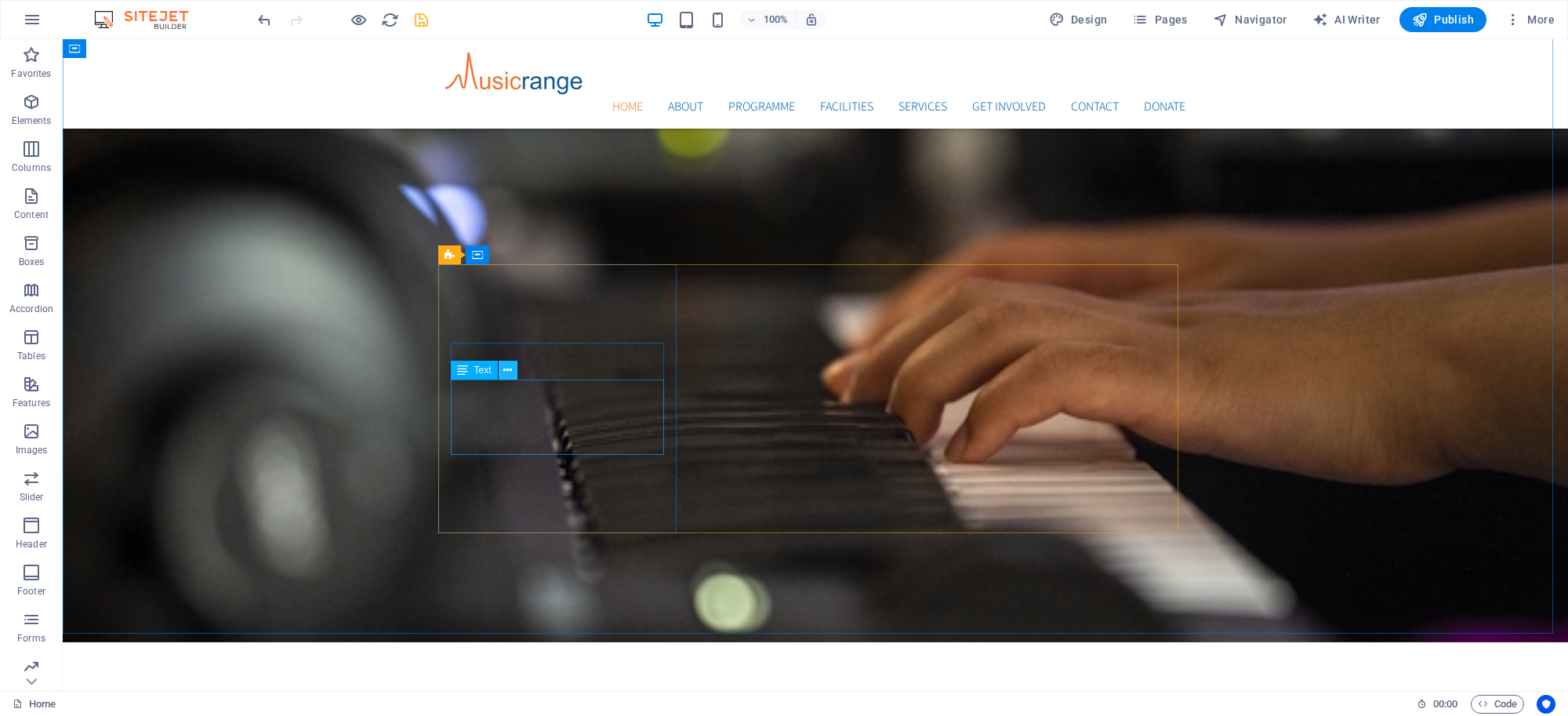
click at [510, 373] on icon at bounding box center [507, 370] width 9 height 17
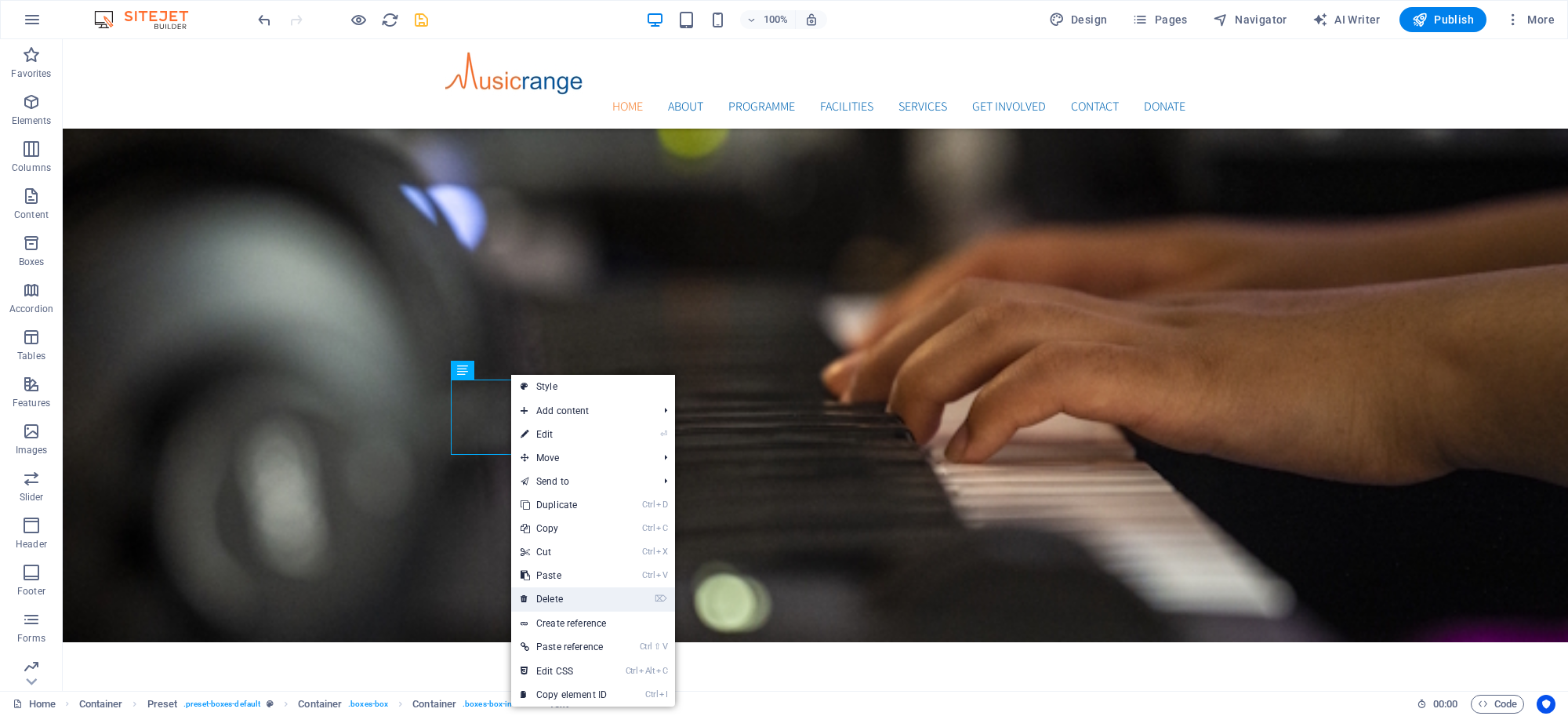
click at [560, 593] on link "⌦ Delete" at bounding box center [563, 599] width 105 height 23
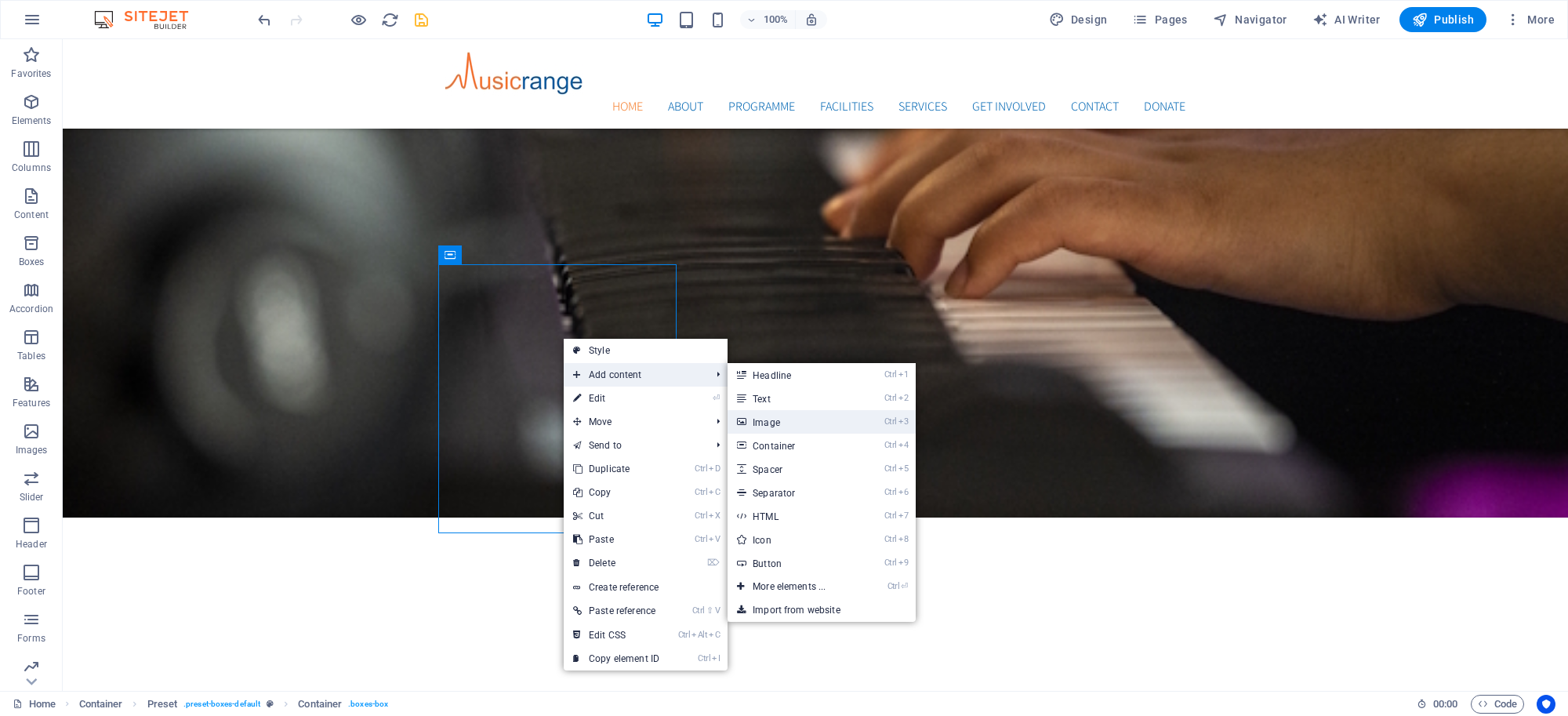
click at [779, 416] on link "Ctrl 3 Image" at bounding box center [791, 422] width 129 height 23
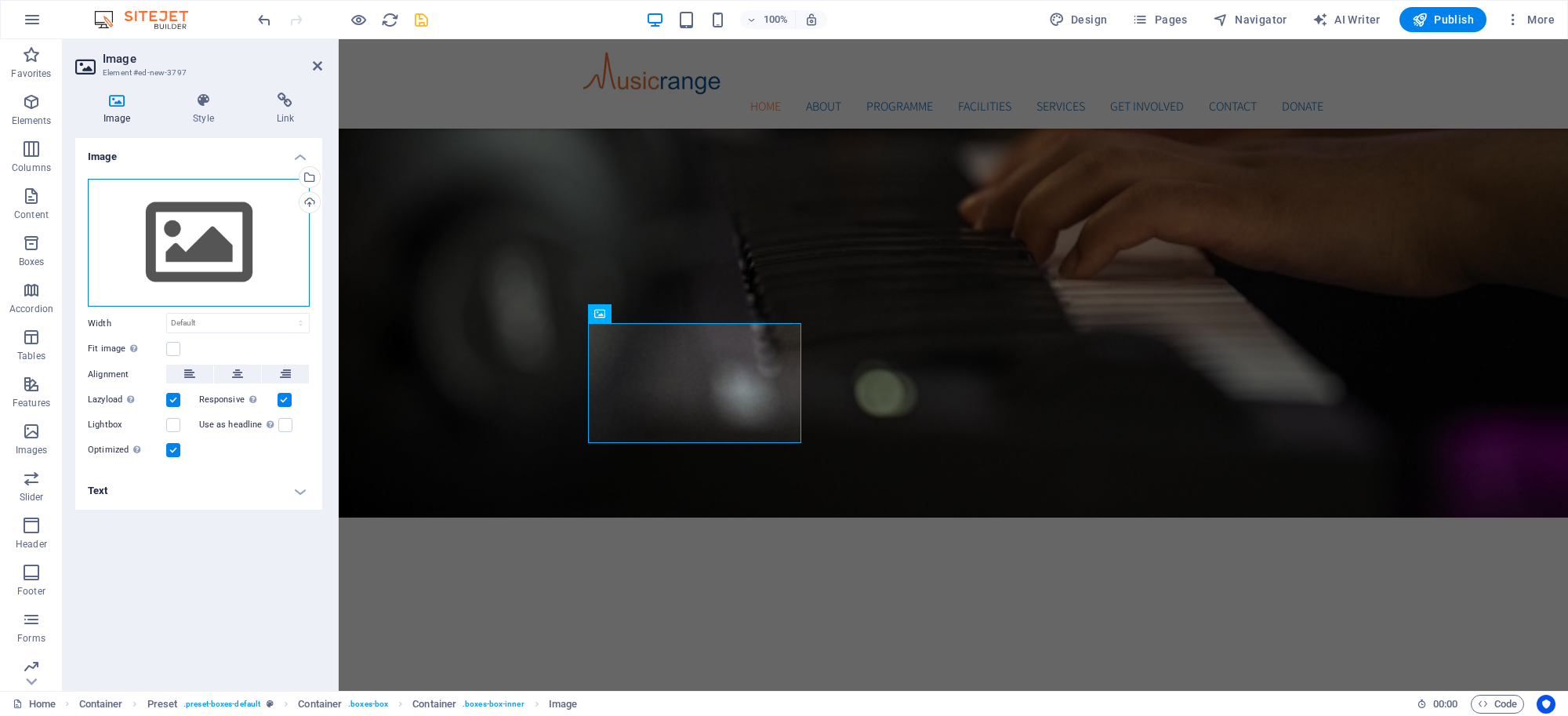
click at [229, 253] on div "Drag files here, click to choose files or select files from Files or our free s…" at bounding box center [198, 243] width 221 height 128
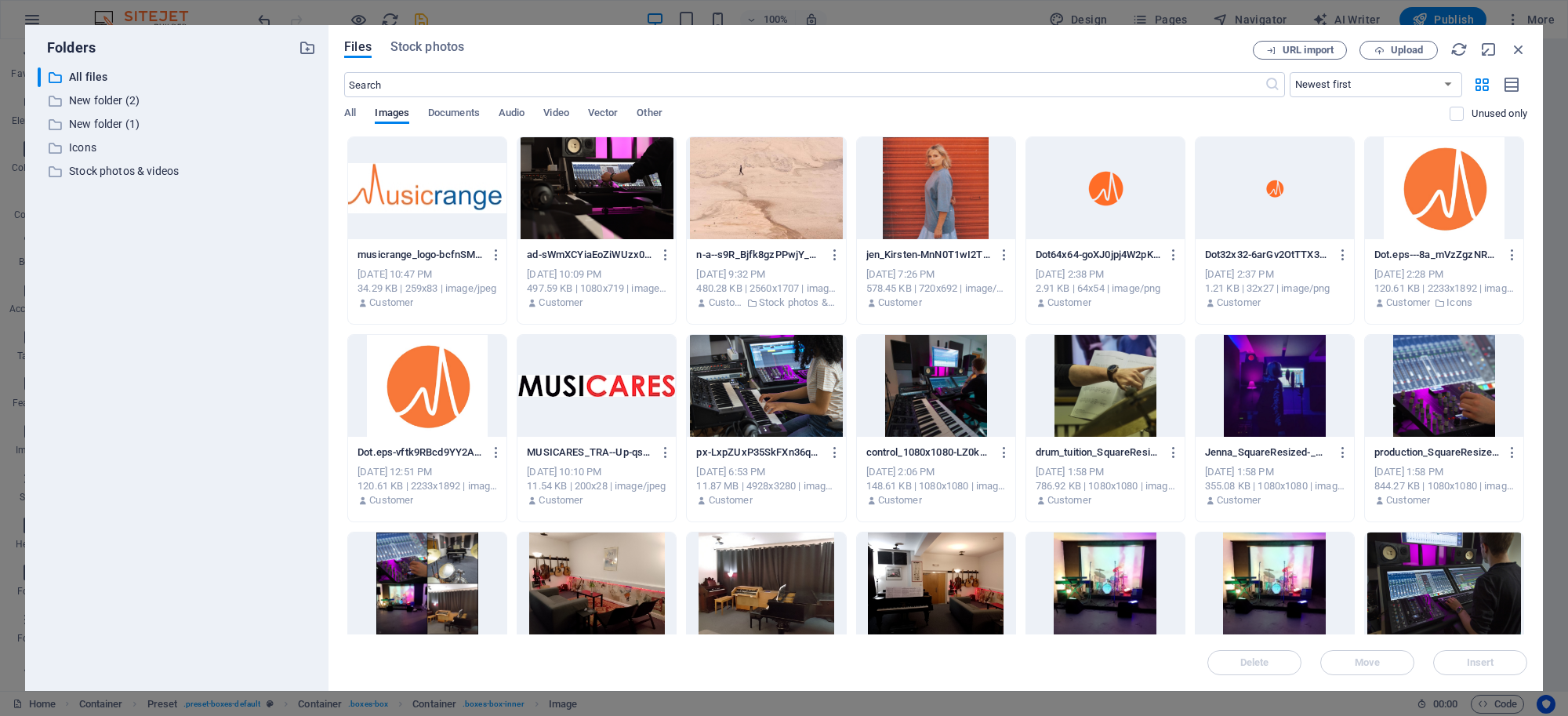
click at [1472, 552] on div at bounding box center [1443, 583] width 158 height 102
click at [1472, 552] on div "1" at bounding box center [1443, 583] width 158 height 102
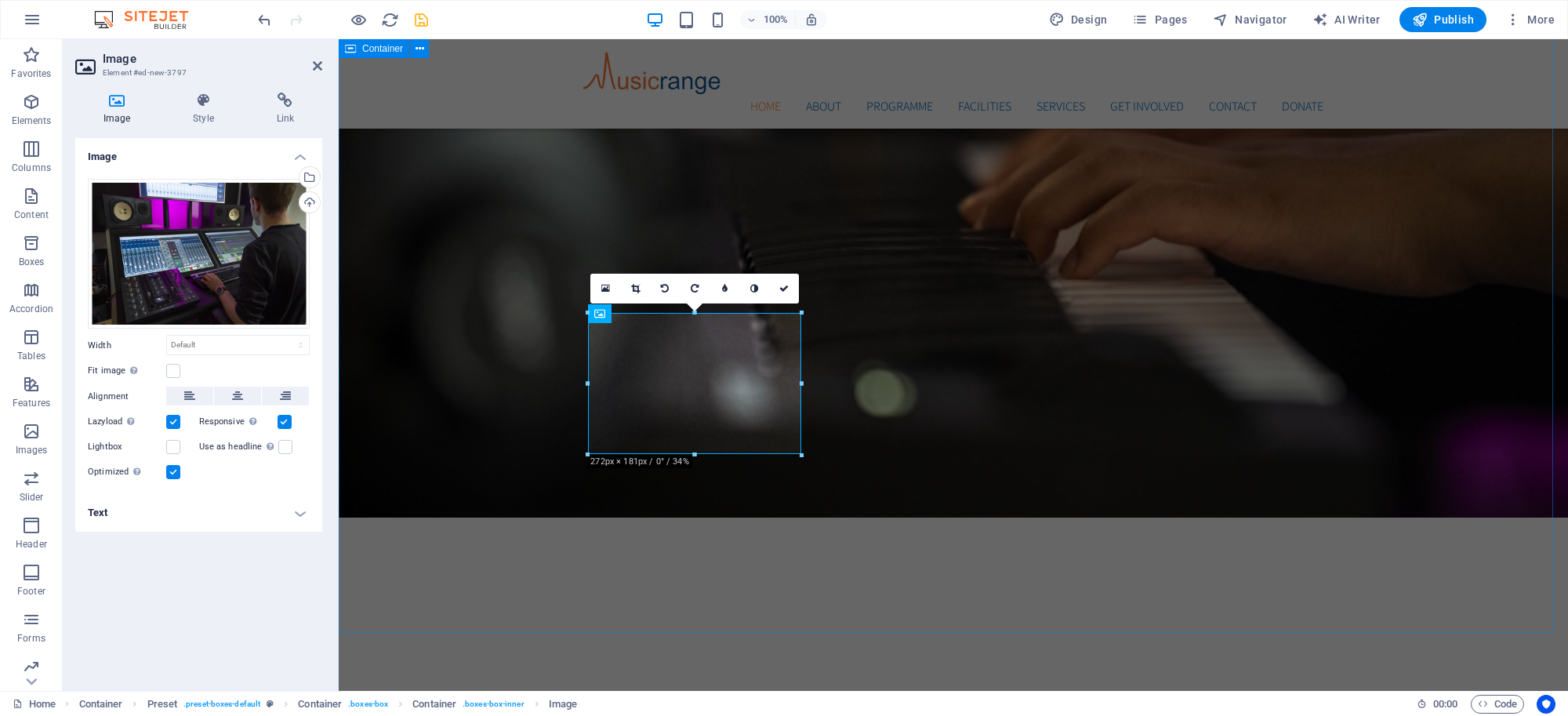
drag, startPoint x: 1442, startPoint y: 375, endPoint x: 1718, endPoint y: 358, distance: 276.5
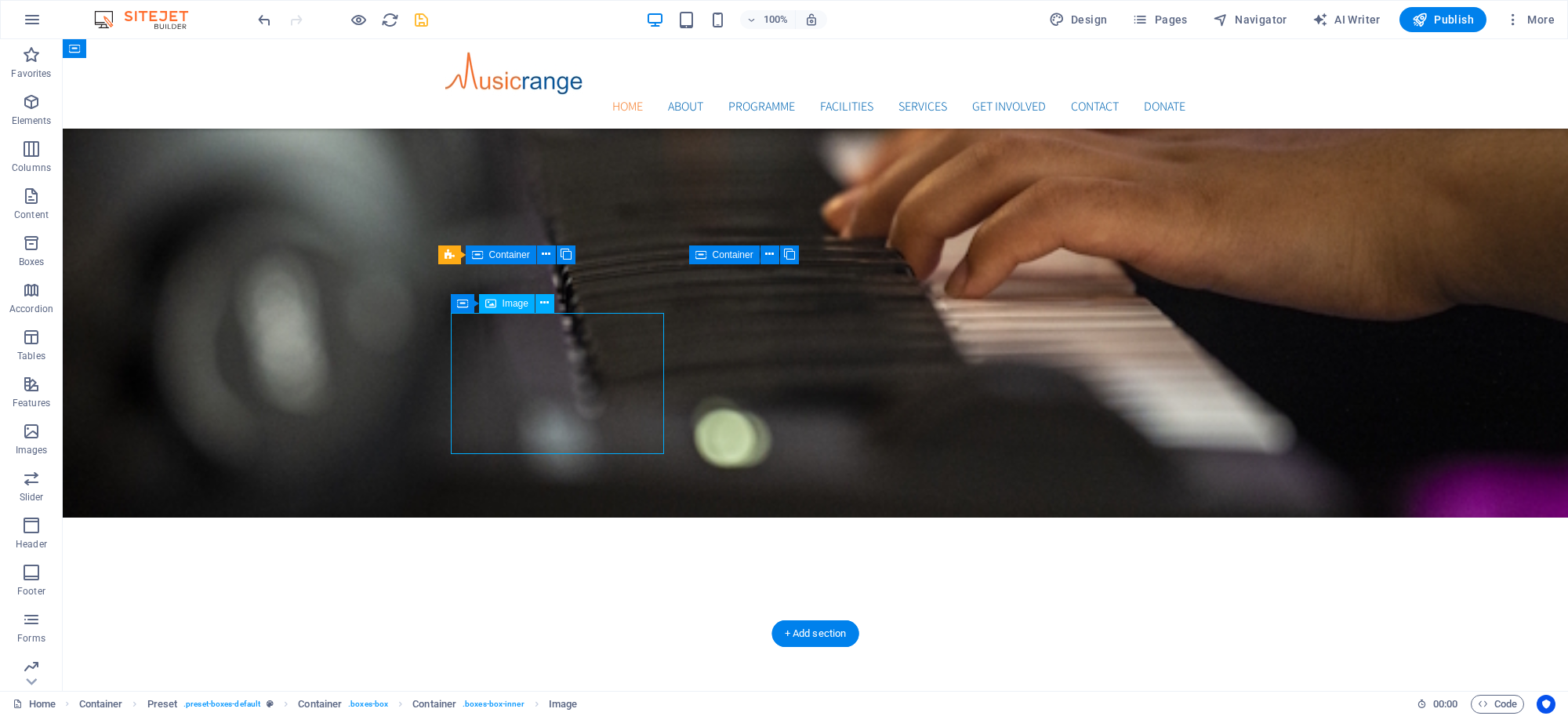
drag, startPoint x: 584, startPoint y: 340, endPoint x: 308, endPoint y: 337, distance: 276.0
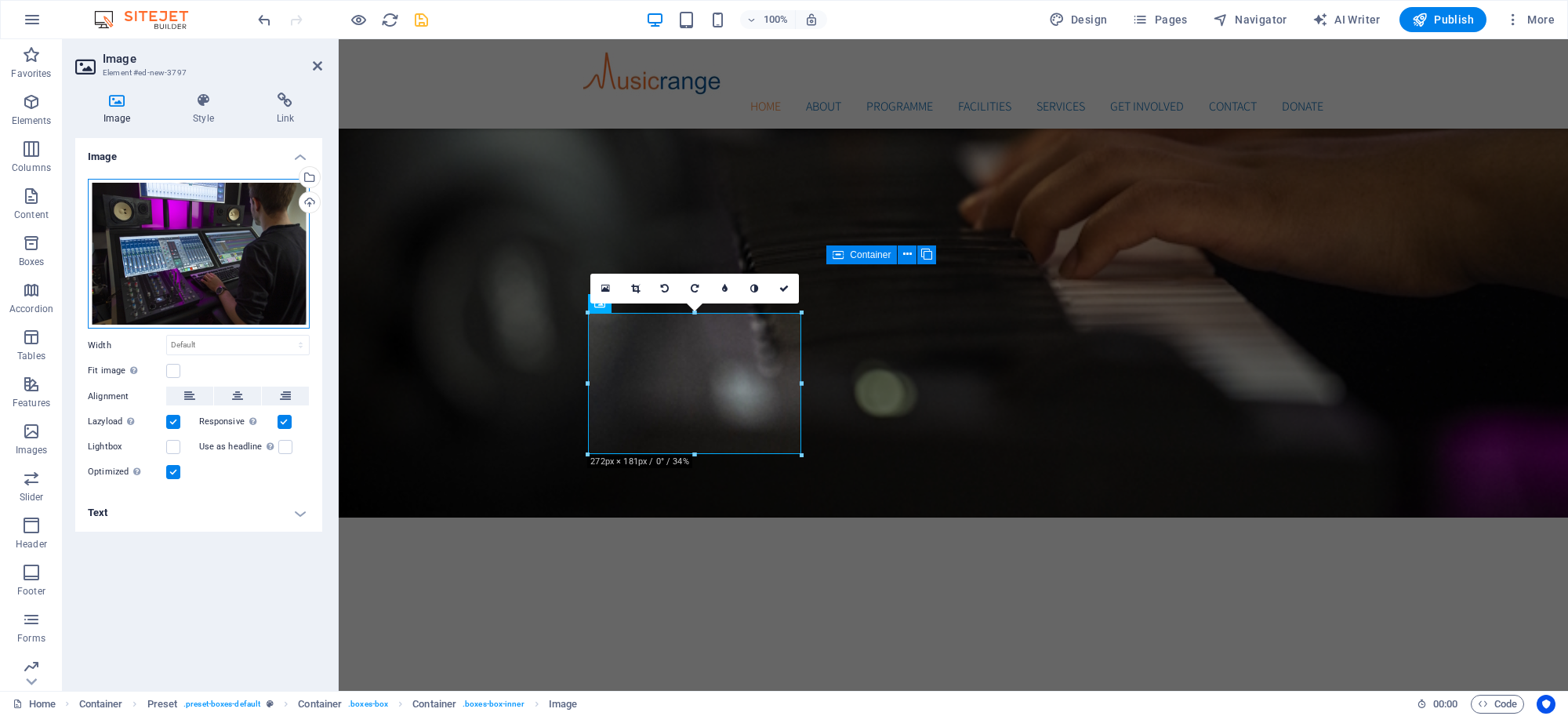
click at [247, 225] on div "Drag files here, click to choose files or select files from Files or our free s…" at bounding box center [198, 254] width 221 height 151
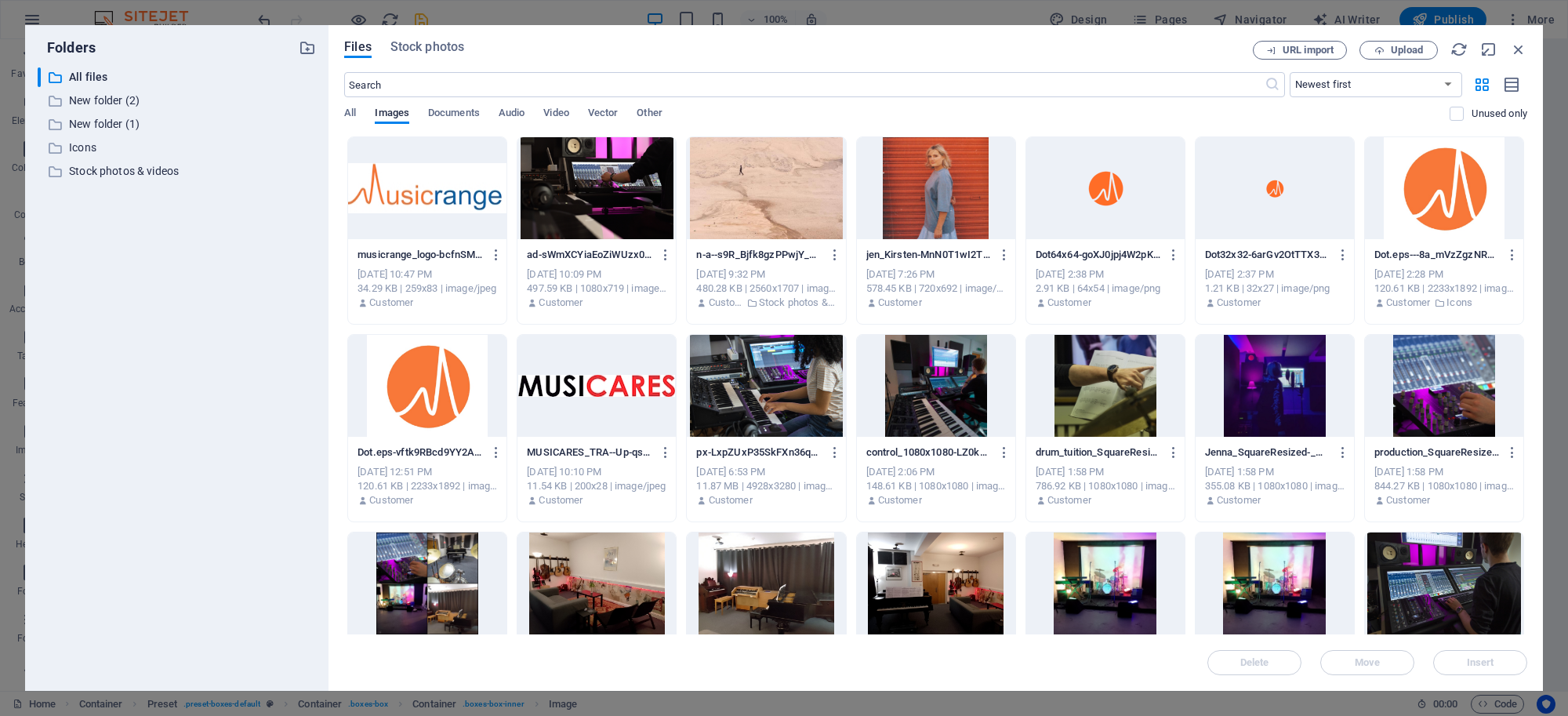
click at [942, 376] on div at bounding box center [935, 386] width 158 height 102
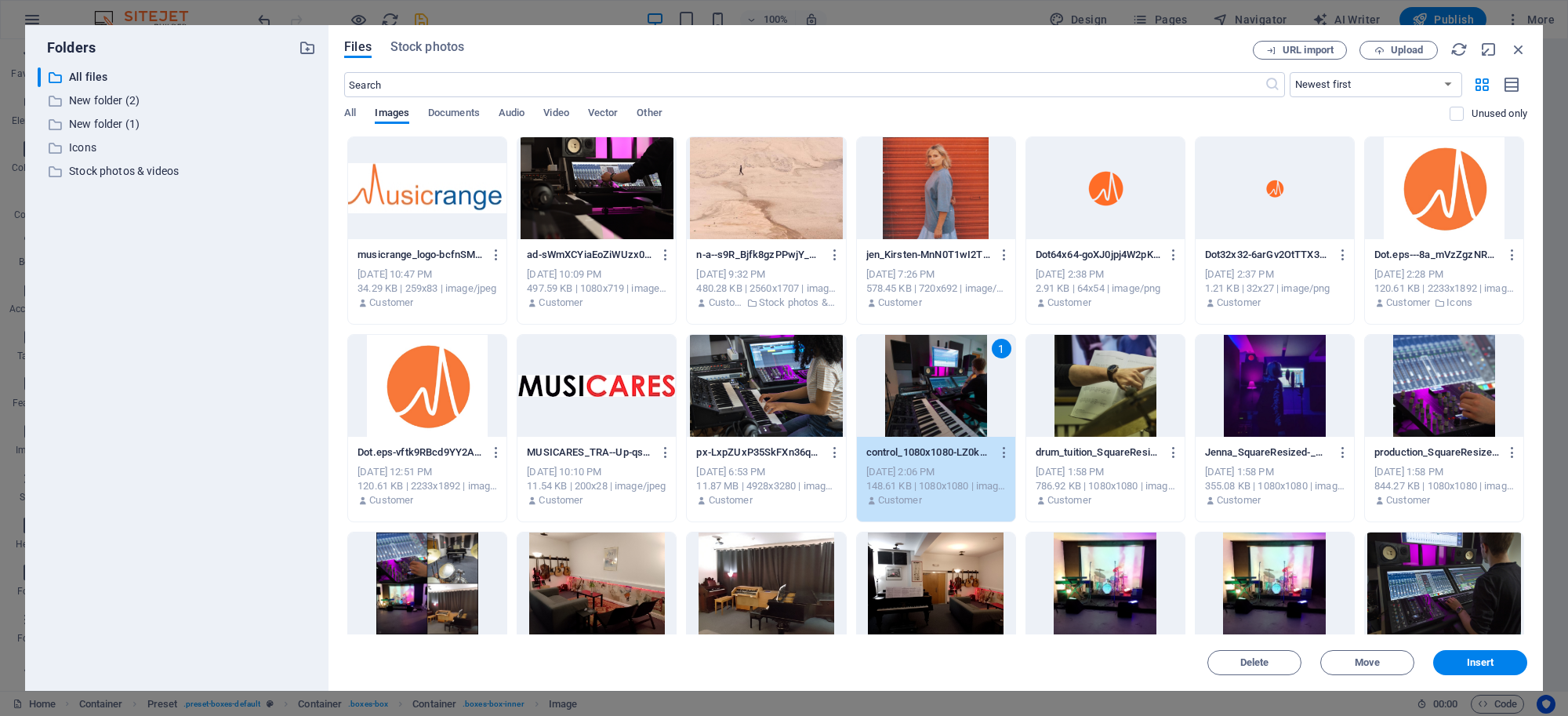
click at [942, 376] on div "1" at bounding box center [935, 386] width 158 height 102
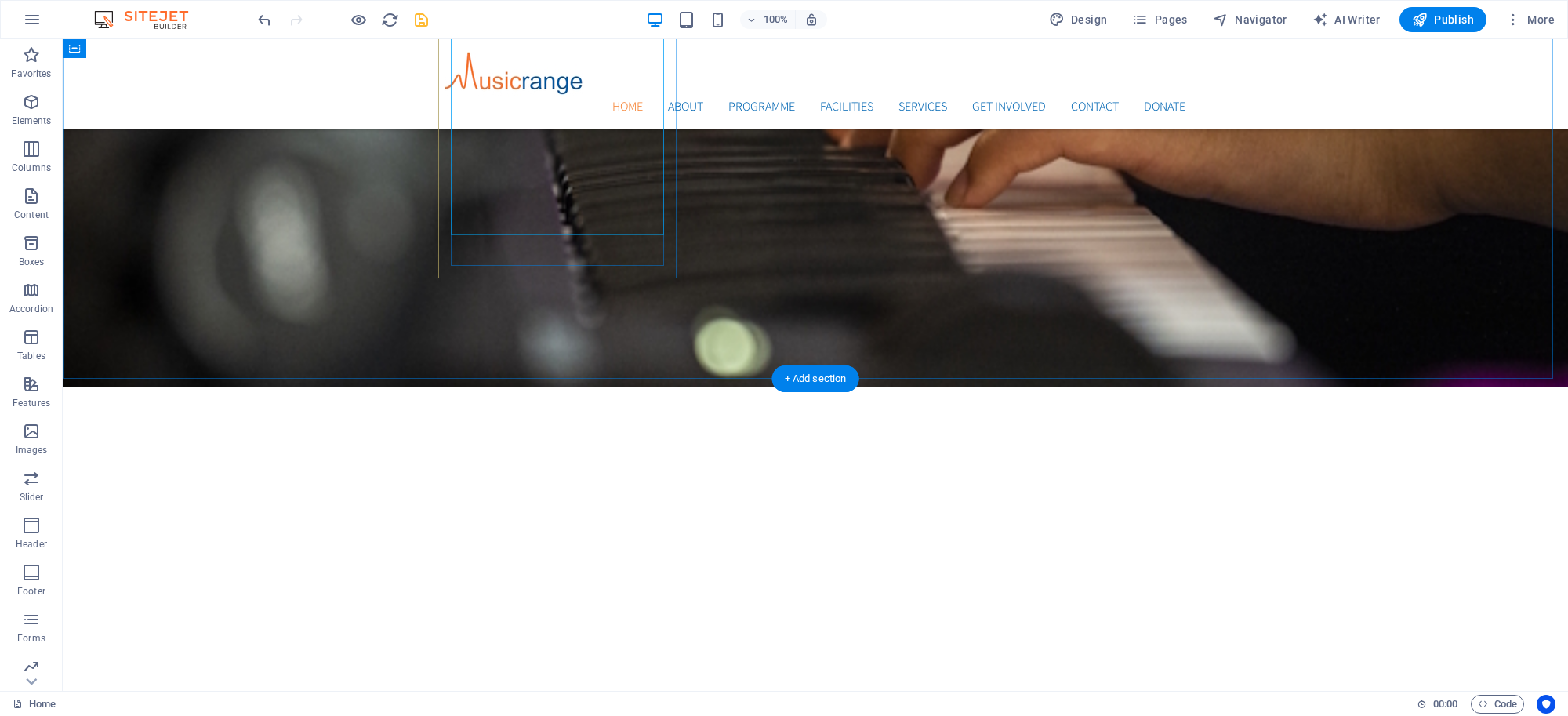
scroll to position [1124, 0]
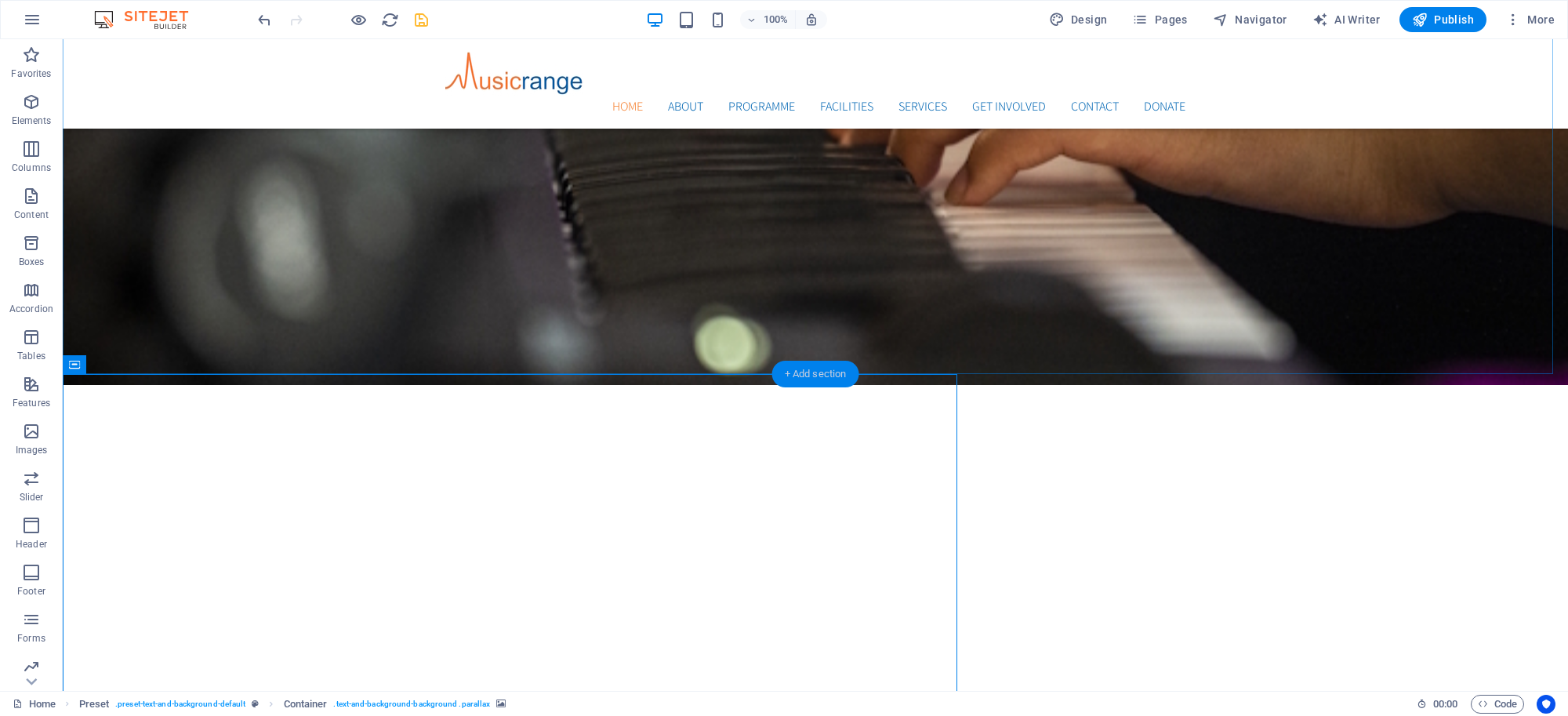
click at [821, 372] on div "+ Add section" at bounding box center [816, 373] width 87 height 26
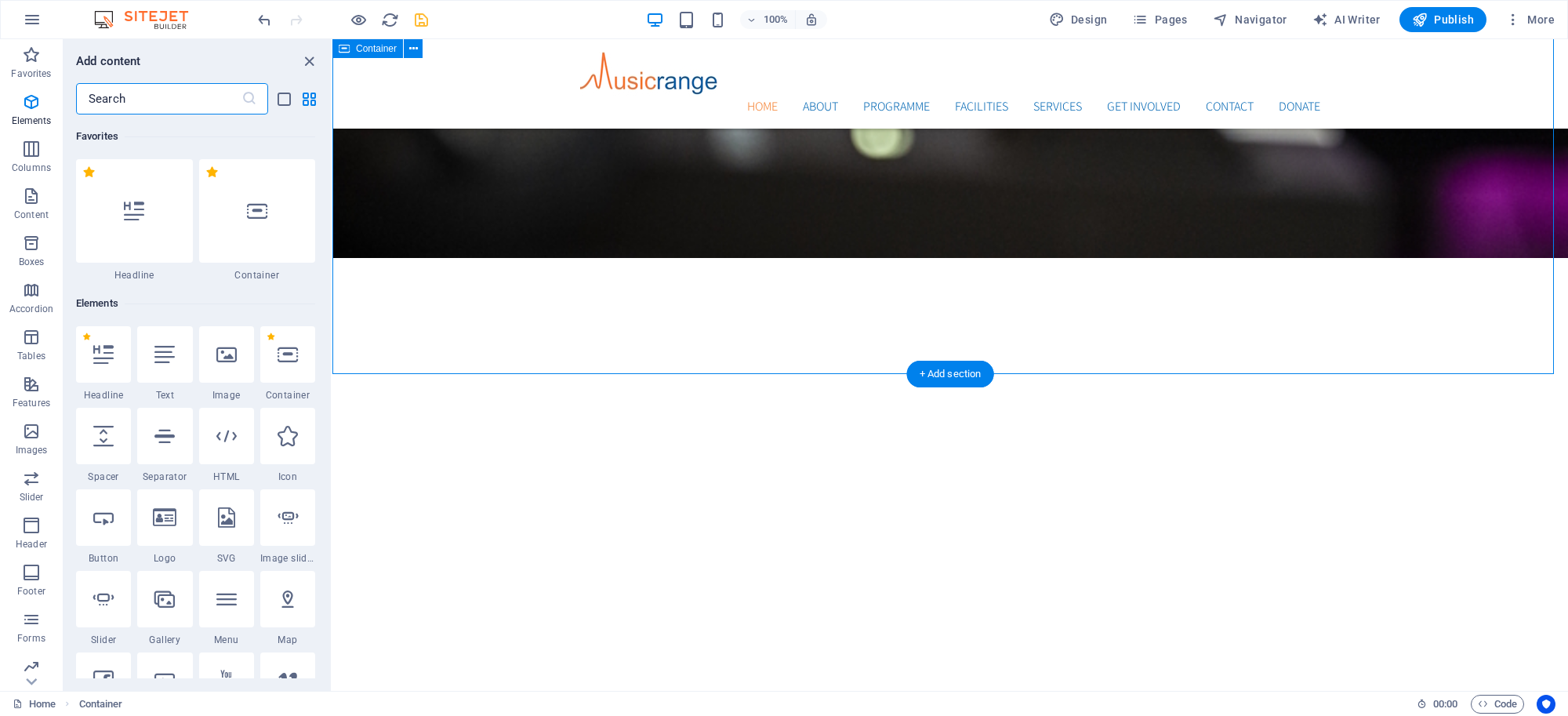
scroll to position [2743, 0]
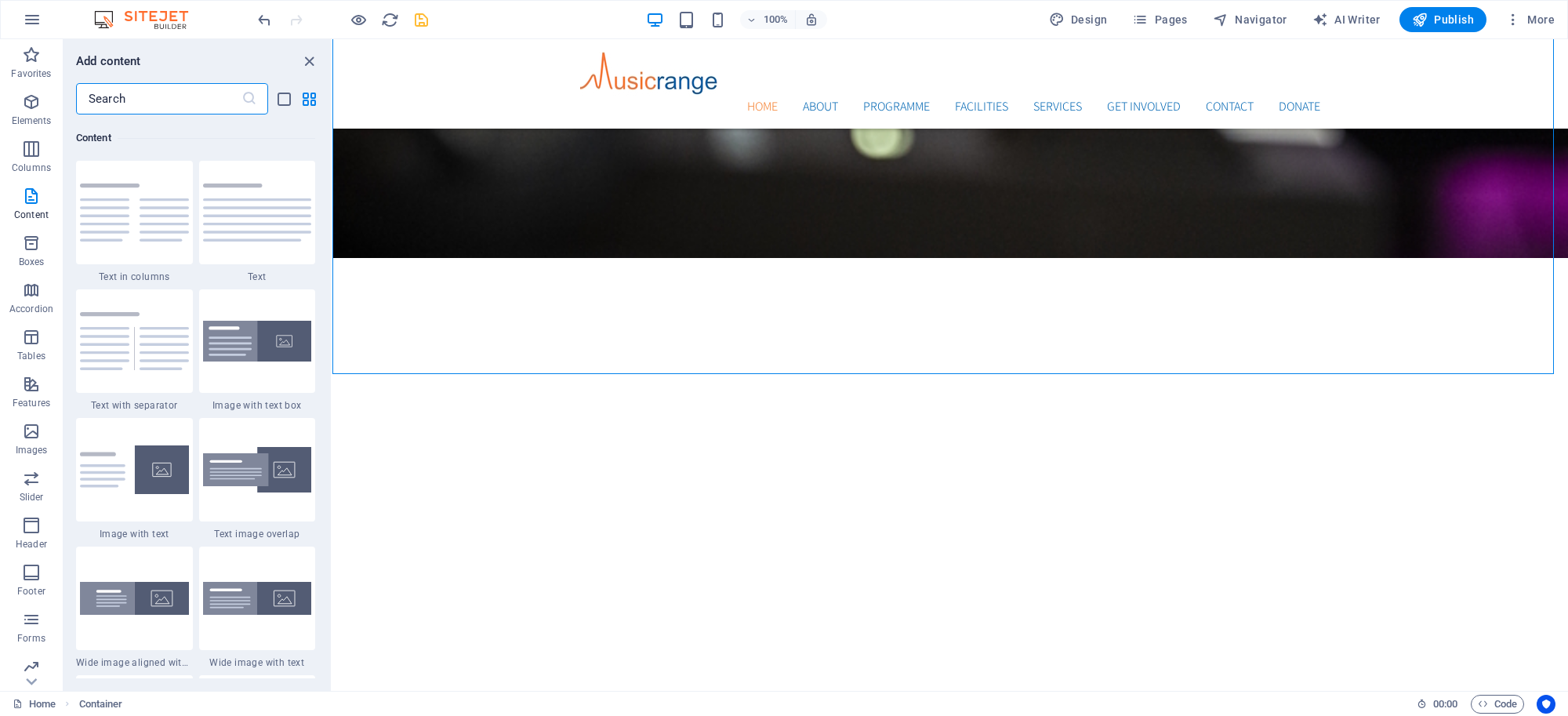
click at [196, 99] on input "text" at bounding box center [158, 99] width 165 height 31
type input "t"
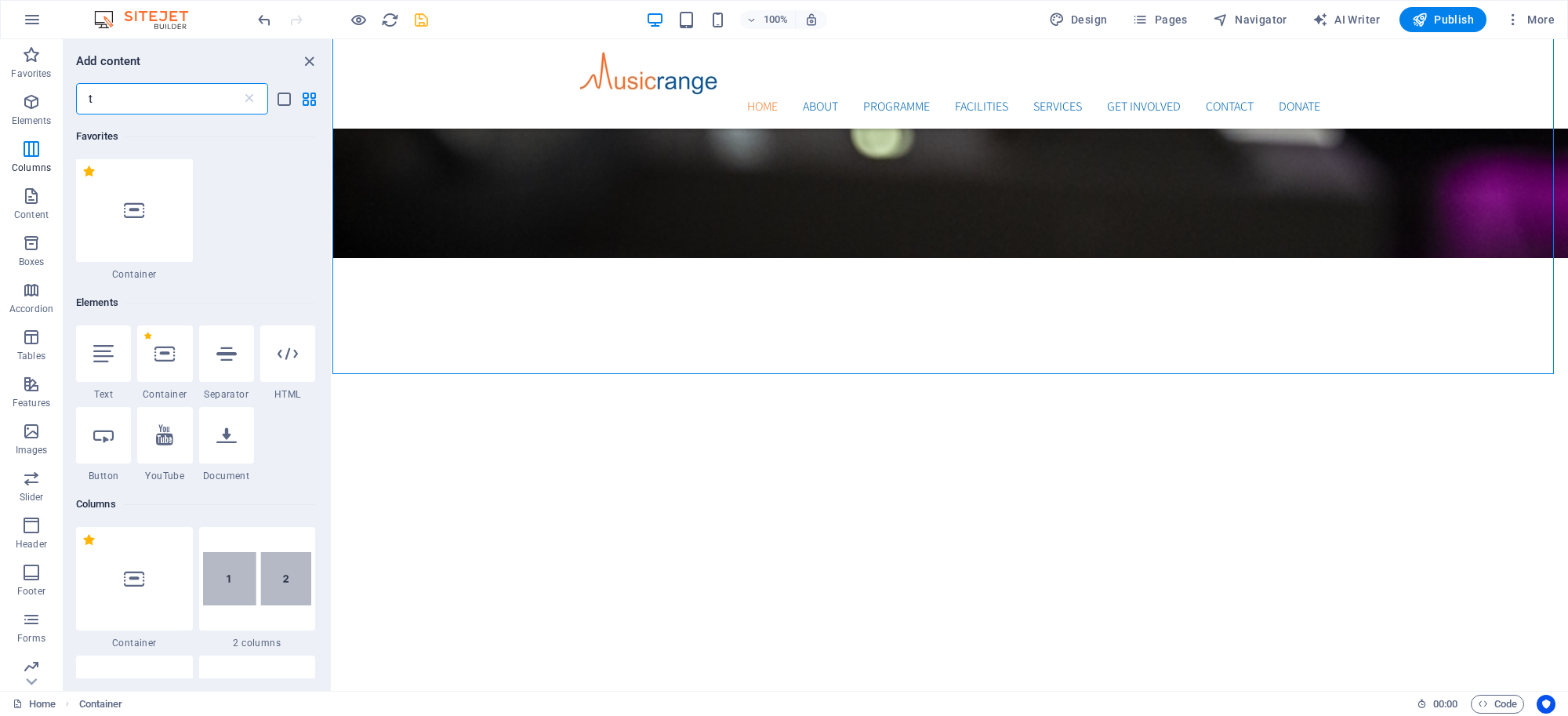
scroll to position [0, 0]
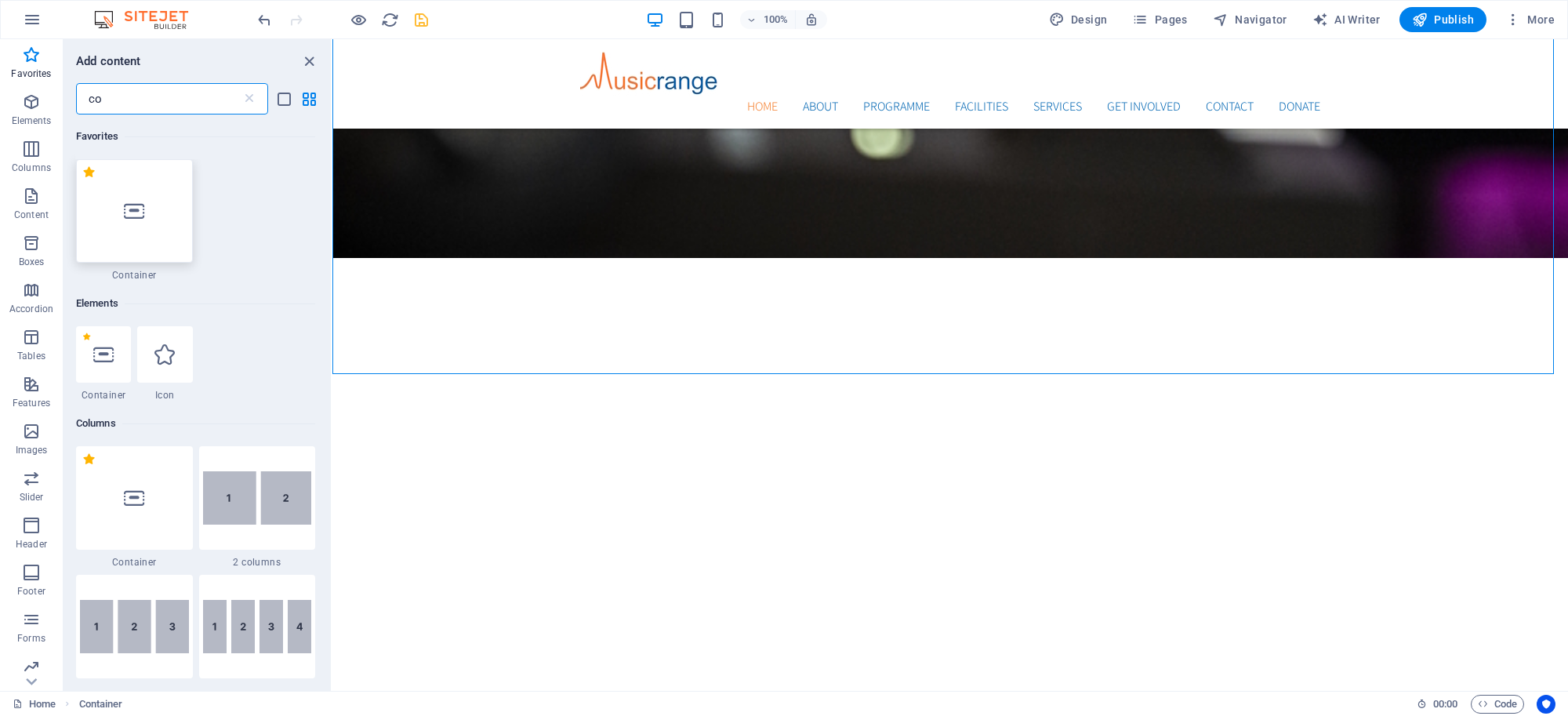
type input "co"
click at [156, 194] on div at bounding box center [134, 211] width 117 height 104
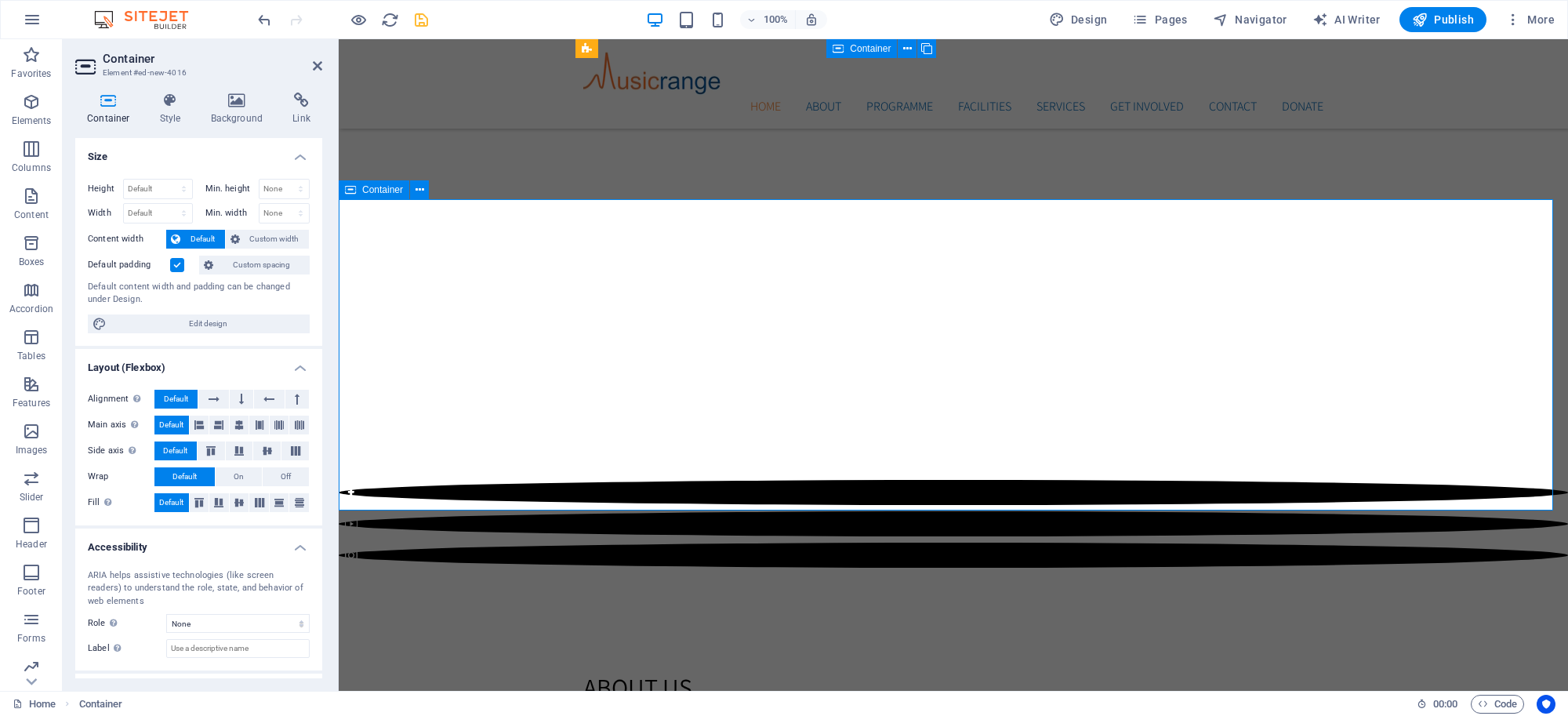
scroll to position [1385, 0]
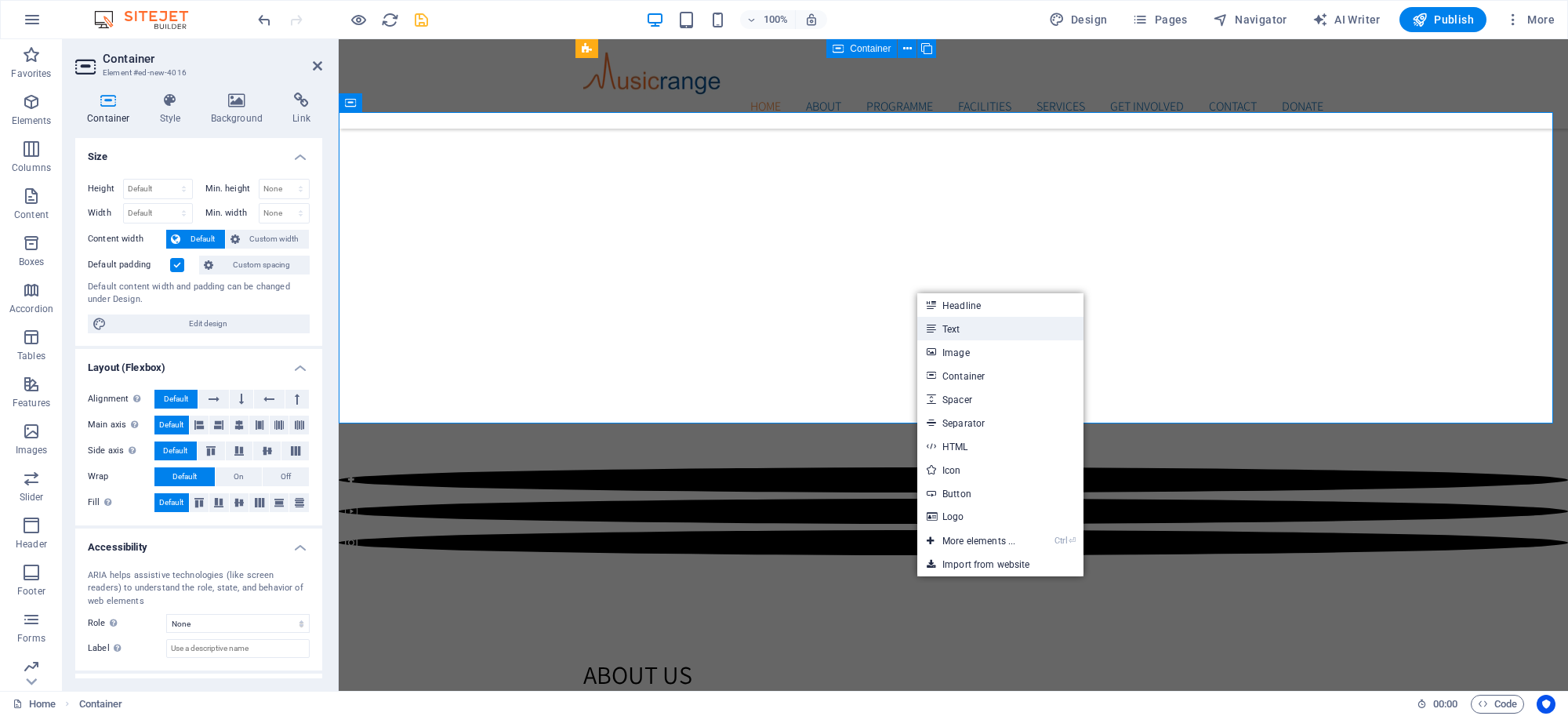
click at [956, 329] on link "Text" at bounding box center [1000, 328] width 166 height 23
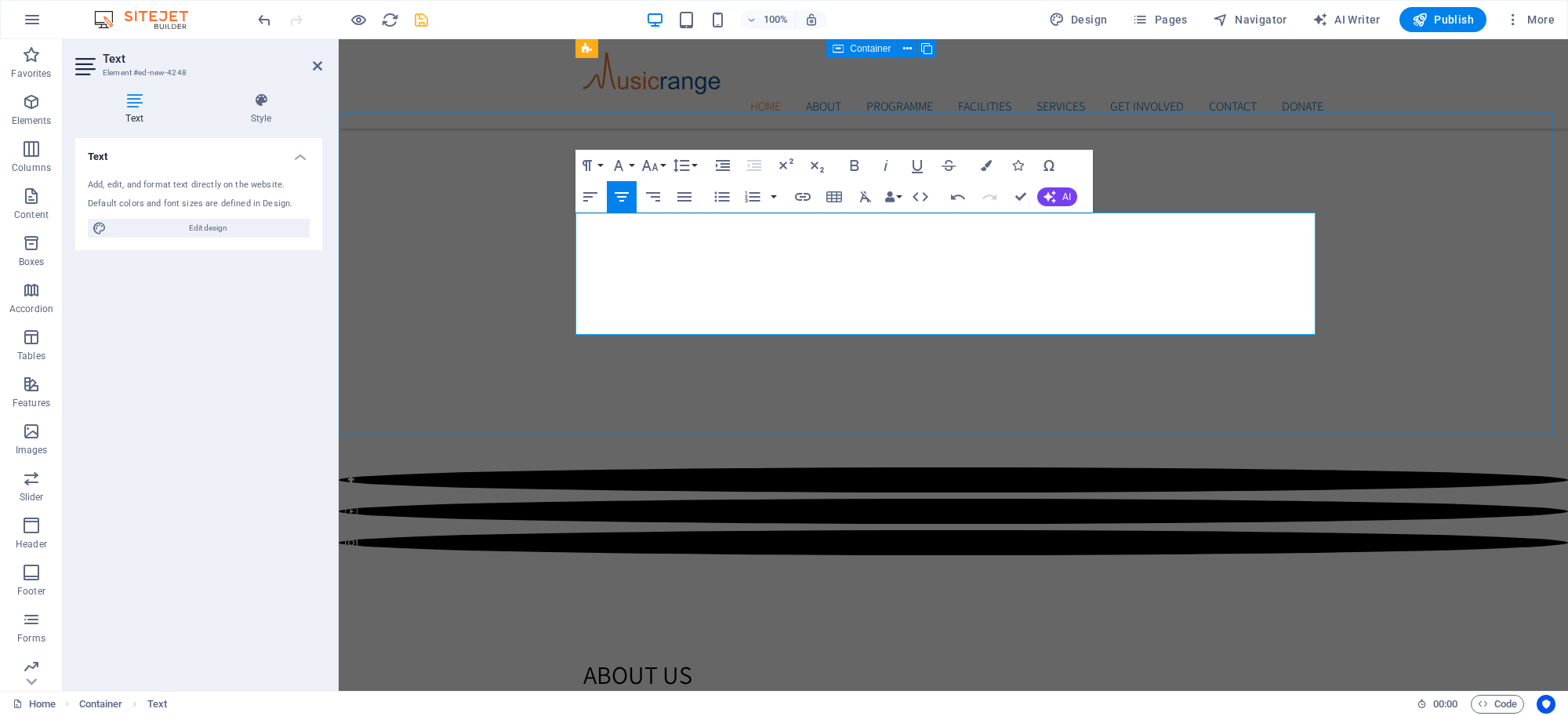
click at [596, 193] on icon "button" at bounding box center [589, 196] width 18 height 18
click at [593, 190] on icon "button" at bounding box center [589, 196] width 18 height 18
click at [617, 201] on icon "button" at bounding box center [620, 196] width 18 height 18
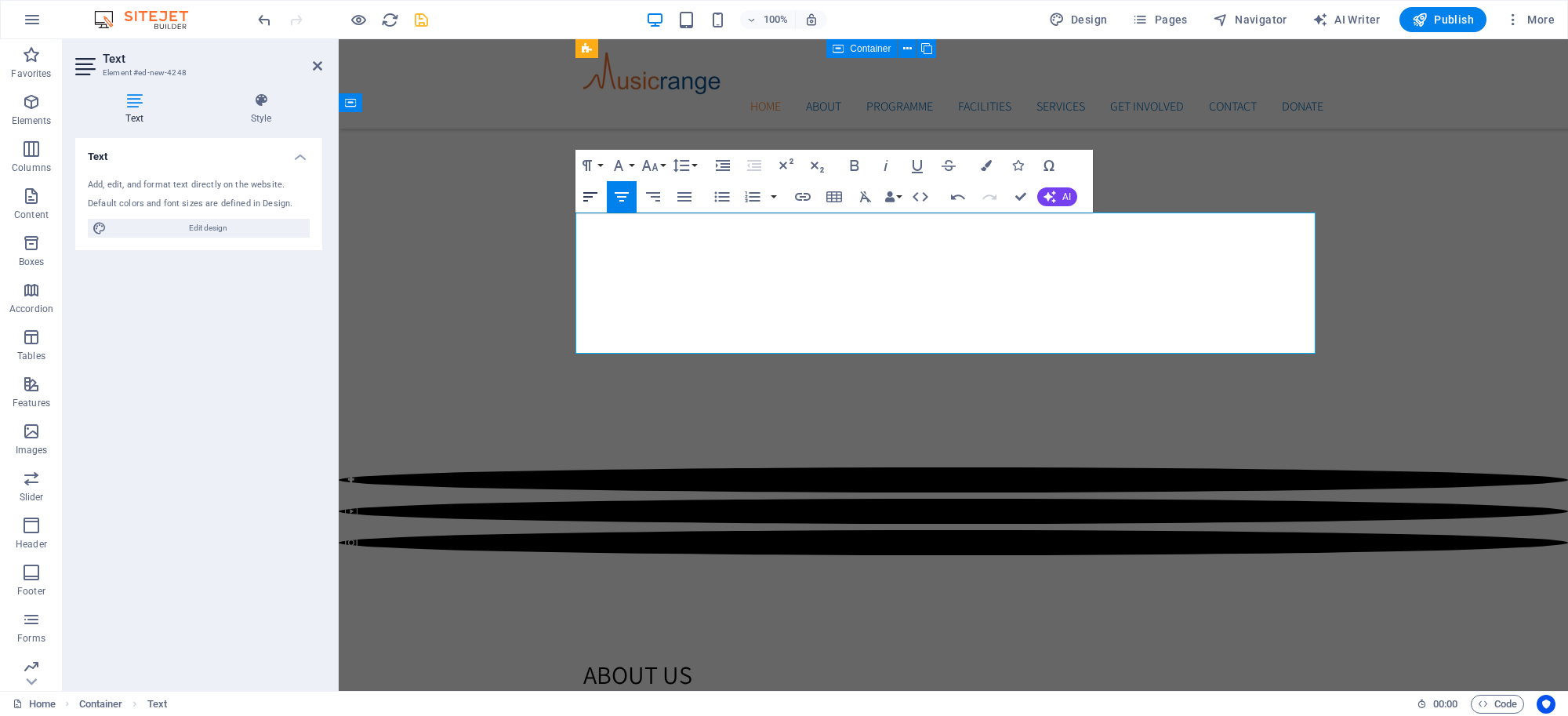
click at [579, 206] on button "Align Left" at bounding box center [590, 196] width 30 height 31
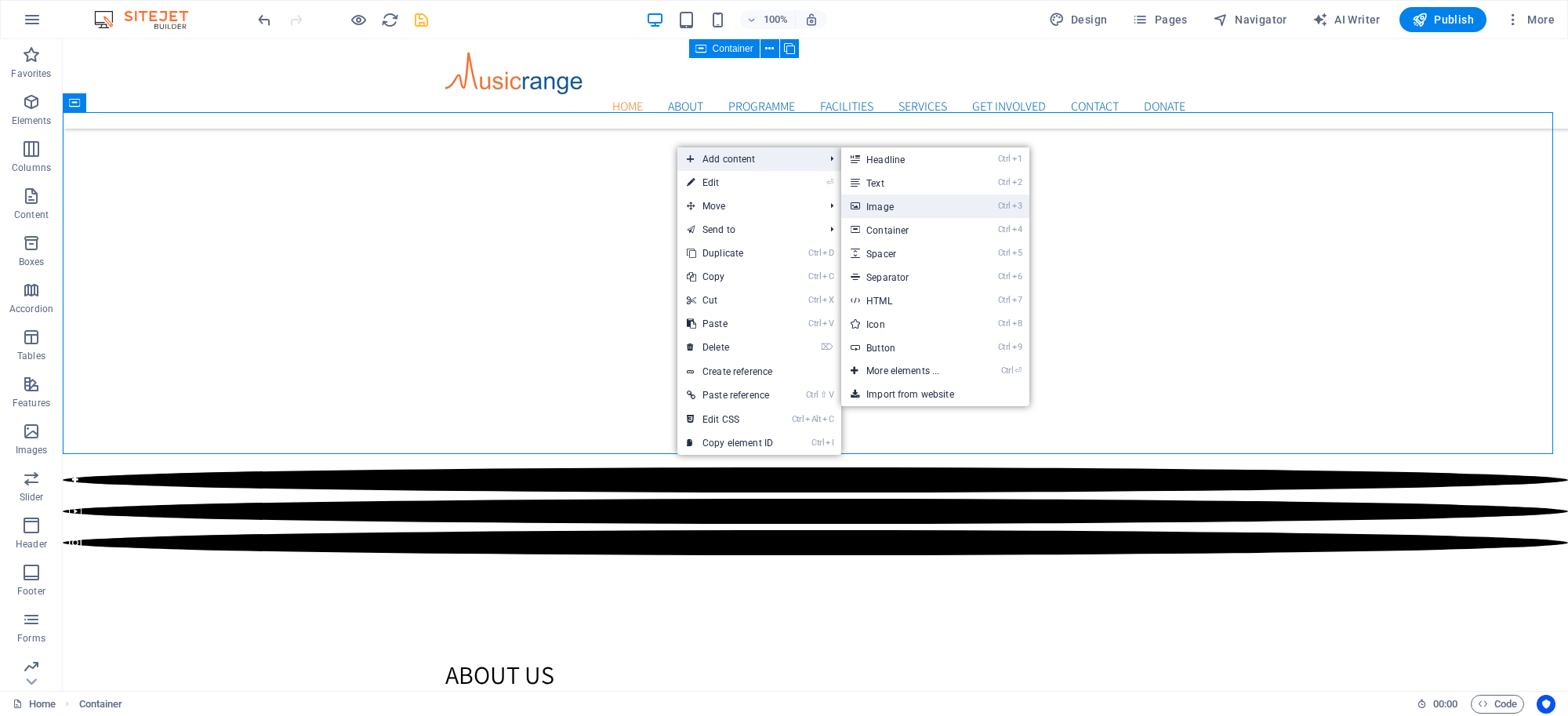
click at [897, 212] on link "Ctrl 3 Image" at bounding box center [905, 206] width 129 height 23
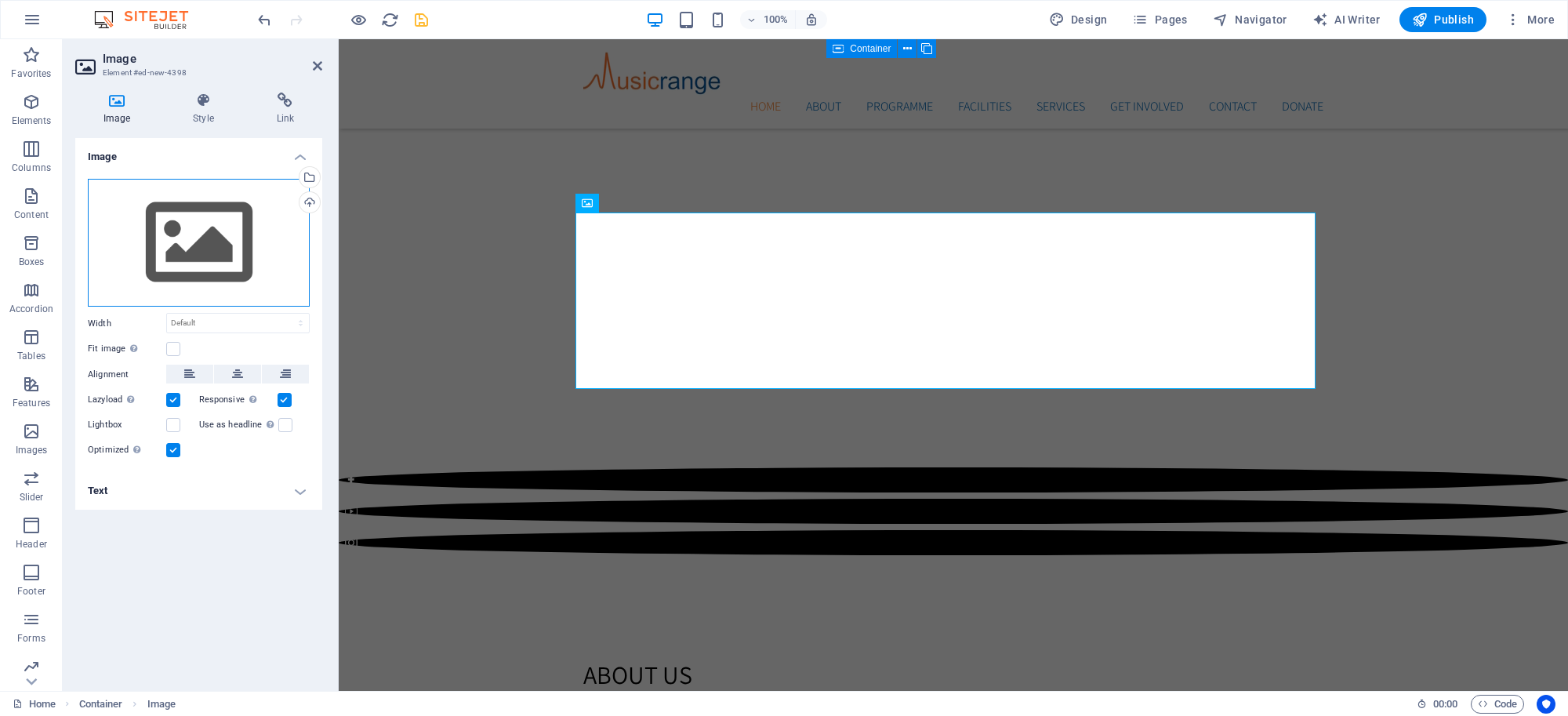
click at [208, 238] on div "Drag files here, click to choose files or select files from Files or our free s…" at bounding box center [198, 243] width 221 height 128
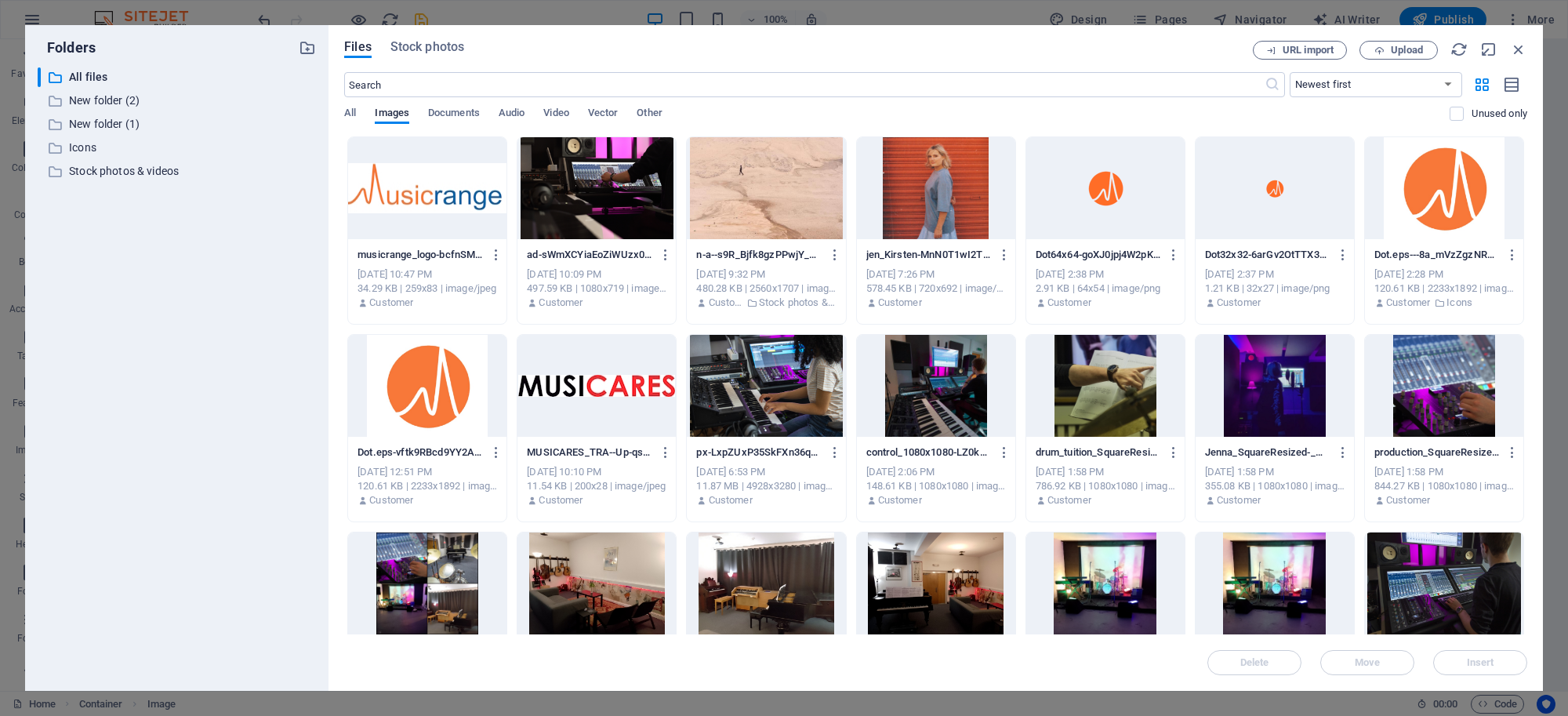
click at [620, 378] on div at bounding box center [596, 386] width 158 height 102
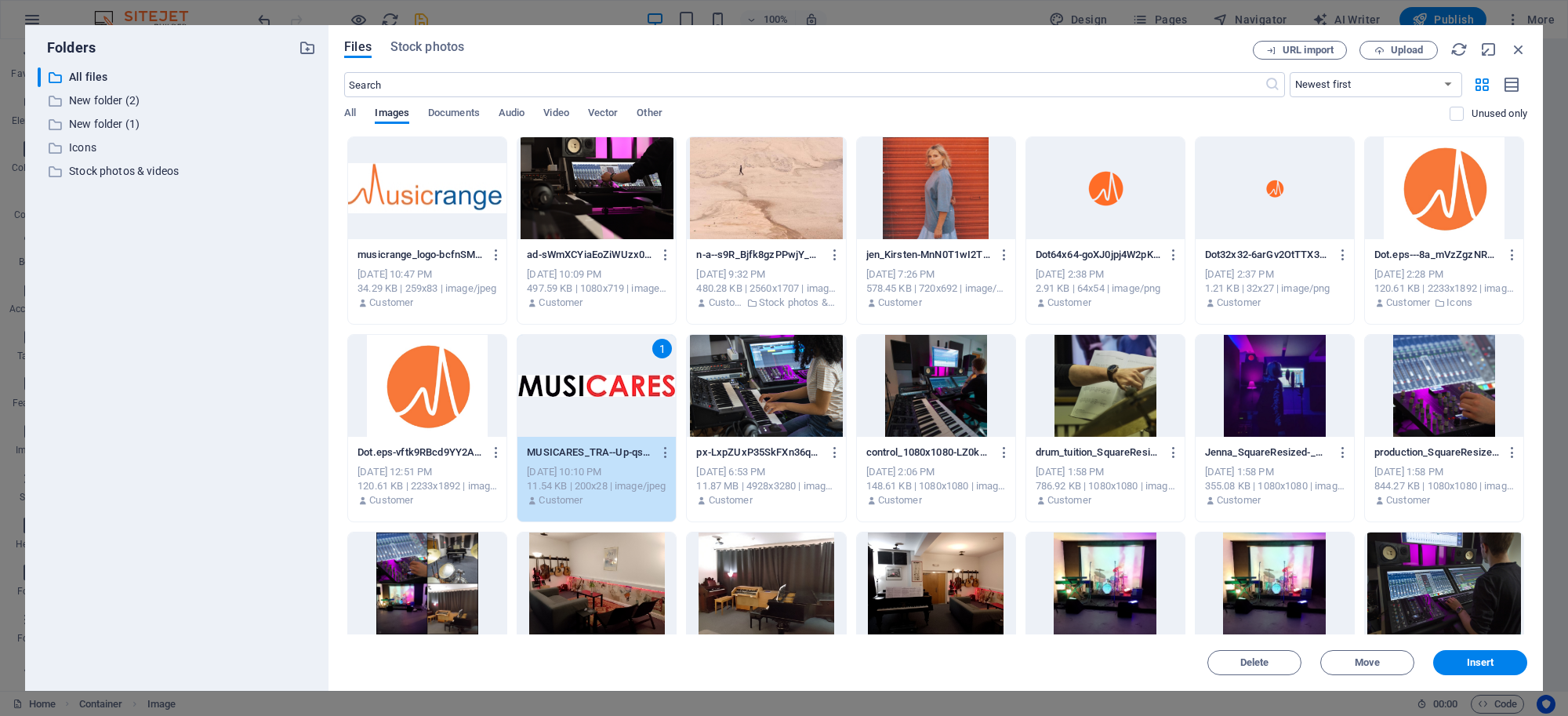
drag, startPoint x: 621, startPoint y: 381, endPoint x: 283, endPoint y: 341, distance: 340.4
click at [621, 381] on div "1" at bounding box center [596, 386] width 158 height 102
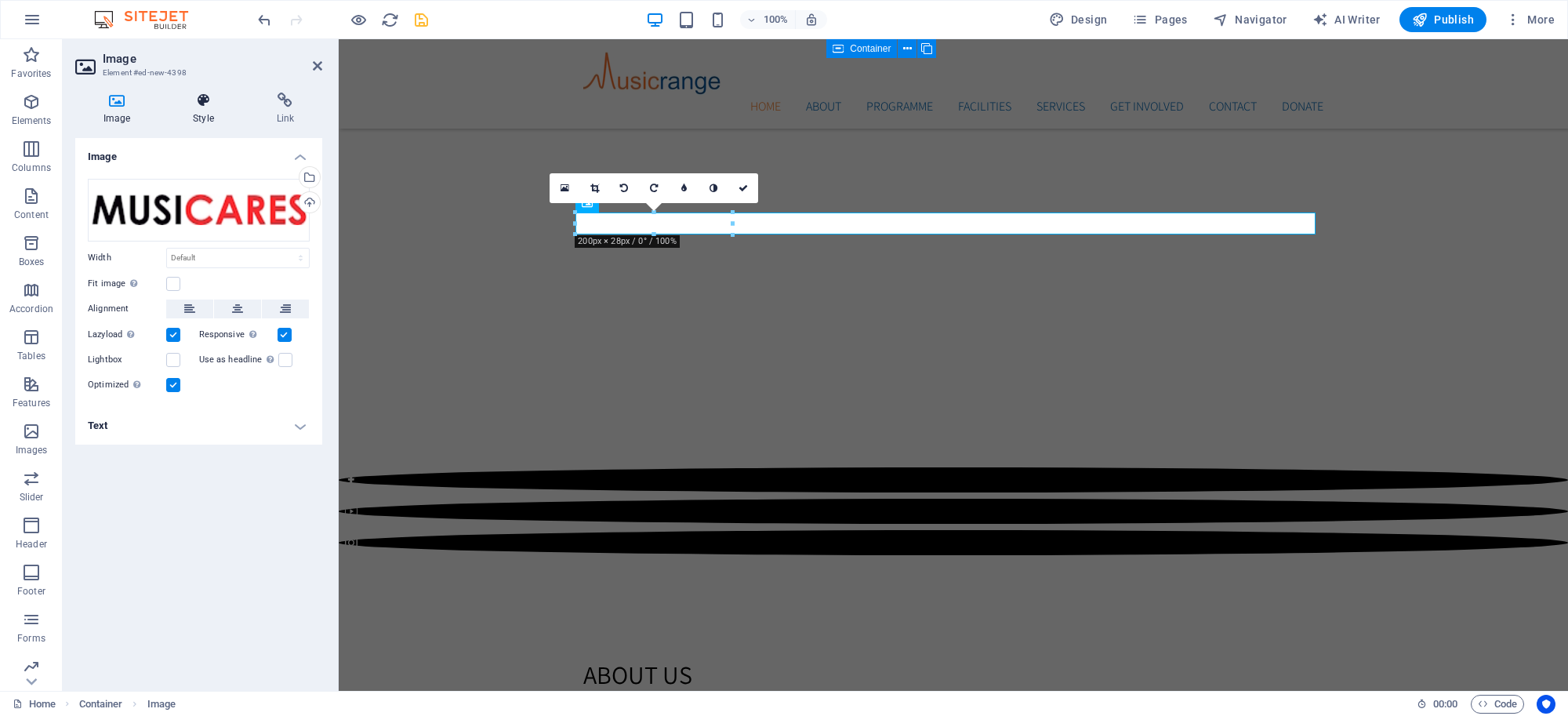
click at [204, 103] on icon at bounding box center [203, 100] width 77 height 16
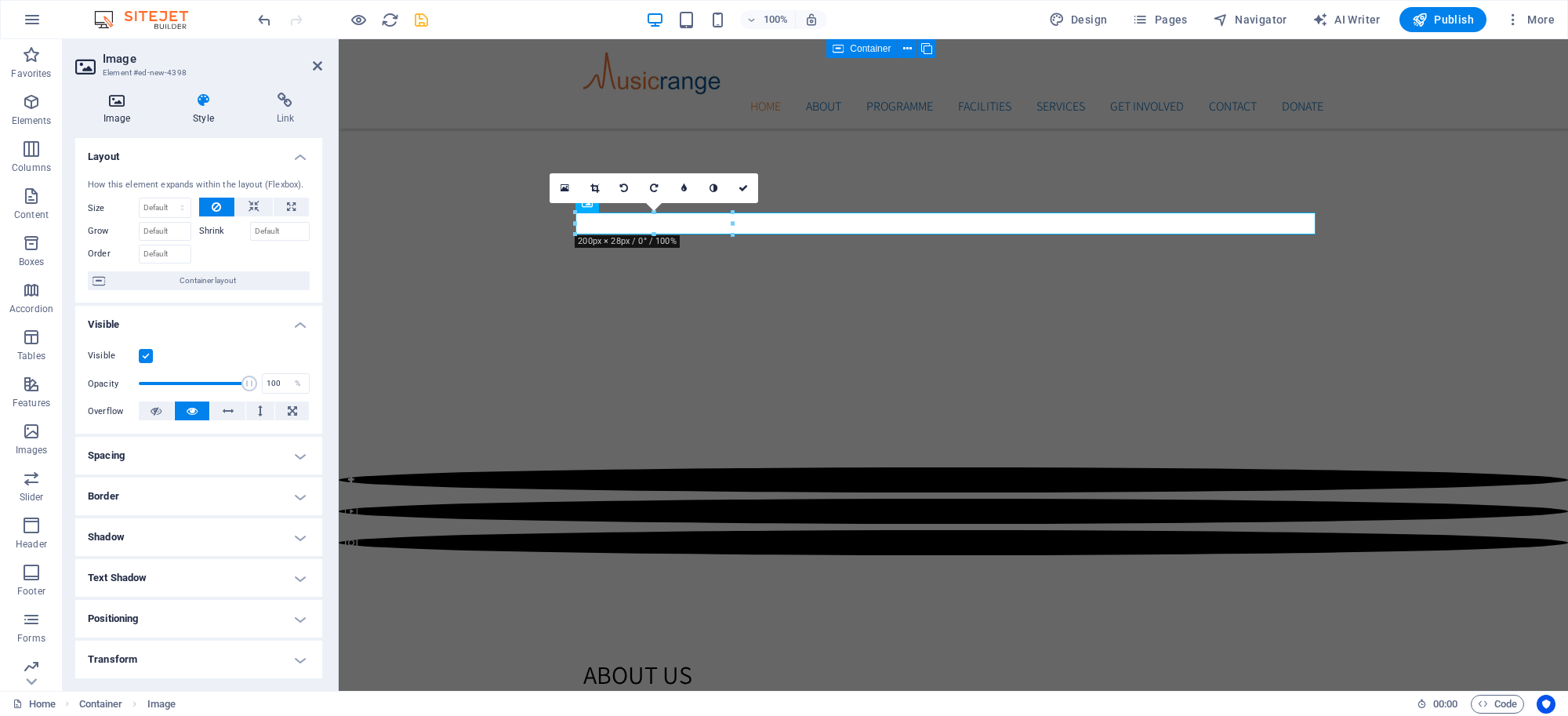
click at [131, 103] on icon at bounding box center [117, 100] width 83 height 16
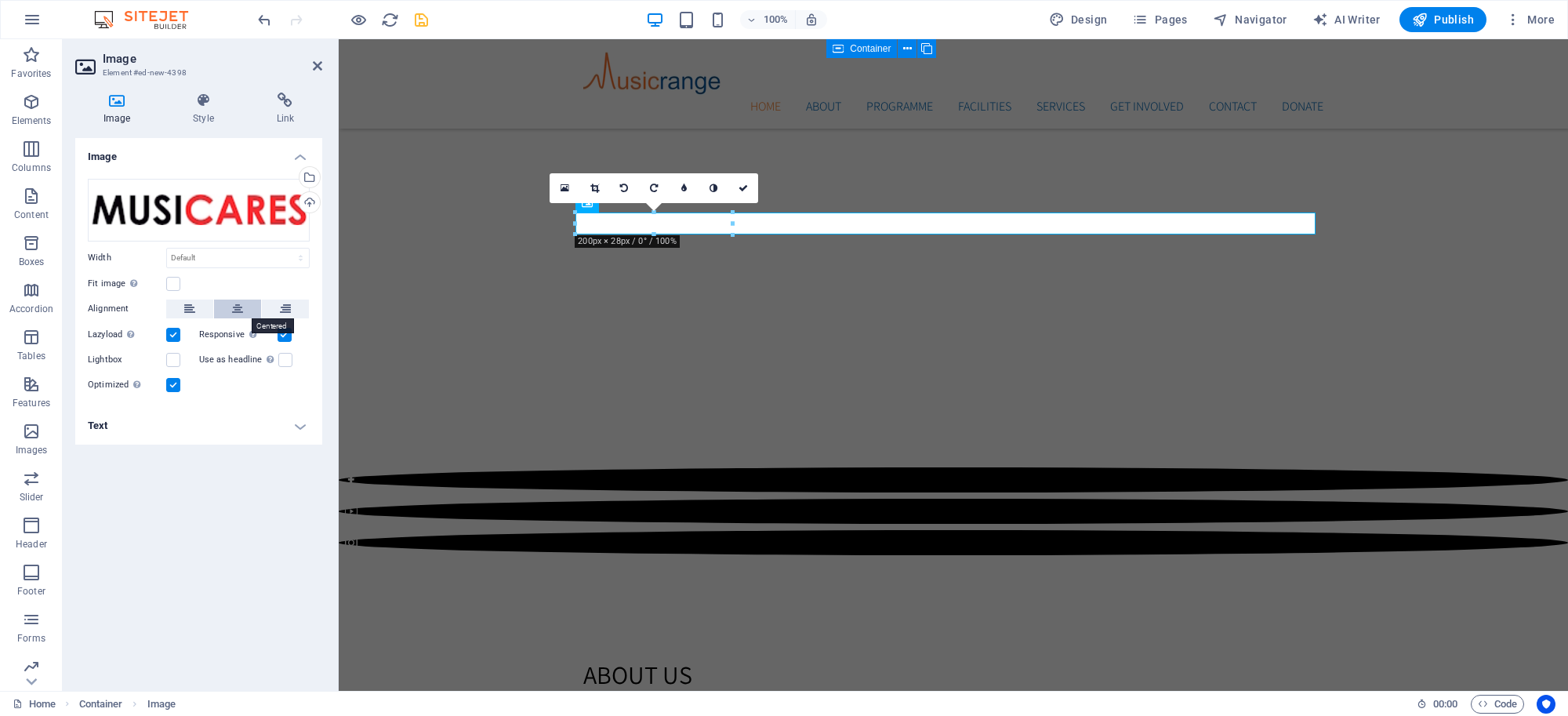
click at [246, 316] on button at bounding box center [237, 308] width 47 height 18
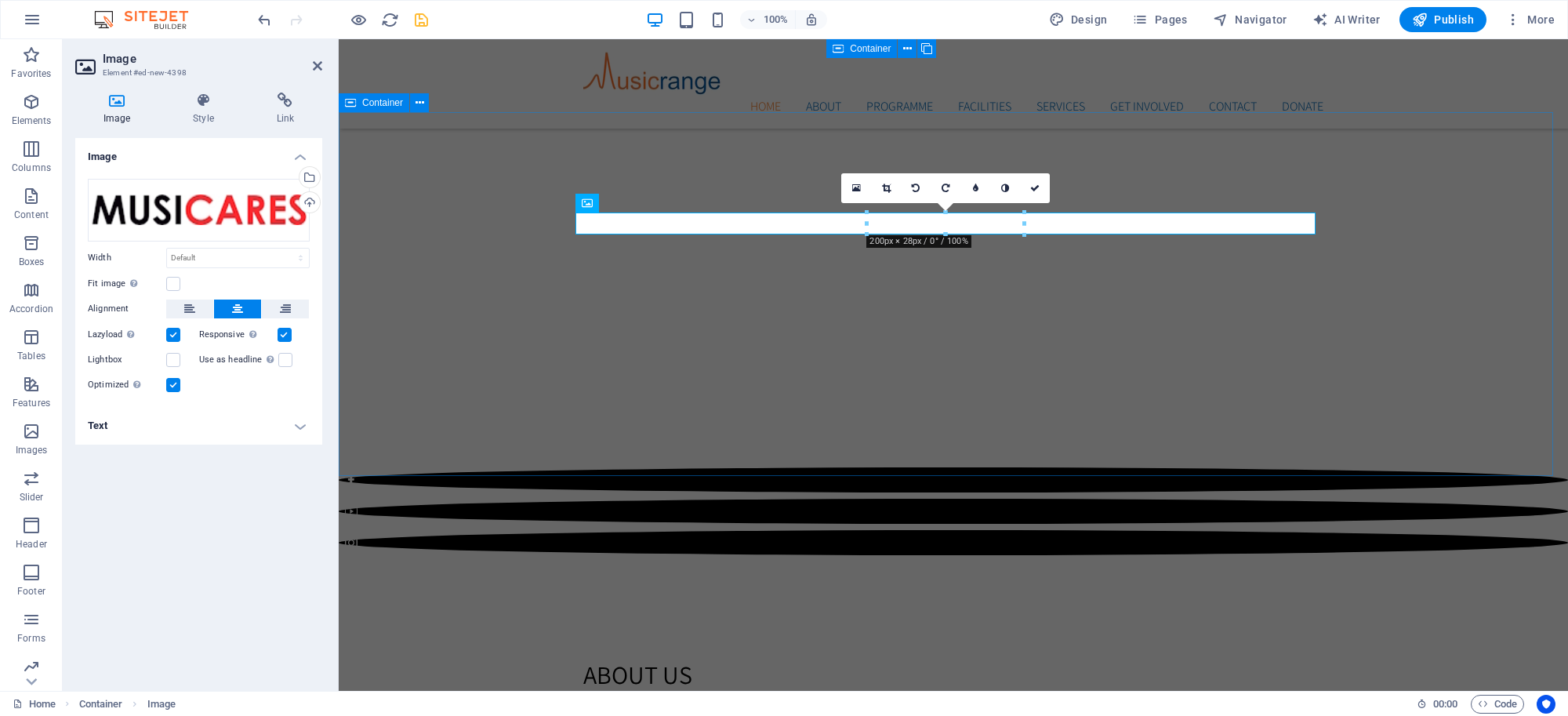
drag, startPoint x: 455, startPoint y: 327, endPoint x: 735, endPoint y: 327, distance: 280.0
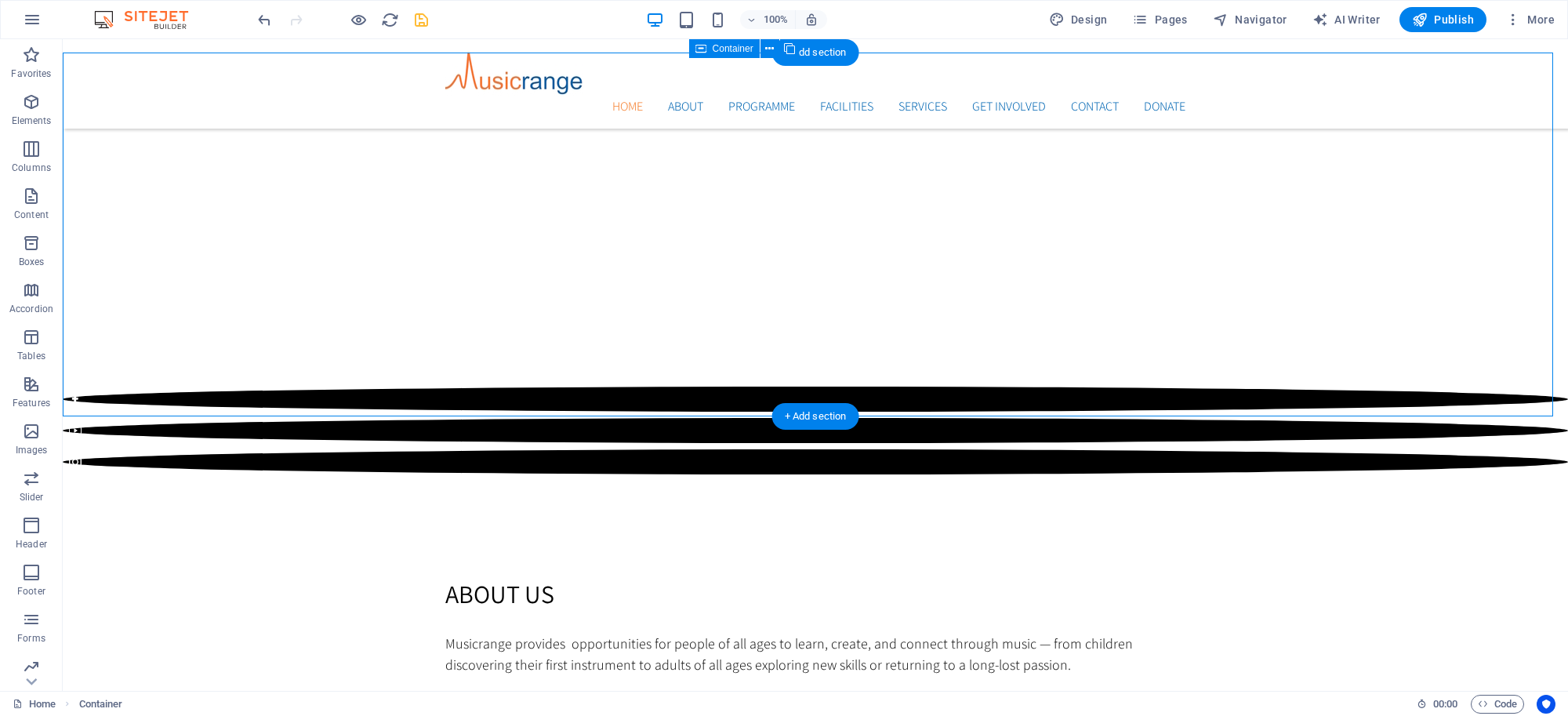
scroll to position [1467, 0]
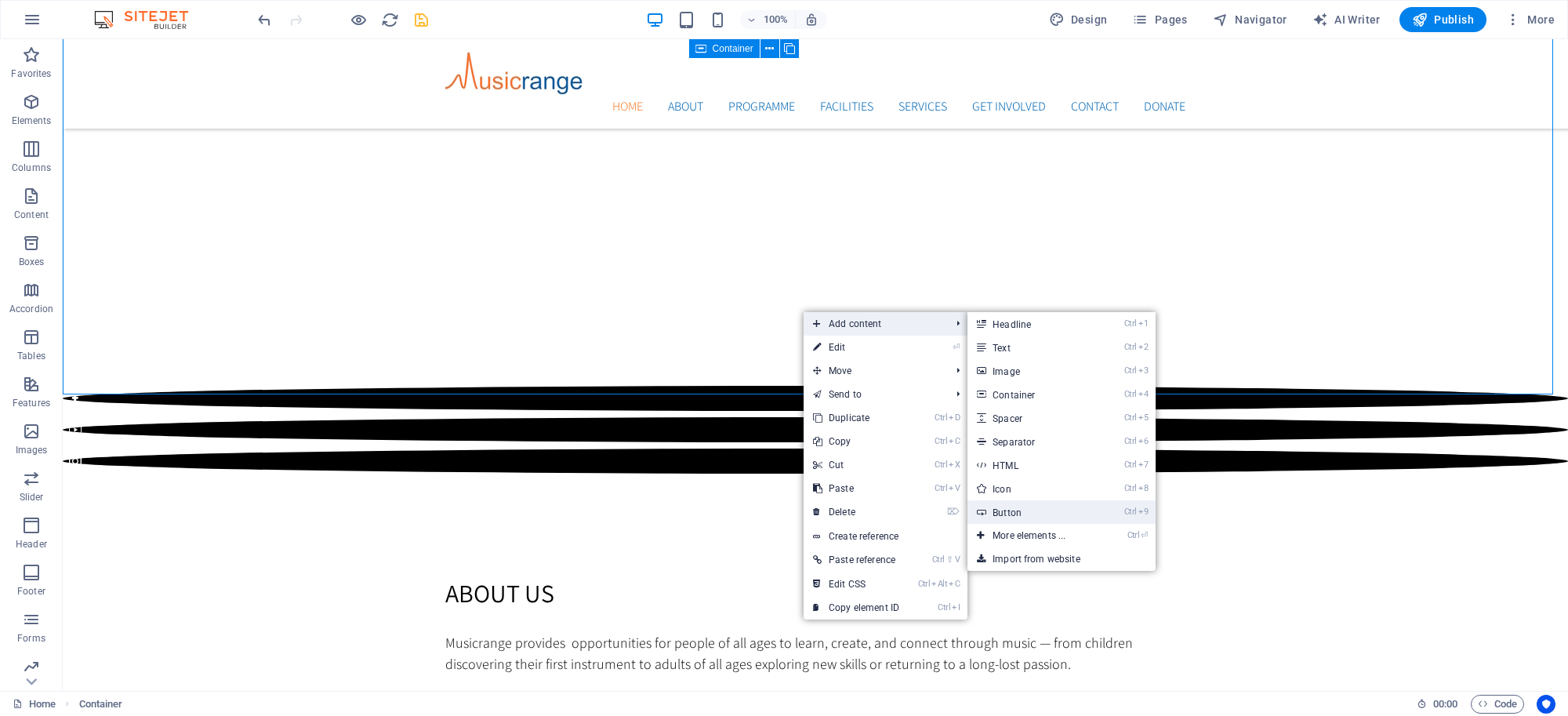
click at [1009, 518] on link "Ctrl 9 Button" at bounding box center [1031, 512] width 129 height 23
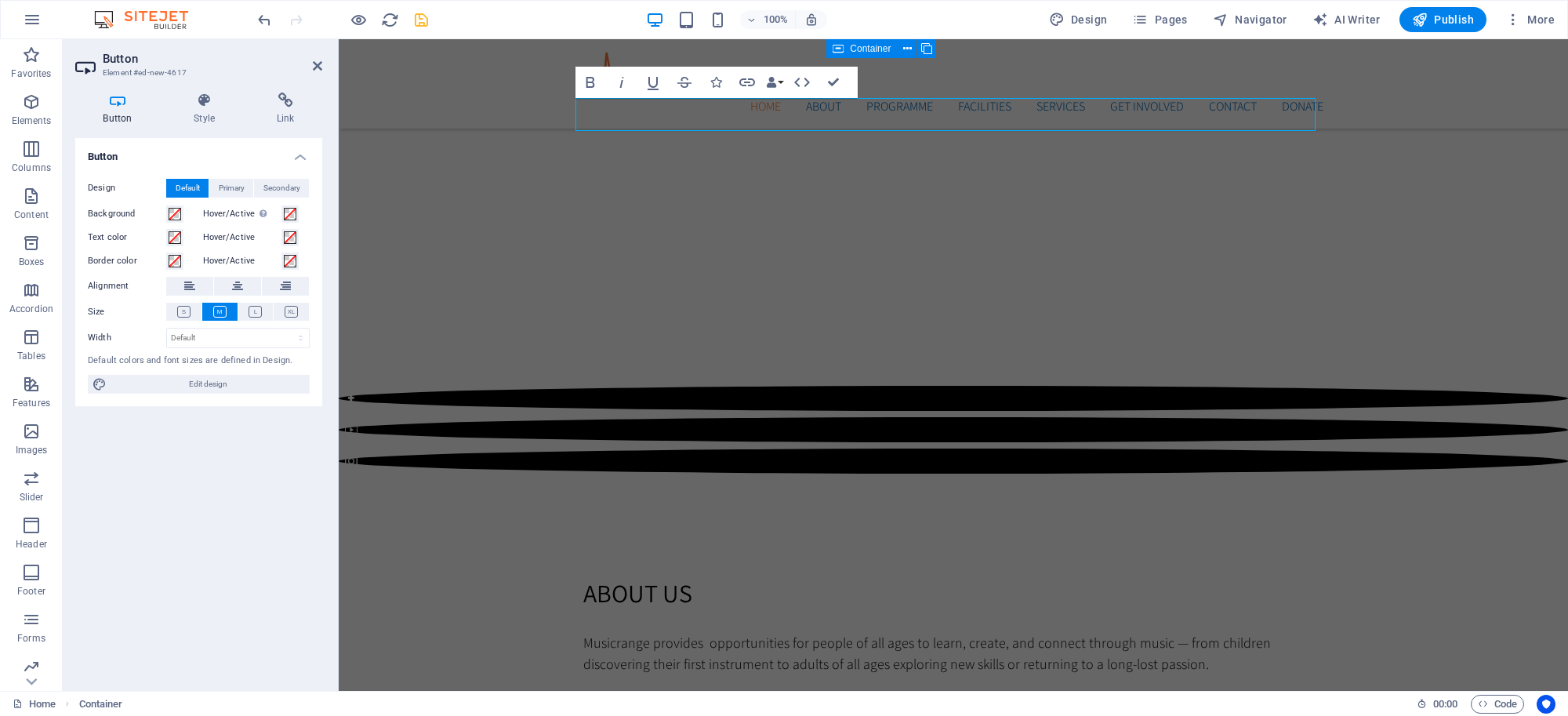
scroll to position [1500, 0]
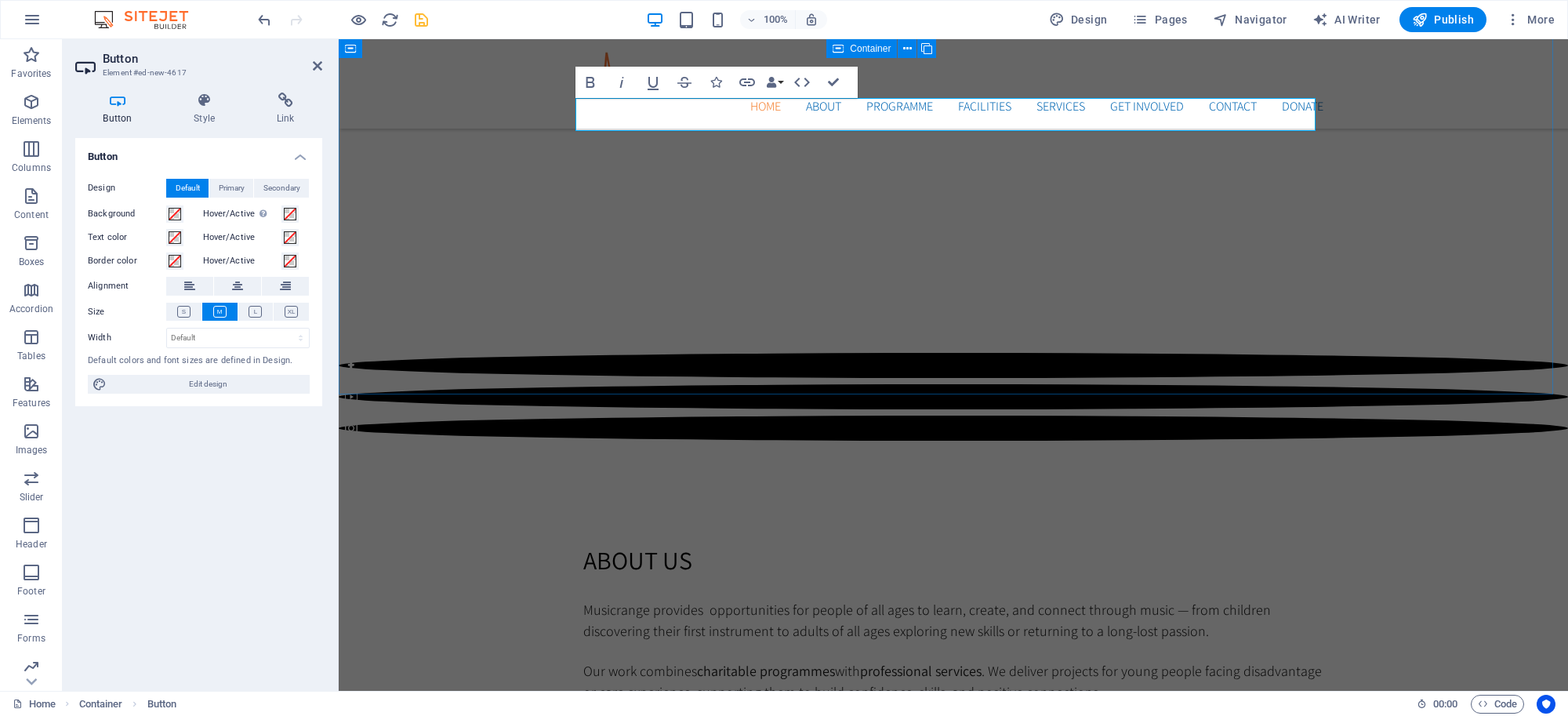
click at [122, 108] on icon at bounding box center [117, 100] width 84 height 16
click at [206, 108] on icon at bounding box center [204, 100] width 77 height 16
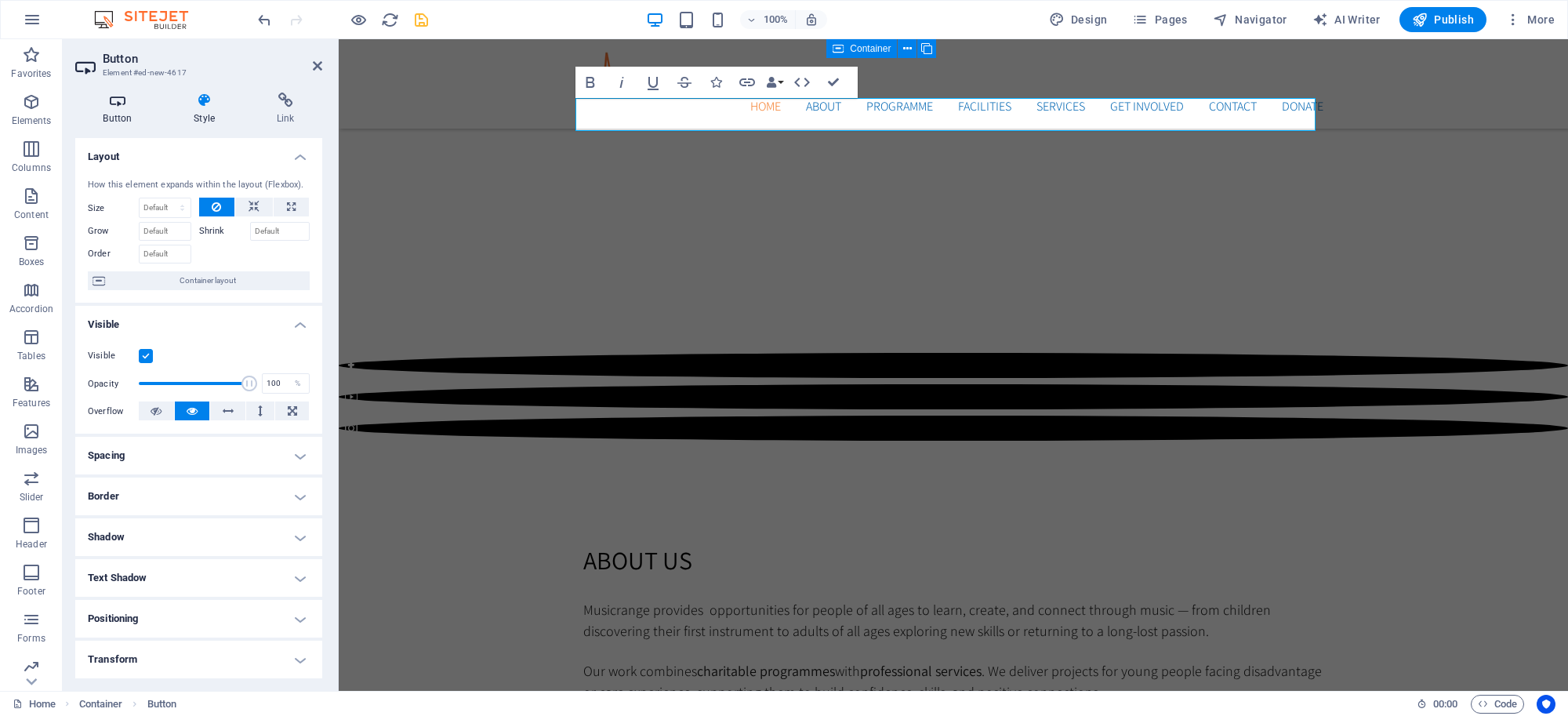
click at [123, 96] on icon at bounding box center [117, 100] width 84 height 16
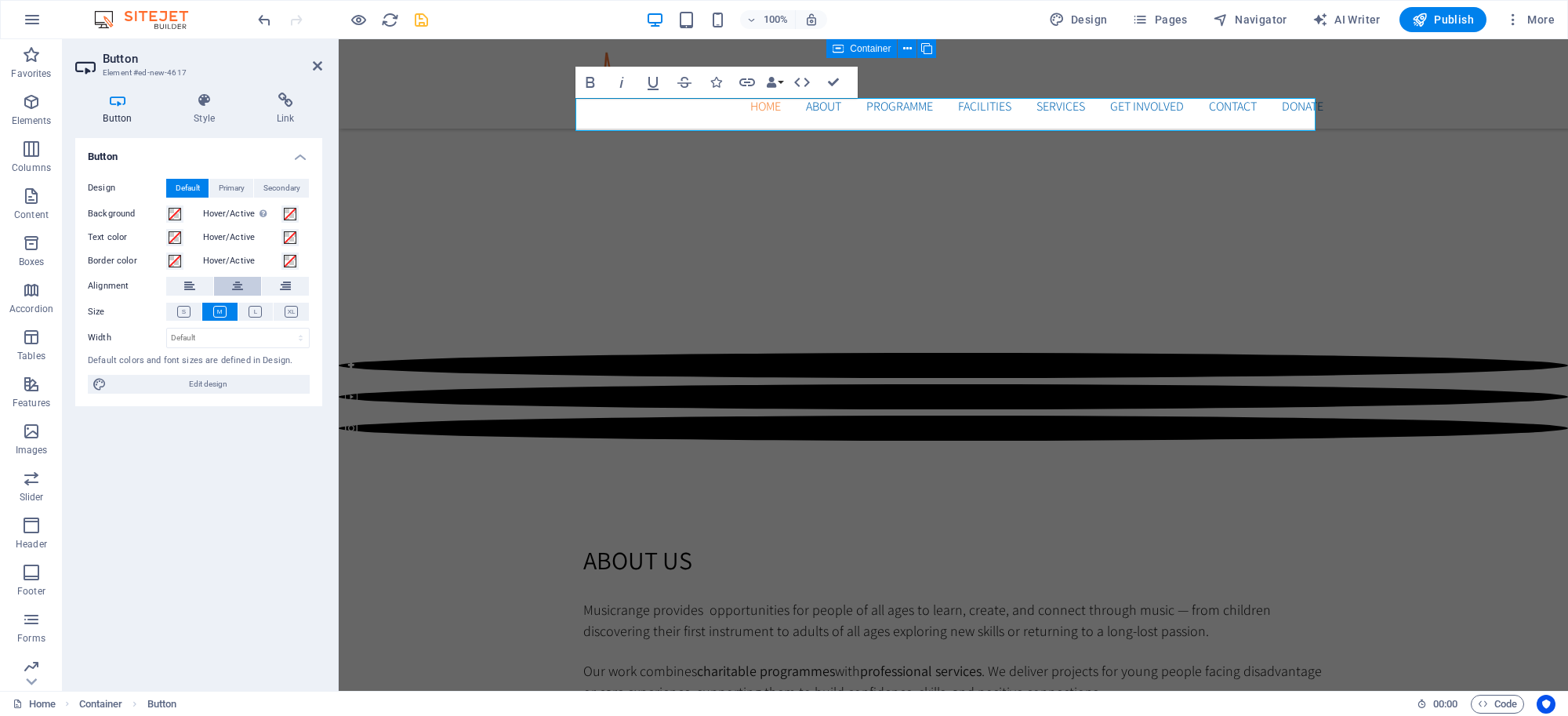
click at [233, 283] on icon at bounding box center [237, 286] width 11 height 18
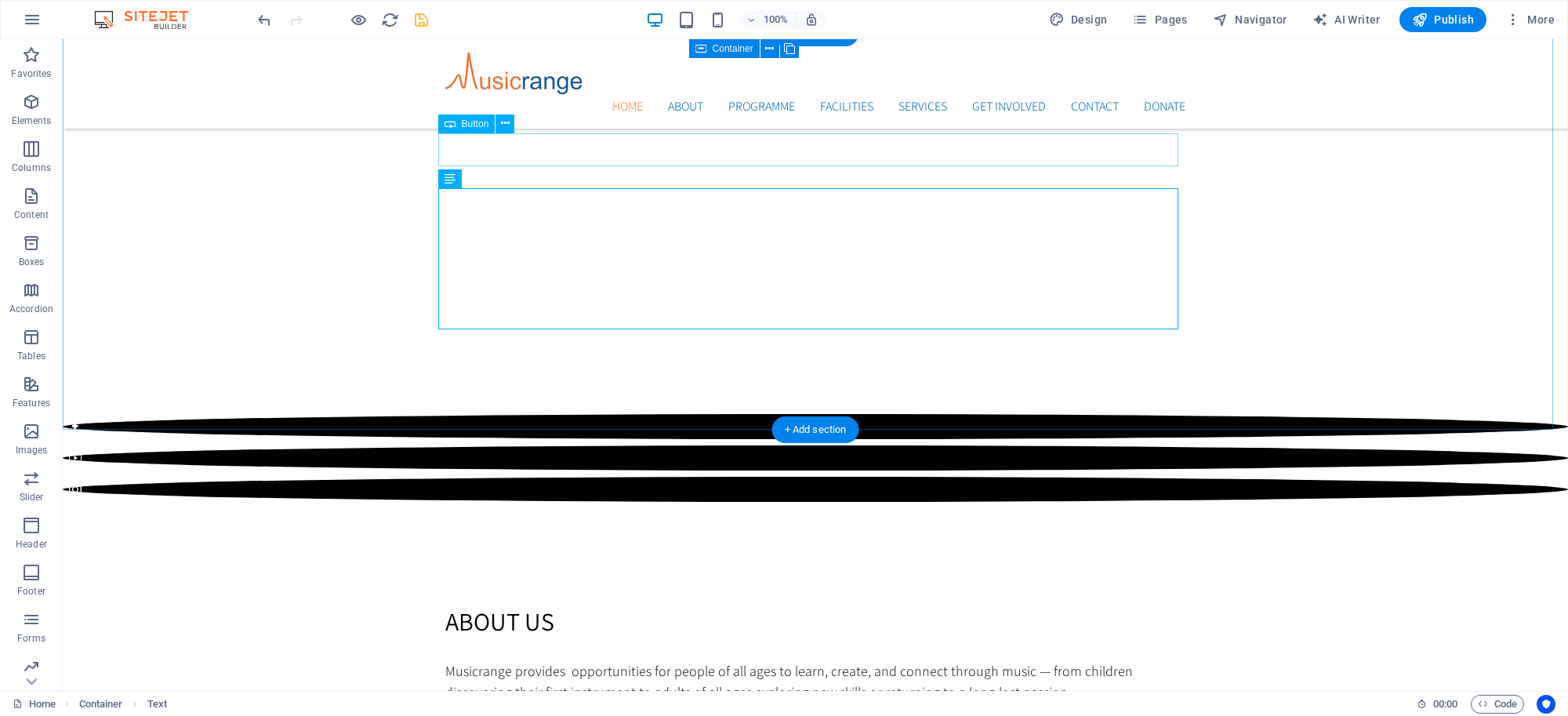
scroll to position [1386, 0]
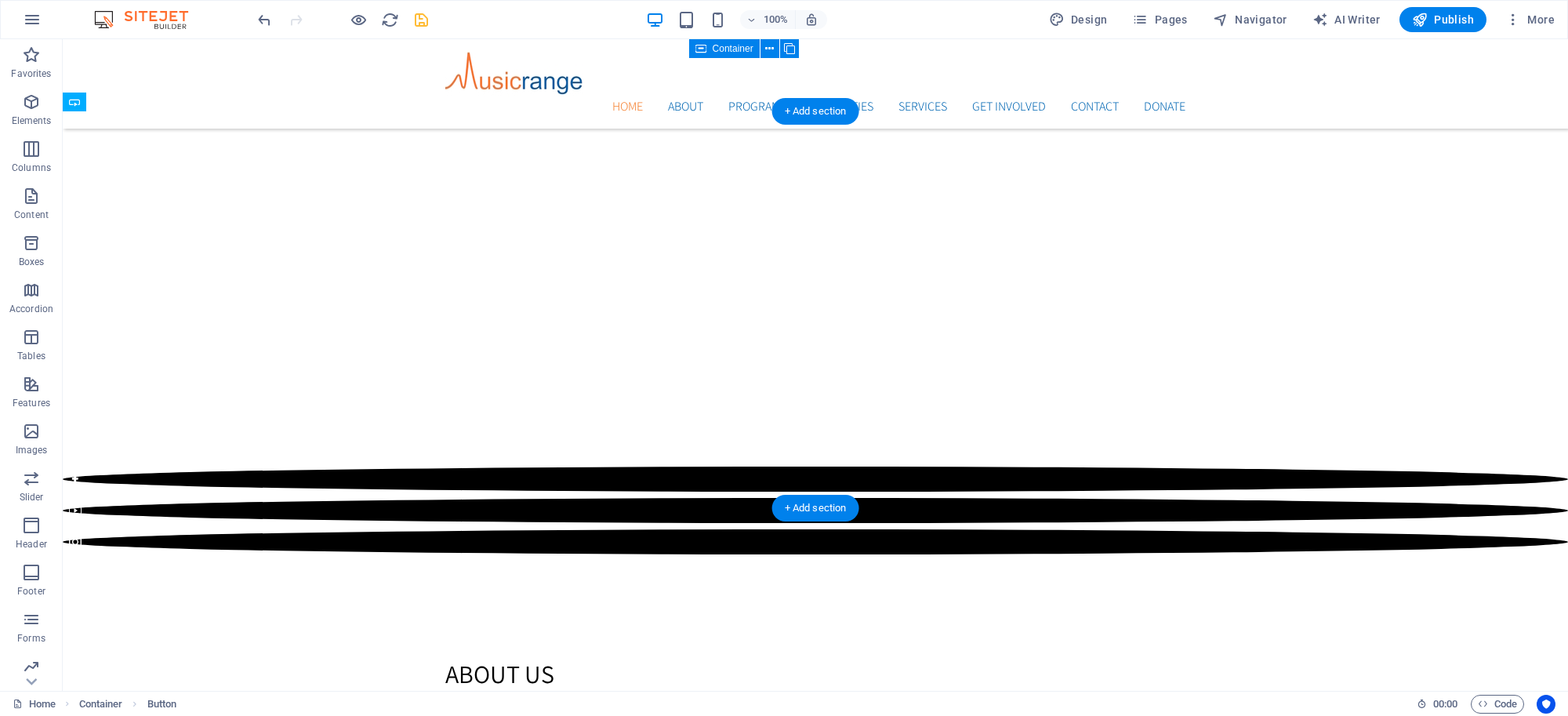
drag, startPoint x: 816, startPoint y: 224, endPoint x: 814, endPoint y: 367, distance: 143.0
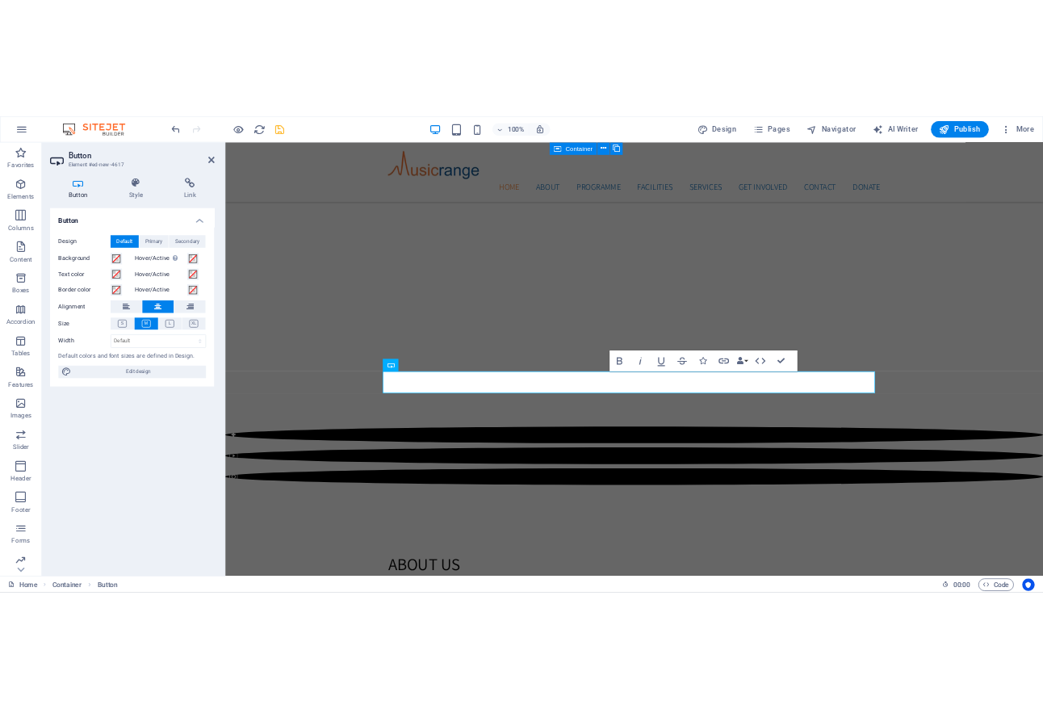
scroll to position [1387, 0]
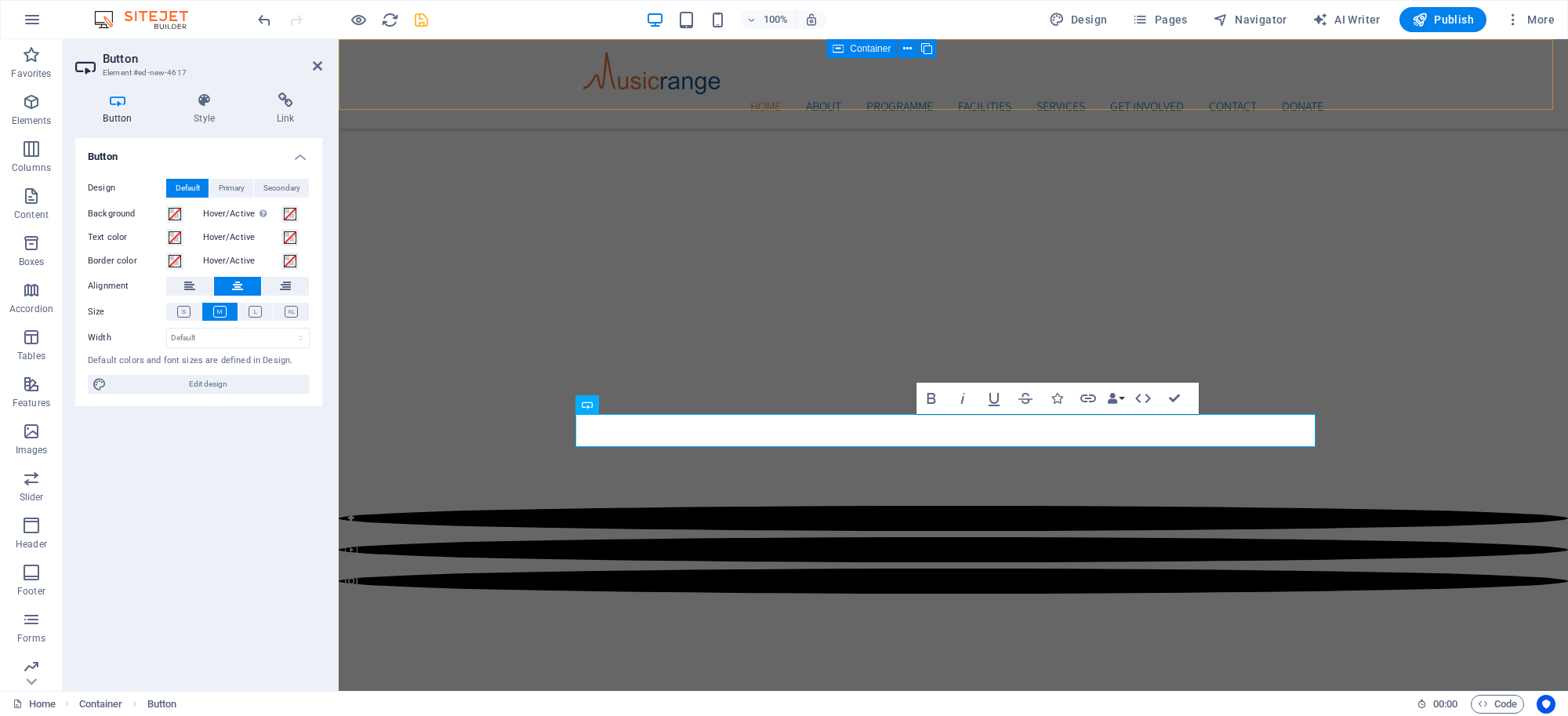
click at [1494, 63] on div "Home About Programme Musicare Artist Development Facilities Services Get Involv…" at bounding box center [953, 84] width 1229 height 89
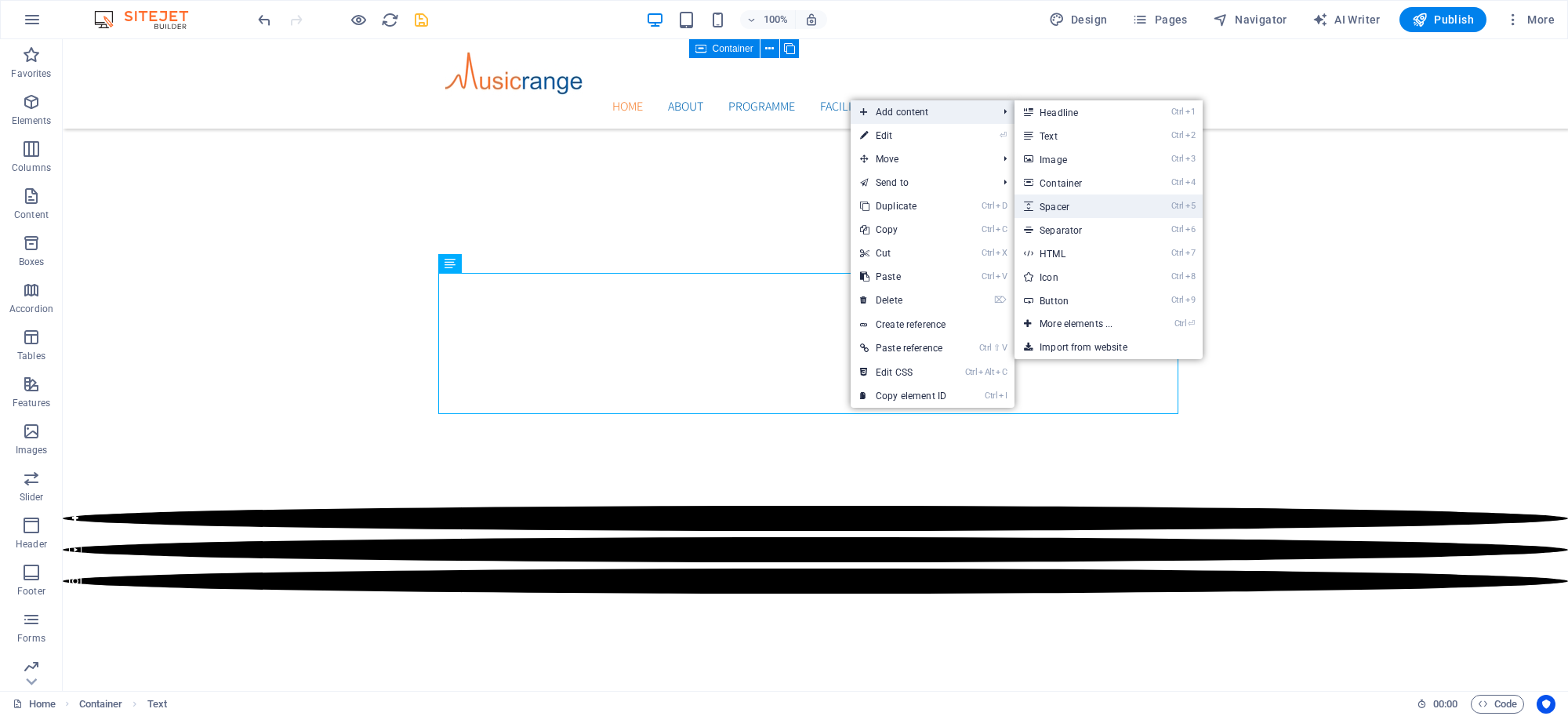
click at [1055, 209] on link "Ctrl 5 Spacer" at bounding box center [1079, 206] width 129 height 23
select select "px"
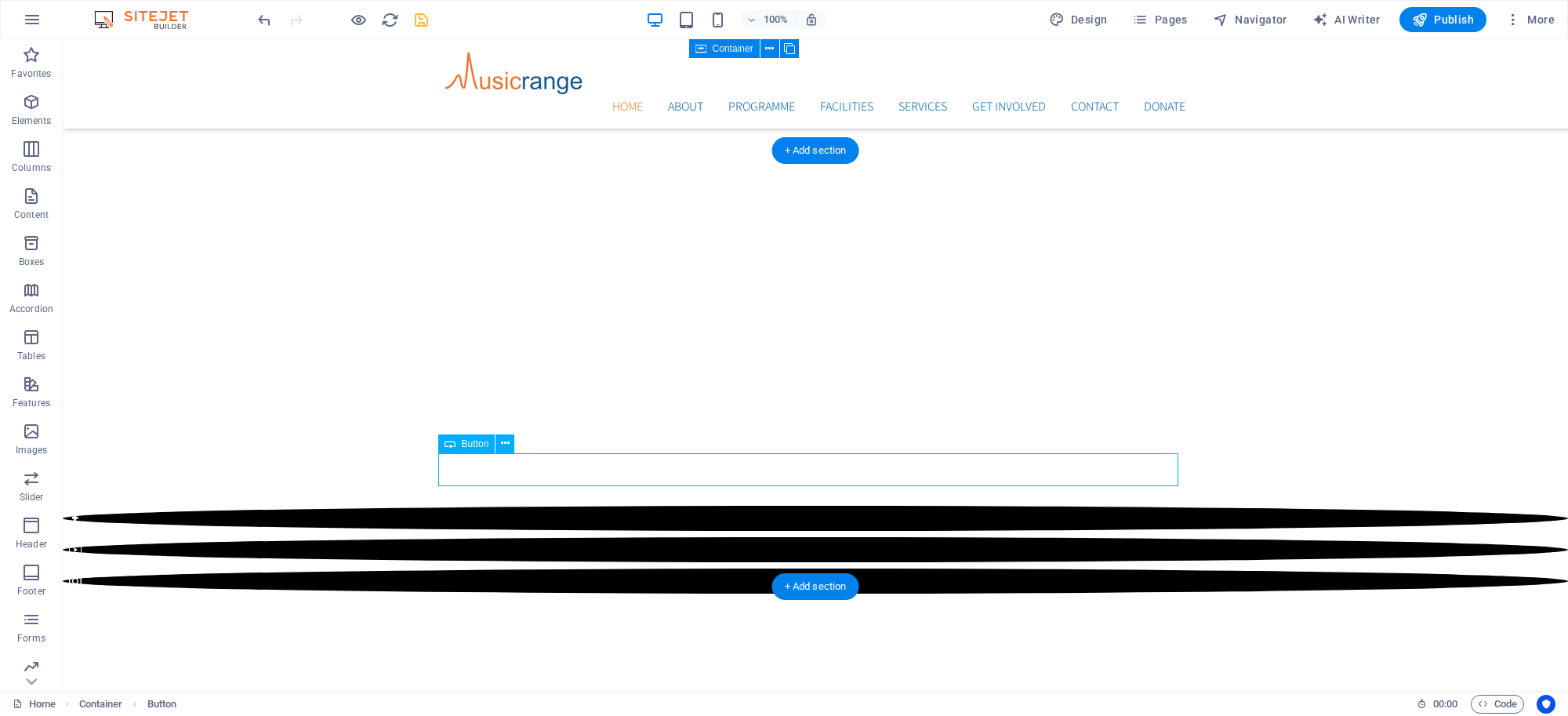
drag, startPoint x: 814, startPoint y: 466, endPoint x: 538, endPoint y: 467, distance: 276.0
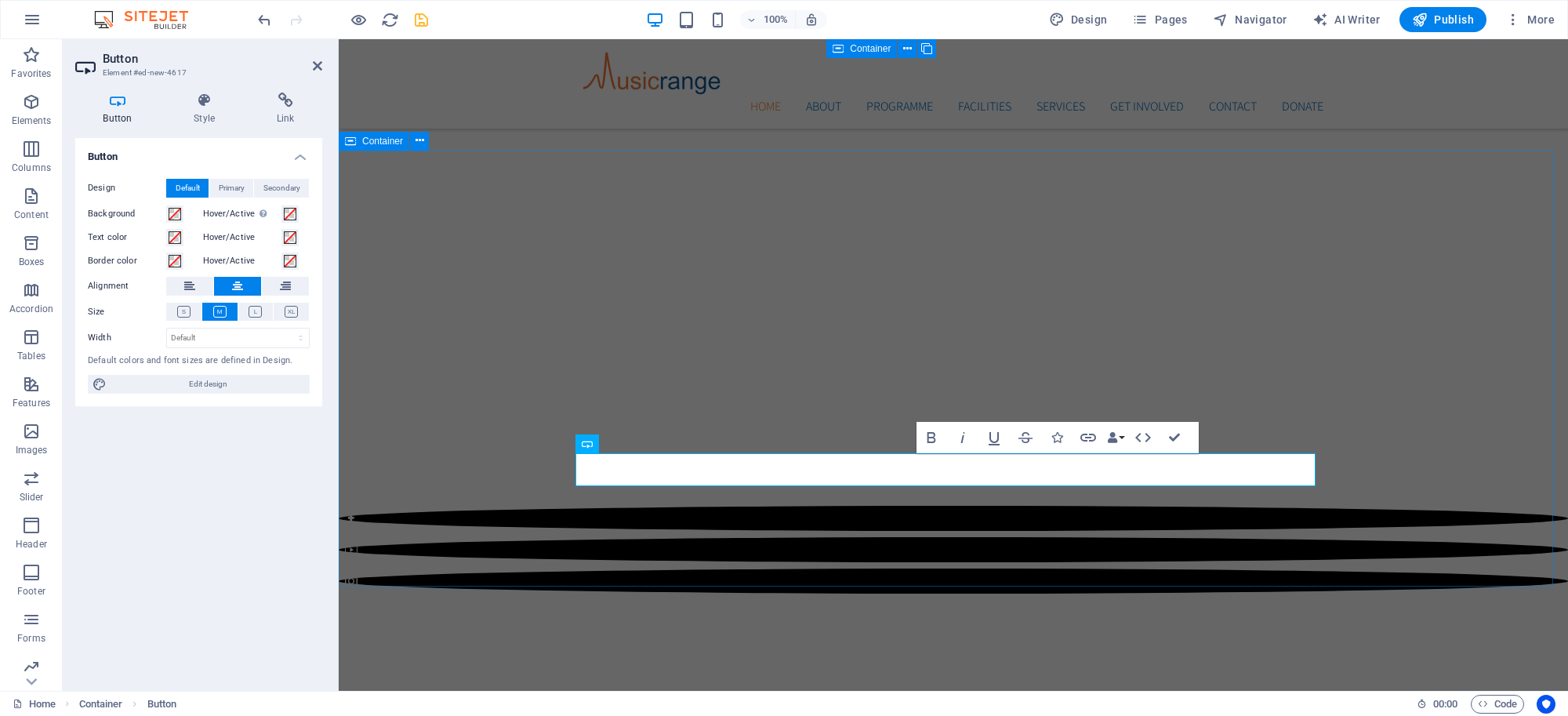
drag, startPoint x: 921, startPoint y: 165, endPoint x: 1198, endPoint y: 165, distance: 277.0
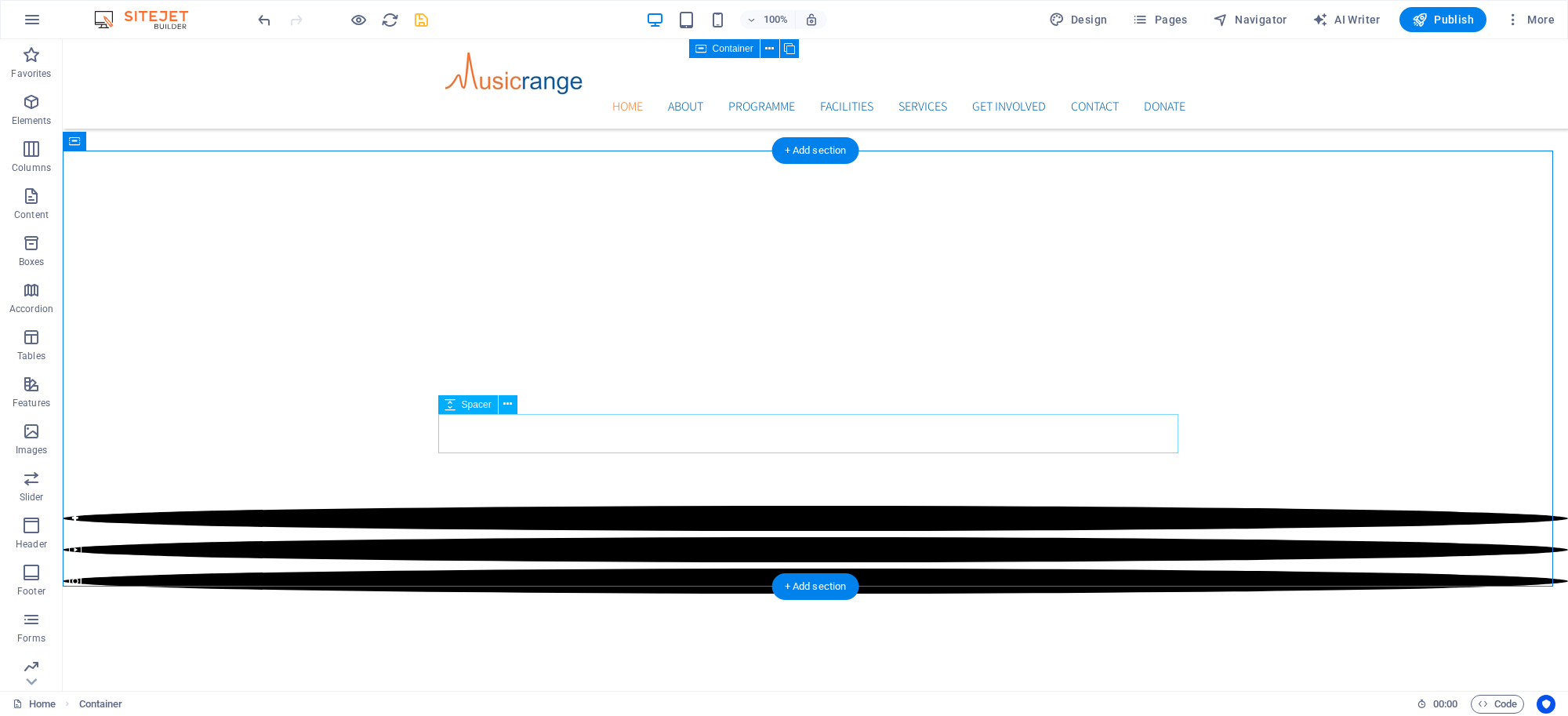
select select "px"
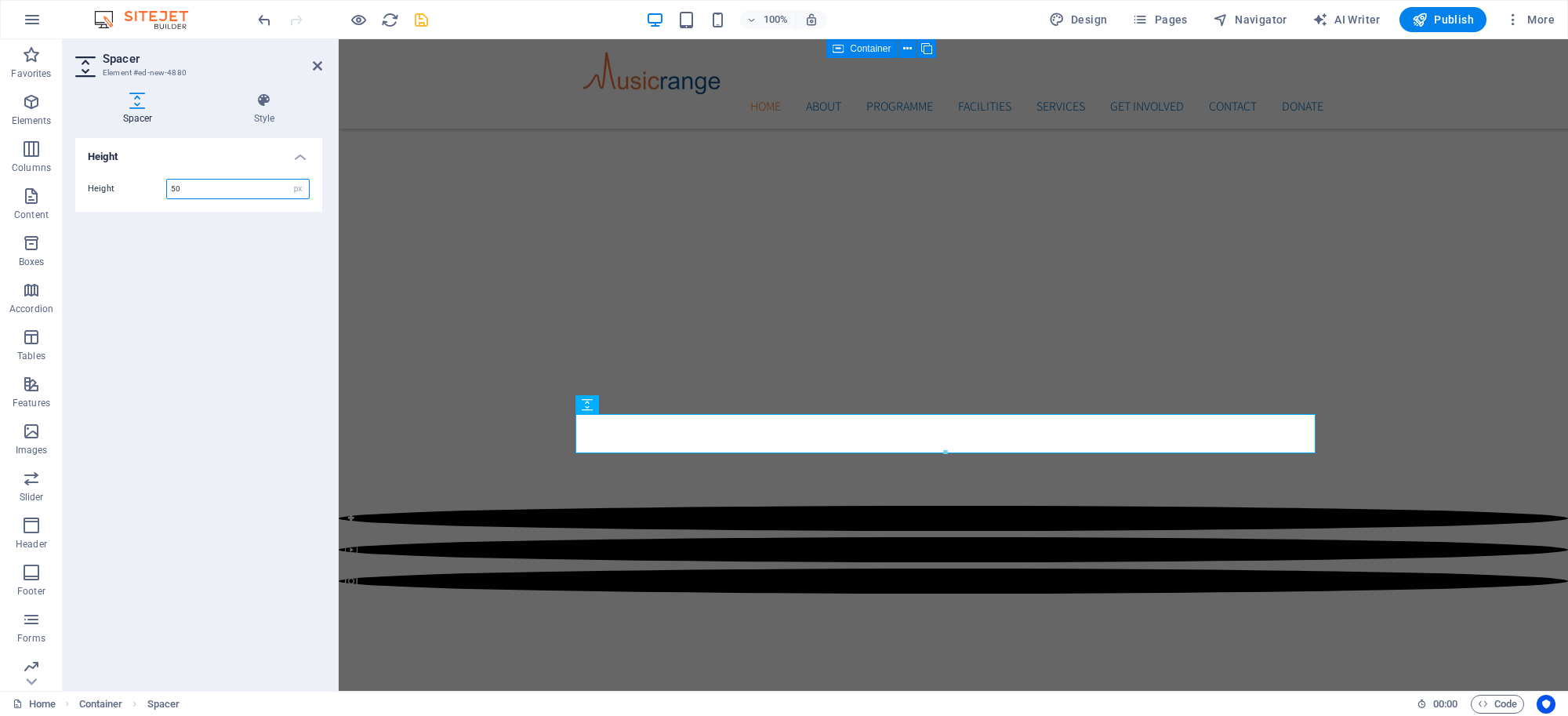
drag, startPoint x: 220, startPoint y: 190, endPoint x: 147, endPoint y: 186, distance: 73.1
click at [150, 188] on div "Height 50 px rem vh vw" at bounding box center [198, 188] width 221 height 20
type input "1"
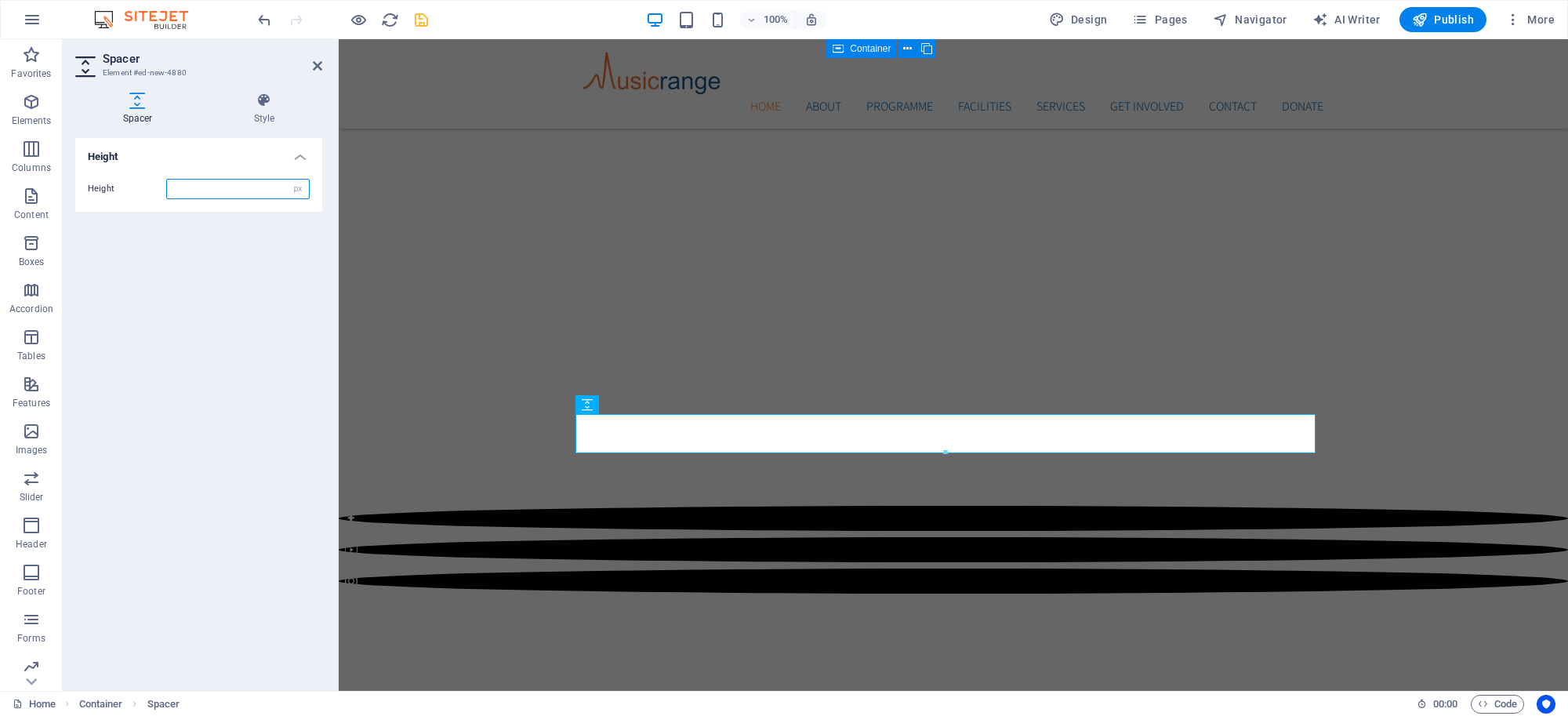
type input "5"
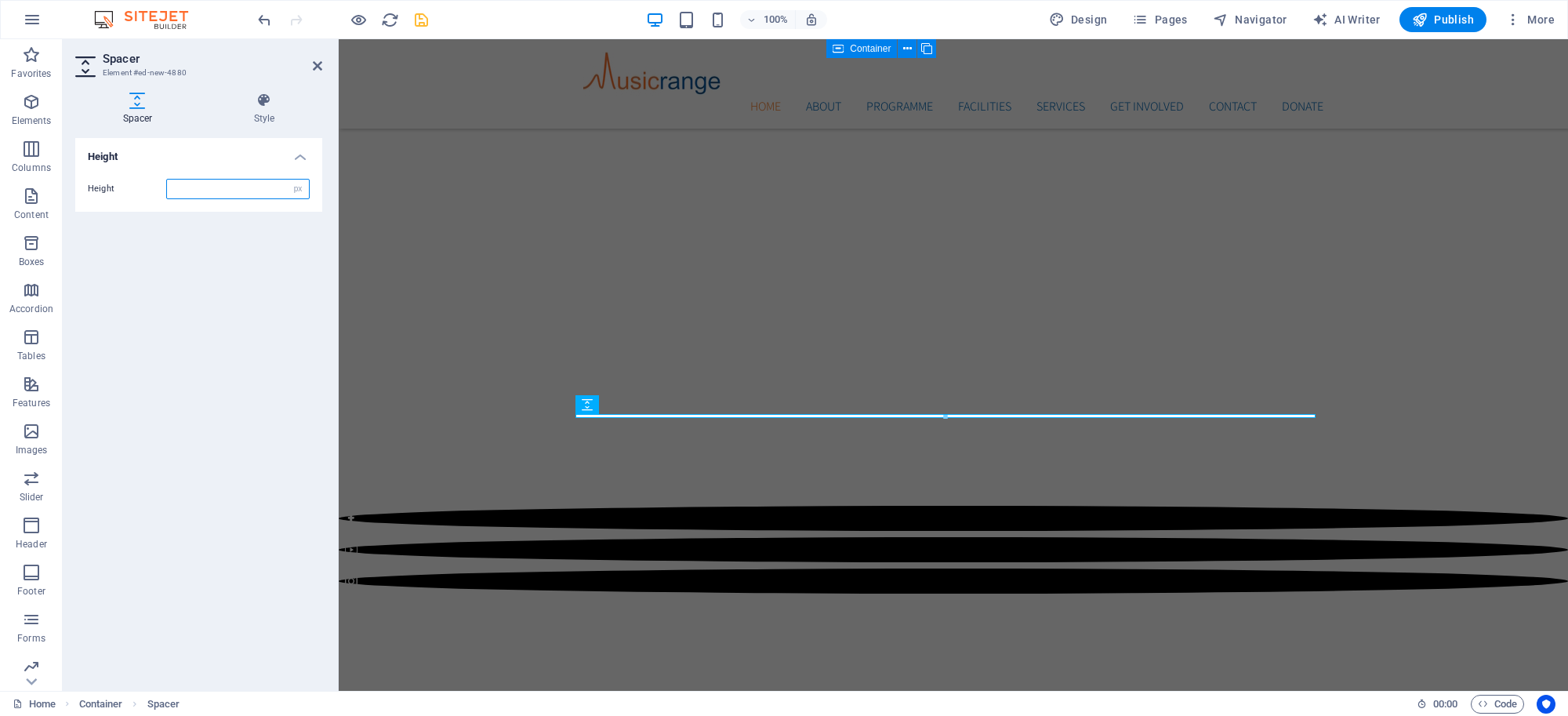
type input "1"
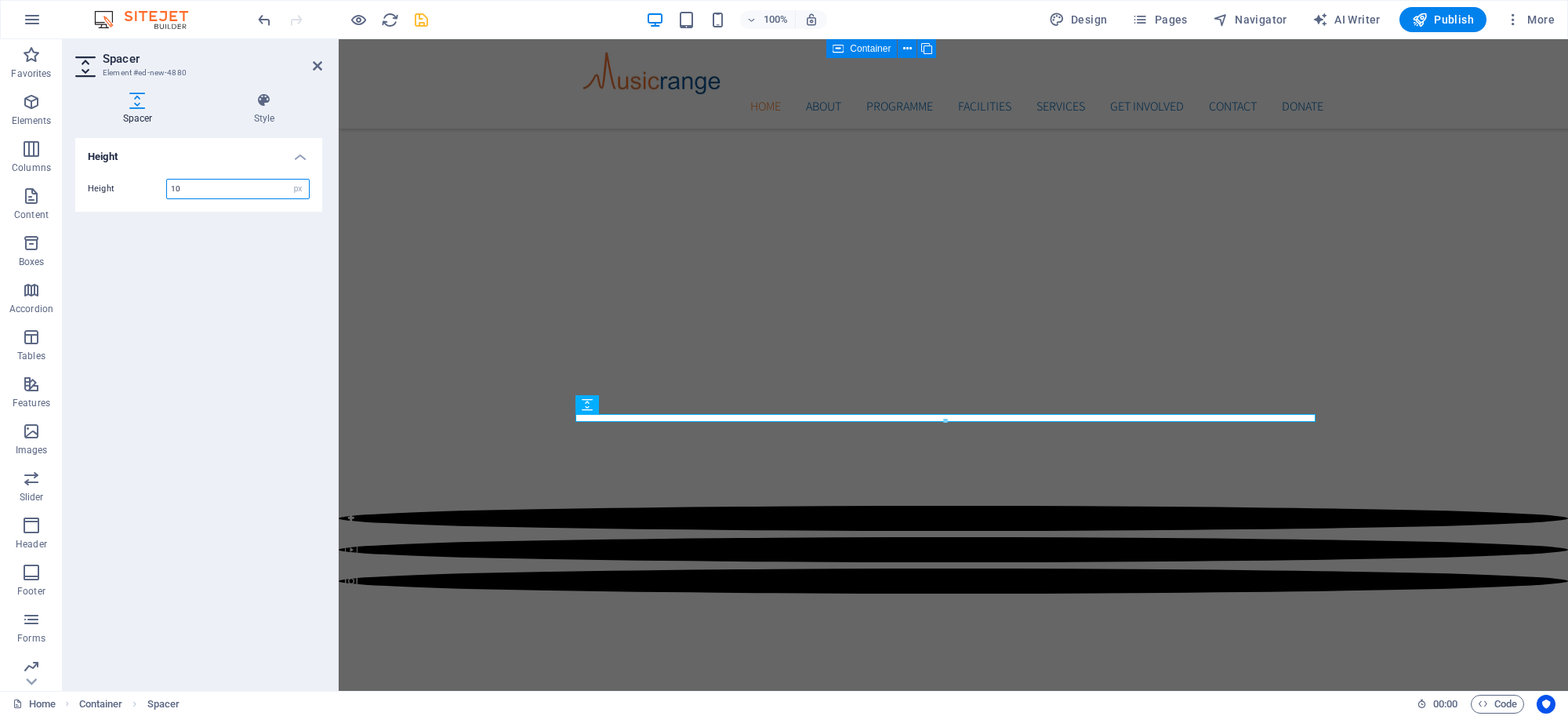
type input "1"
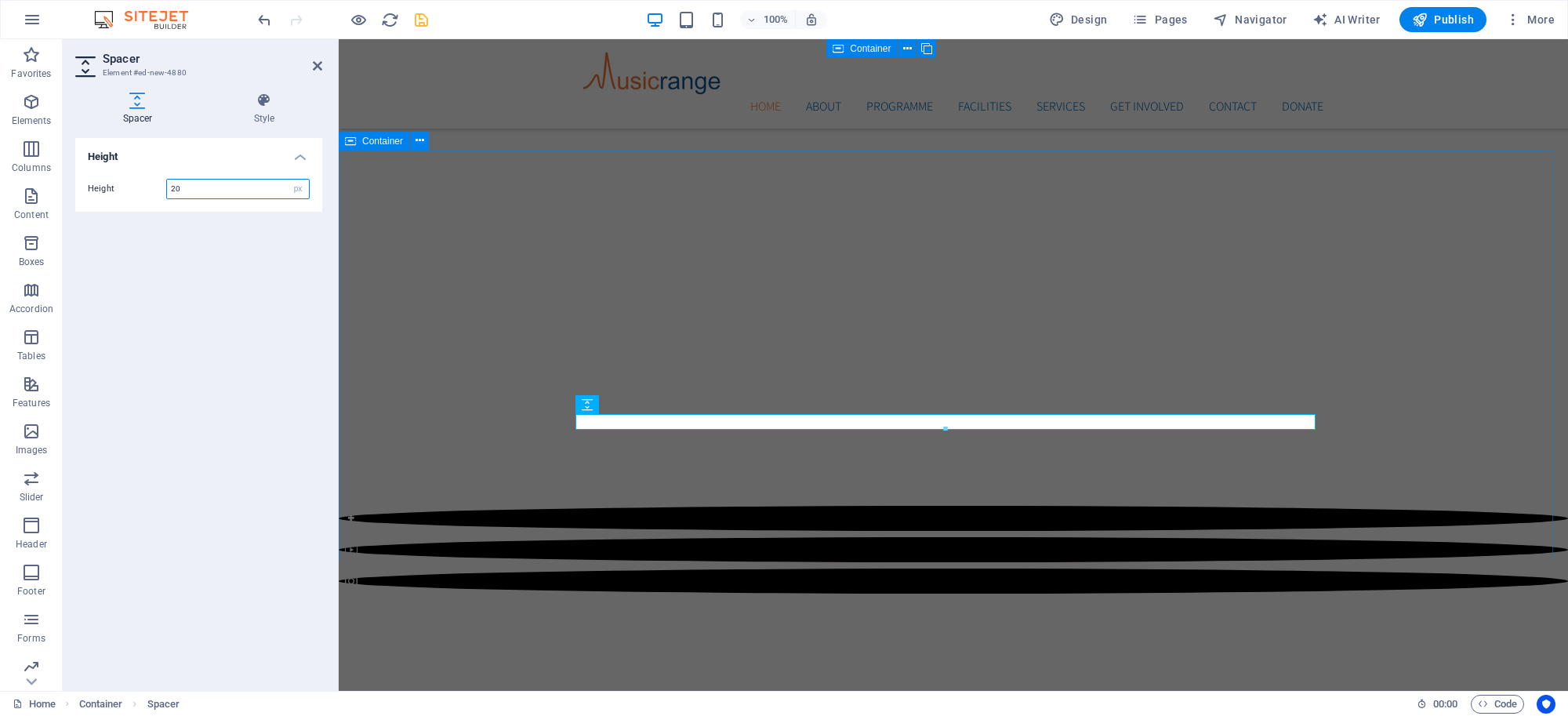
type input "20"
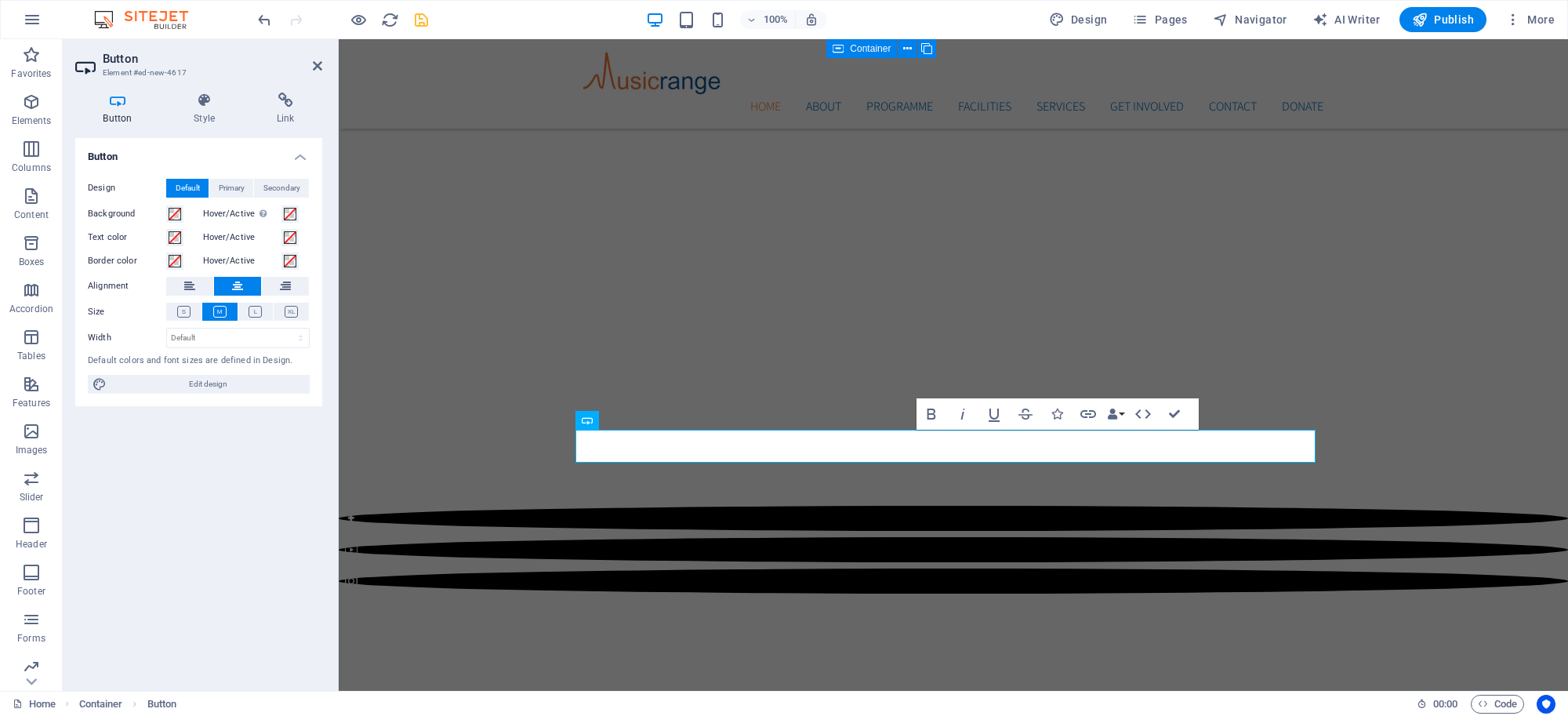
click at [114, 99] on icon at bounding box center [117, 100] width 84 height 16
click at [117, 100] on icon at bounding box center [117, 100] width 84 height 16
click at [219, 106] on icon at bounding box center [204, 100] width 77 height 16
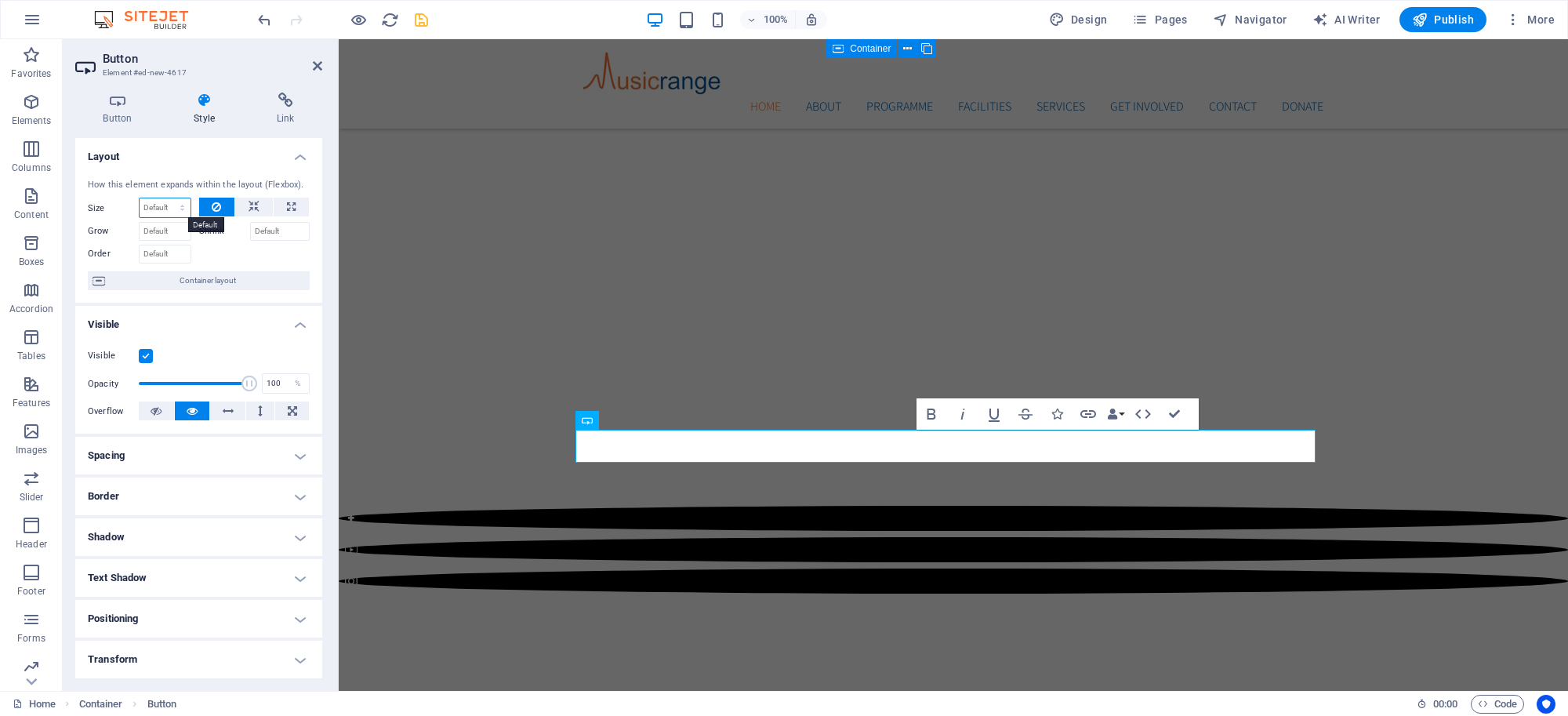
click at [169, 210] on select "Default auto px % 1/1 1/2 1/3 1/4 1/5 1/6 1/7 1/8 1/9 1/10" at bounding box center [165, 207] width 50 height 18
click at [140, 198] on select "Default auto px % 1/1 1/2 1/3 1/4 1/5 1/6 1/7 1/8 1/9 1/10" at bounding box center [165, 207] width 50 height 18
select select "DISABLED_OPTION_VALUE"
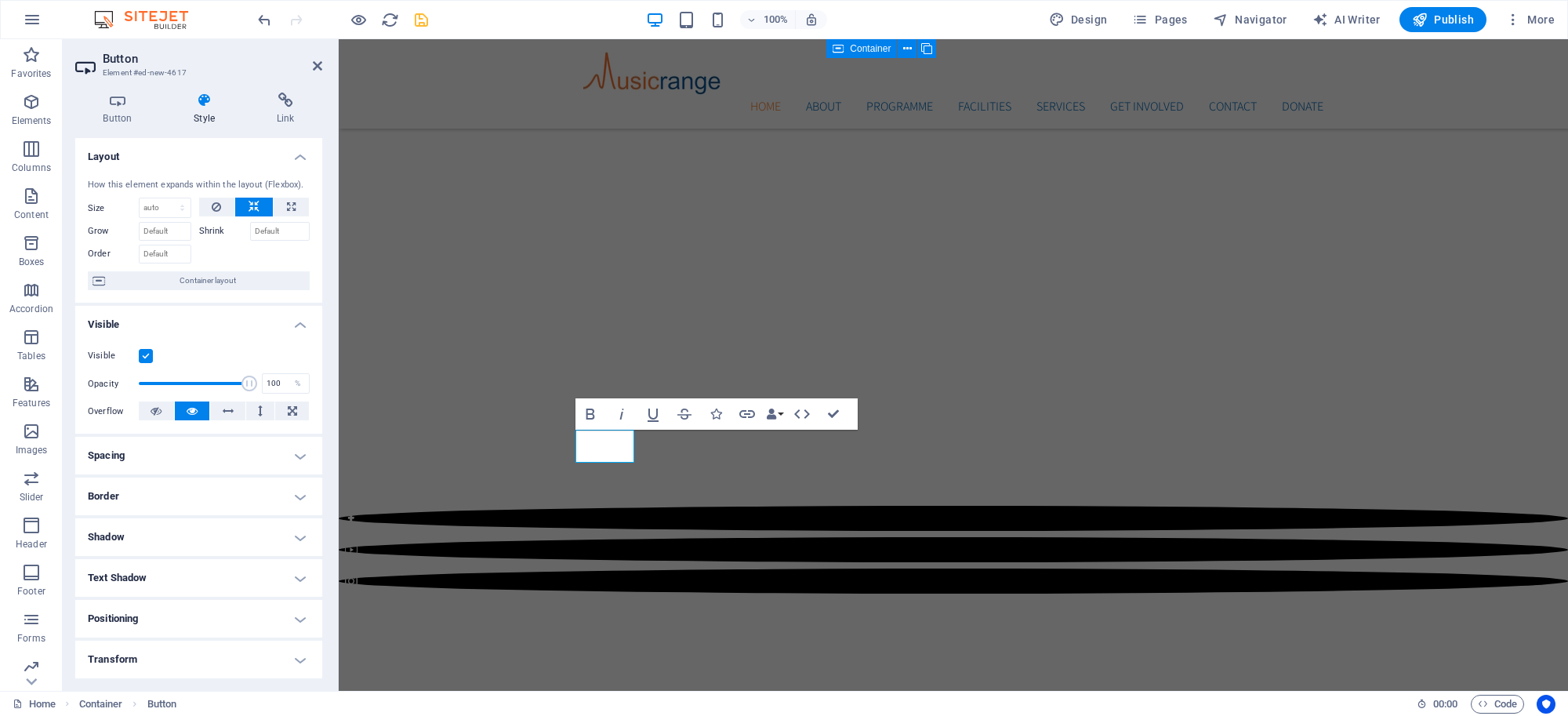
click at [197, 104] on icon at bounding box center [204, 100] width 77 height 16
click at [117, 110] on h4 "Button" at bounding box center [120, 109] width 91 height 33
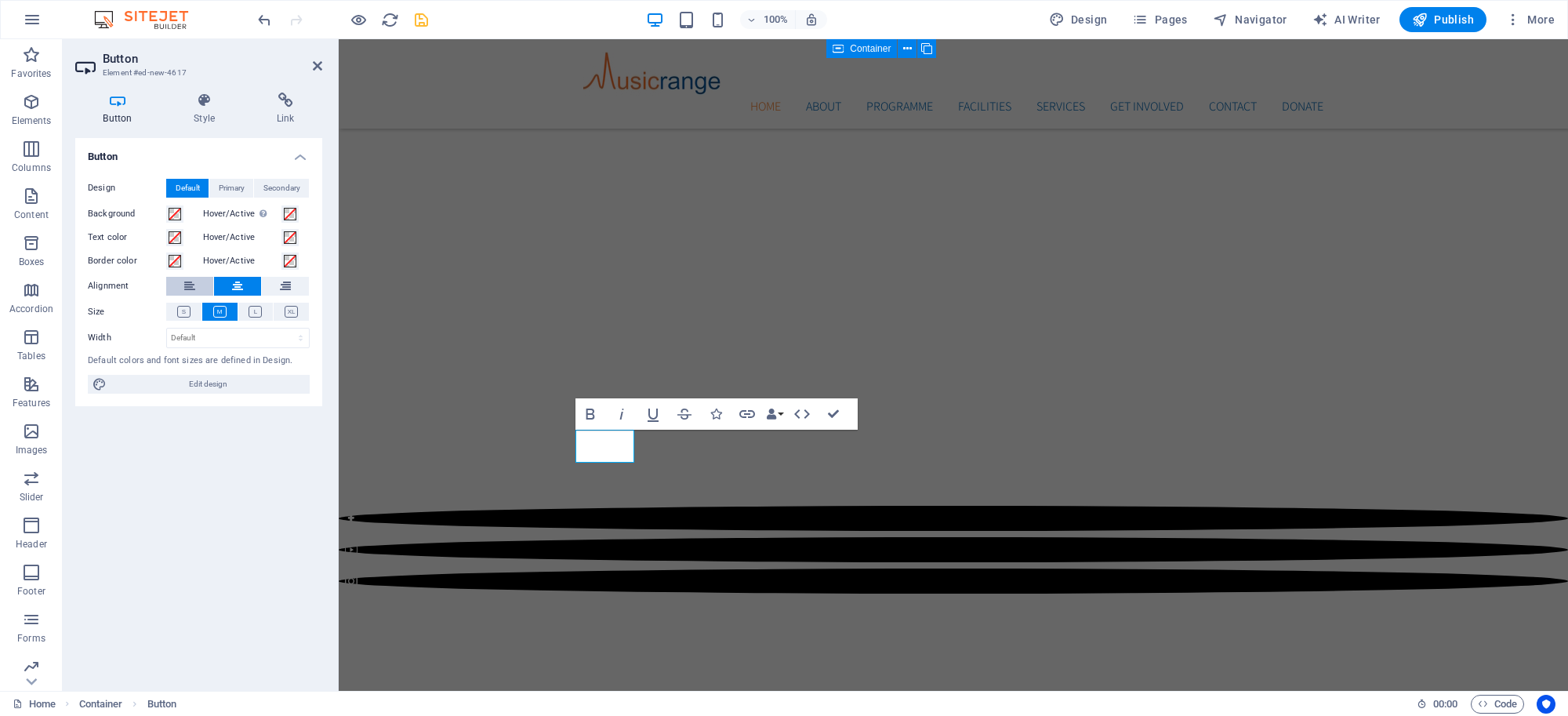
click at [186, 279] on icon at bounding box center [189, 286] width 11 height 18
click at [240, 283] on icon at bounding box center [237, 286] width 11 height 18
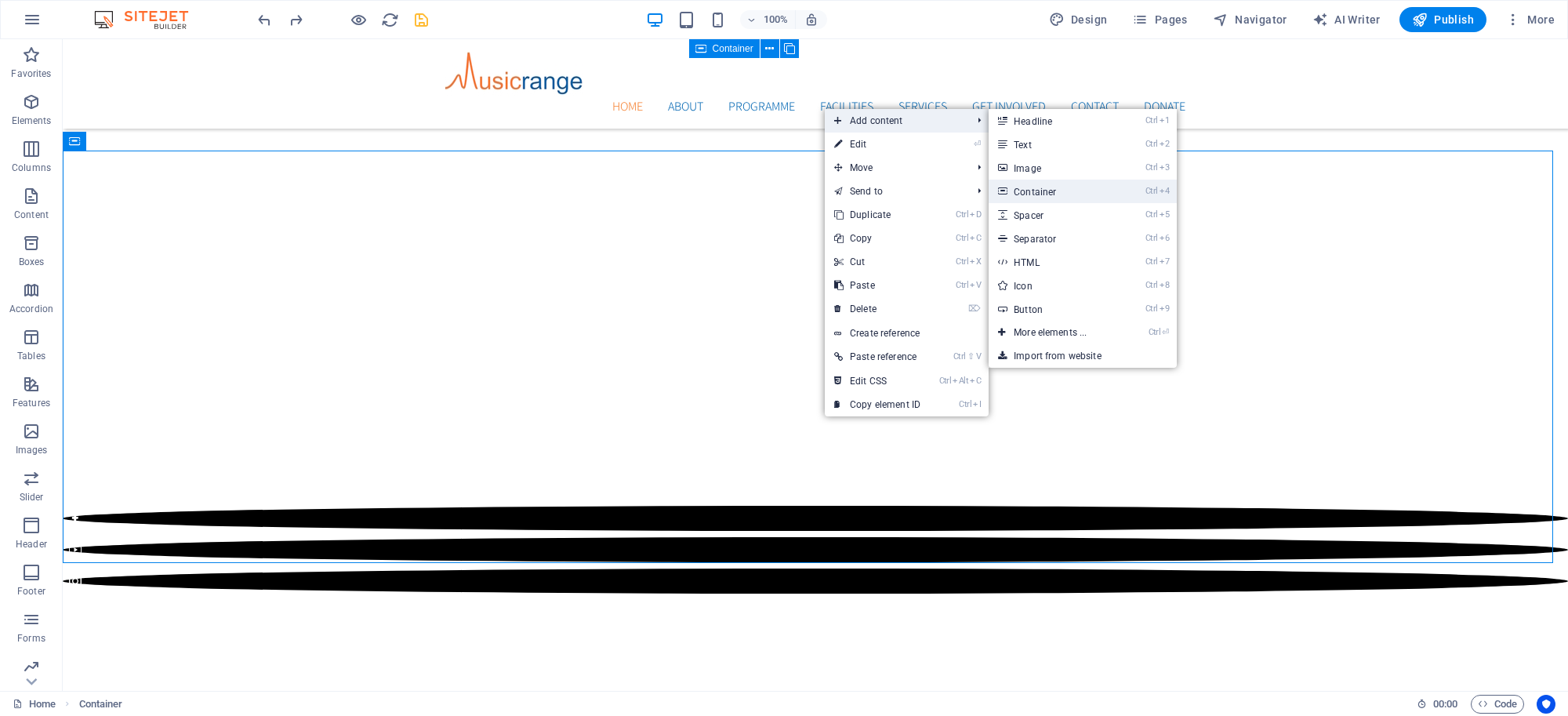
click at [1028, 181] on link "Ctrl 4 Container" at bounding box center [1052, 191] width 129 height 23
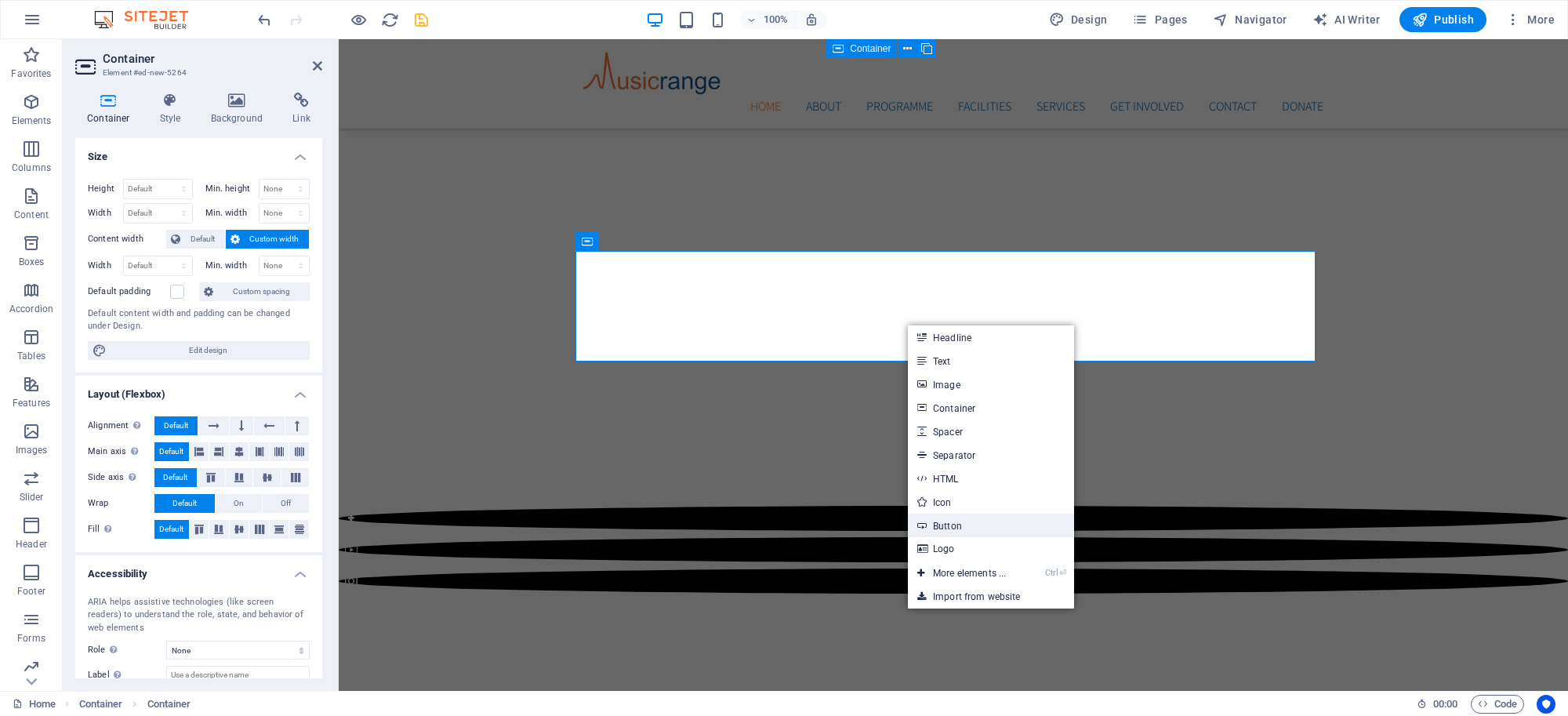
click at [950, 523] on link "Button" at bounding box center [990, 526] width 166 height 23
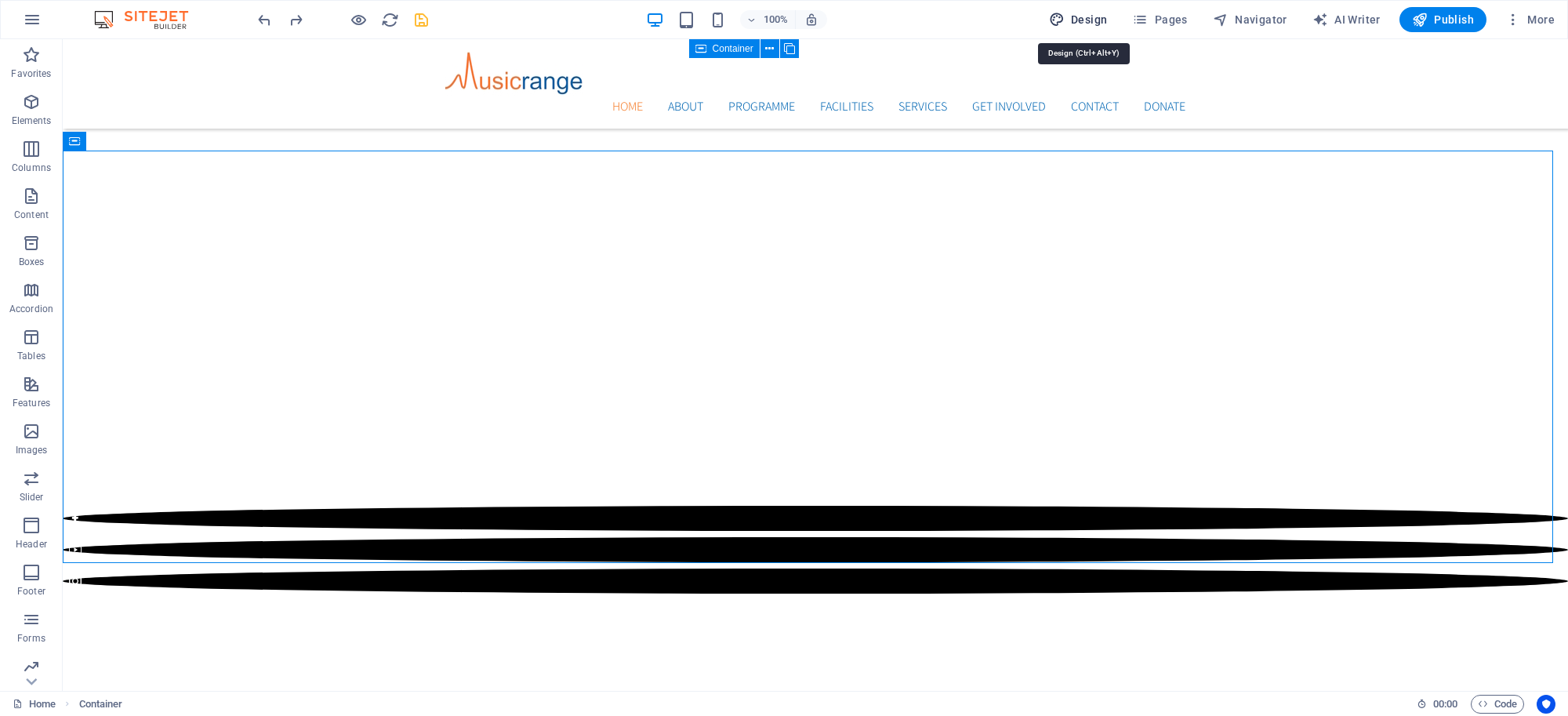
click at [1083, 12] on span "Design" at bounding box center [1078, 19] width 59 height 16
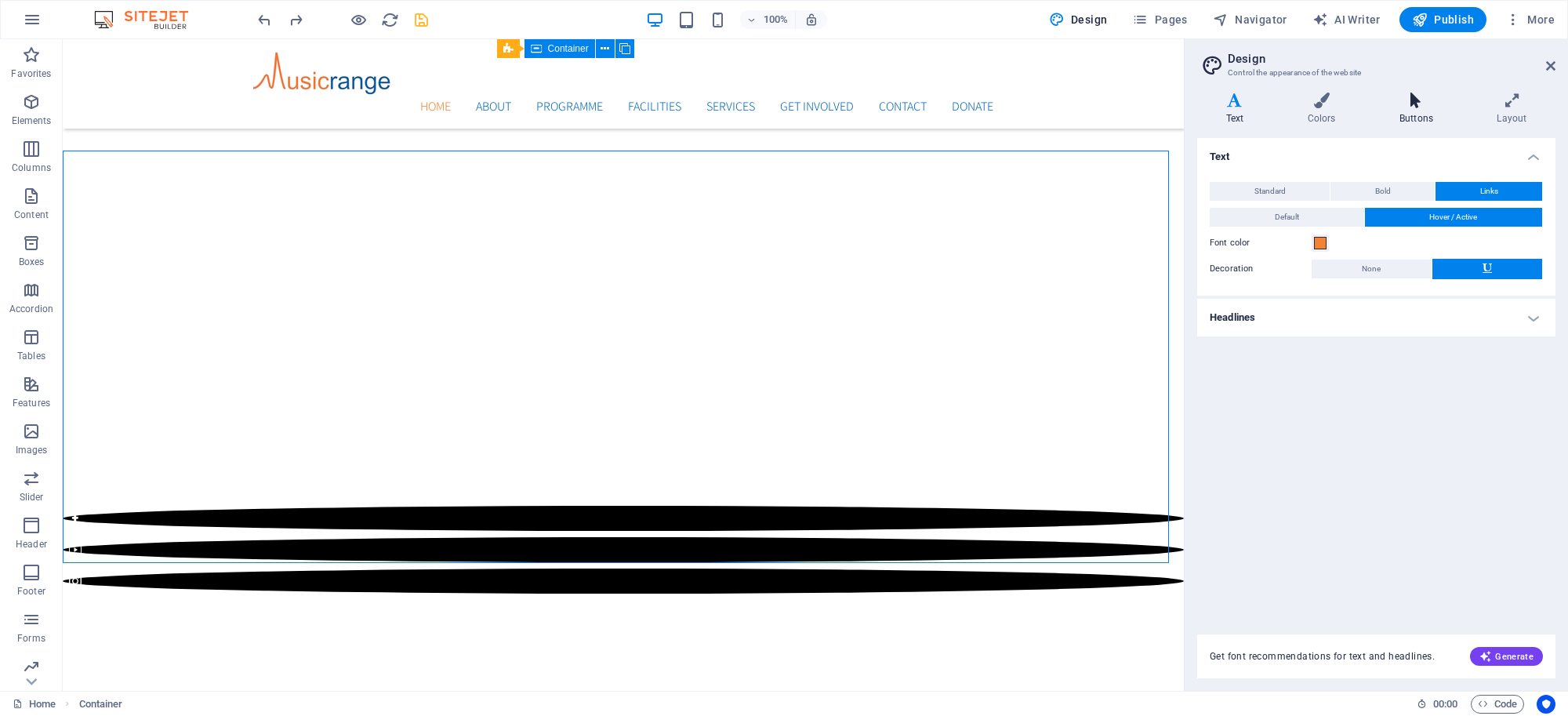
click at [1409, 112] on h4 "Buttons" at bounding box center [1418, 109] width 97 height 33
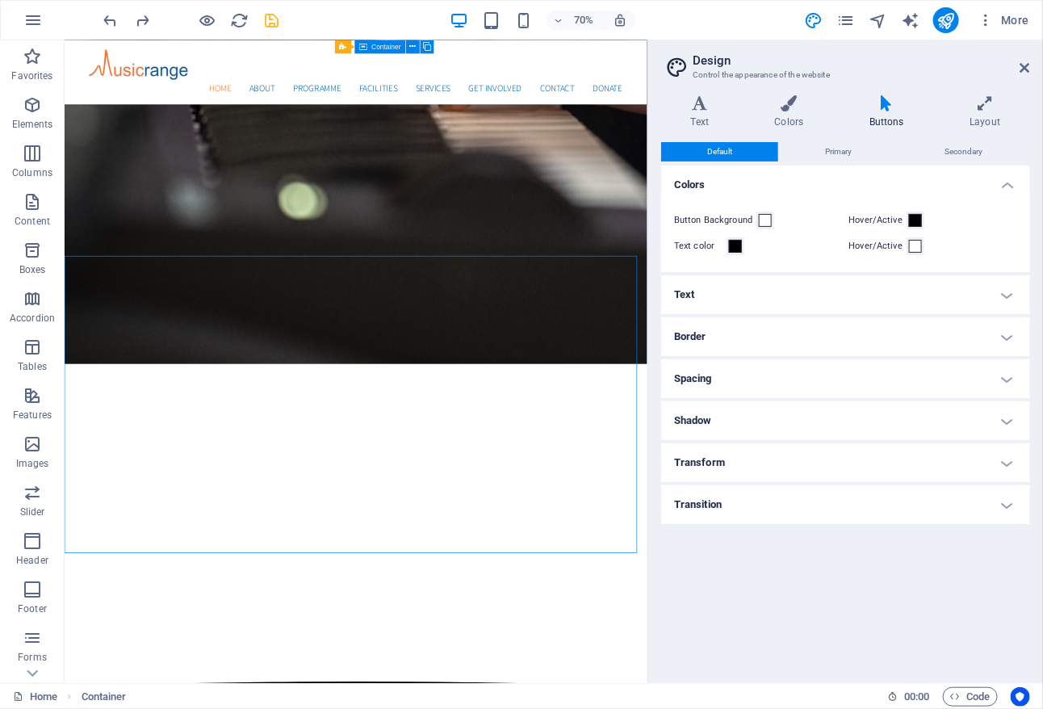
click at [809, 188] on h4 "Colors" at bounding box center [845, 179] width 369 height 29
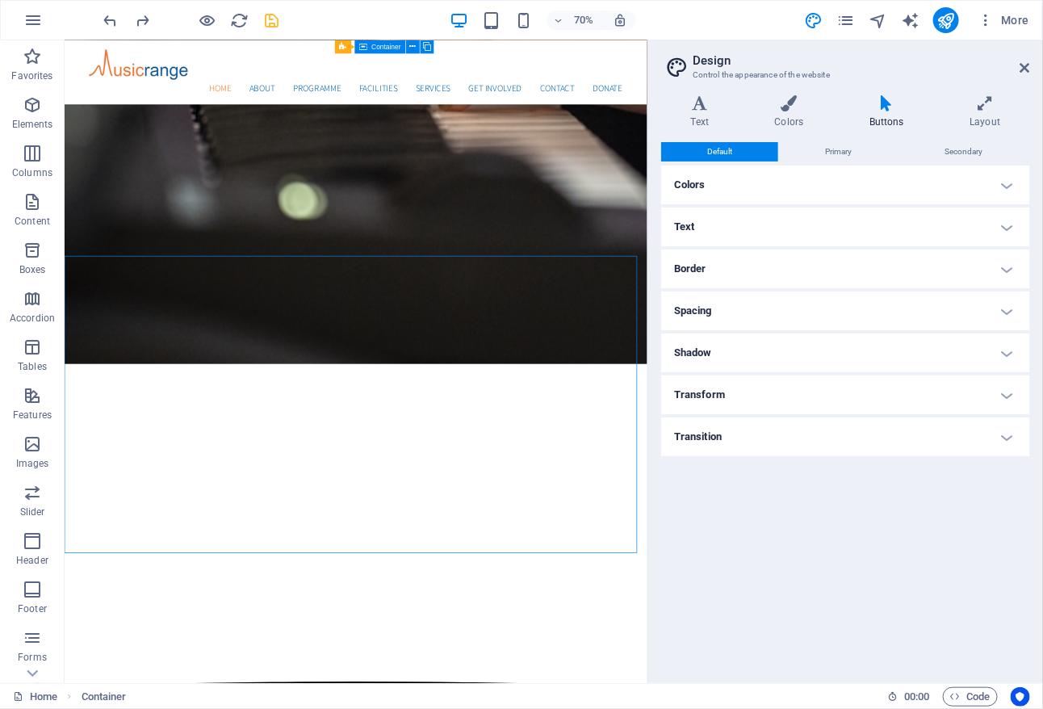
click at [877, 110] on icon at bounding box center [887, 103] width 94 height 16
click at [878, 111] on h4 "Buttons" at bounding box center [890, 112] width 100 height 34
click at [921, 170] on h4 "Colors" at bounding box center [845, 184] width 369 height 39
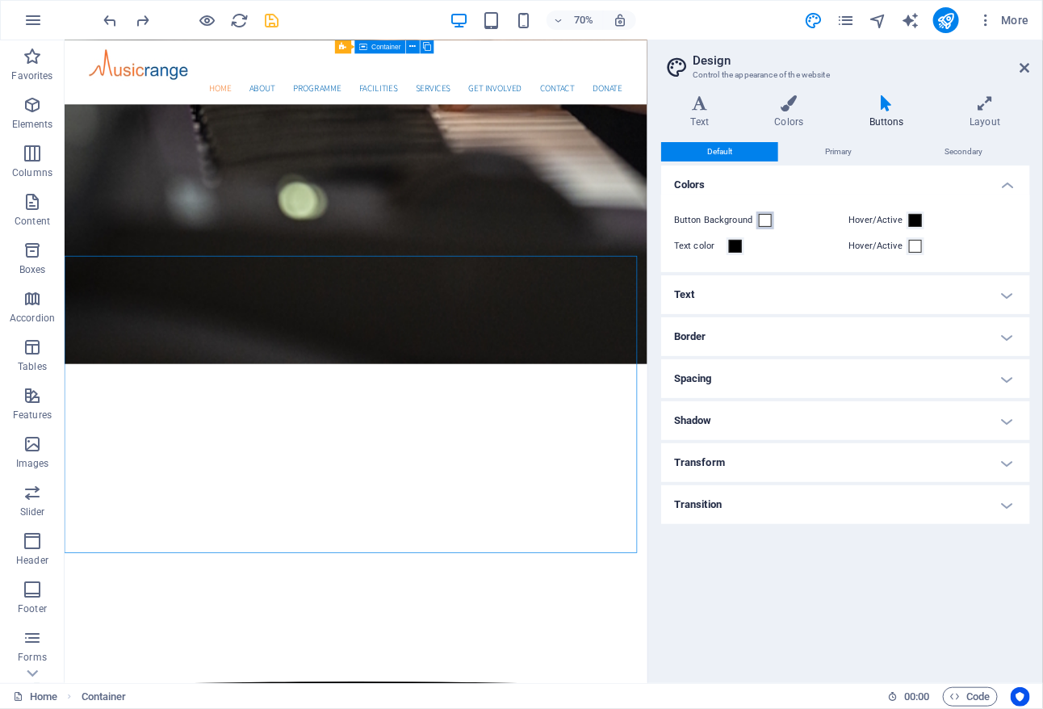
click at [768, 222] on span at bounding box center [765, 220] width 13 height 13
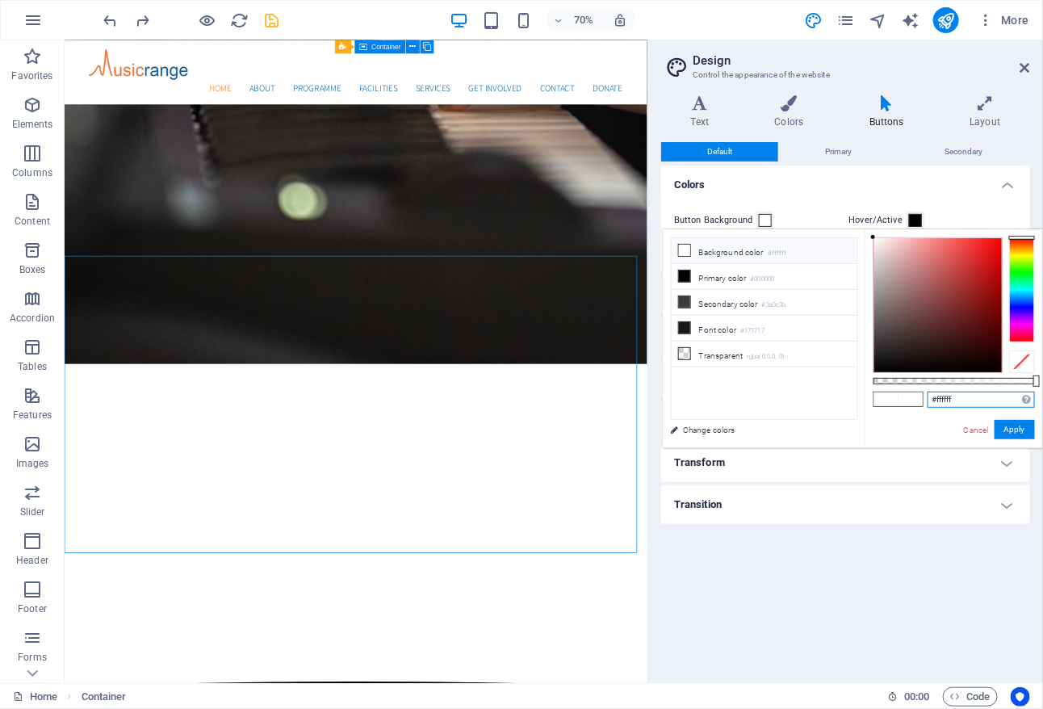
drag, startPoint x: 986, startPoint y: 402, endPoint x: 906, endPoint y: 404, distance: 79.9
click at [906, 404] on div "#ffffff Supported formats #0852ed rgb(8, 82, 237) rgba(8, 82, 237, 90%) hsv(221…" at bounding box center [954, 455] width 178 height 453
paste input "0066B3"
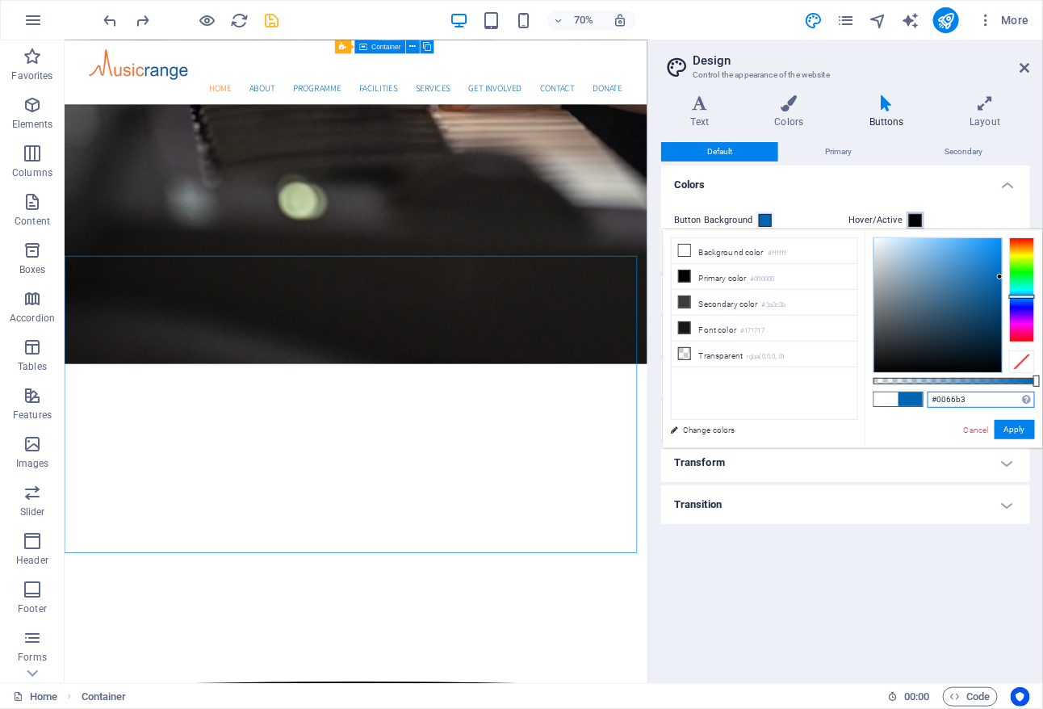
type input "#0066b3"
click at [915, 216] on span at bounding box center [915, 220] width 13 height 13
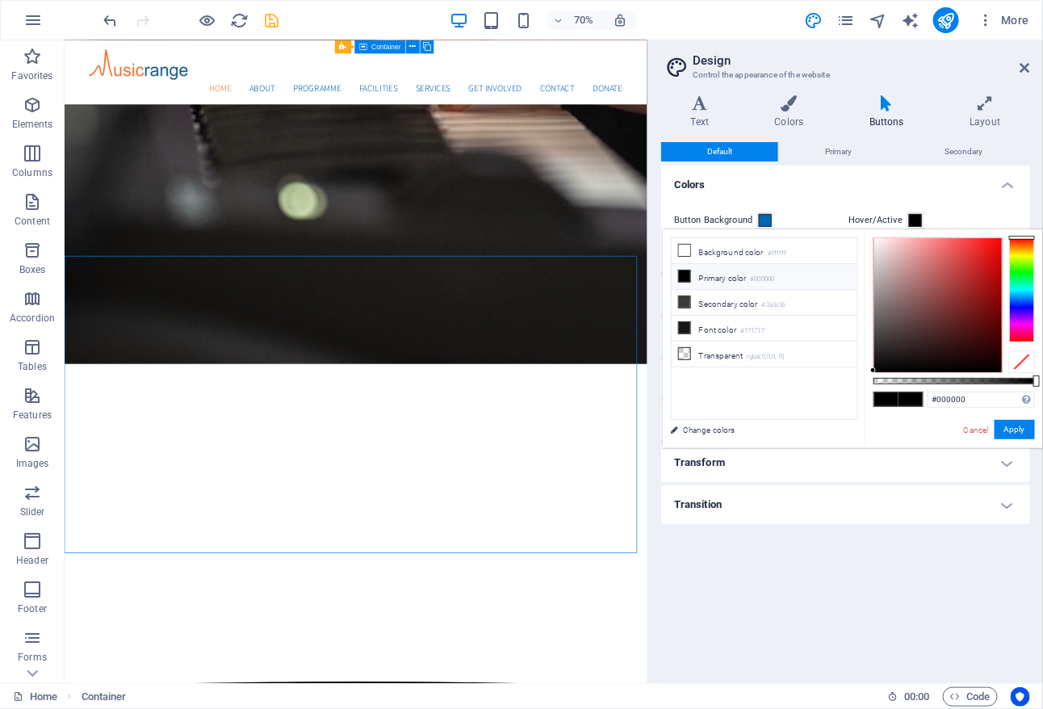
click at [959, 606] on div "Default Primary Secondary Colors Button Background Hover/Active Text color Hove…" at bounding box center [845, 406] width 369 height 528
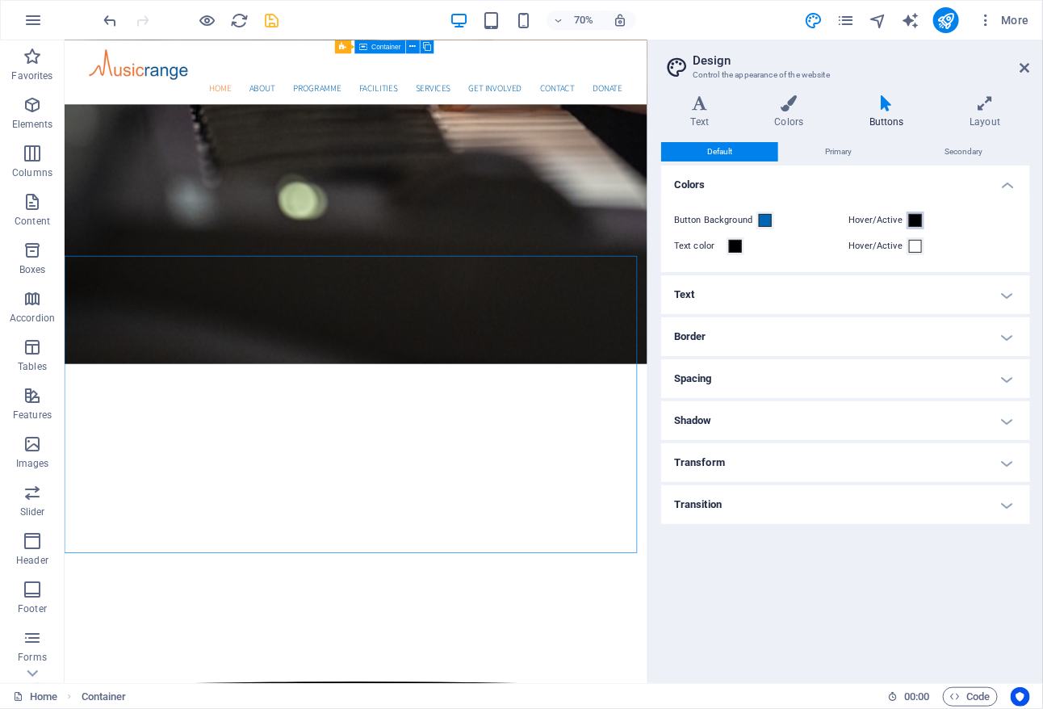
click at [913, 223] on span at bounding box center [915, 220] width 13 height 13
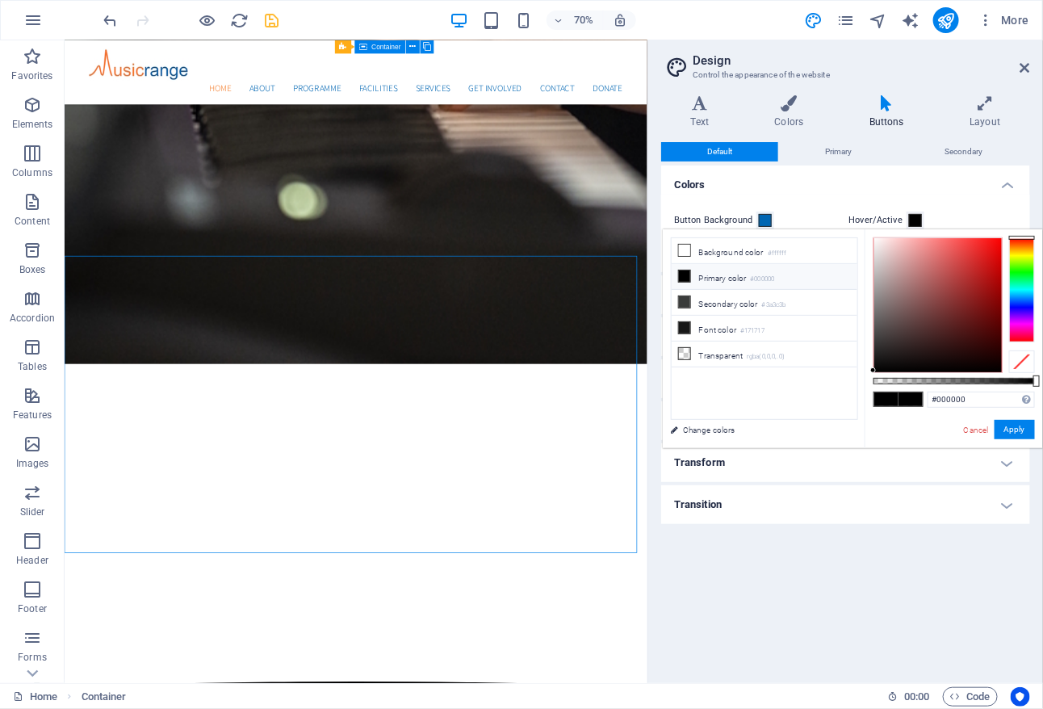
click at [913, 223] on span at bounding box center [915, 220] width 13 height 13
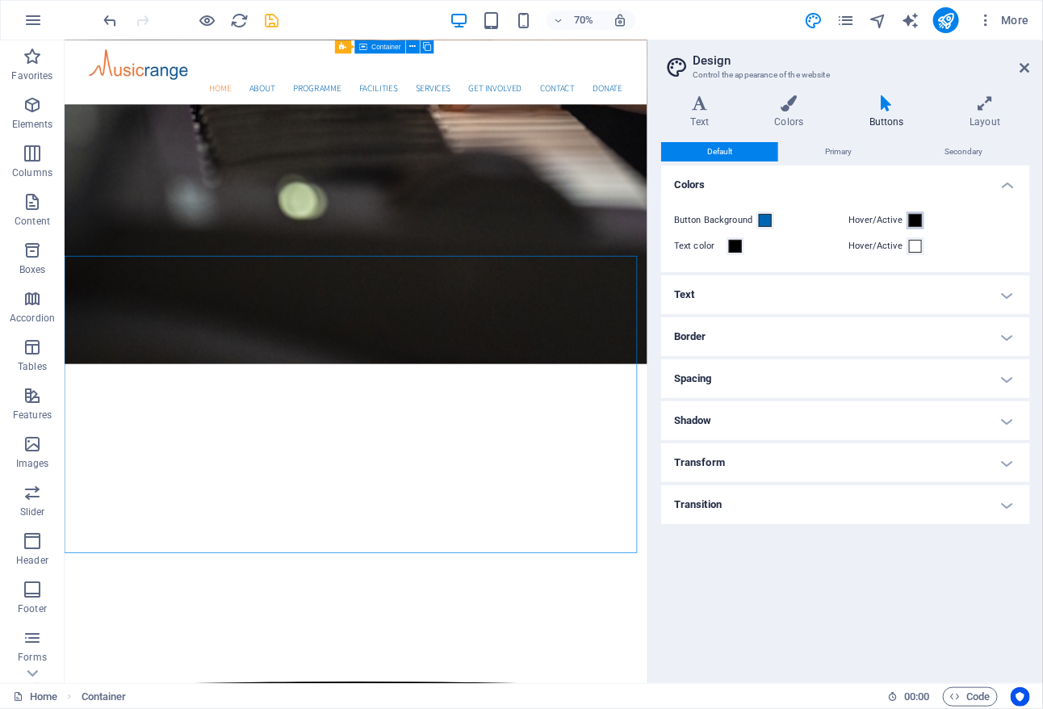
click at [913, 222] on span at bounding box center [915, 220] width 13 height 13
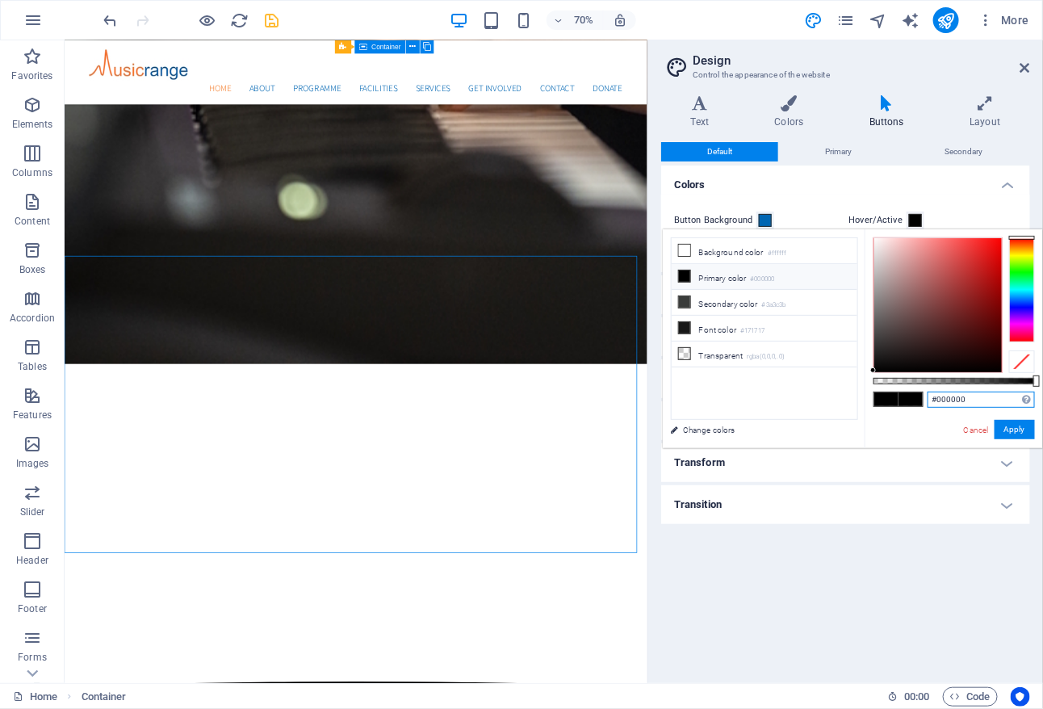
drag, startPoint x: 975, startPoint y: 392, endPoint x: 926, endPoint y: 392, distance: 49.3
click at [926, 392] on div "#000000 Supported formats #0852ed rgb(8, 82, 237) rgba(8, 82, 237, 90%) hsv(221…" at bounding box center [954, 455] width 178 height 453
paste input "F58233"
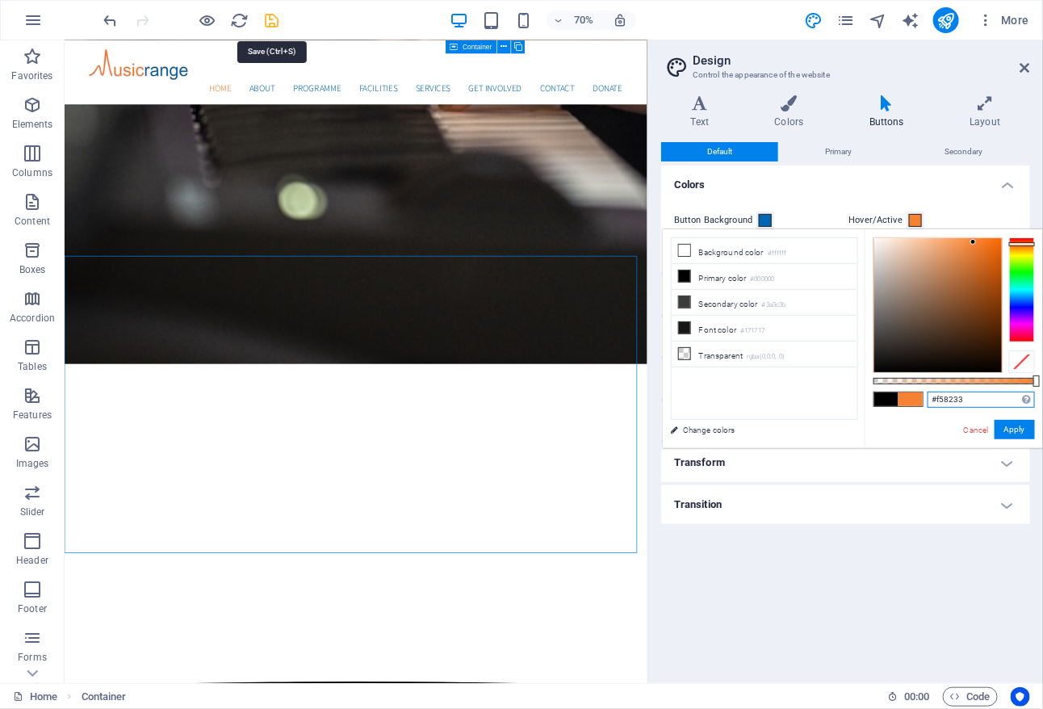
type input "#f58233"
click at [274, 17] on icon "save" at bounding box center [272, 20] width 19 height 19
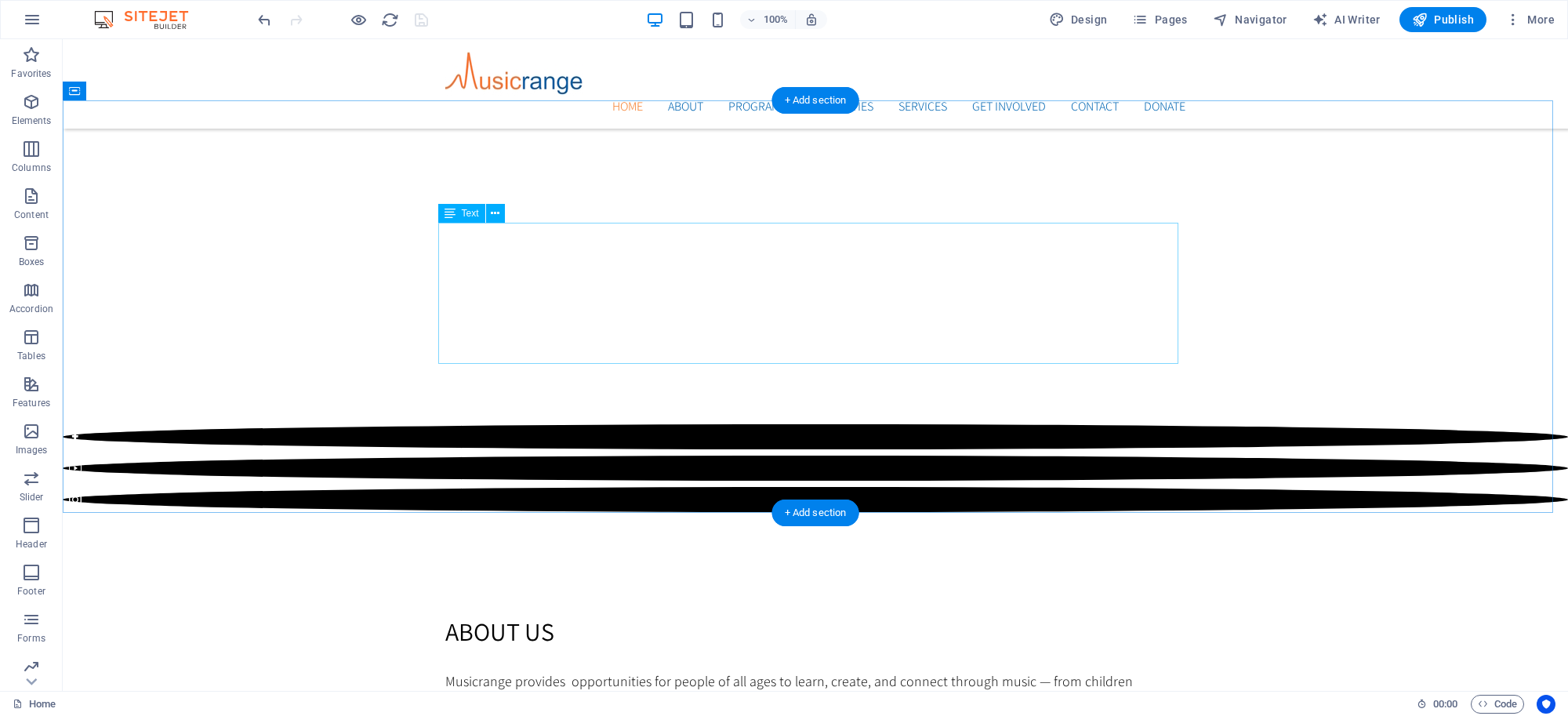
scroll to position [1437, 0]
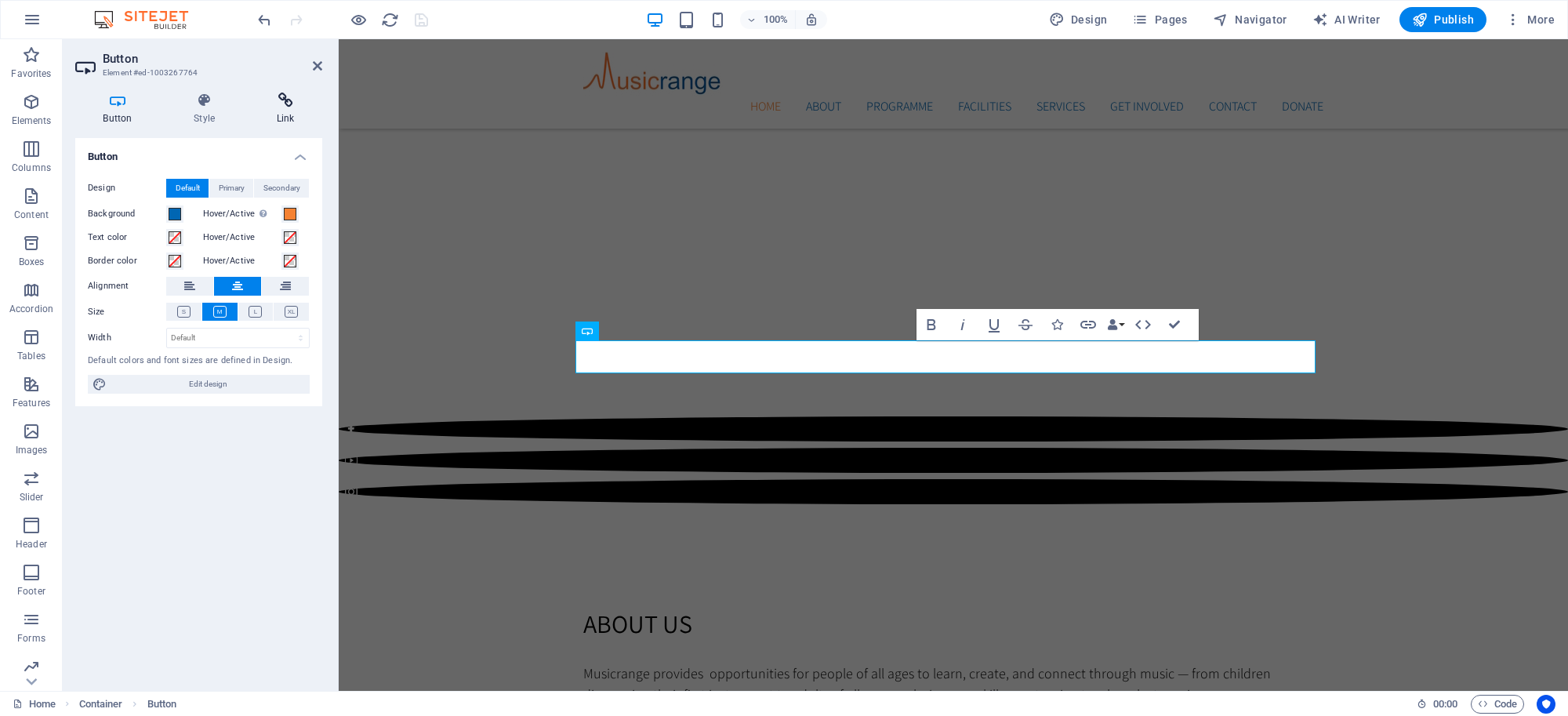
click at [295, 102] on icon at bounding box center [285, 100] width 74 height 16
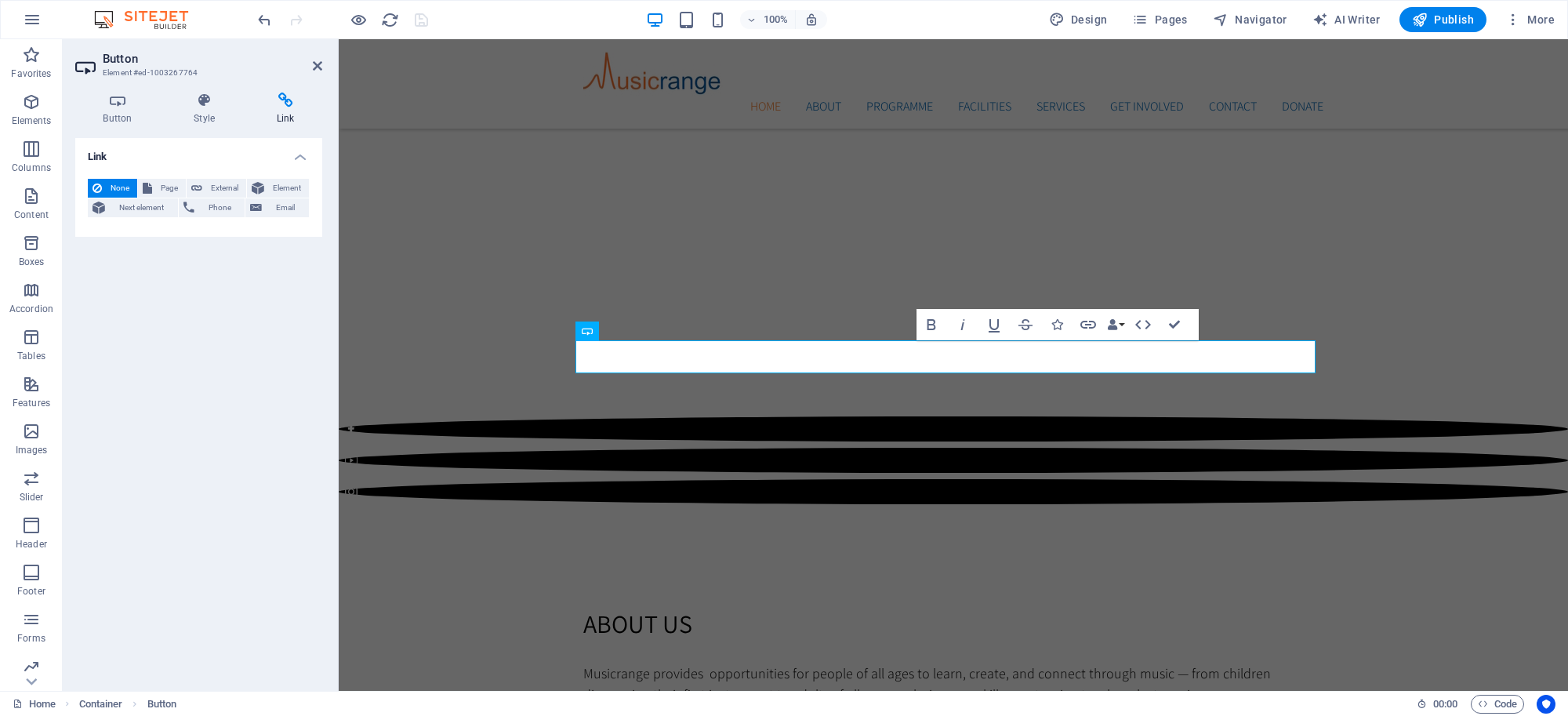
click at [287, 100] on icon at bounding box center [285, 100] width 74 height 16
click at [279, 110] on h4 "Link" at bounding box center [285, 109] width 74 height 33
click at [279, 108] on h4 "Link" at bounding box center [285, 109] width 74 height 33
click at [233, 183] on span "External" at bounding box center [224, 188] width 35 height 18
select select "blank"
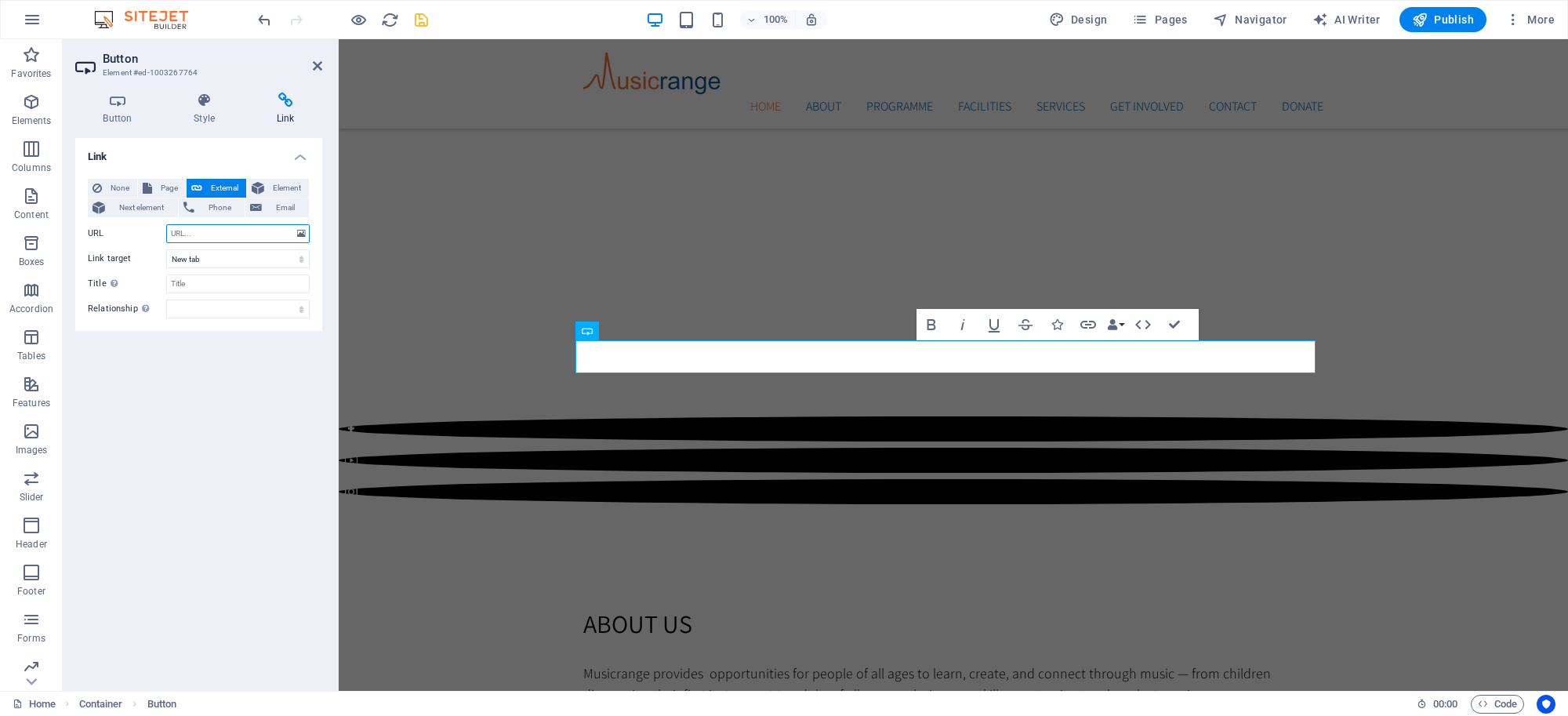
click at [233, 234] on input "URL" at bounding box center [238, 233] width 144 height 18
paste input "https://www.musicares.co.uk/"
type input "https://www.musicares.co.uk/"
click at [242, 258] on select "New tab Same tab Overlay" at bounding box center [238, 258] width 144 height 18
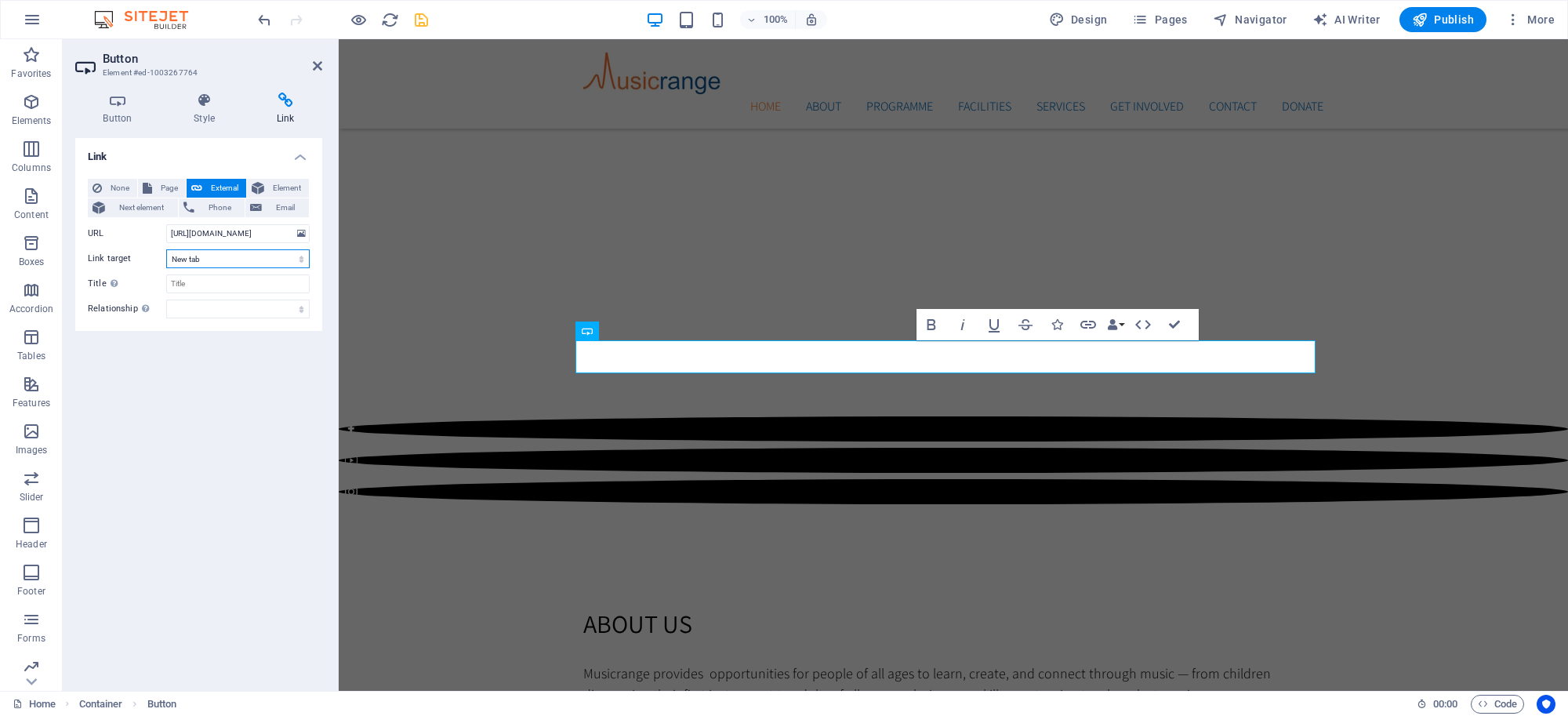
click at [241, 256] on select "New tab Same tab Overlay" at bounding box center [238, 258] width 144 height 18
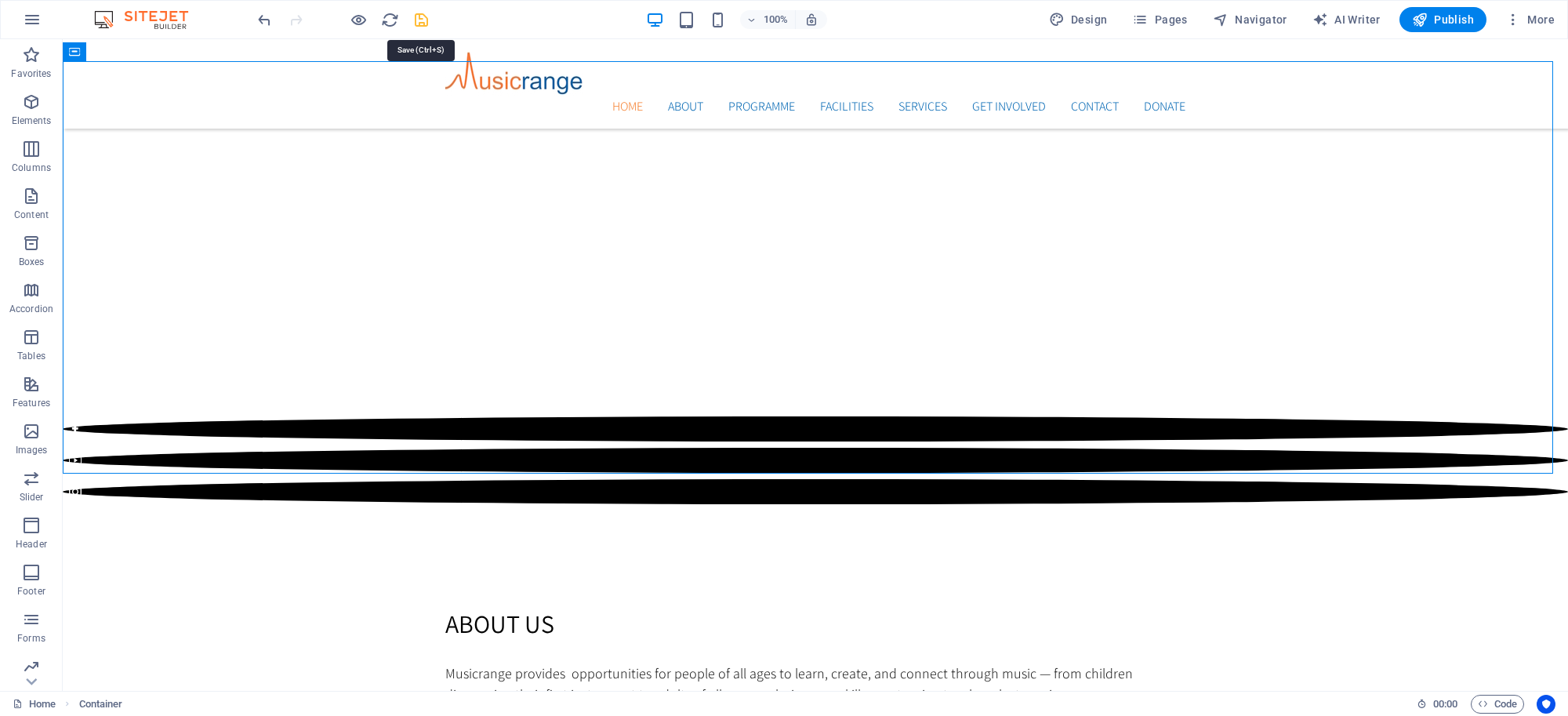
click at [420, 22] on icon "save" at bounding box center [421, 19] width 18 height 18
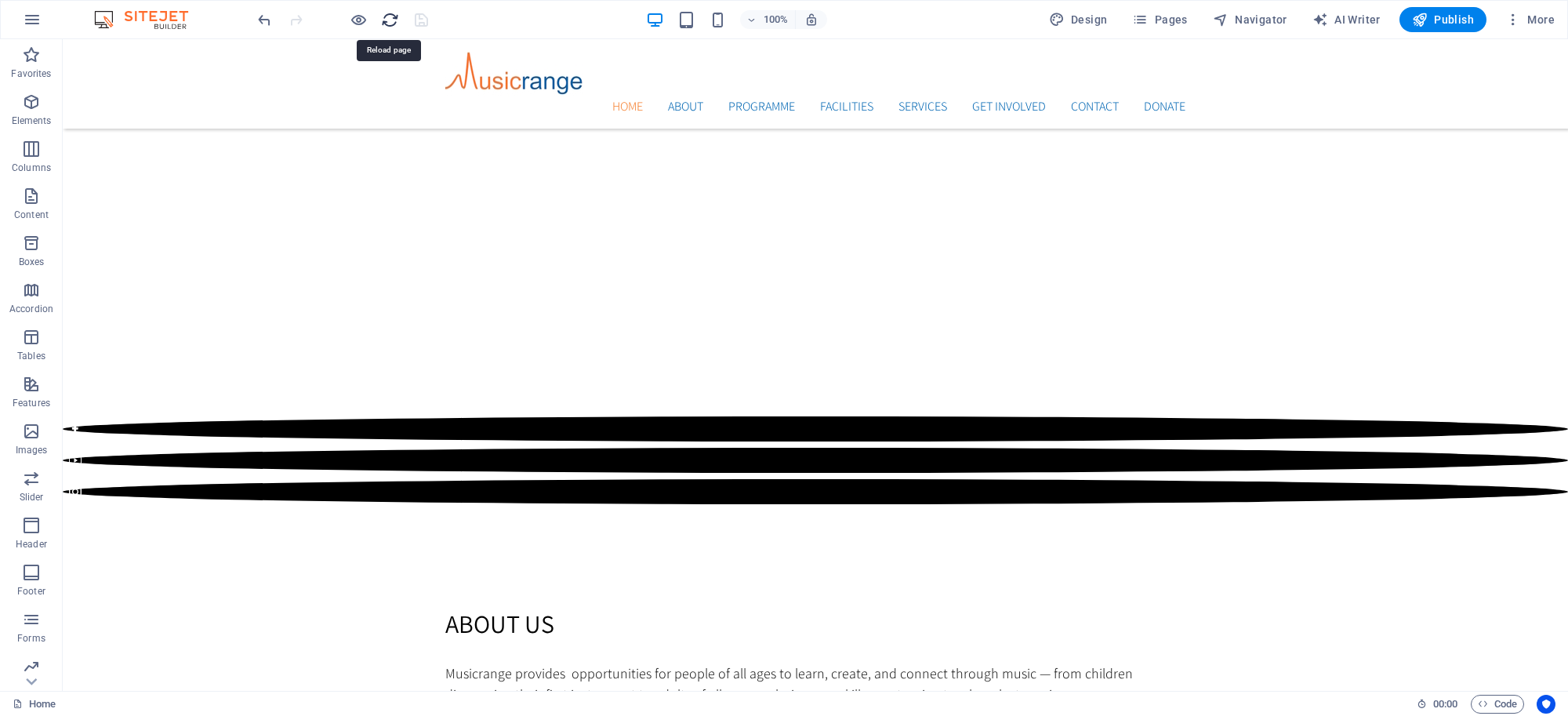
click at [386, 17] on icon "reload" at bounding box center [389, 19] width 18 height 18
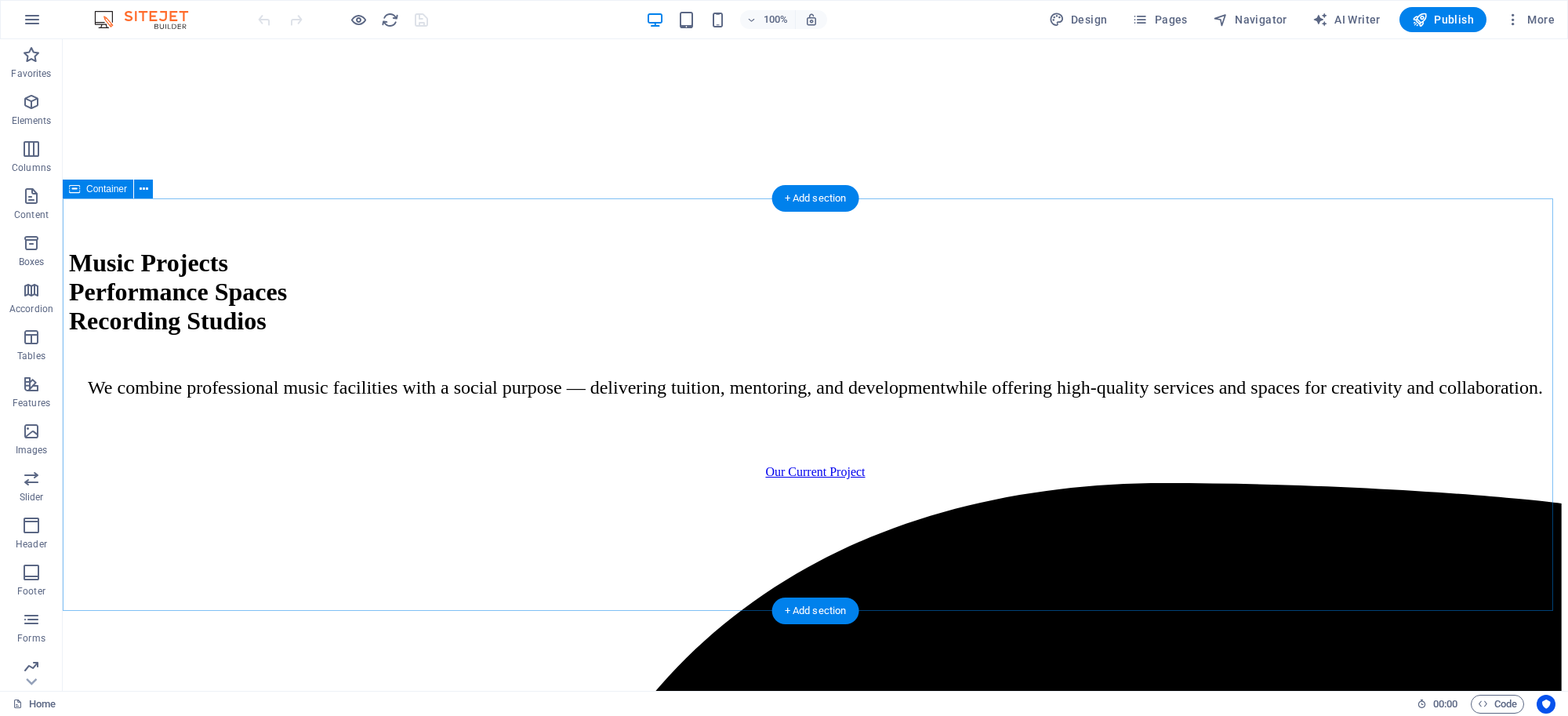
scroll to position [1325, 0]
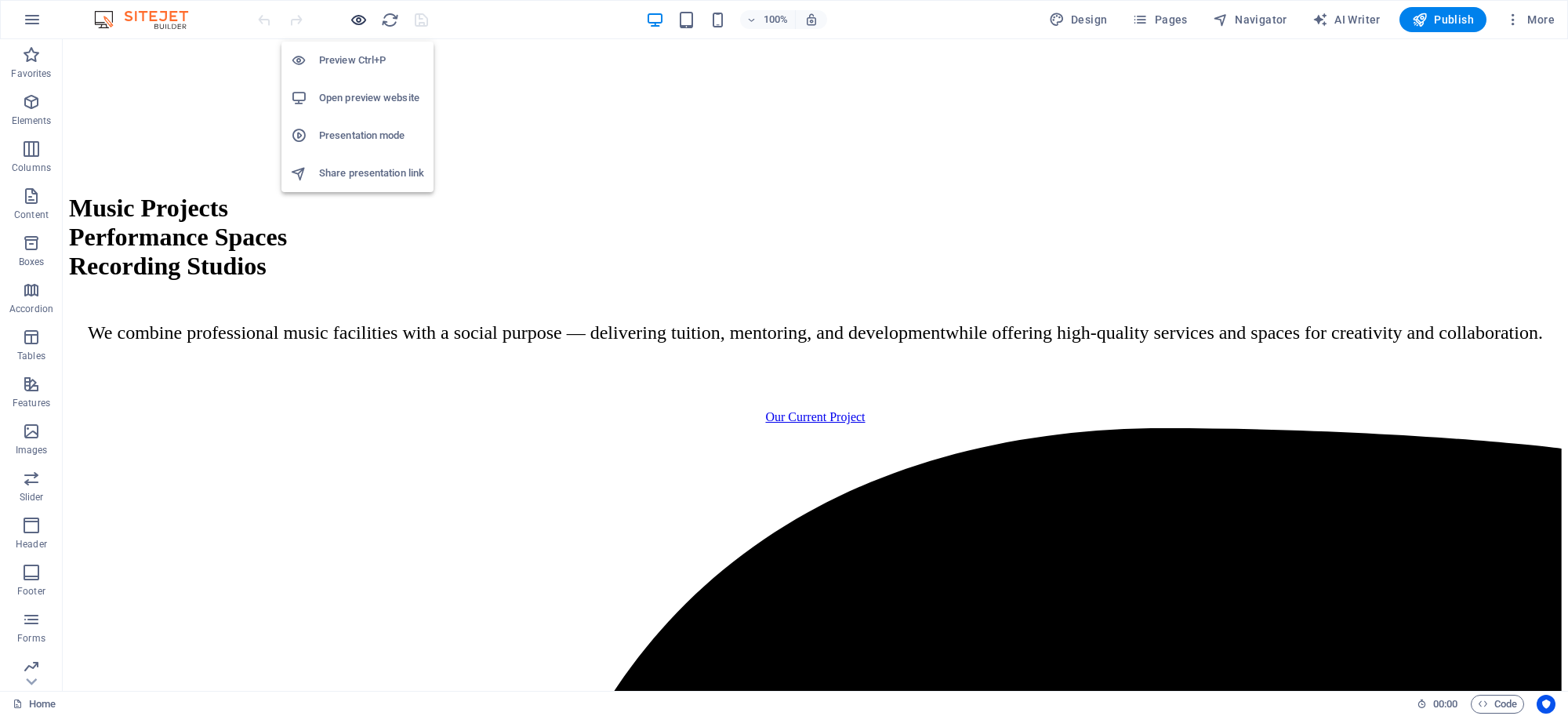
click at [360, 20] on icon "button" at bounding box center [358, 19] width 18 height 18
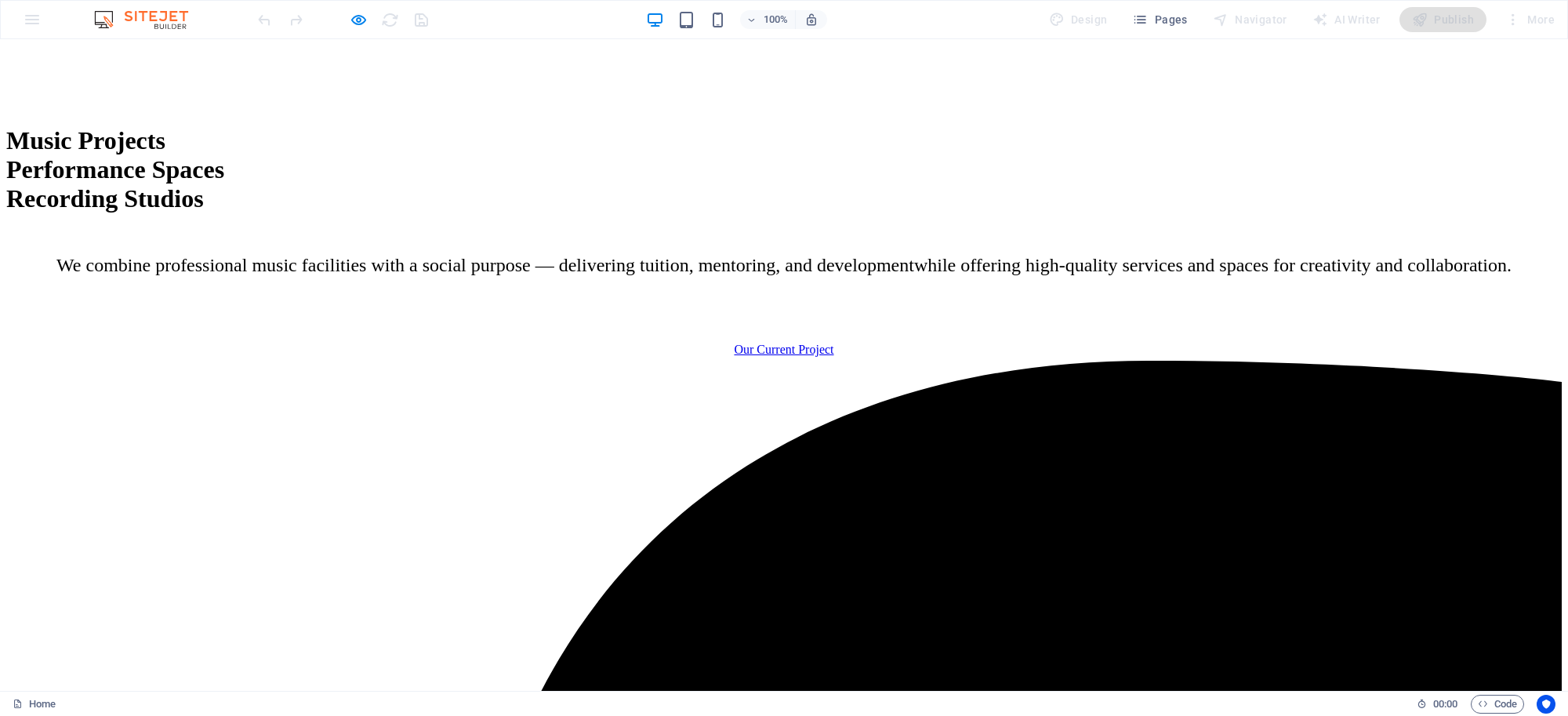
scroll to position [1390, 0]
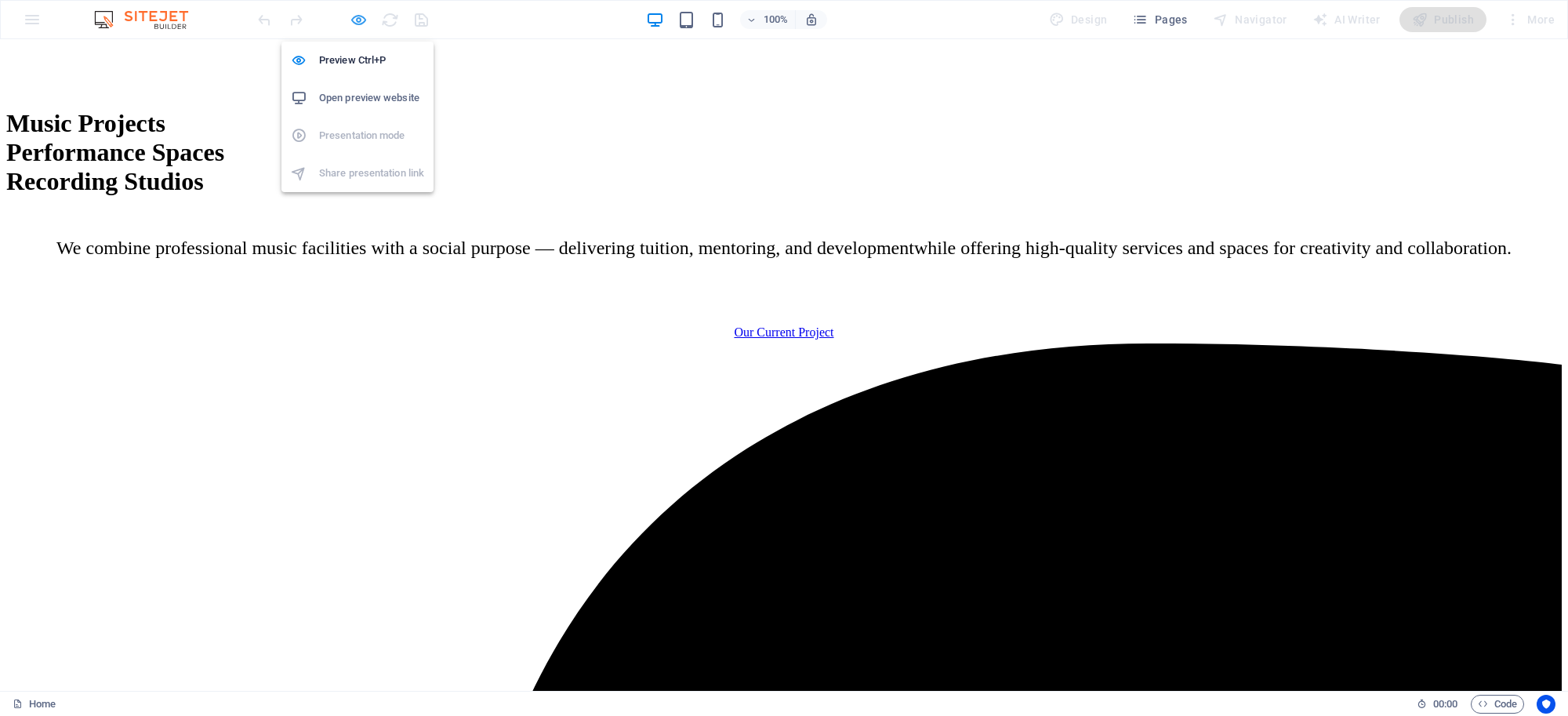
click at [351, 19] on icon "button" at bounding box center [358, 19] width 18 height 18
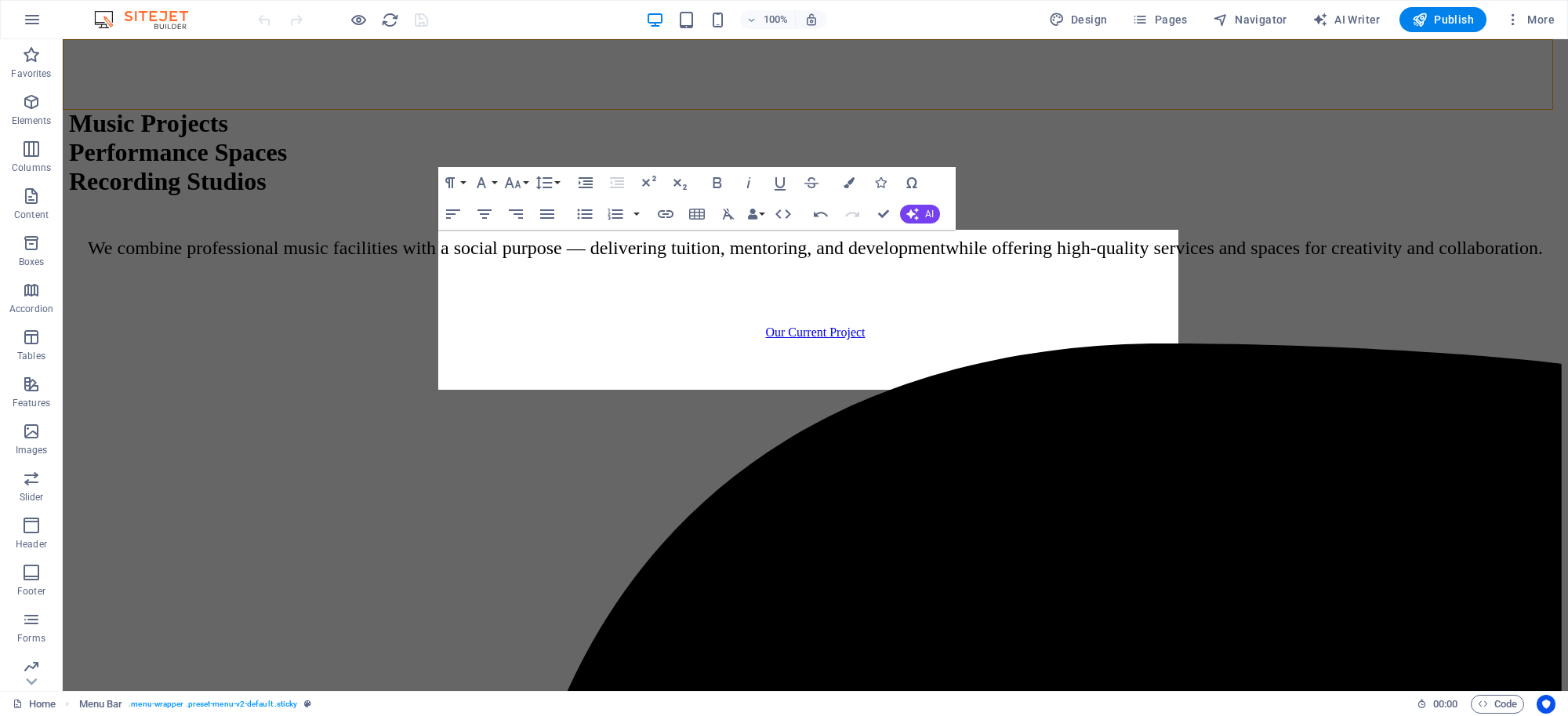
click at [420, 16] on div at bounding box center [342, 19] width 176 height 25
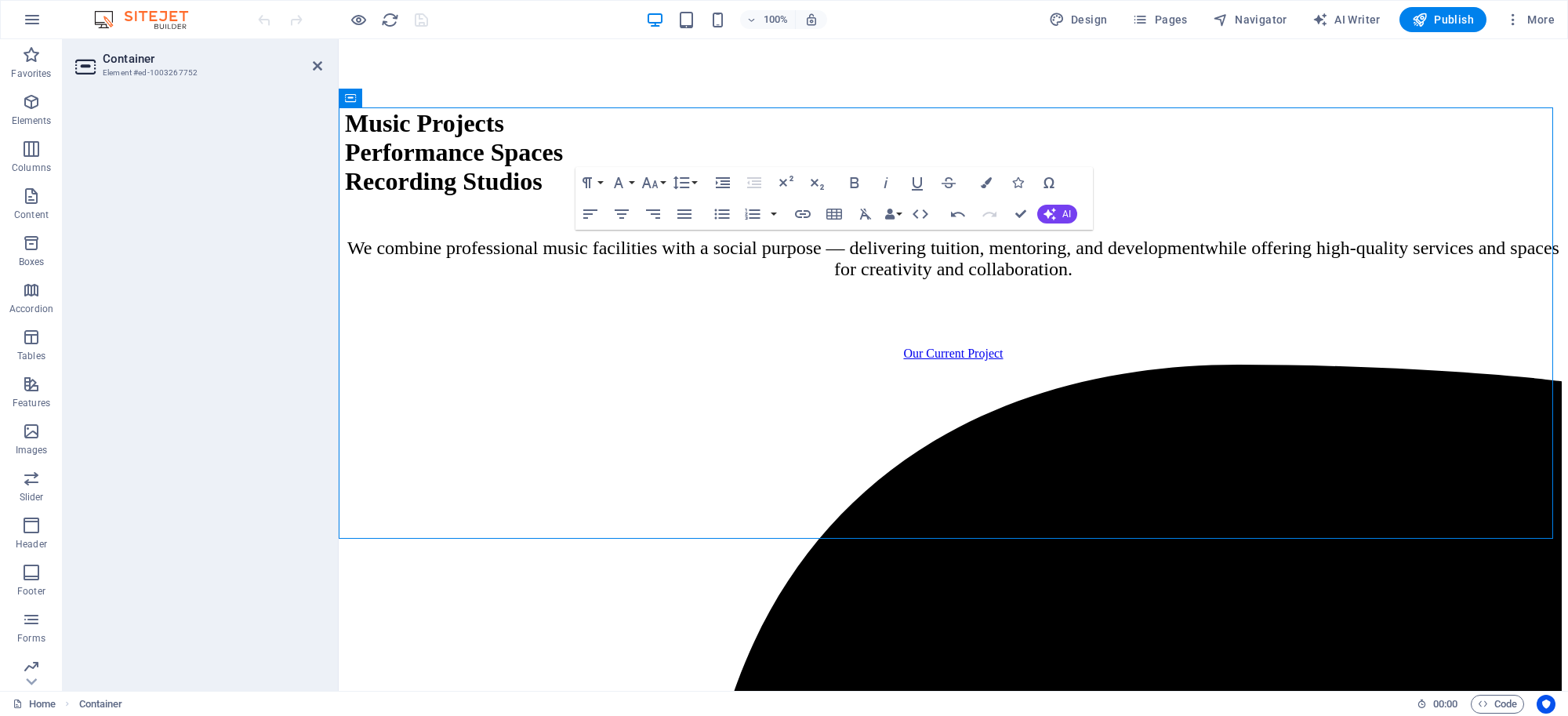
click at [322, 251] on div at bounding box center [199, 385] width 272 height 611
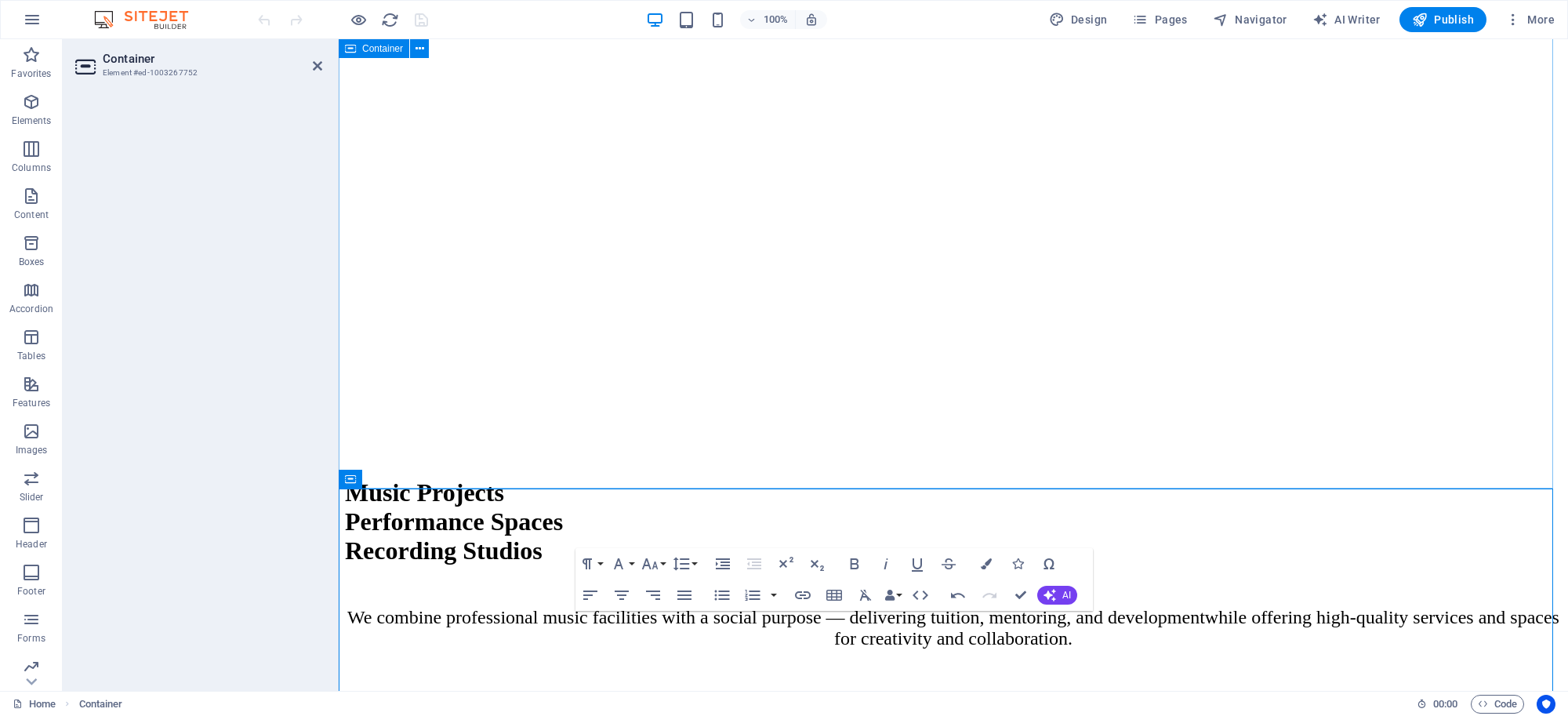
scroll to position [1009, 0]
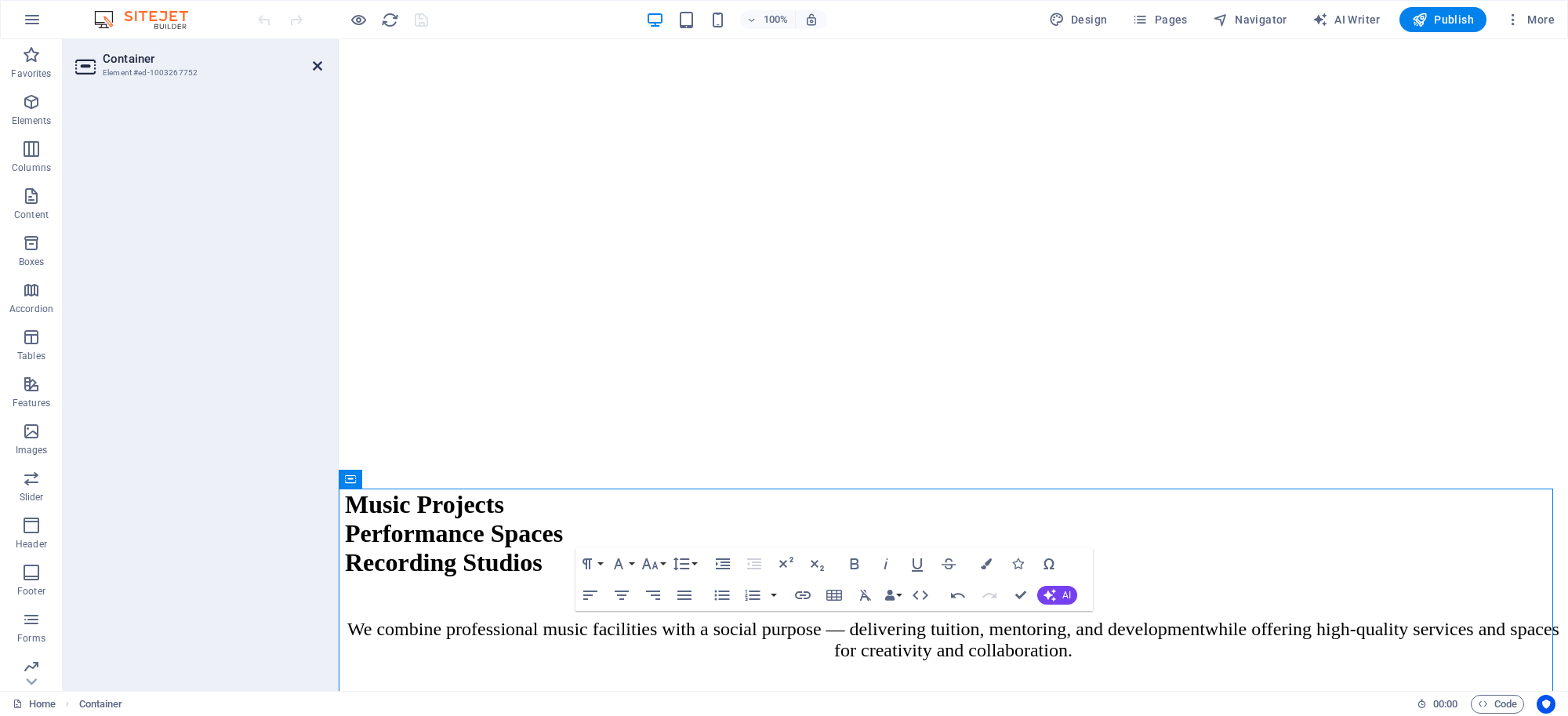
click at [316, 60] on icon at bounding box center [317, 65] width 10 height 13
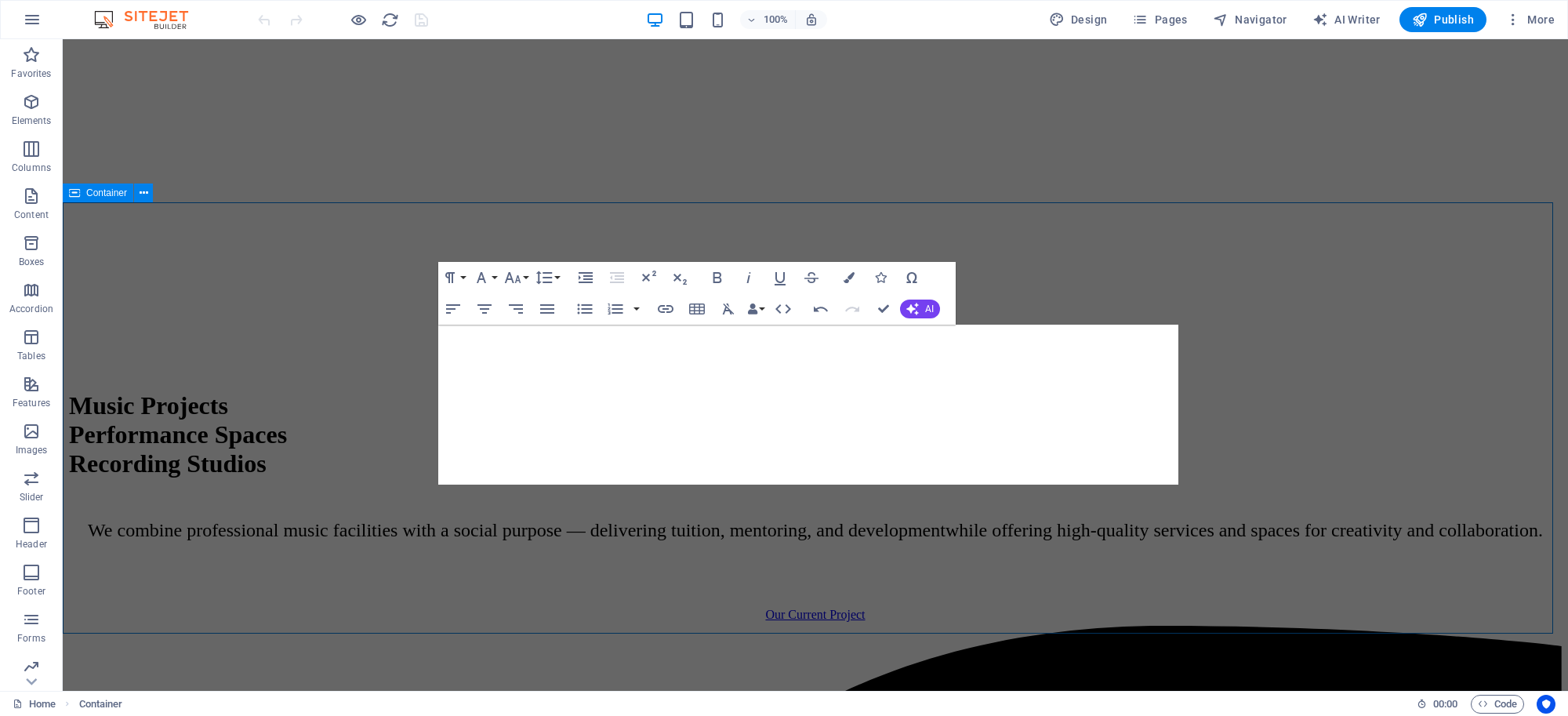
scroll to position [1325, 0]
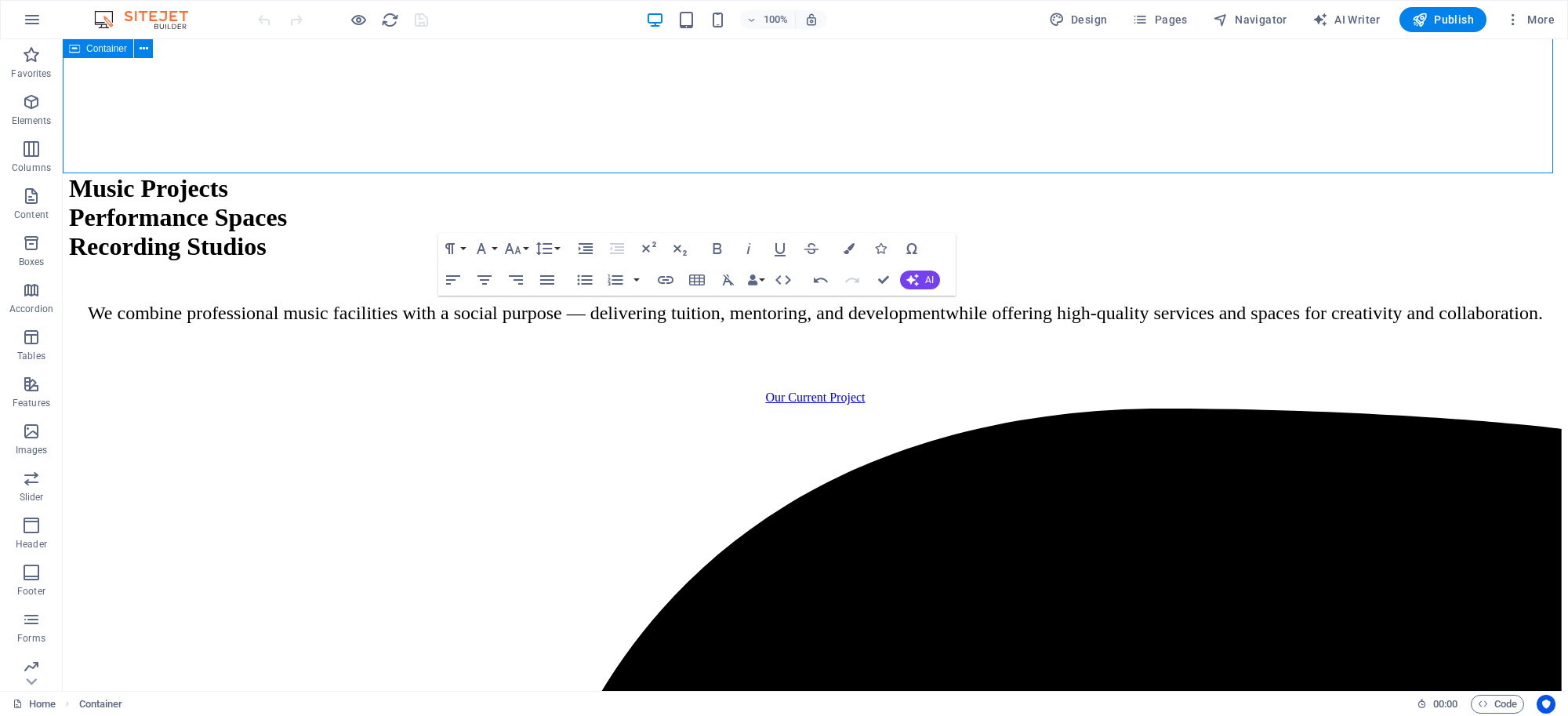
drag, startPoint x: 597, startPoint y: 160, endPoint x: 321, endPoint y: 155, distance: 276.0
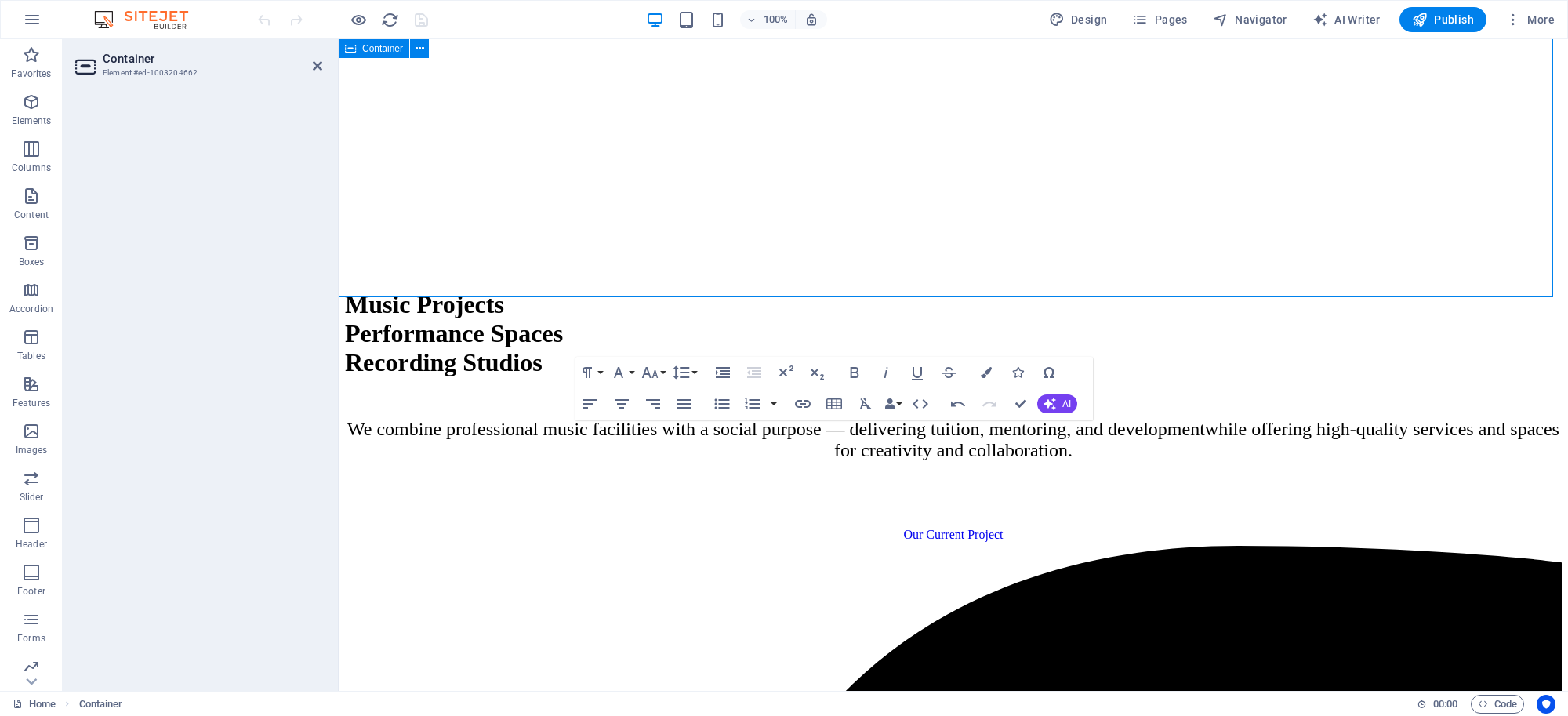
scroll to position [1220, 0]
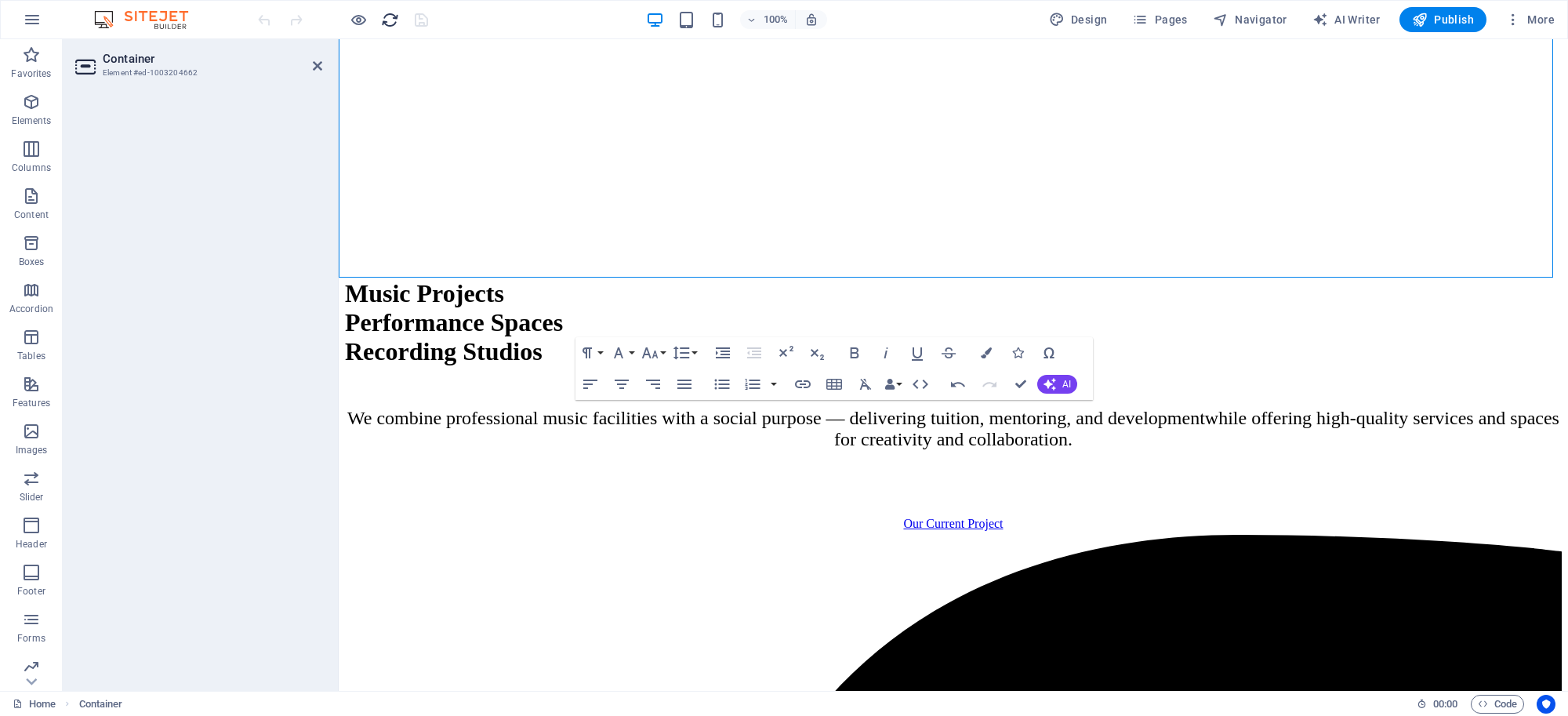
click at [398, 14] on span "reload" at bounding box center [389, 19] width 18 height 18
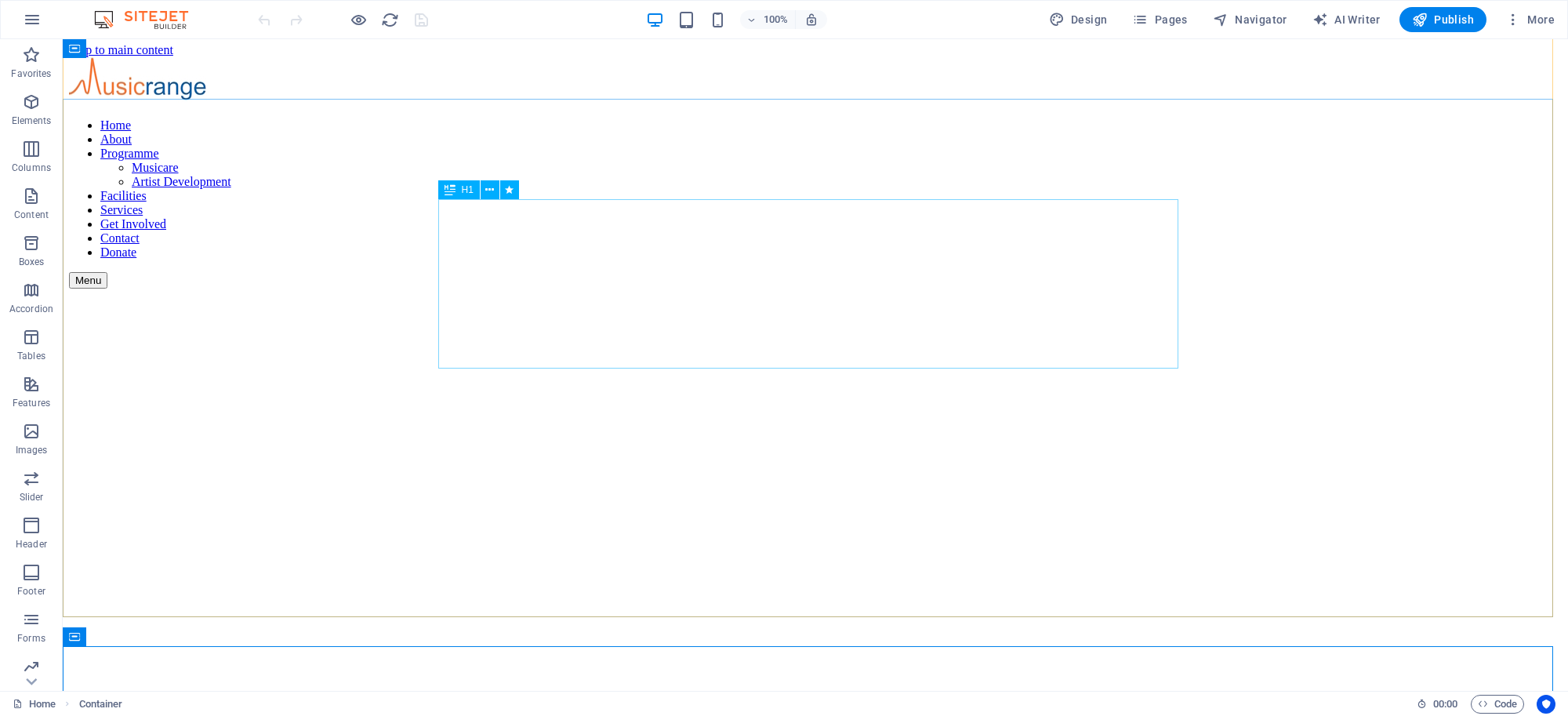
scroll to position [0, 0]
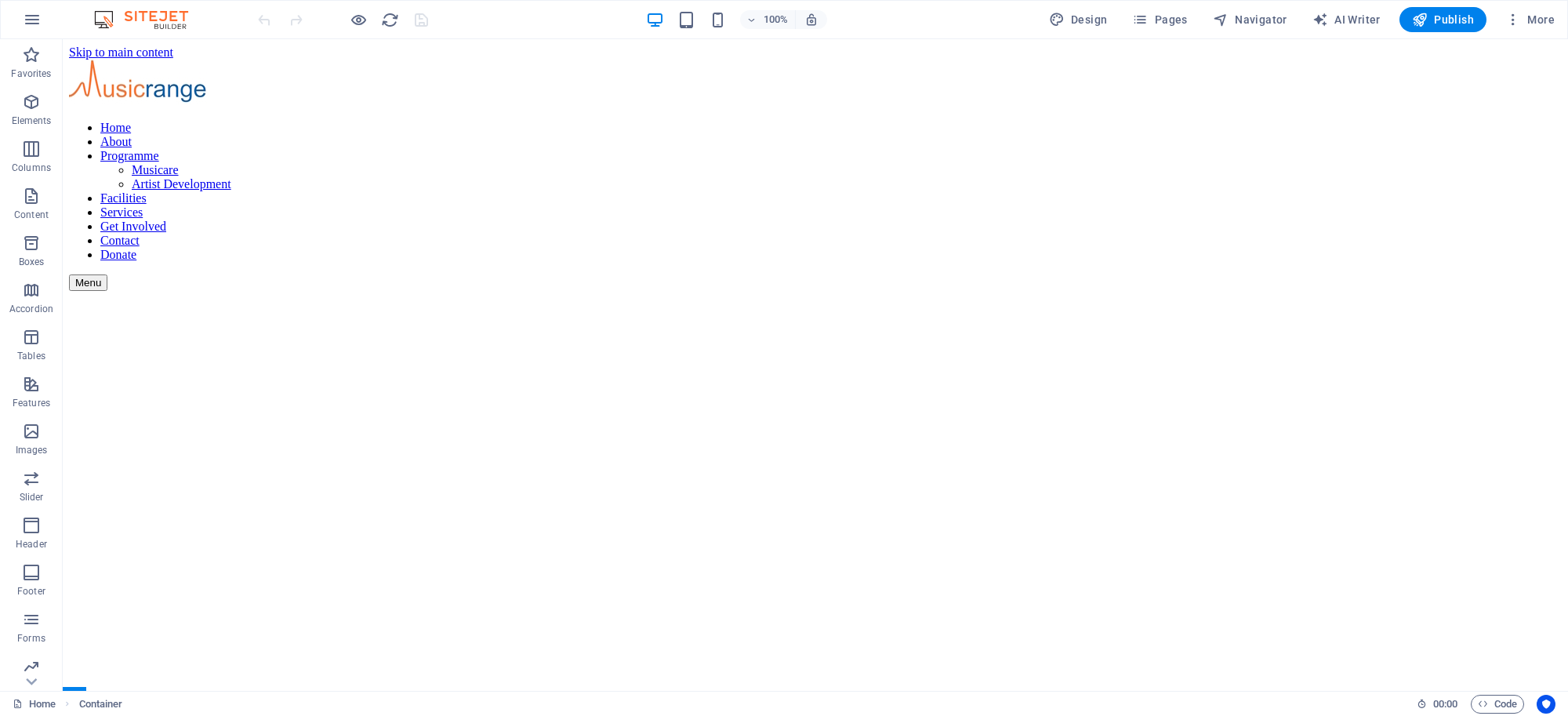
click at [416, 14] on div at bounding box center [342, 19] width 176 height 25
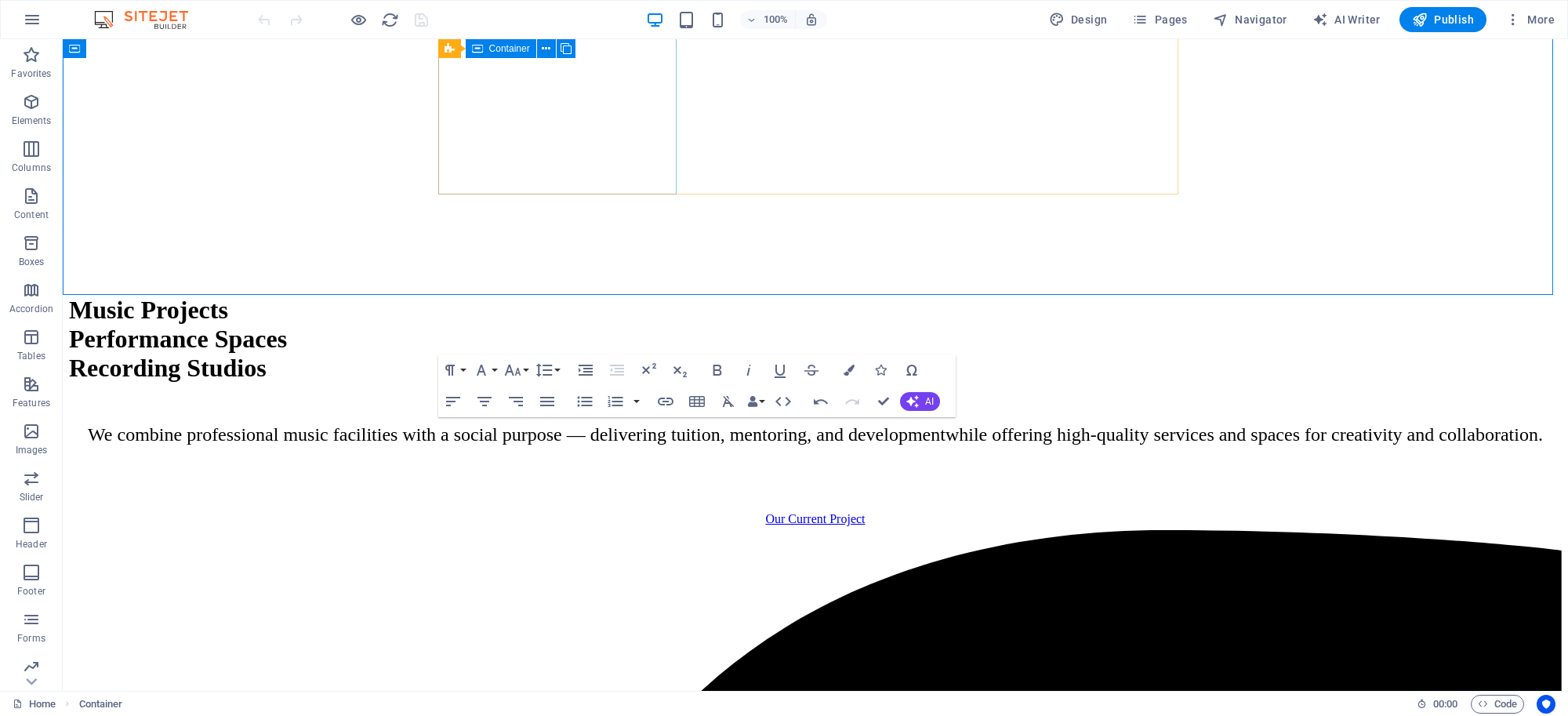
scroll to position [1210, 0]
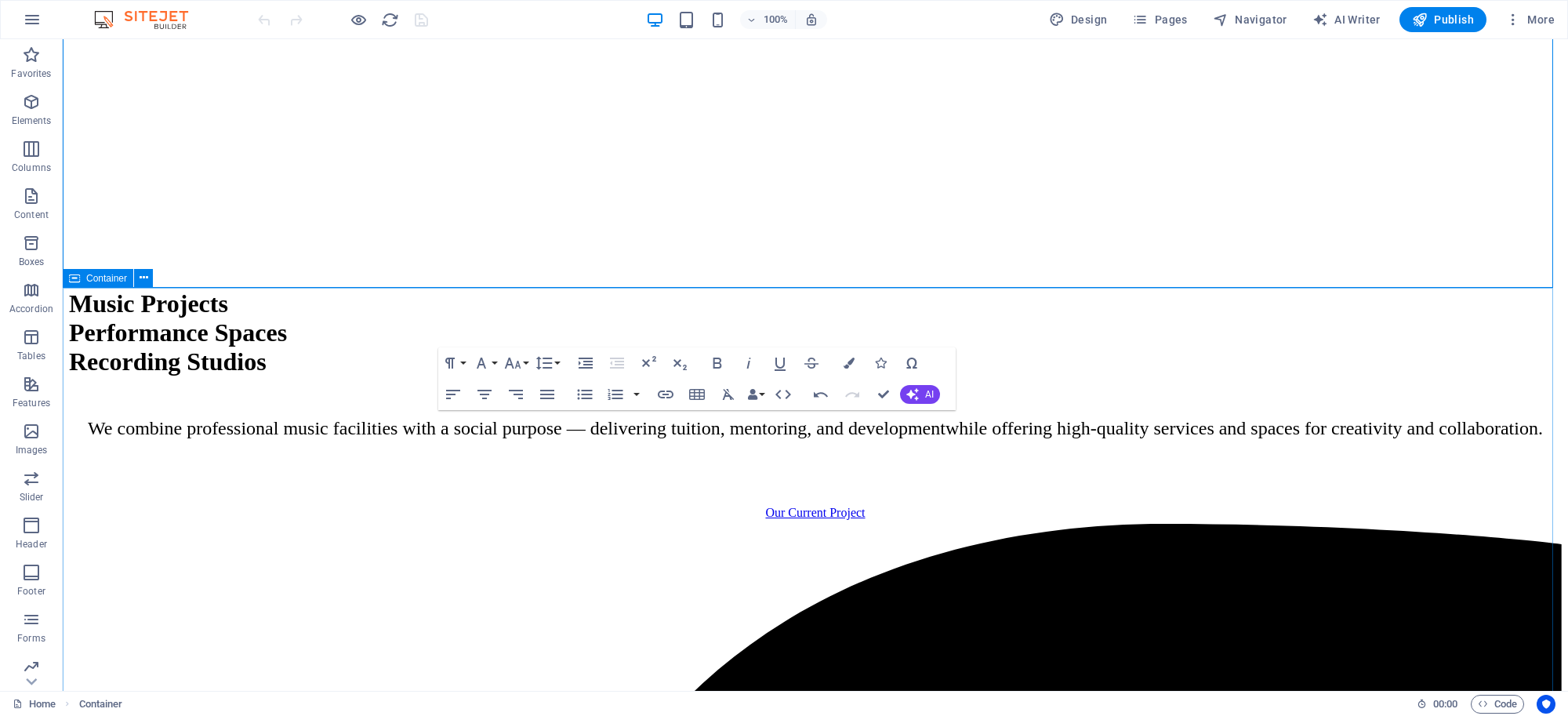
click at [95, 274] on span "Container" at bounding box center [107, 279] width 41 height 10
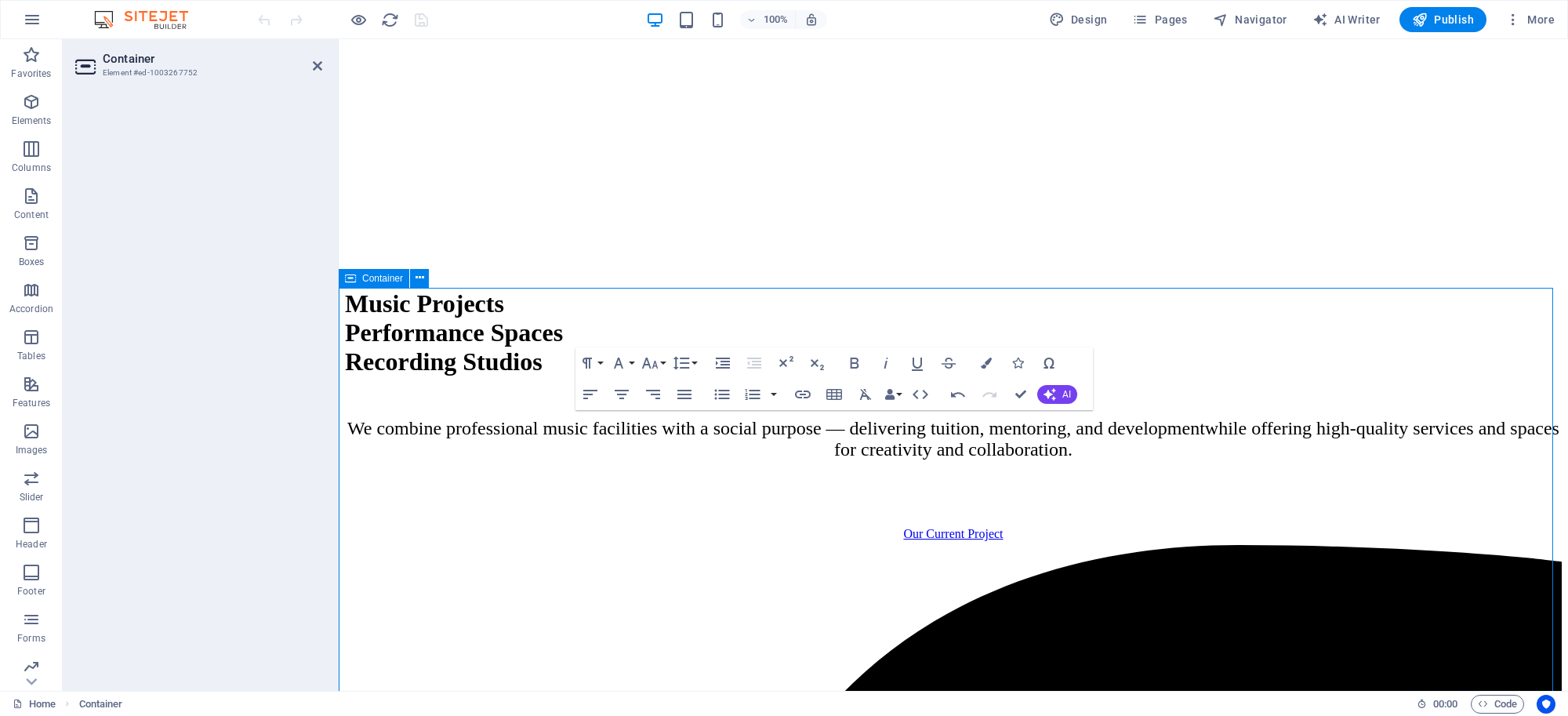
click at [317, 69] on icon at bounding box center [317, 65] width 10 height 13
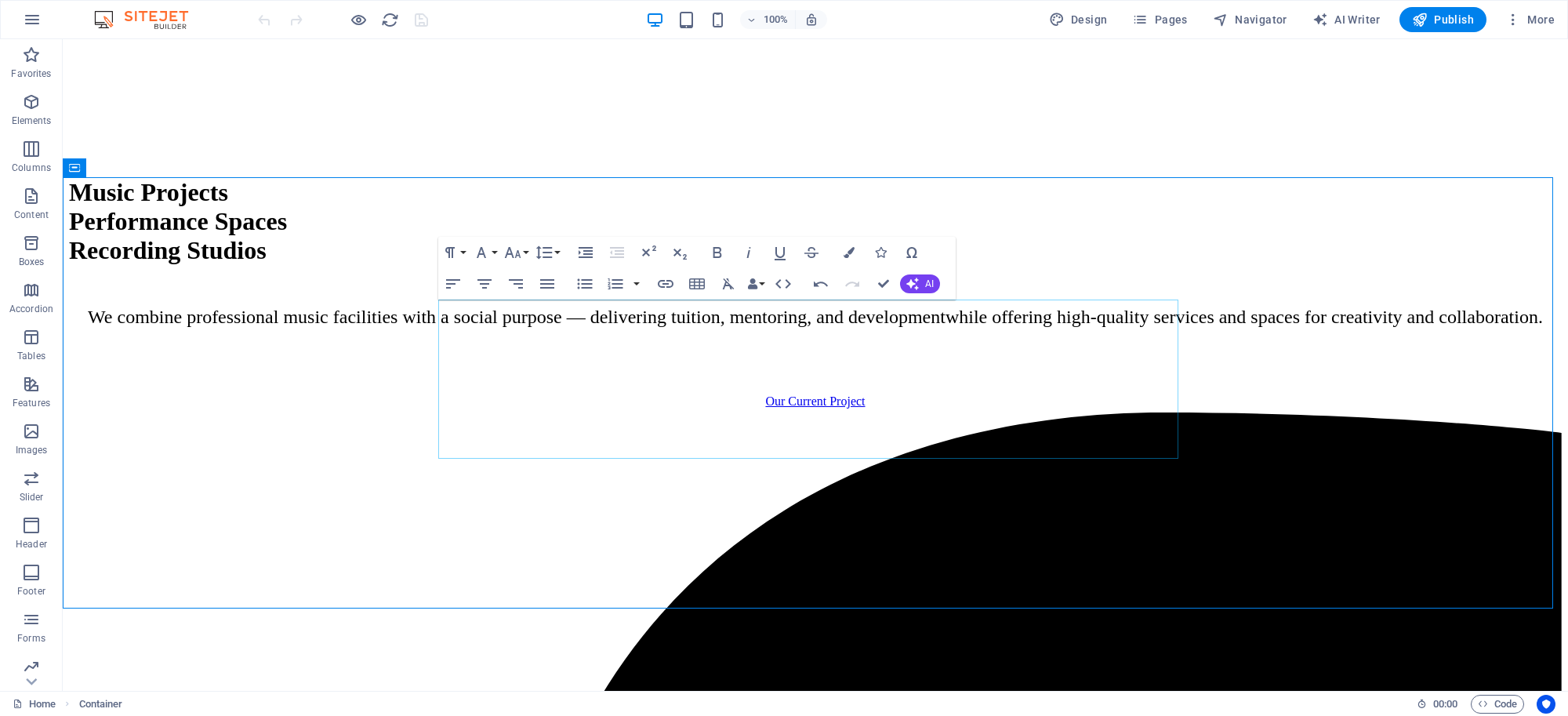
scroll to position [1325, 0]
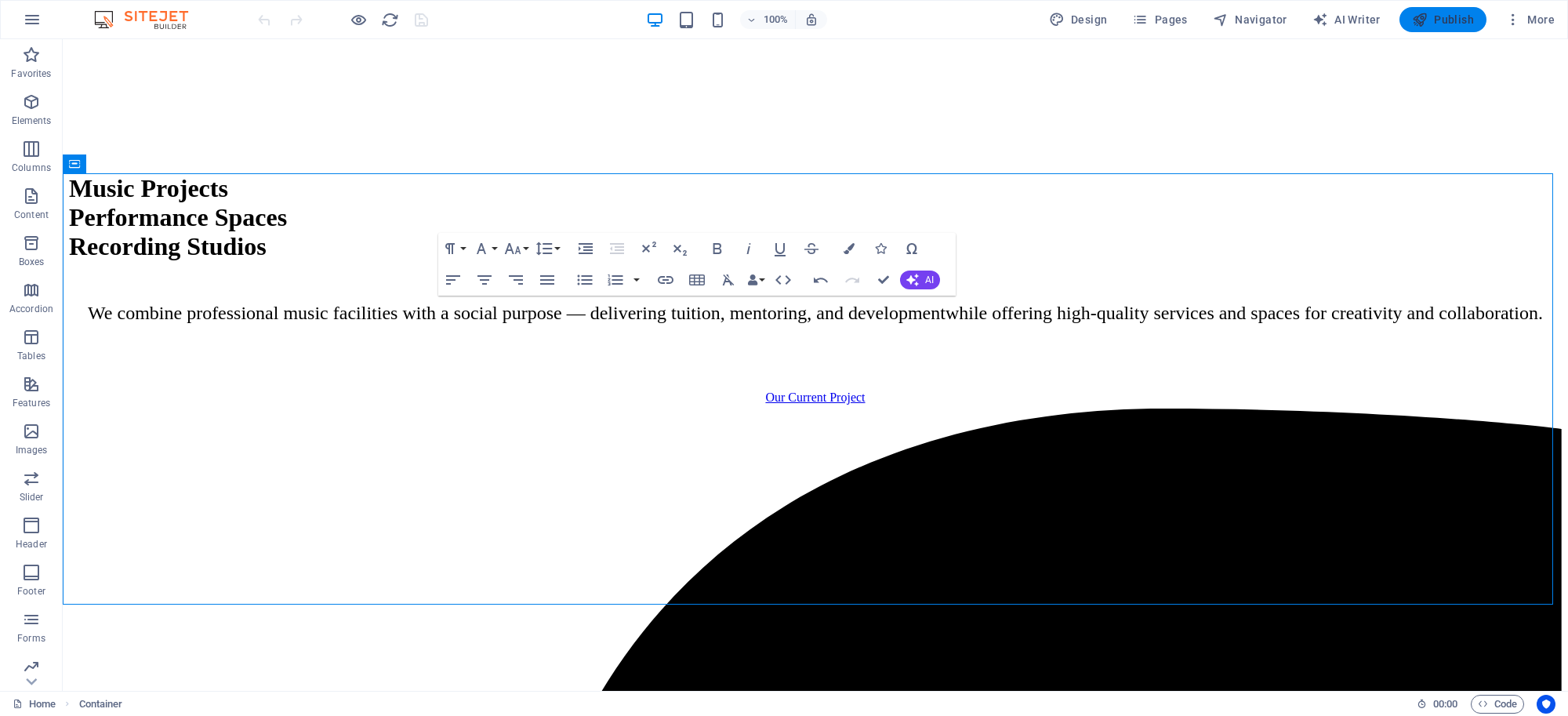
click at [1434, 22] on span "Publish" at bounding box center [1443, 19] width 62 height 16
click at [1447, 10] on button "Publish" at bounding box center [1443, 19] width 87 height 25
click at [1427, 16] on icon "button" at bounding box center [1419, 19] width 16 height 16
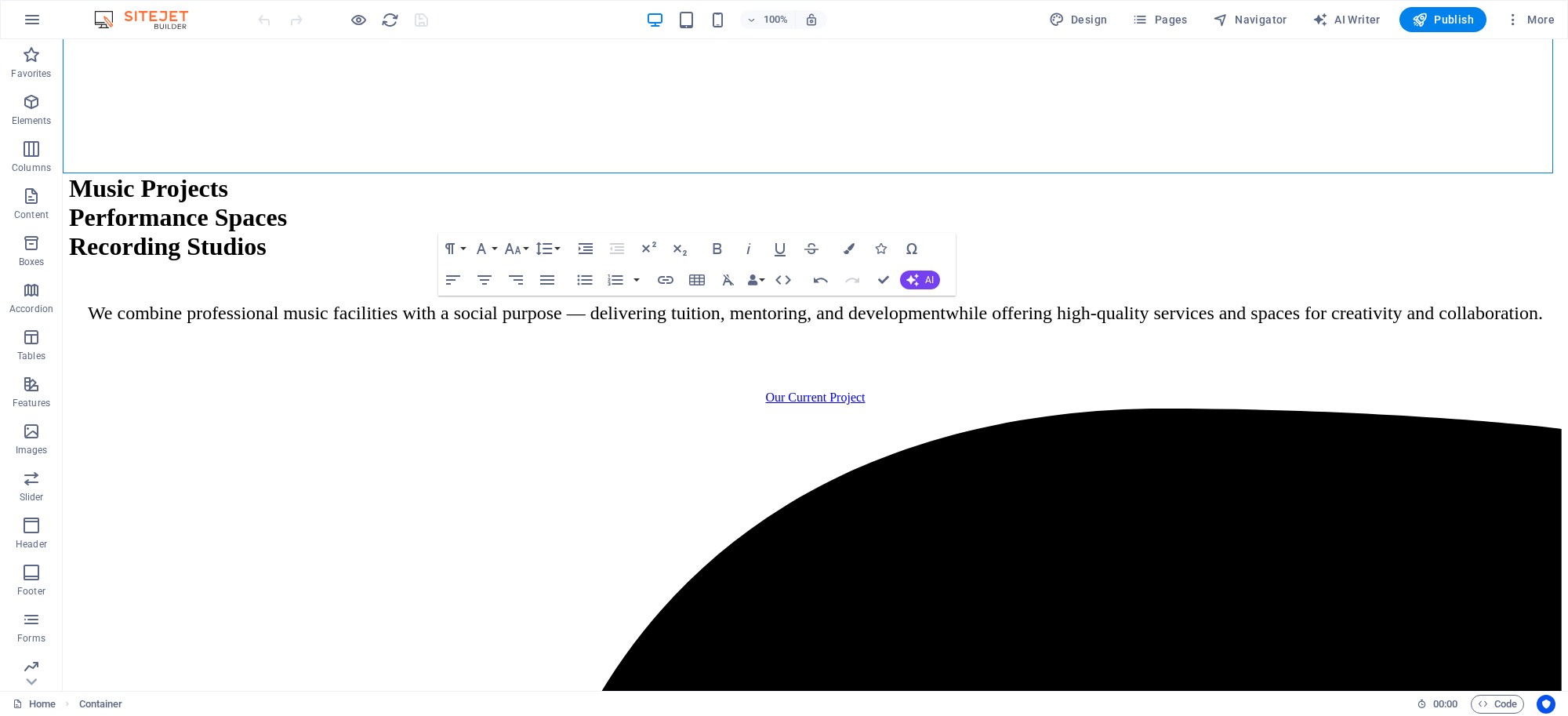
click at [16, 6] on div "100% Design Pages Navigator AI Writer Publish More" at bounding box center [784, 19] width 1566 height 38
click at [23, 12] on icon "button" at bounding box center [31, 18] width 18 height 18
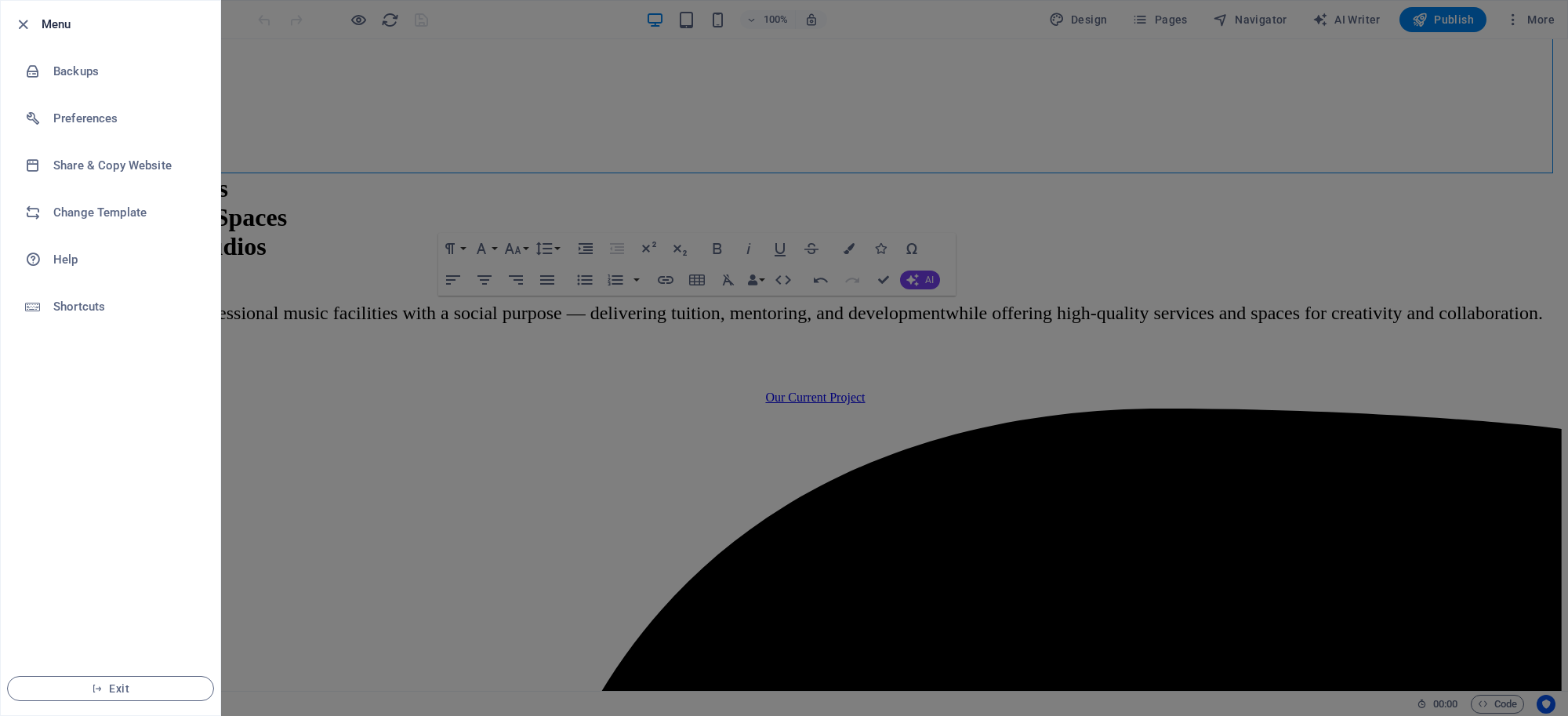
click at [23, 12] on li "Menu" at bounding box center [111, 24] width 219 height 47
click at [87, 71] on h6 "Backups" at bounding box center [125, 71] width 145 height 18
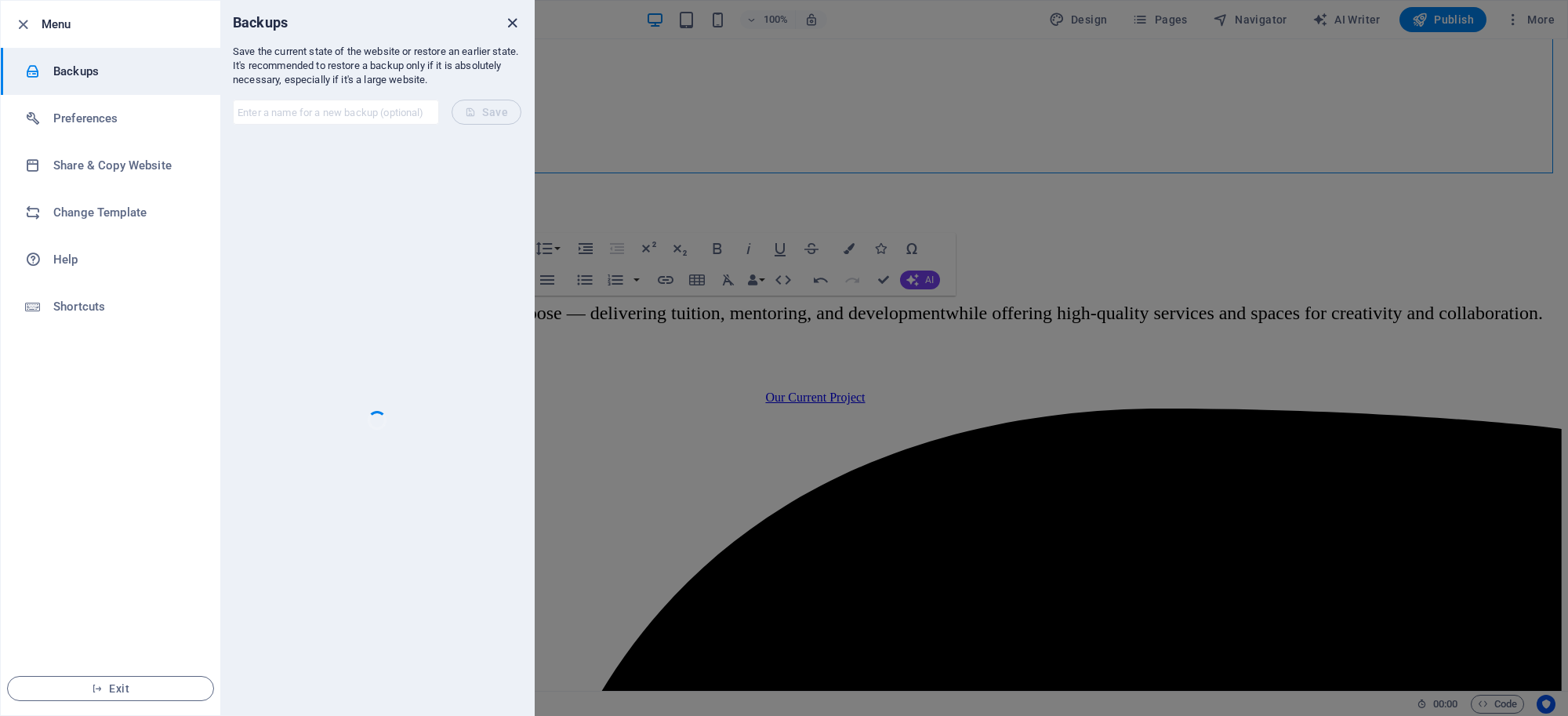
click at [511, 23] on icon "close" at bounding box center [512, 23] width 18 height 18
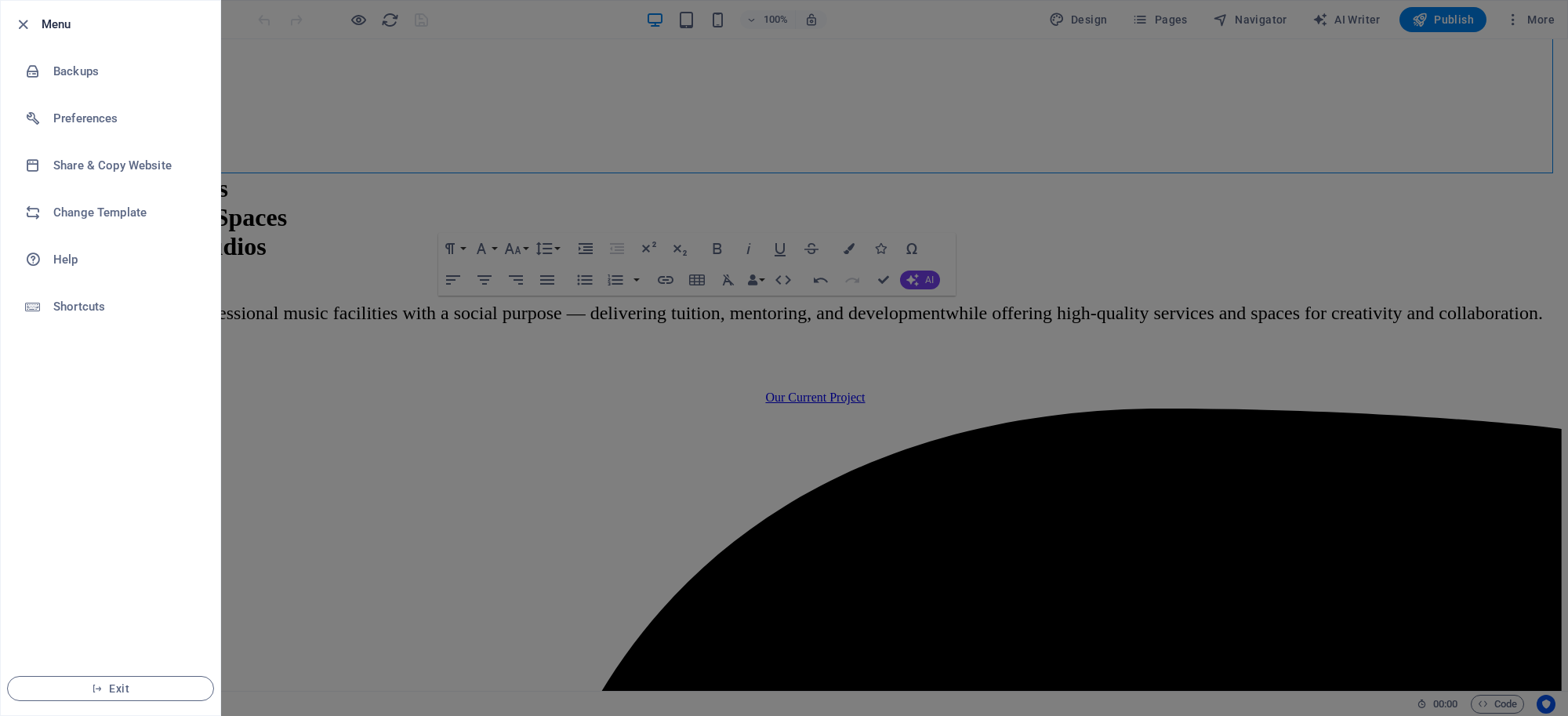
click at [482, 122] on div at bounding box center [784, 358] width 1568 height 716
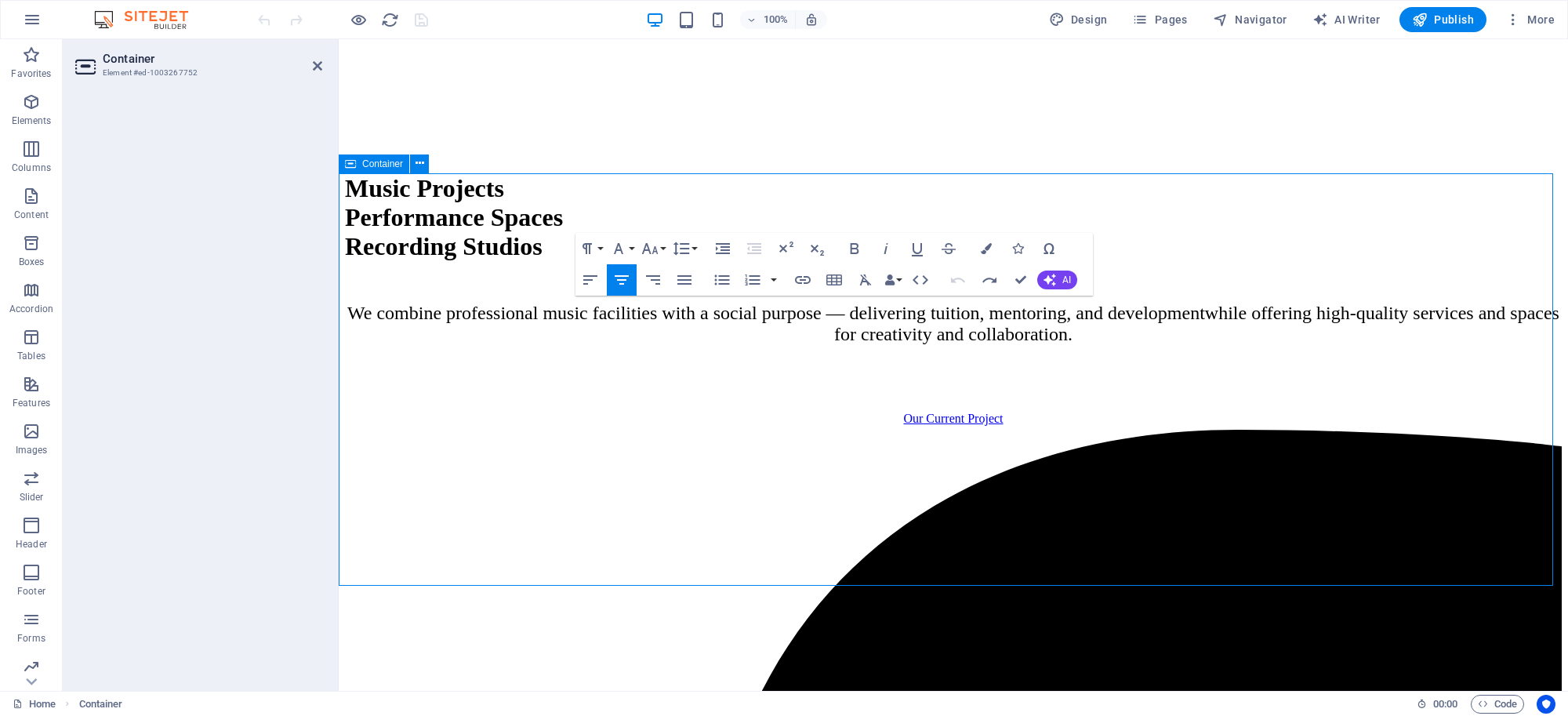
drag, startPoint x: 676, startPoint y: 250, endPoint x: 398, endPoint y: 250, distance: 278.0
click at [952, 275] on icon "button" at bounding box center [957, 280] width 18 height 18
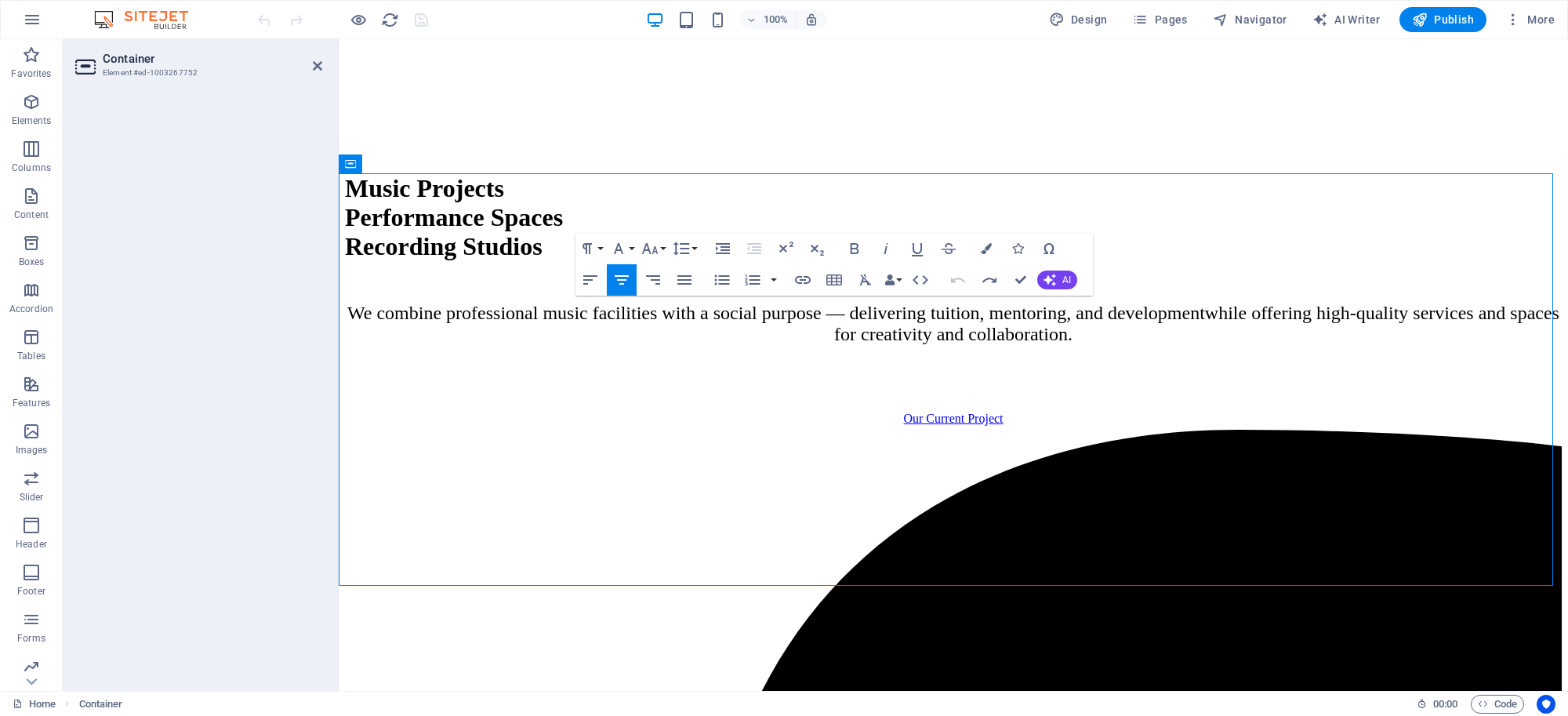
click at [950, 273] on icon "button" at bounding box center [957, 280] width 18 height 18
click at [1451, 22] on span "Publish" at bounding box center [1443, 19] width 62 height 16
click at [315, 65] on icon at bounding box center [317, 65] width 10 height 13
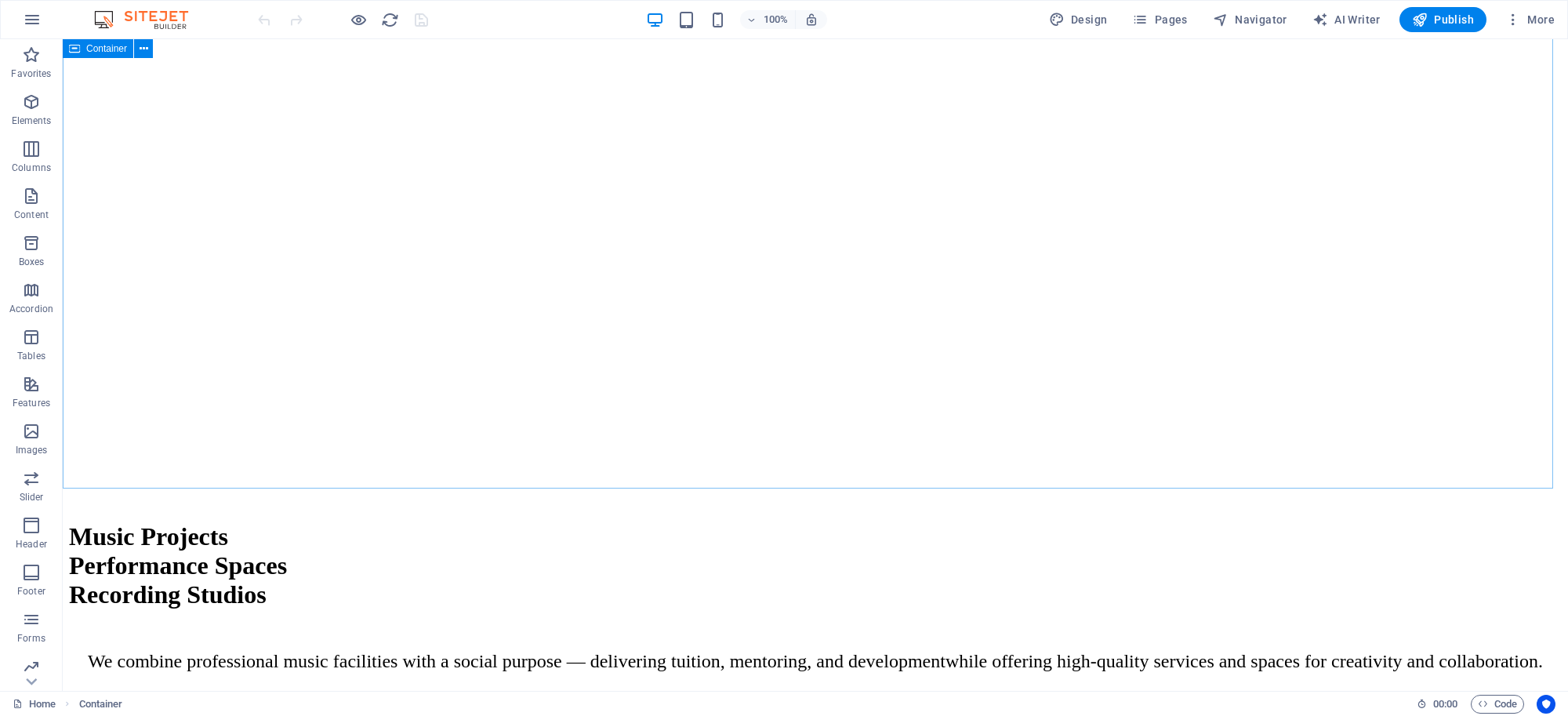
scroll to position [1199, 0]
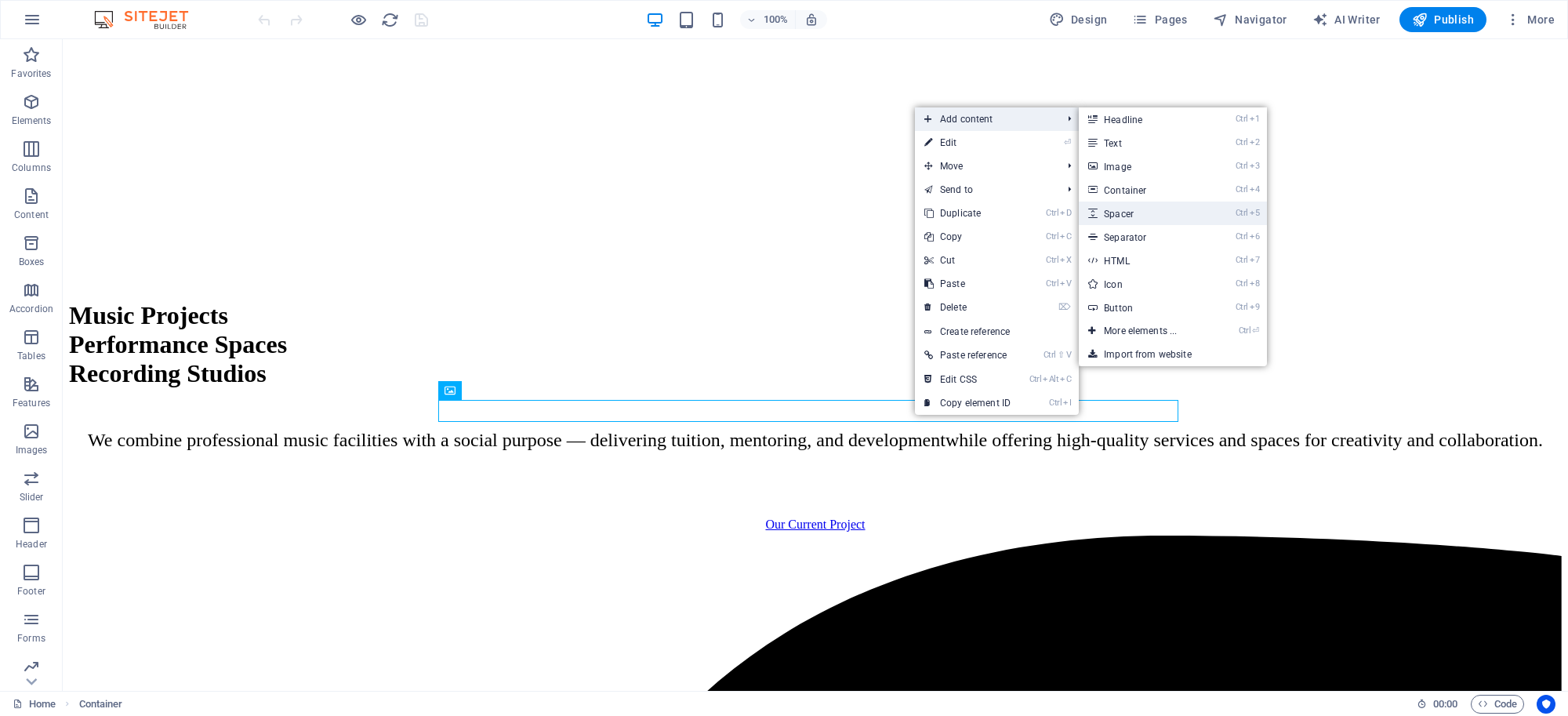
click at [1113, 217] on link "Ctrl 5 Spacer" at bounding box center [1143, 213] width 129 height 23
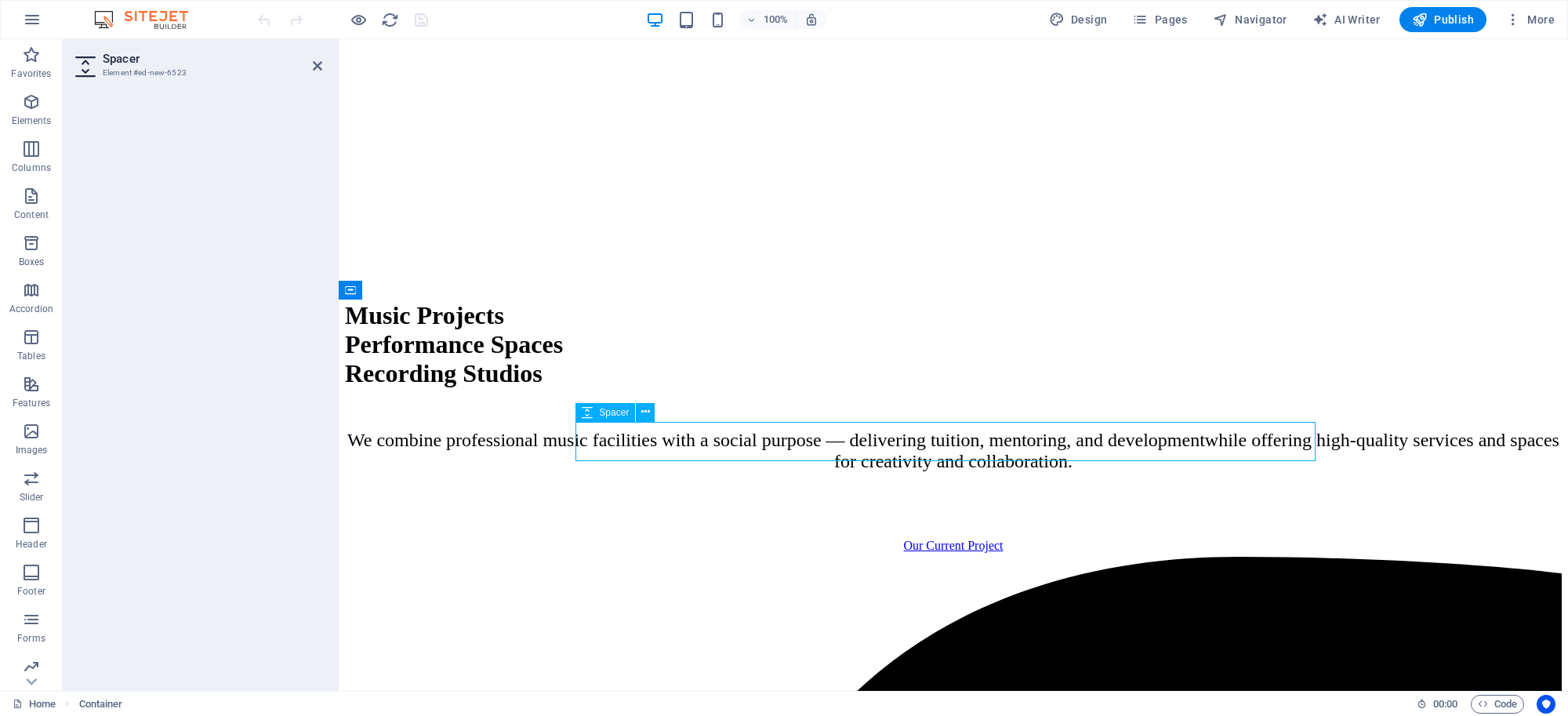
click at [186, 122] on div at bounding box center [199, 385] width 272 height 611
click at [159, 56] on h2 "Spacer" at bounding box center [213, 58] width 219 height 15
click at [158, 59] on h2 "Spacer" at bounding box center [213, 58] width 219 height 15
click at [318, 67] on icon at bounding box center [317, 65] width 10 height 13
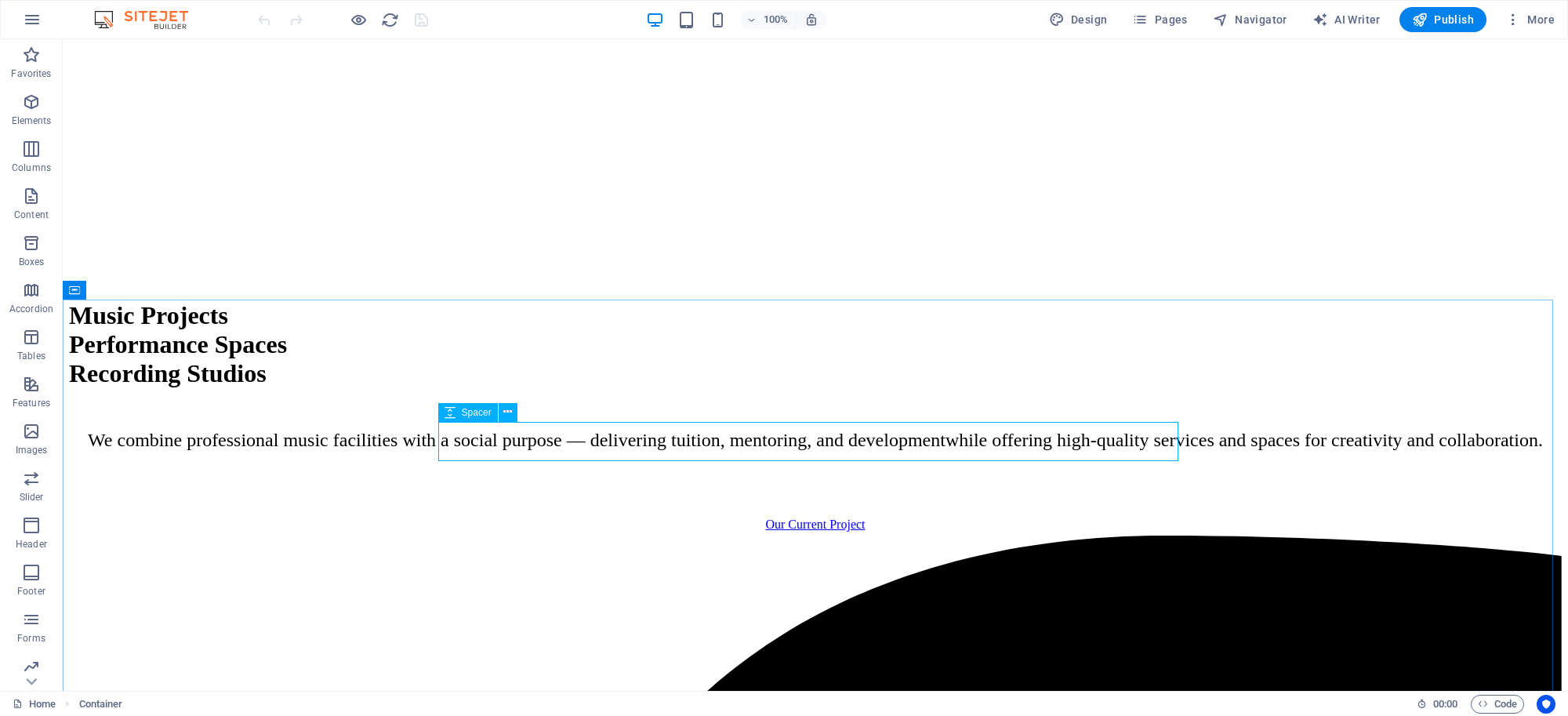
click at [445, 413] on icon at bounding box center [450, 412] width 11 height 18
drag, startPoint x: 445, startPoint y: 413, endPoint x: 106, endPoint y: 373, distance: 341.4
click at [445, 413] on icon at bounding box center [450, 412] width 11 height 18
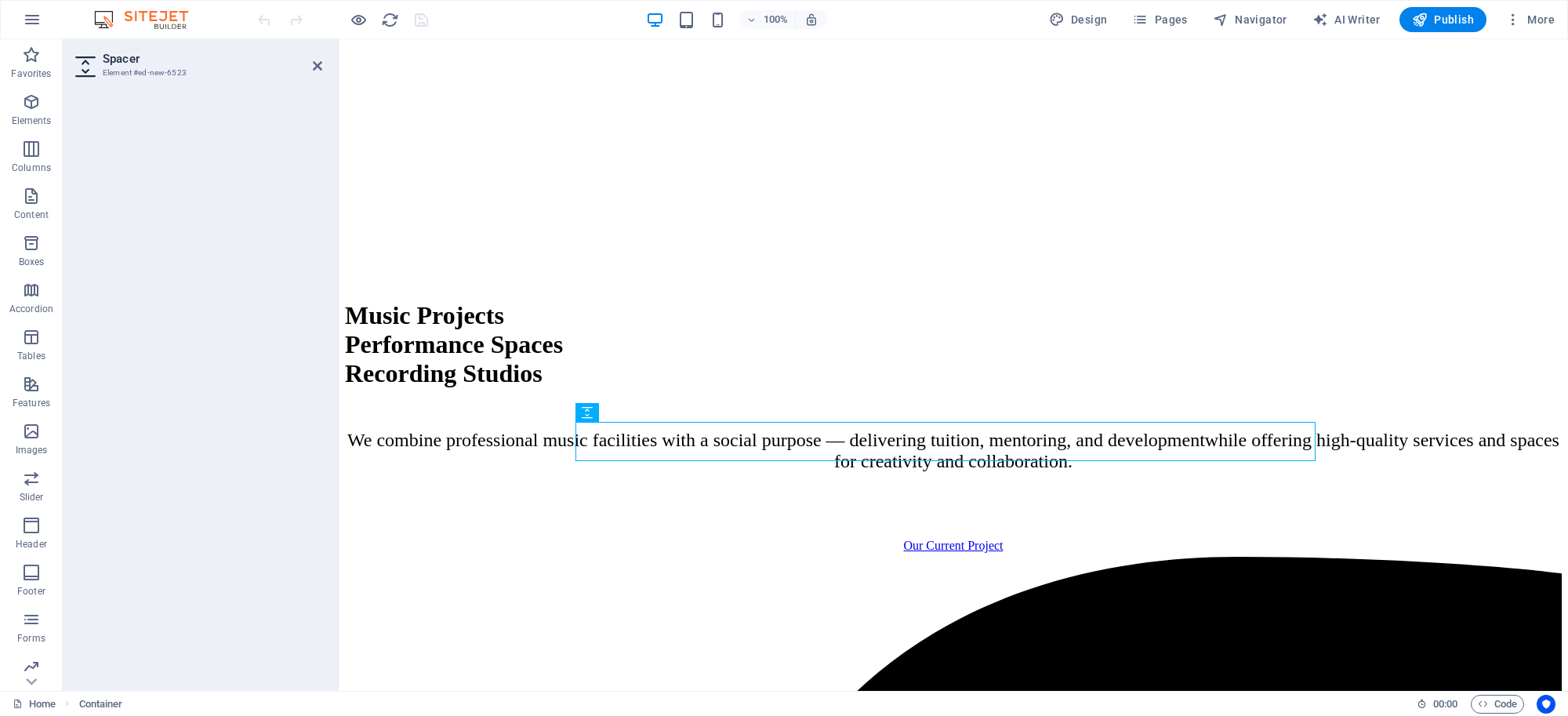
click at [216, 161] on div at bounding box center [199, 385] width 272 height 611
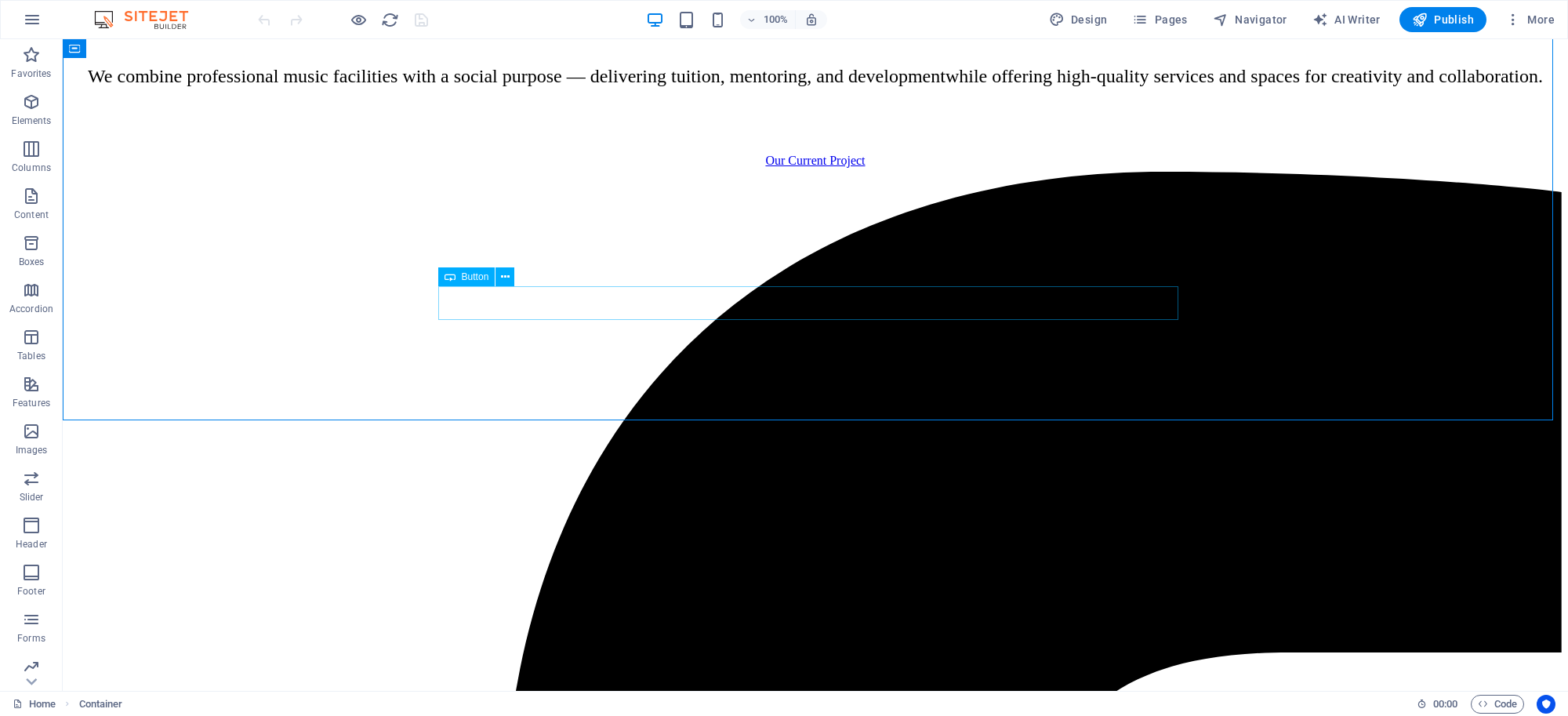
scroll to position [0, 0]
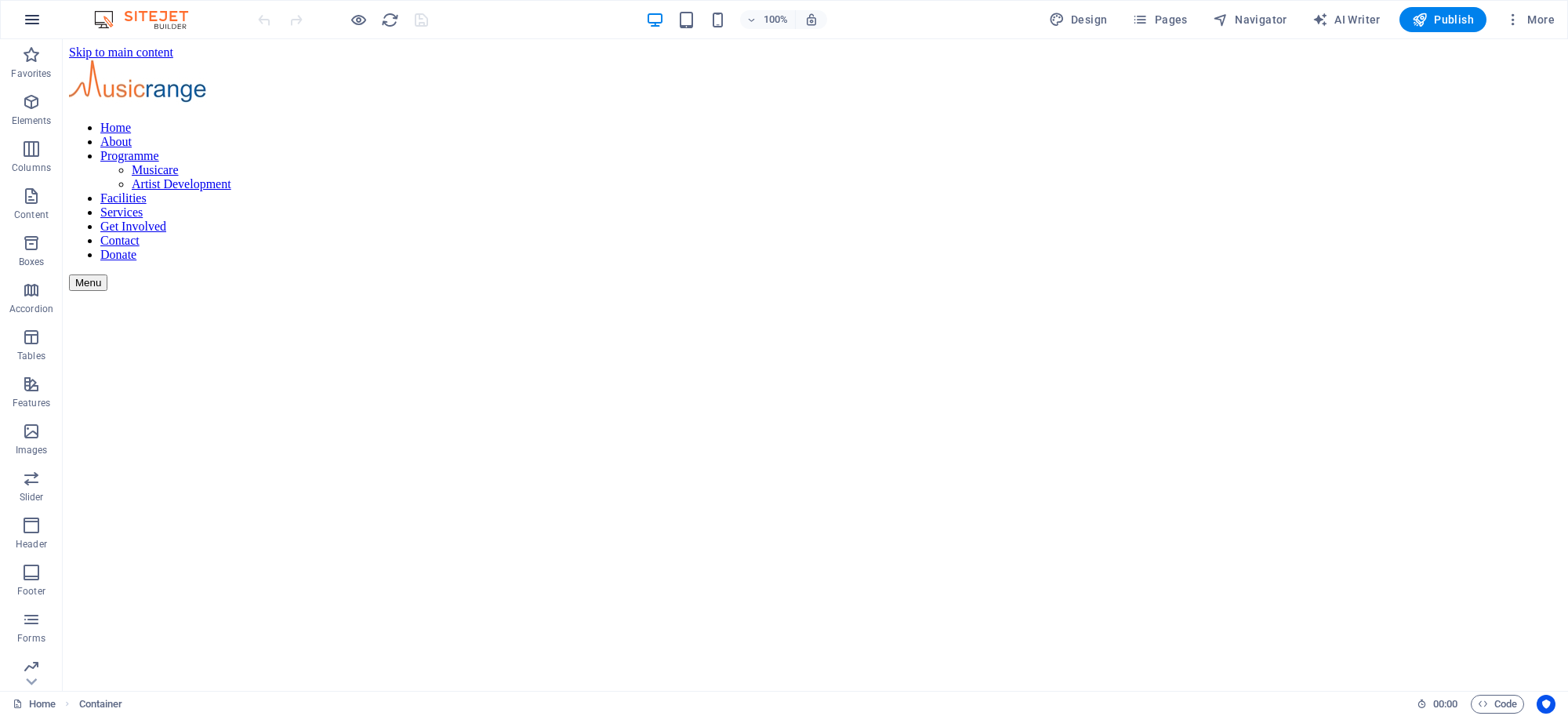
click at [33, 13] on icon "button" at bounding box center [31, 18] width 18 height 18
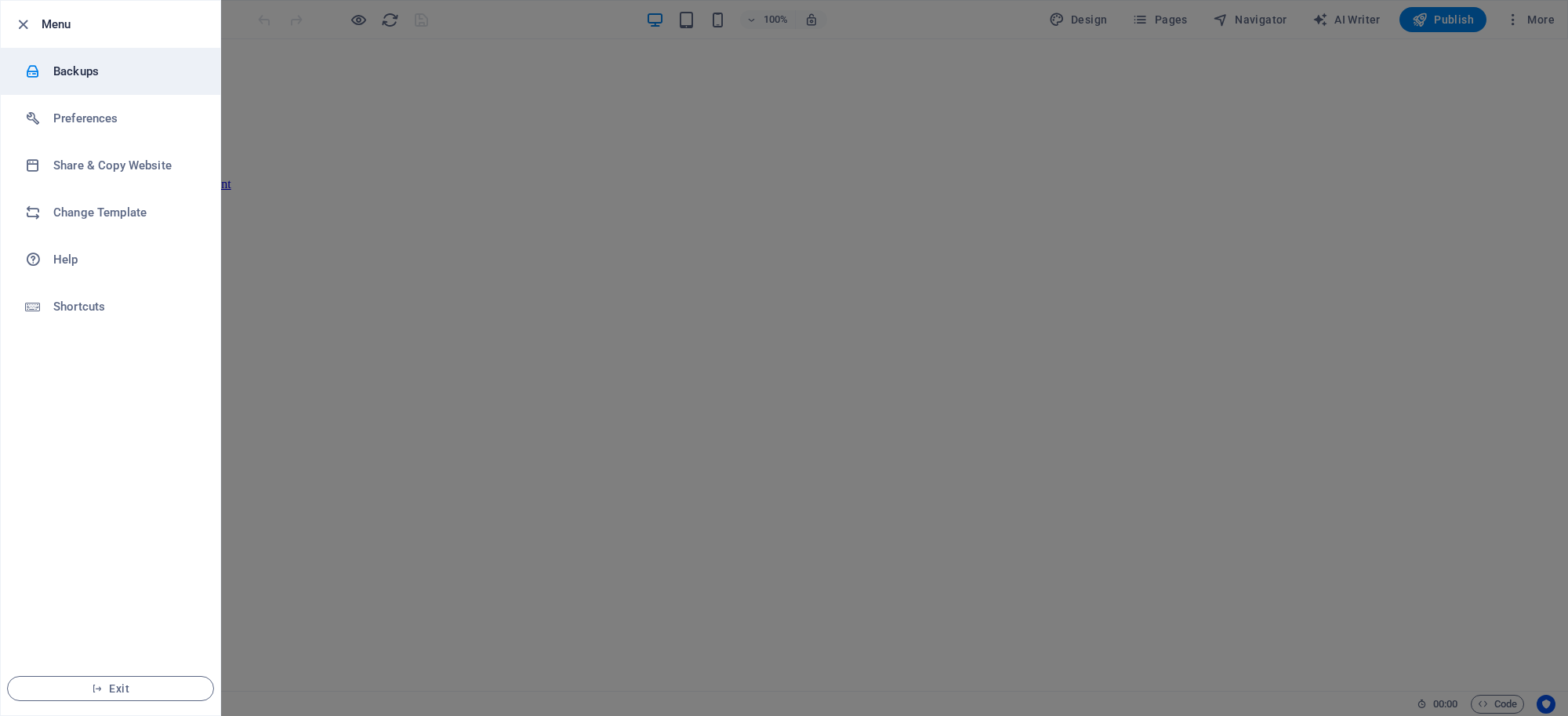
click at [76, 81] on li "Backups" at bounding box center [111, 71] width 219 height 47
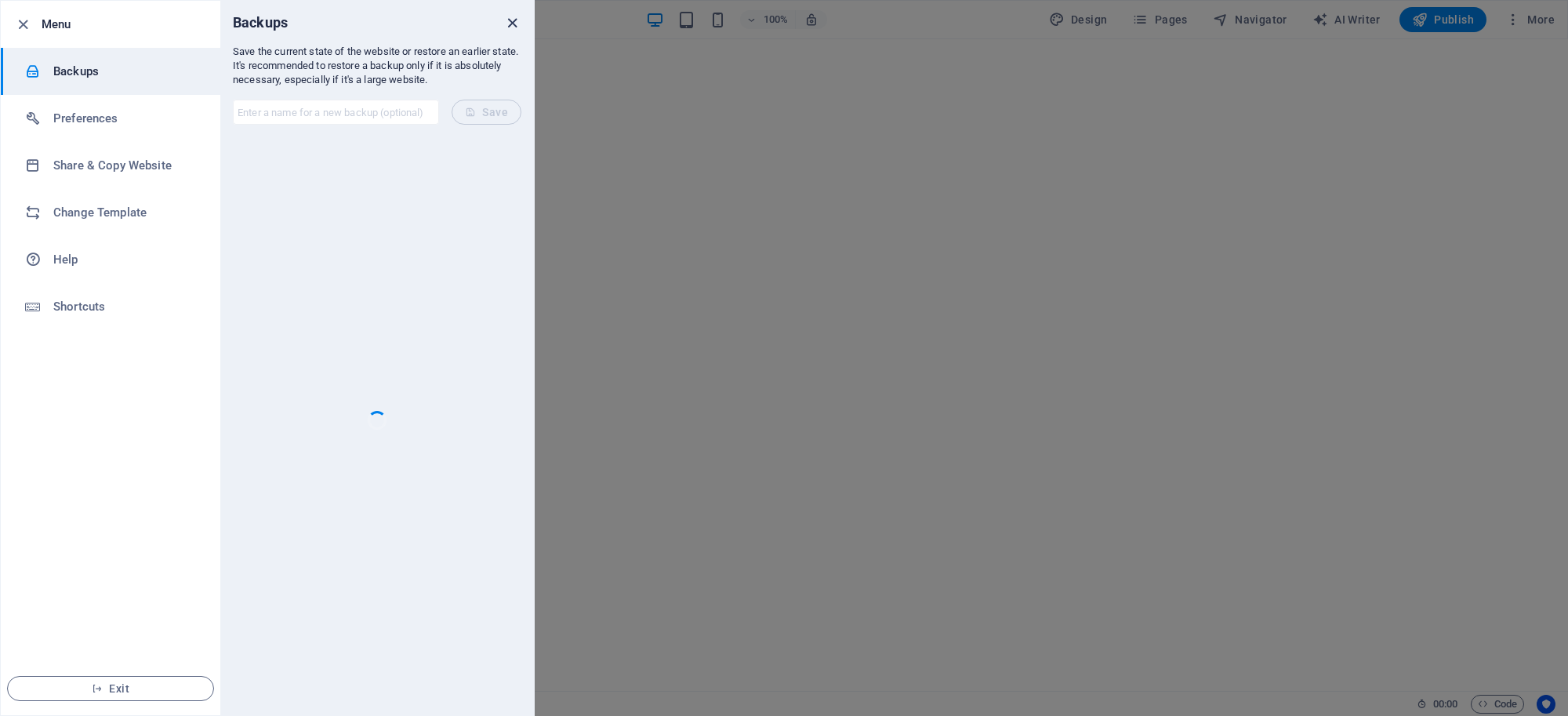
click at [506, 19] on icon "close" at bounding box center [512, 23] width 18 height 18
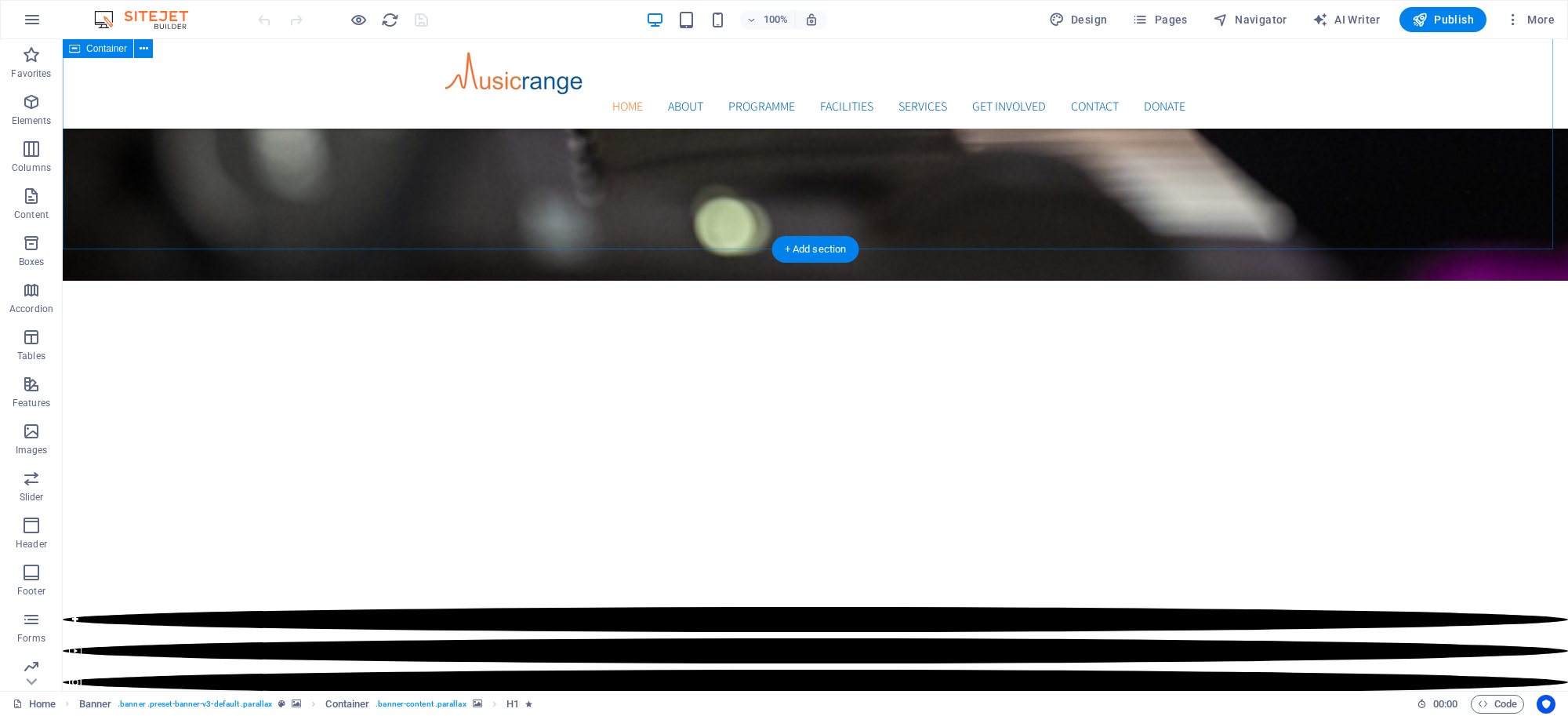
scroll to position [1272, 0]
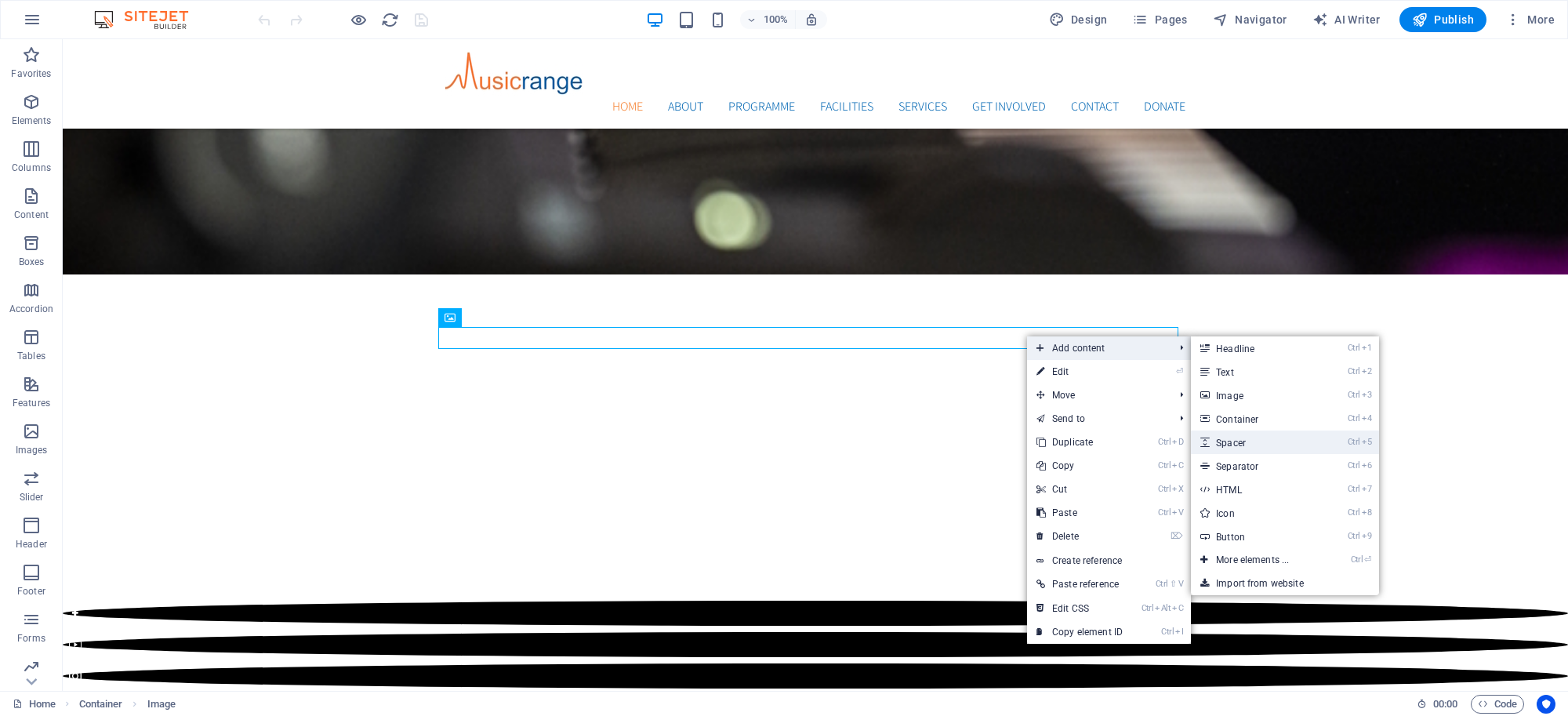
click at [1236, 437] on link "Ctrl 5 Spacer" at bounding box center [1254, 442] width 129 height 23
select select "px"
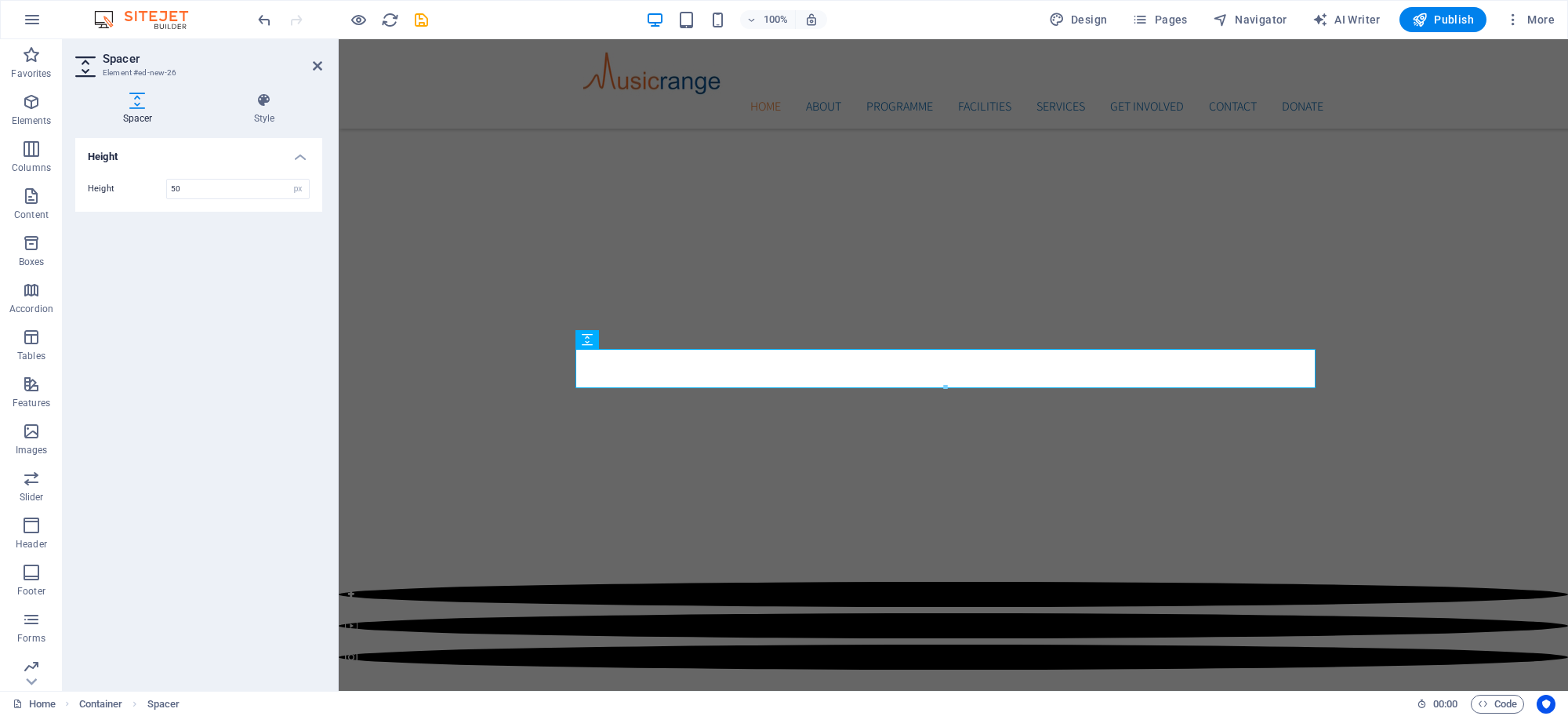
click at [209, 177] on div "Height 50 px rem vh vw" at bounding box center [198, 188] width 247 height 46
type input "20"
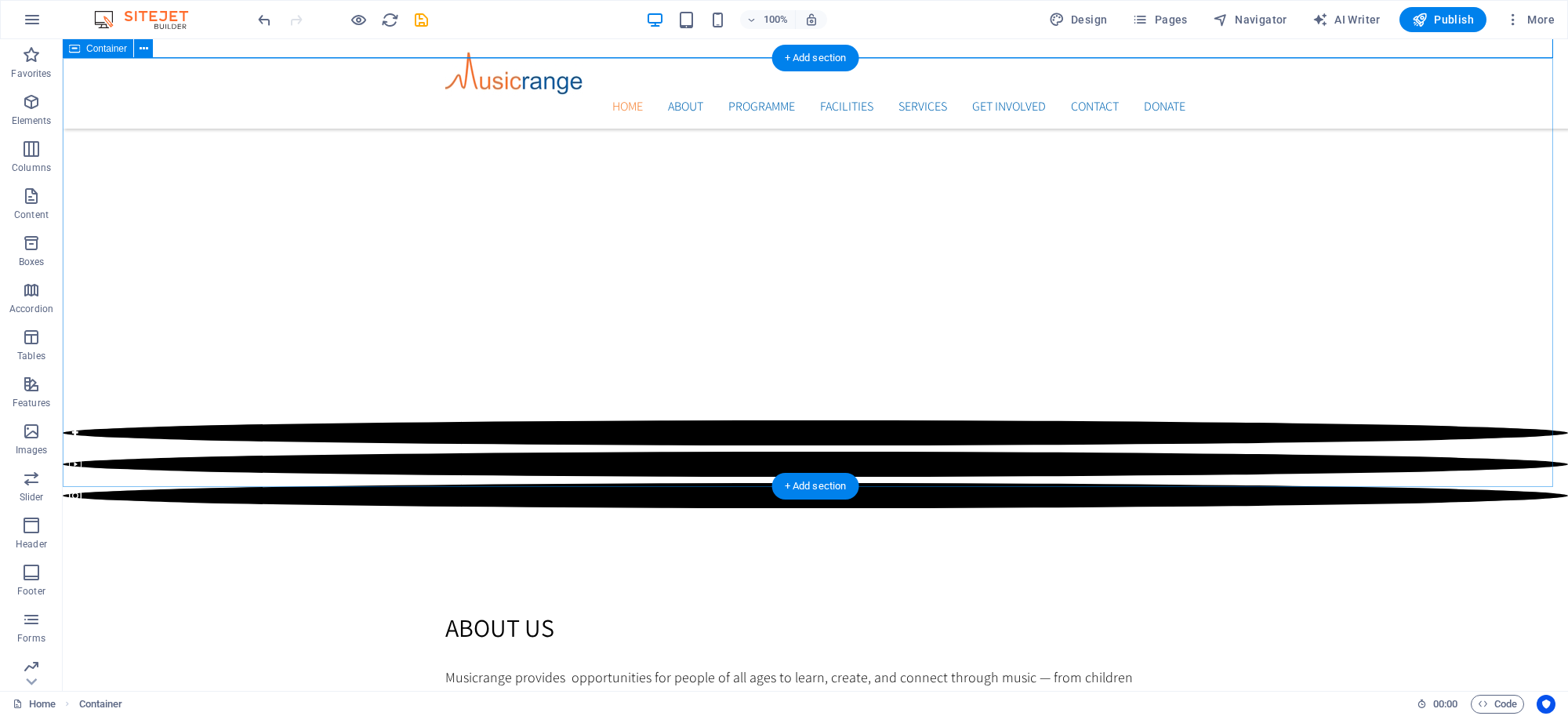
scroll to position [1442, 0]
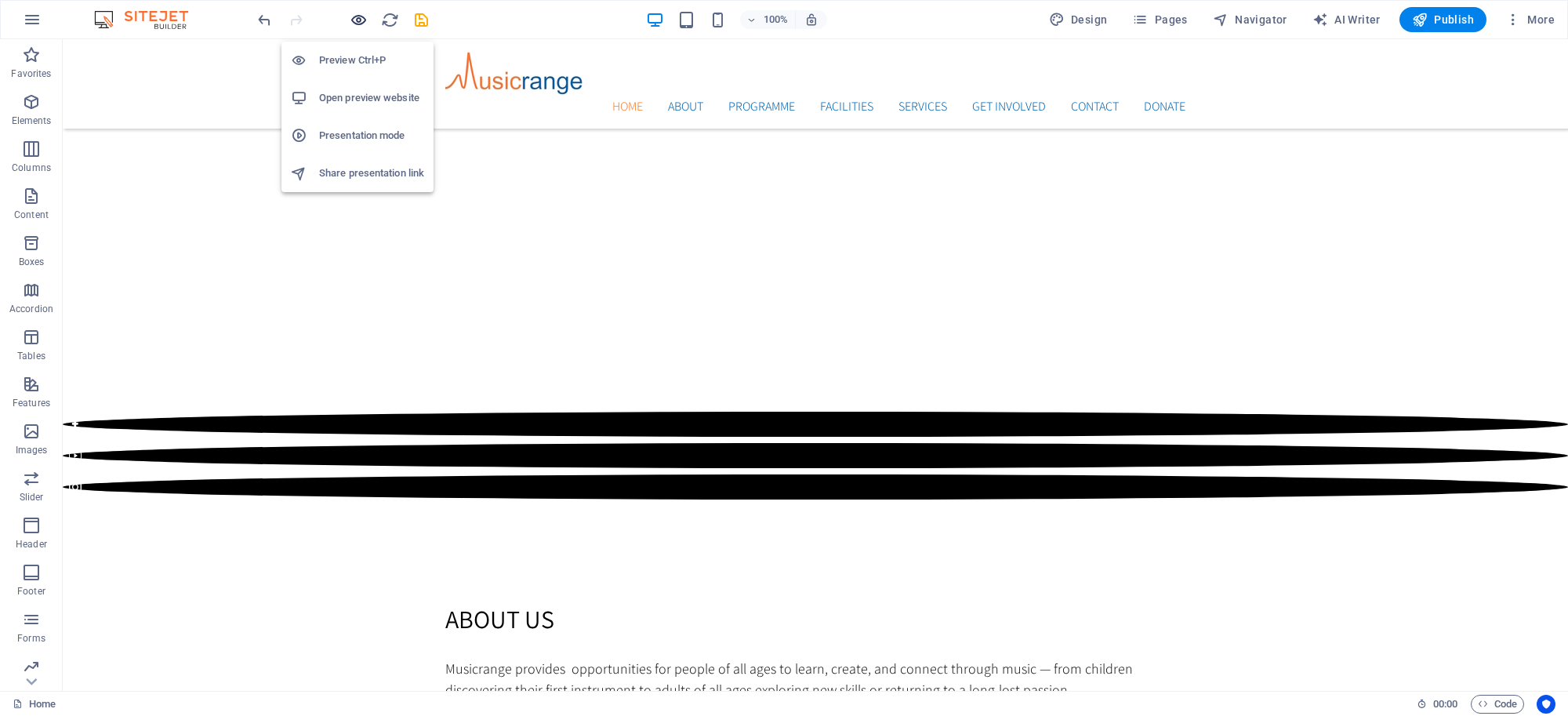
click at [360, 17] on icon "button" at bounding box center [358, 19] width 18 height 18
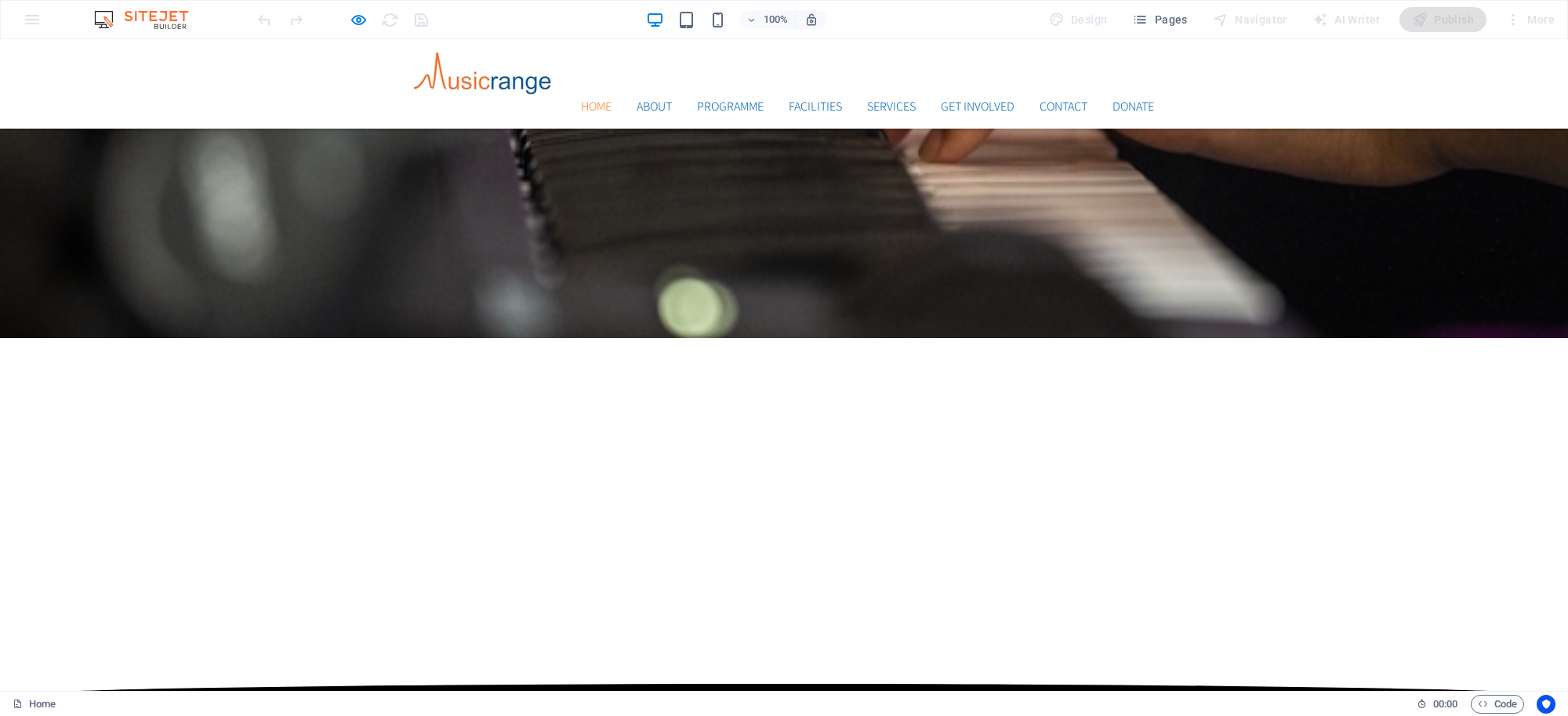
scroll to position [1047, 0]
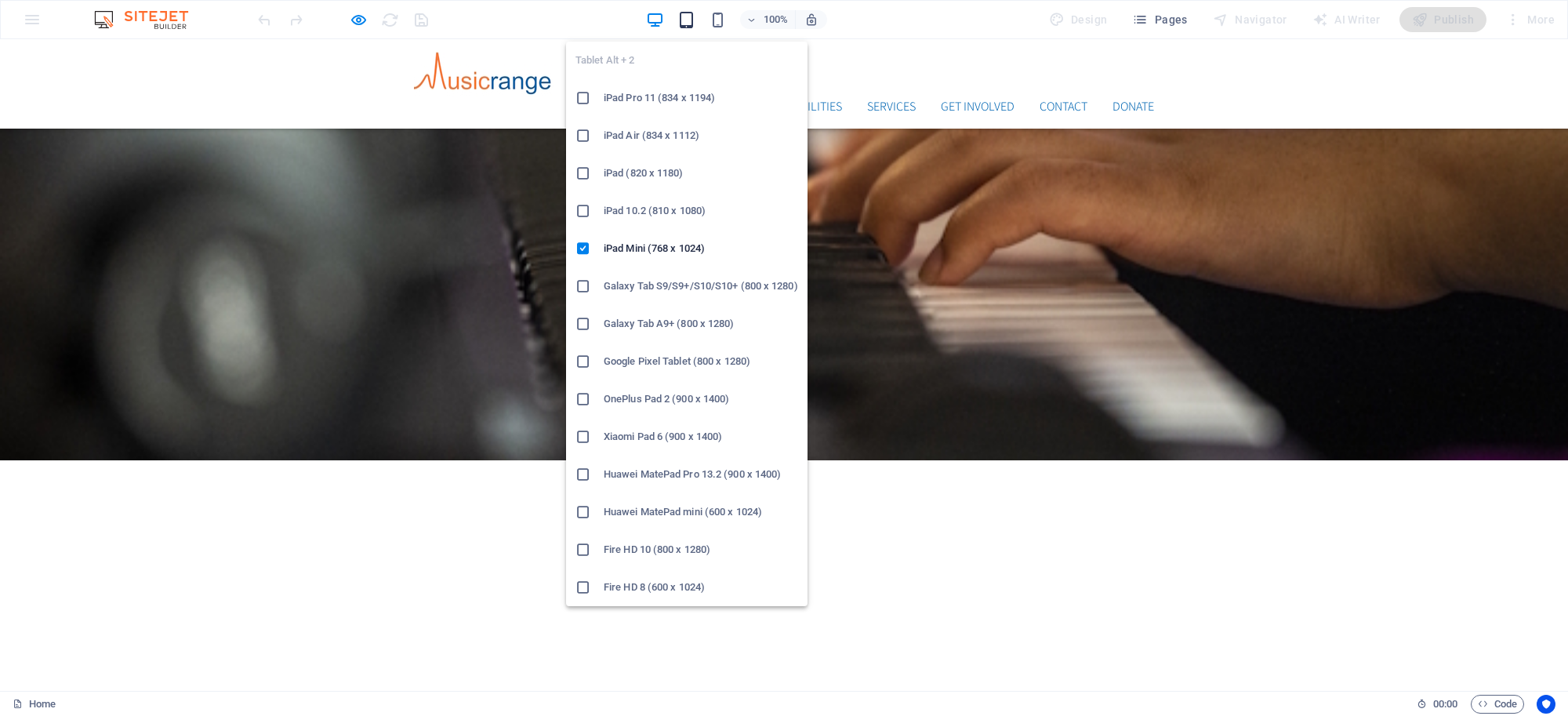
click at [685, 14] on icon "button" at bounding box center [685, 19] width 18 height 18
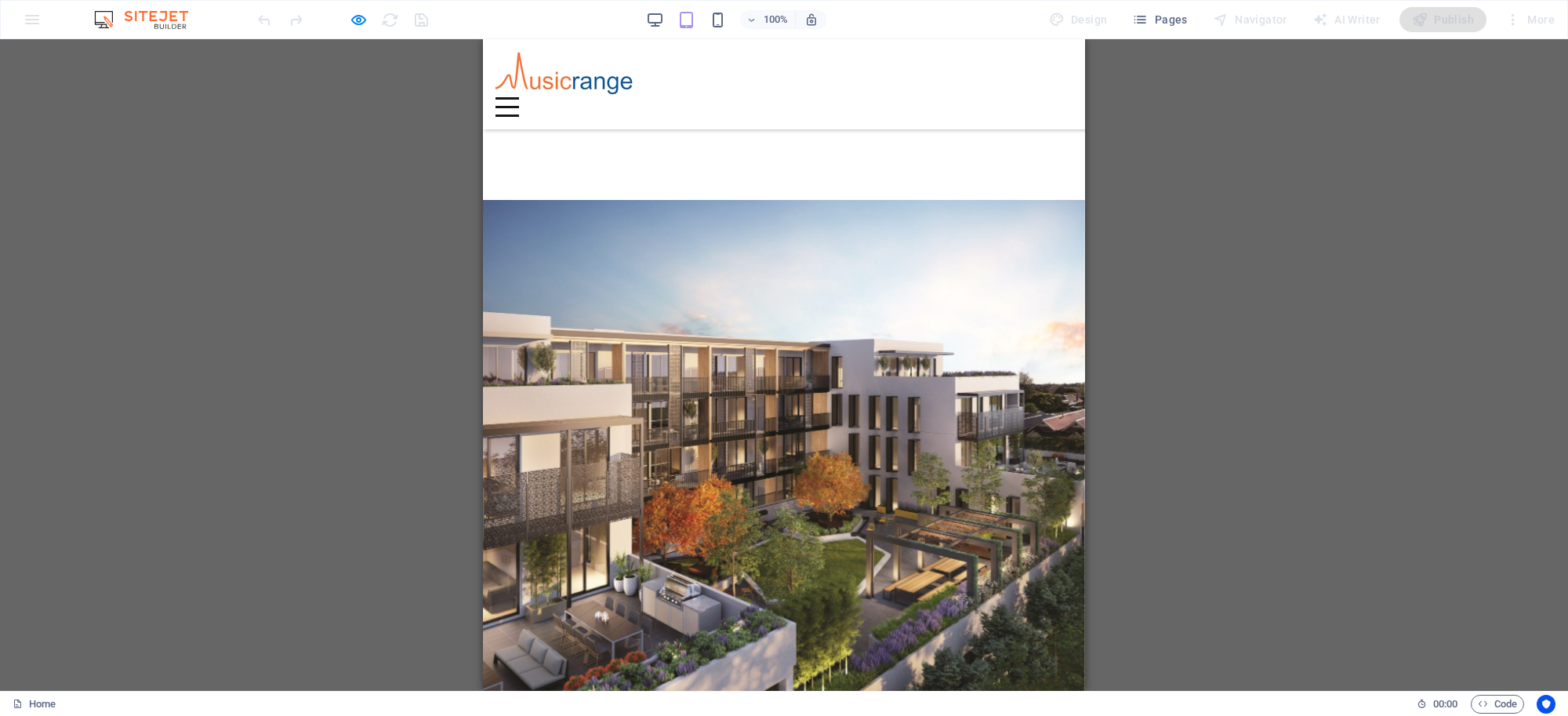
scroll to position [0, 0]
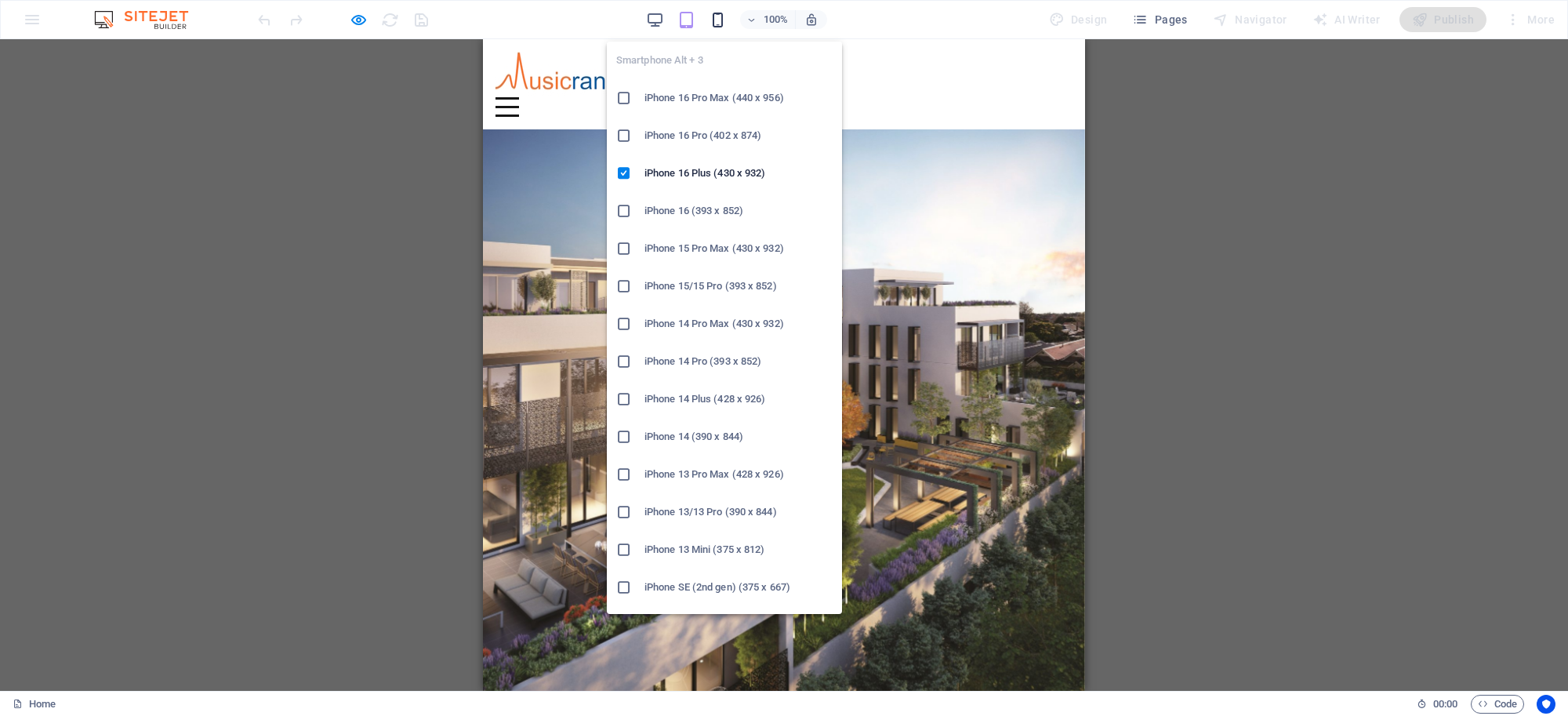
click at [714, 12] on icon "button" at bounding box center [717, 19] width 18 height 18
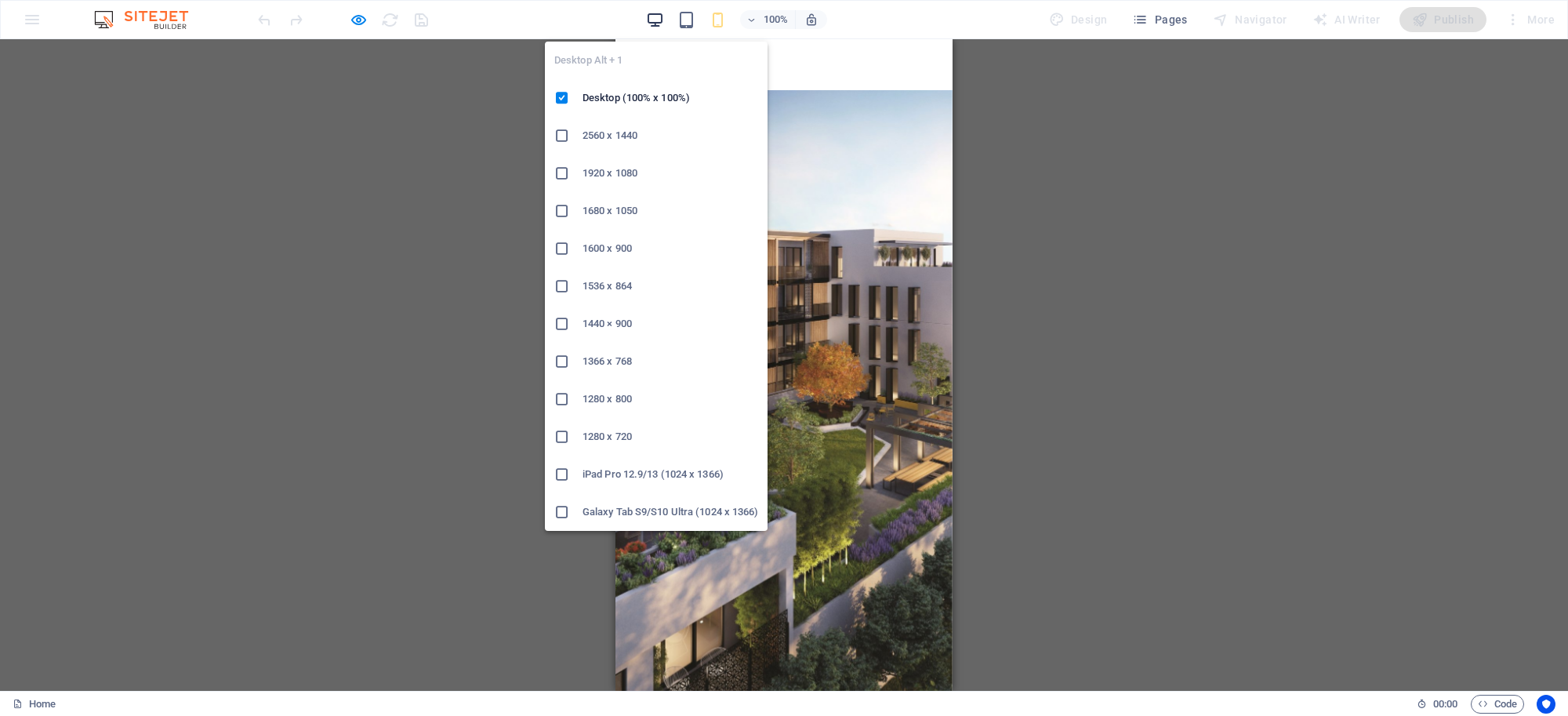
click at [652, 16] on icon "button" at bounding box center [654, 19] width 18 height 18
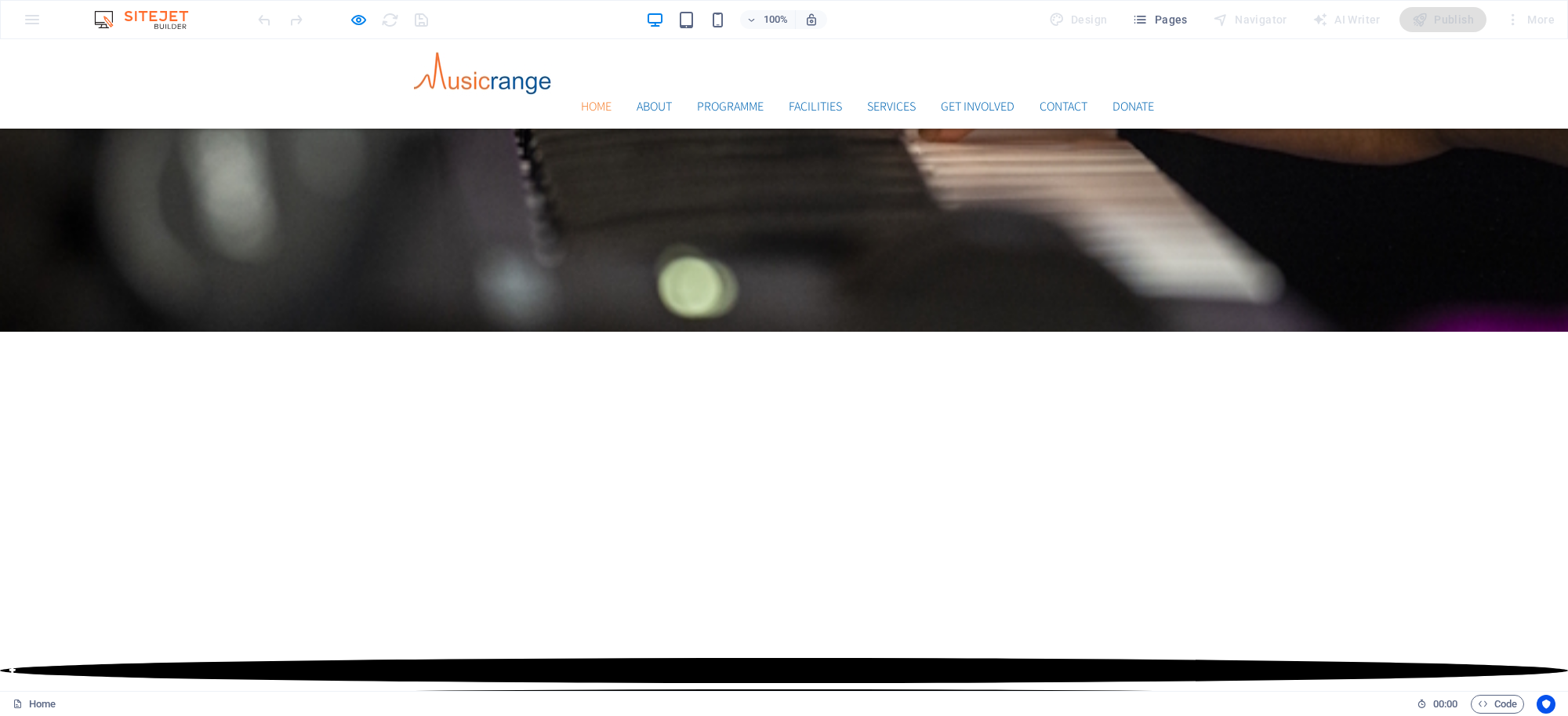
scroll to position [1199, 0]
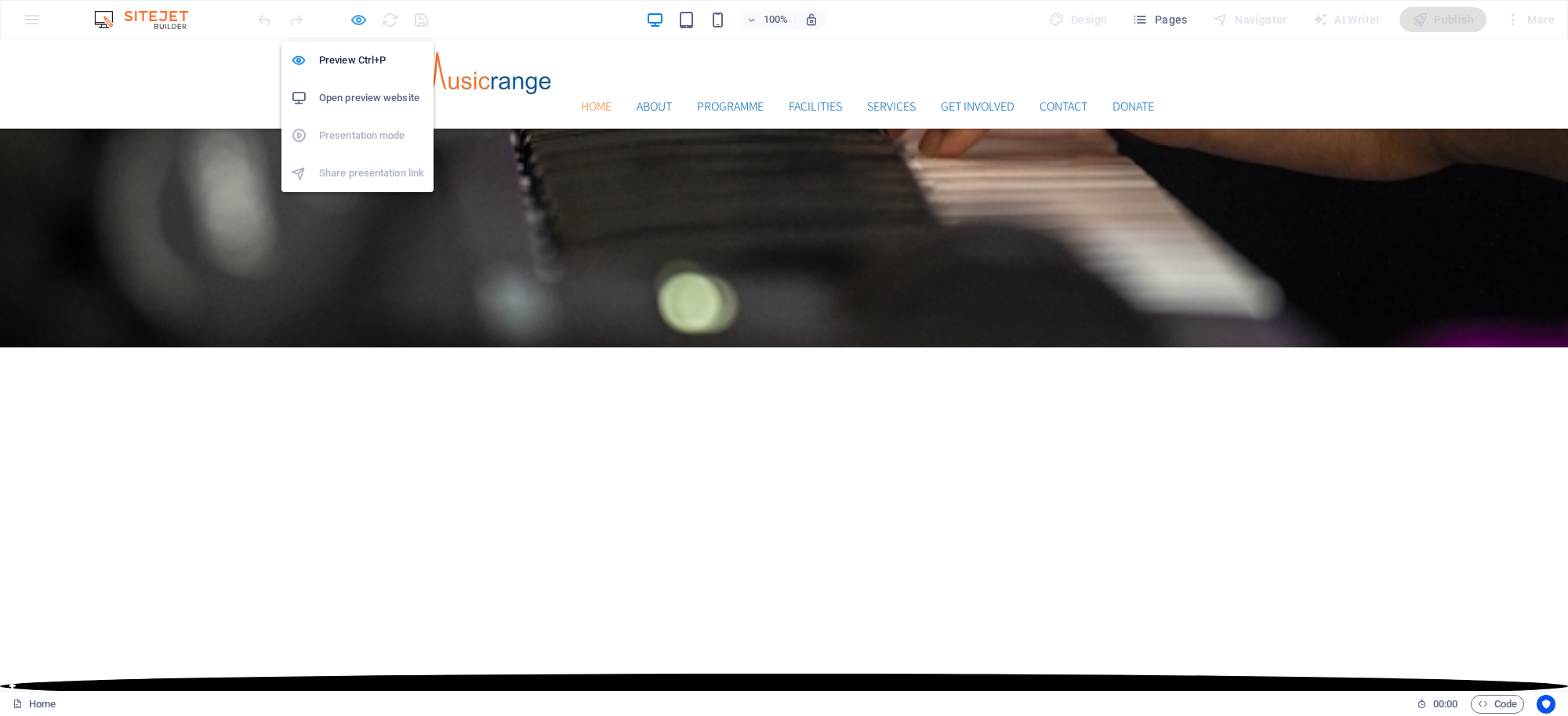
click at [350, 17] on icon "button" at bounding box center [358, 19] width 18 height 18
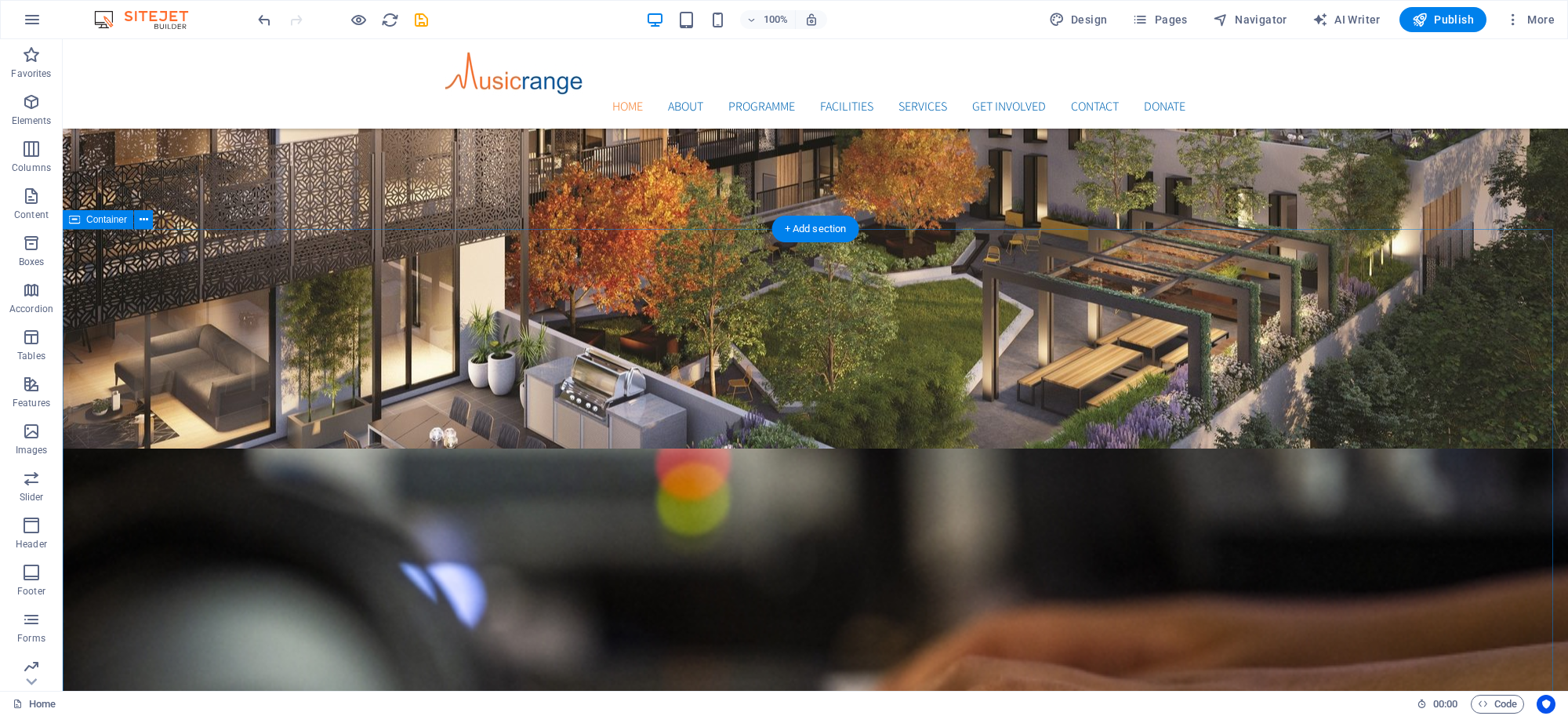
scroll to position [427, 0]
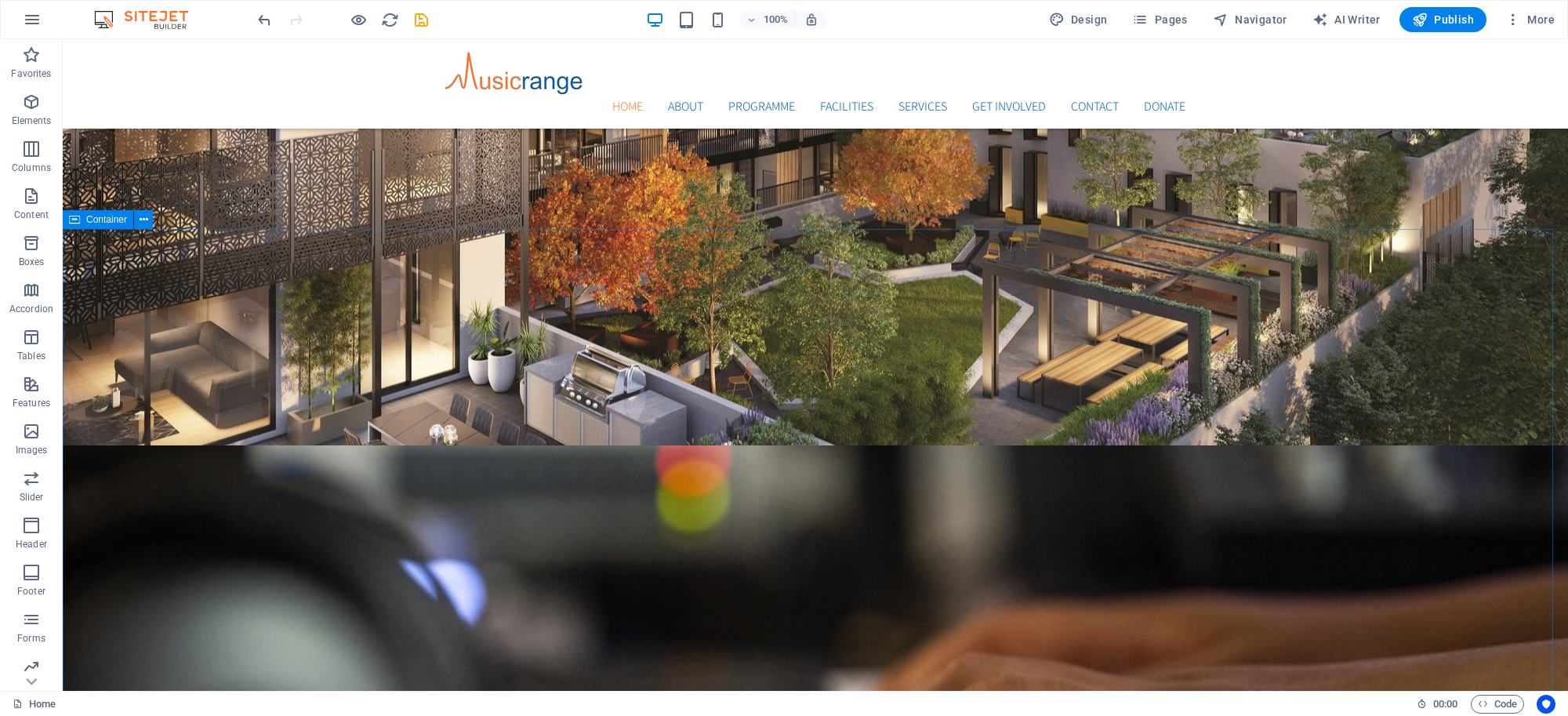
click at [114, 222] on span "Container" at bounding box center [107, 220] width 41 height 10
click at [112, 222] on span "Container" at bounding box center [107, 220] width 41 height 10
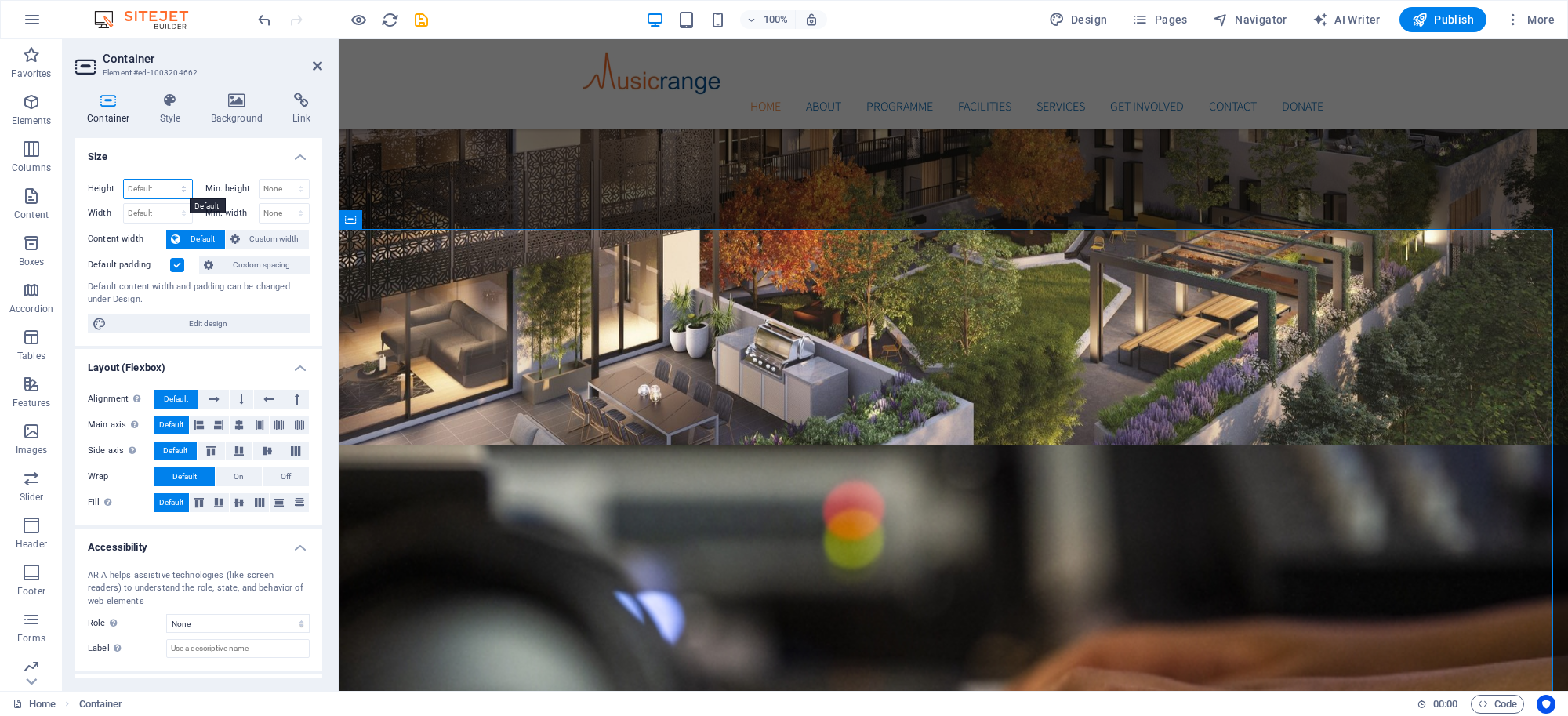
click at [157, 192] on select "Default px rem % vh vw" at bounding box center [158, 188] width 68 height 18
click at [158, 189] on select "Default px rem % vh vw" at bounding box center [158, 188] width 68 height 18
click at [316, 64] on icon at bounding box center [317, 65] width 10 height 13
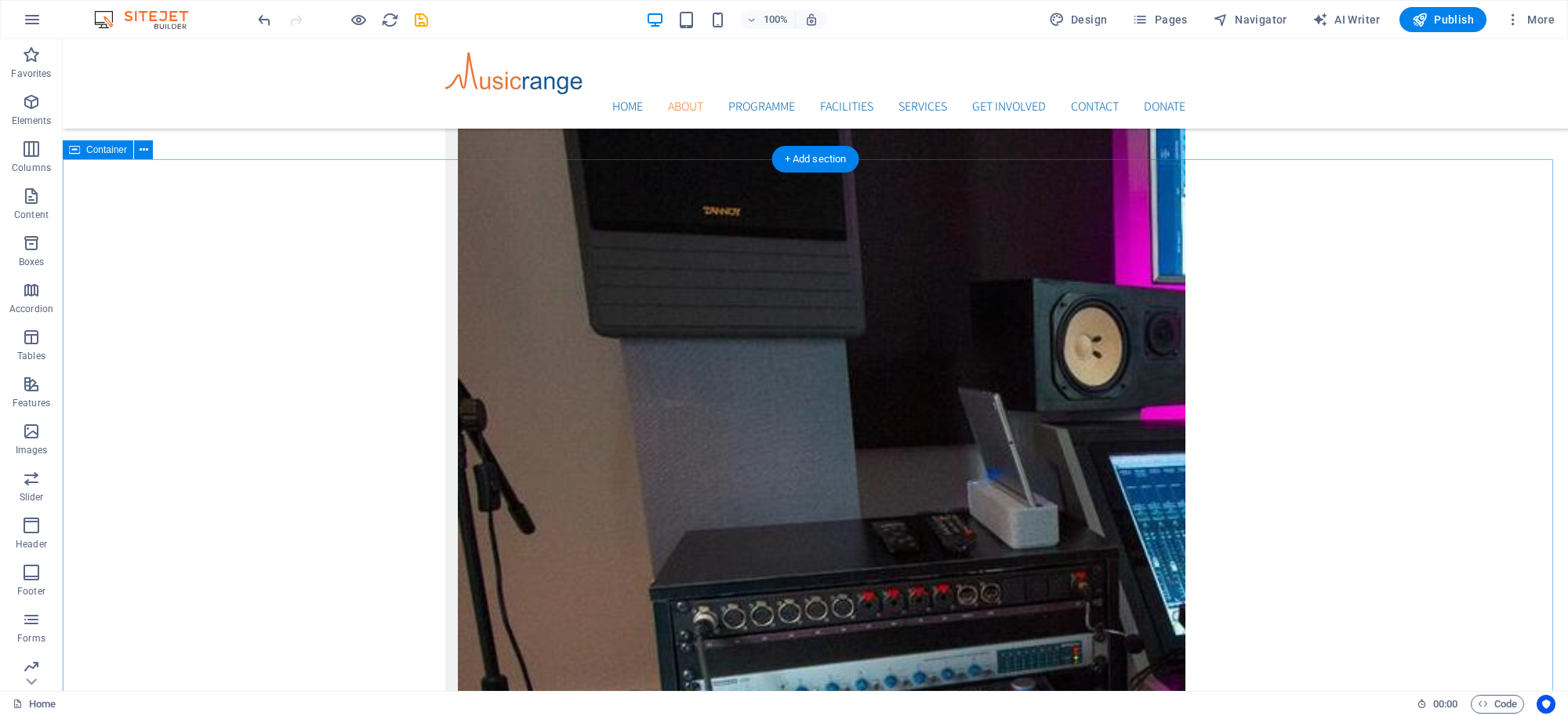
scroll to position [2596, 0]
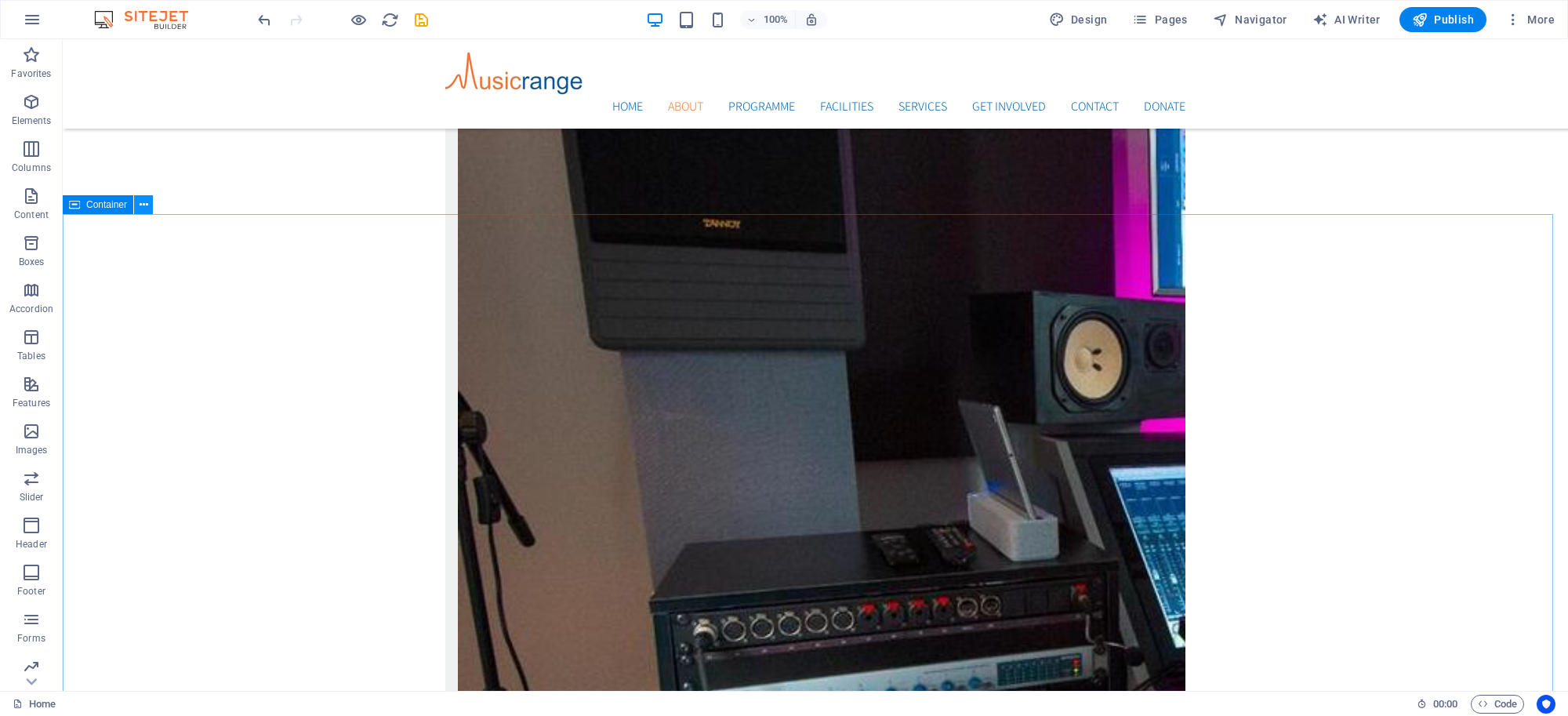
click at [144, 209] on icon at bounding box center [144, 205] width 9 height 17
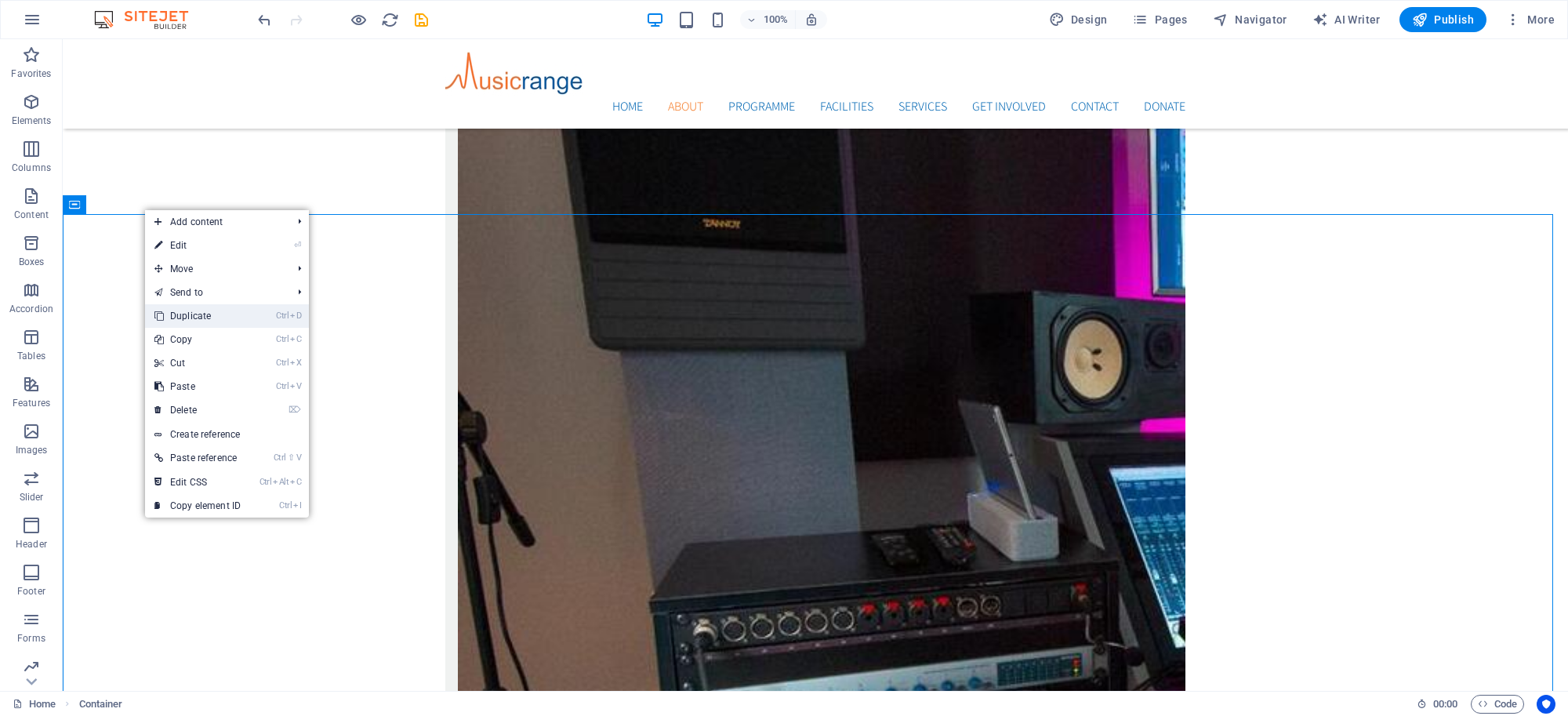
click at [185, 318] on link "Ctrl D Duplicate" at bounding box center [197, 316] width 105 height 23
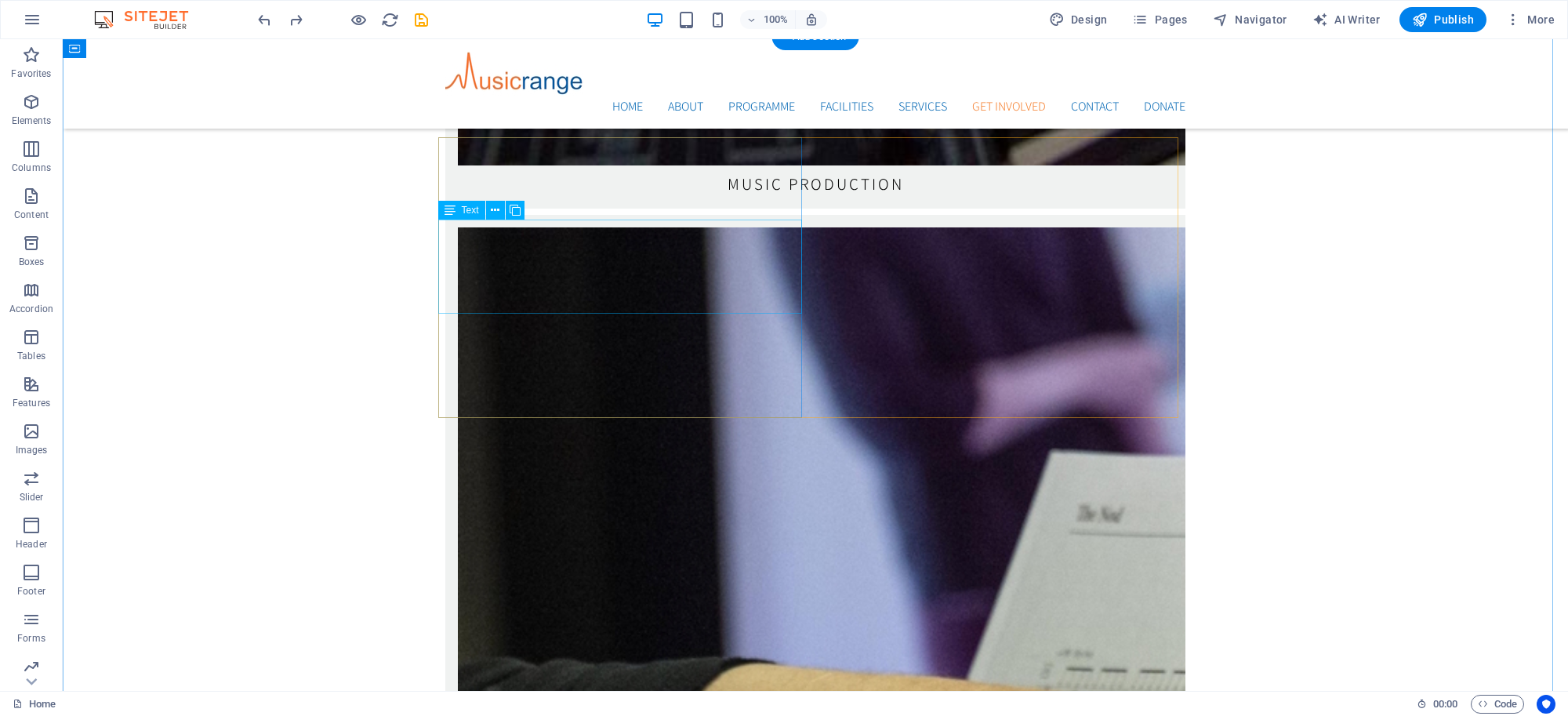
scroll to position [3793, 0]
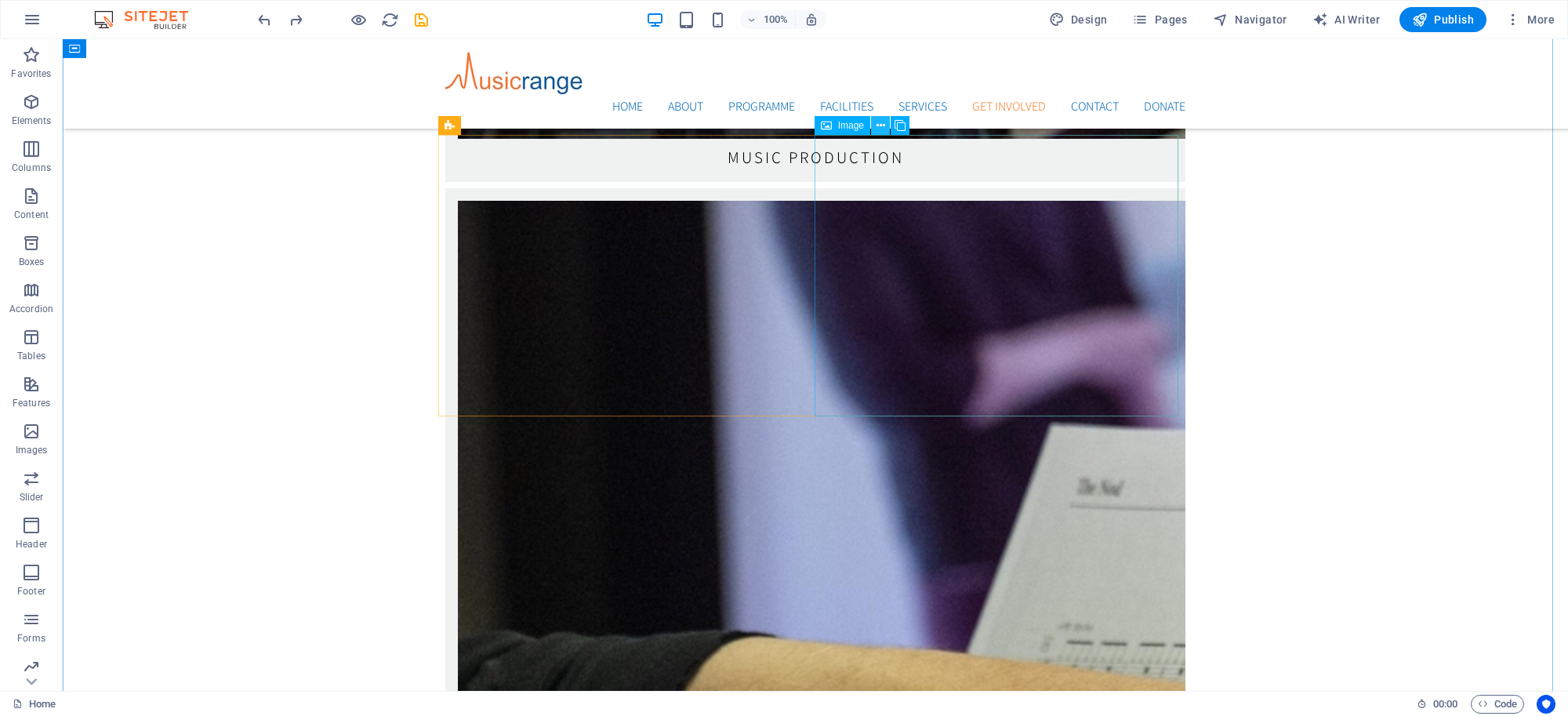
click at [878, 121] on icon at bounding box center [881, 125] width 9 height 17
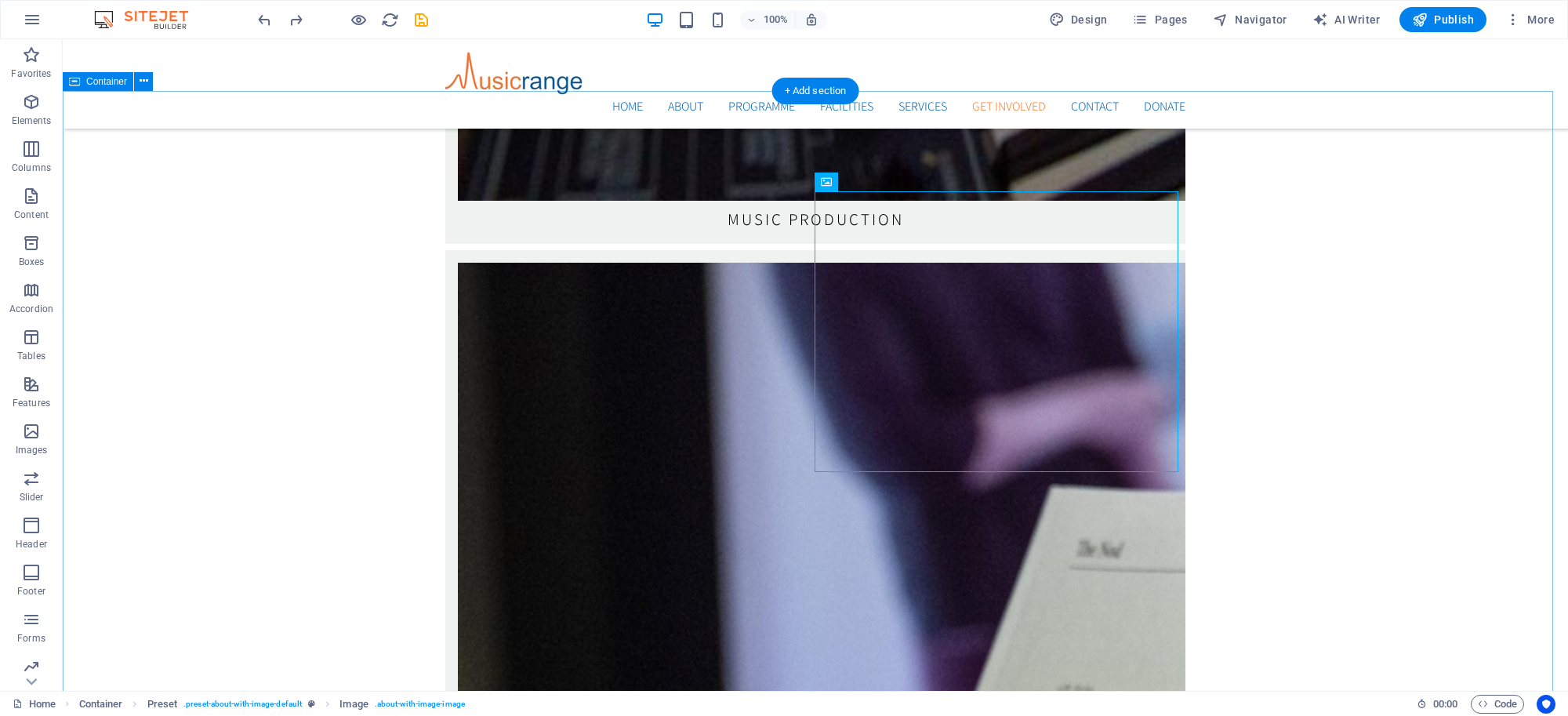
scroll to position [3710, 0]
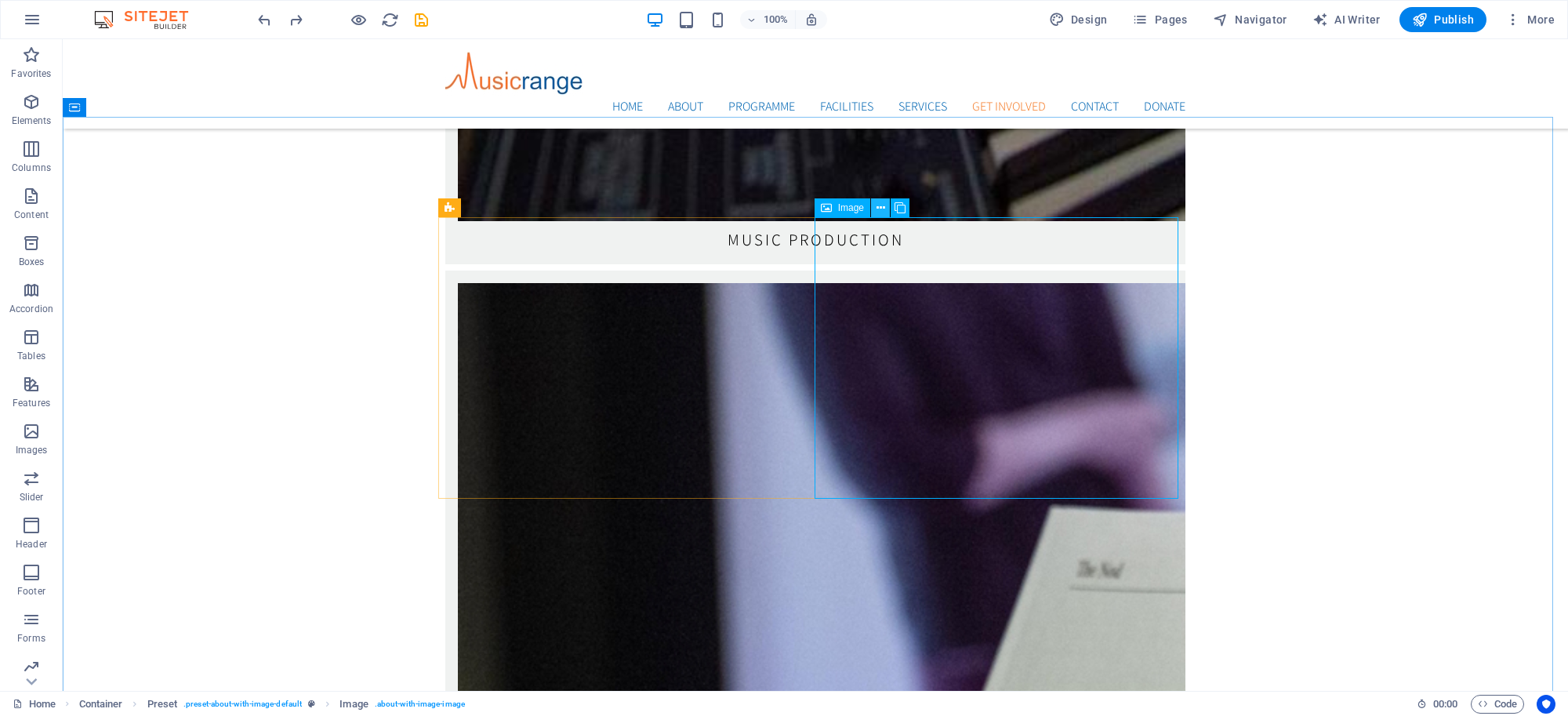
click at [882, 206] on icon at bounding box center [881, 208] width 9 height 17
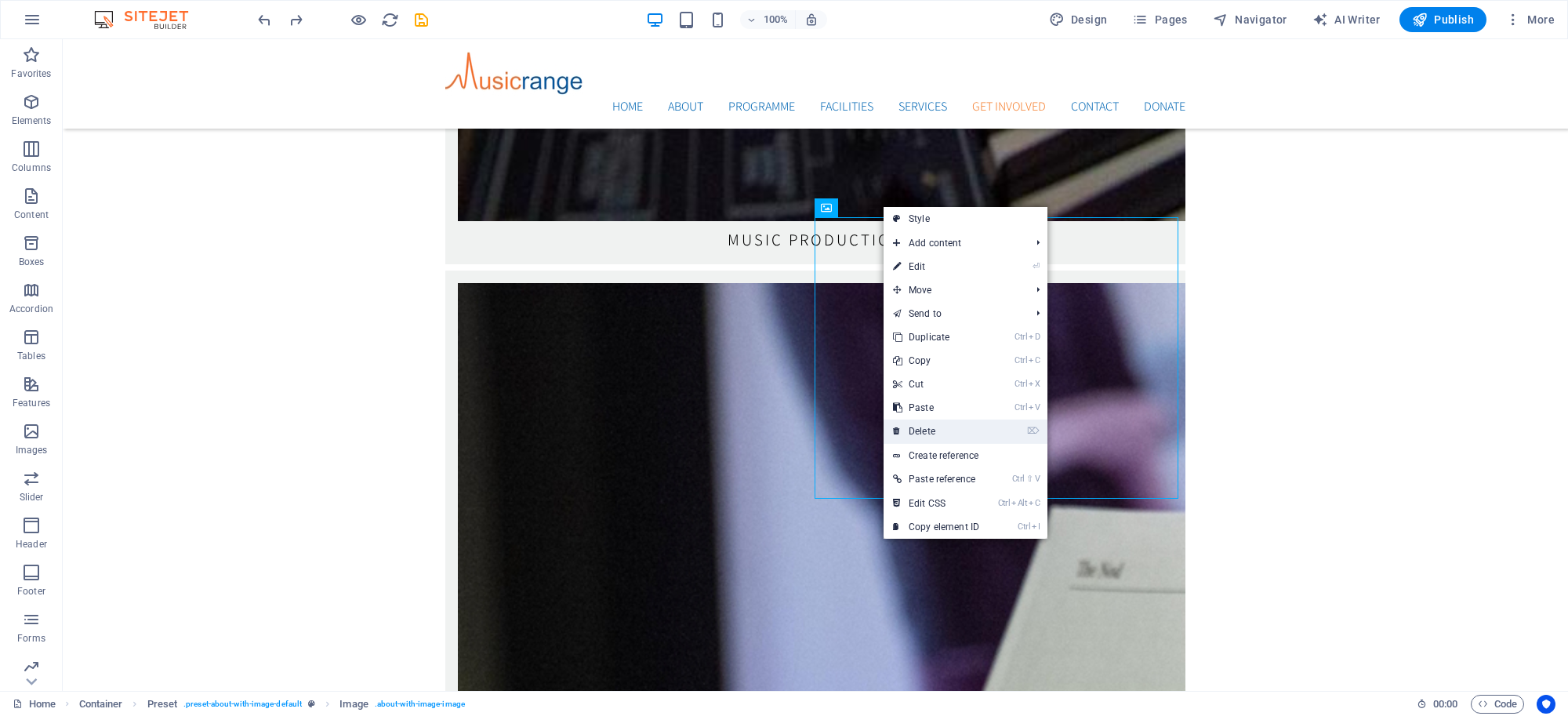
click at [916, 424] on link "⌦ Delete" at bounding box center [936, 431] width 105 height 23
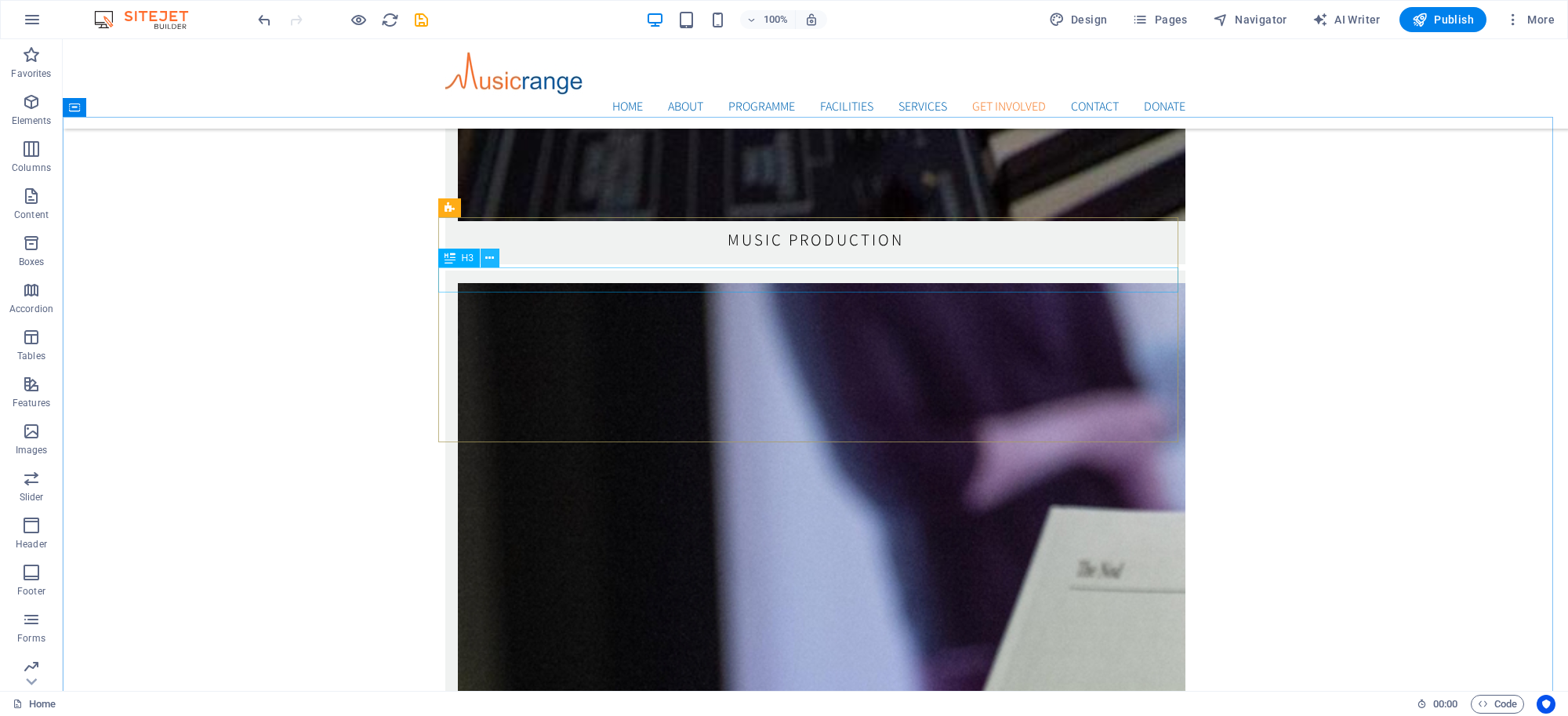
click at [492, 259] on icon at bounding box center [489, 258] width 9 height 17
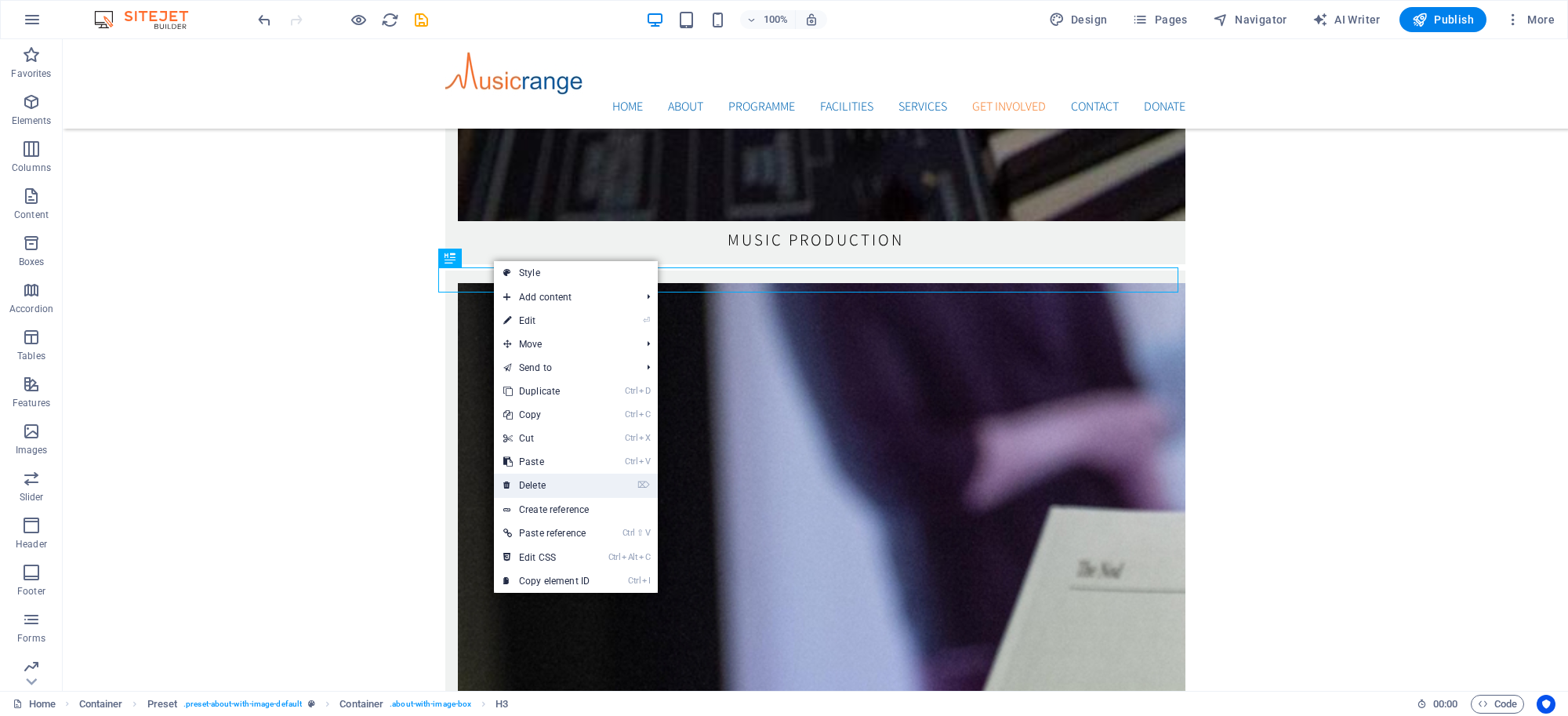
click at [533, 484] on link "⌦ Delete" at bounding box center [547, 486] width 105 height 23
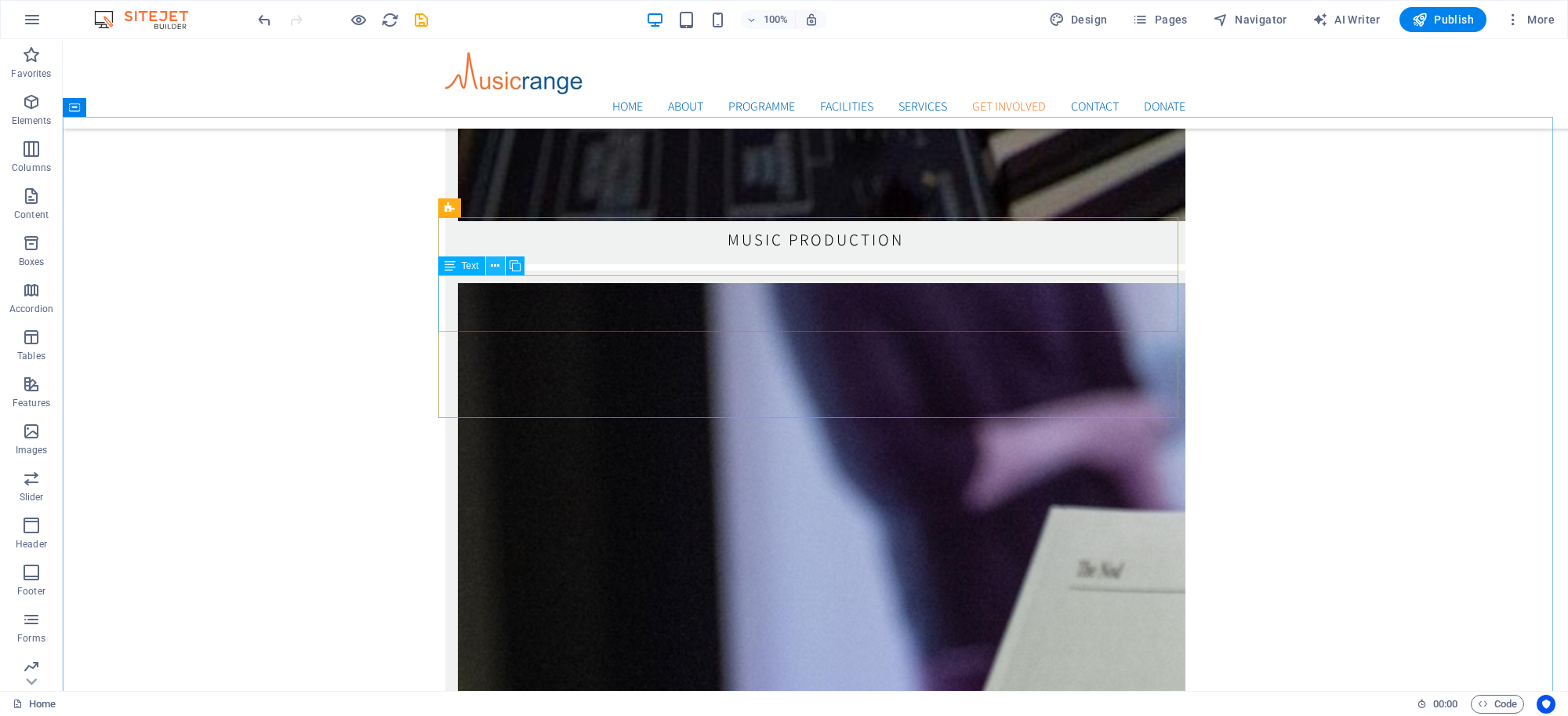
click at [495, 266] on icon at bounding box center [494, 266] width 9 height 17
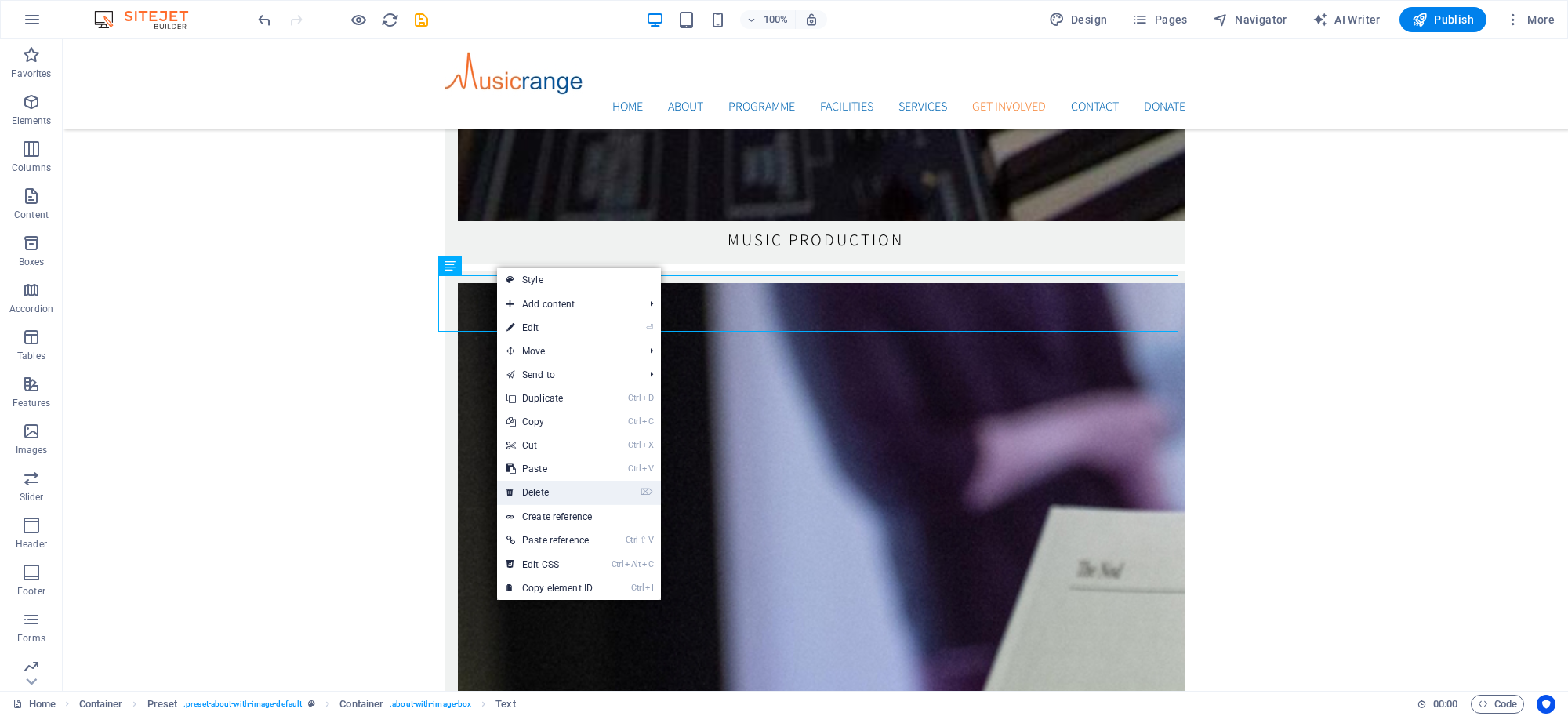
click at [526, 487] on link "⌦ Delete" at bounding box center [550, 493] width 105 height 23
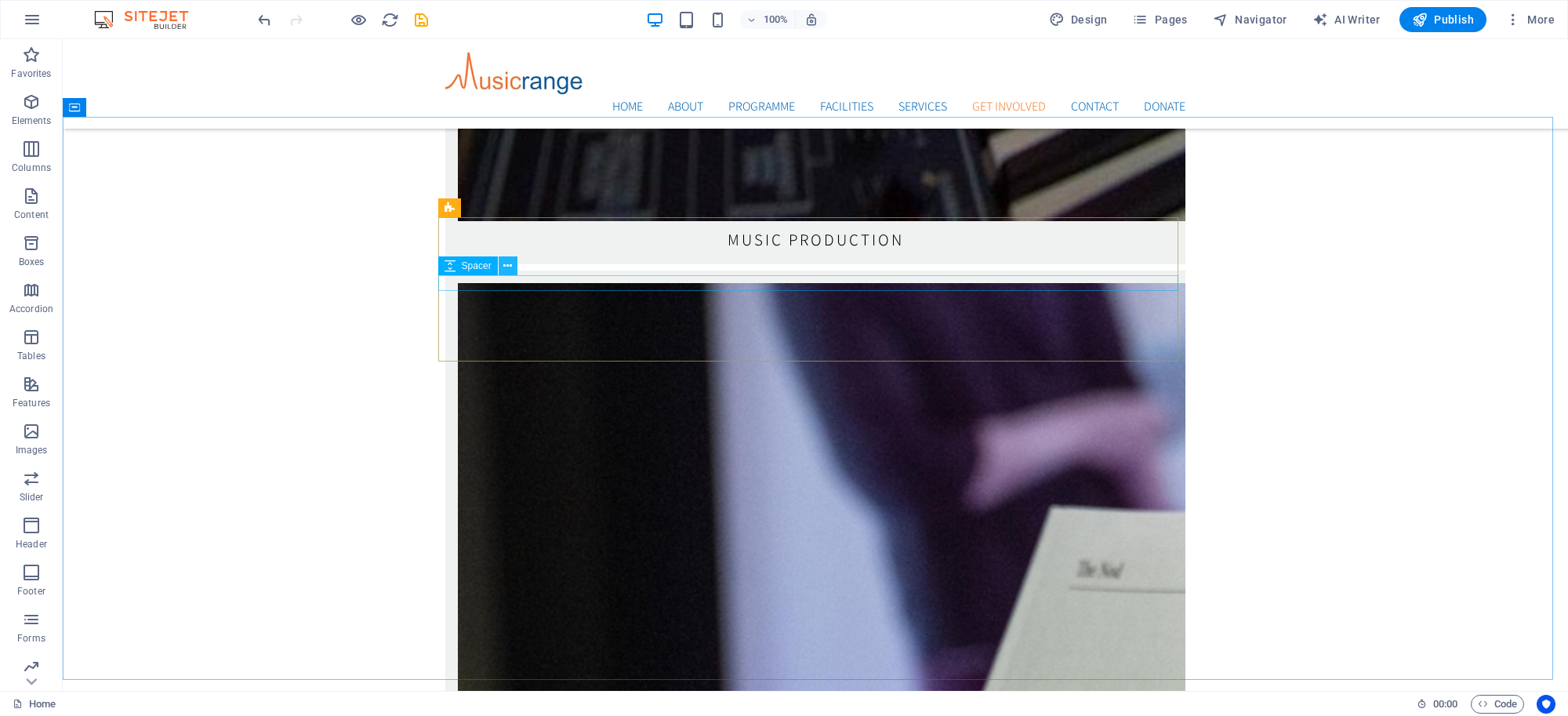
click at [506, 264] on icon at bounding box center [507, 266] width 9 height 17
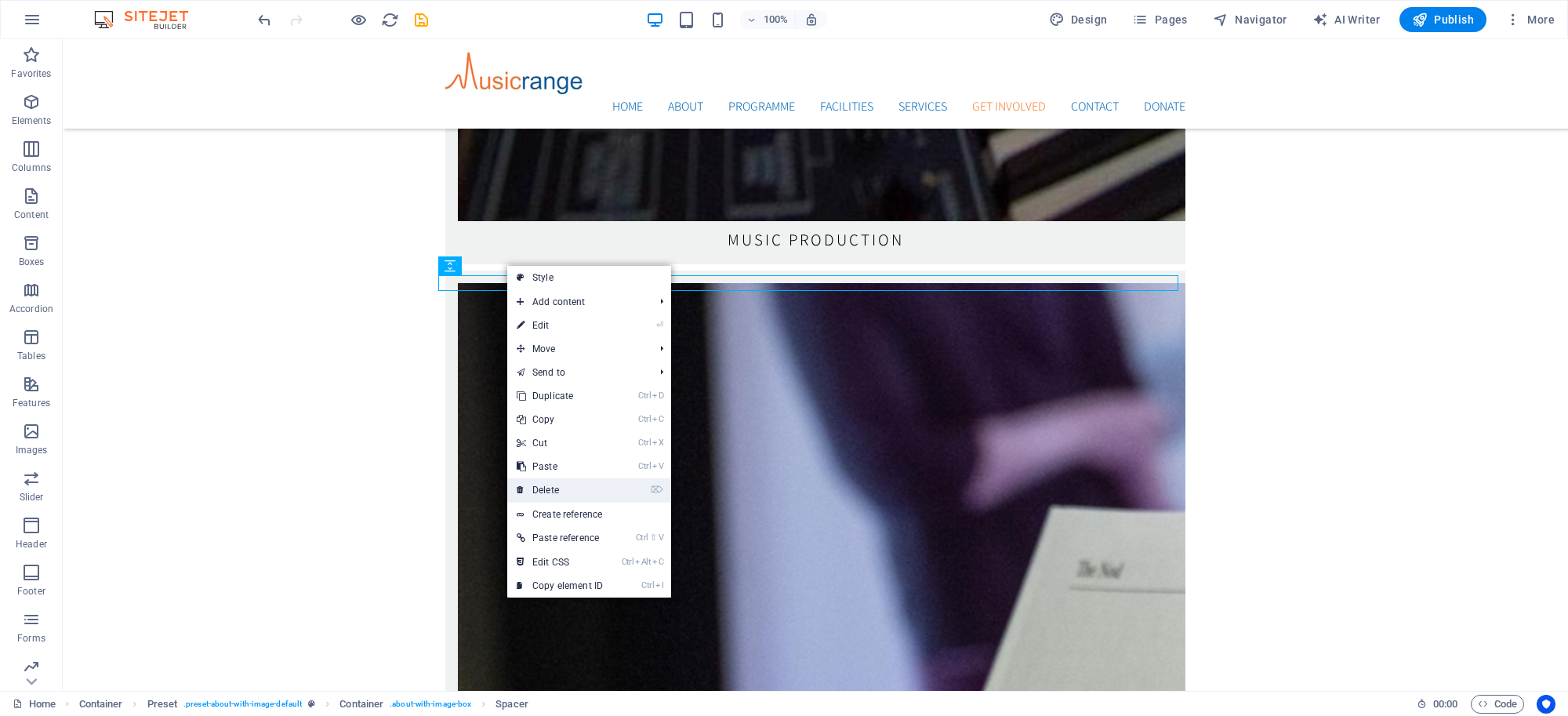
click at [543, 480] on link "⌦ Delete" at bounding box center [559, 490] width 105 height 23
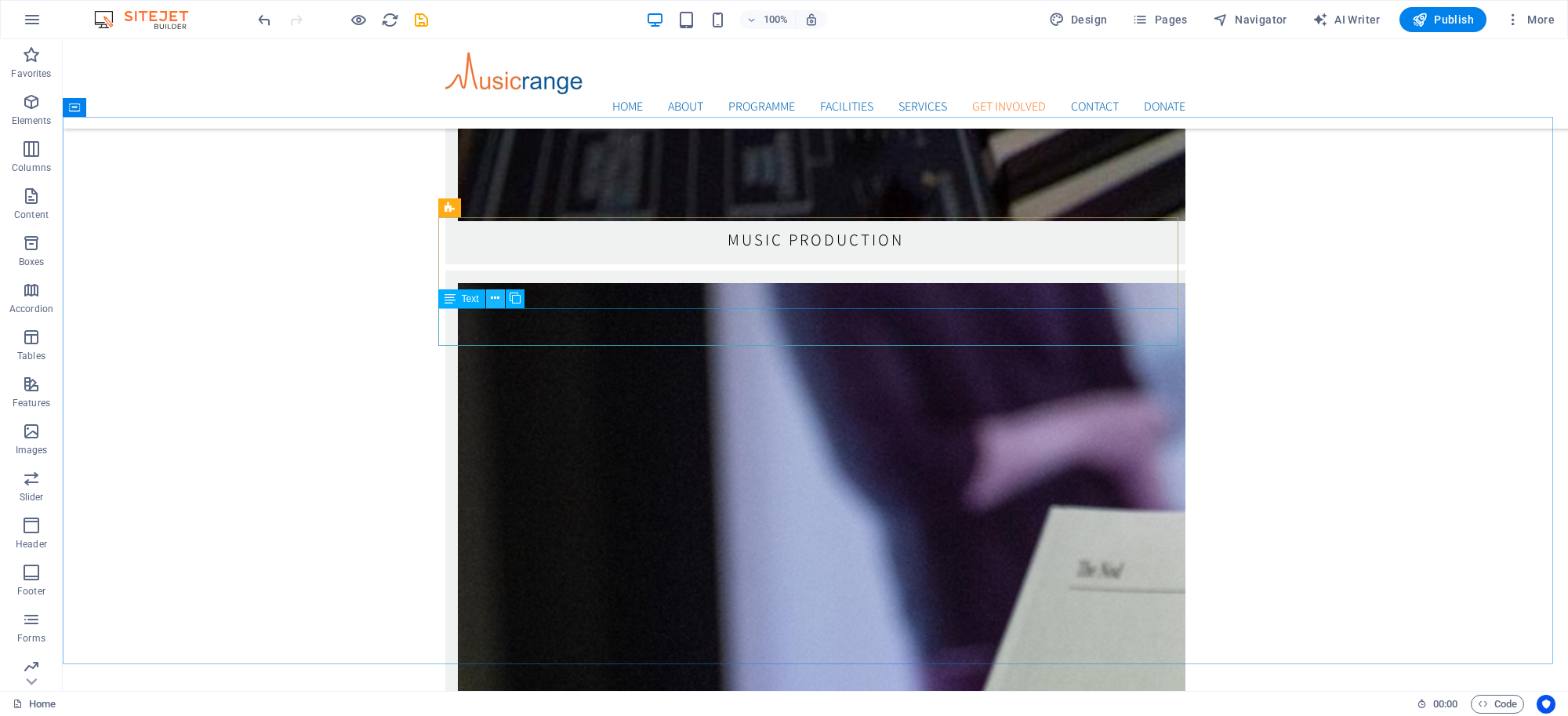
click at [498, 303] on icon at bounding box center [494, 298] width 9 height 17
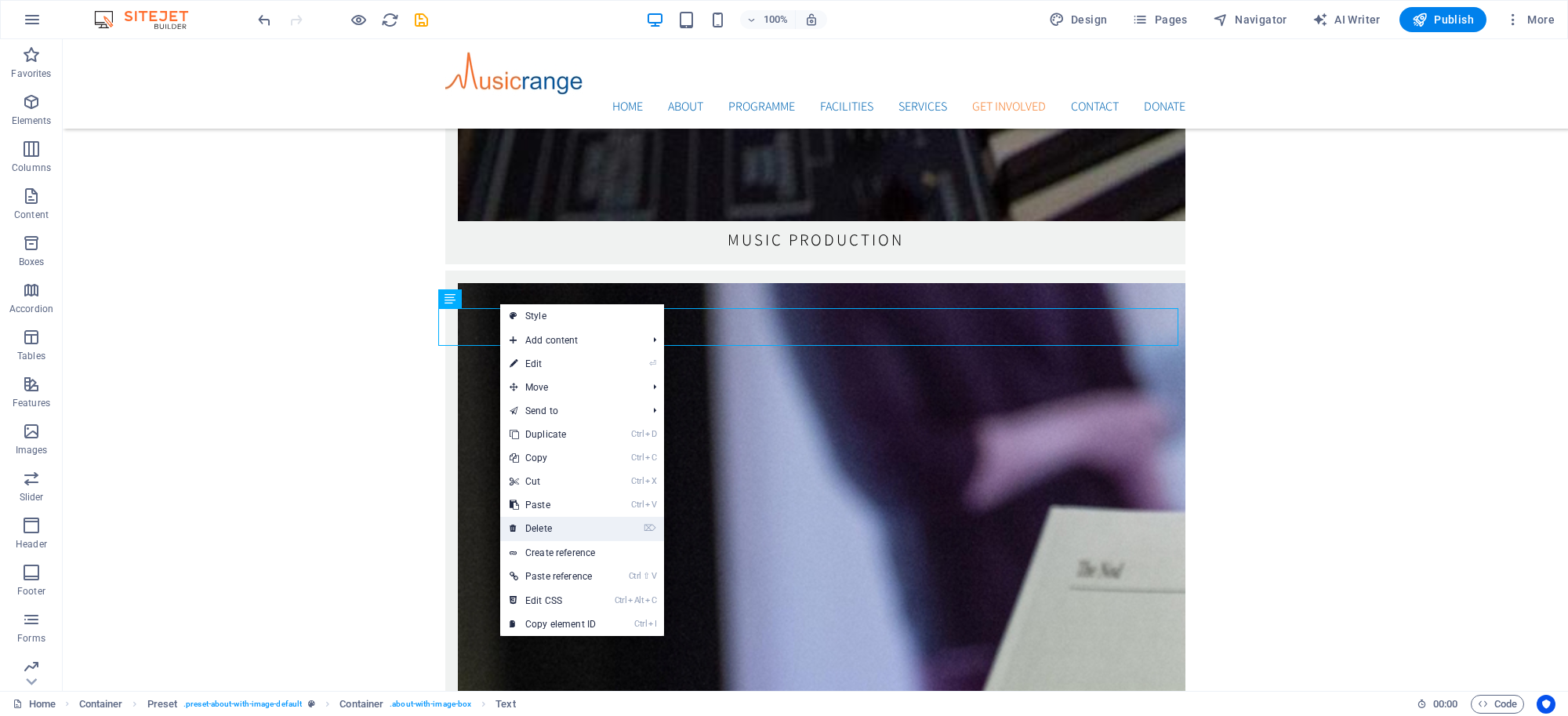
click at [531, 520] on link "⌦ Delete" at bounding box center [552, 528] width 105 height 23
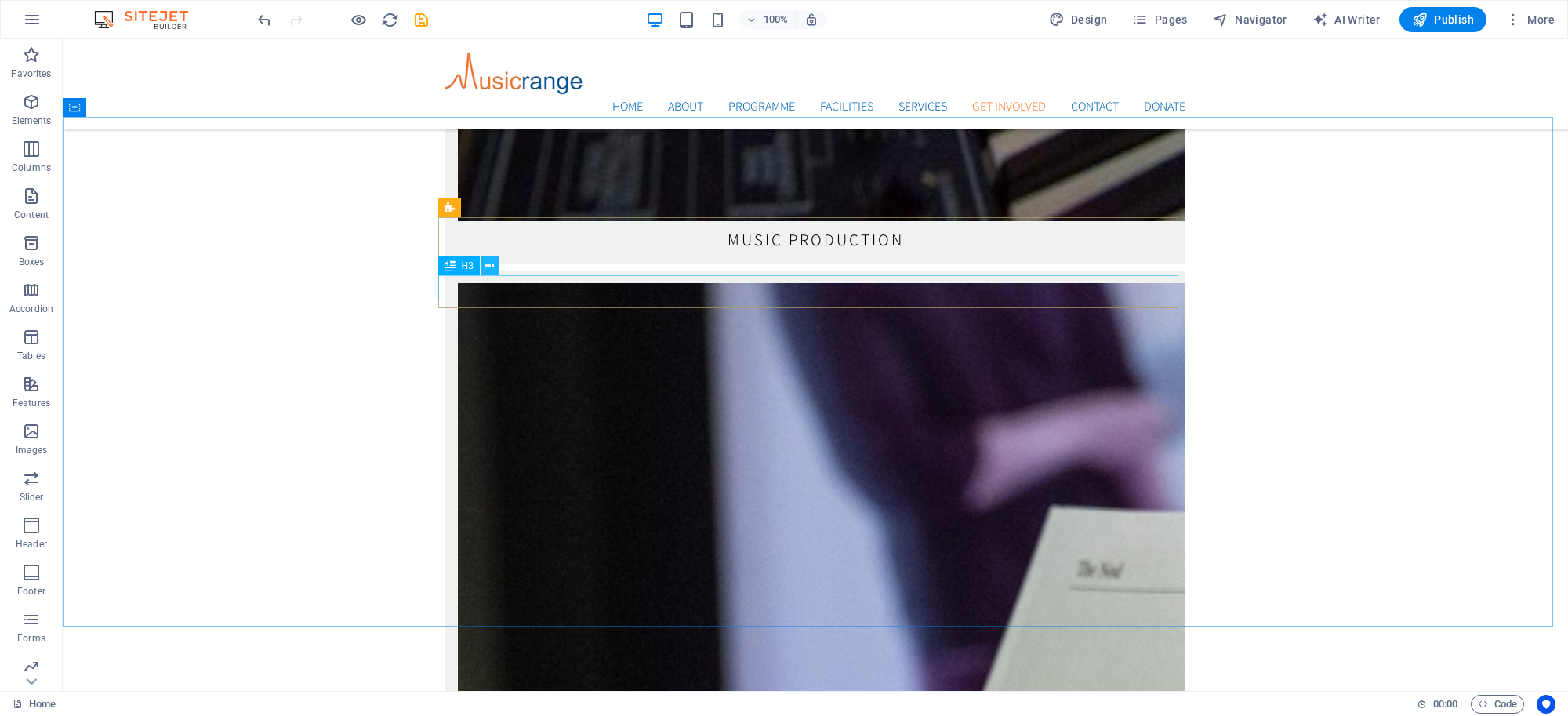
click at [485, 268] on icon at bounding box center [489, 266] width 9 height 17
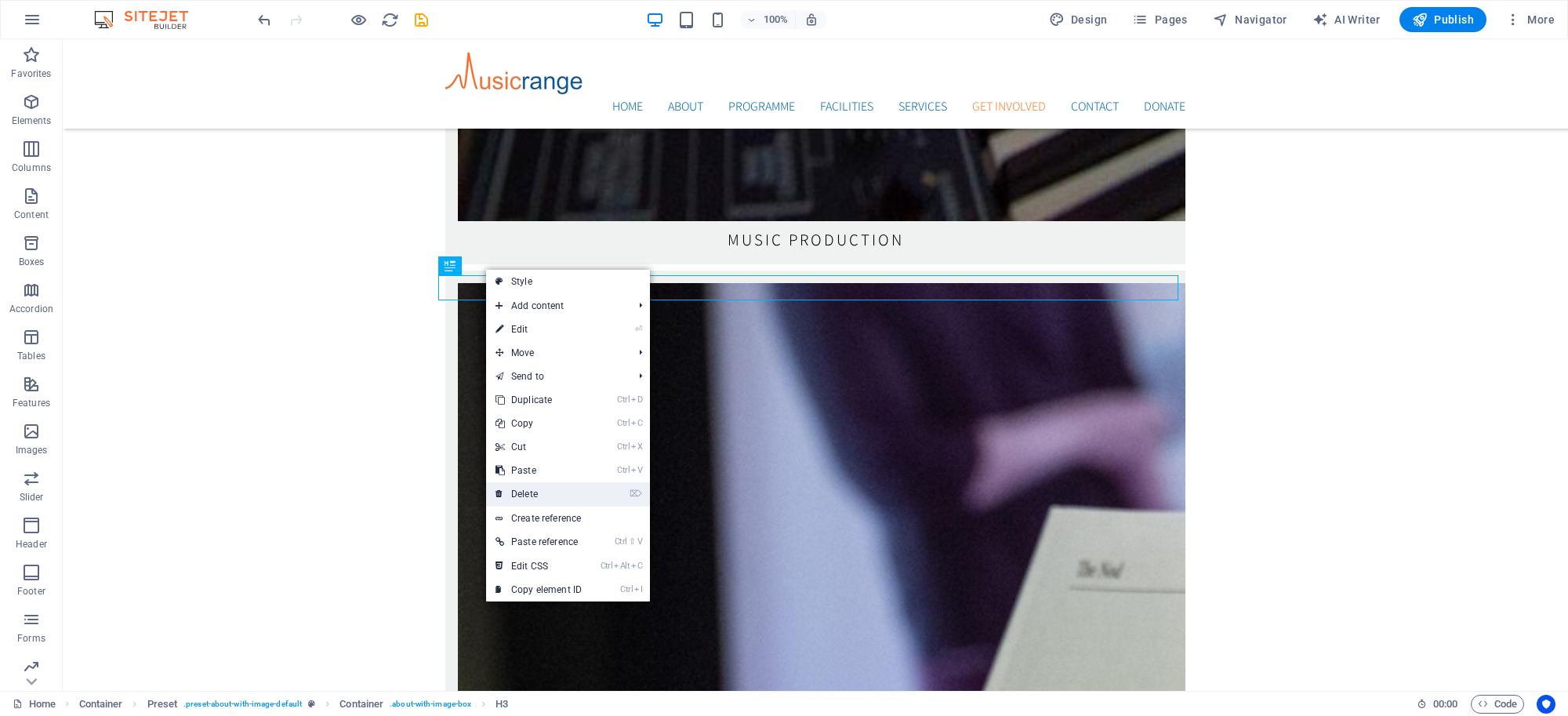
click at [531, 488] on link "⌦ Delete" at bounding box center [539, 494] width 105 height 23
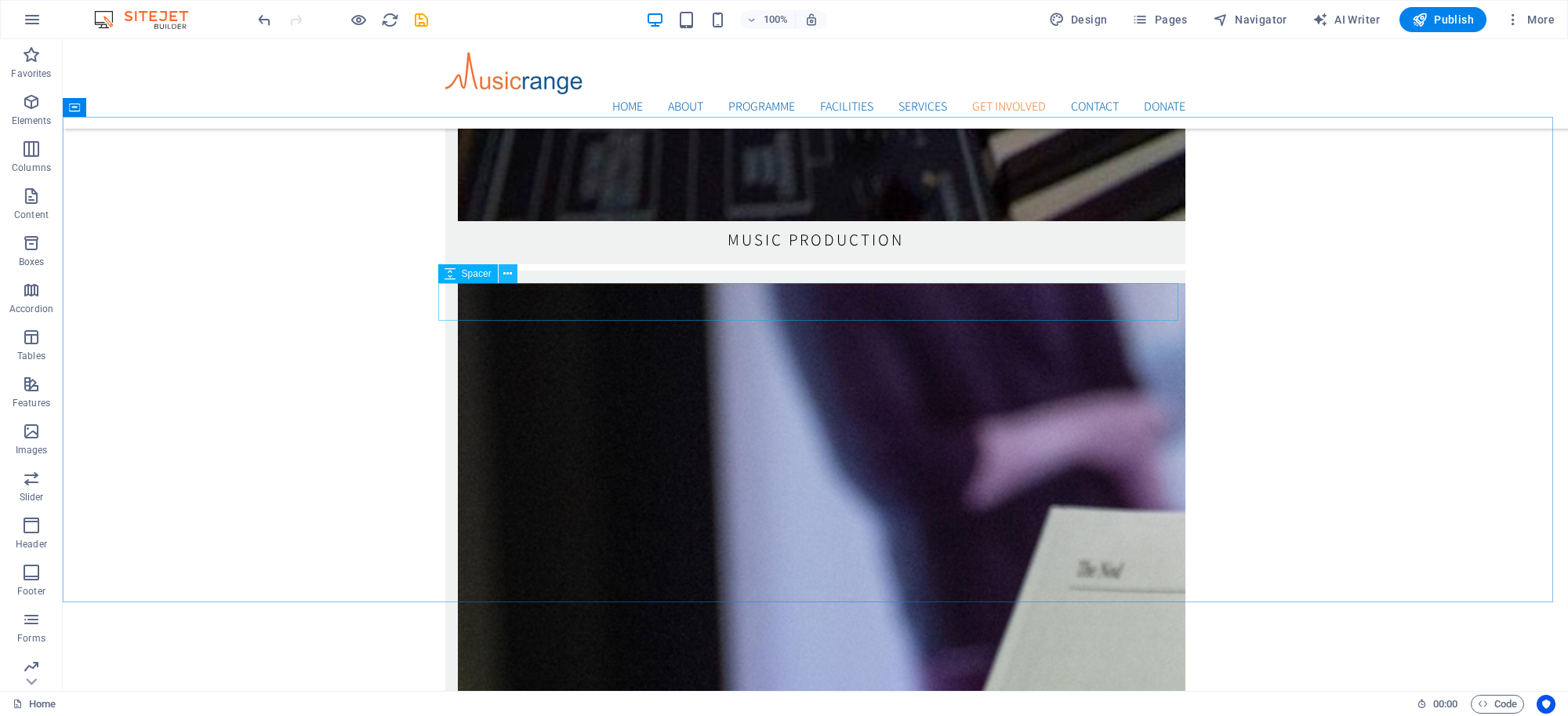
click at [504, 276] on icon at bounding box center [507, 274] width 9 height 17
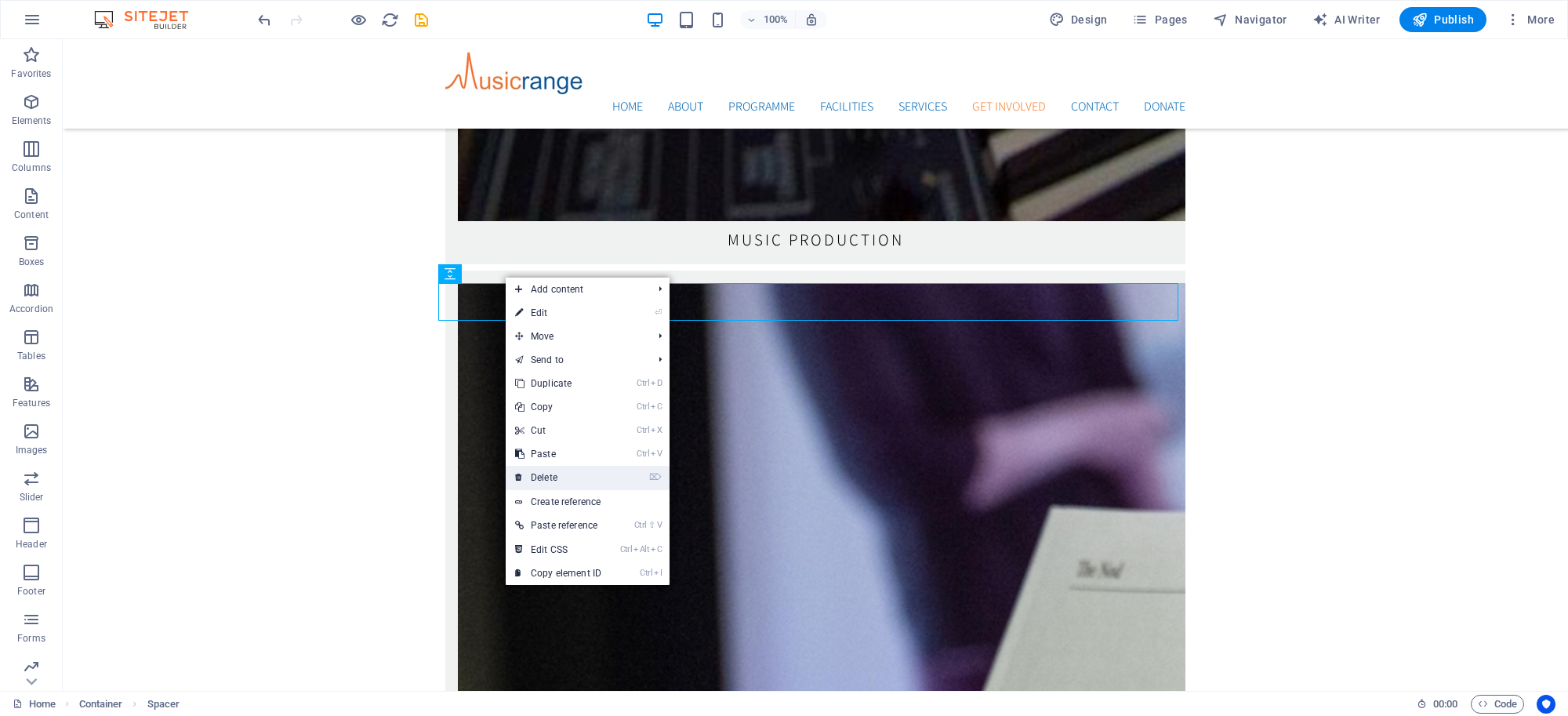
click at [545, 476] on link "⌦ Delete" at bounding box center [558, 478] width 105 height 23
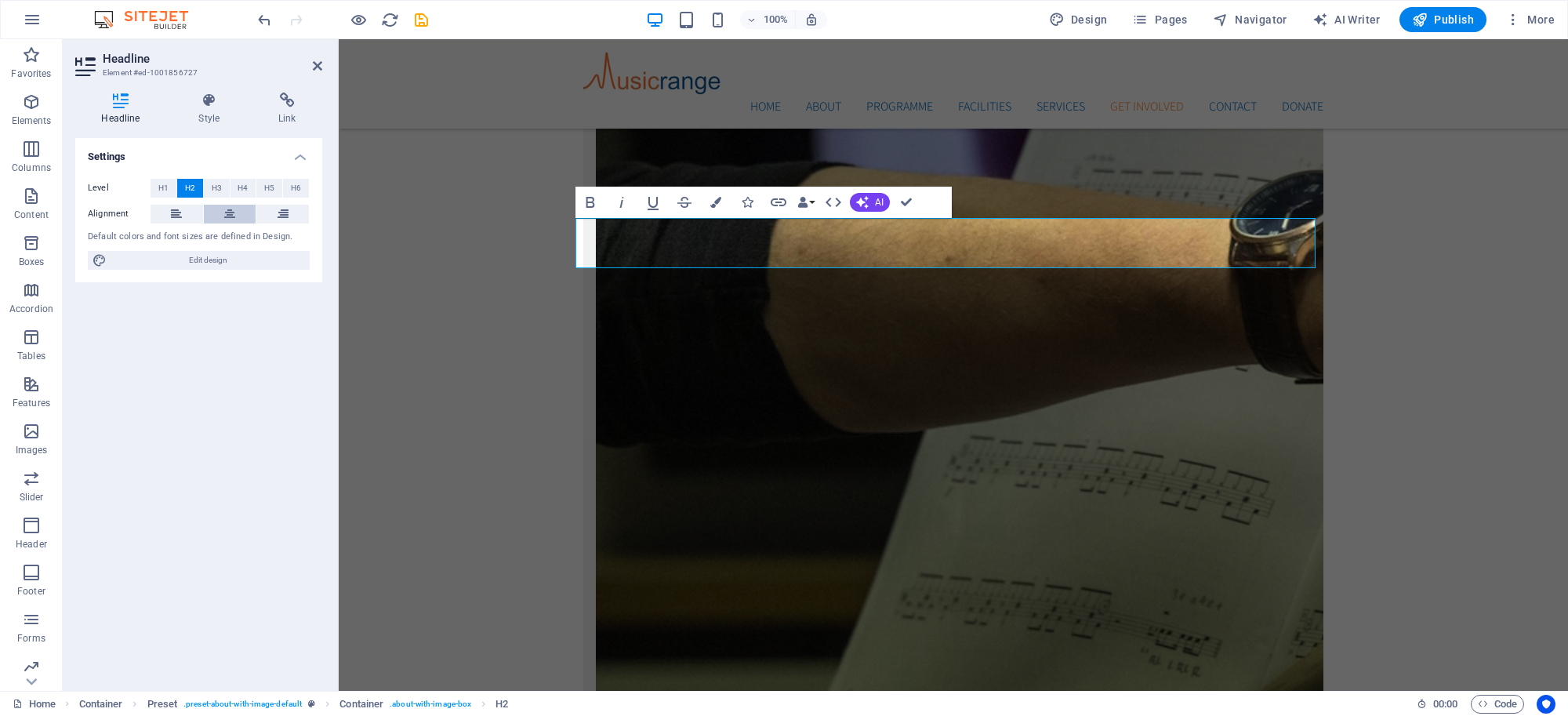
click at [227, 210] on icon at bounding box center [229, 214] width 11 height 18
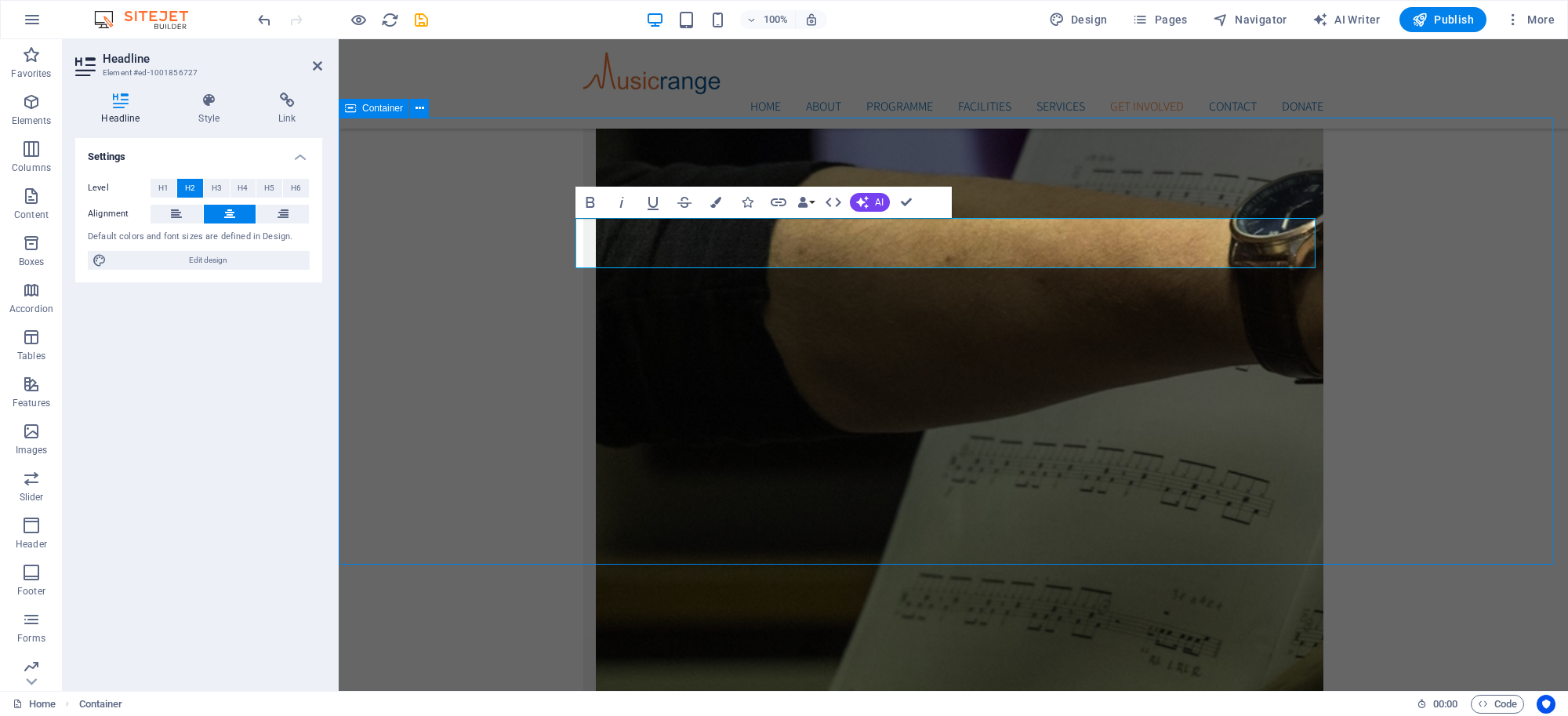
scroll to position [3710, 0]
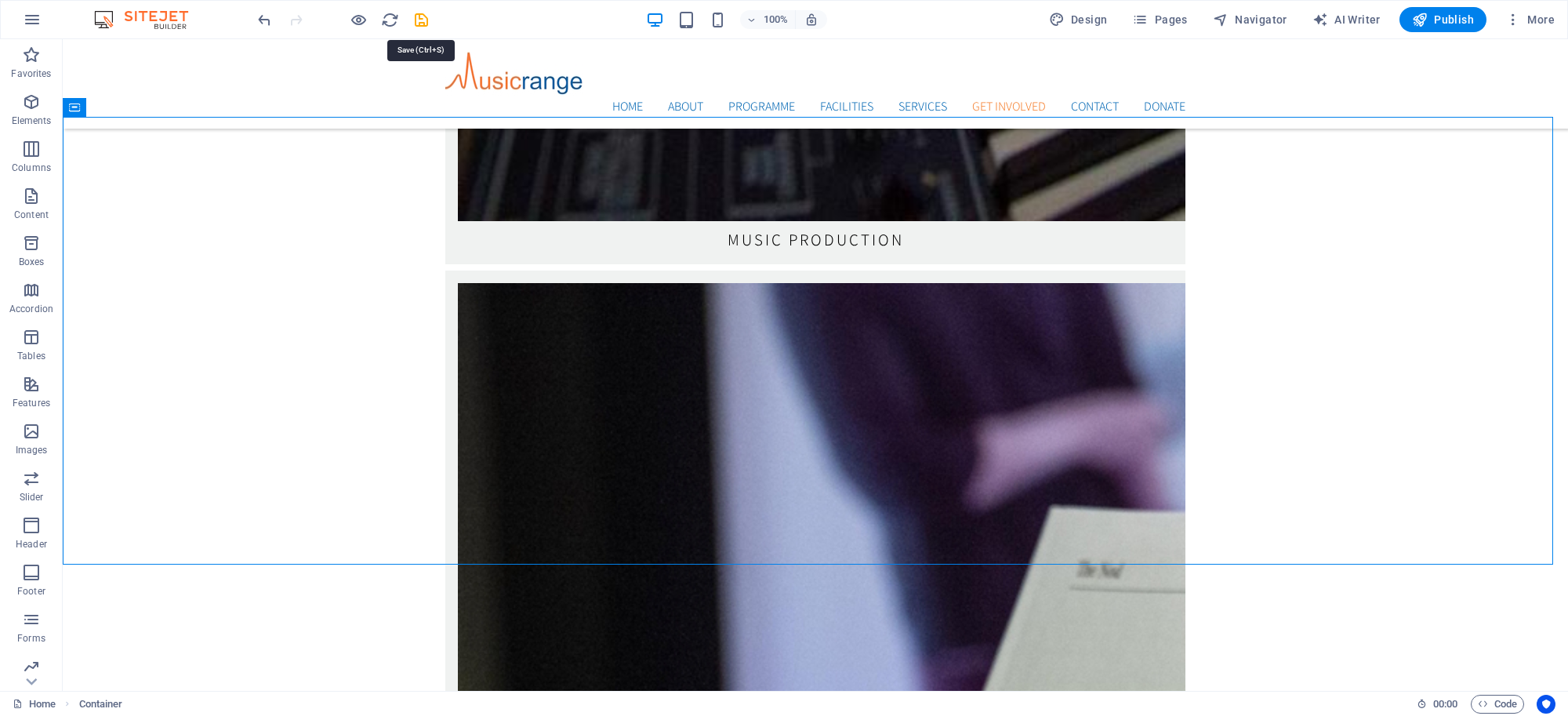
click at [419, 21] on icon "save" at bounding box center [421, 19] width 18 height 18
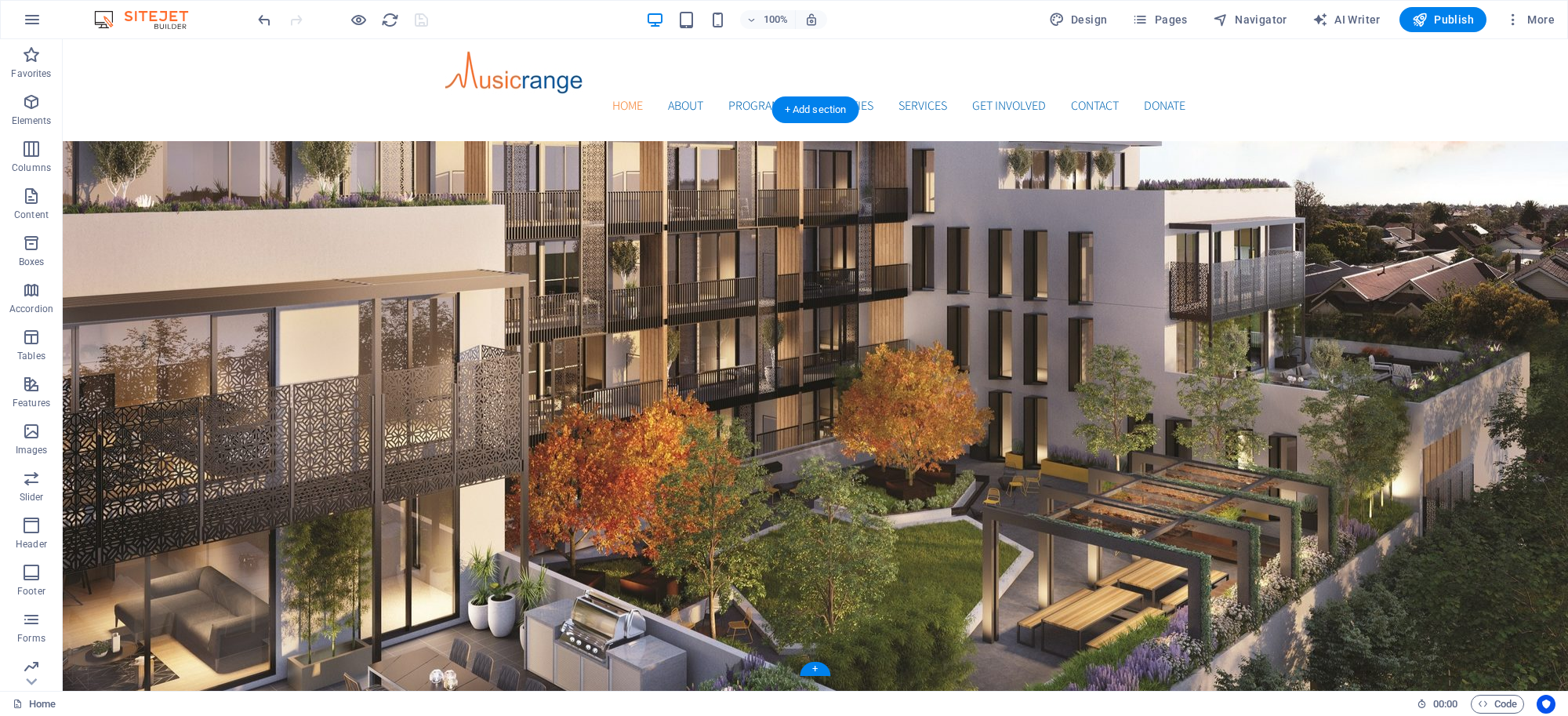
scroll to position [0, 0]
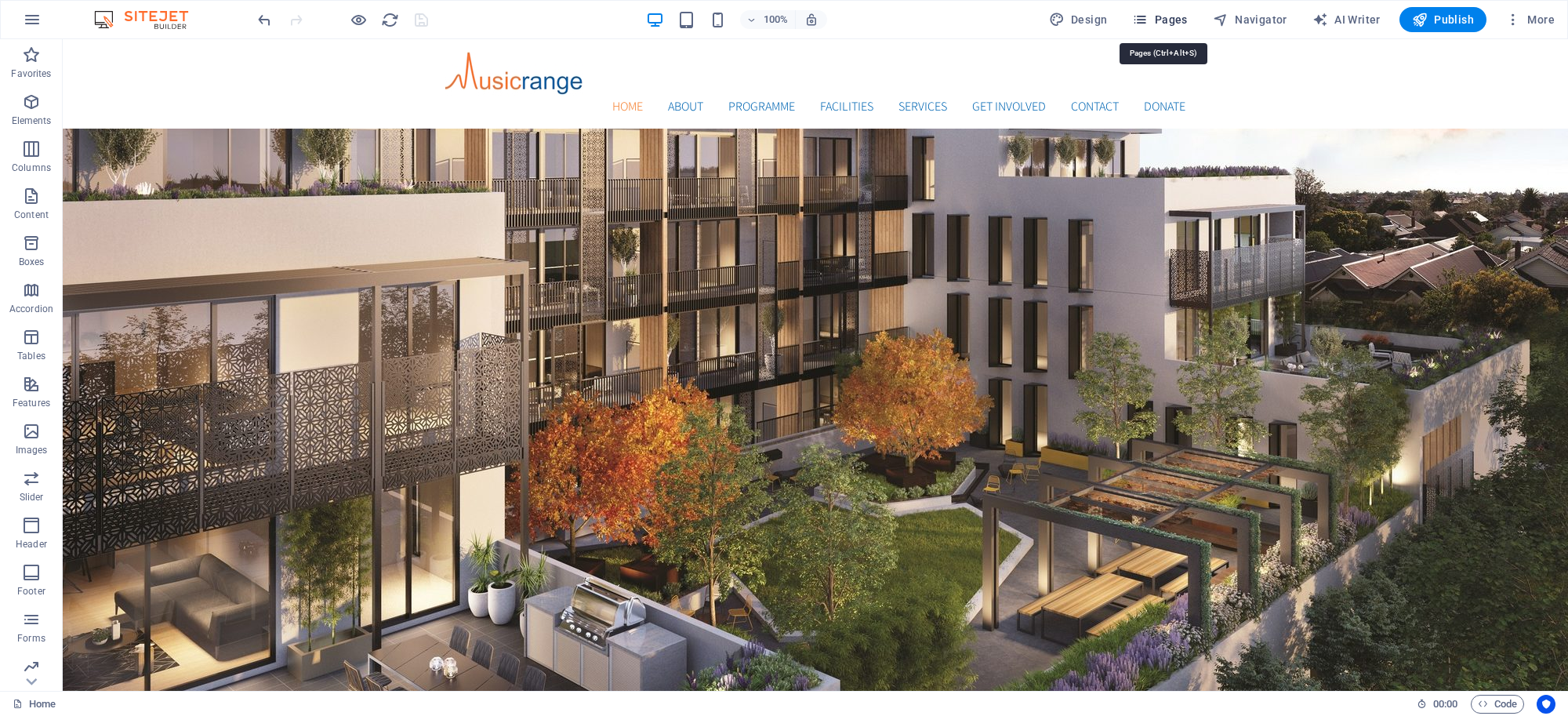
click at [1164, 17] on span "Pages" at bounding box center [1159, 19] width 55 height 16
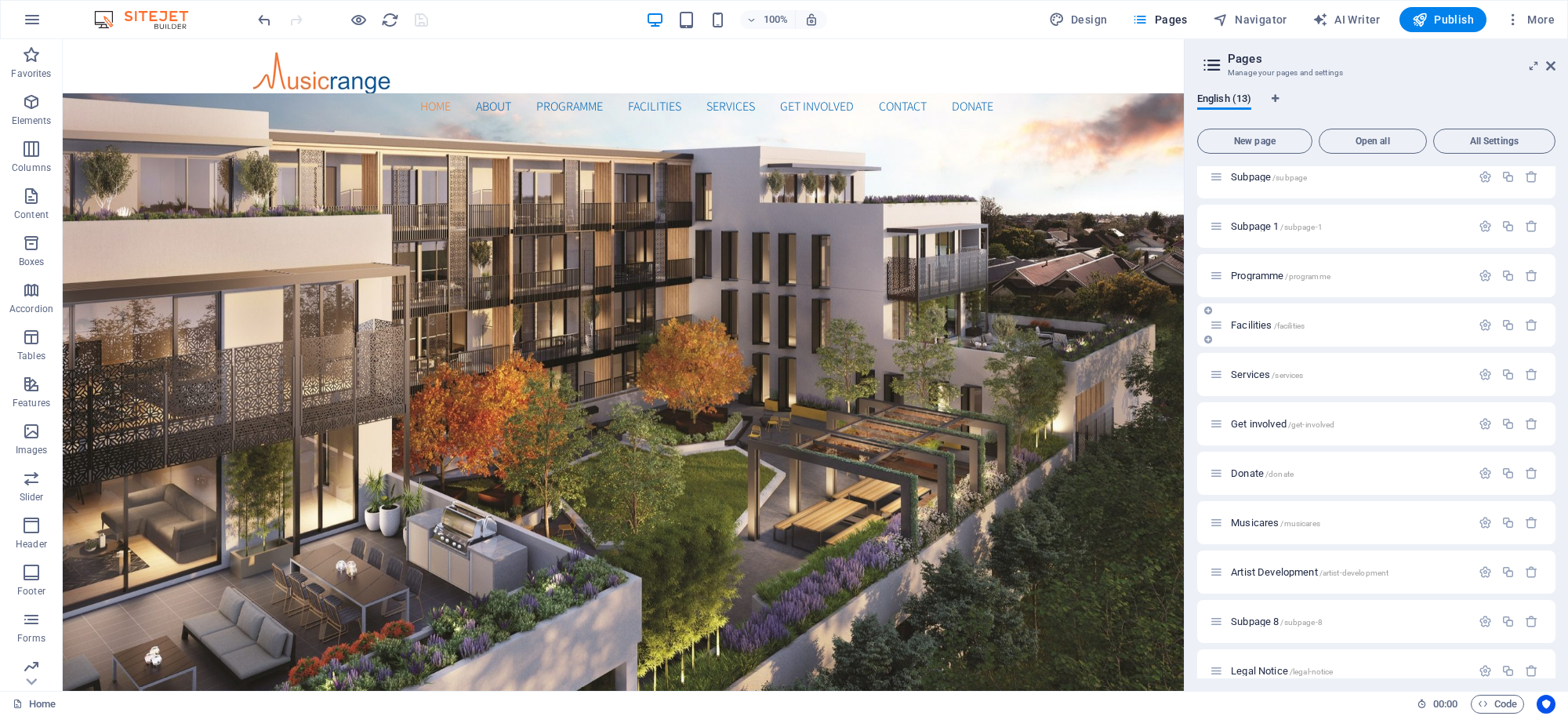
scroll to position [65, 0]
click at [1271, 564] on span "Artist Development /artist-development" at bounding box center [1309, 567] width 157 height 12
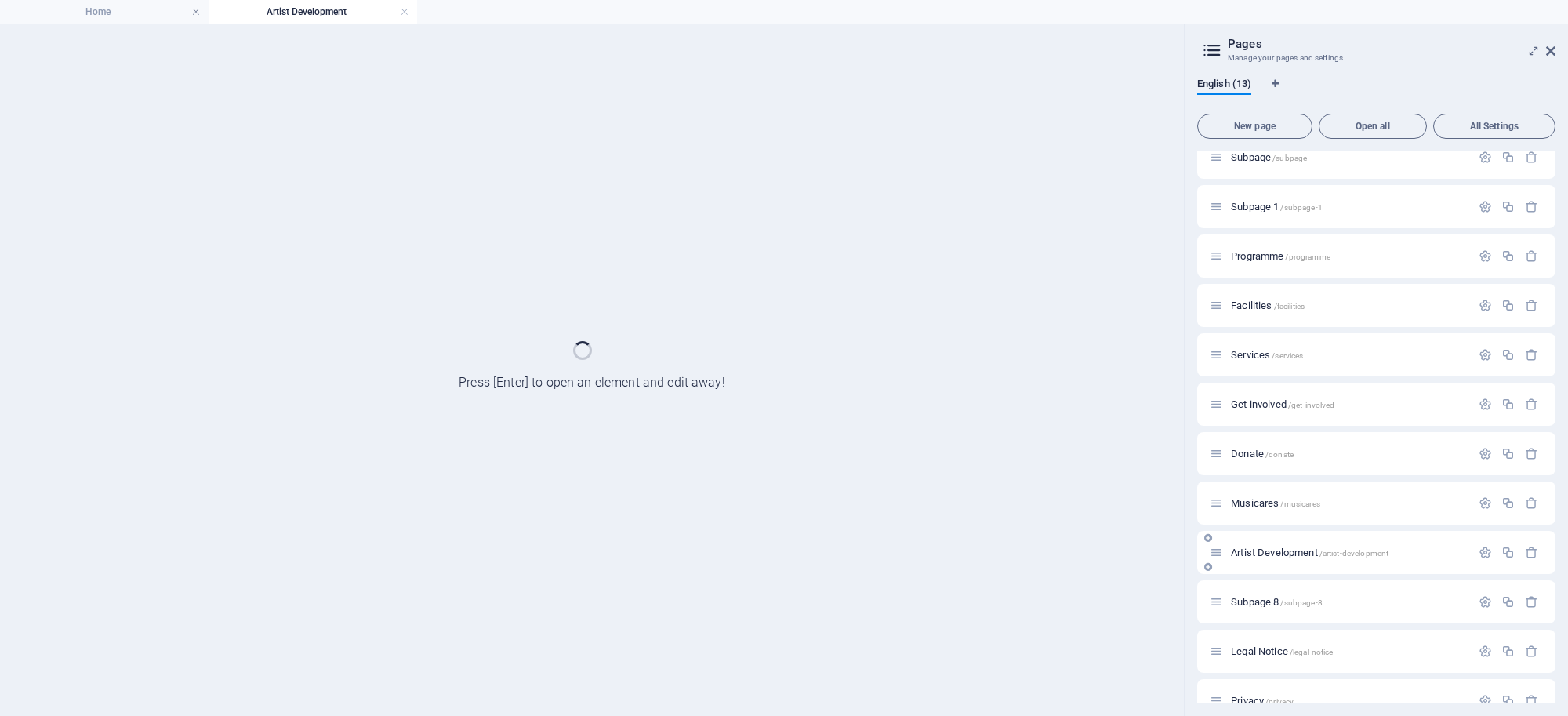
click at [1271, 565] on div "Artist Development /artist-development" at bounding box center [1376, 553] width 358 height 43
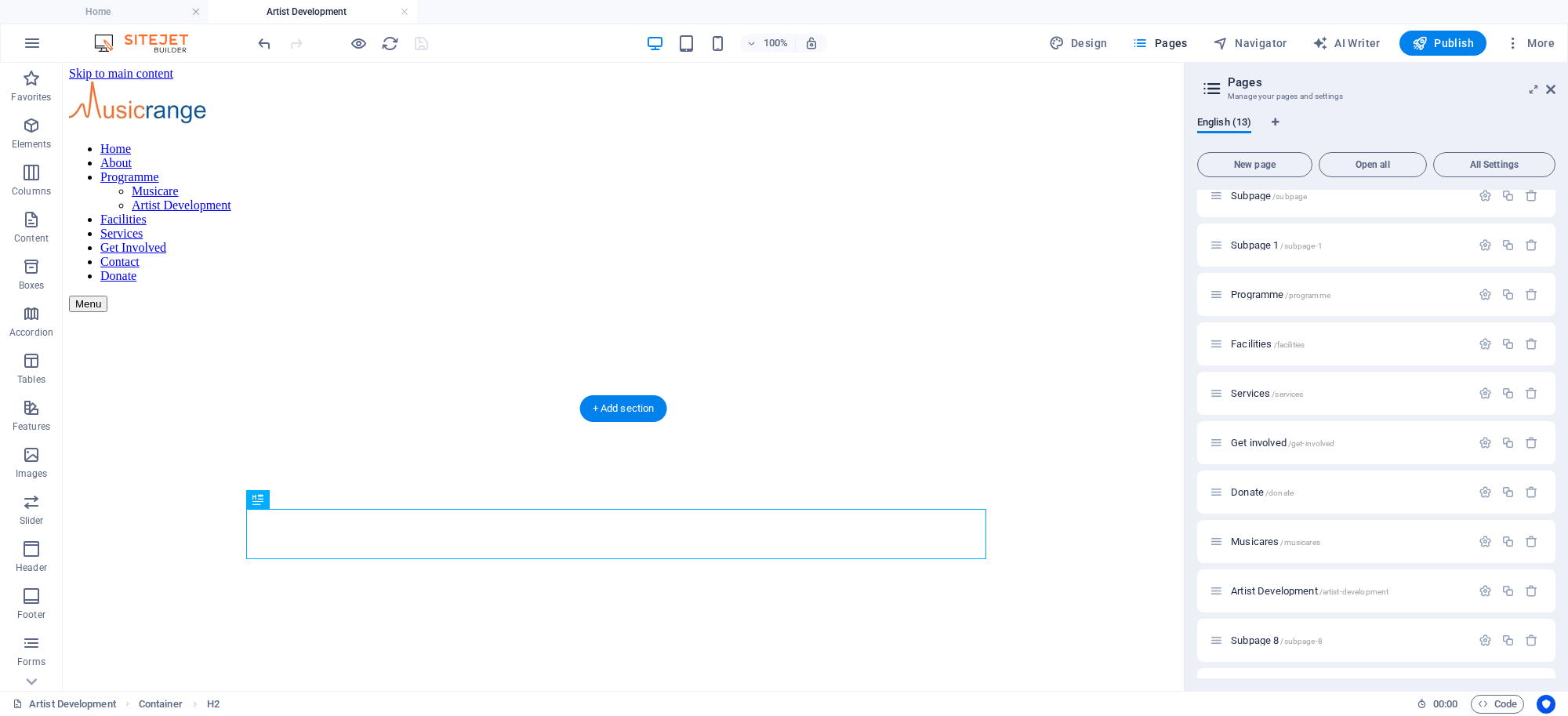
scroll to position [0, 0]
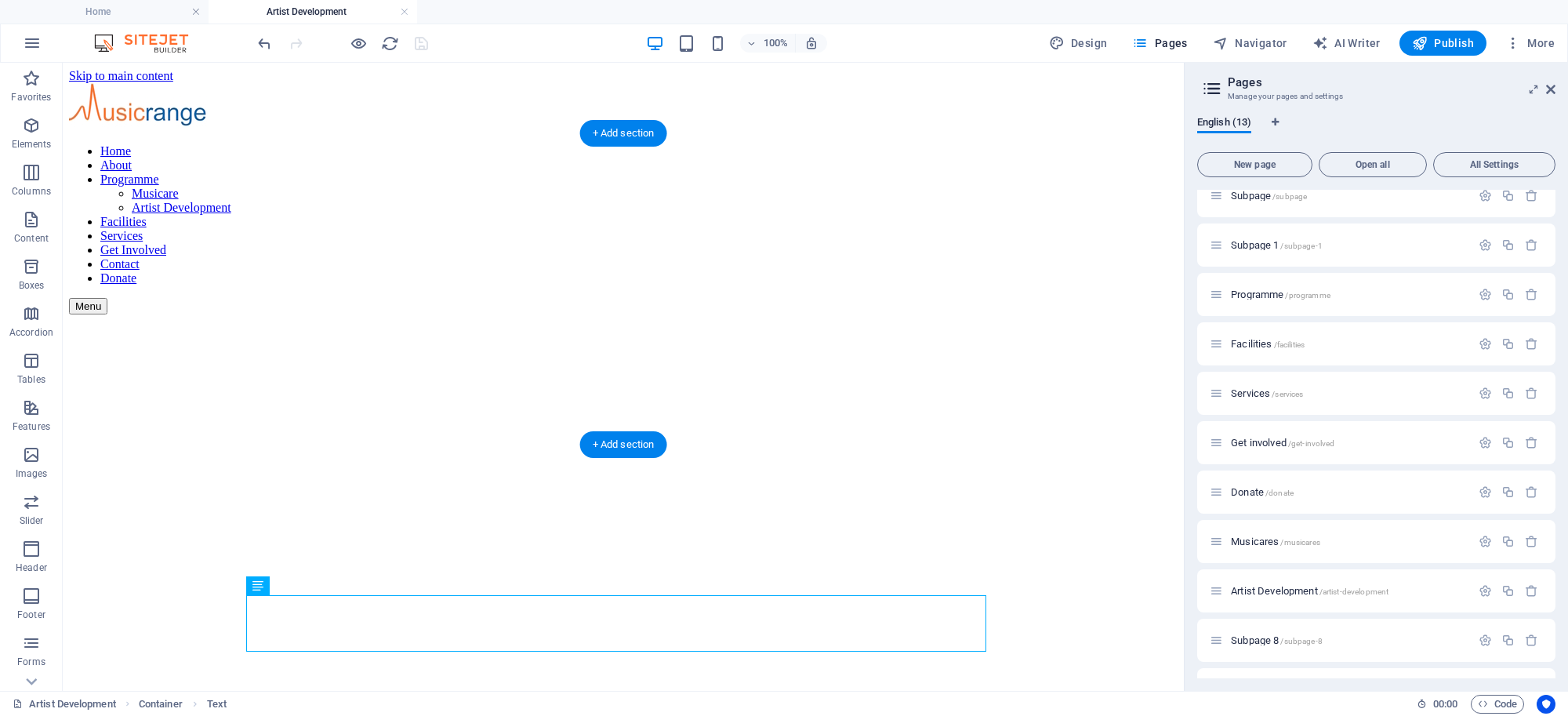
drag, startPoint x: 651, startPoint y: 613, endPoint x: 632, endPoint y: 279, distance: 334.5
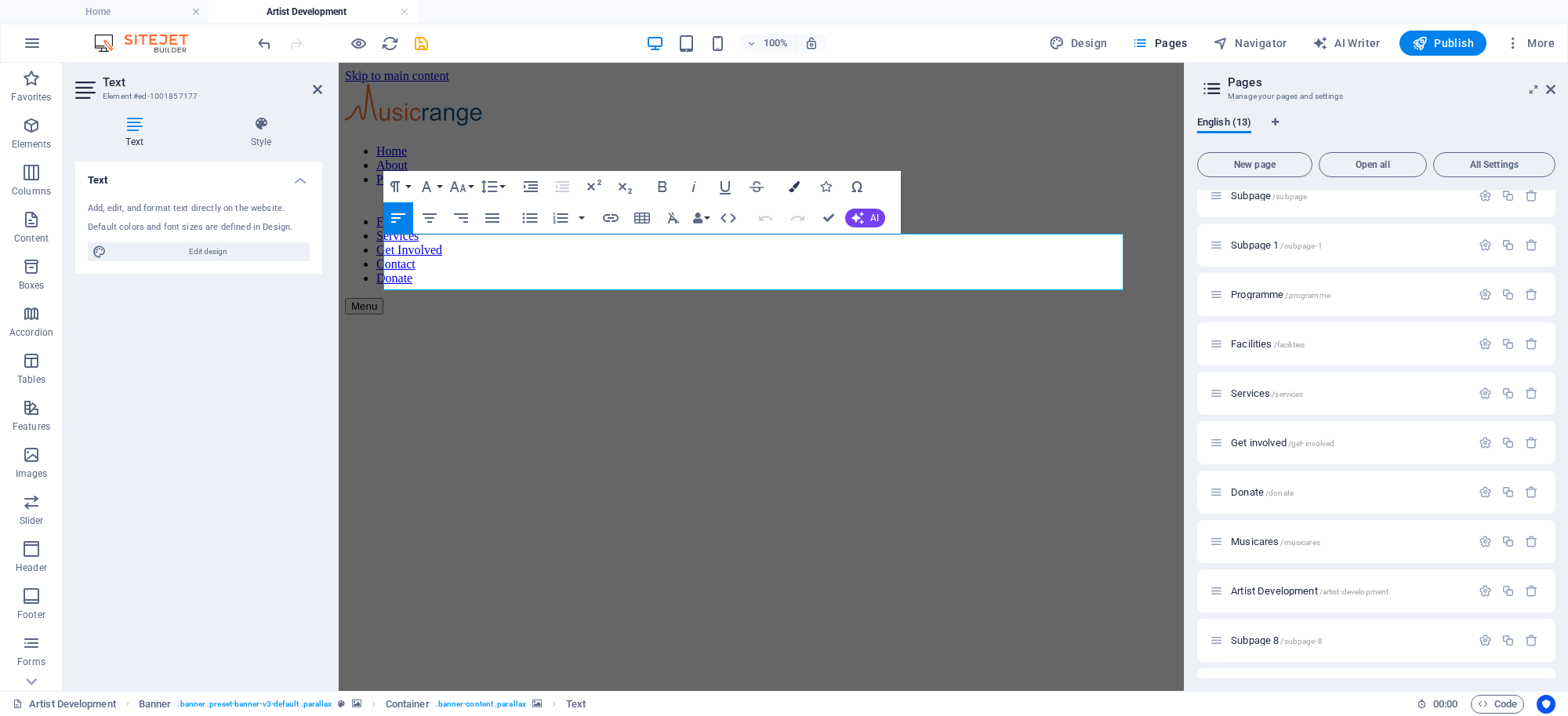
click at [790, 186] on icon "button" at bounding box center [793, 186] width 11 height 11
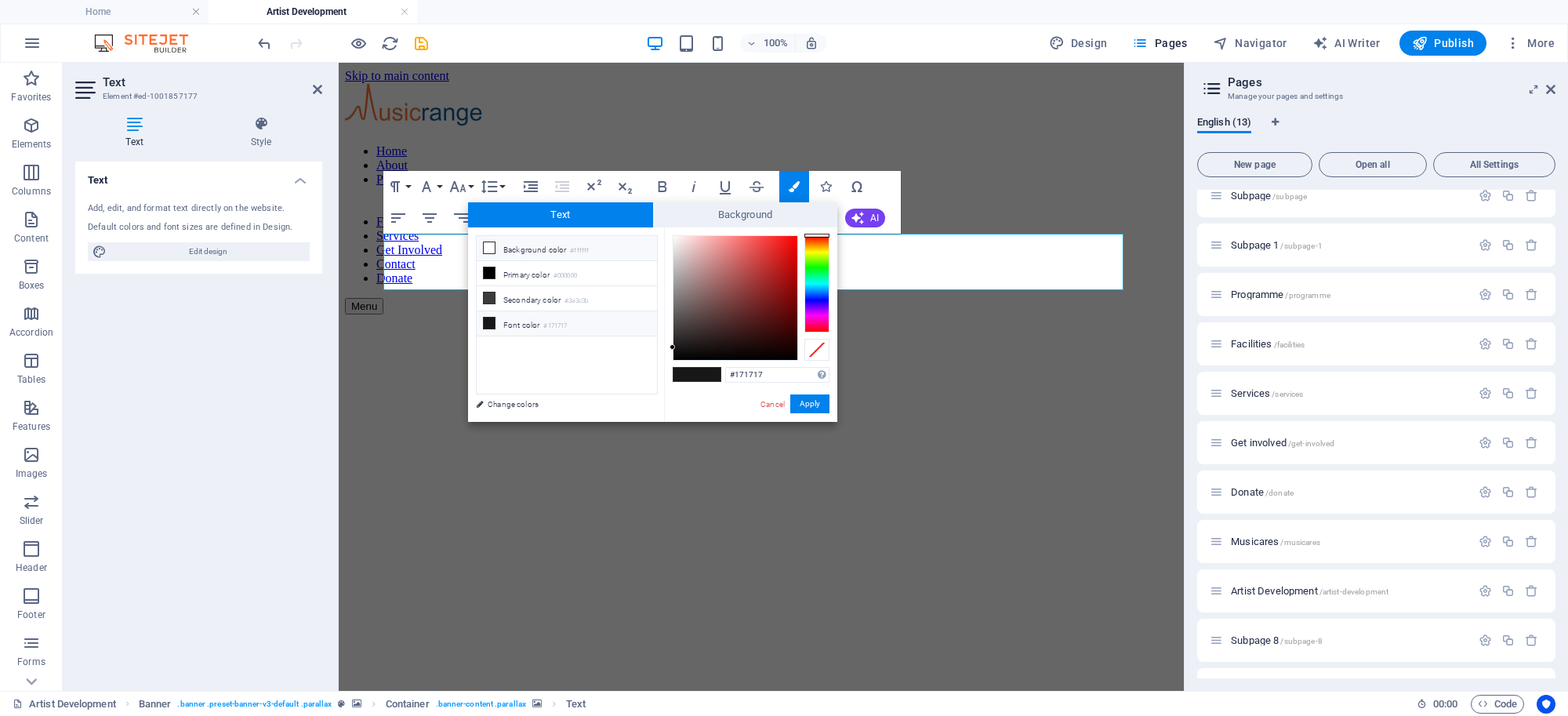
click at [483, 246] on span at bounding box center [488, 248] width 13 height 13
type input "#ffffff"
click at [805, 409] on button "Apply" at bounding box center [810, 403] width 39 height 18
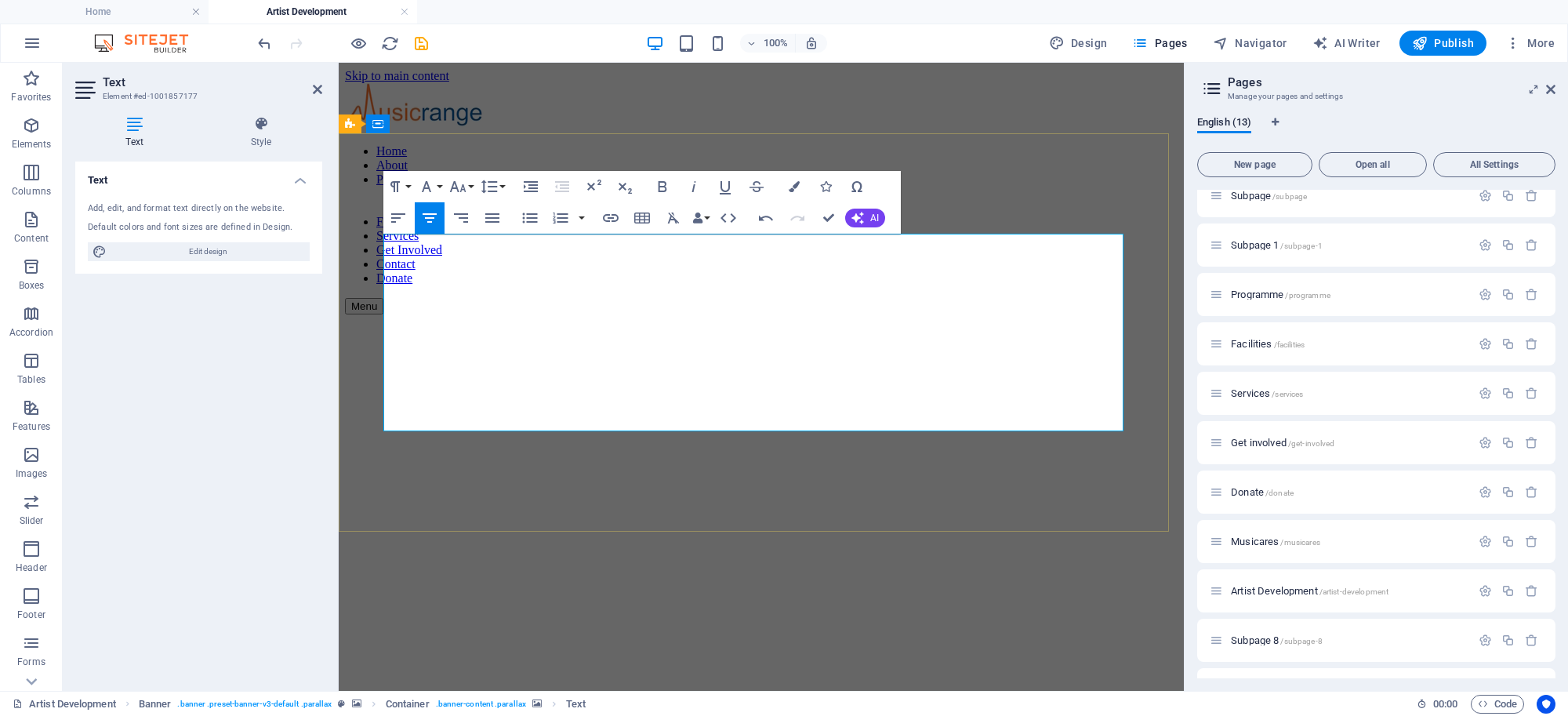
drag, startPoint x: 388, startPoint y: 385, endPoint x: 1063, endPoint y: 426, distance: 676.2
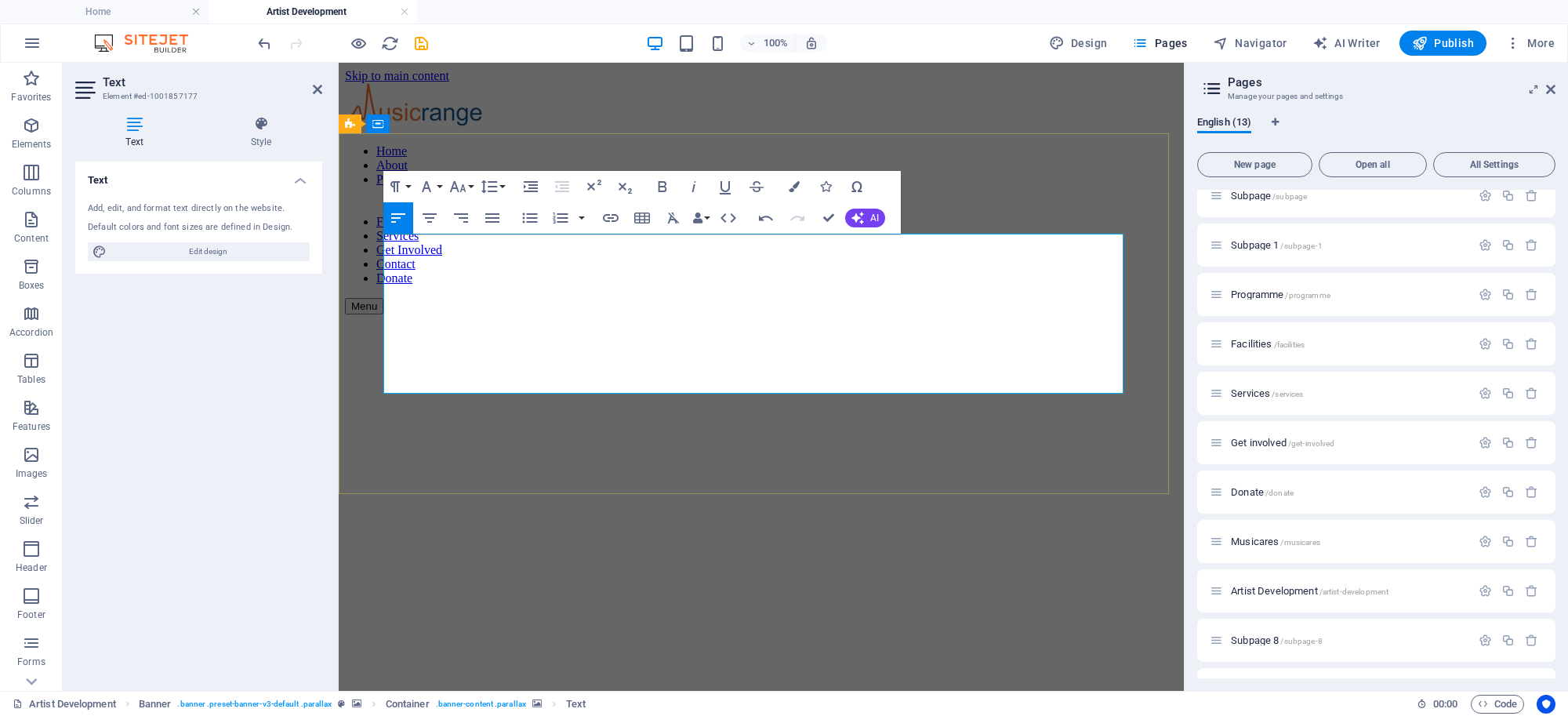
click at [789, 188] on icon "button" at bounding box center [793, 186] width 11 height 11
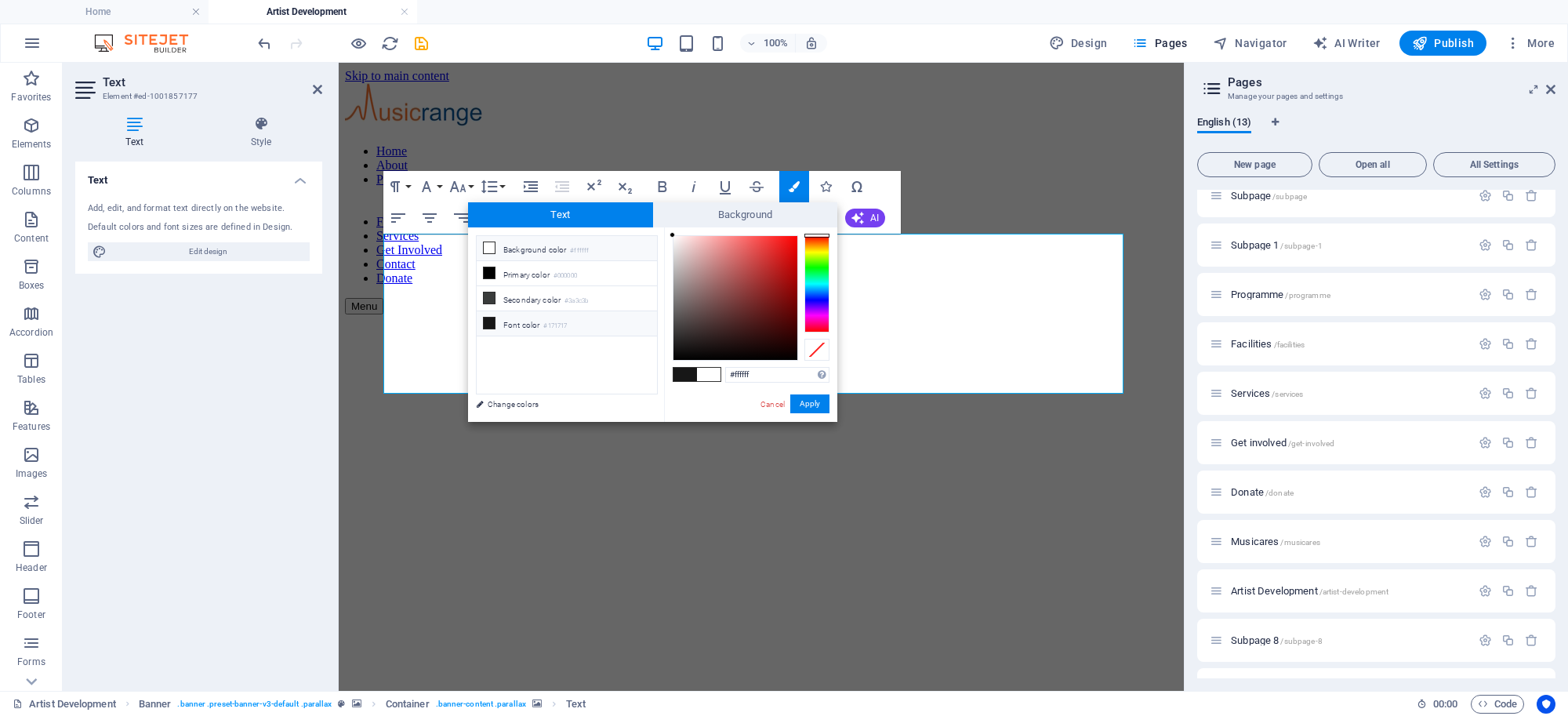
click at [486, 251] on icon at bounding box center [488, 247] width 11 height 11
click at [486, 253] on icon at bounding box center [488, 247] width 11 height 11
click at [491, 250] on icon at bounding box center [488, 247] width 11 height 11
click at [490, 253] on icon at bounding box center [488, 247] width 11 height 11
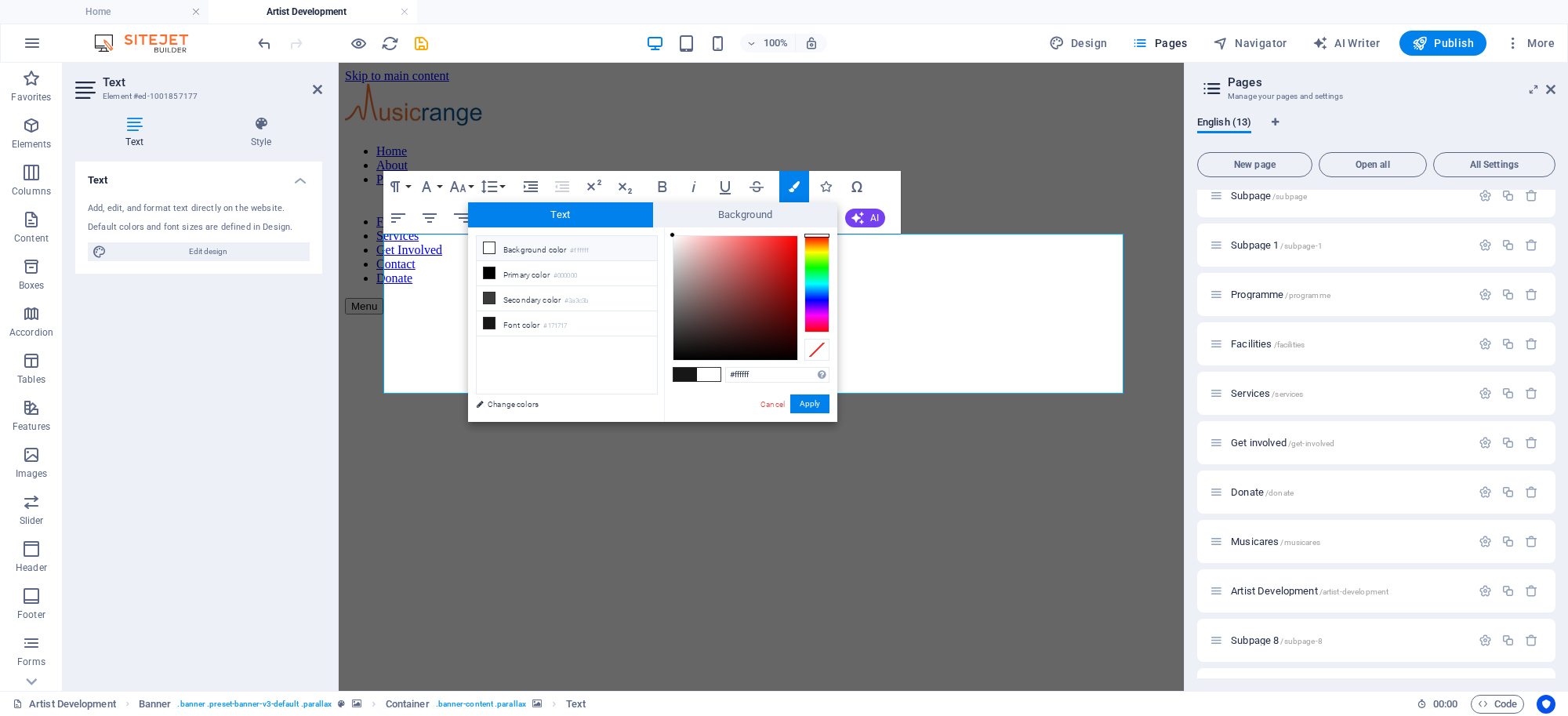
click at [707, 370] on span at bounding box center [709, 375] width 23 height 14
click at [808, 402] on button "Apply" at bounding box center [810, 403] width 39 height 18
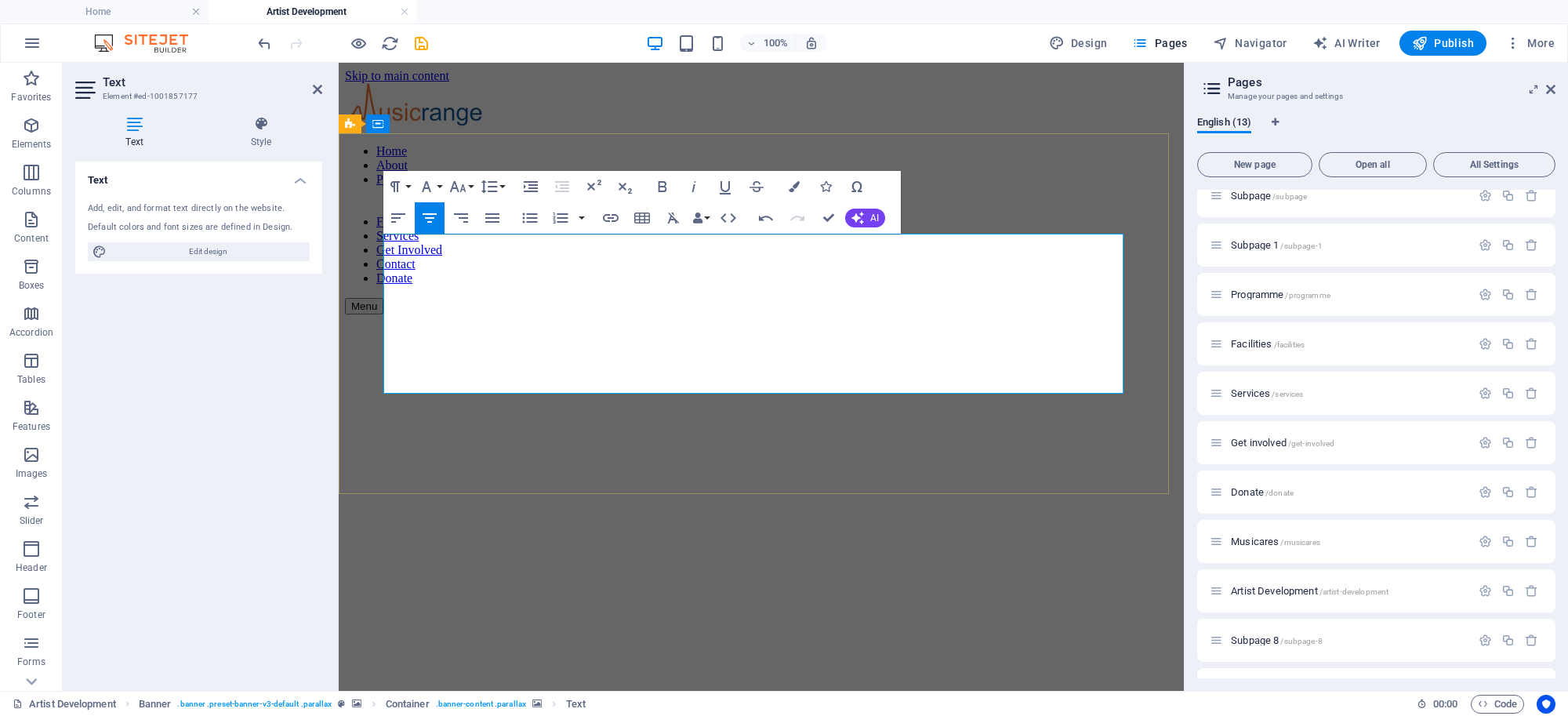
click at [396, 214] on icon "button" at bounding box center [398, 219] width 15 height 10
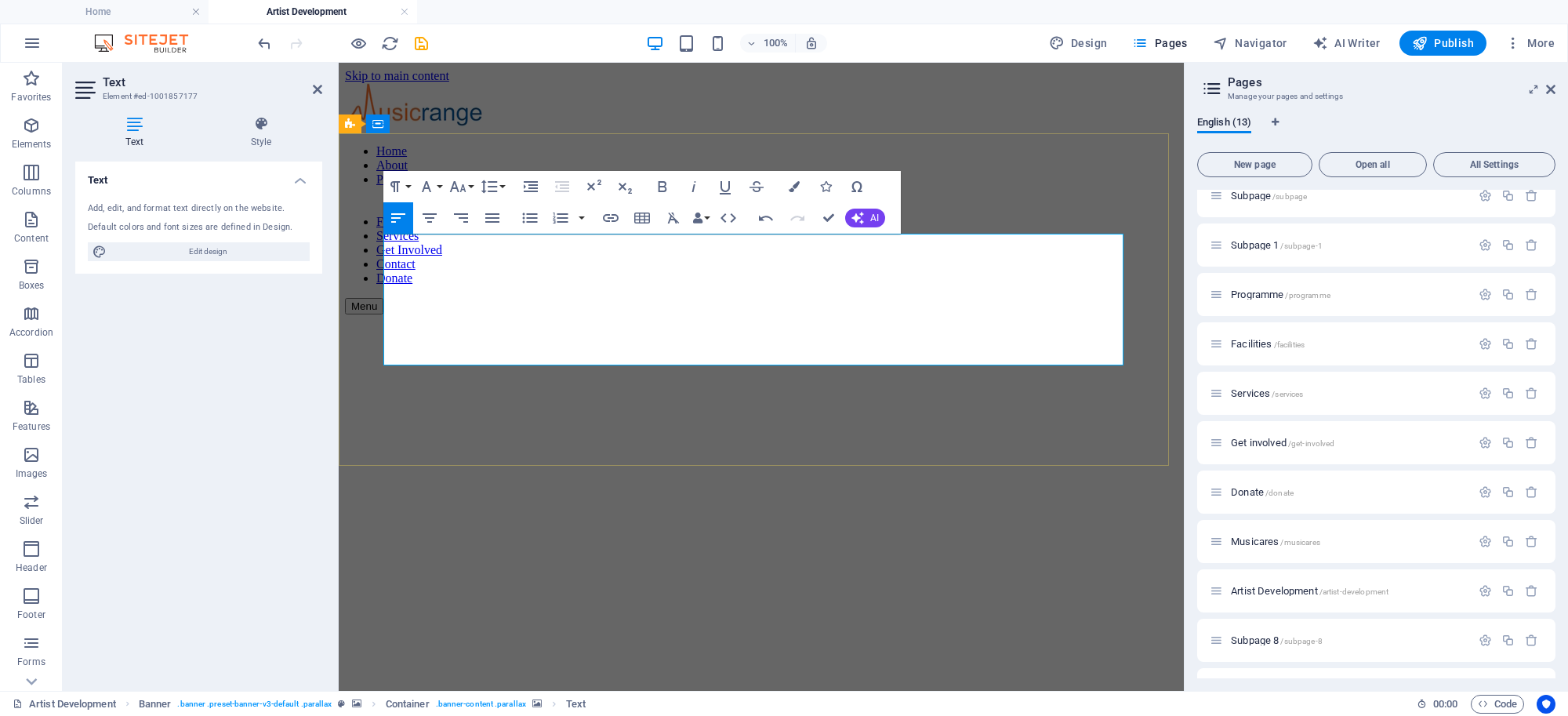
click at [433, 218] on icon "button" at bounding box center [429, 219] width 15 height 10
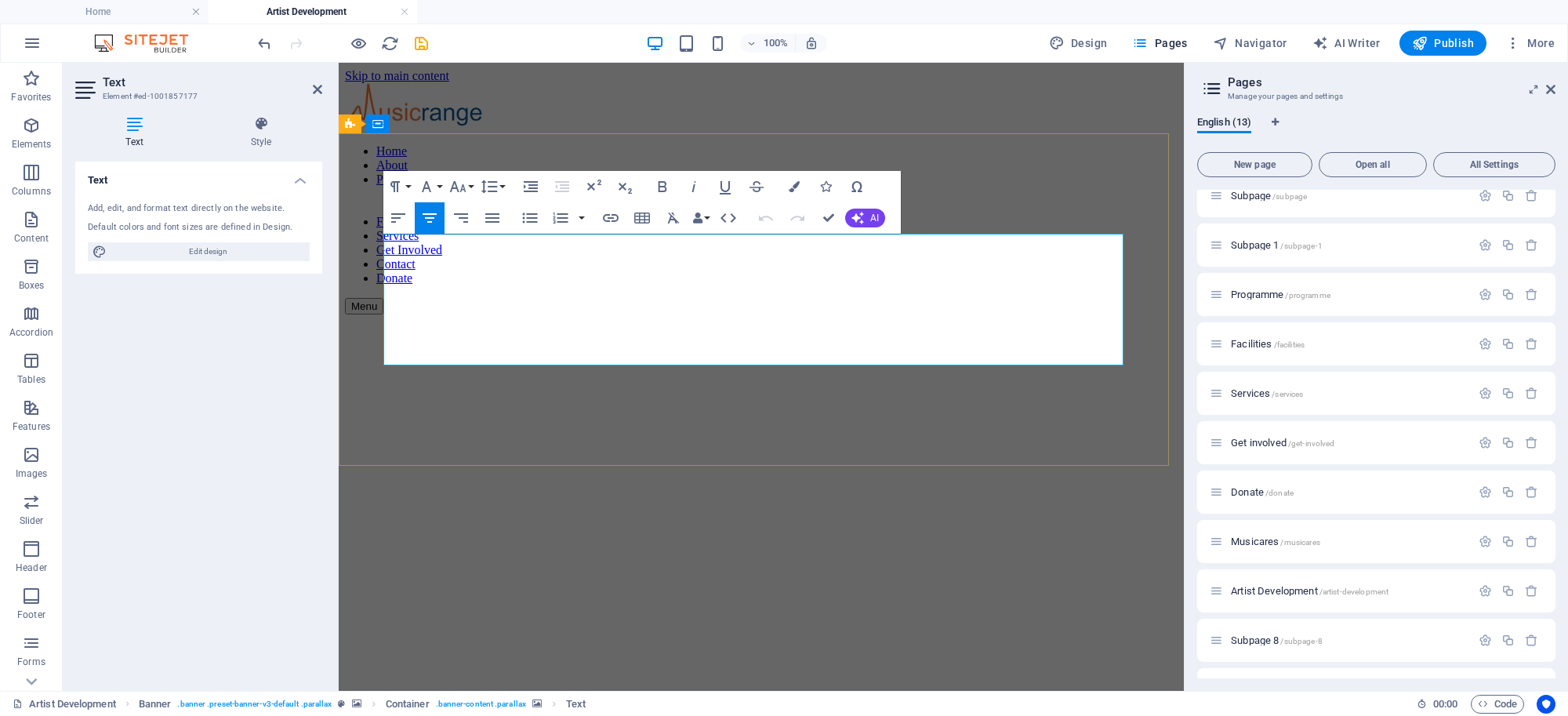
drag, startPoint x: 996, startPoint y: 242, endPoint x: 507, endPoint y: 243, distance: 489.0
copy span "At Musicrange we support artists at every stage of their journey,"
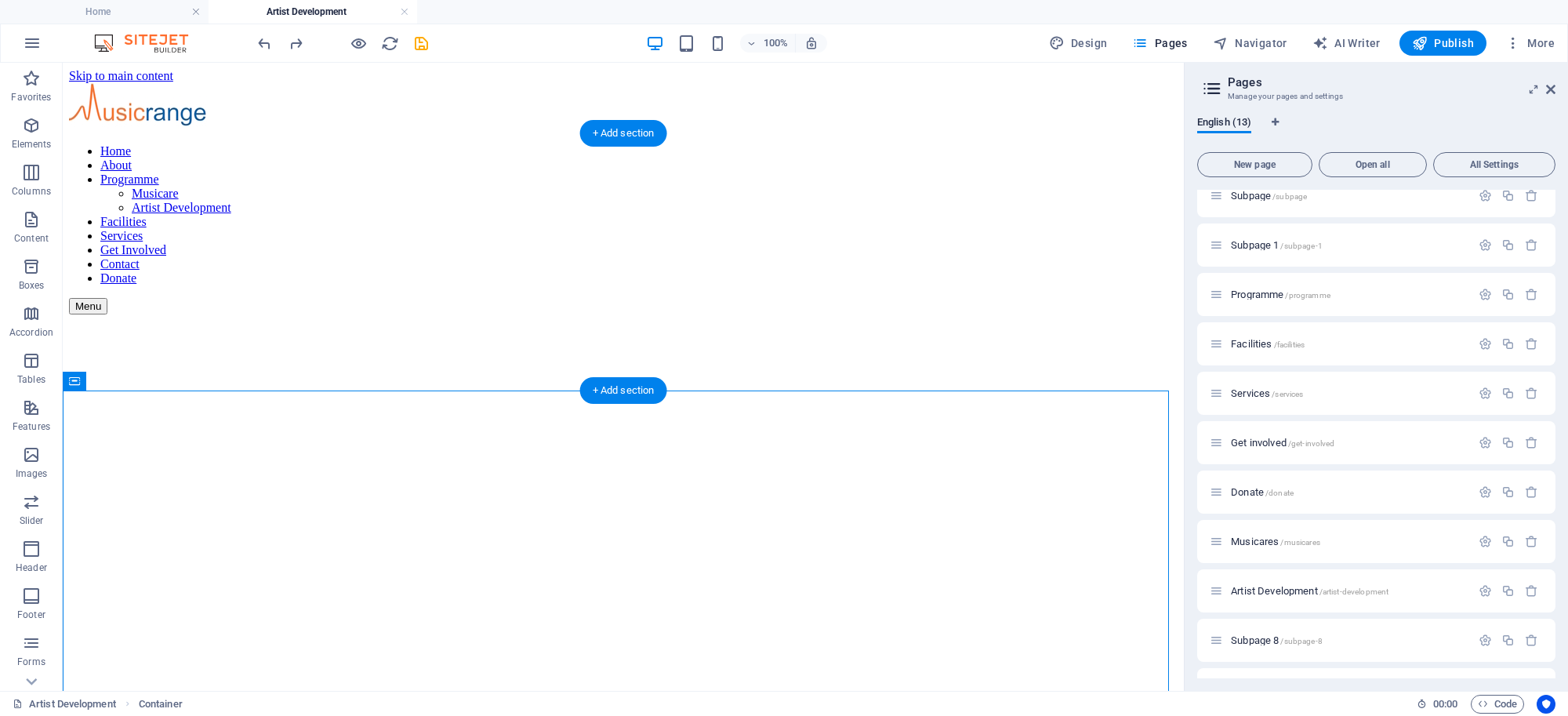
click at [521, 715] on figure at bounding box center [623, 730] width 1109 height 0
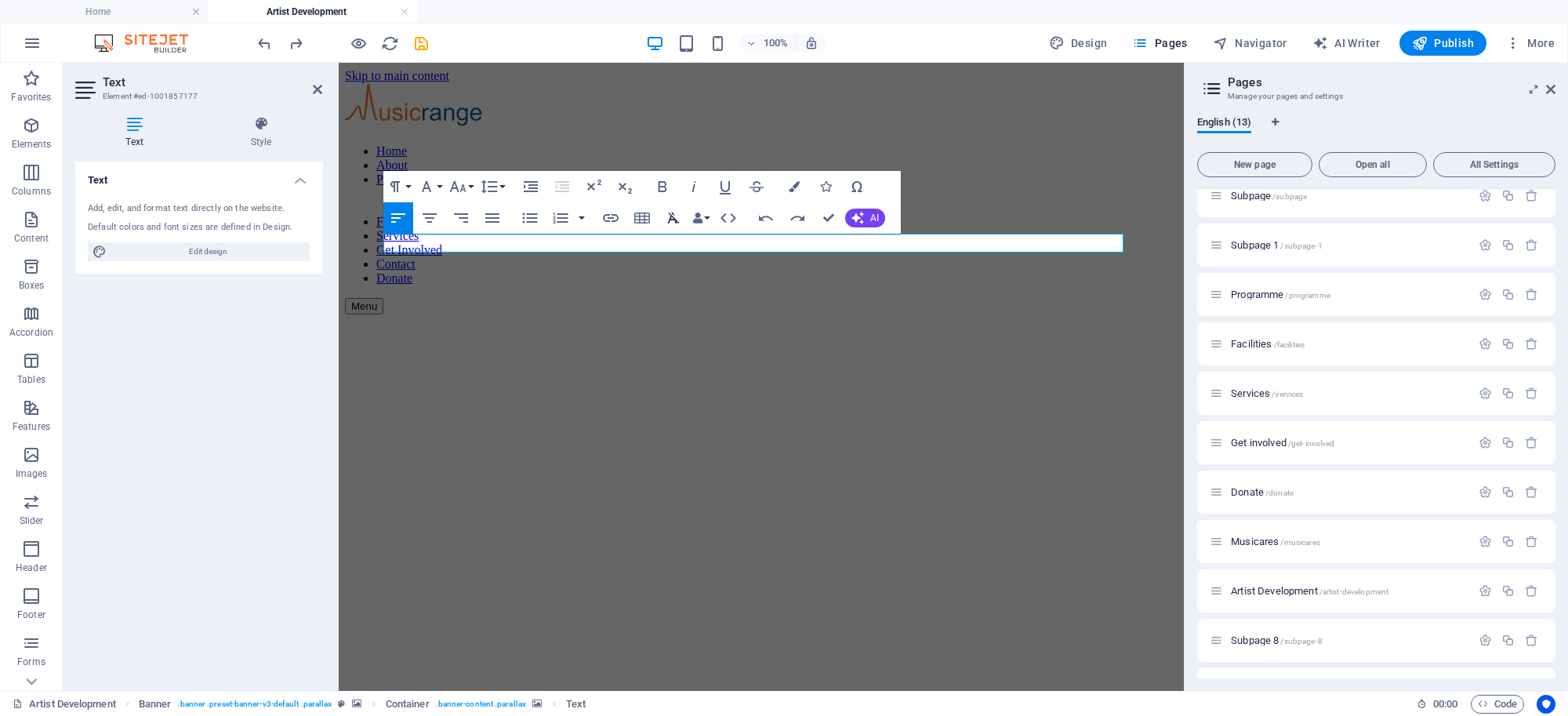
drag, startPoint x: 344, startPoint y: 171, endPoint x: 683, endPoint y: 229, distance: 343.9
click at [683, 229] on button "Clear Formatting" at bounding box center [673, 218] width 30 height 31
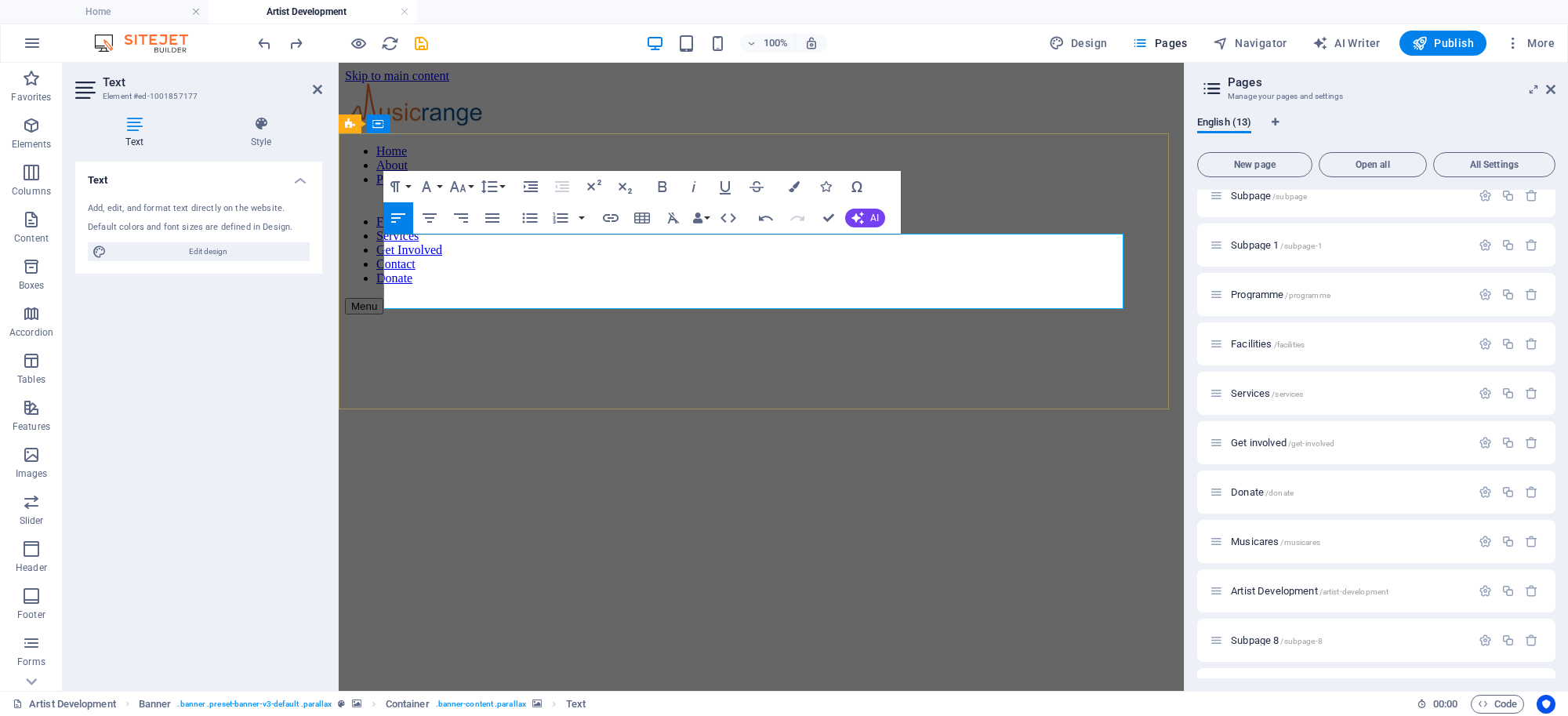
scroll to position [4308, 4]
click at [791, 183] on icon "button" at bounding box center [793, 186] width 11 height 11
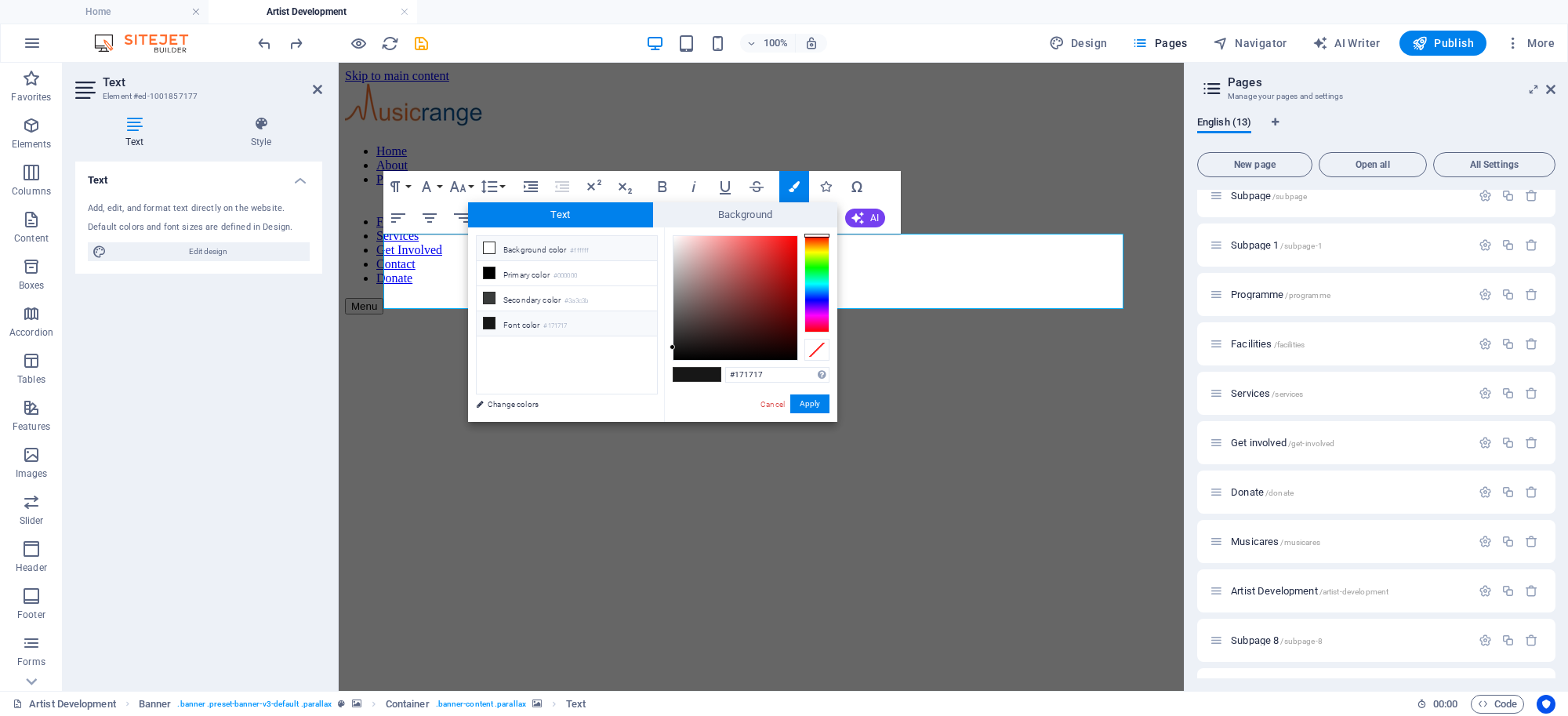
click at [492, 250] on icon at bounding box center [488, 247] width 11 height 11
type input "#ffffff"
click at [796, 405] on button "Apply" at bounding box center [810, 403] width 39 height 18
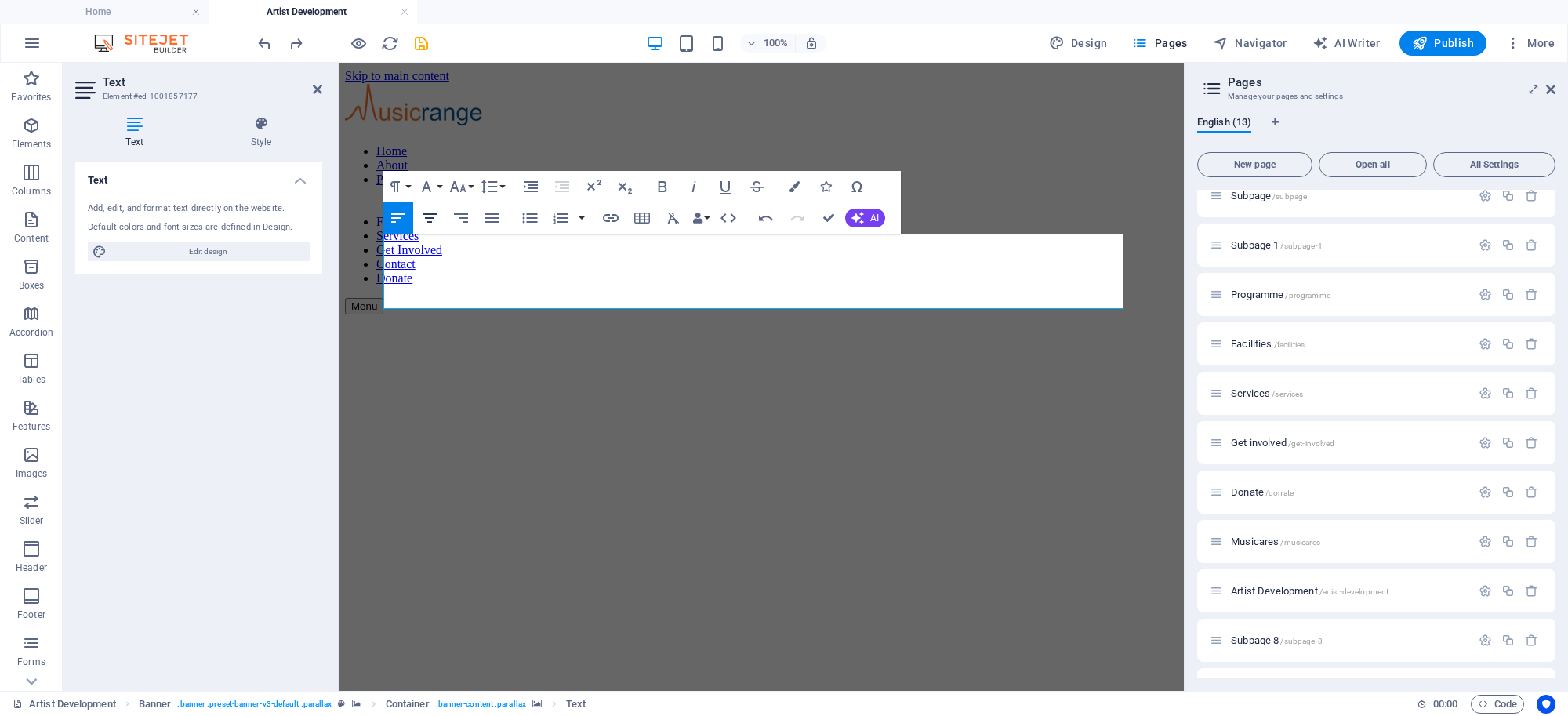
click at [435, 220] on icon "button" at bounding box center [429, 218] width 18 height 18
click at [471, 182] on button "Font Size" at bounding box center [460, 187] width 30 height 31
click at [467, 376] on link "24" at bounding box center [474, 382] width 56 height 23
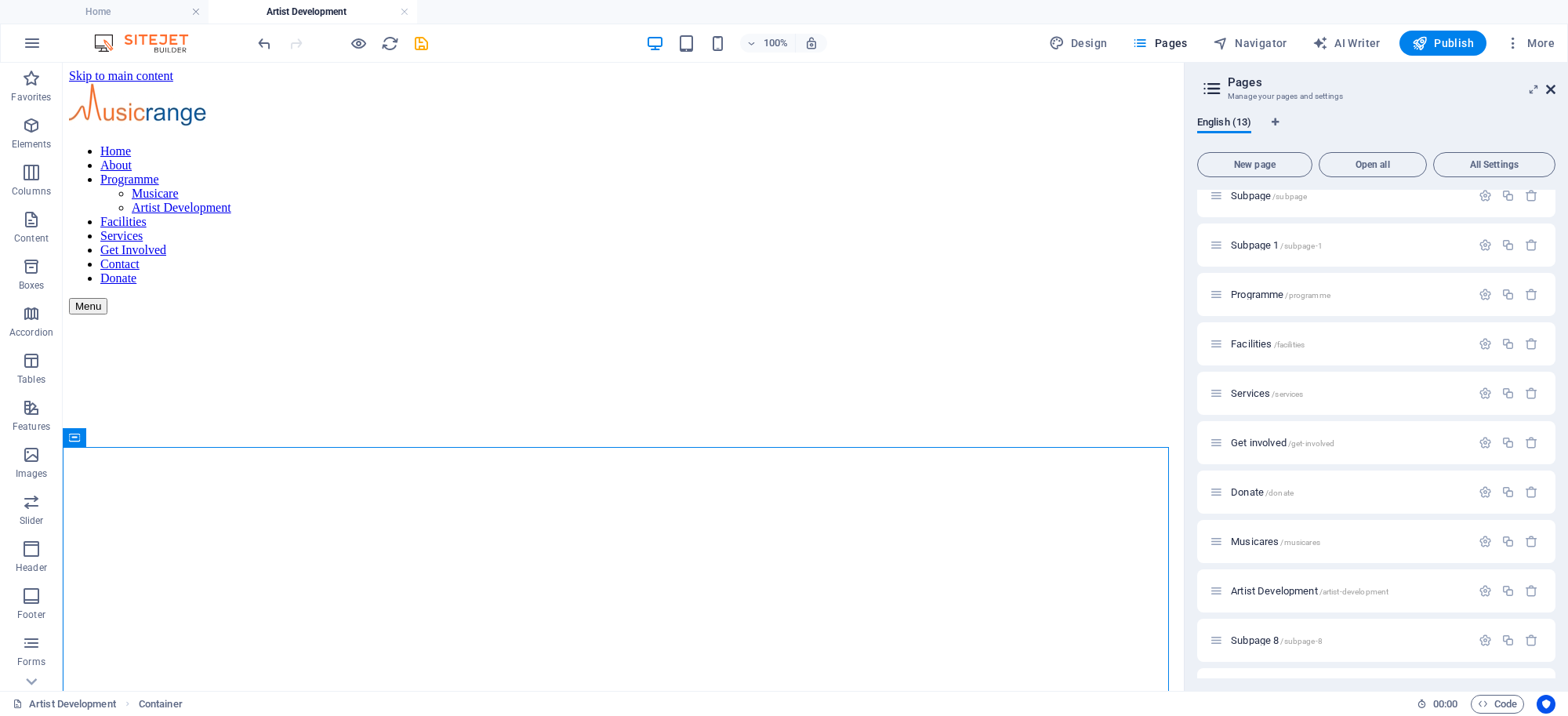
click at [1554, 86] on icon at bounding box center [1551, 89] width 10 height 13
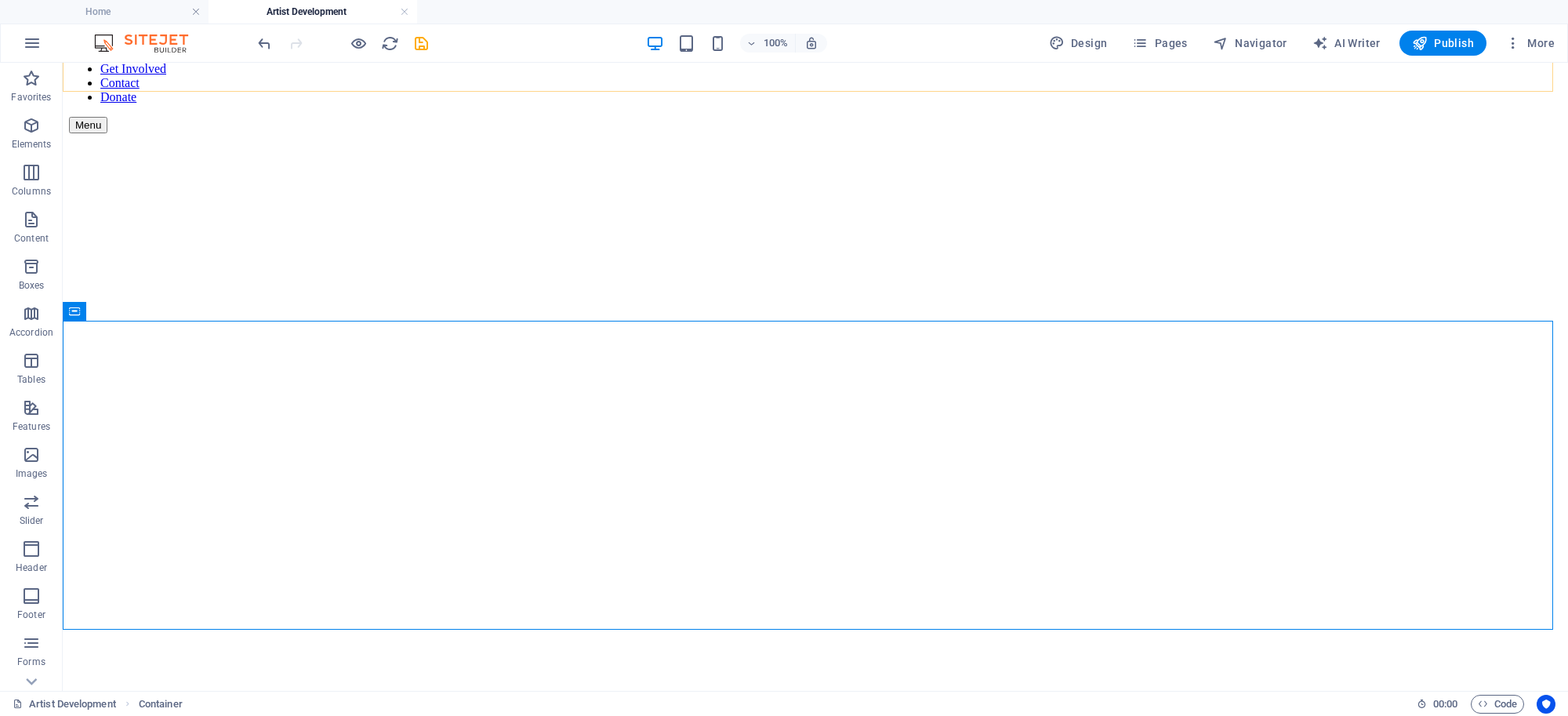
scroll to position [269, 0]
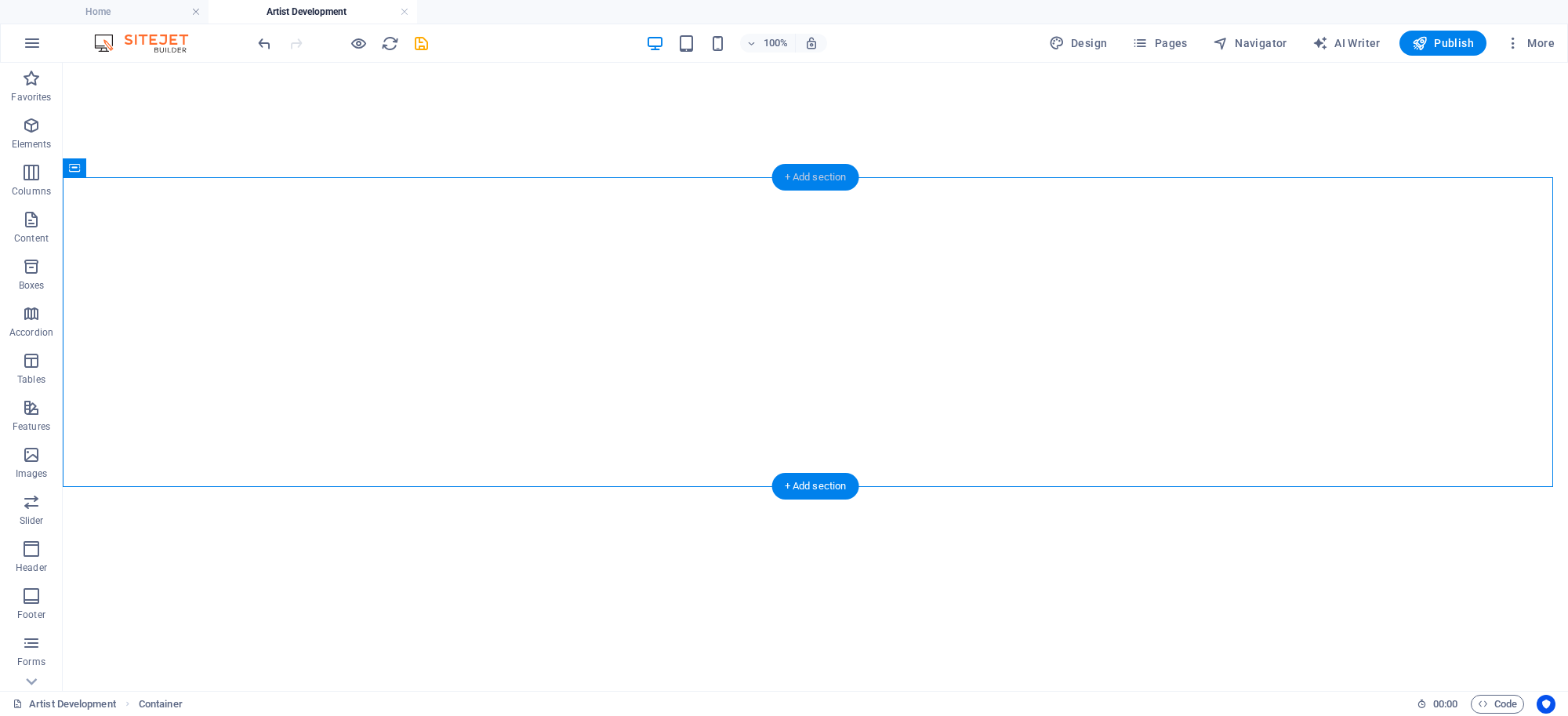
click at [812, 182] on div "+ Add section" at bounding box center [816, 177] width 87 height 26
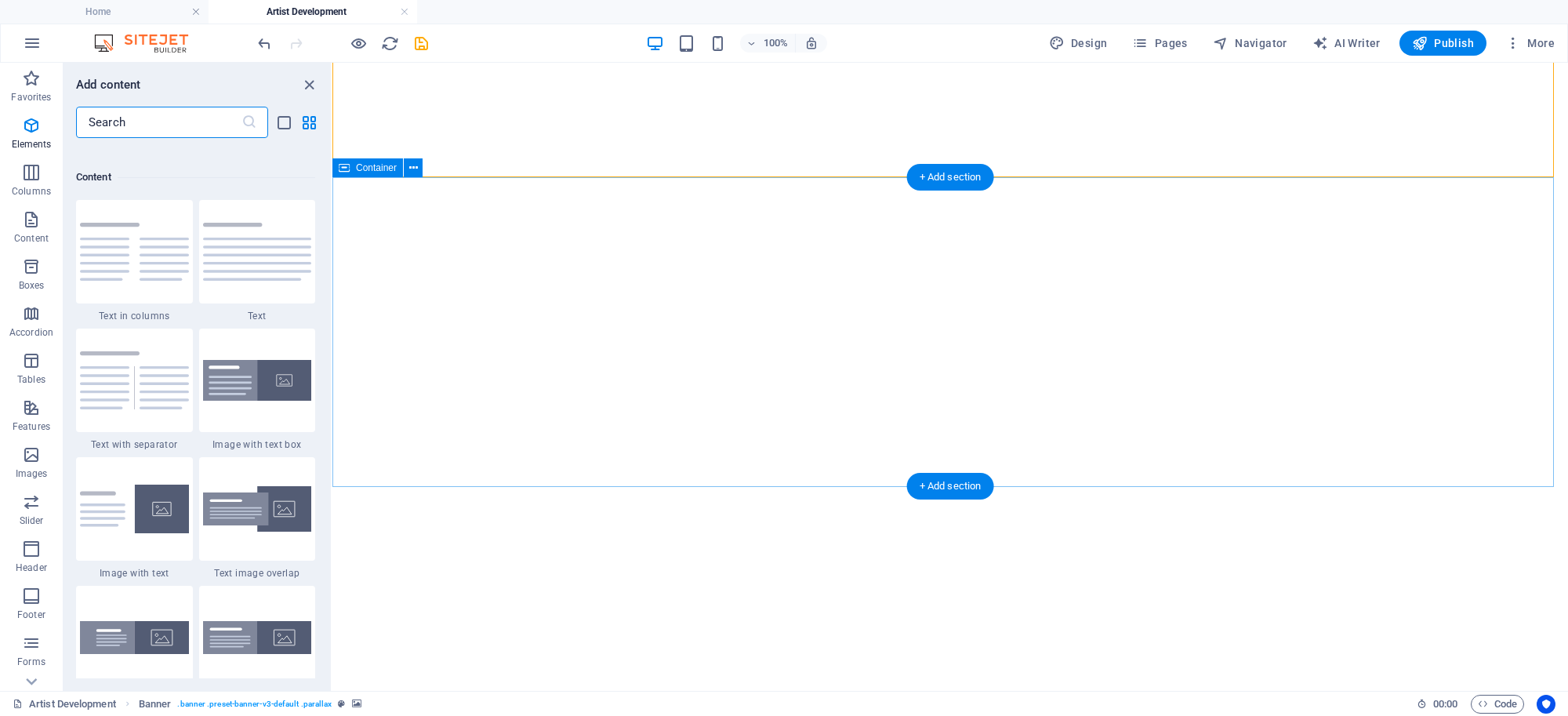
scroll to position [2743, 0]
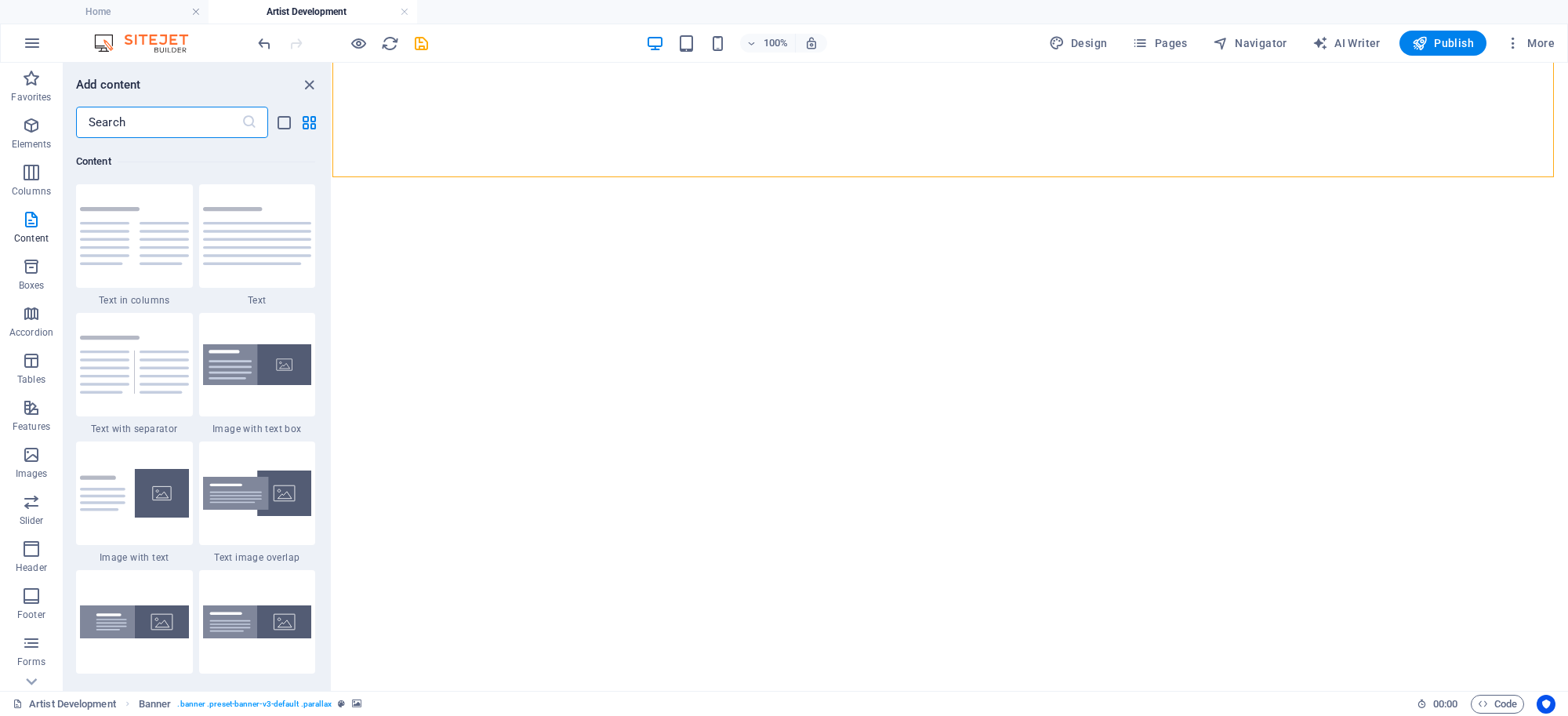
click at [177, 128] on input "text" at bounding box center [158, 122] width 165 height 31
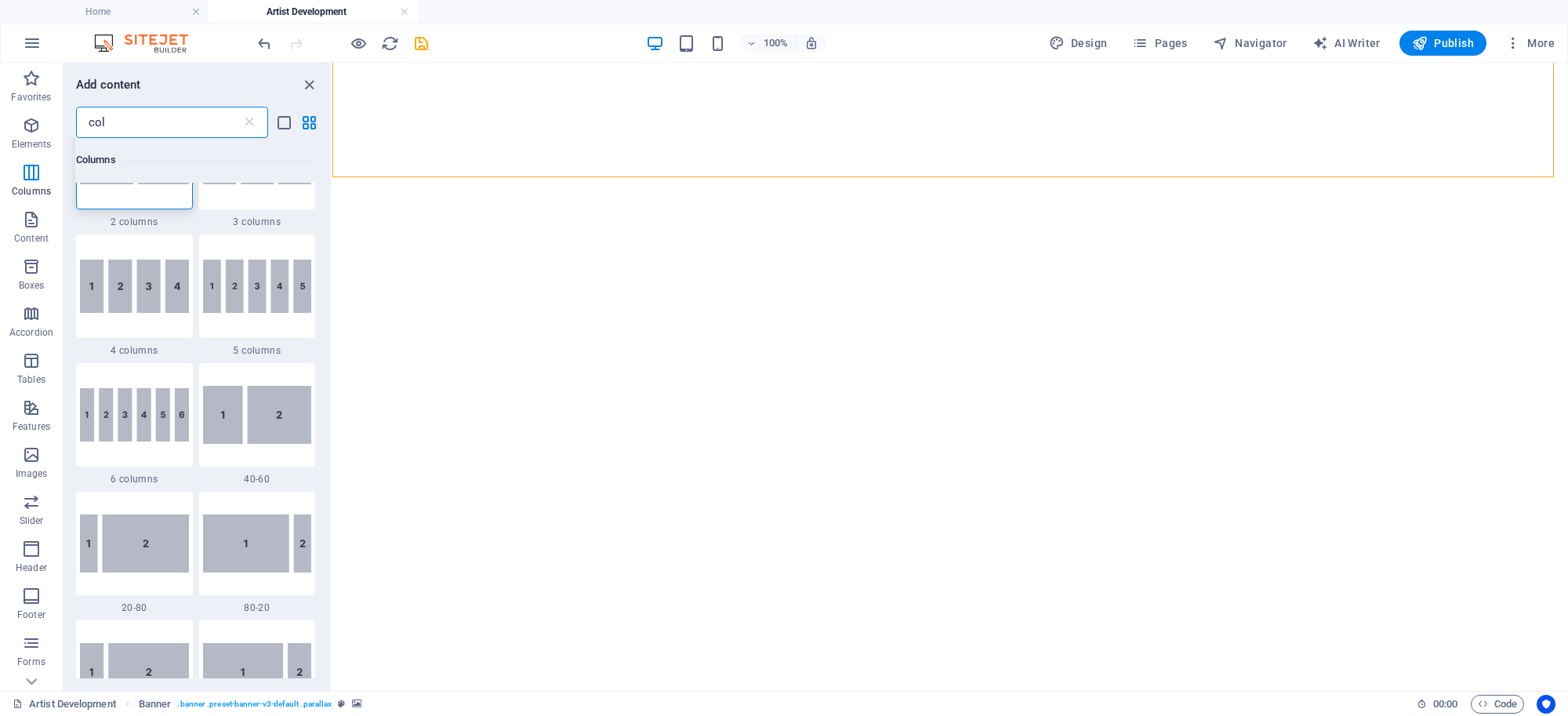
scroll to position [0, 0]
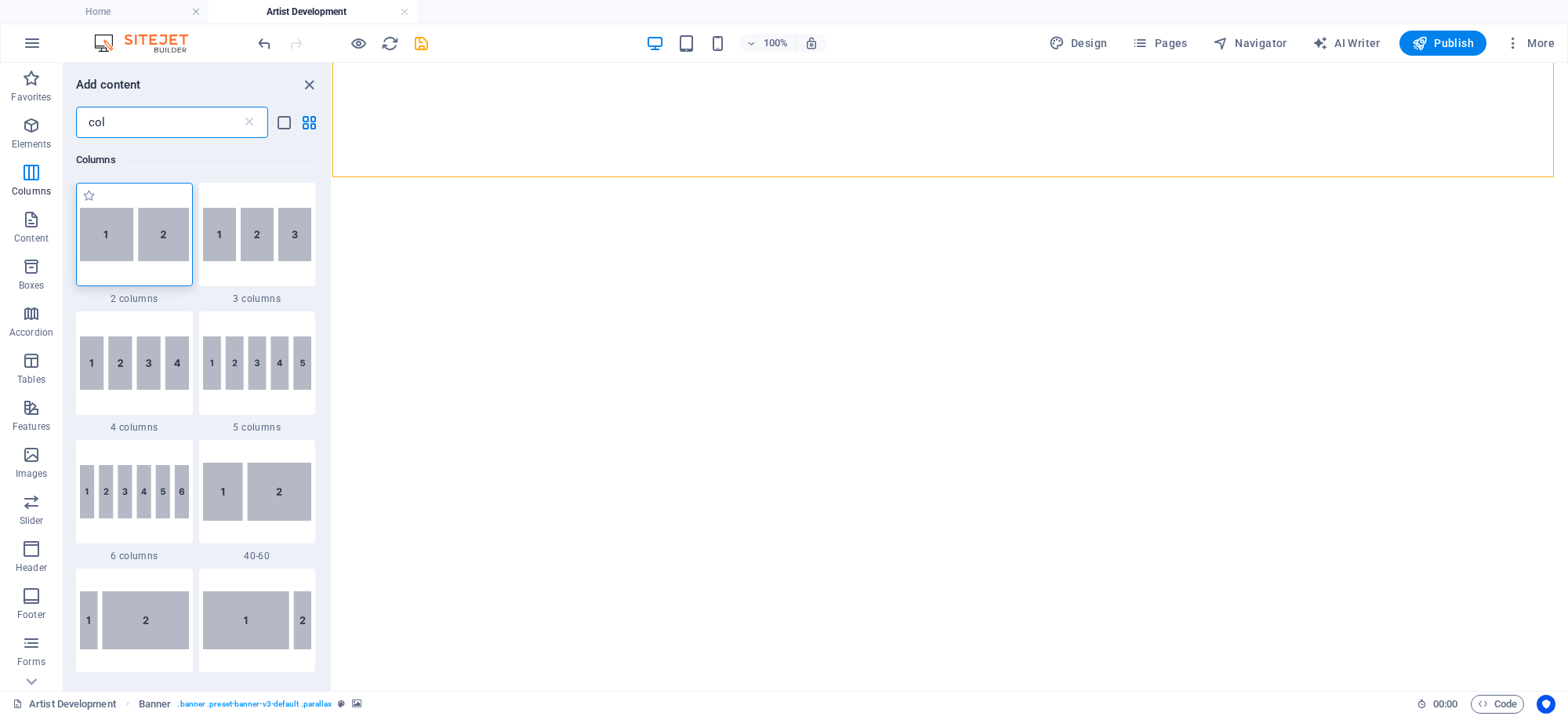
type input "col"
click at [155, 235] on img at bounding box center [134, 234] width 109 height 53
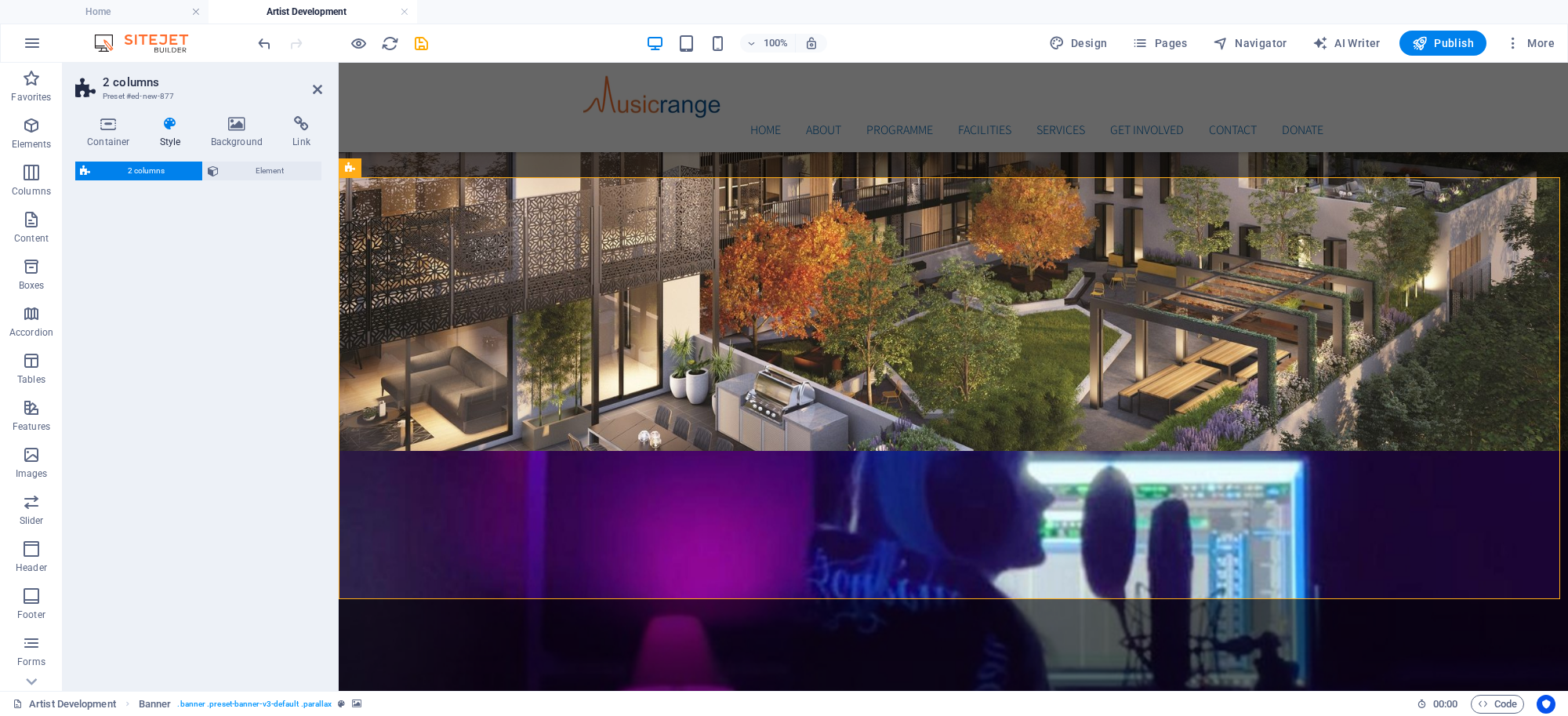
select select "rem"
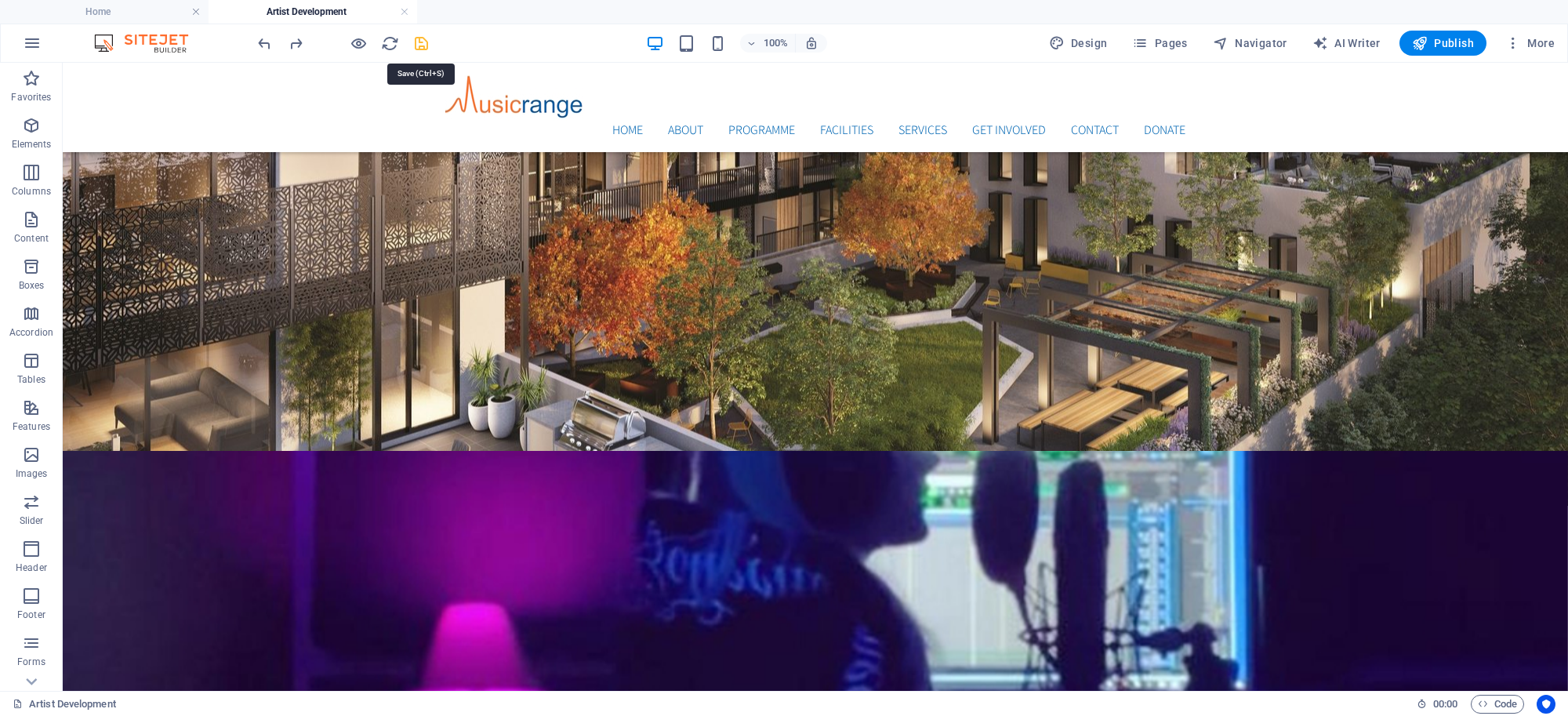
click at [421, 45] on icon "save" at bounding box center [421, 44] width 18 height 18
click at [127, 12] on h4 "Home" at bounding box center [104, 12] width 209 height 17
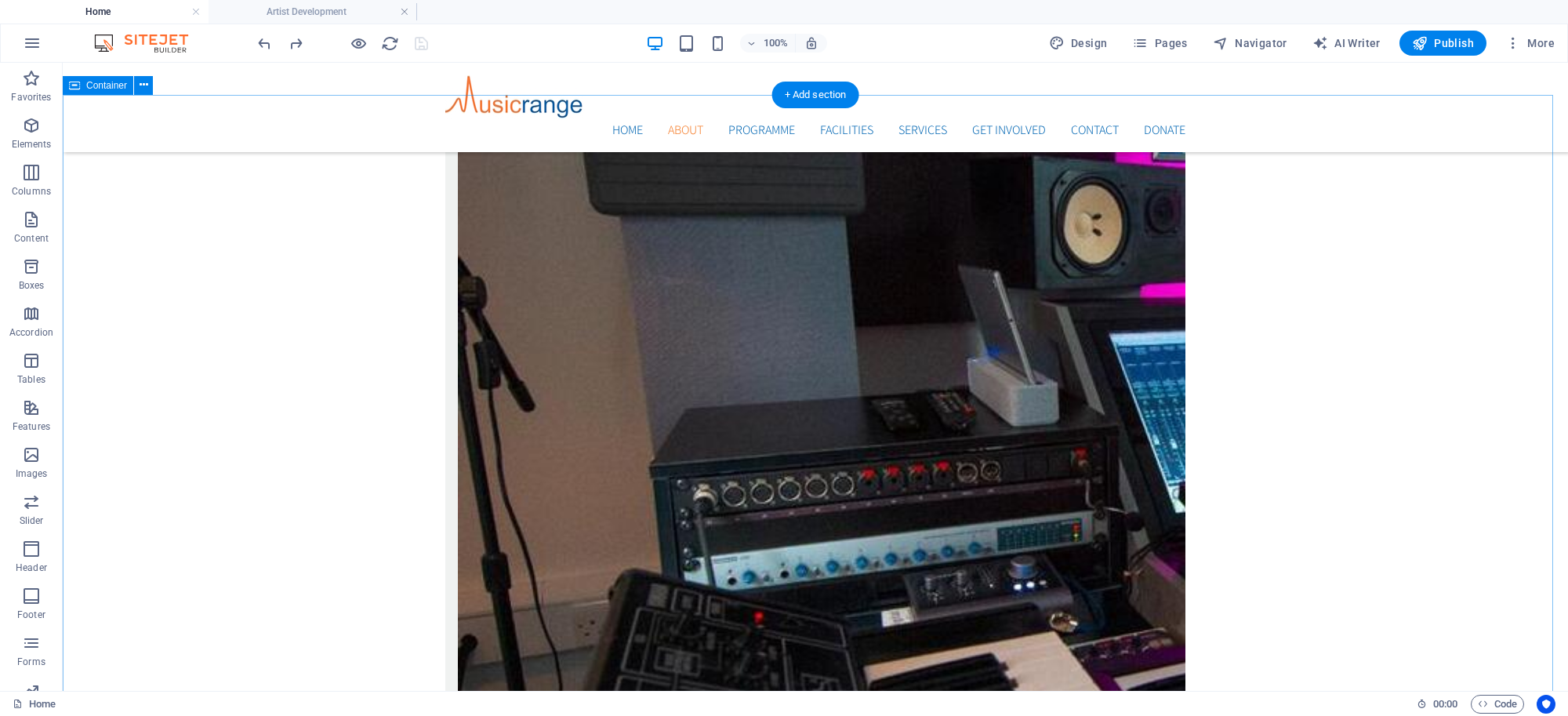
scroll to position [2725, 0]
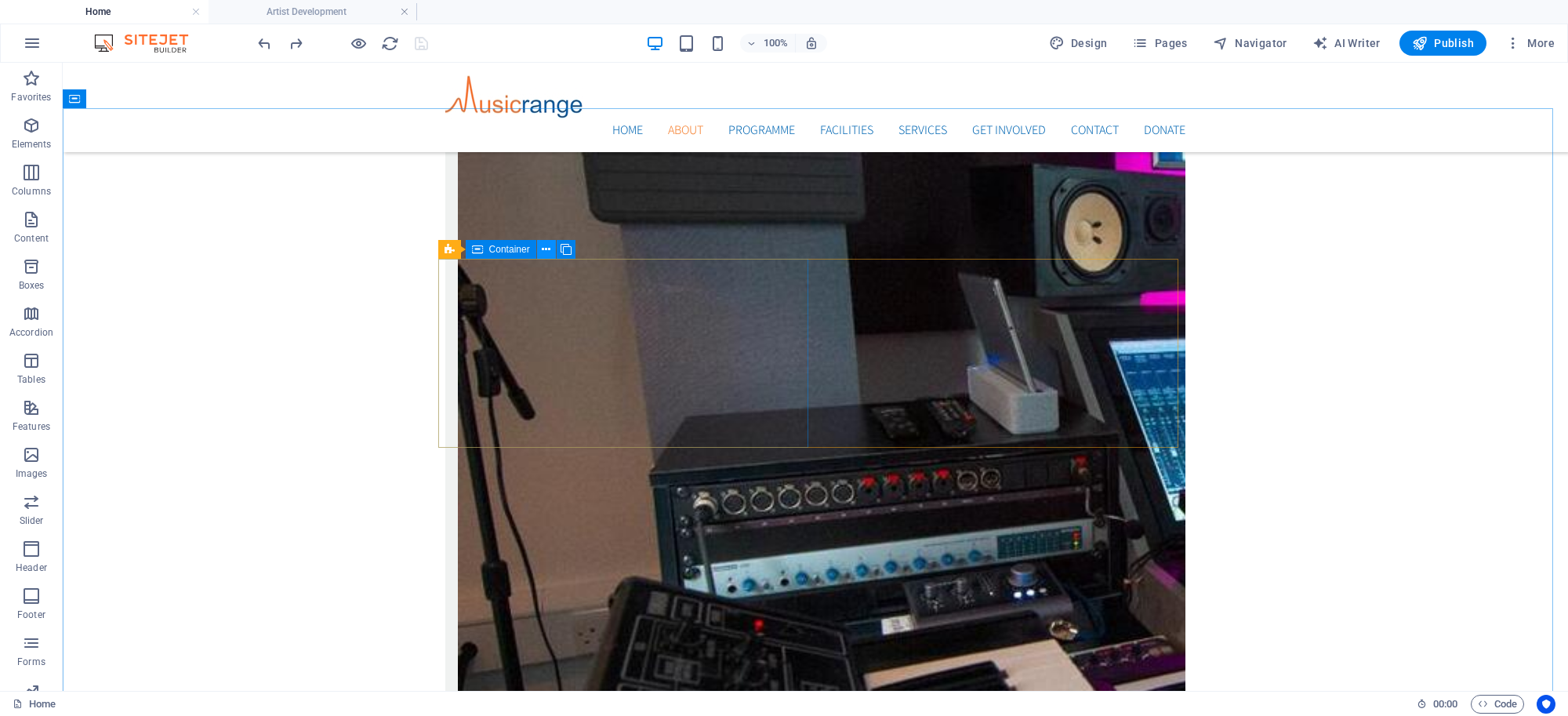
click at [539, 250] on button at bounding box center [546, 249] width 18 height 18
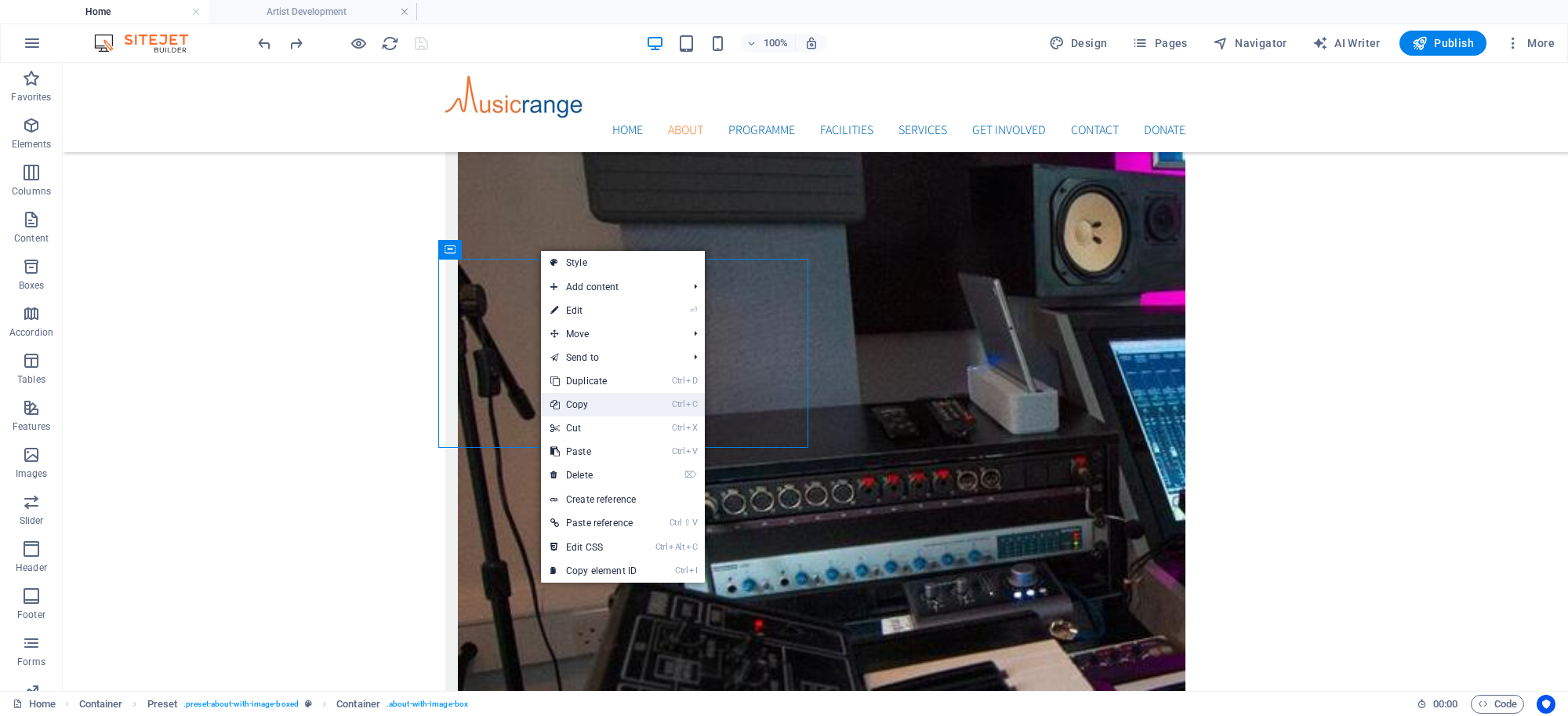
click at [580, 402] on link "Ctrl C Copy" at bounding box center [593, 404] width 105 height 23
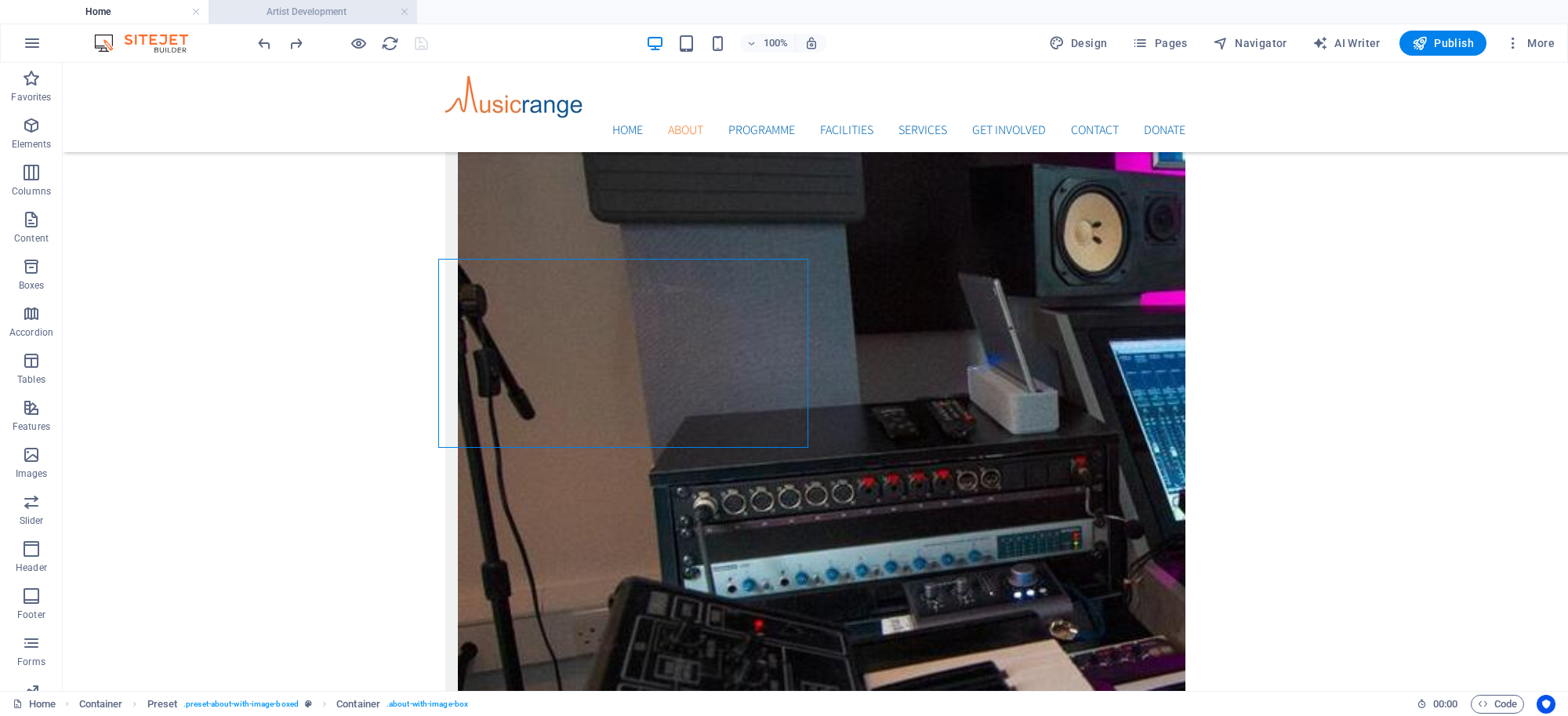
click at [378, 12] on h4 "Artist Development" at bounding box center [313, 12] width 209 height 17
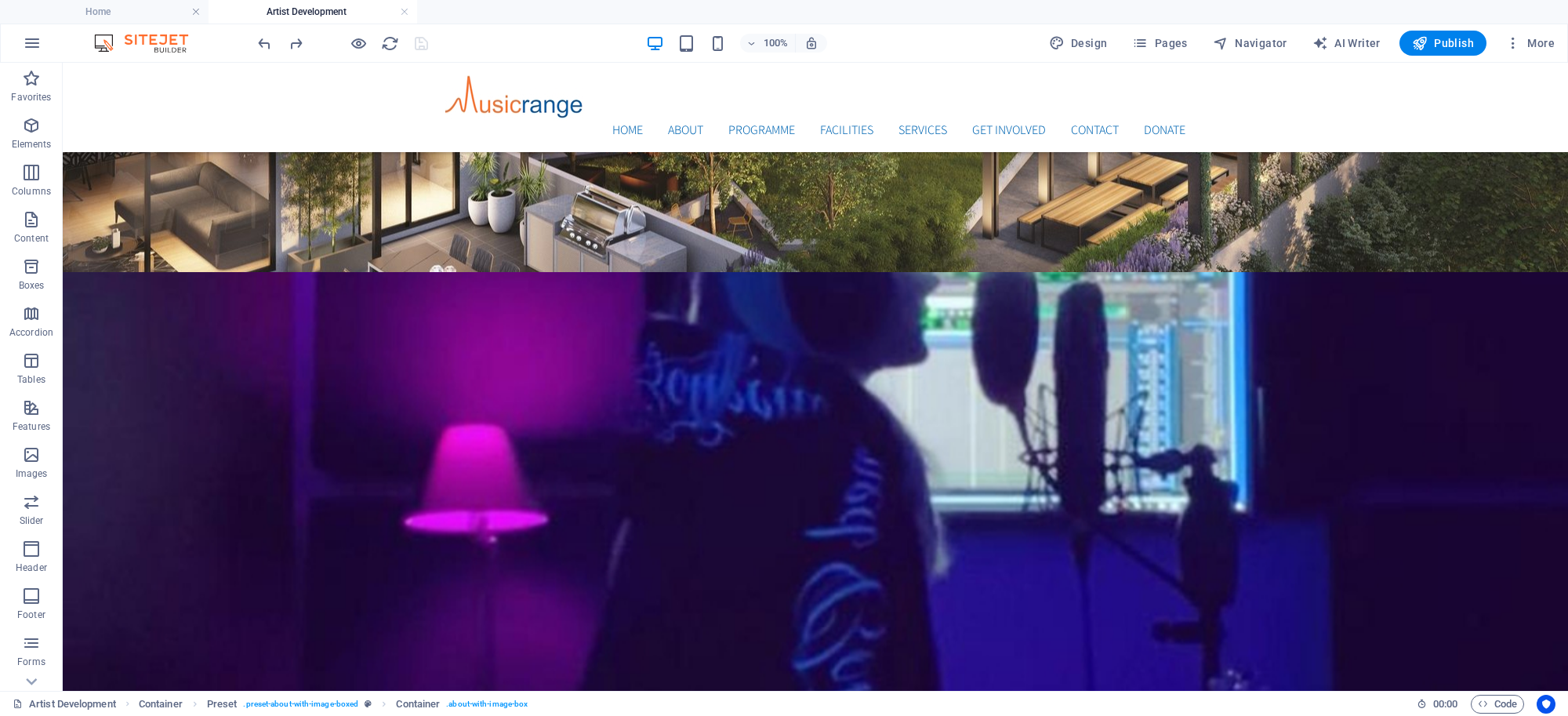
scroll to position [0, 0]
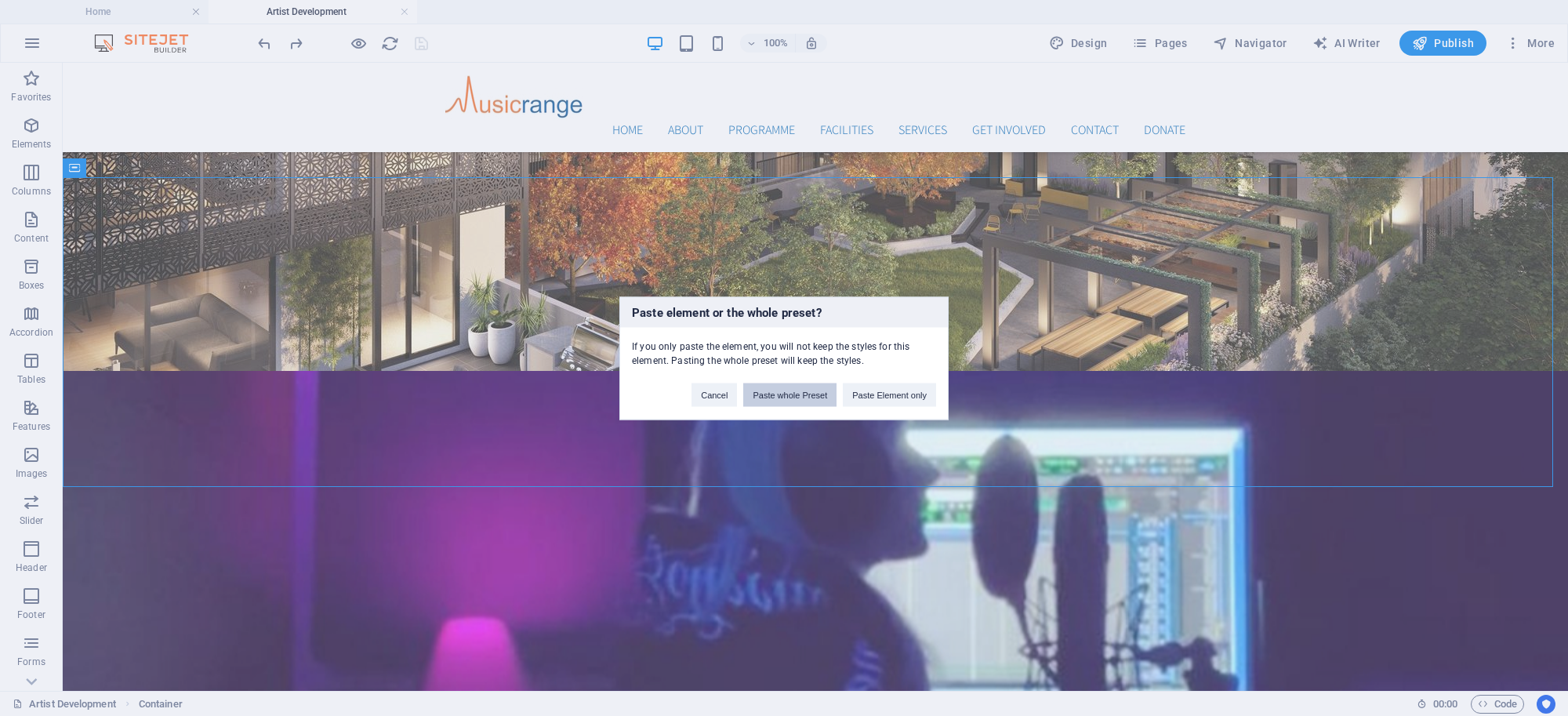
click at [819, 394] on button "Paste whole Preset" at bounding box center [789, 394] width 93 height 23
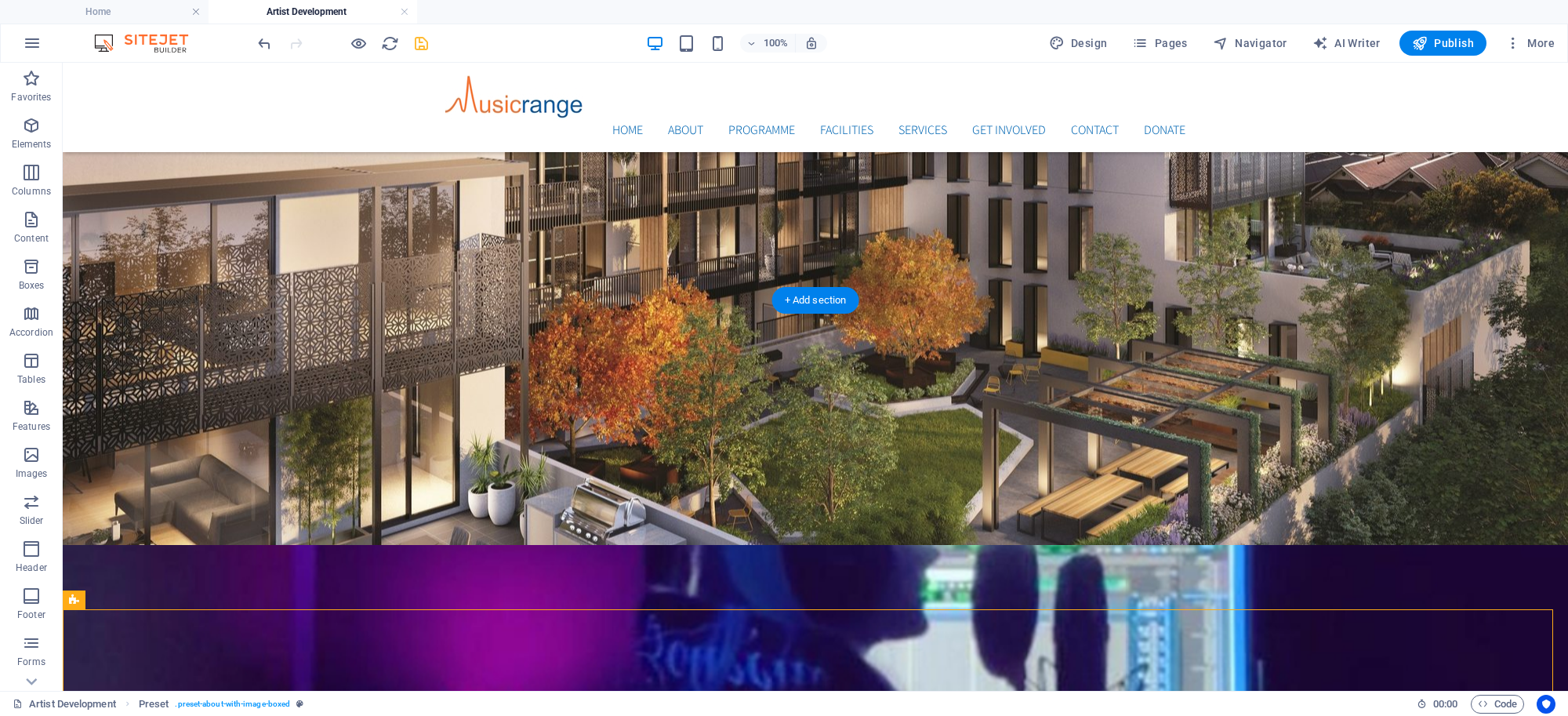
scroll to position [143, 0]
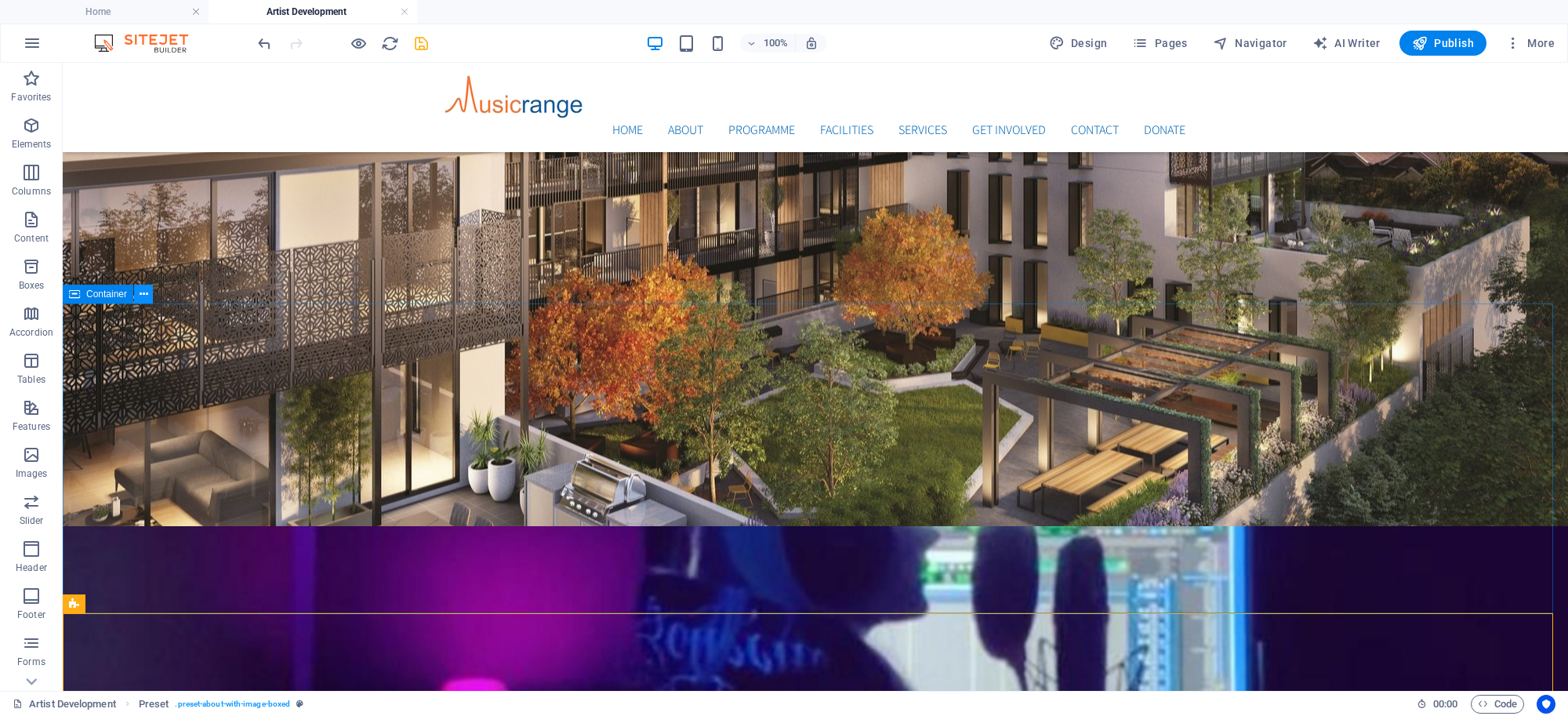
click at [142, 292] on icon at bounding box center [144, 294] width 9 height 17
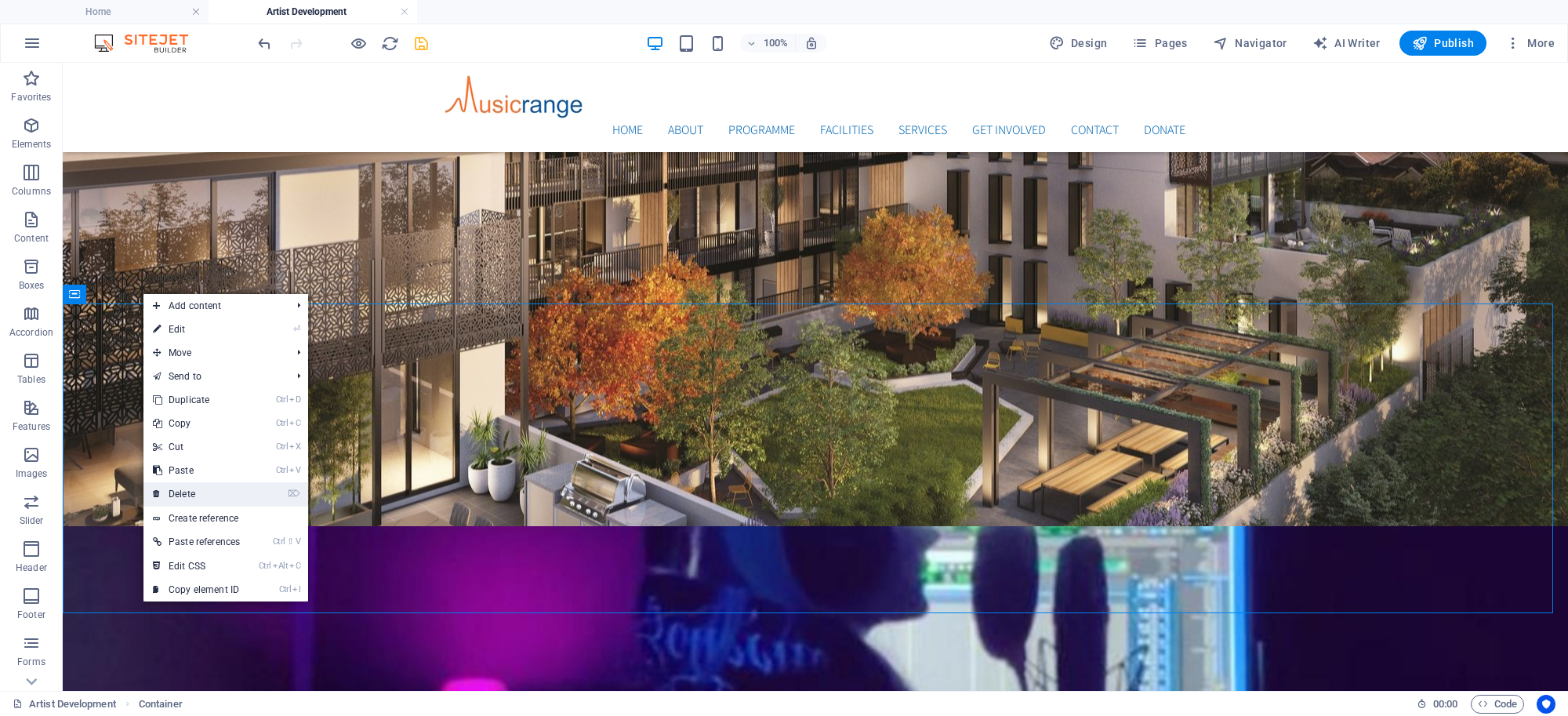
click at [193, 487] on link "⌦ Delete" at bounding box center [196, 494] width 106 height 23
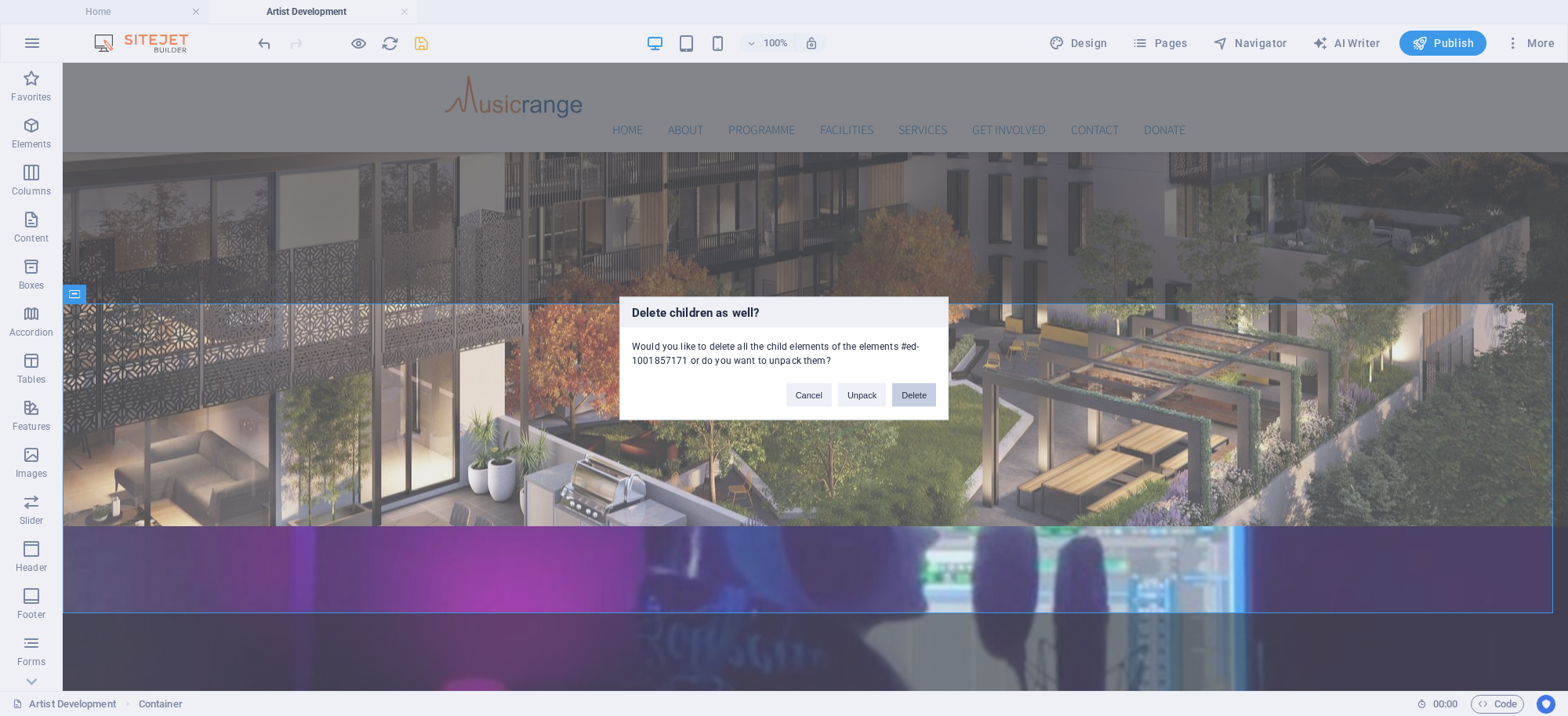
click at [914, 396] on button "Delete" at bounding box center [914, 394] width 44 height 23
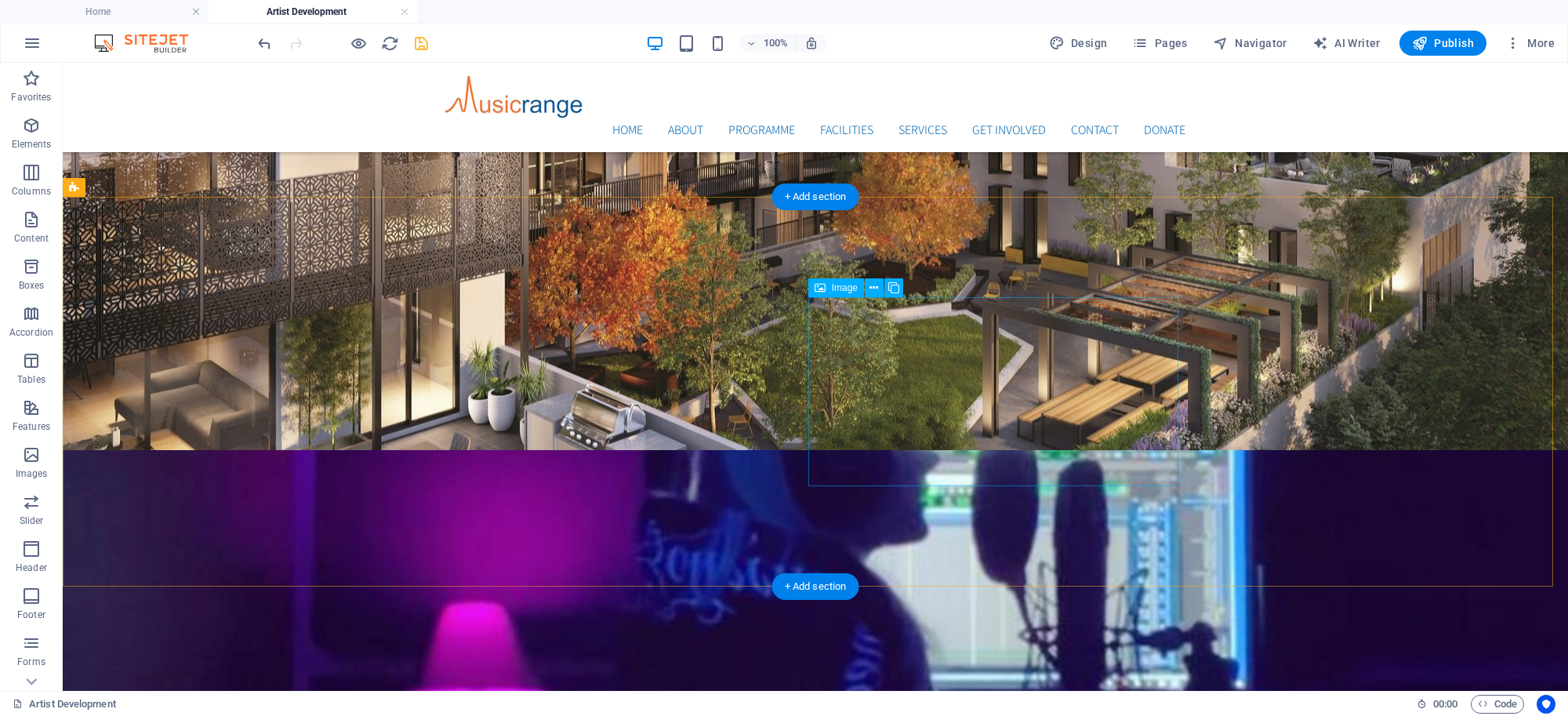
scroll to position [258, 0]
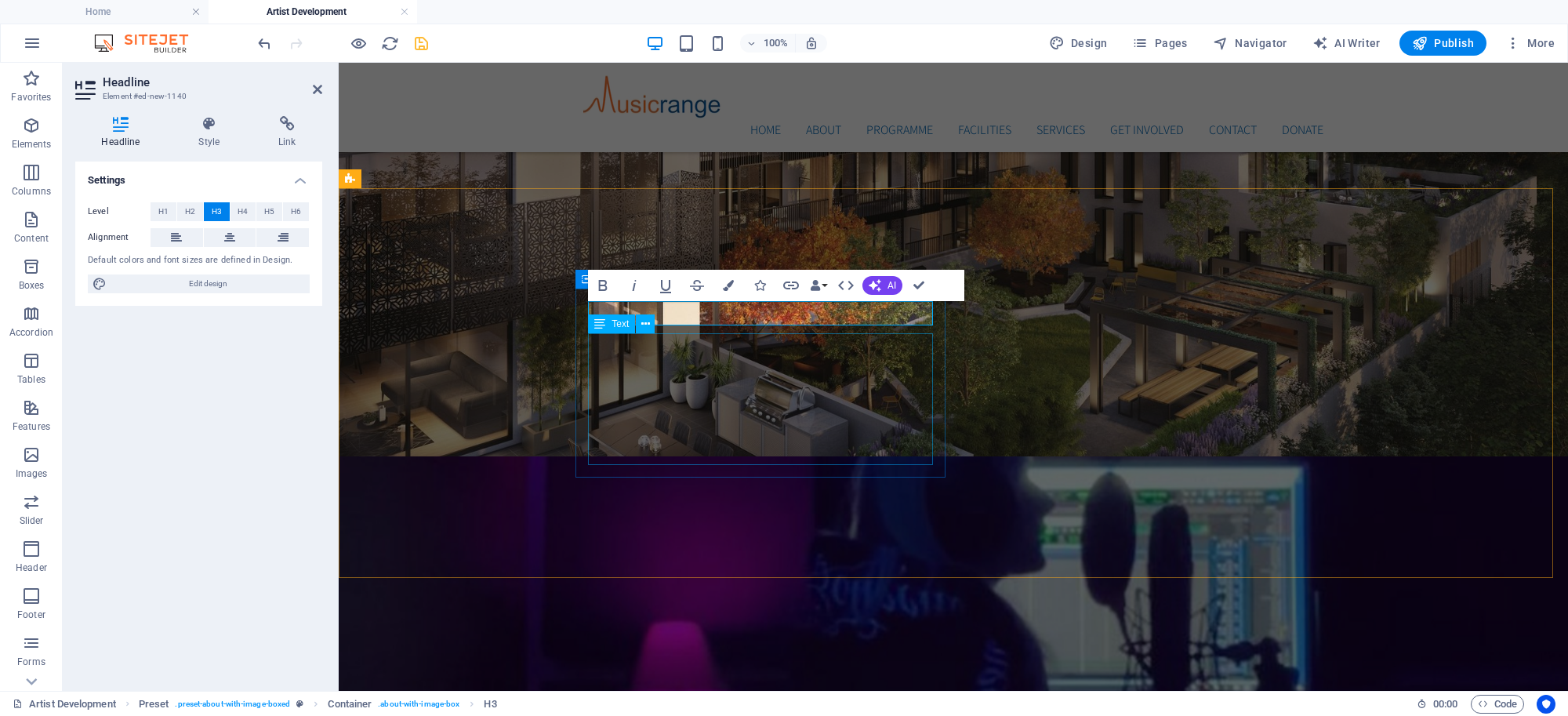
drag, startPoint x: 641, startPoint y: 352, endPoint x: 918, endPoint y: 352, distance: 277.0
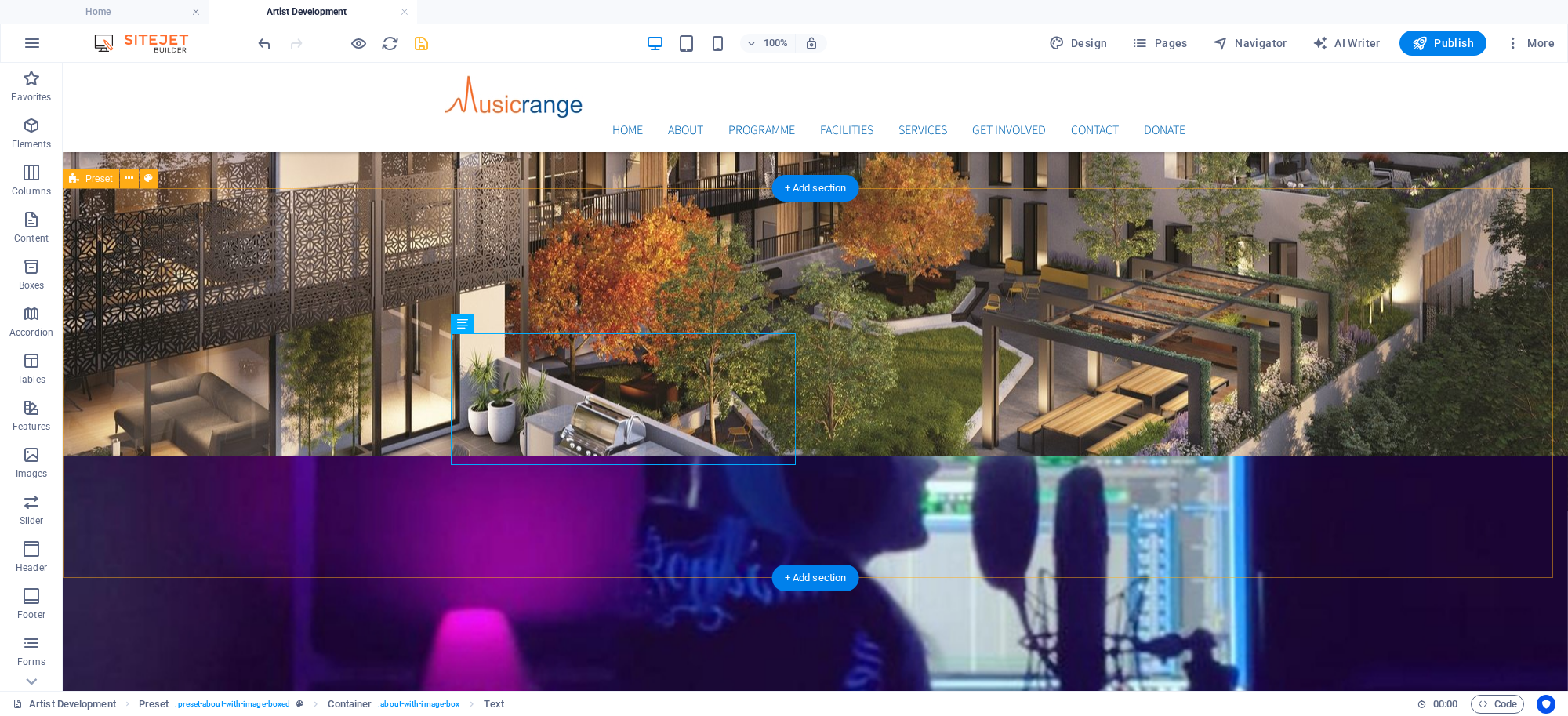
drag, startPoint x: 601, startPoint y: 392, endPoint x: 325, endPoint y: 391, distance: 276.0
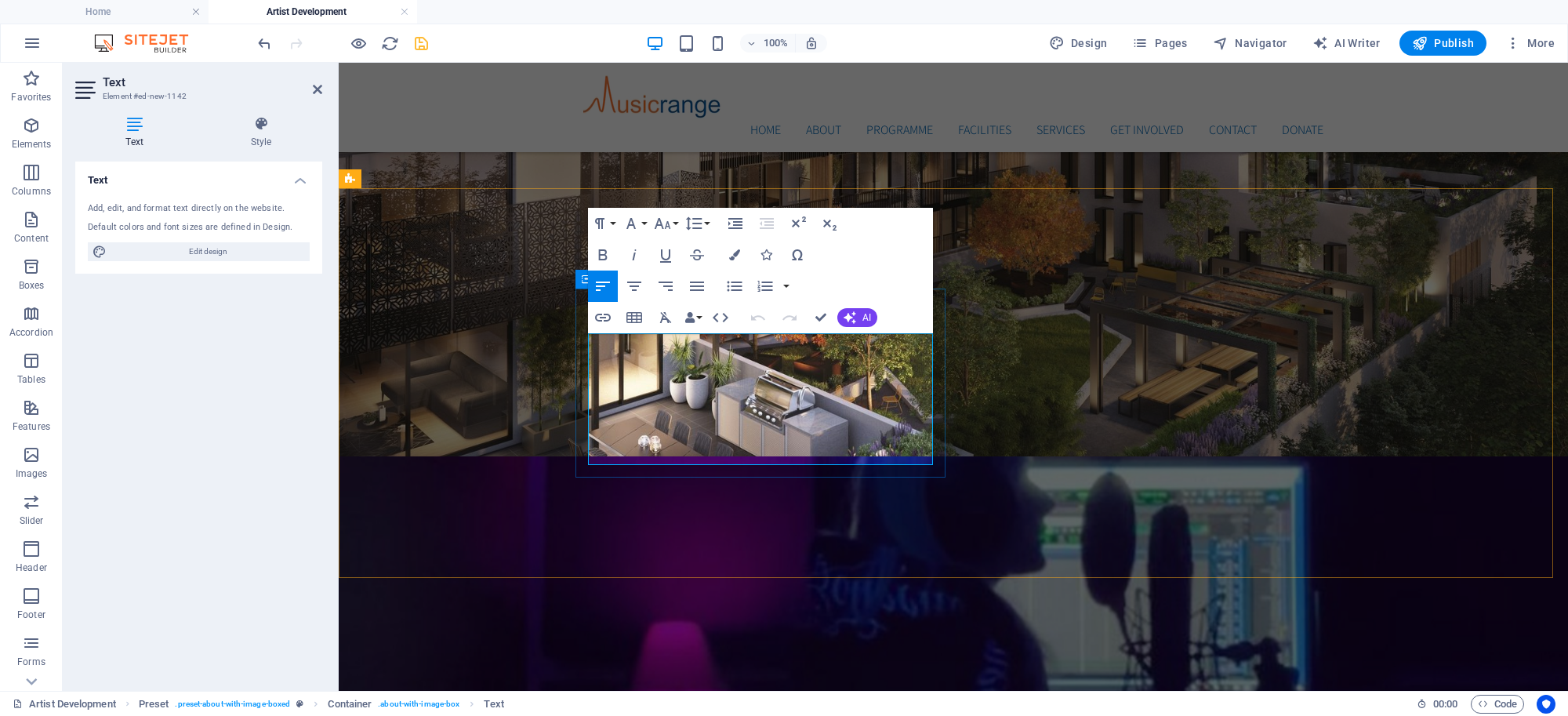
scroll to position [11845, 0]
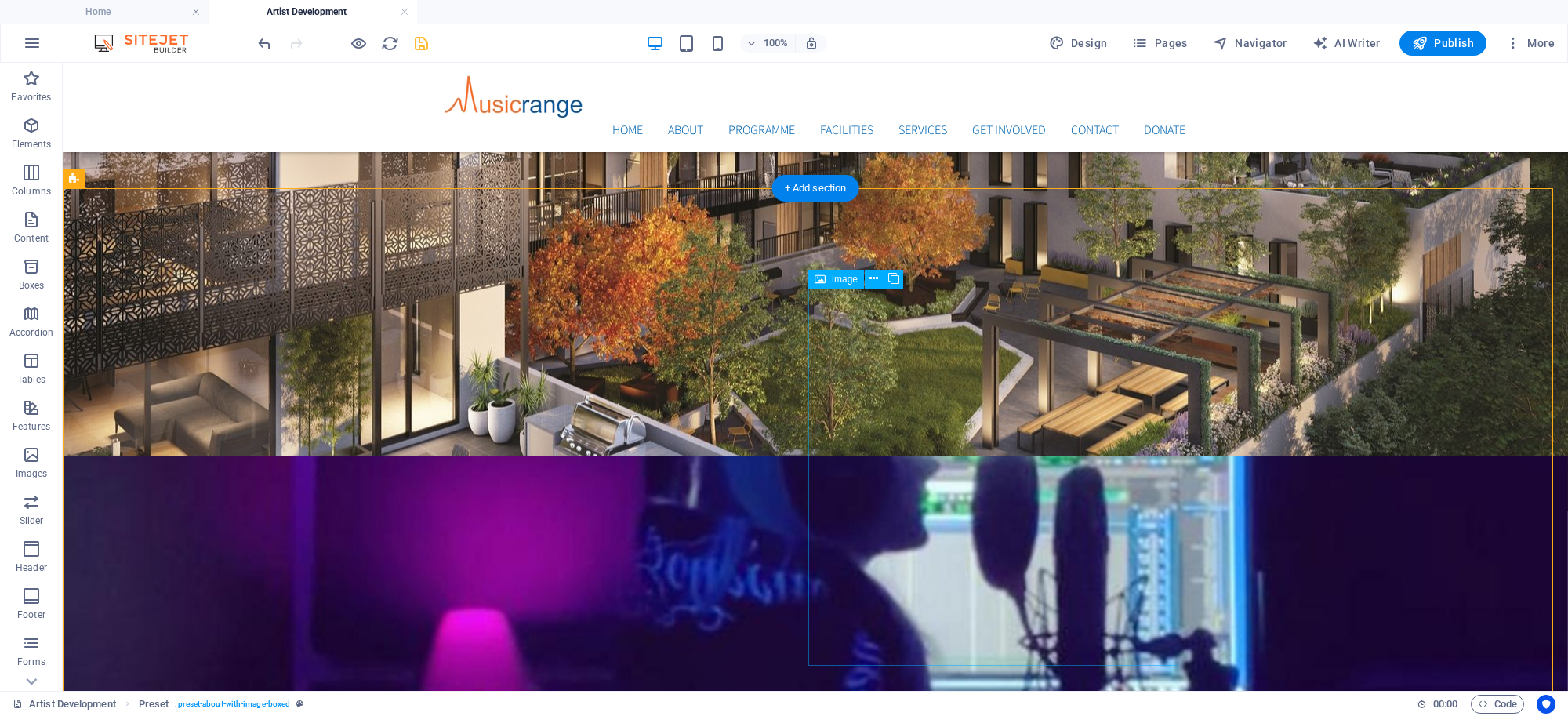
select select "%"
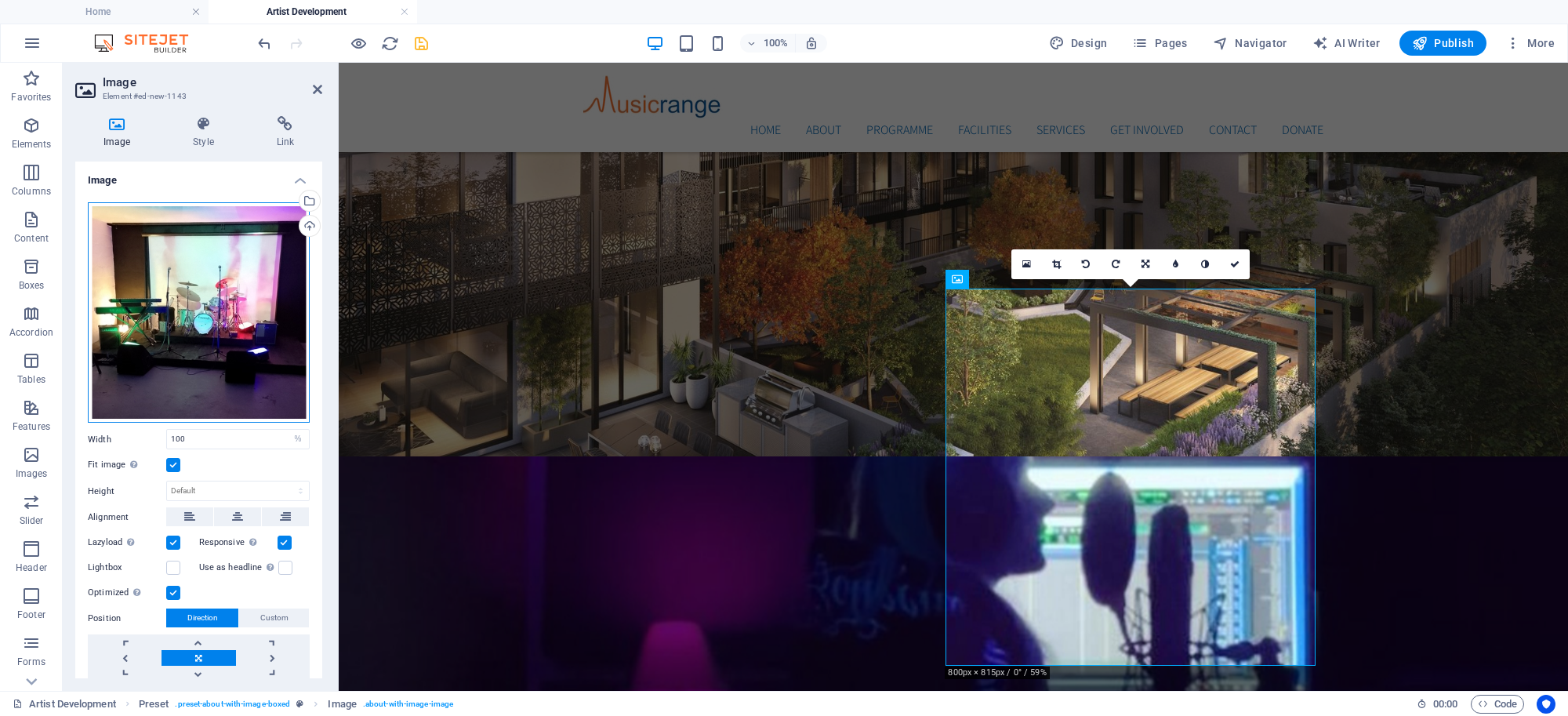
click at [255, 288] on div "Drag files here, click to choose files or select files from Files or our free s…" at bounding box center [198, 313] width 221 height 222
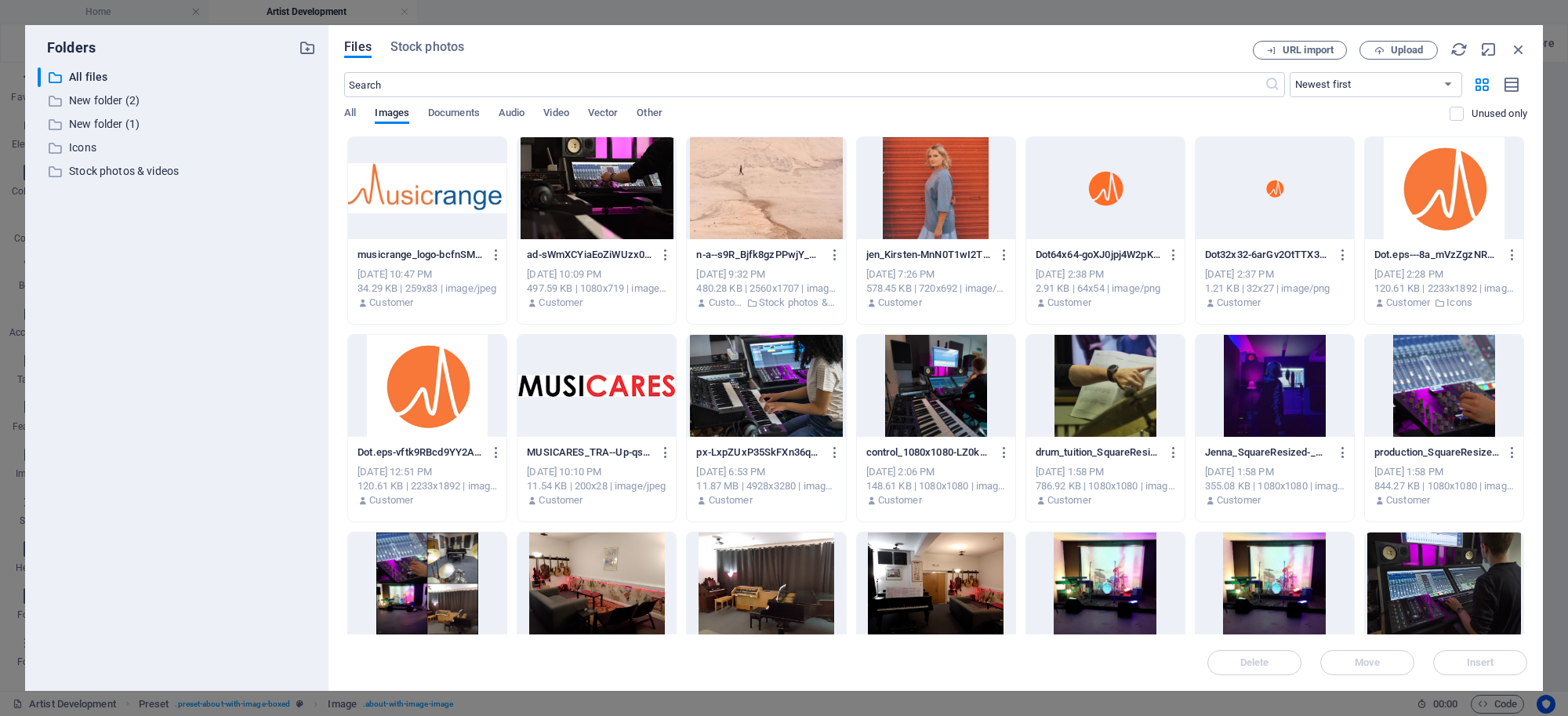
click at [931, 170] on div at bounding box center [935, 188] width 158 height 102
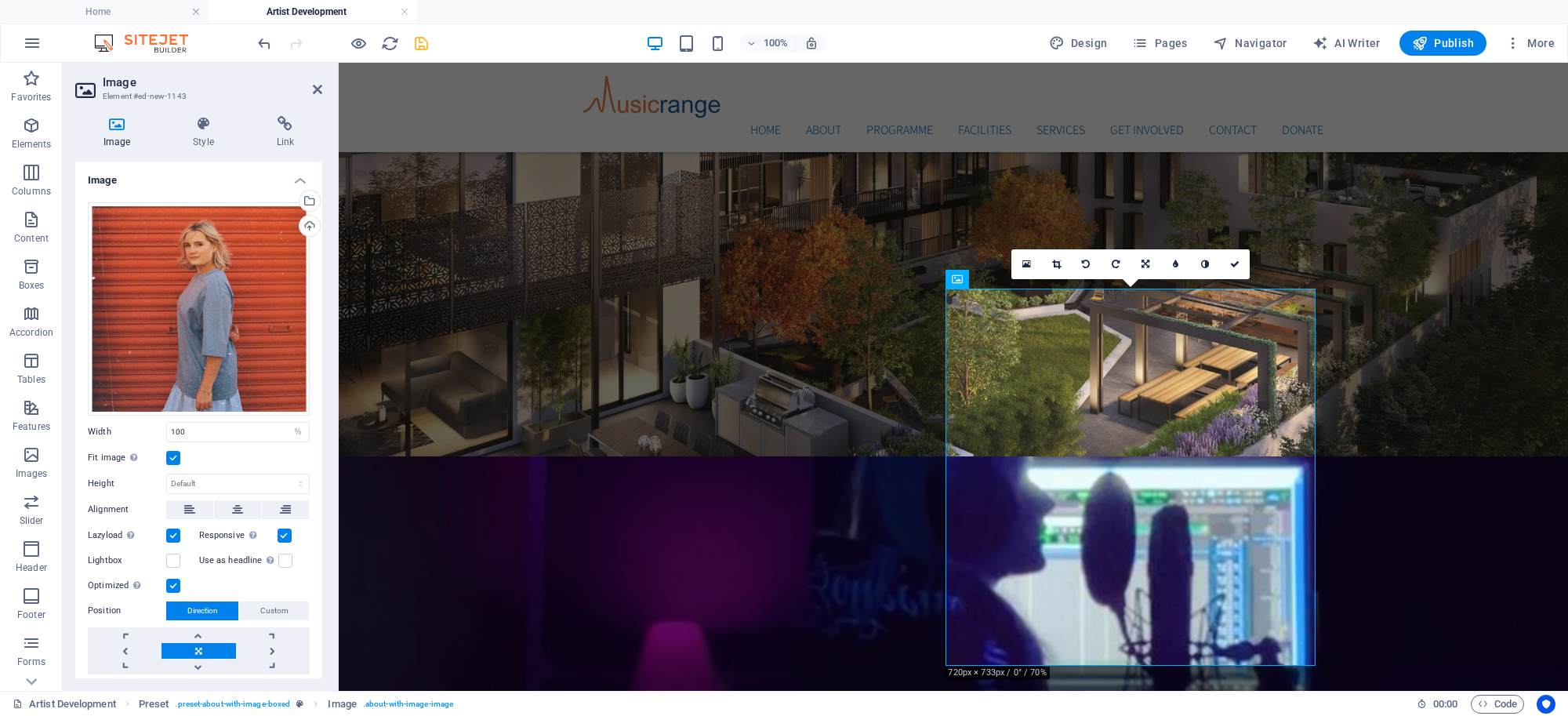
click at [916, 457] on figure at bounding box center [953, 676] width 1229 height 440
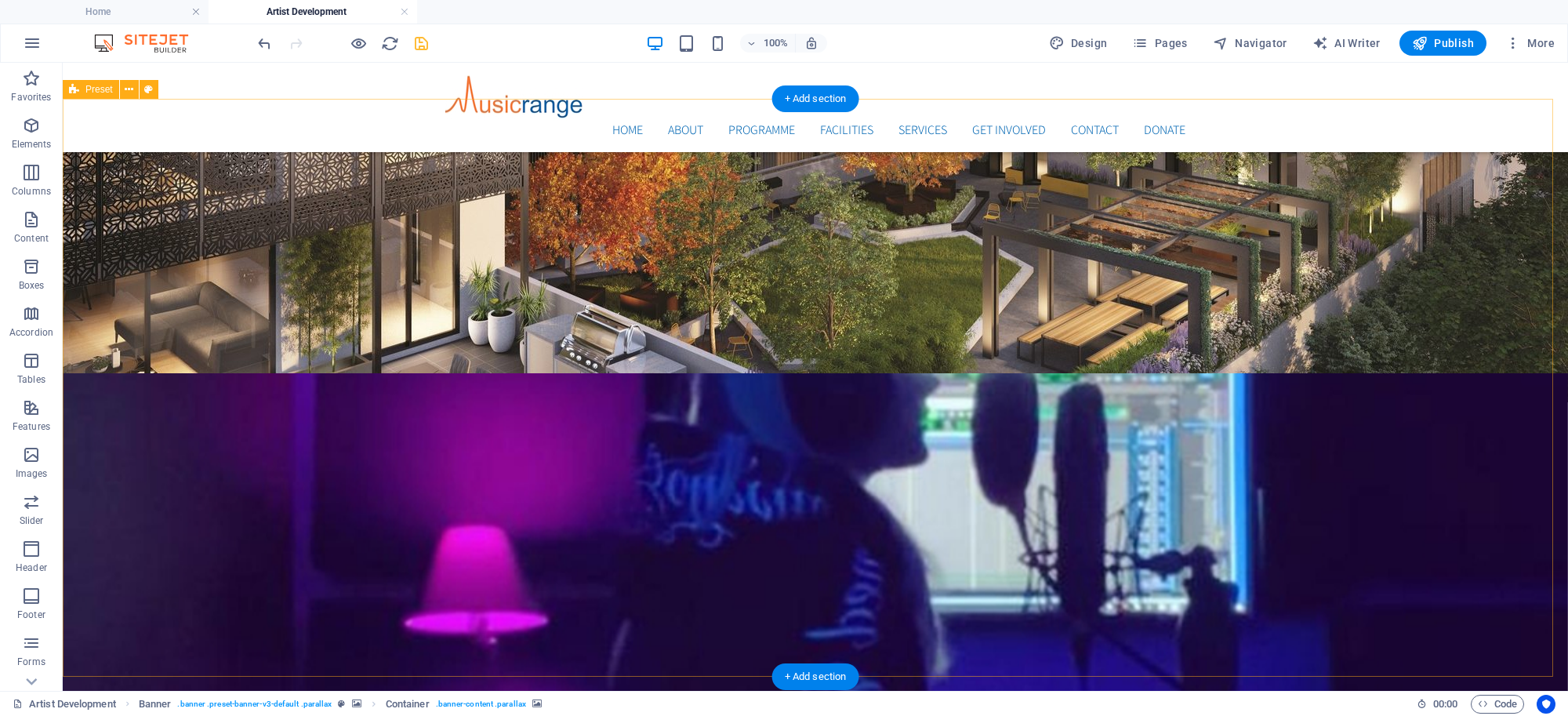
scroll to position [396, 0]
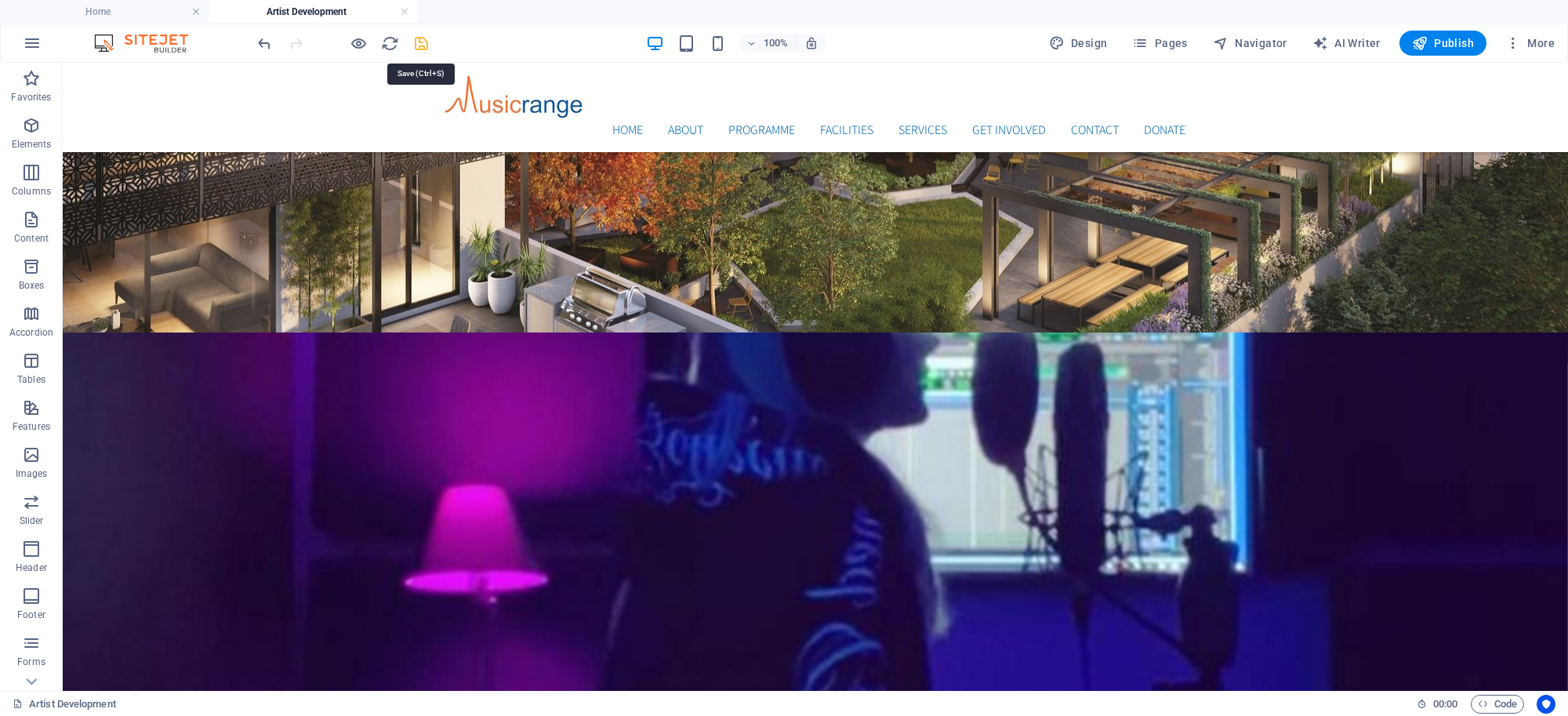
click at [423, 42] on icon "save" at bounding box center [421, 44] width 18 height 18
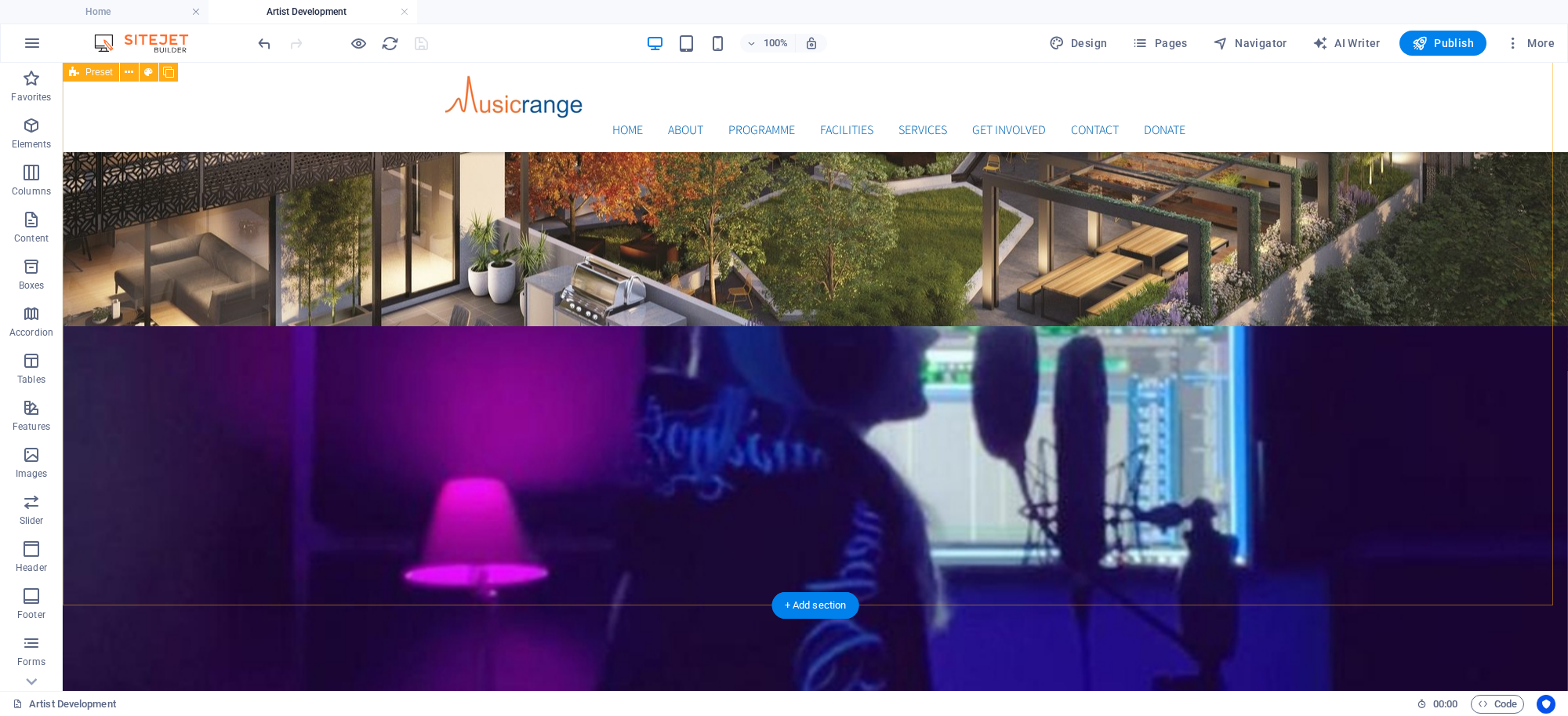
scroll to position [0, 0]
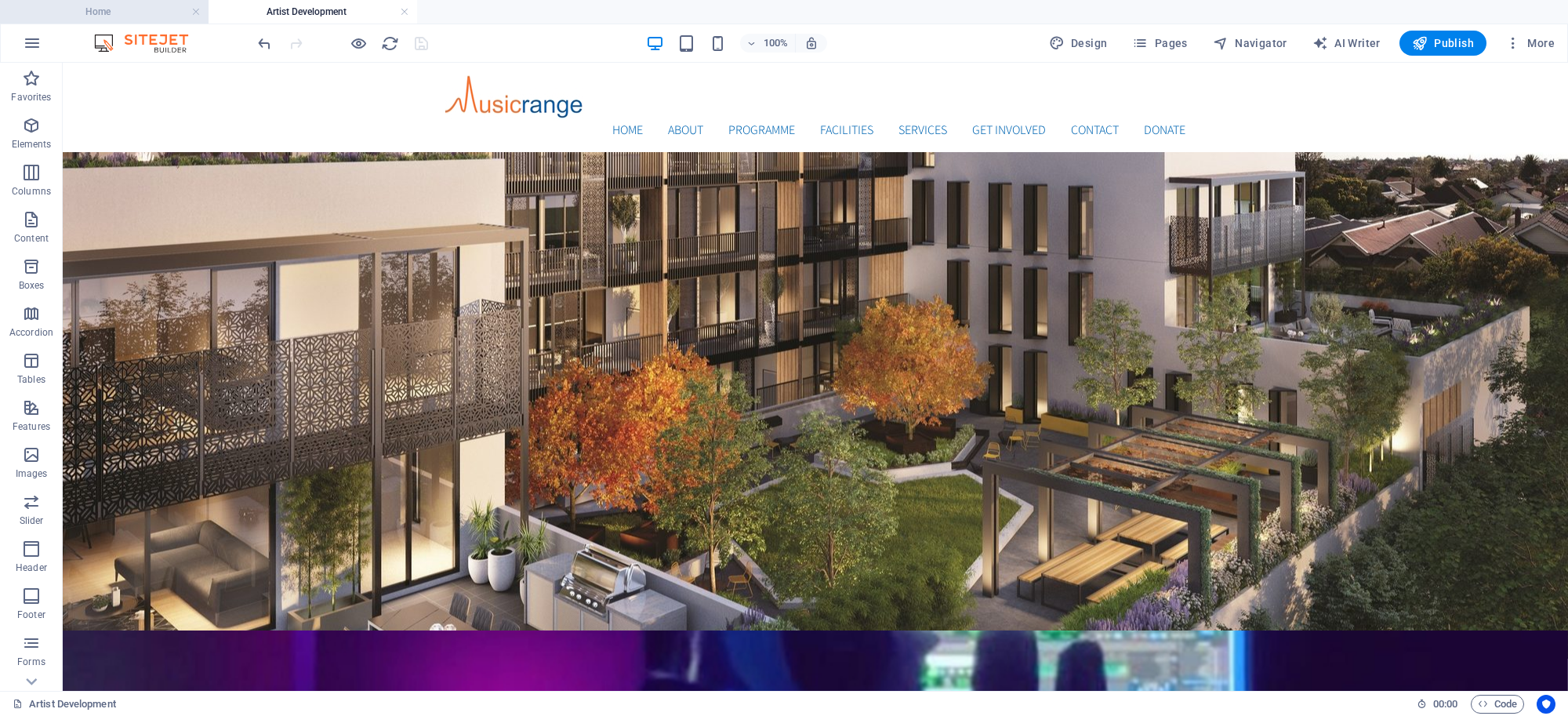
click at [131, 8] on h4 "Home" at bounding box center [104, 12] width 209 height 17
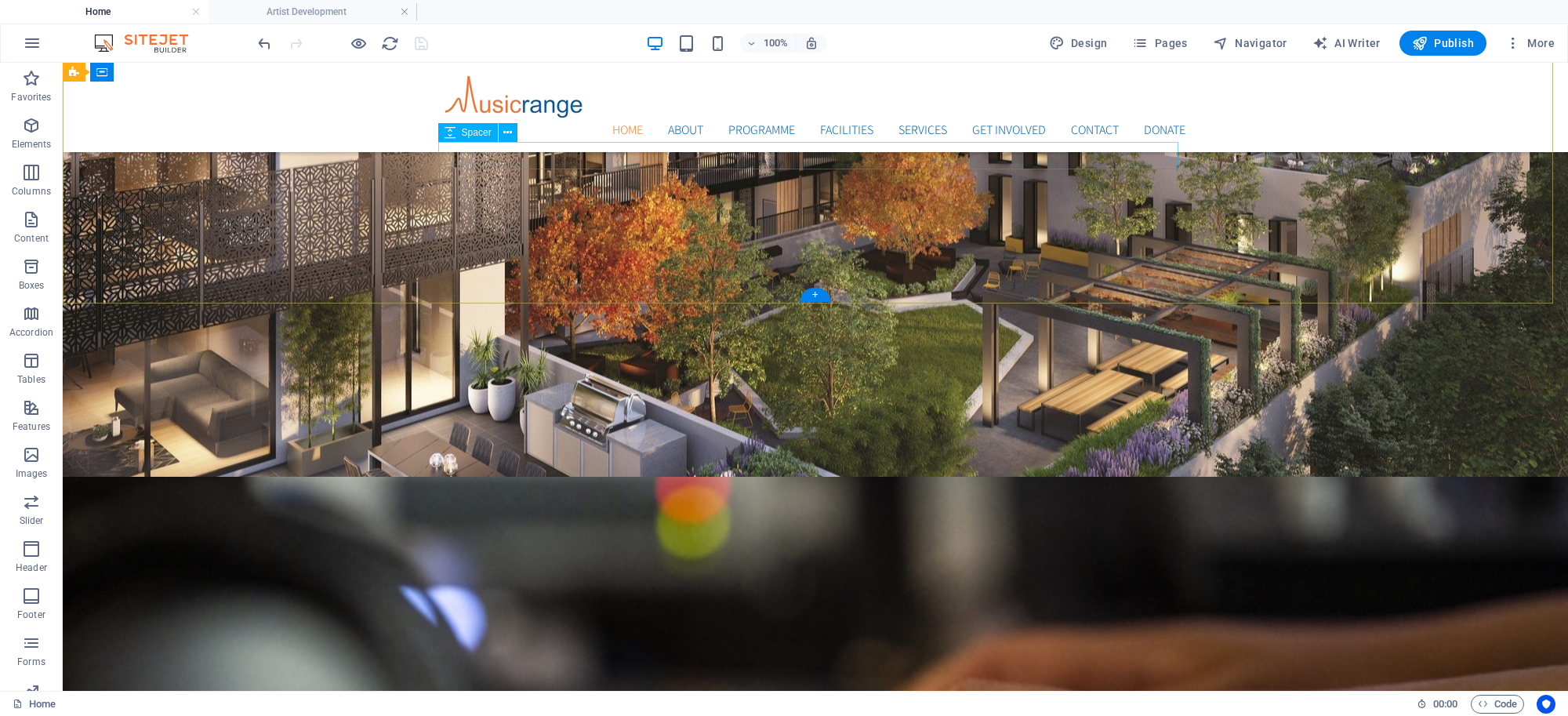
scroll to position [247, 0]
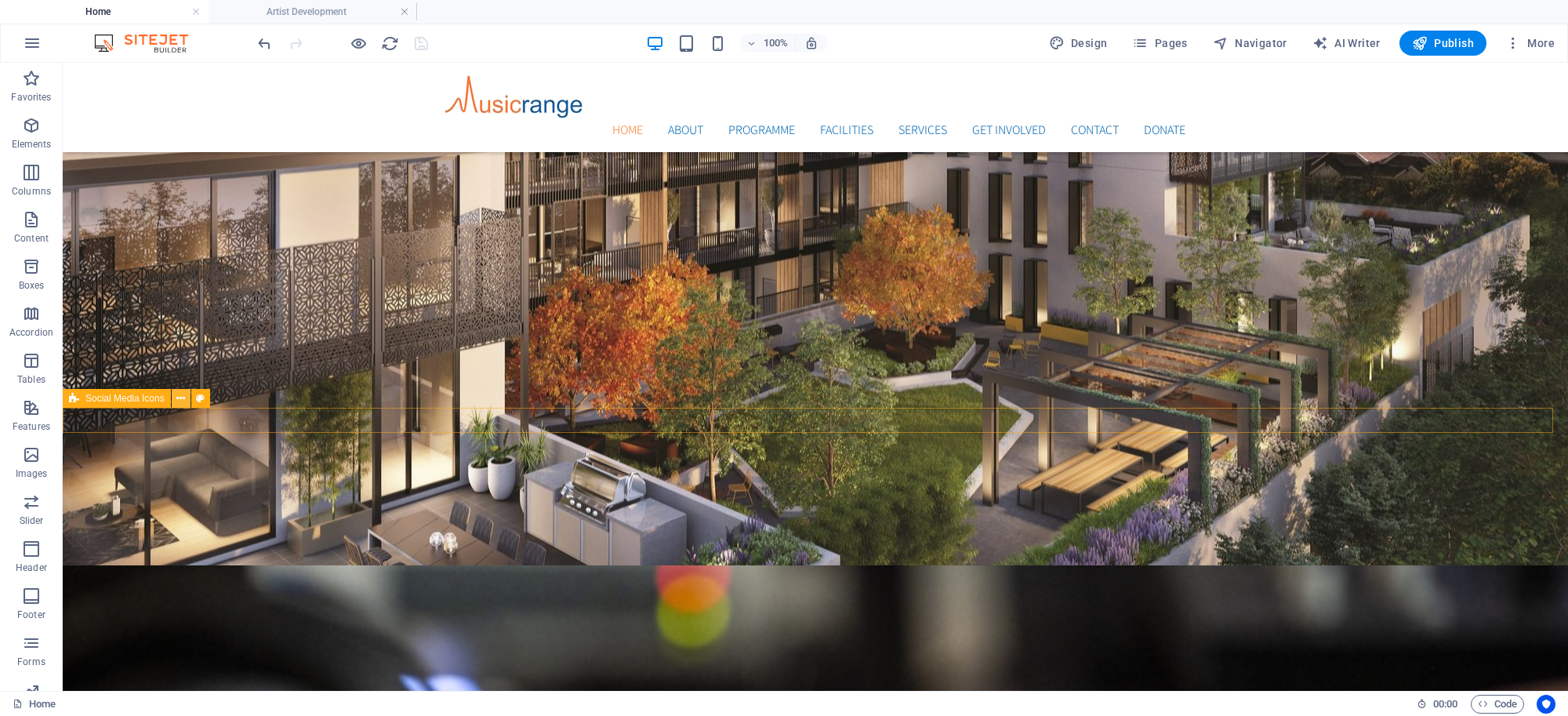
click at [181, 401] on icon at bounding box center [181, 398] width 9 height 17
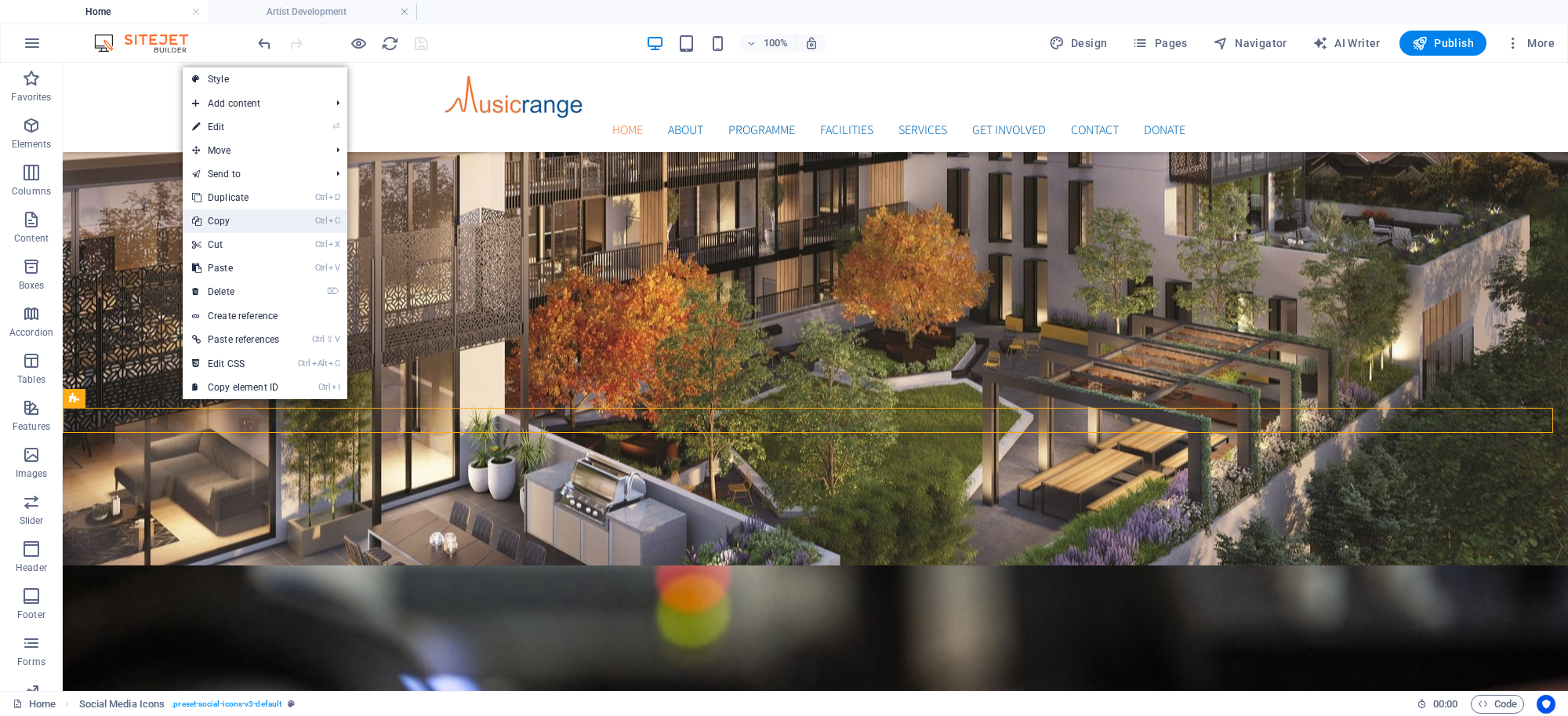
click at [220, 216] on link "Ctrl C Copy" at bounding box center [235, 222] width 106 height 23
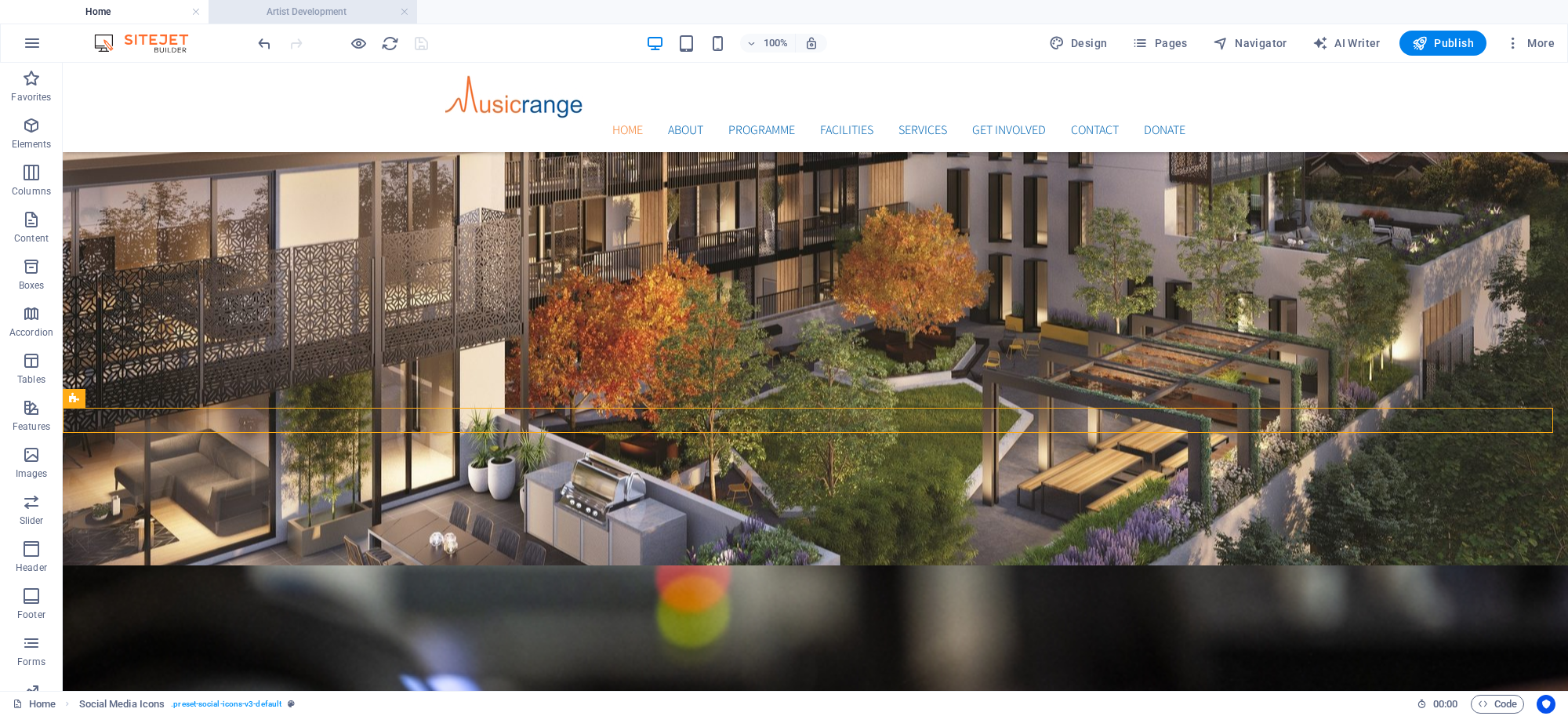
click at [352, 9] on h4 "Artist Development" at bounding box center [313, 12] width 209 height 17
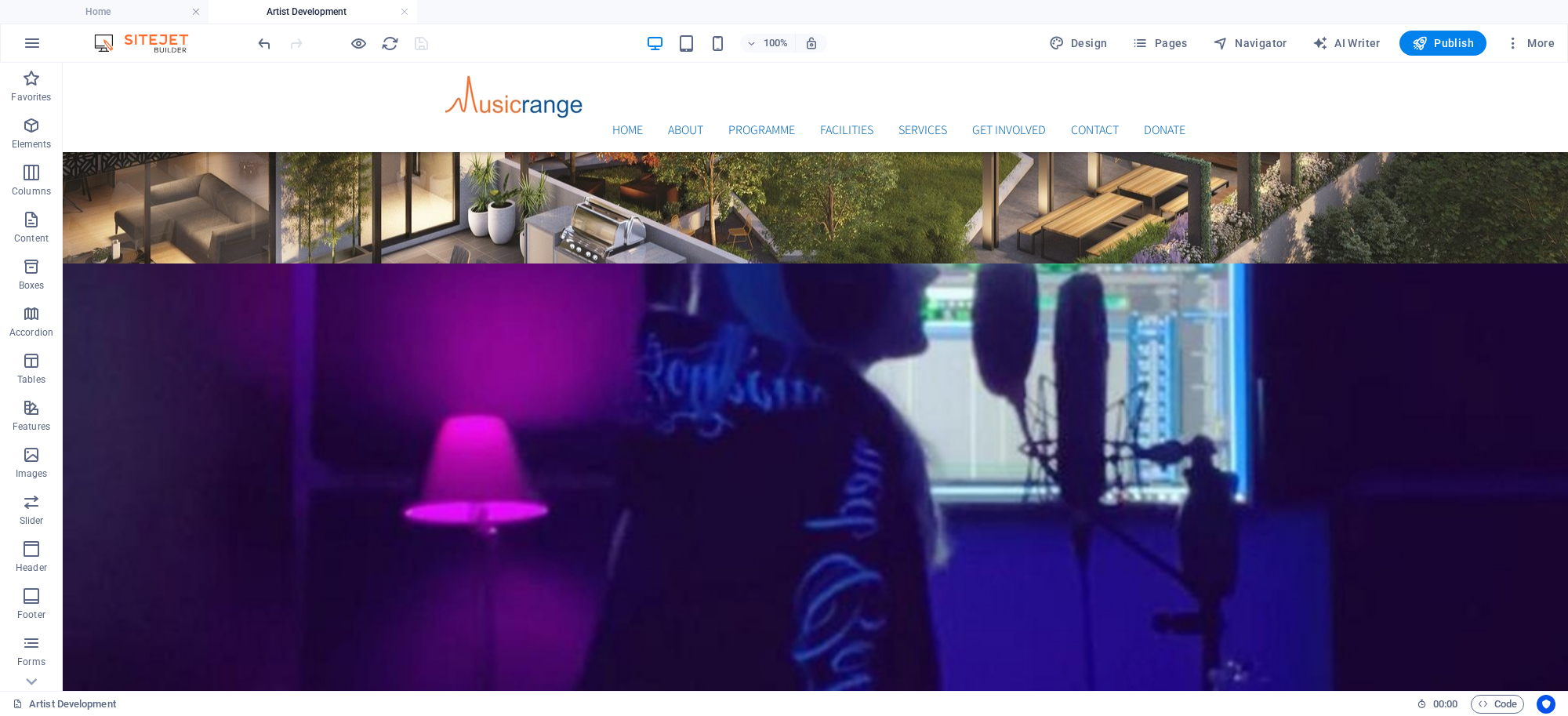
scroll to position [476, 0]
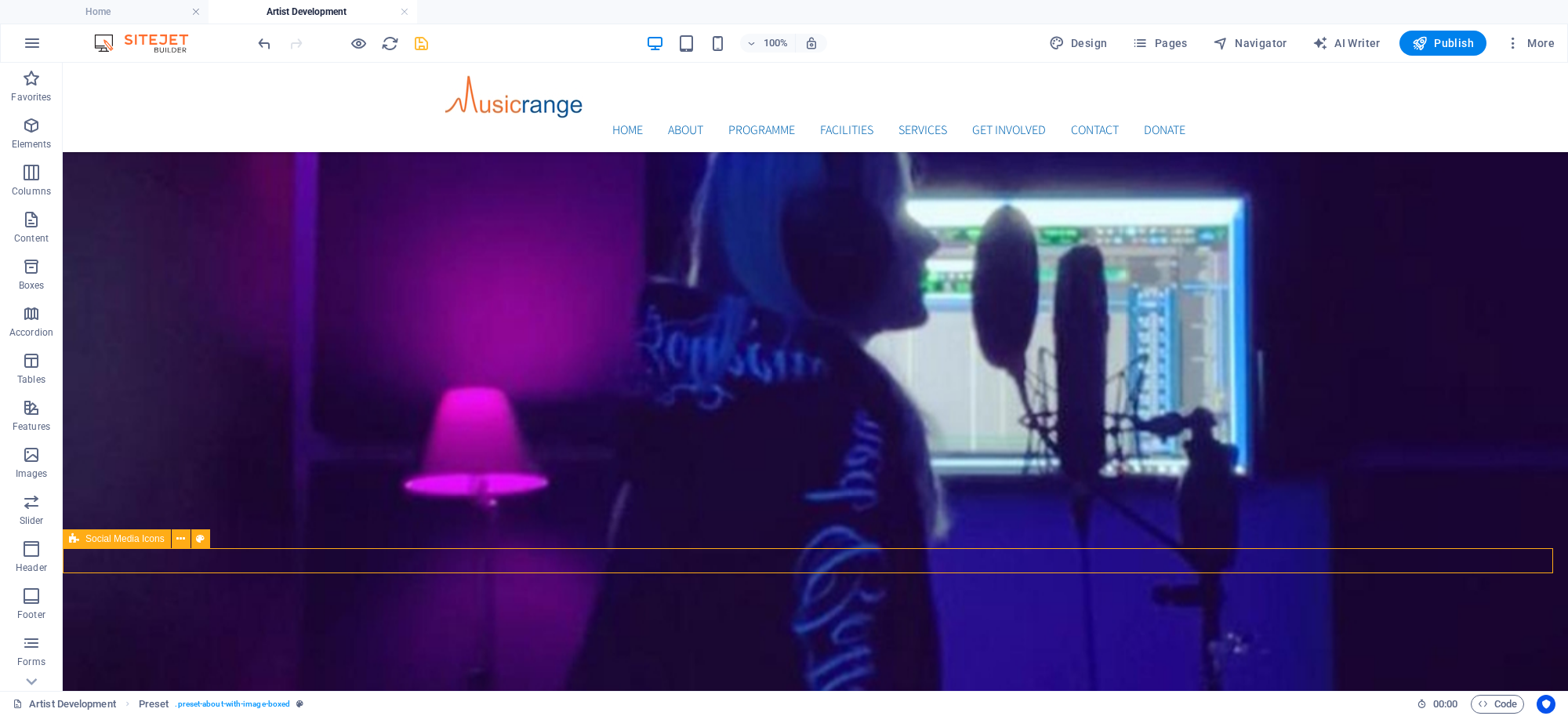
scroll to position [503, 0]
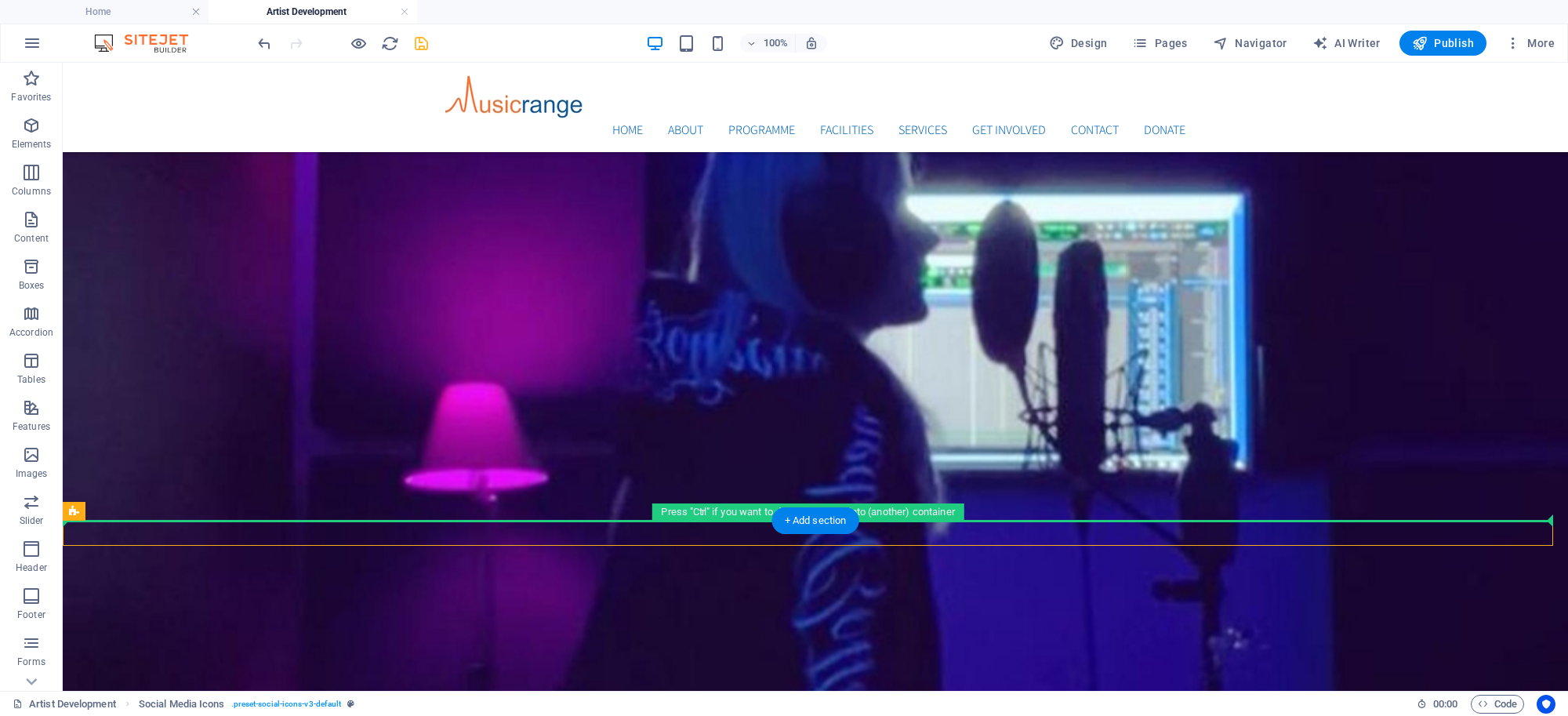
drag, startPoint x: 197, startPoint y: 604, endPoint x: 155, endPoint y: 398, distance: 210.2
drag, startPoint x: 140, startPoint y: 576, endPoint x: 92, endPoint y: 417, distance: 166.1
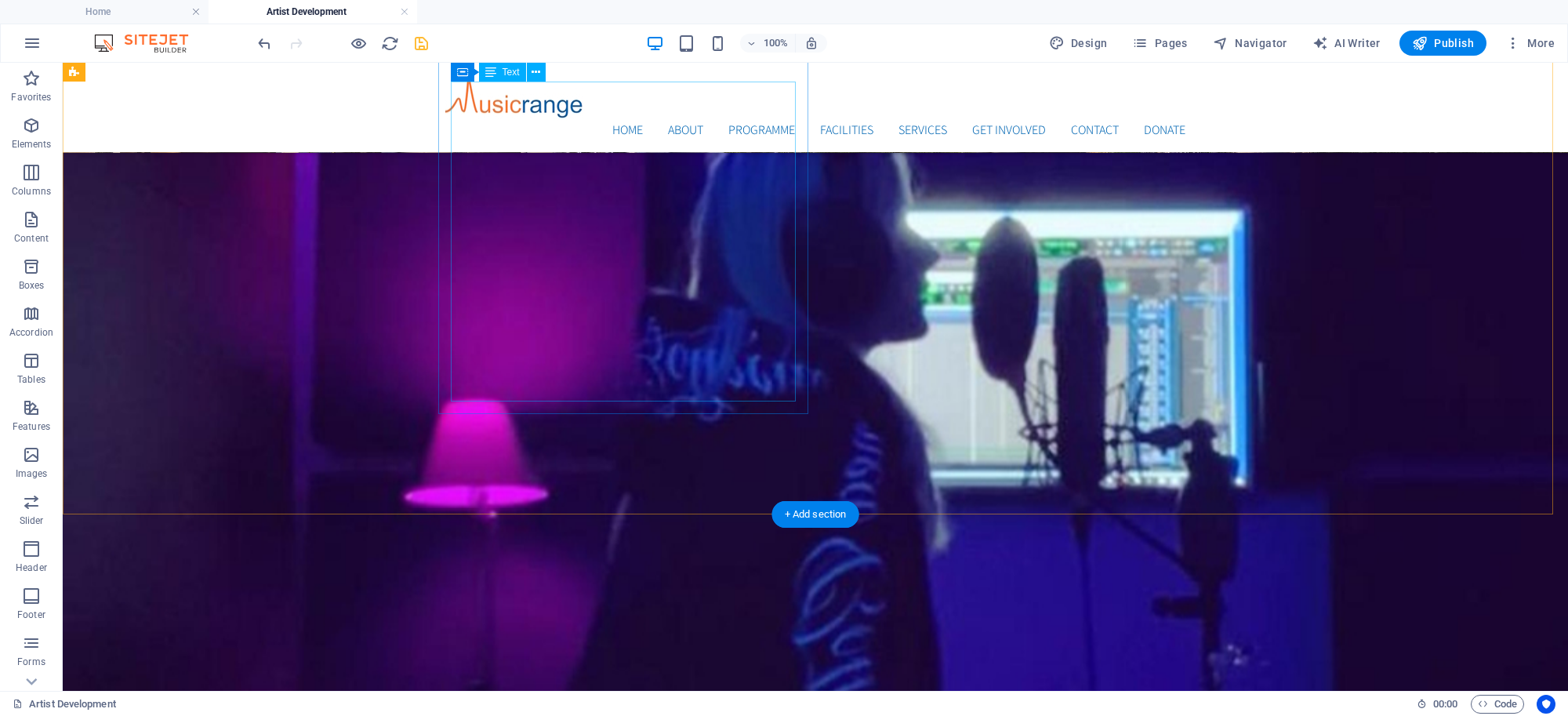
scroll to position [480, 0]
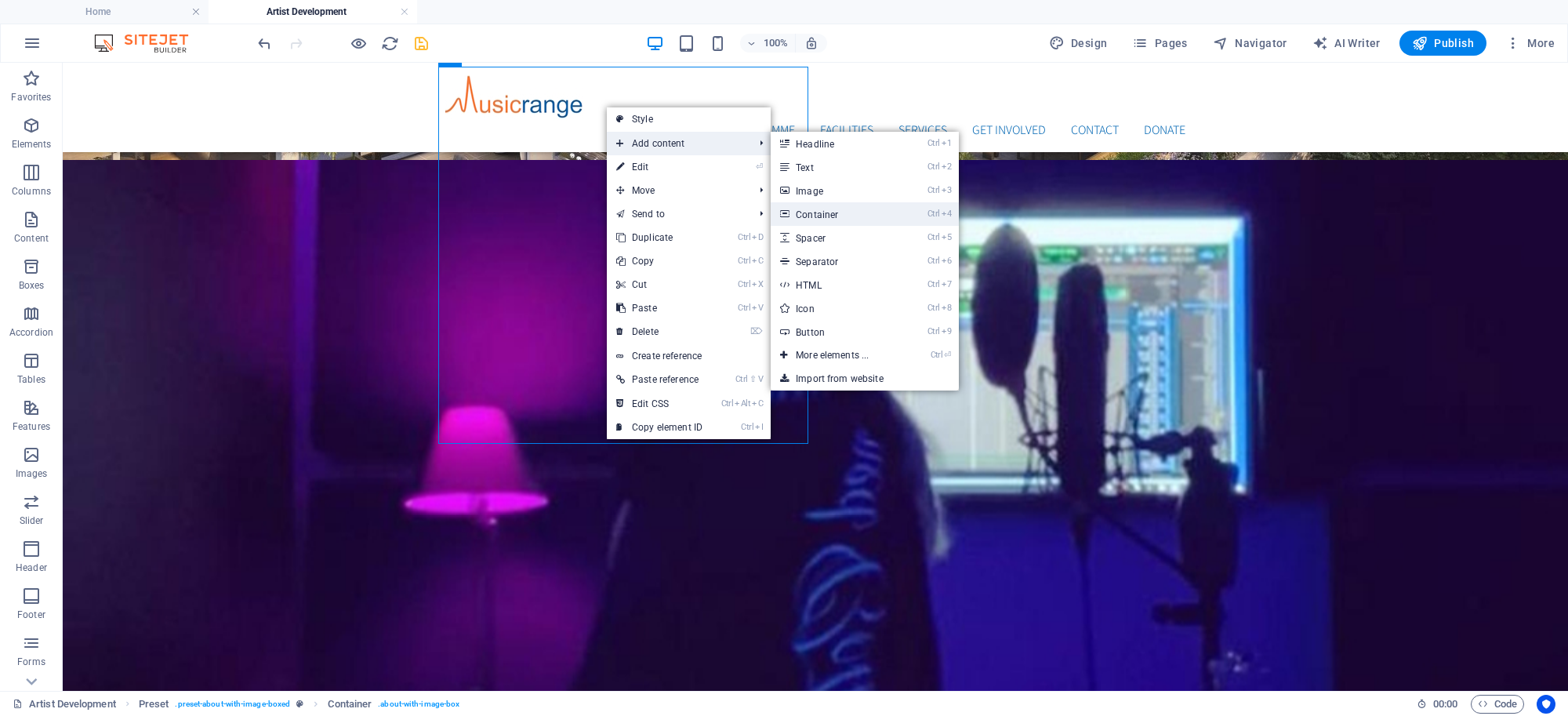
click at [821, 214] on link "Ctrl 4 Container" at bounding box center [835, 214] width 129 height 23
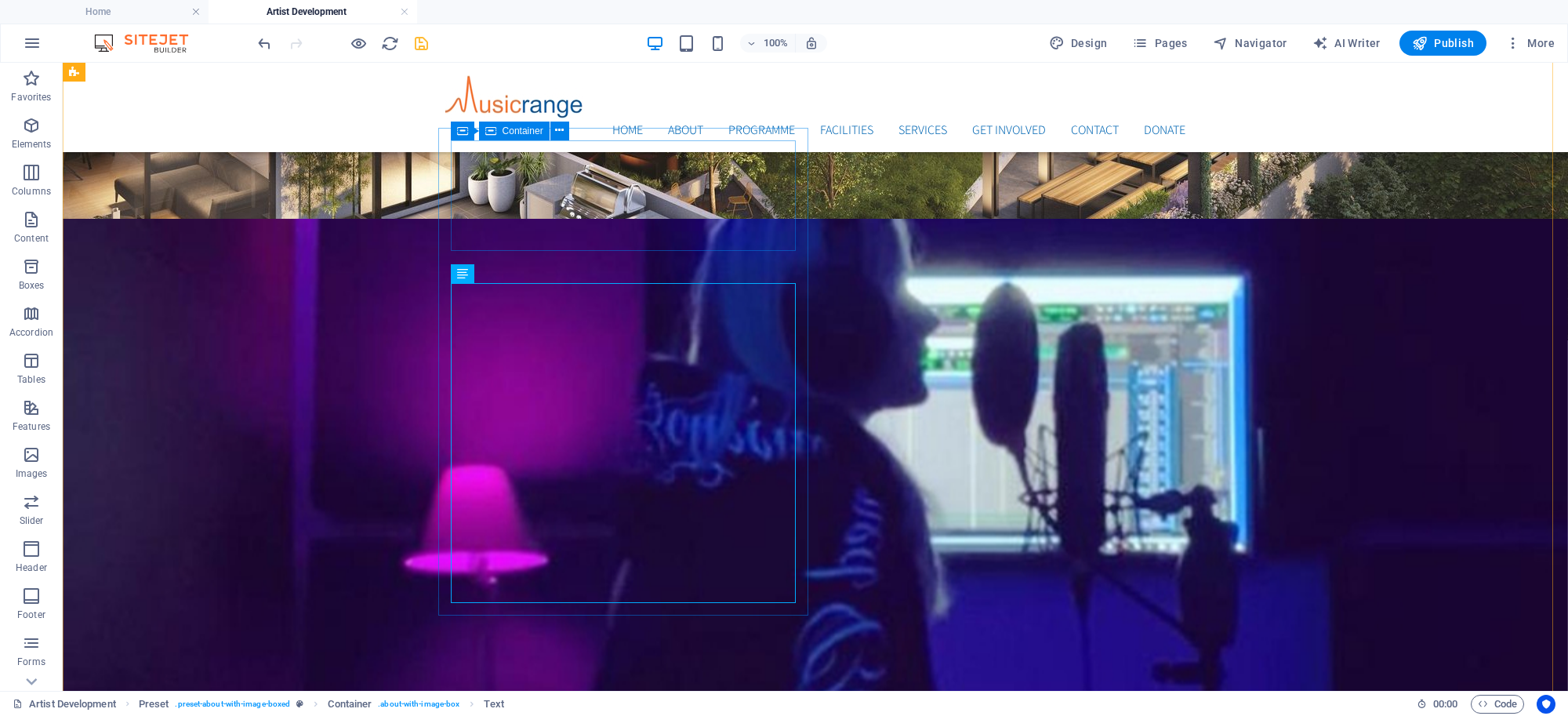
scroll to position [418, 0]
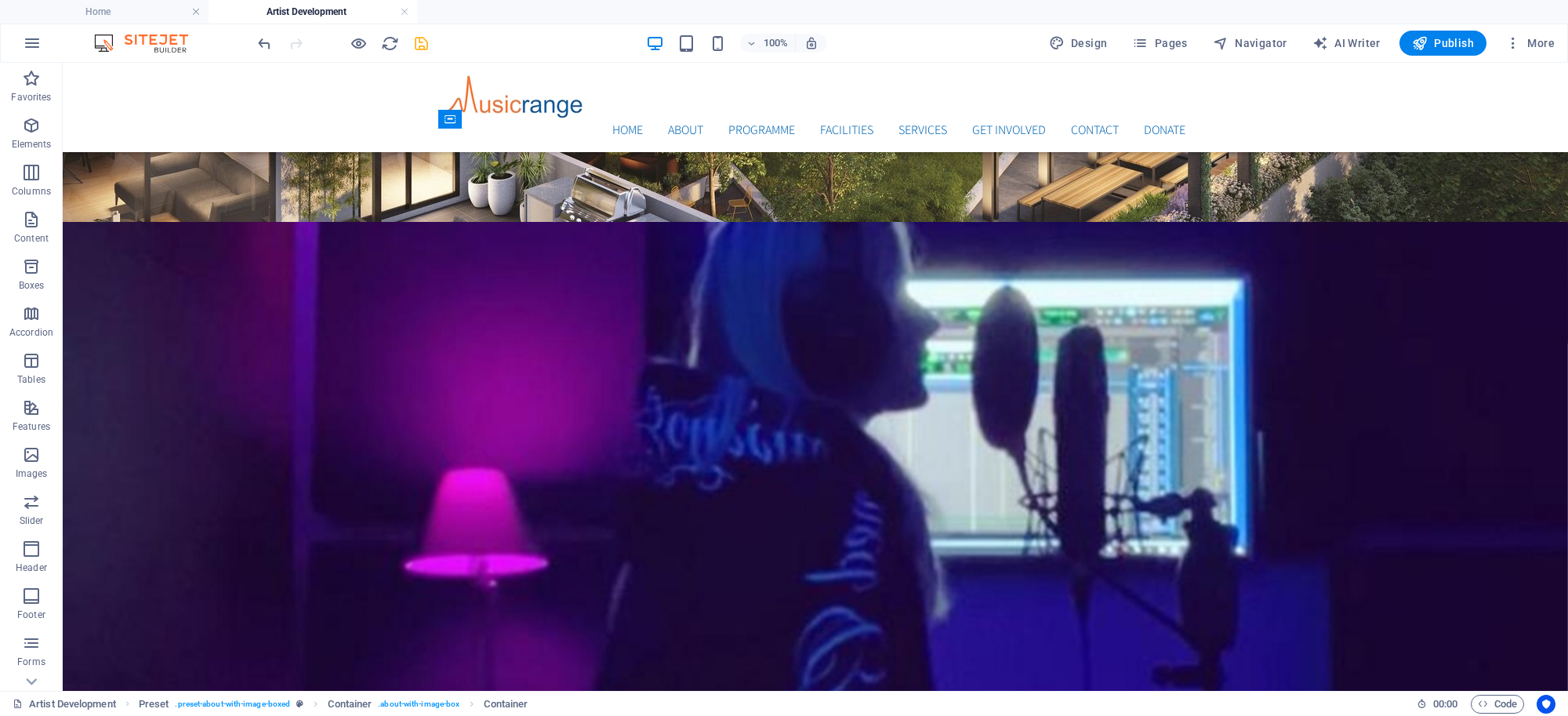
drag, startPoint x: 647, startPoint y: 167, endPoint x: 644, endPoint y: 481, distance: 314.0
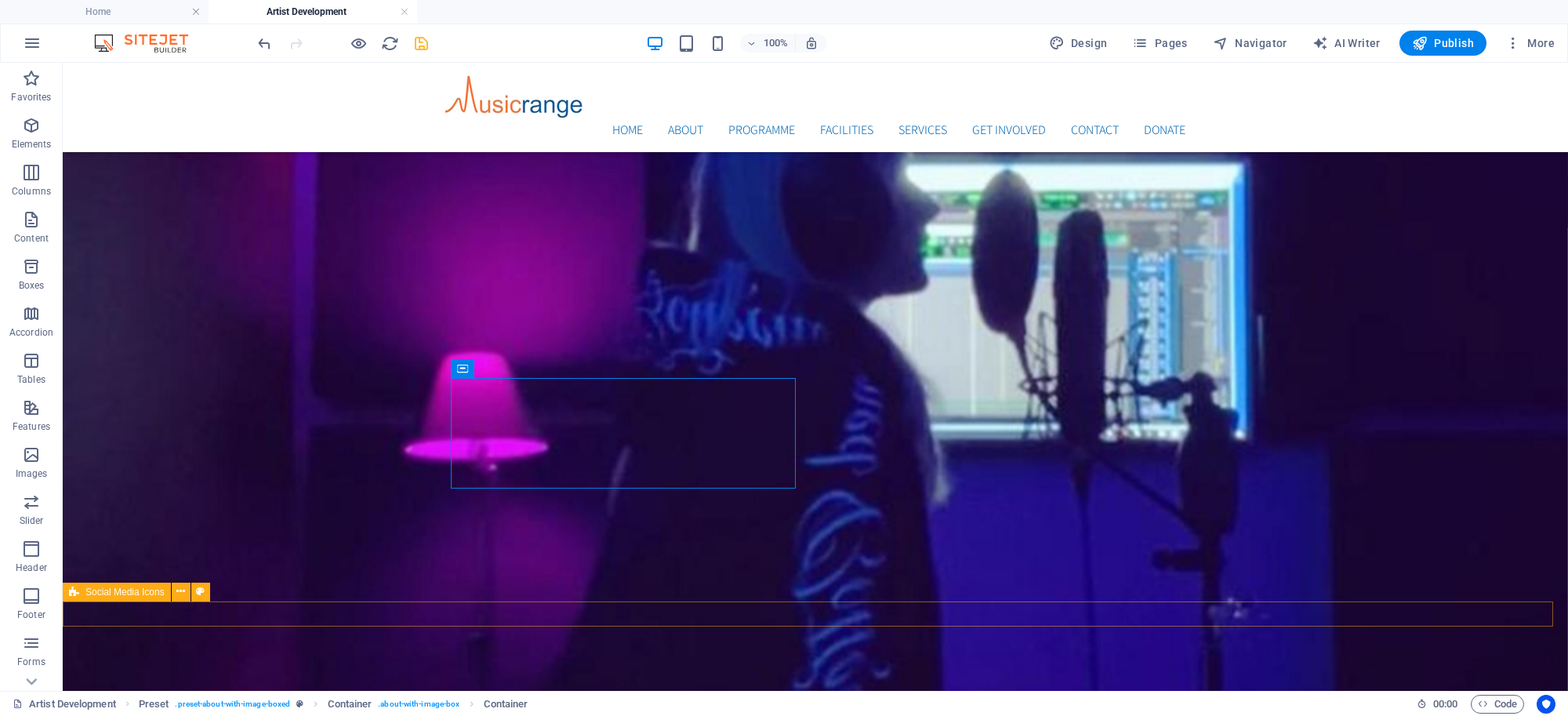
scroll to position [578, 0]
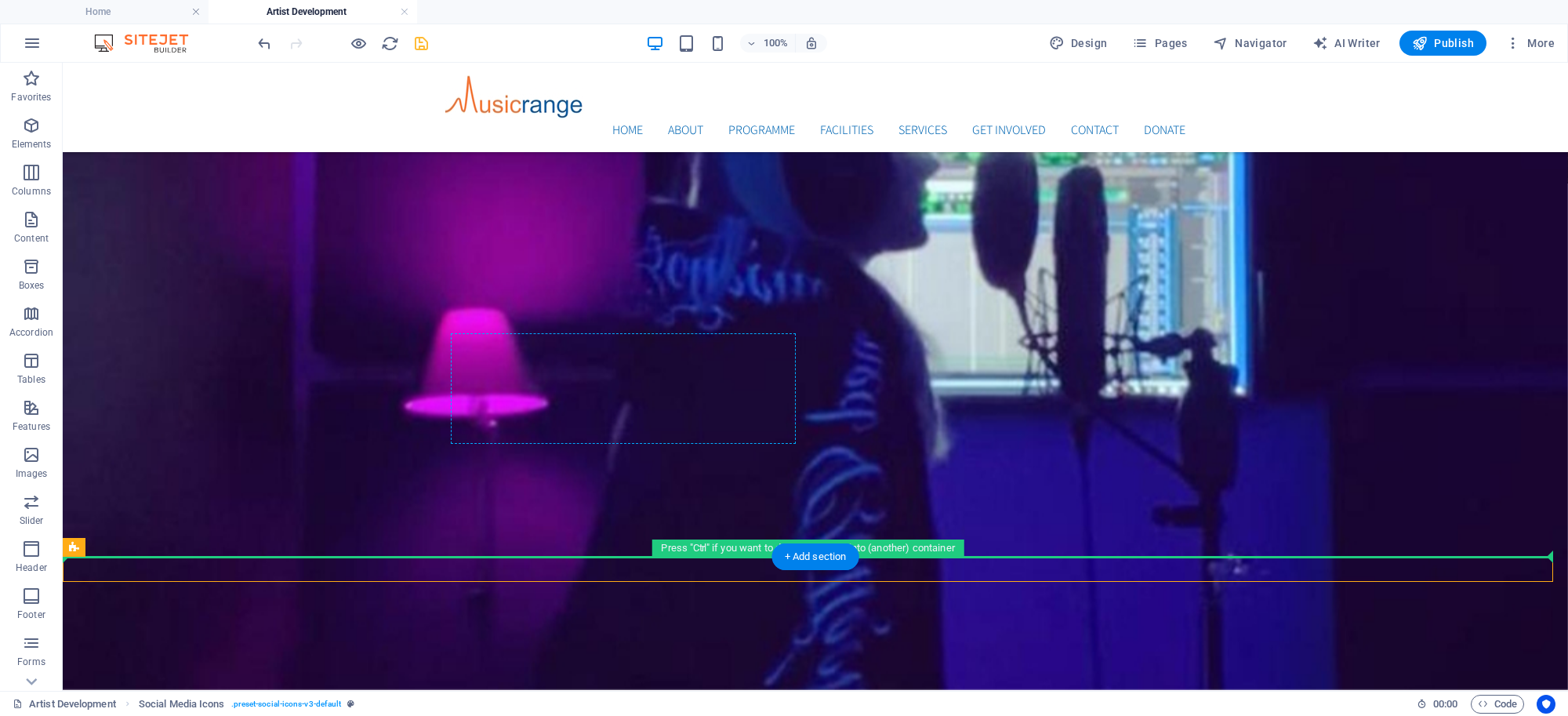
drag, startPoint x: 198, startPoint y: 660, endPoint x: 574, endPoint y: 414, distance: 449.3
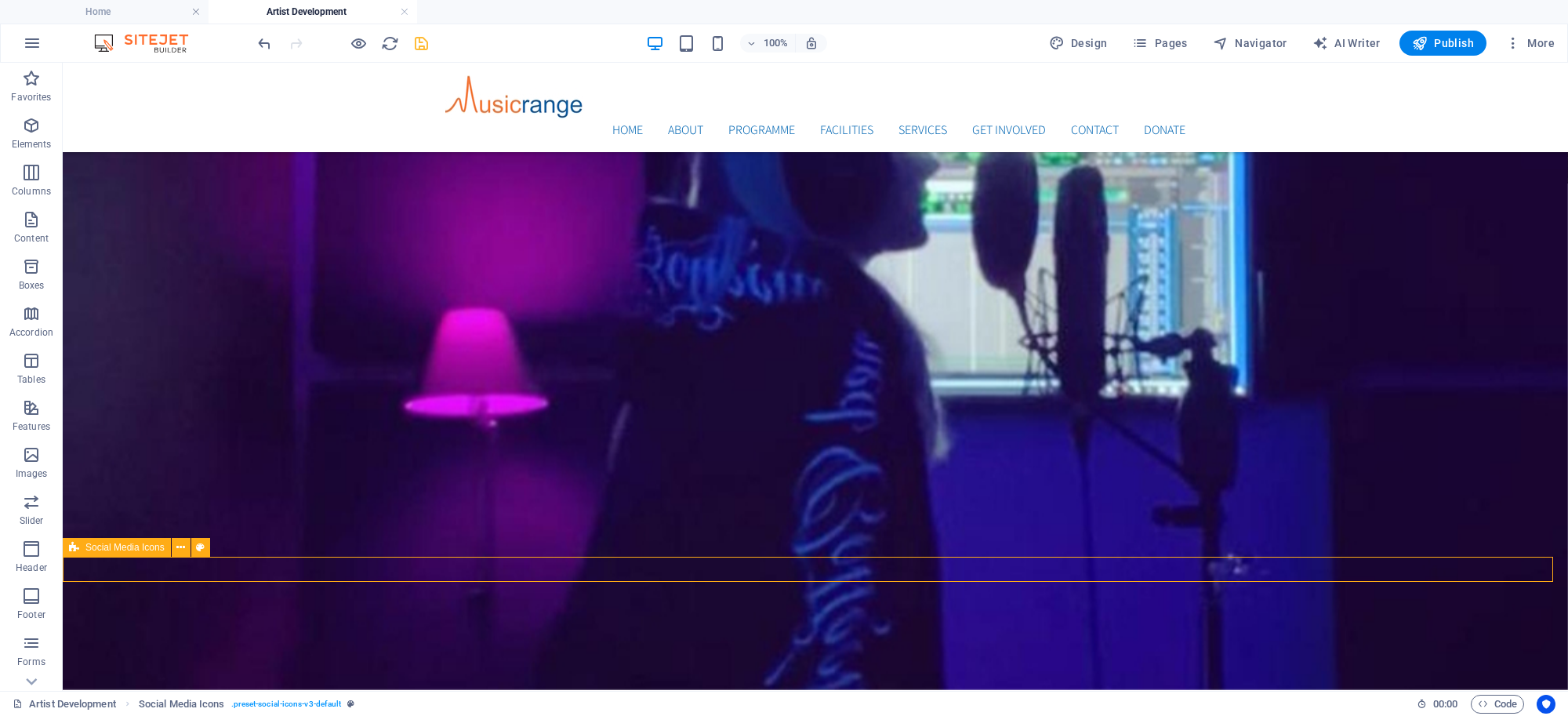
scroll to position [608, 0]
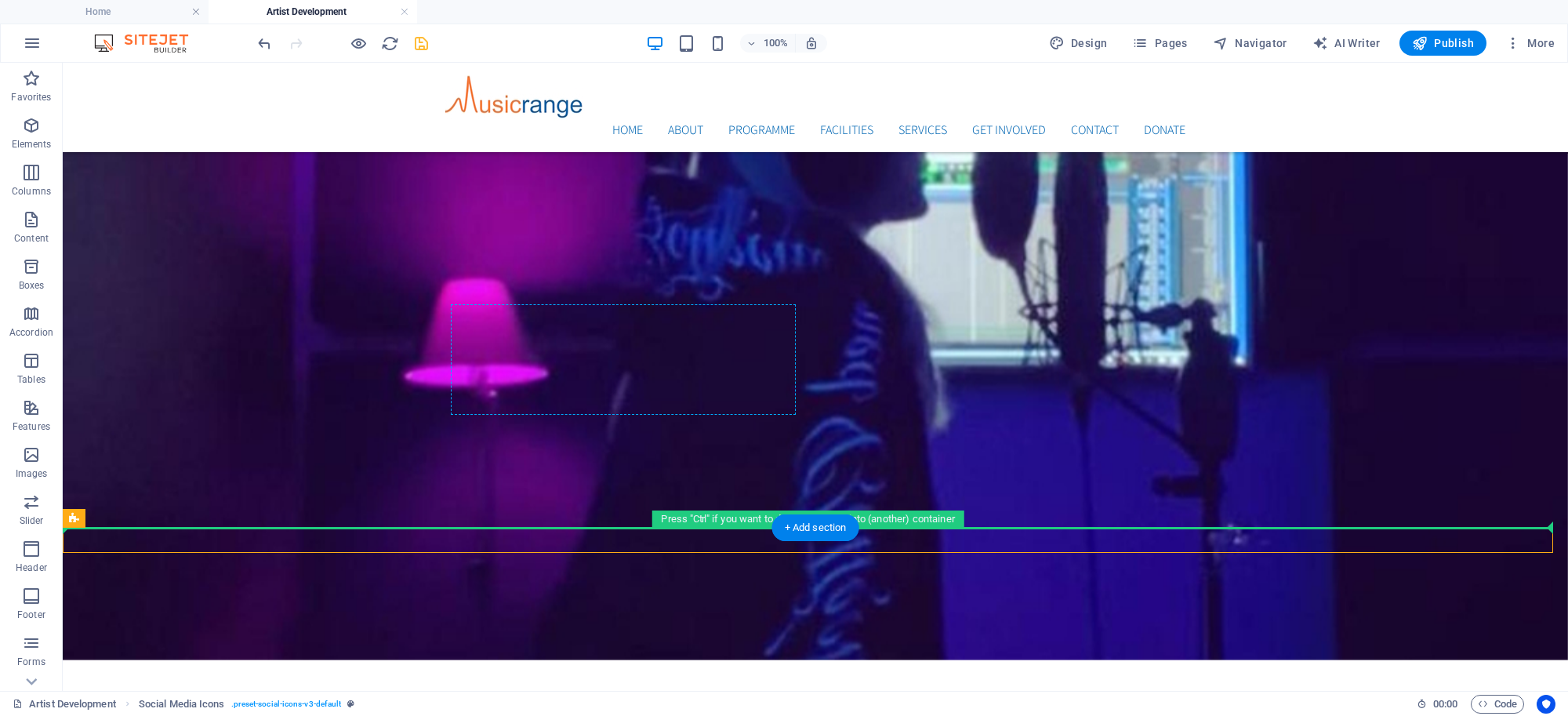
drag, startPoint x: 151, startPoint y: 610, endPoint x: 619, endPoint y: 322, distance: 549.5
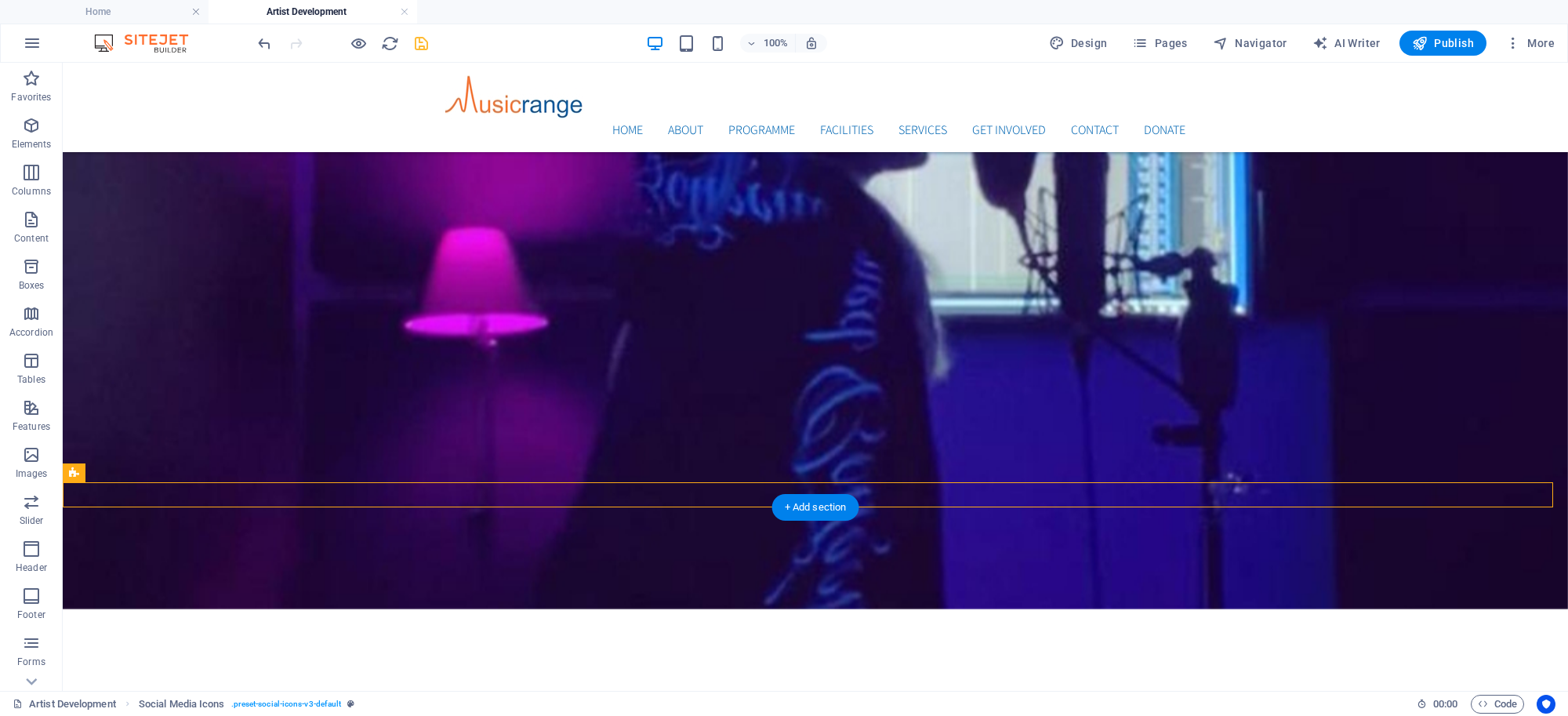
scroll to position [696, 0]
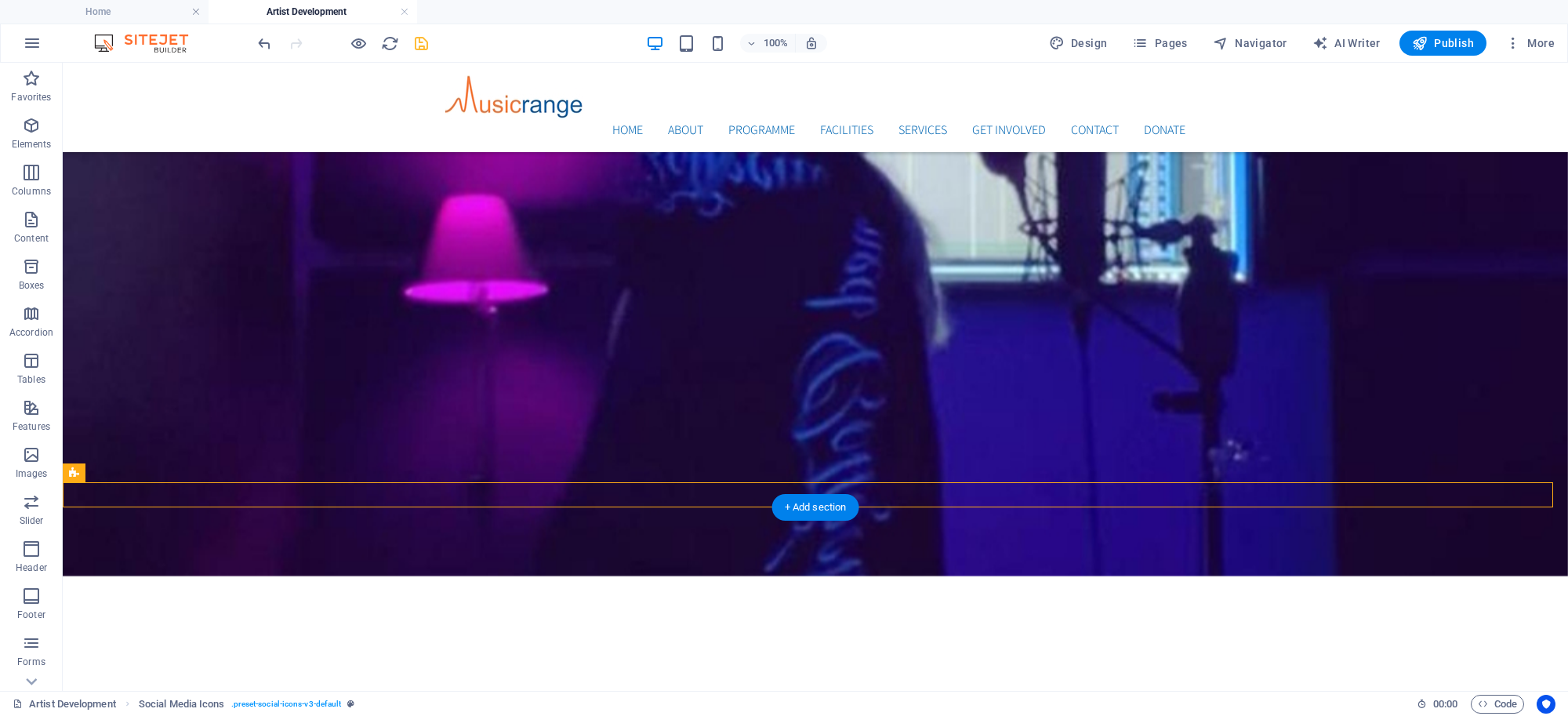
drag, startPoint x: 185, startPoint y: 659, endPoint x: 126, endPoint y: 590, distance: 90.8
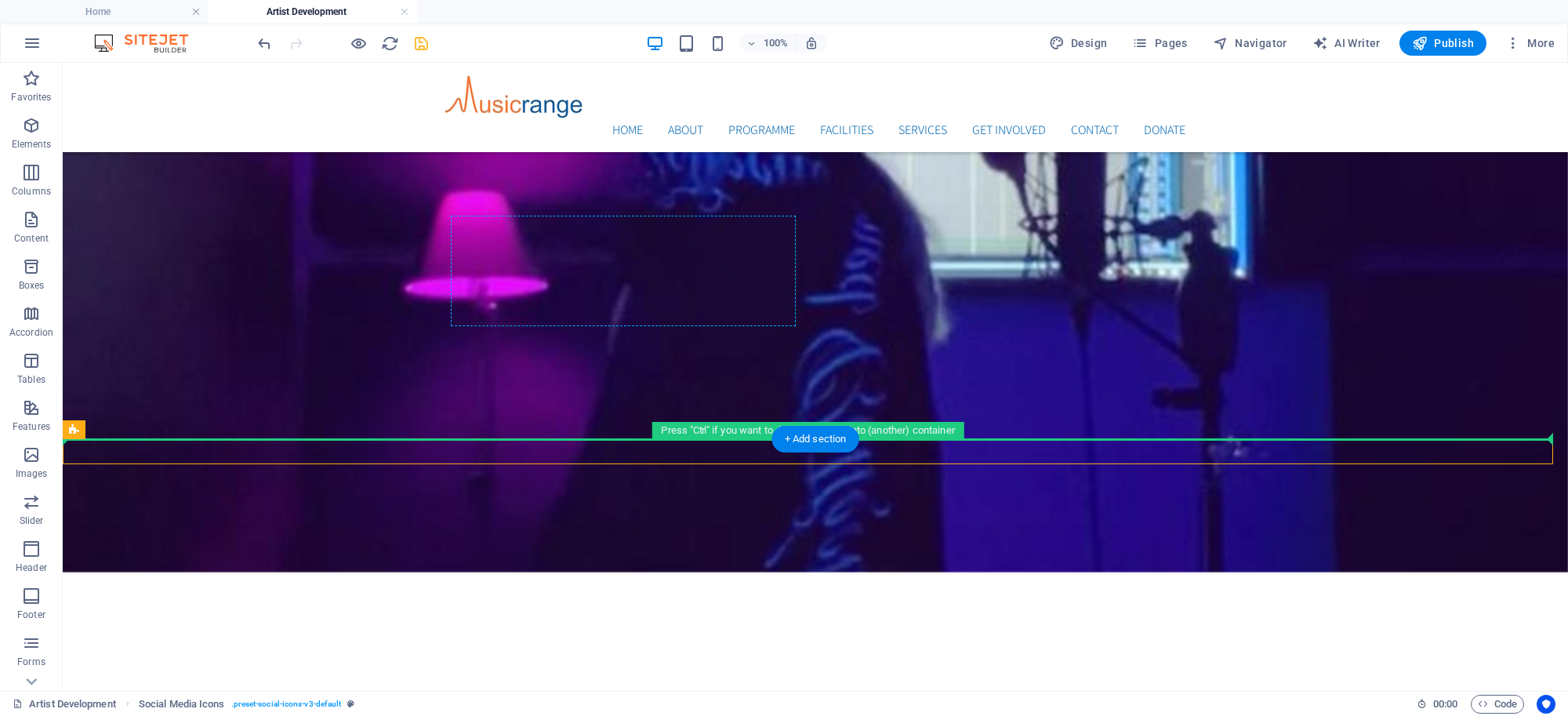
drag, startPoint x: 214, startPoint y: 494, endPoint x: 596, endPoint y: 218, distance: 471.3
drag, startPoint x: 150, startPoint y: 491, endPoint x: 632, endPoint y: 266, distance: 531.9
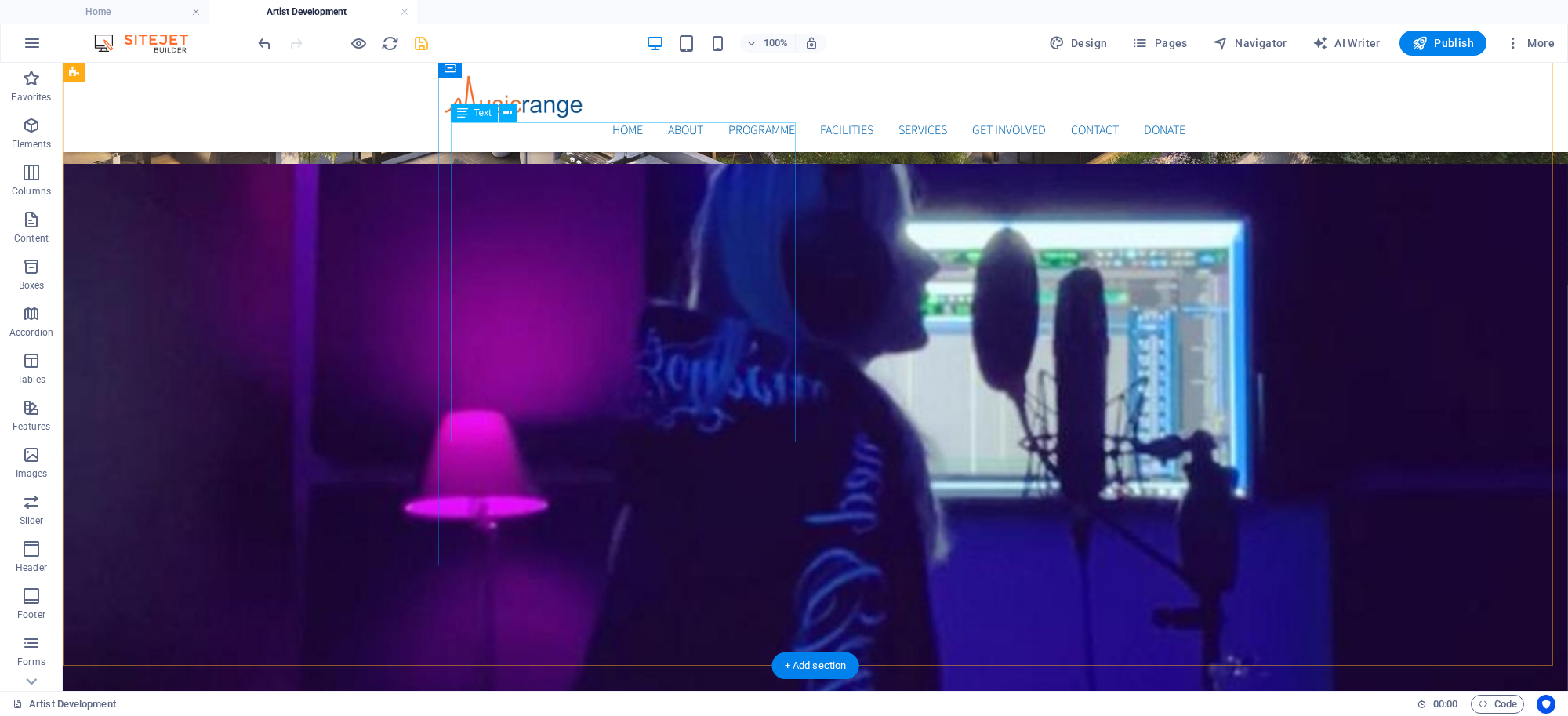
scroll to position [480, 0]
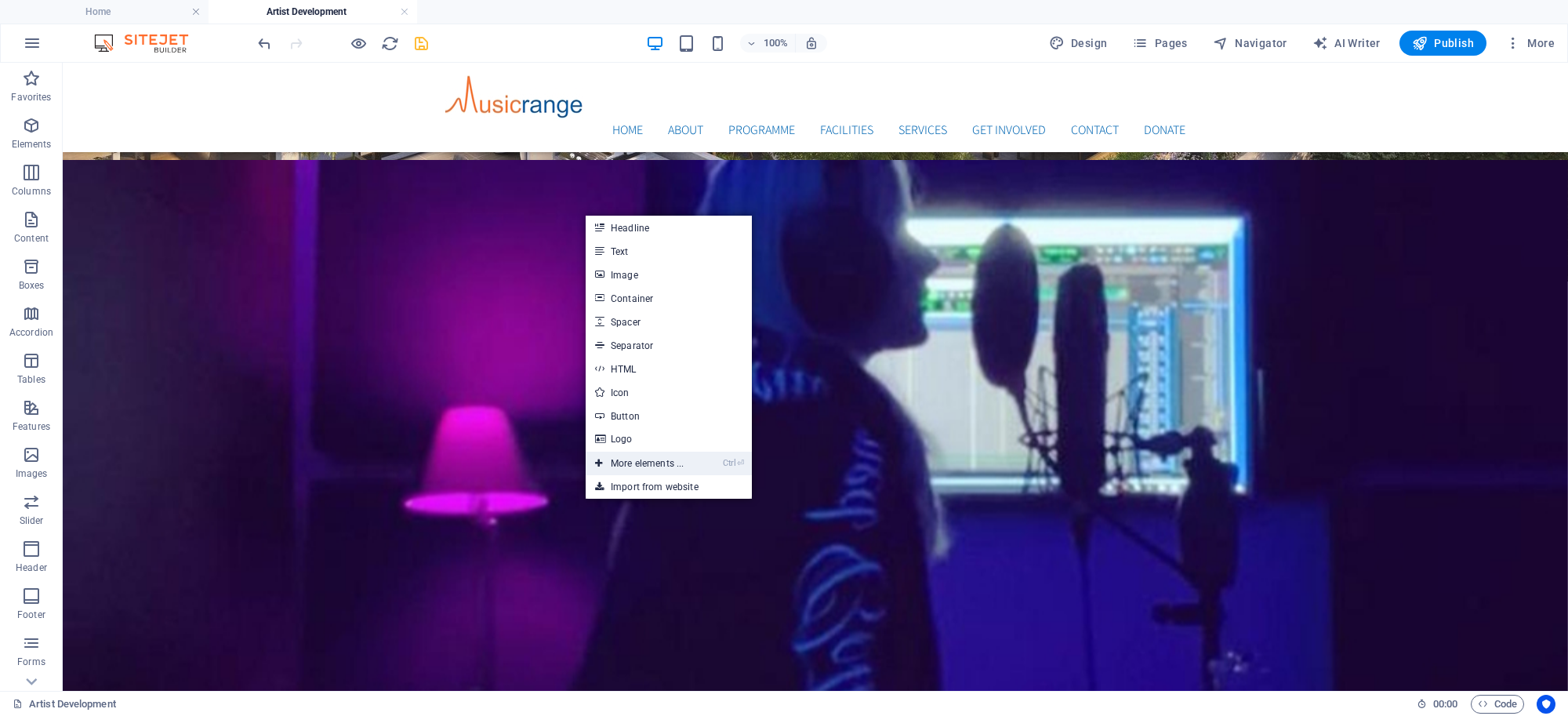
click at [656, 454] on link "Ctrl ⏎ More elements ..." at bounding box center [639, 463] width 108 height 23
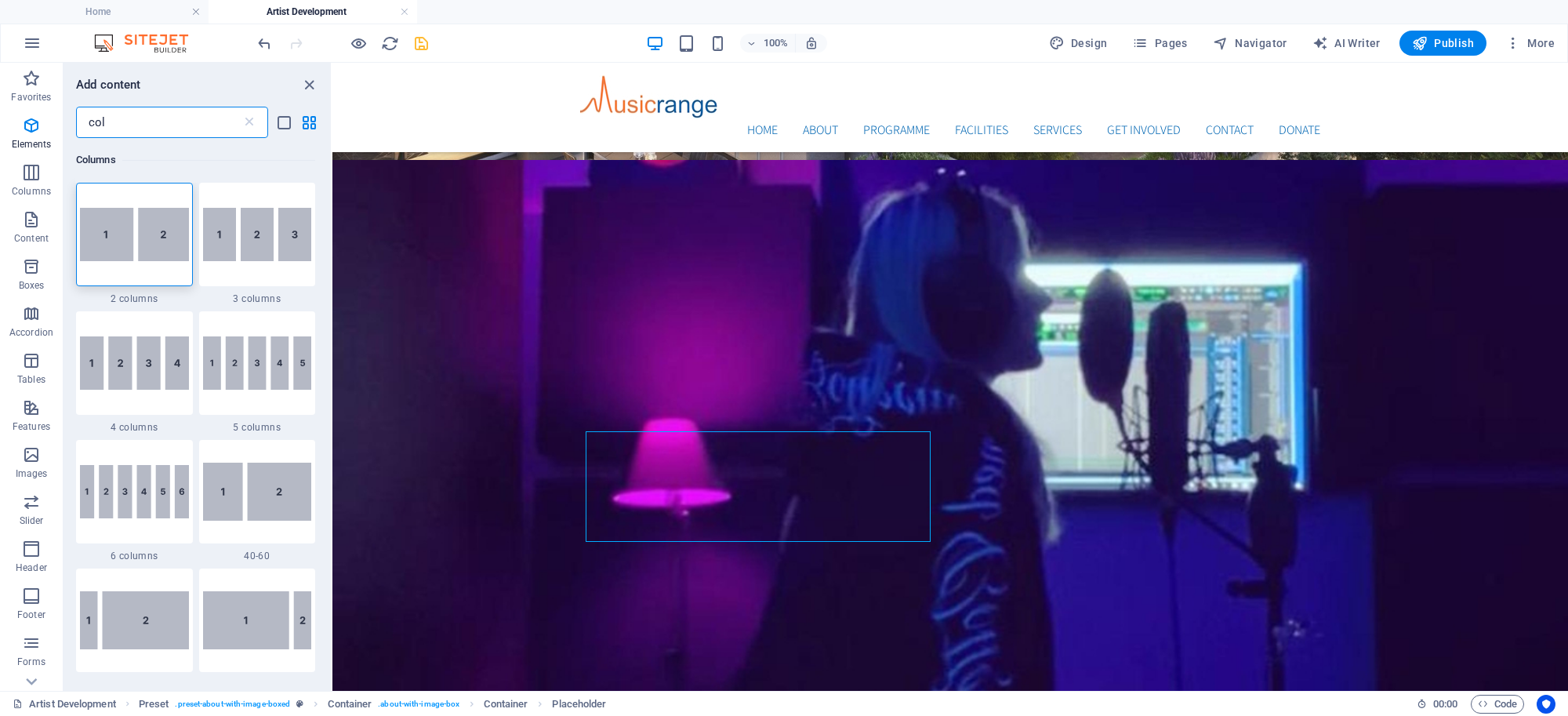
drag, startPoint x: 150, startPoint y: 112, endPoint x: 72, endPoint y: 118, distance: 78.2
click at [76, 119] on input "col" at bounding box center [158, 122] width 165 height 31
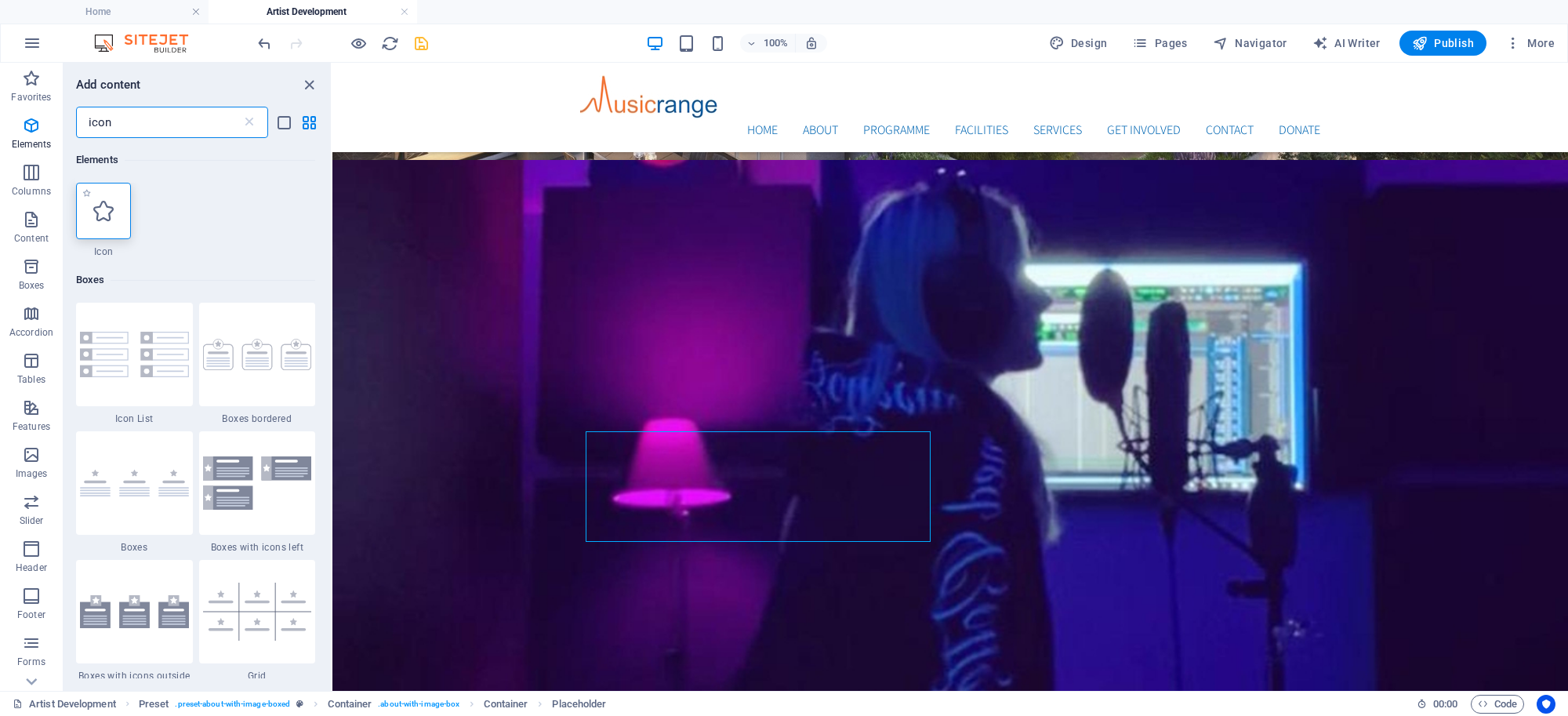
type input "icon"
click at [110, 201] on icon at bounding box center [103, 211] width 20 height 20
select select "xMidYMid"
select select "px"
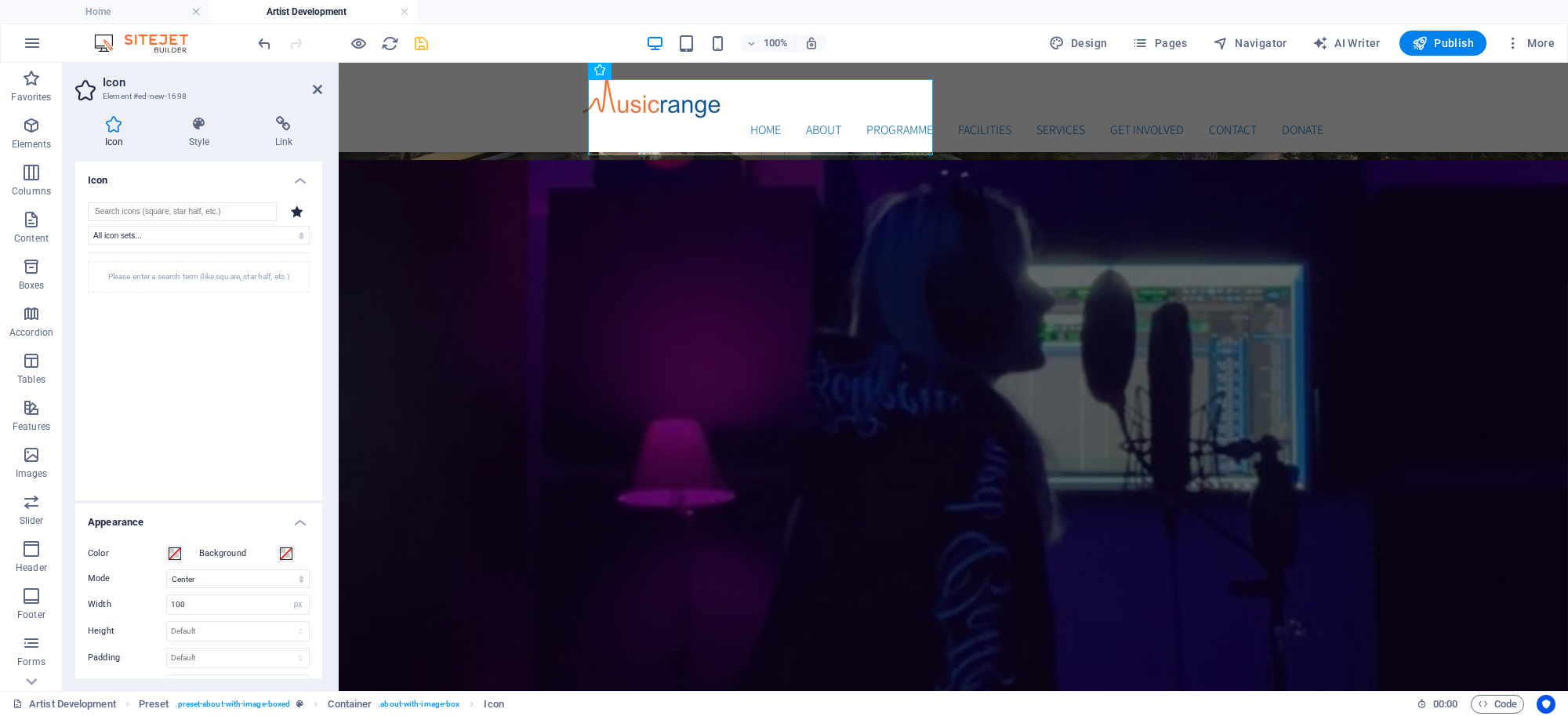
click at [117, 137] on h4 "Icon" at bounding box center [117, 132] width 83 height 33
click at [184, 201] on div "All icon sets... IcoFont Ionicons FontAwesome Brands FontAwesome Duotone FontAw…" at bounding box center [198, 345] width 247 height 311
click at [181, 217] on input "search" at bounding box center [182, 211] width 189 height 18
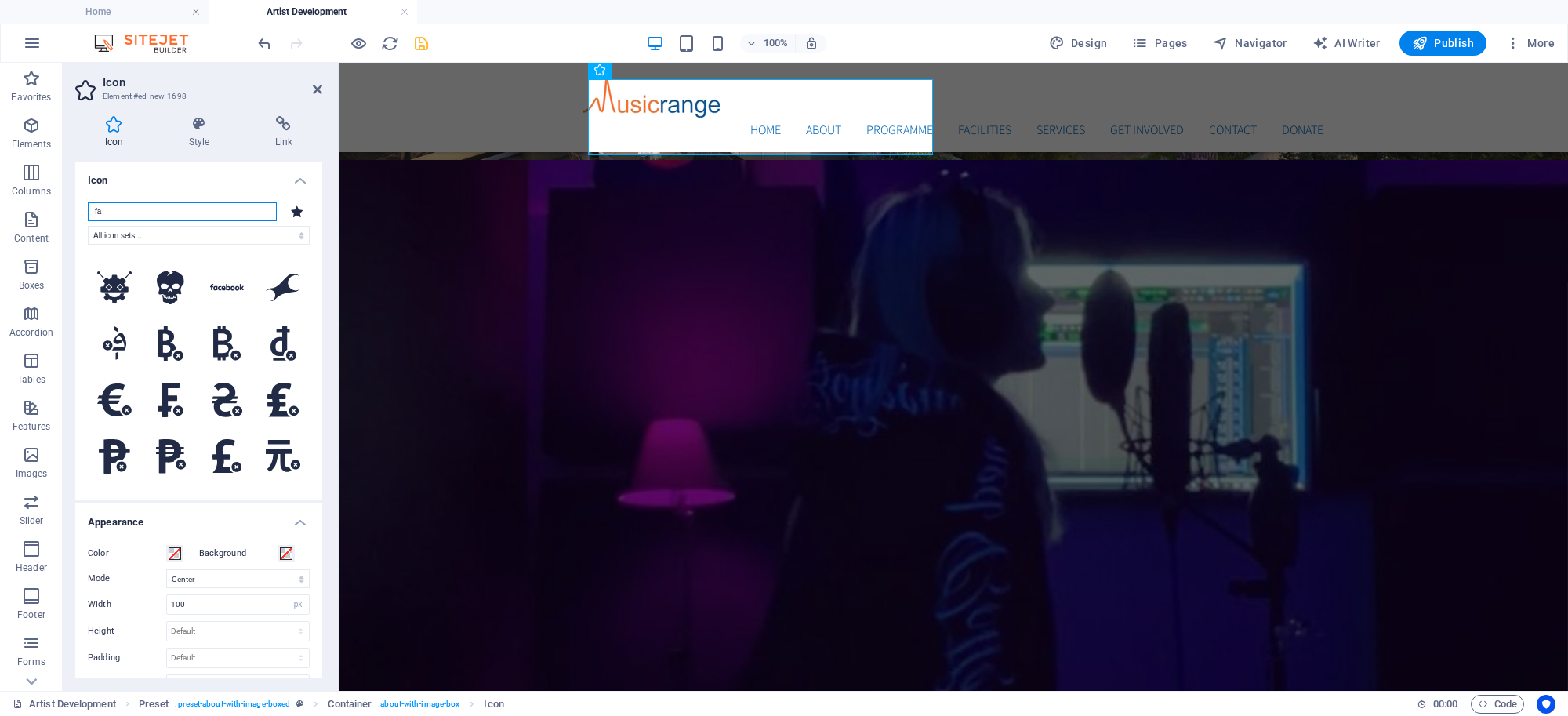
type input "f"
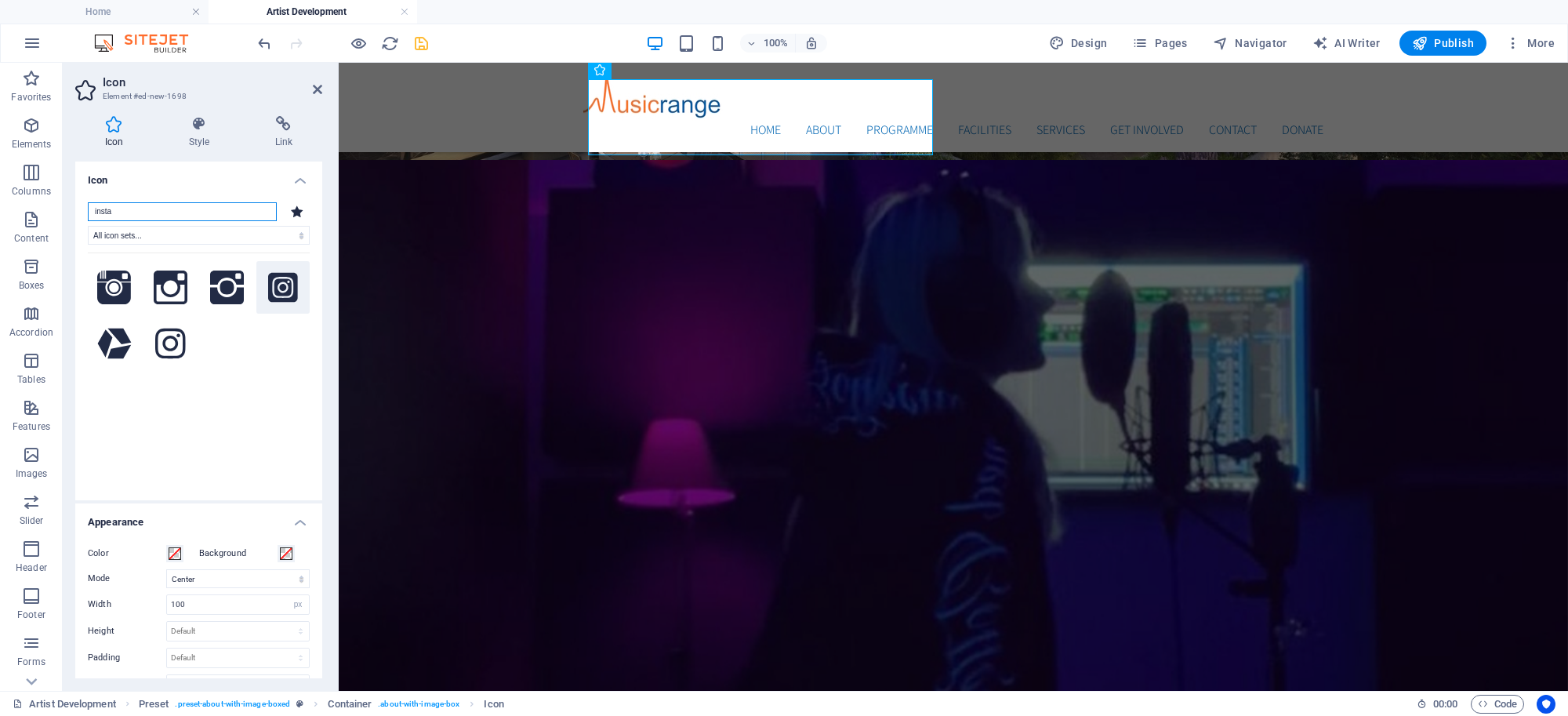
type input "insta"
click at [279, 283] on icon at bounding box center [283, 289] width 30 height 35
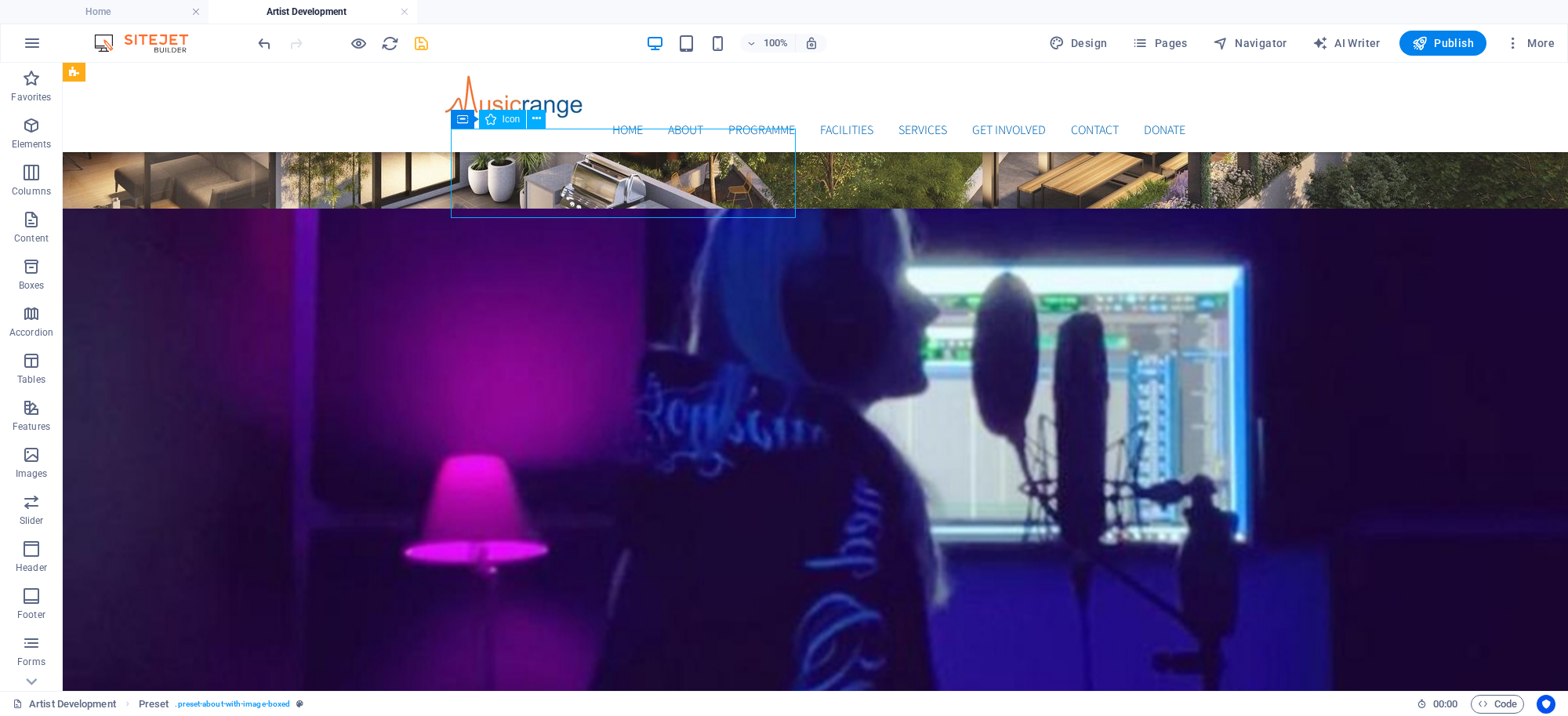
scroll to position [341, 0]
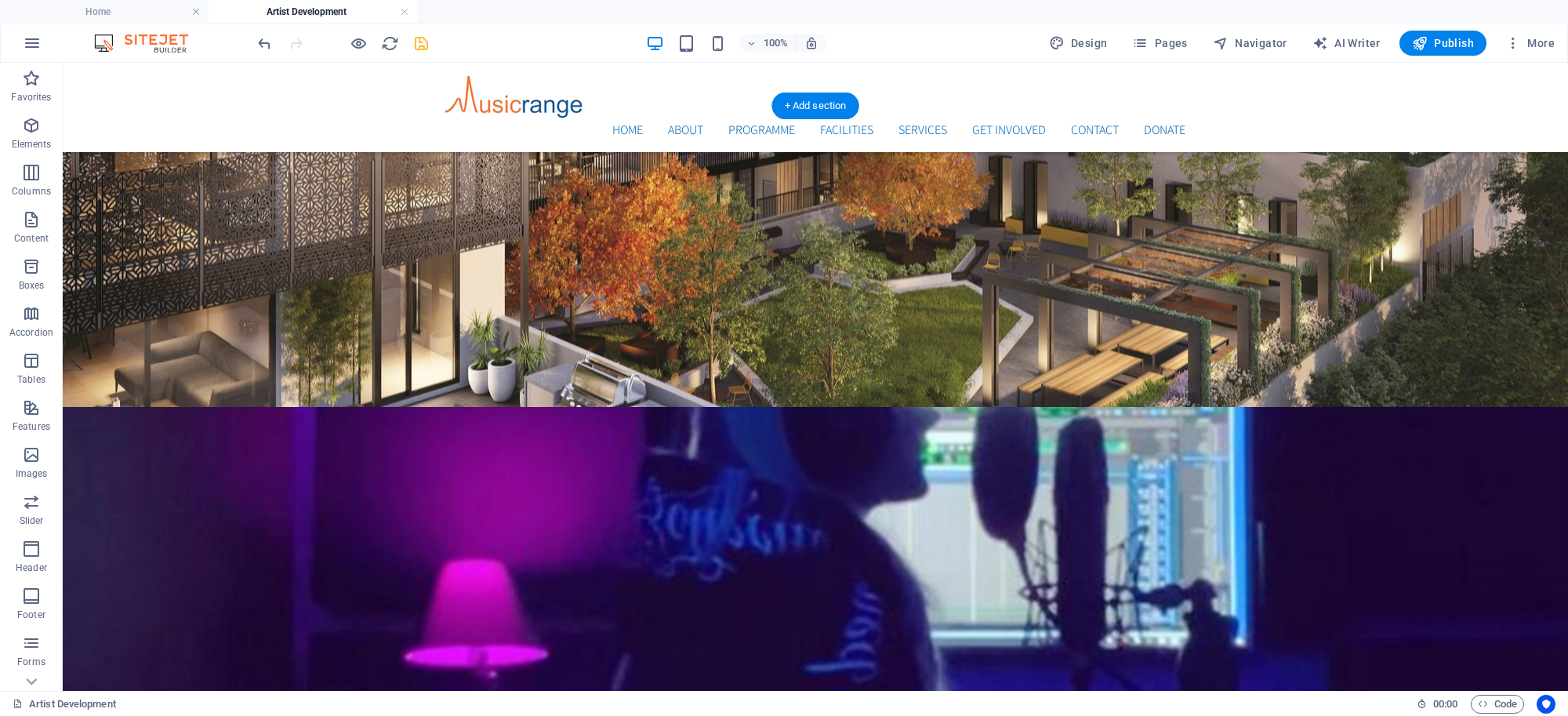
drag, startPoint x: 484, startPoint y: 157, endPoint x: 553, endPoint y: 527, distance: 376.4
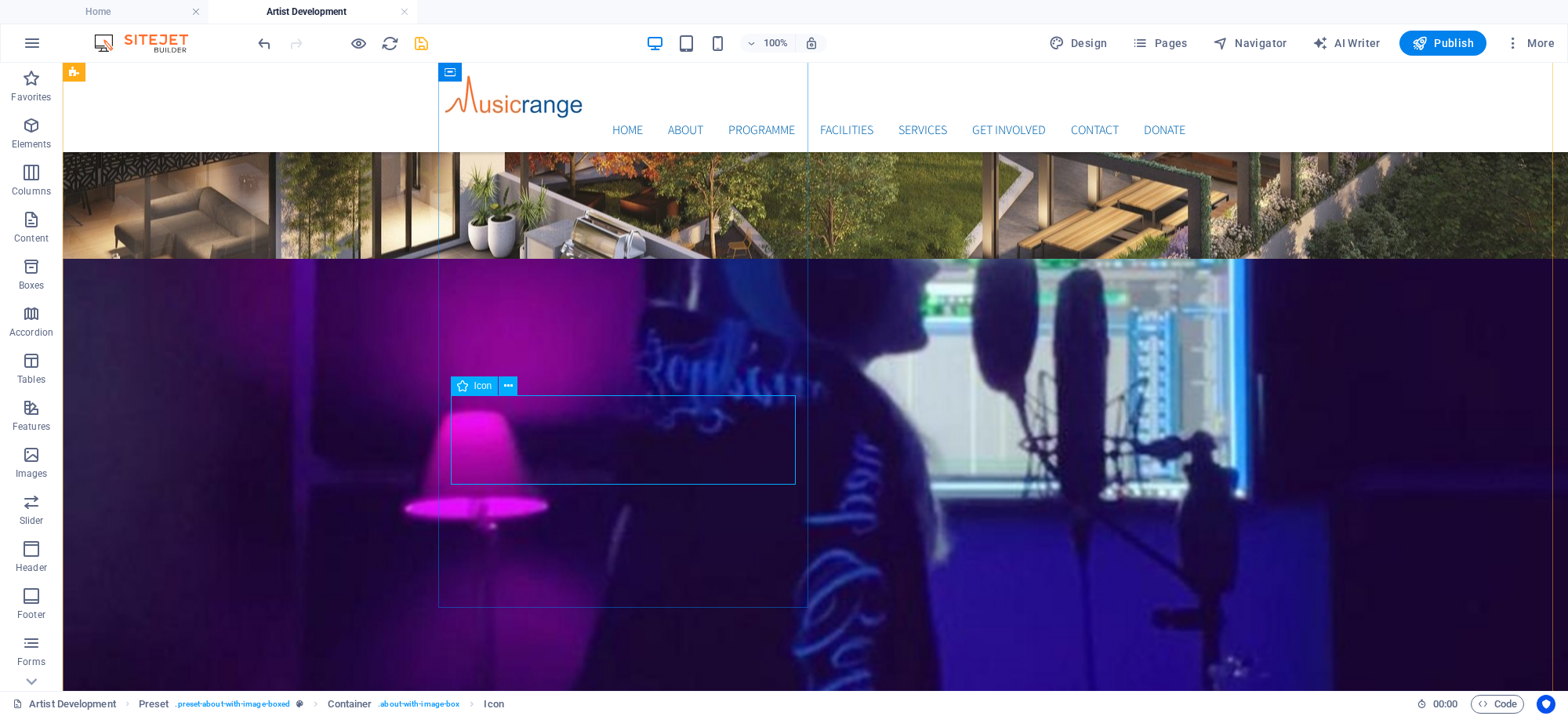
scroll to position [547, 0]
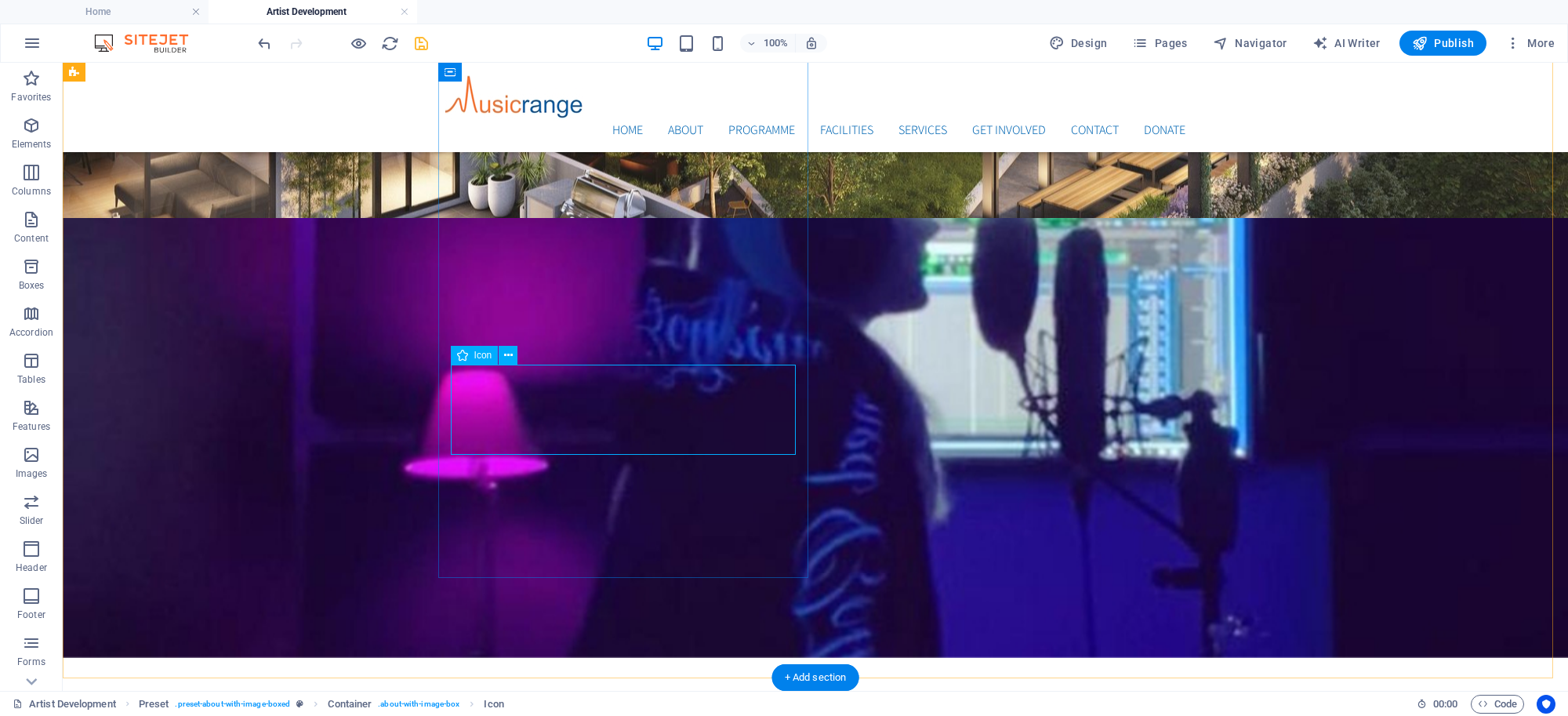
click at [507, 360] on icon at bounding box center [508, 356] width 9 height 17
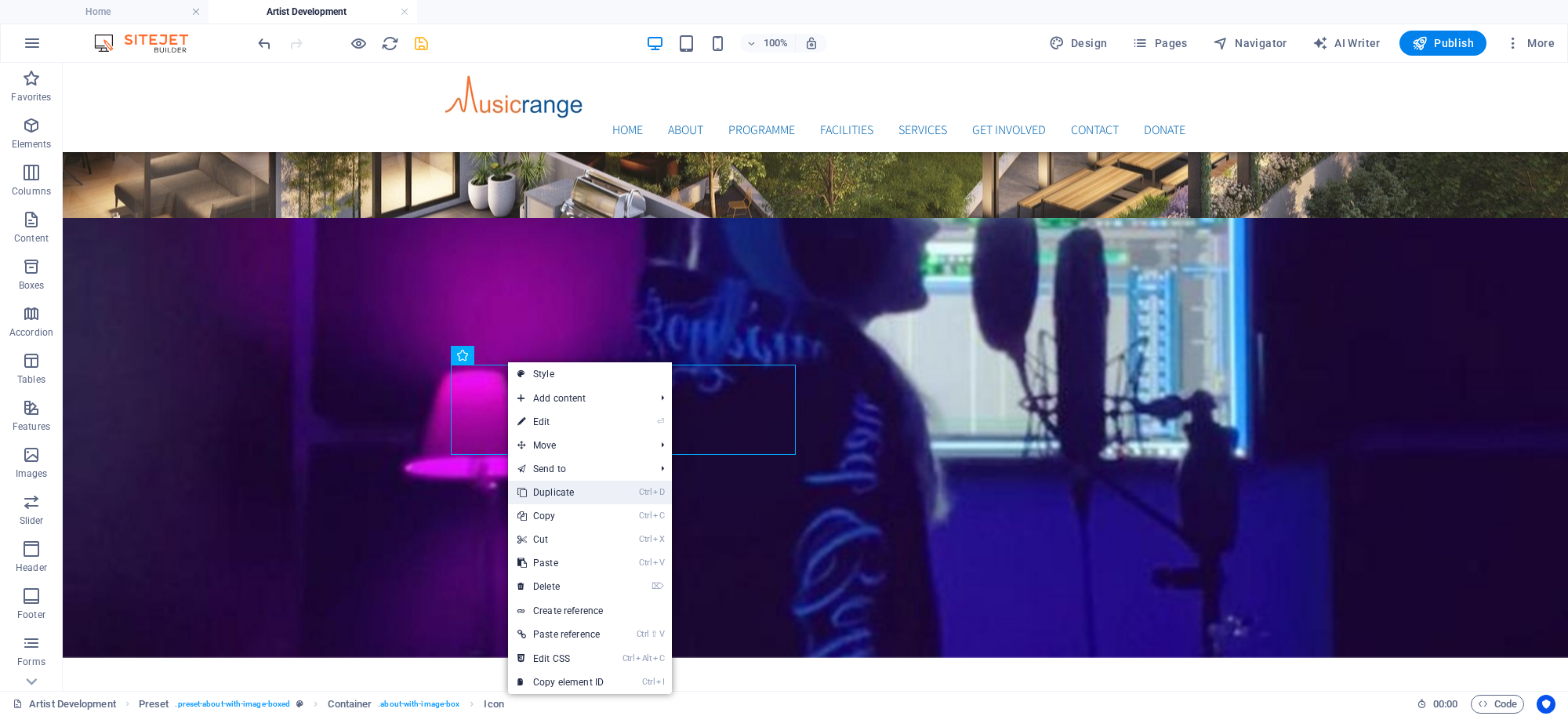
click at [573, 487] on link "Ctrl D Duplicate" at bounding box center [560, 493] width 105 height 23
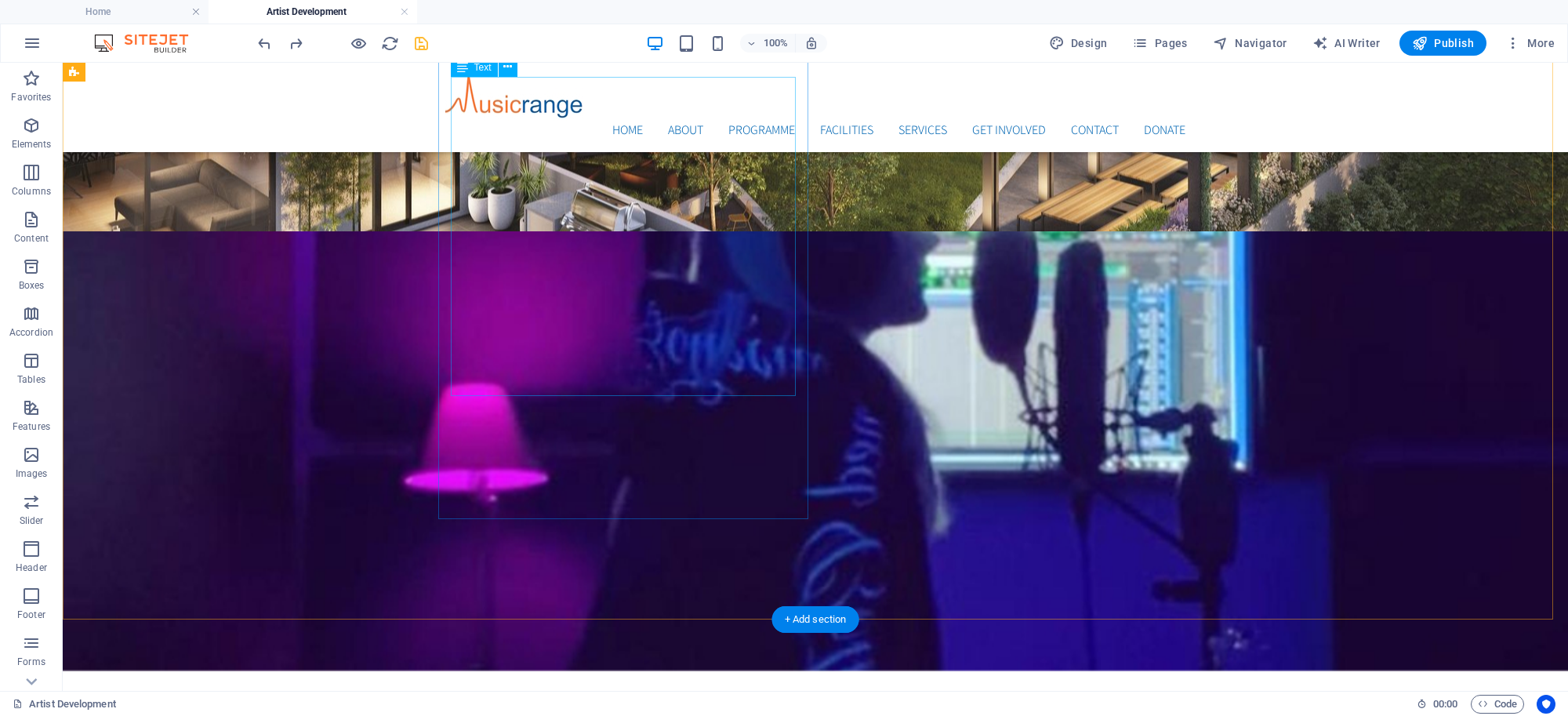
scroll to position [546, 0]
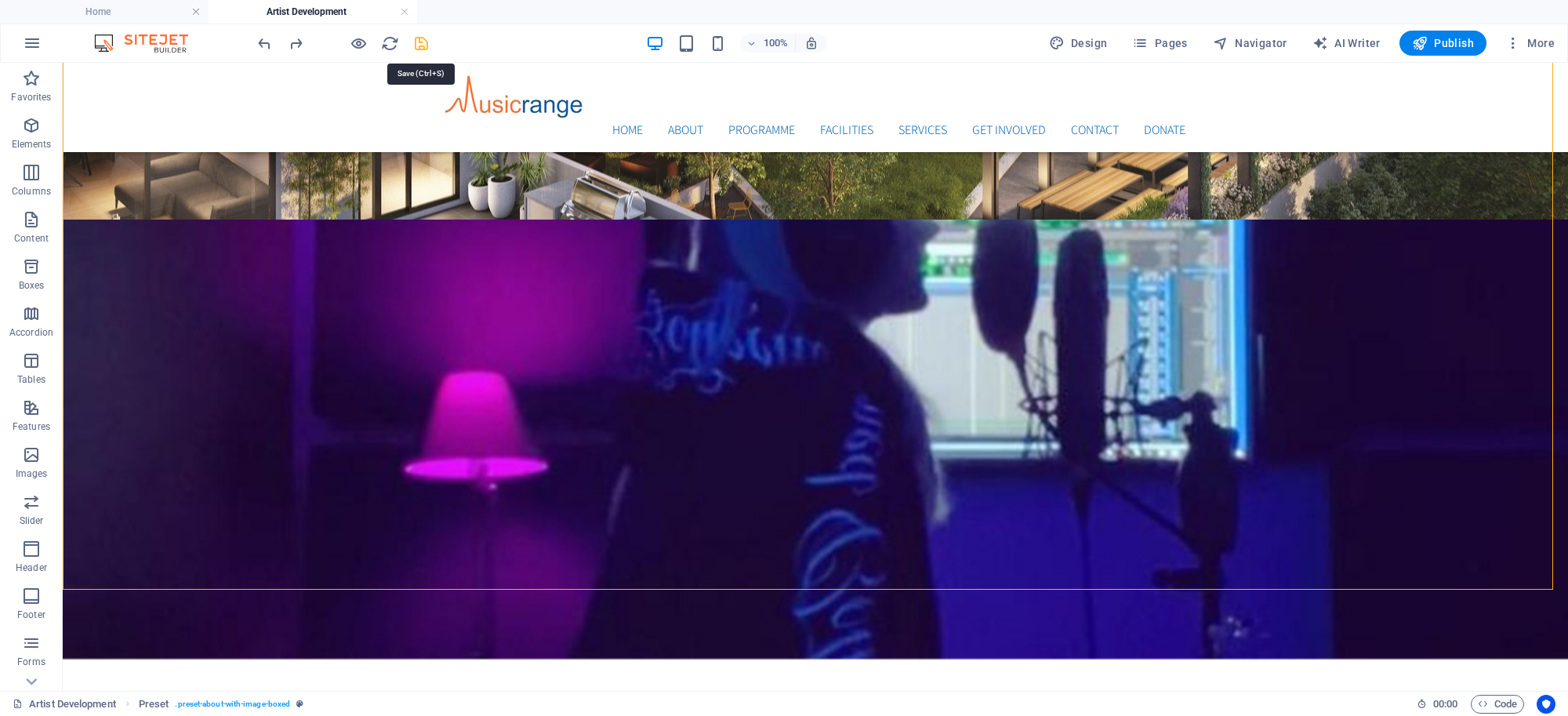
click at [424, 36] on icon "save" at bounding box center [421, 44] width 18 height 18
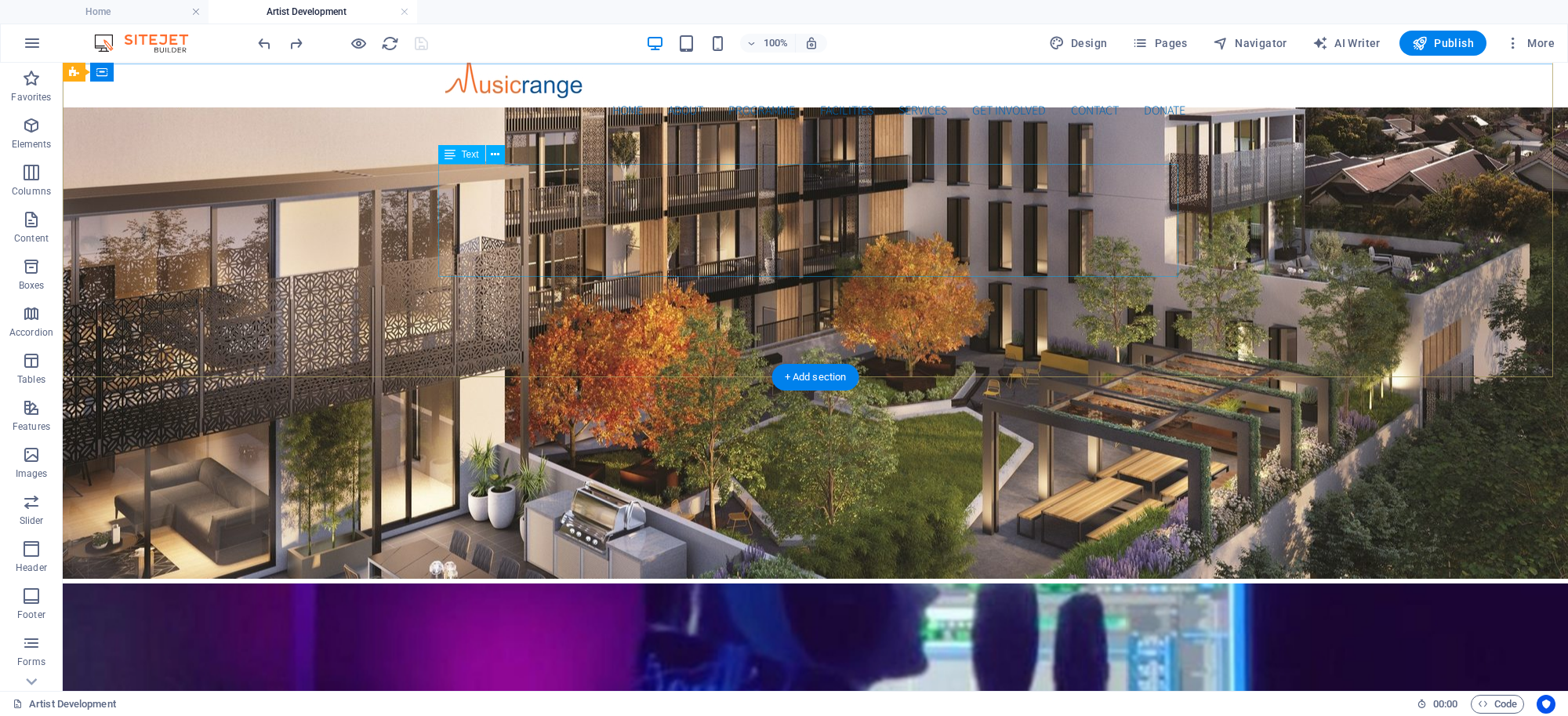
scroll to position [0, 0]
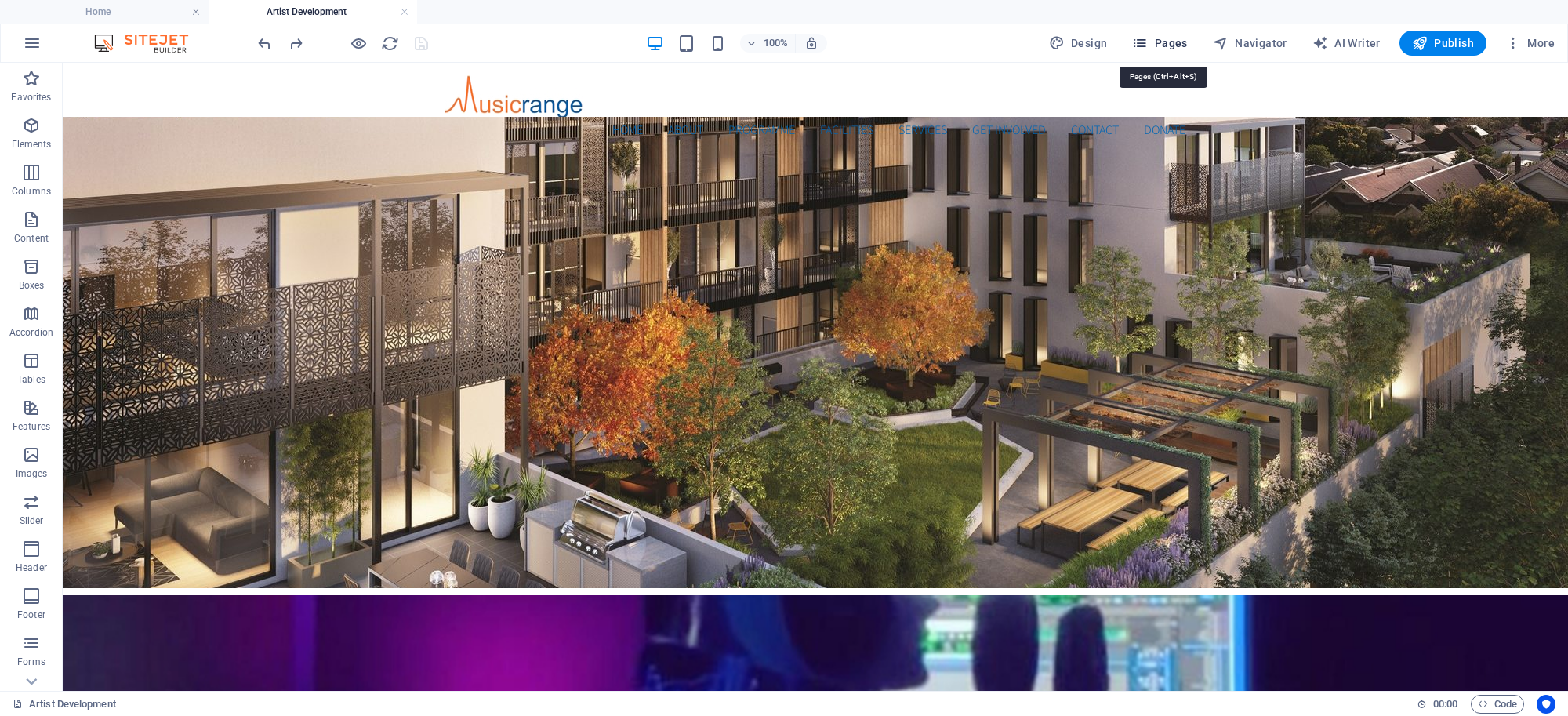
click at [1165, 32] on button "Pages" at bounding box center [1158, 43] width 67 height 25
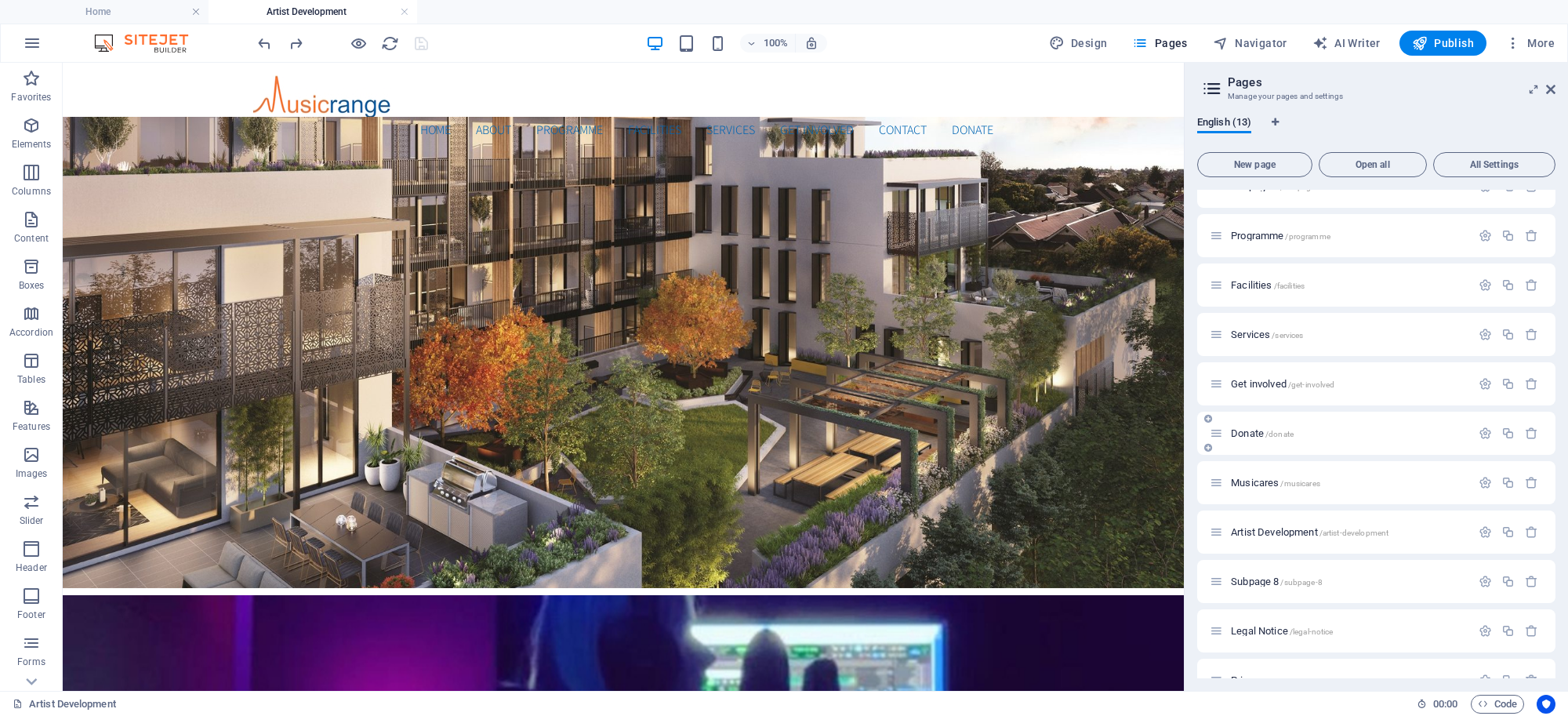
scroll to position [147, 0]
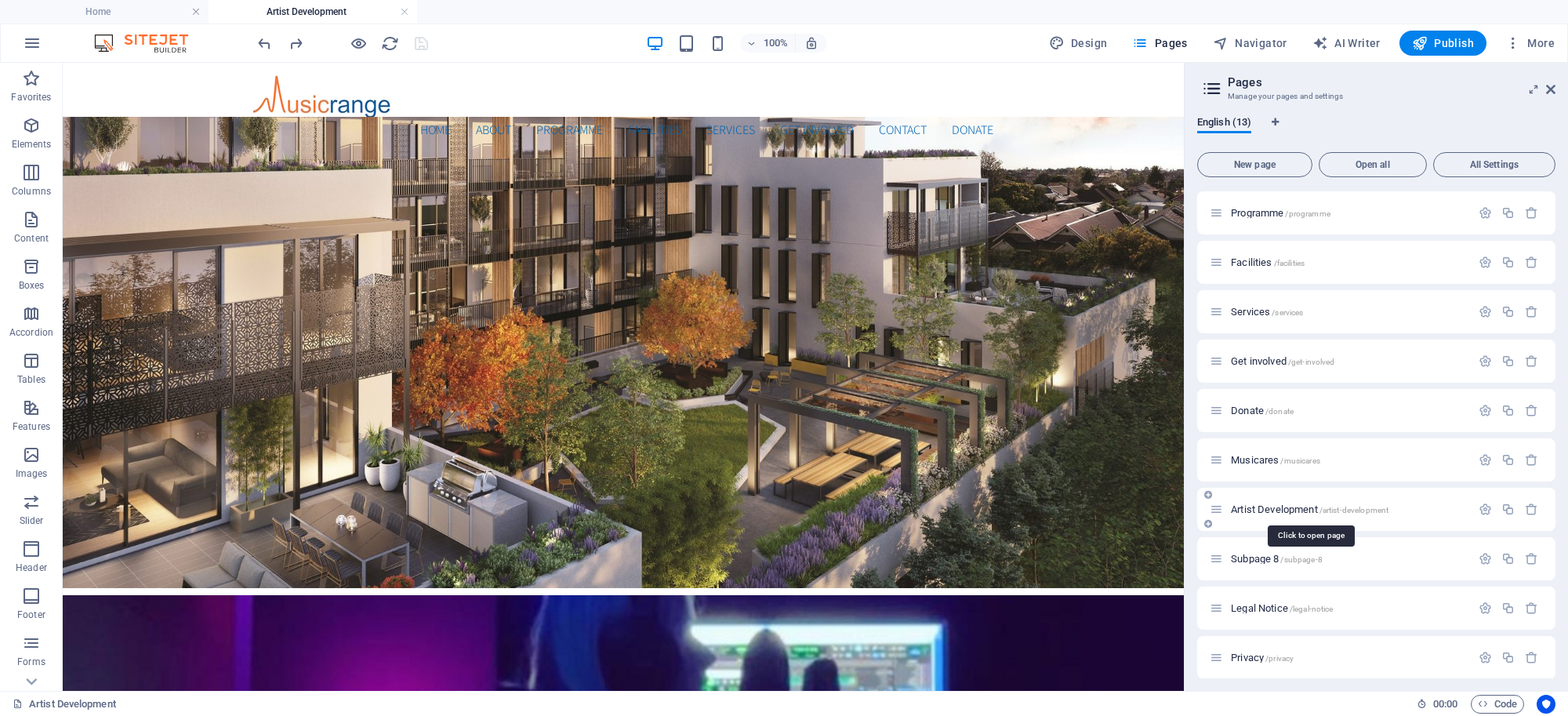
click at [1312, 511] on span "Artist Development /artist-development" at bounding box center [1309, 509] width 157 height 12
click at [1303, 511] on span "Artist Development /artist-development" at bounding box center [1309, 509] width 157 height 12
click at [1483, 506] on icon "button" at bounding box center [1485, 509] width 14 height 14
type input "Artist Development2"
type input "/artist-development2"
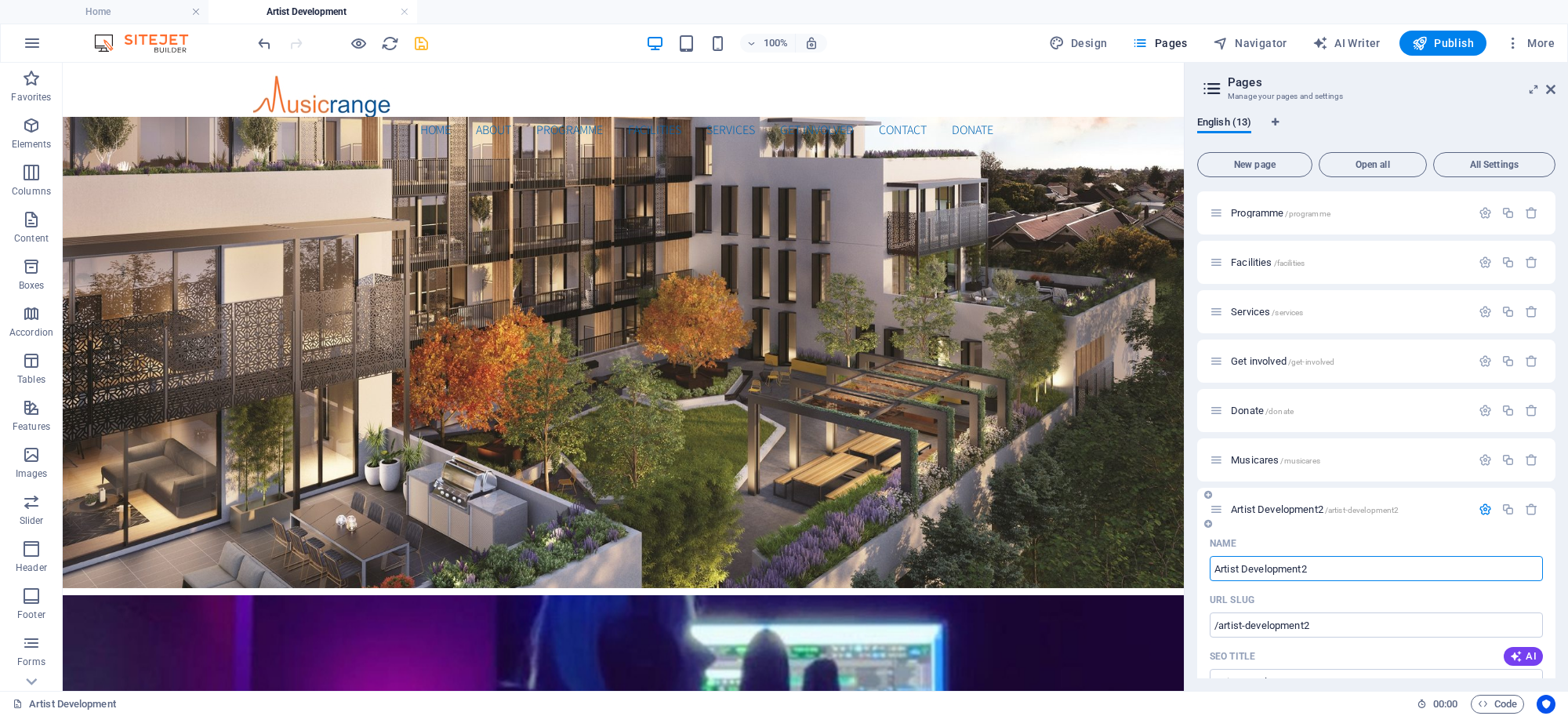
type input "Artist Development2"
click at [1489, 503] on button "button" at bounding box center [1485, 509] width 22 height 14
click at [417, 38] on icon "save" at bounding box center [421, 44] width 18 height 18
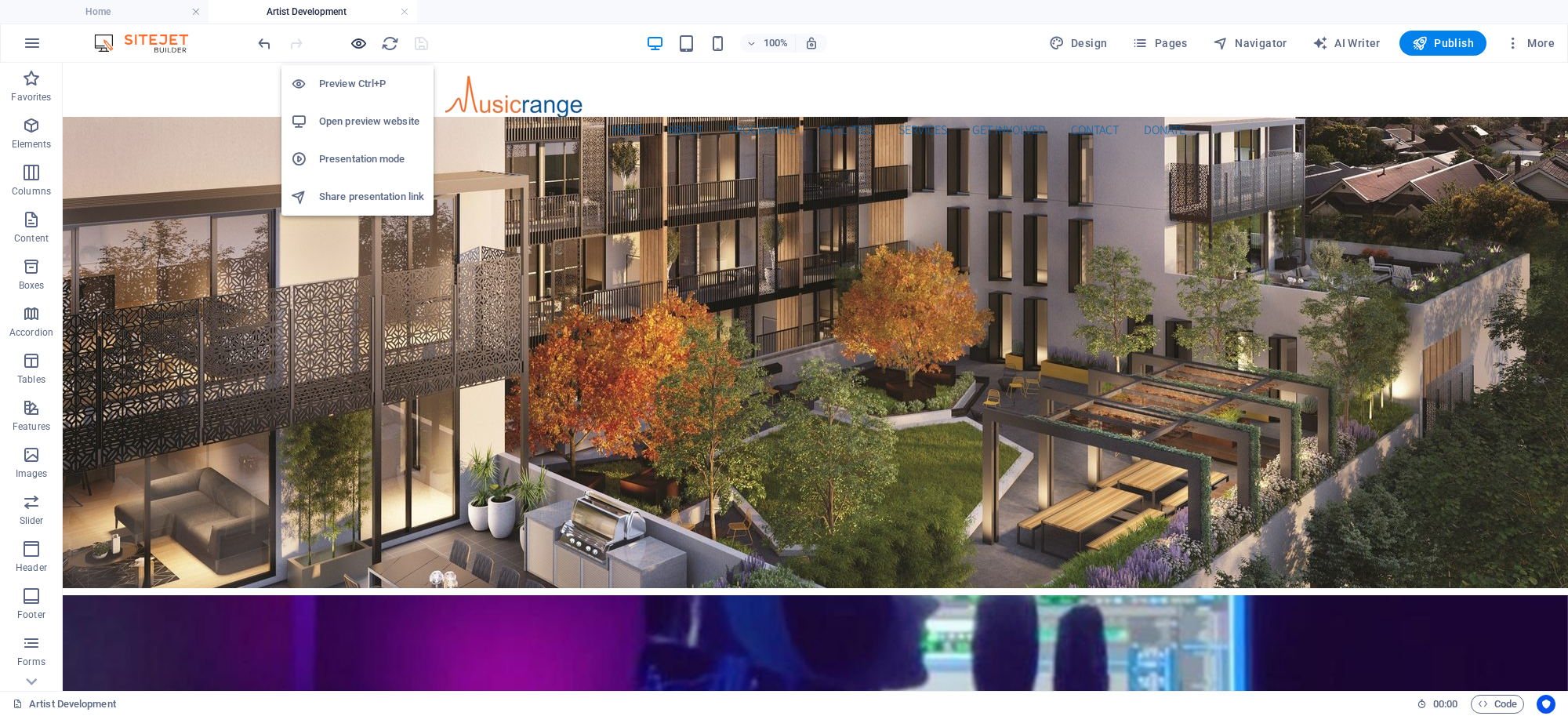
click at [355, 49] on icon "button" at bounding box center [358, 44] width 18 height 18
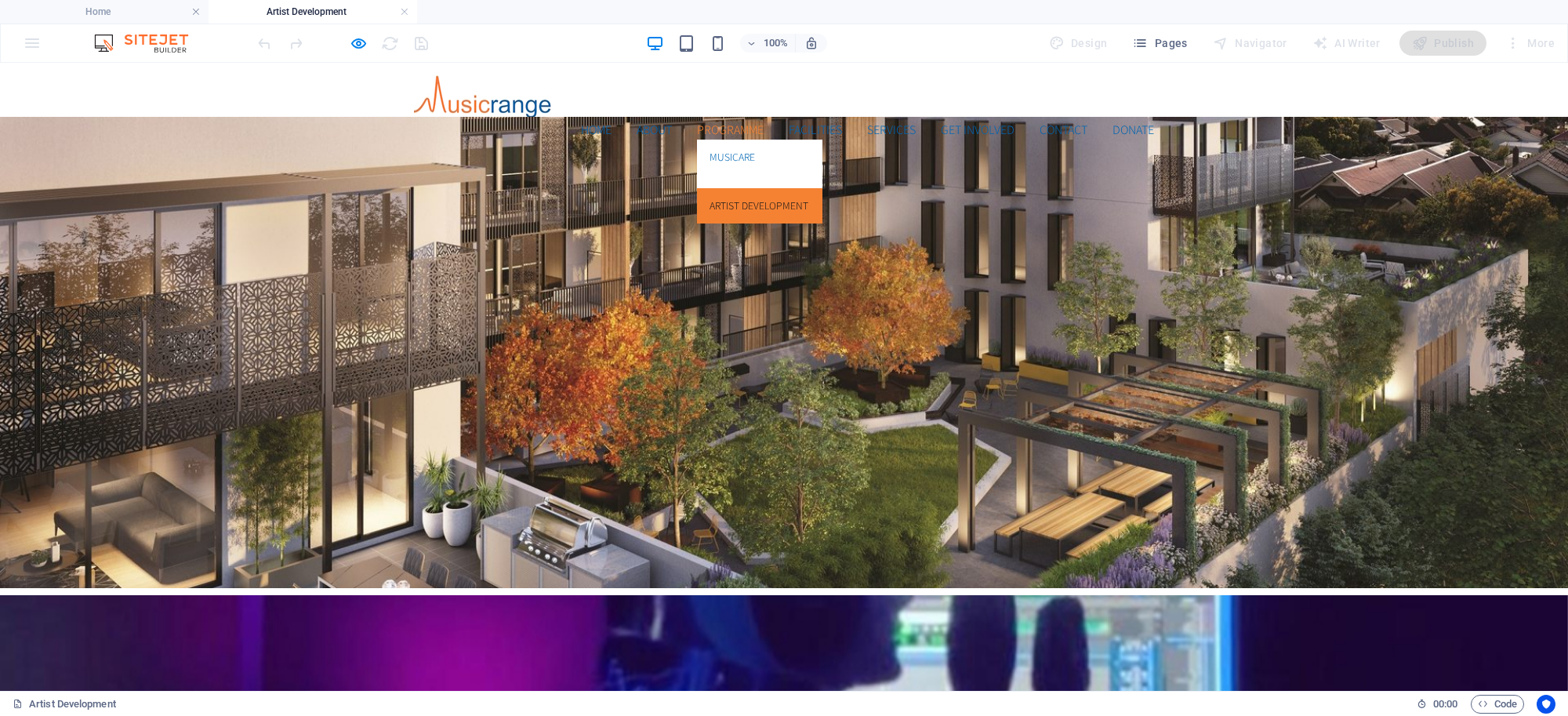
click at [722, 188] on link "Artist Development" at bounding box center [759, 206] width 125 height 36
click at [719, 188] on link "Artist Development" at bounding box center [759, 206] width 125 height 36
click at [717, 140] on link "Musicare" at bounding box center [759, 157] width 125 height 36
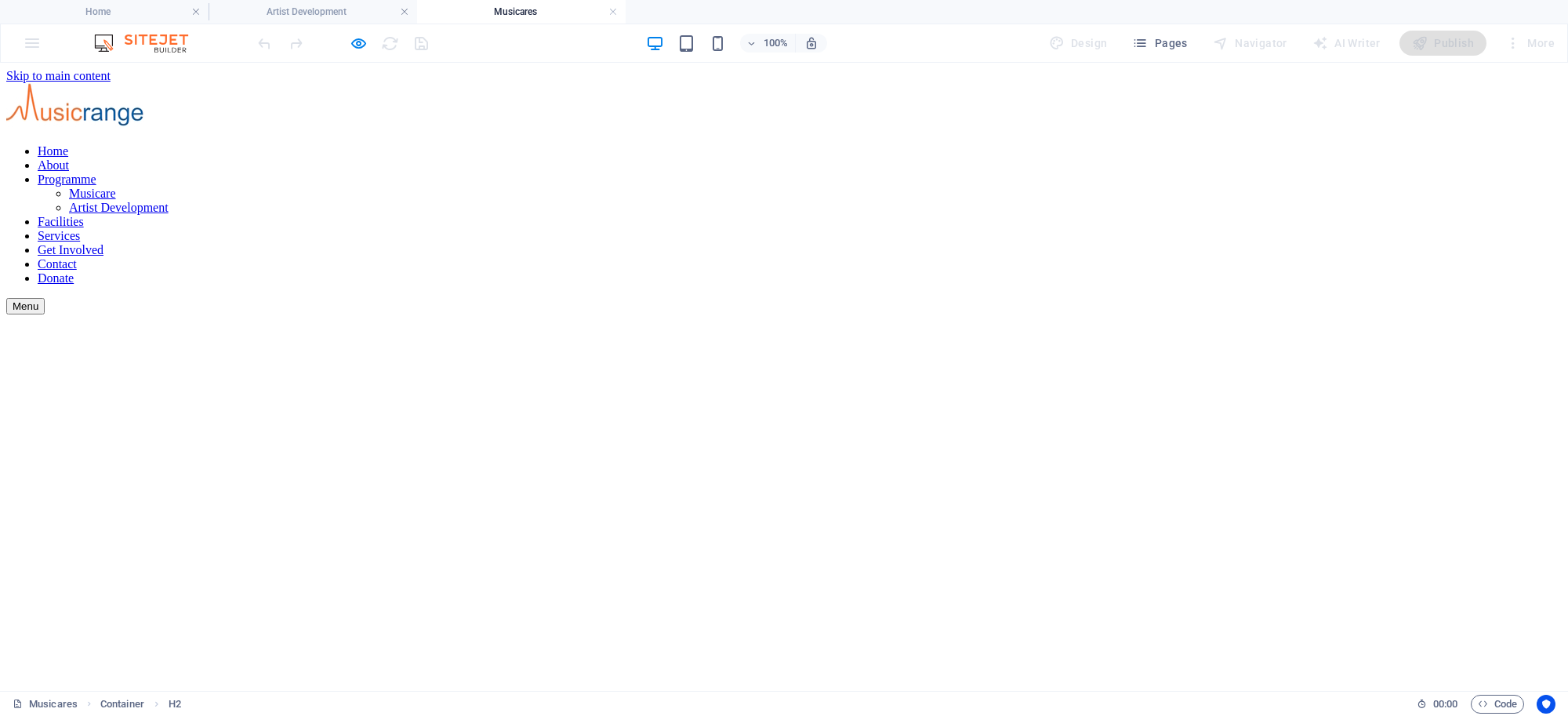
scroll to position [0, 0]
click at [716, 145] on nav "Home About Programme Musicare Artist Development Facilities Services Get Involv…" at bounding box center [784, 215] width 1555 height 141
click at [405, 6] on link at bounding box center [405, 12] width 10 height 15
click at [352, 37] on icon "button" at bounding box center [358, 44] width 18 height 18
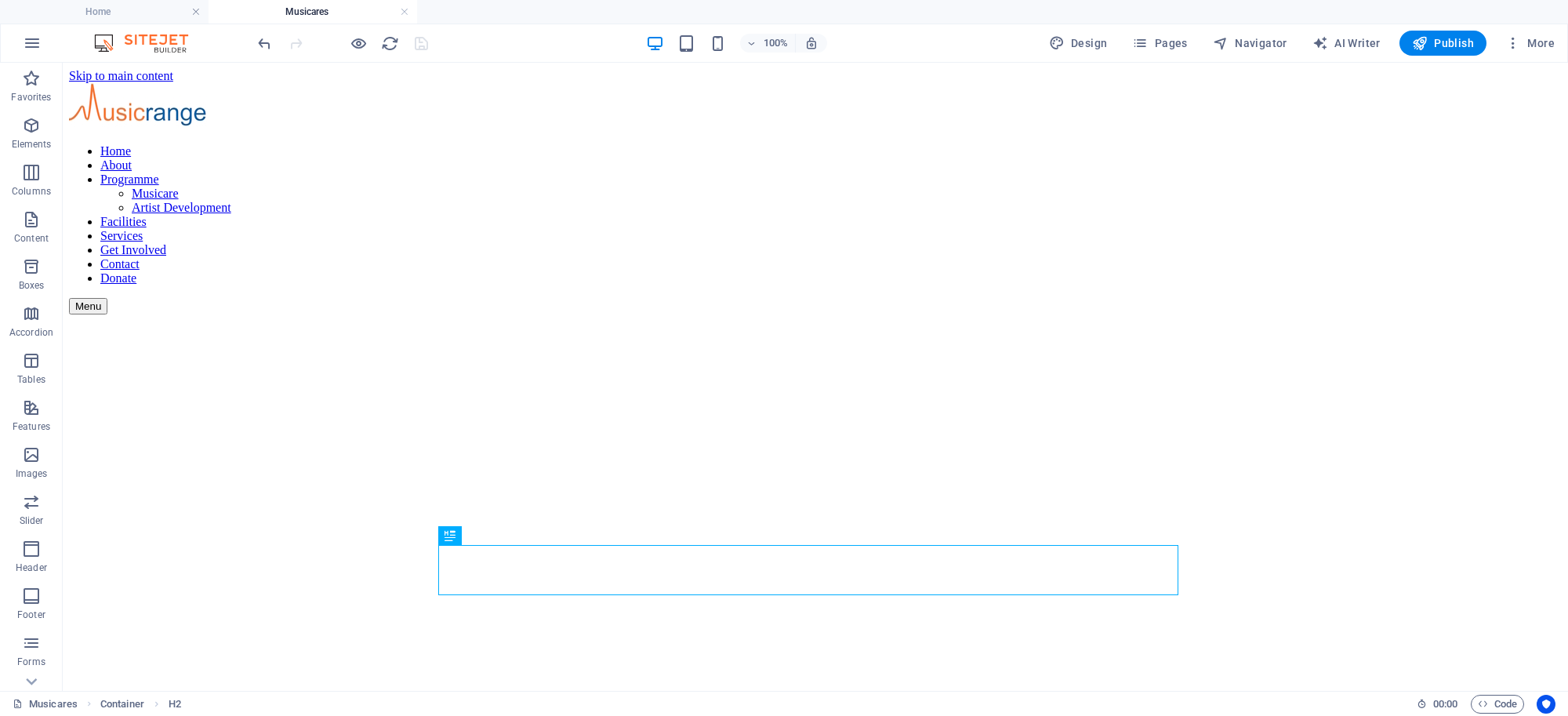
click at [1443, 28] on div "100% Design Pages Navigator AI Writer Publish More" at bounding box center [784, 43] width 1566 height 38
click at [1443, 33] on button "Publish" at bounding box center [1443, 43] width 87 height 25
